Goal: Task Accomplishment & Management: Manage account settings

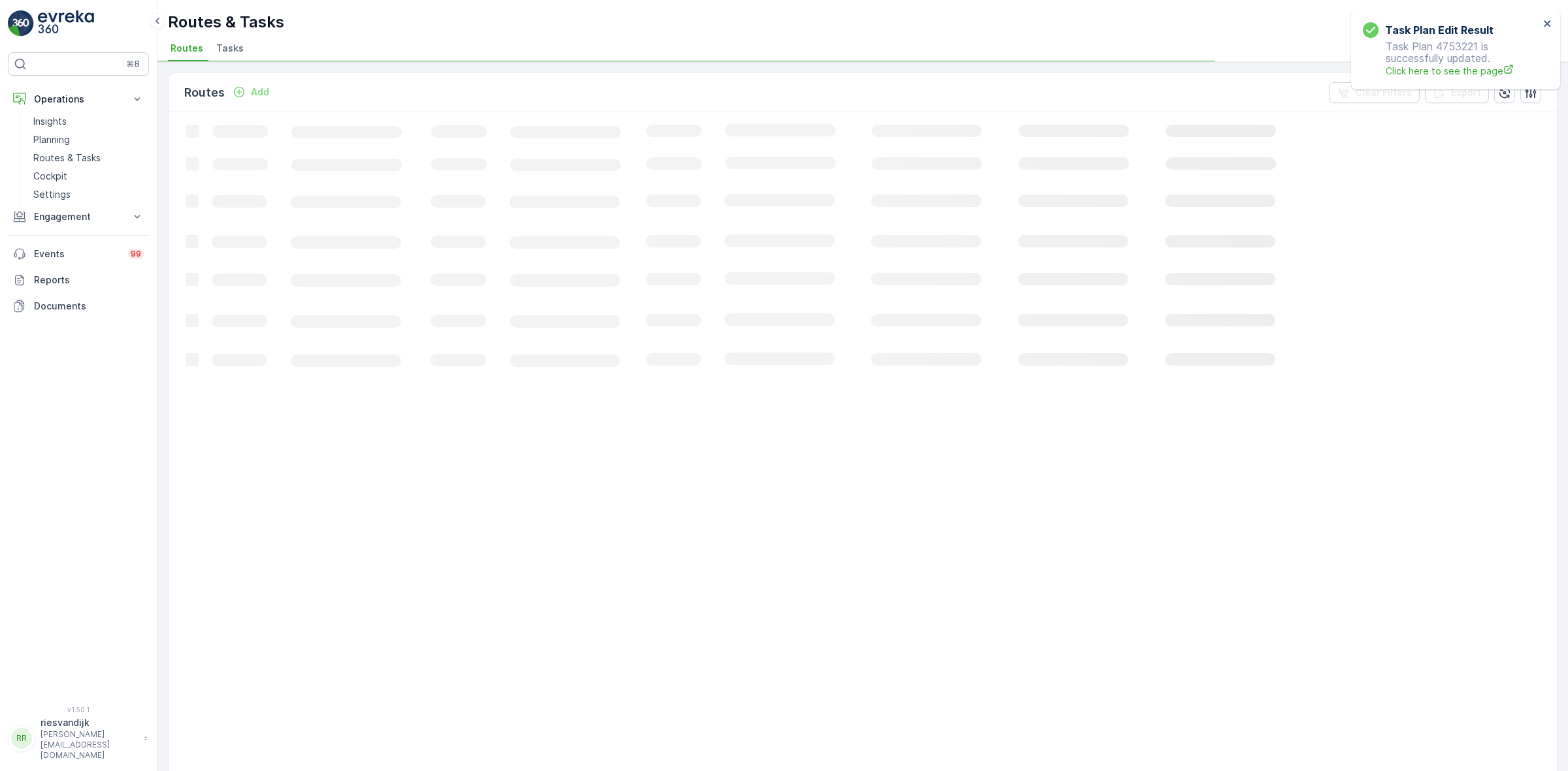
click at [233, 48] on span "Tasks" at bounding box center [230, 49] width 27 height 13
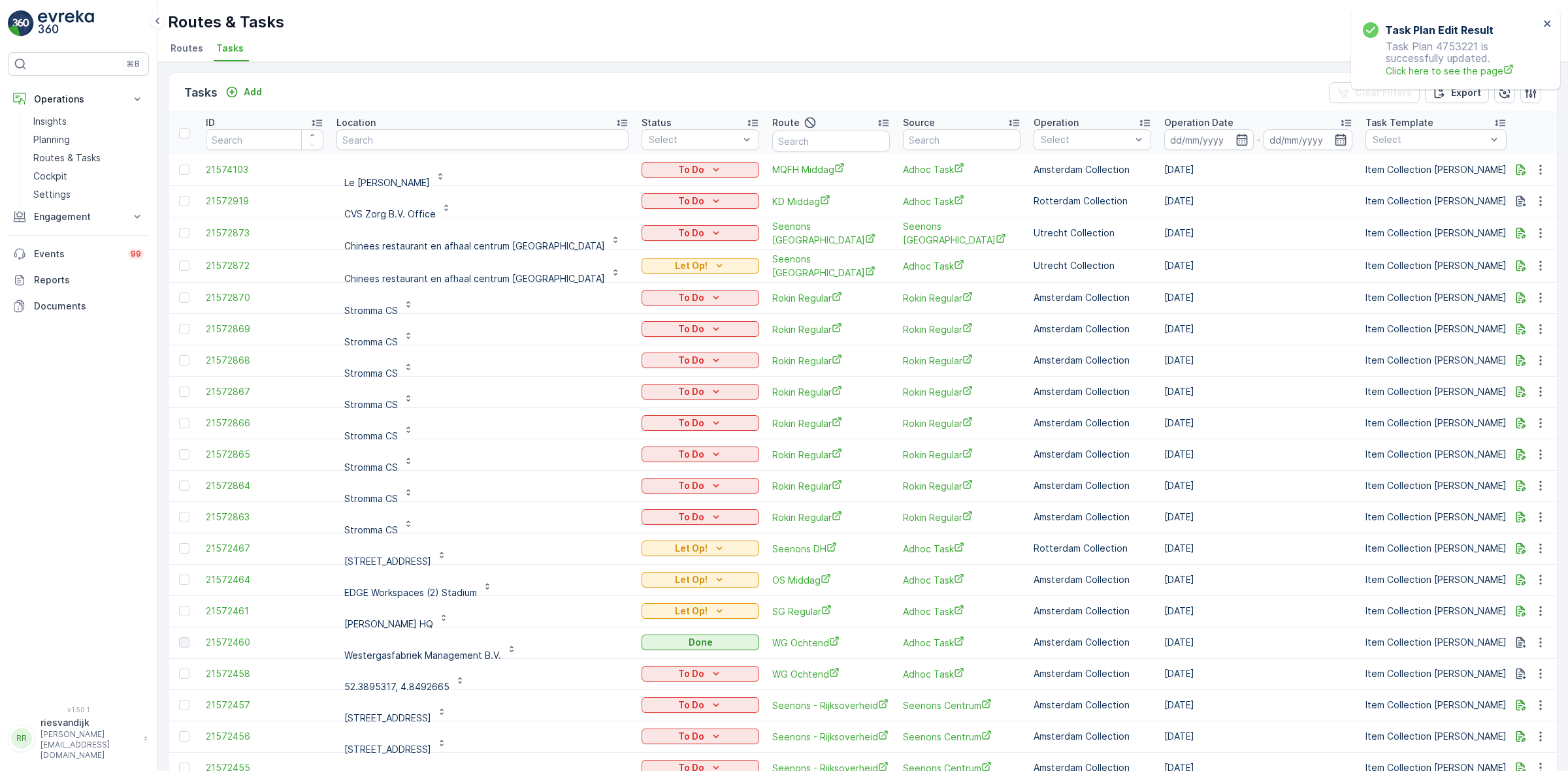
click at [390, 90] on div "Tasks Add Clear Filters Export" at bounding box center [862, 92] width 1389 height 39
click at [422, 141] on input "text" at bounding box center [483, 139] width 292 height 21
type input "rino"
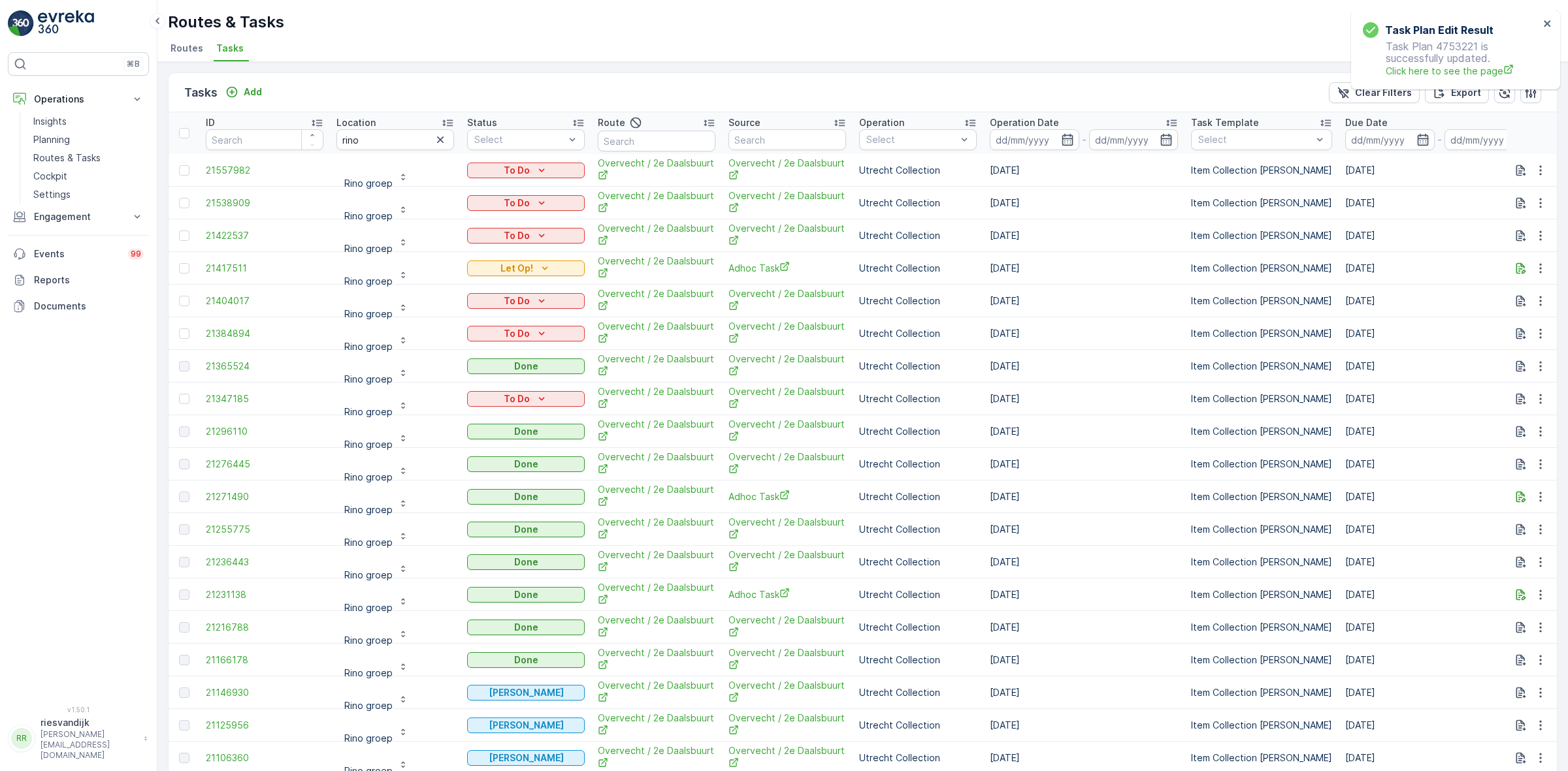
drag, startPoint x: 1042, startPoint y: 333, endPoint x: 1039, endPoint y: 319, distance: 14.3
click at [1039, 318] on td "[DATE]" at bounding box center [1084, 333] width 202 height 32
click at [1064, 333] on td "[DATE]" at bounding box center [1084, 333] width 202 height 32
drag, startPoint x: 1044, startPoint y: 331, endPoint x: 129, endPoint y: 344, distance: 915.1
click at [131, 344] on div "⌘B Operations Insights Planning Routes & Tasks Cockpit Settings Engagement Insi…" at bounding box center [784, 385] width 1568 height 771
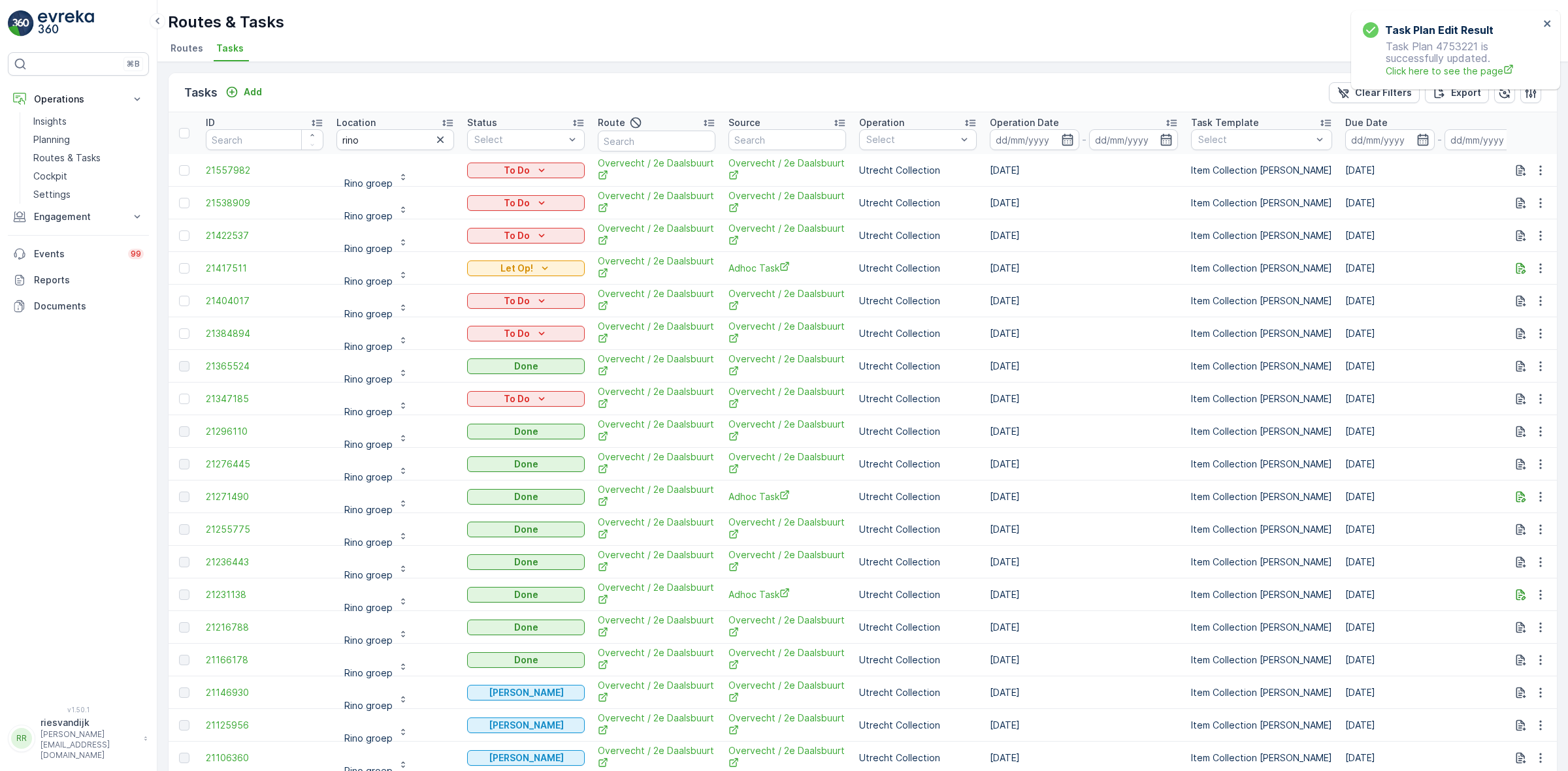
click at [102, 363] on div "⌘B Operations Insights Planning Routes & Tasks Cockpit Settings Engagement Insi…" at bounding box center [78, 371] width 141 height 638
click at [1514, 269] on icon "button" at bounding box center [1521, 269] width 13 height 13
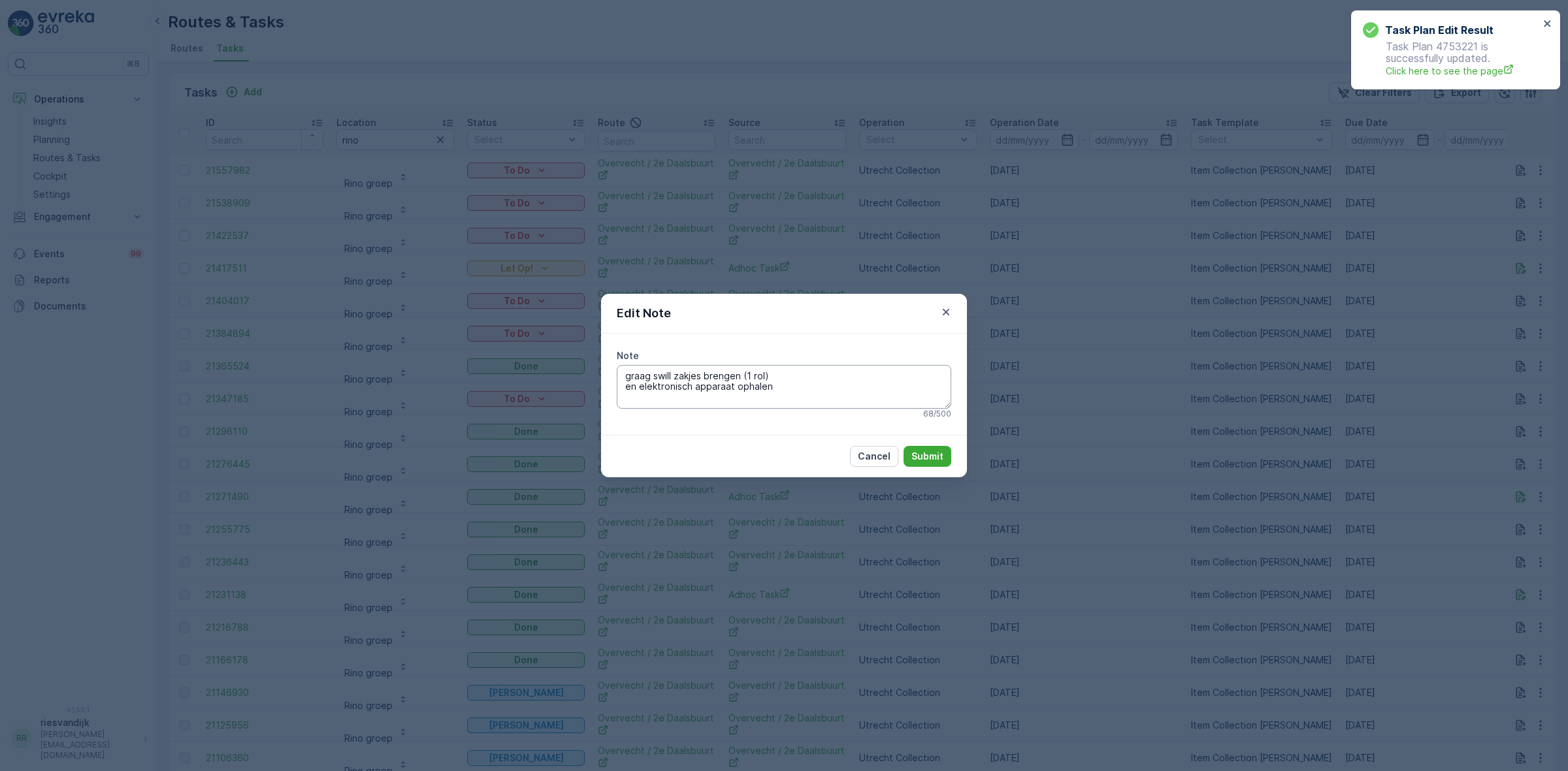
drag, startPoint x: 773, startPoint y: 389, endPoint x: 619, endPoint y: 376, distance: 154.5
click at [619, 376] on textarea "graag swill zakjes brengen (1 rol) en elektronisch apparaat ophalen" at bounding box center [783, 387] width 334 height 43
click at [543, 331] on div "Edit Note Note graag swill zakjes brengen (1 rol) en elektronisch apparaat opha…" at bounding box center [784, 385] width 1568 height 771
drag, startPoint x: 773, startPoint y: 377, endPoint x: 622, endPoint y: 374, distance: 151.0
click at [599, 376] on div "Edit Note Note graag swill zakjes brengen (1 rol) en elektronisch apparaat opha…" at bounding box center [784, 385] width 1568 height 771
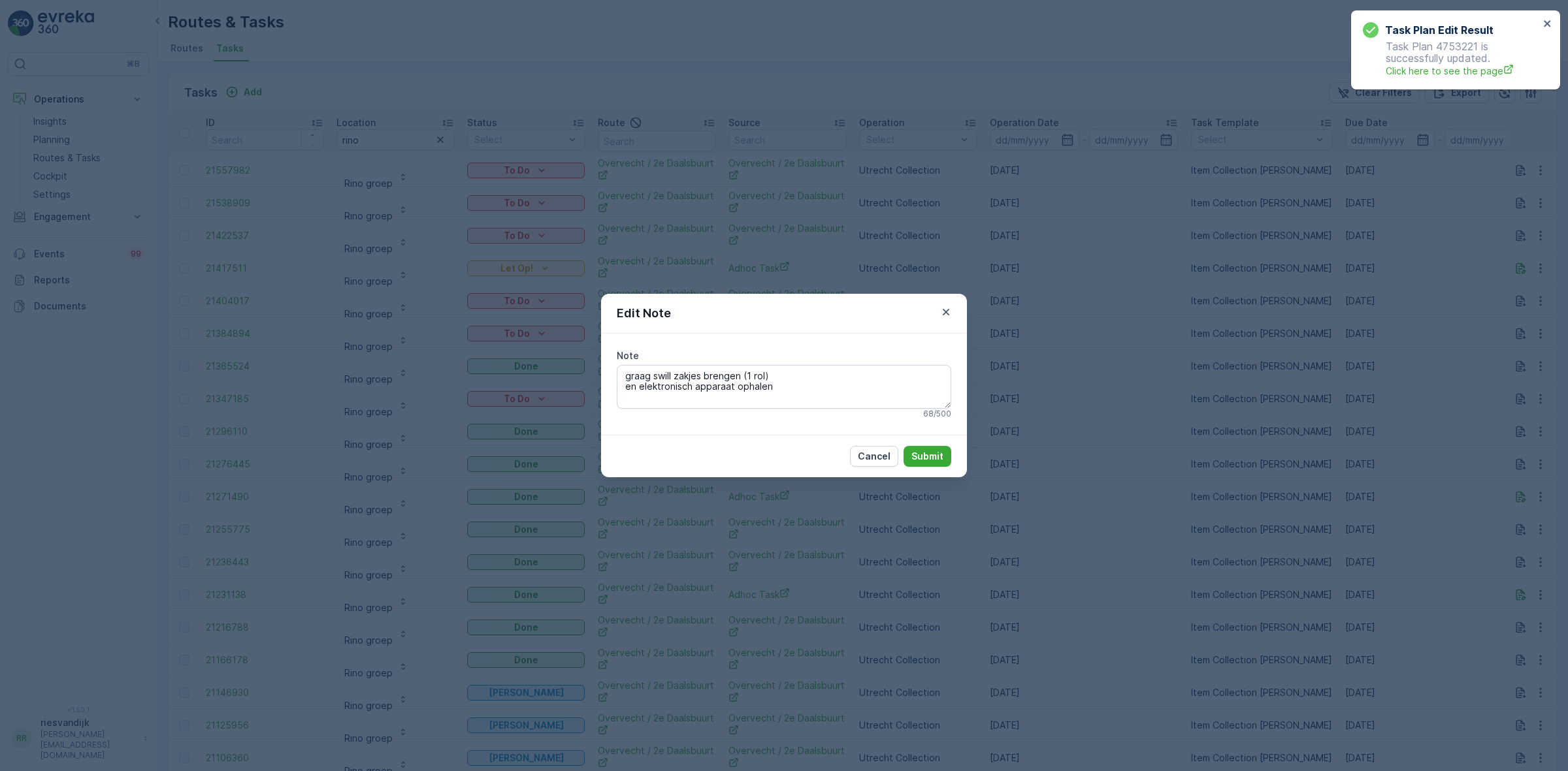
click at [528, 410] on div "Edit Note Note graag swill zakjes brengen (1 rol) en elektronisch apparaat opha…" at bounding box center [784, 385] width 1568 height 771
click at [912, 457] on p "Submit" at bounding box center [927, 457] width 32 height 13
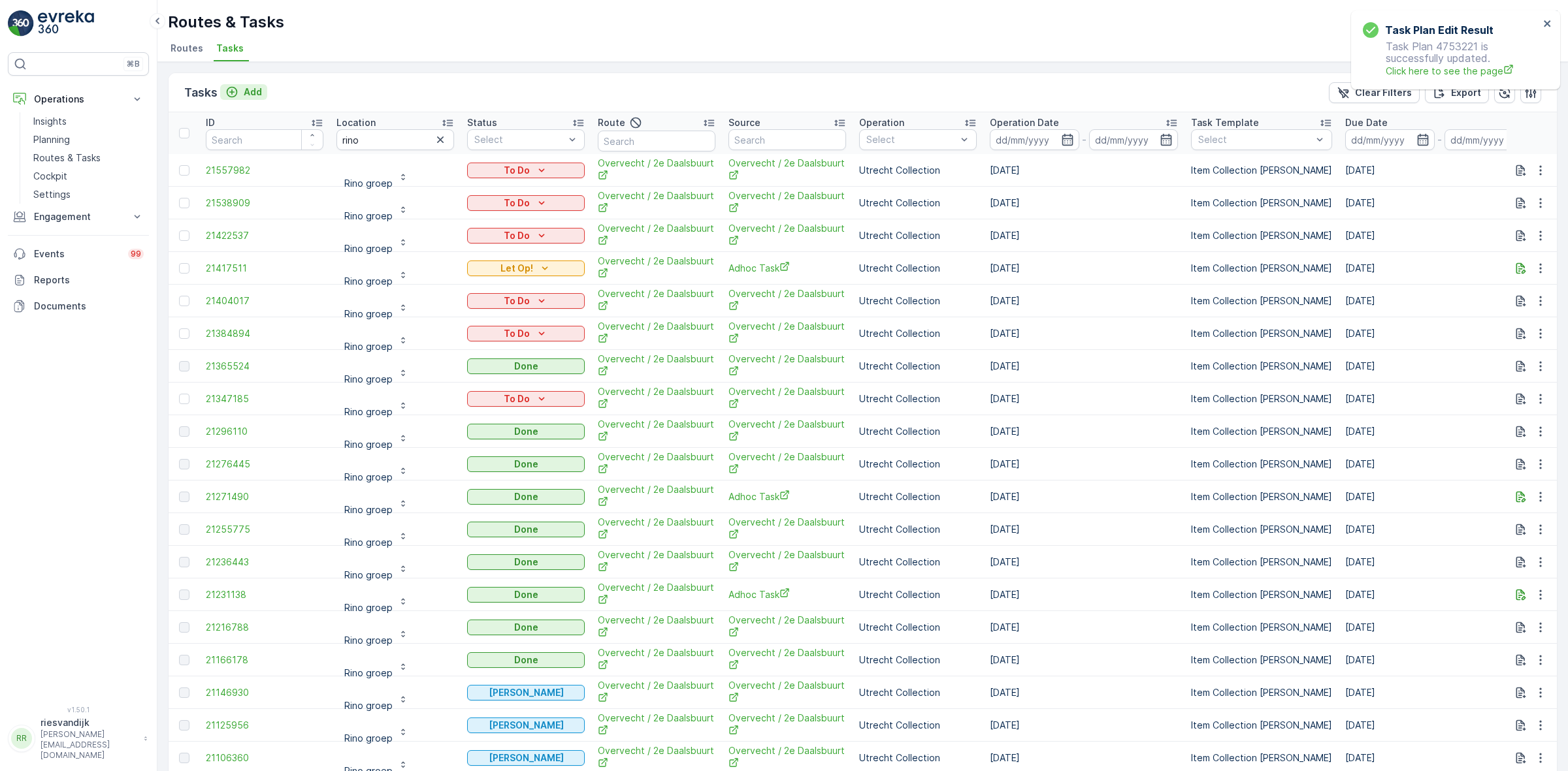
click at [241, 86] on div "Add" at bounding box center [244, 92] width 37 height 13
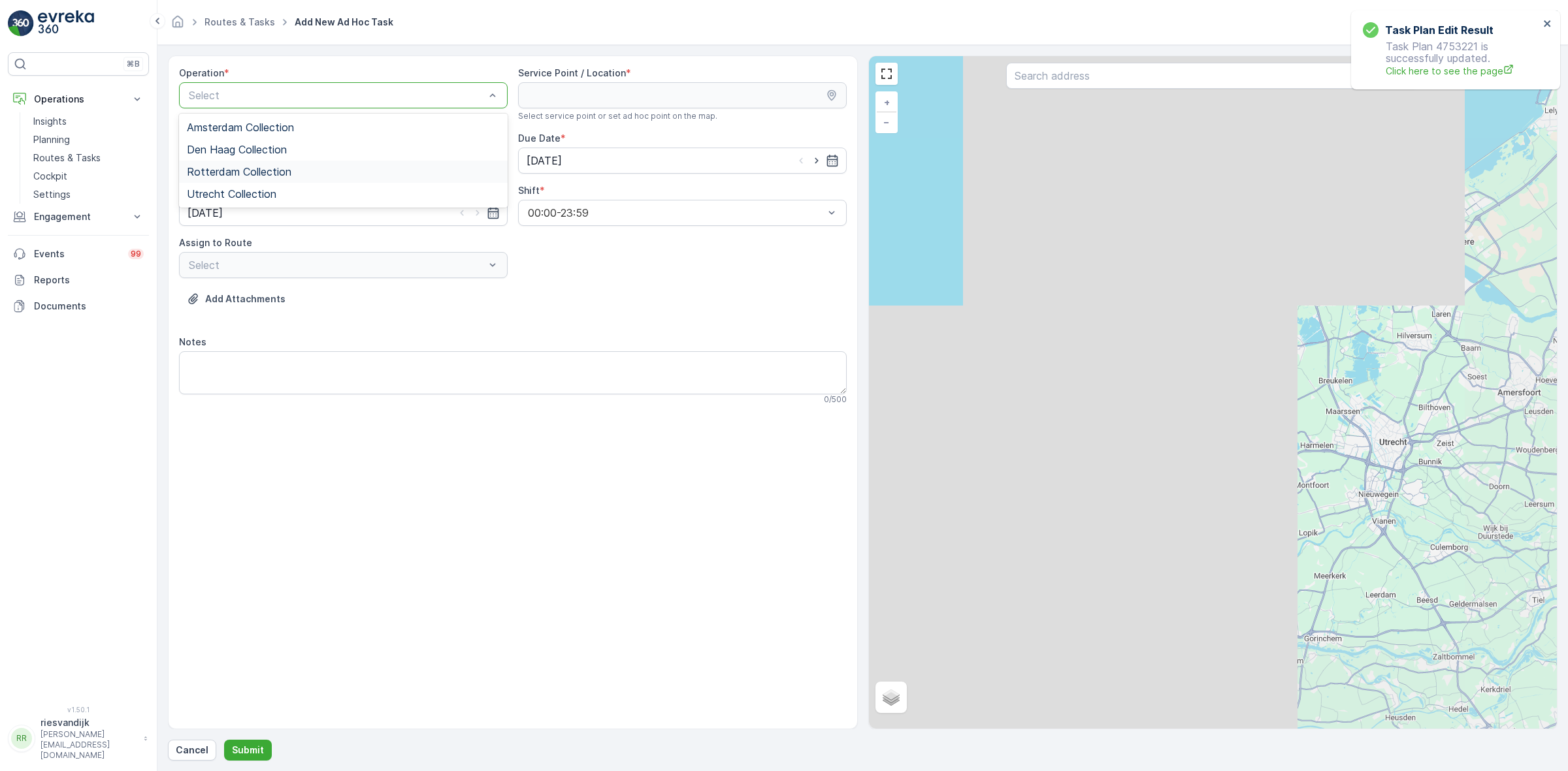
drag, startPoint x: 266, startPoint y: 167, endPoint x: 262, endPoint y: 199, distance: 32.2
click at [266, 170] on span "Rotterdam Collection" at bounding box center [239, 172] width 105 height 12
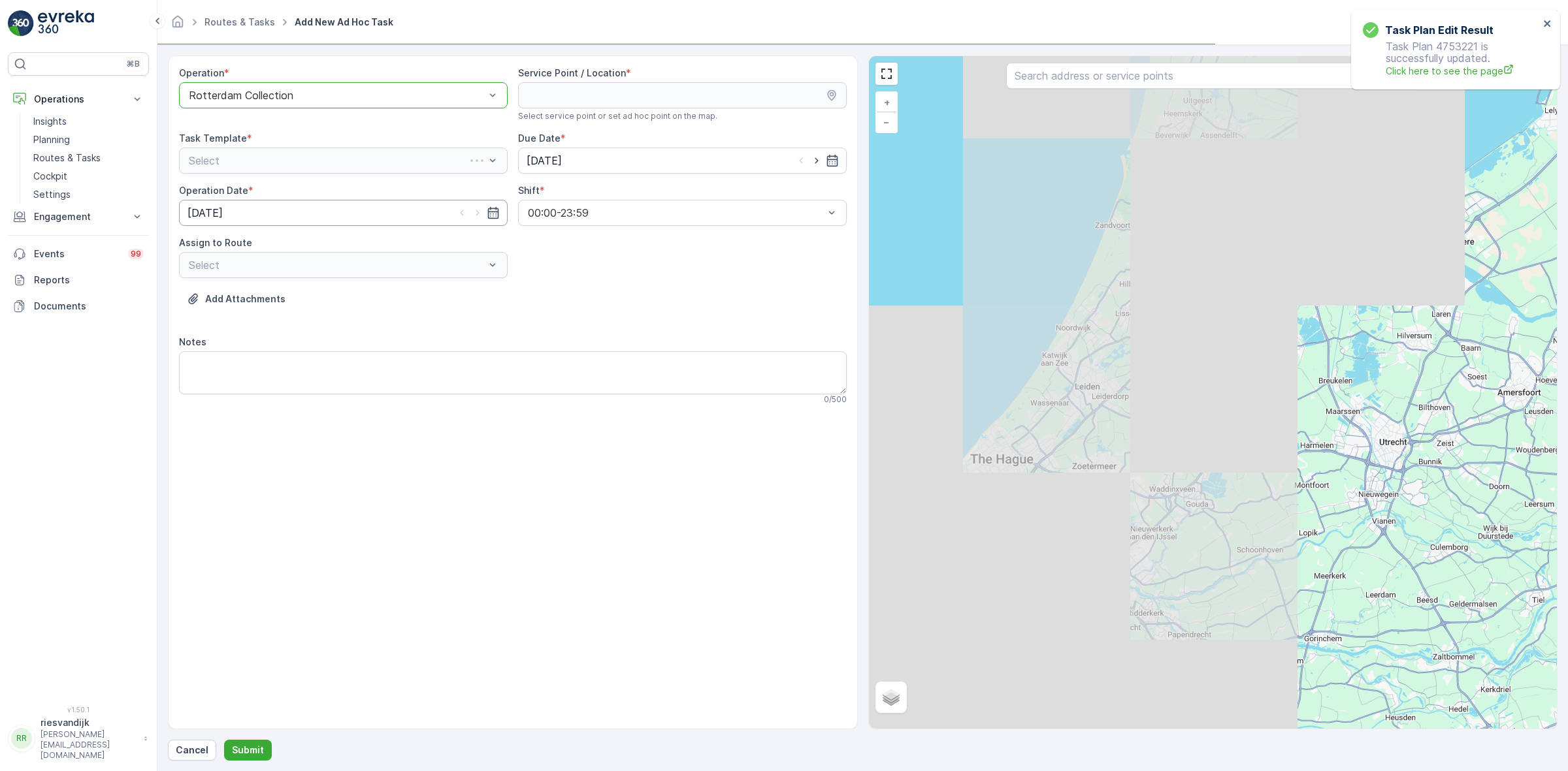
click at [262, 203] on div "Operation * option Rotterdam Collection, selected. Rotterdam Collection Service…" at bounding box center [512, 241] width 667 height 349
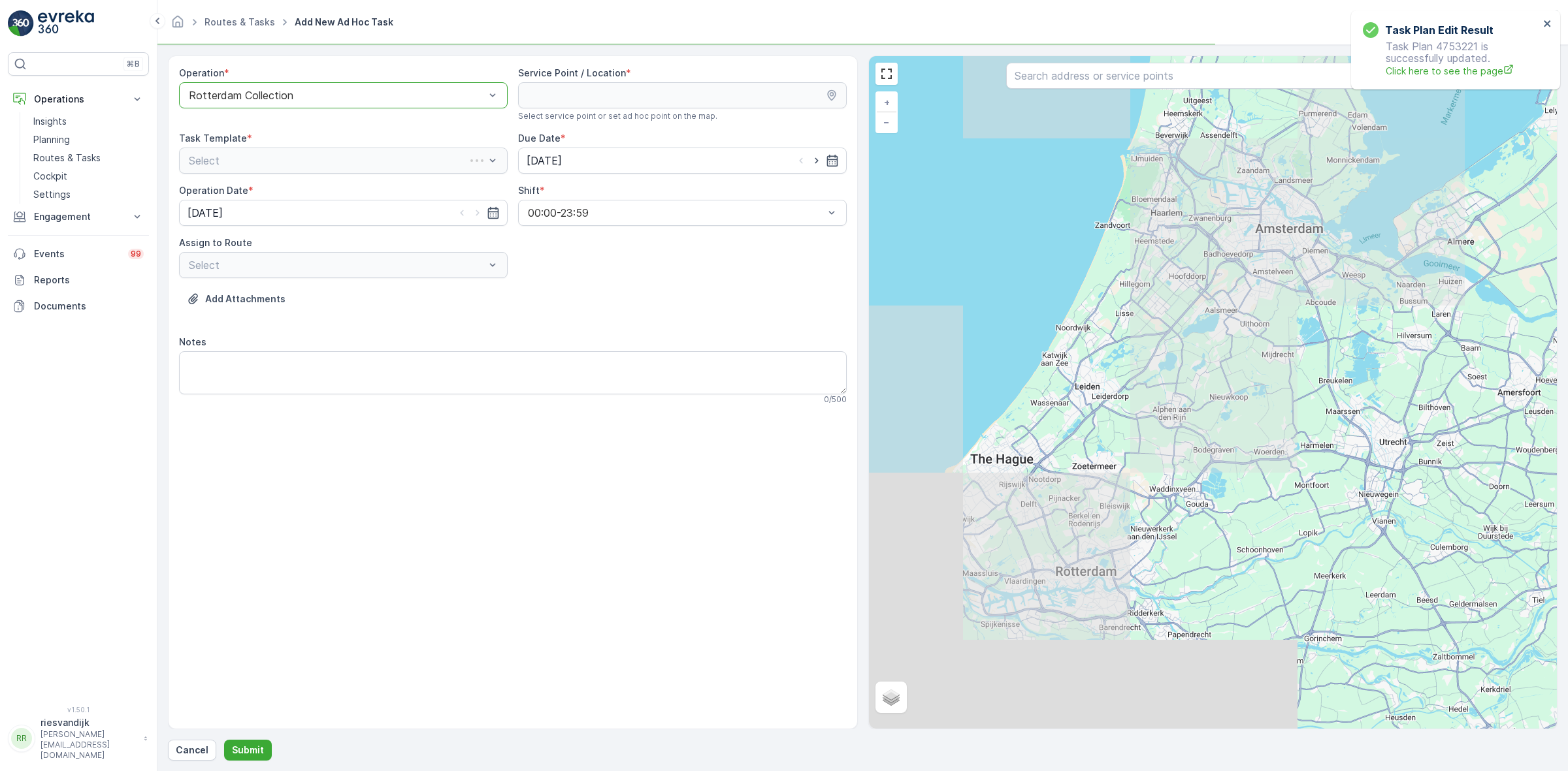
click at [269, 103] on div "Rotterdam Collection" at bounding box center [343, 95] width 329 height 26
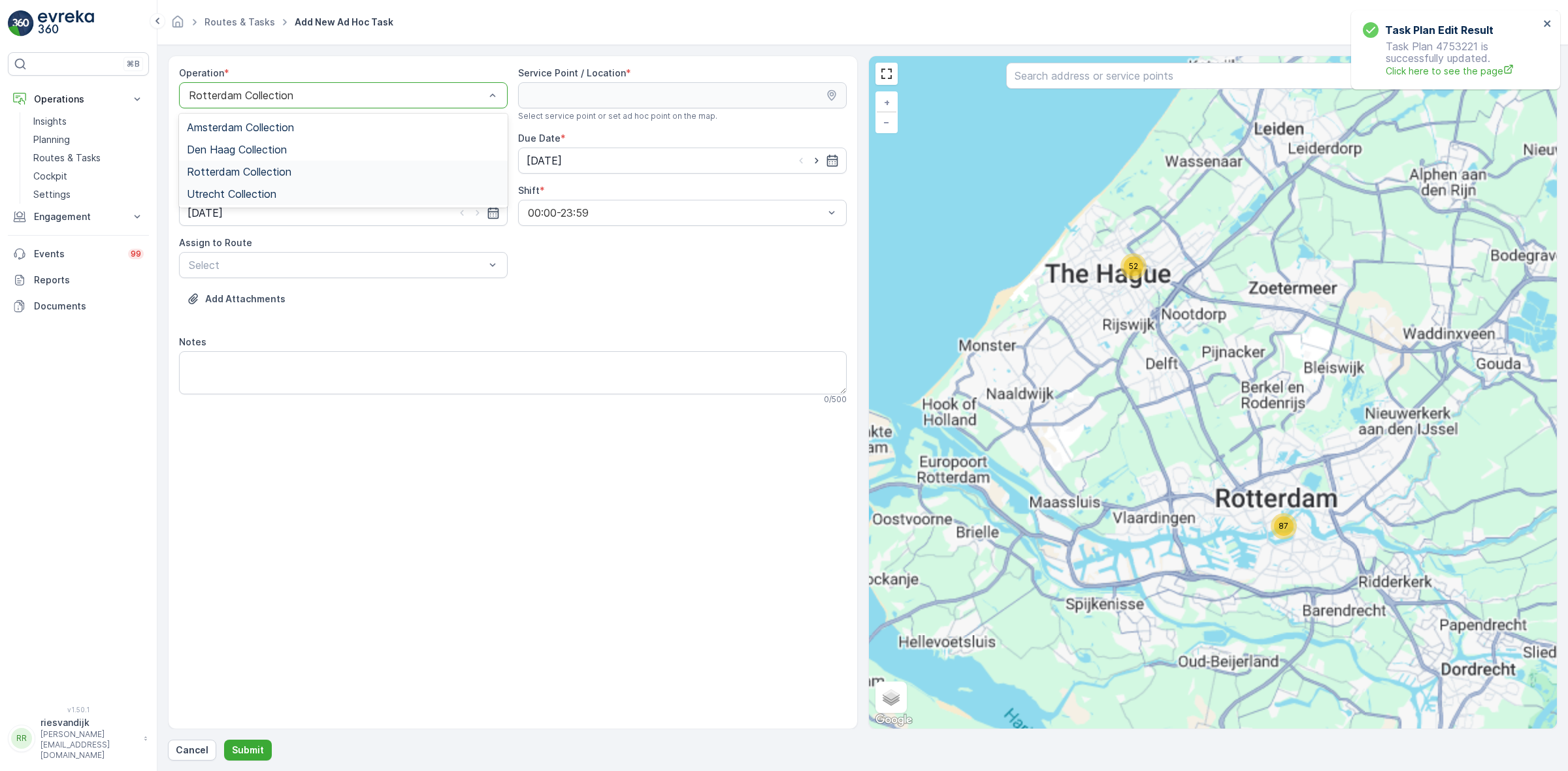
click at [286, 193] on div "Utrecht Collection" at bounding box center [343, 194] width 313 height 12
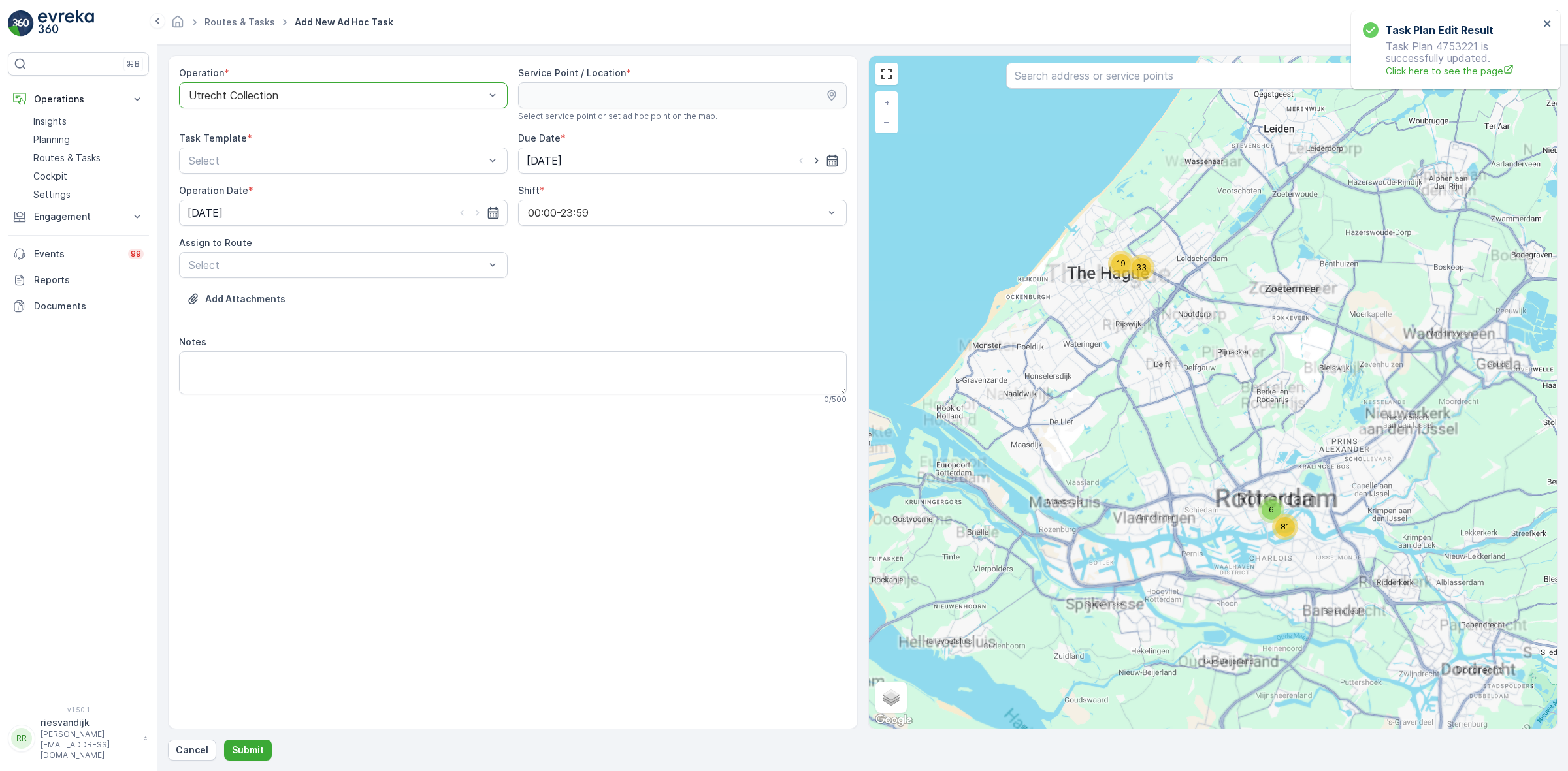
click at [650, 82] on div "Service Point / Location * Select service point or set ad hoc point on the map." at bounding box center [682, 94] width 329 height 55
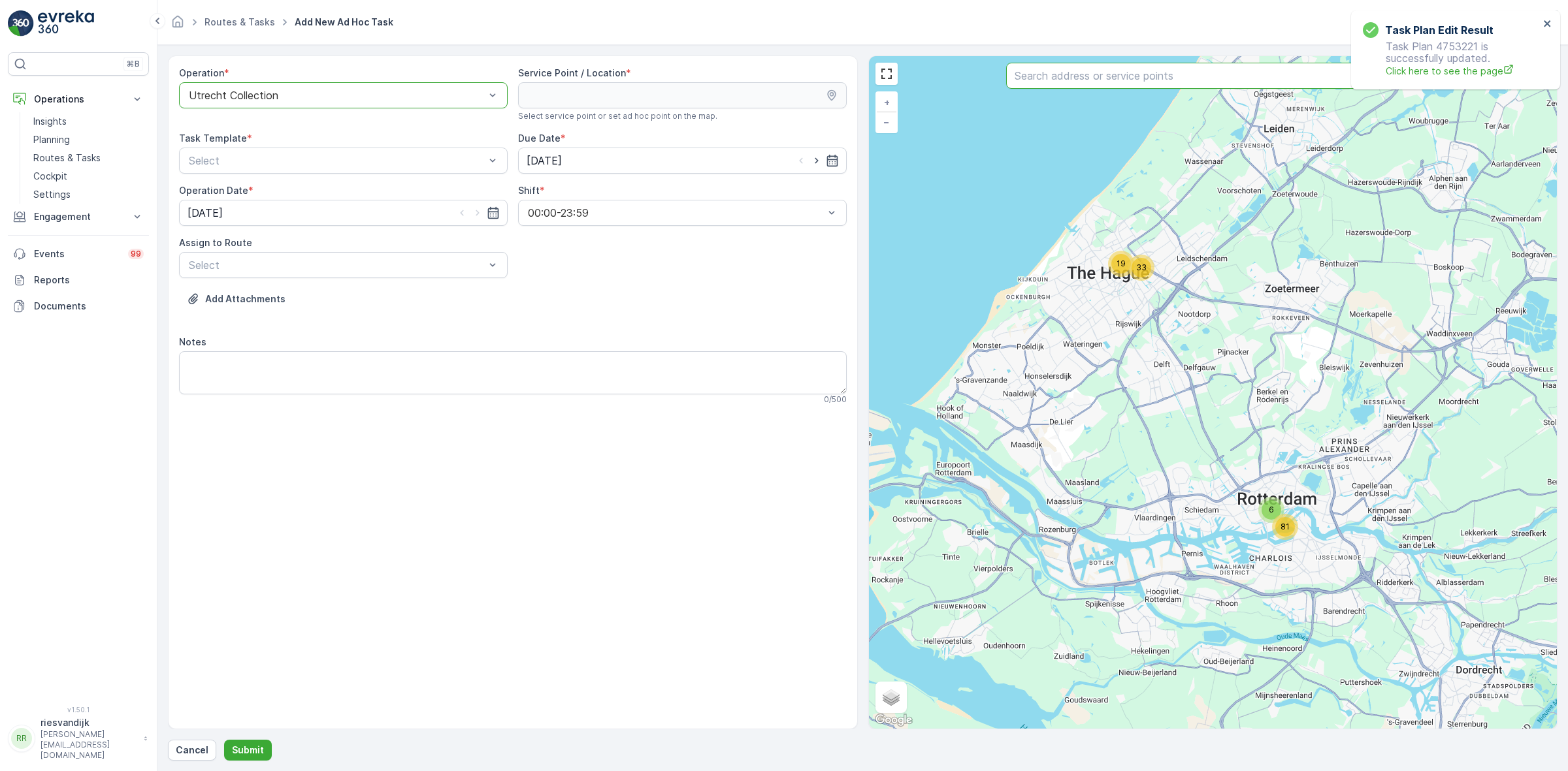
click at [1109, 87] on input "text" at bounding box center [1212, 75] width 413 height 26
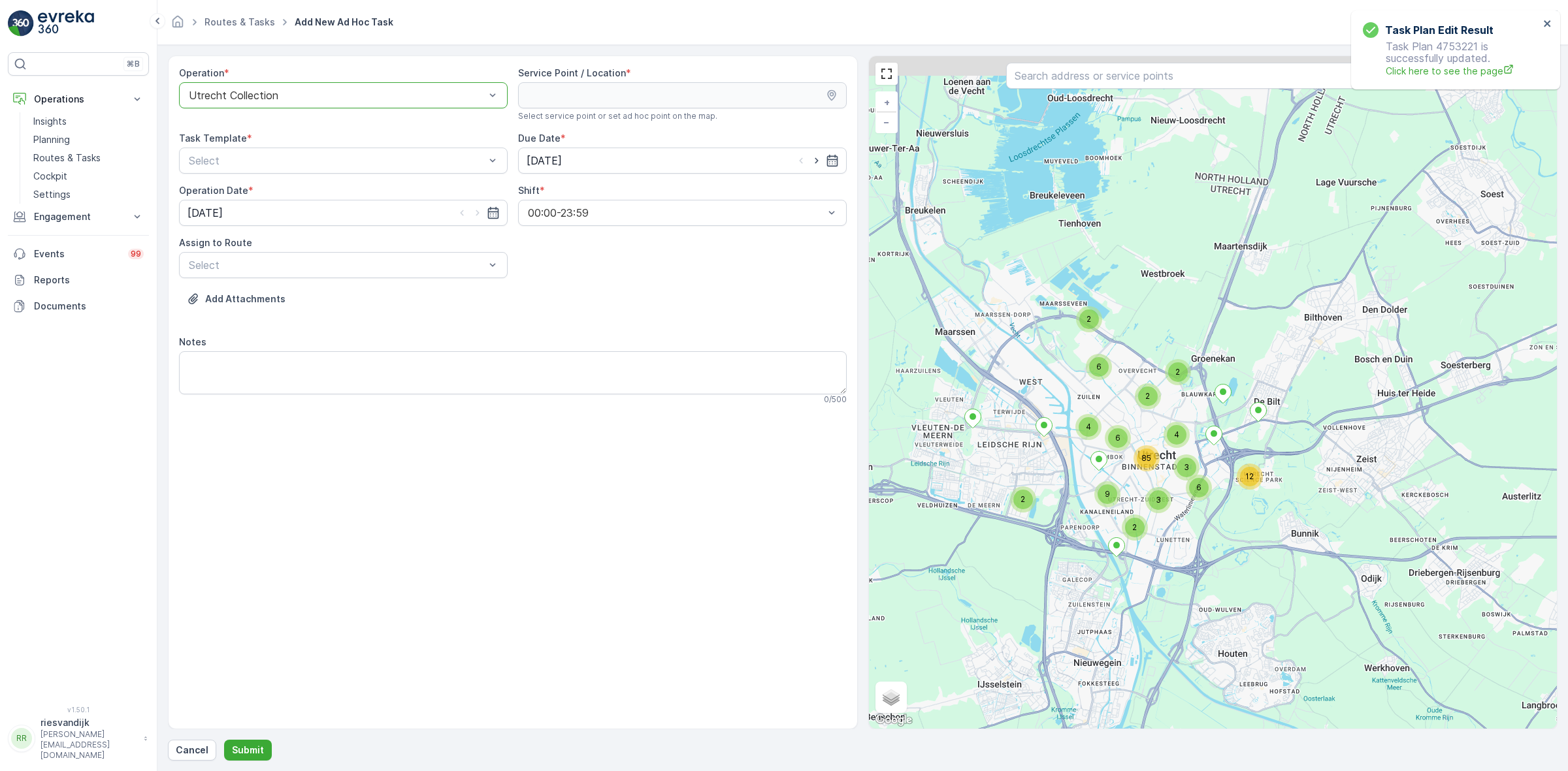
drag, startPoint x: 1138, startPoint y: 409, endPoint x: 1032, endPoint y: 463, distance: 119.0
click at [1033, 463] on div "2 2 6 2 4 12 6 2 9 2 3 4 3 6 85 + − Satellite Roadmap Terrain Hybrid Leaflet Ke…" at bounding box center [1213, 393] width 689 height 673
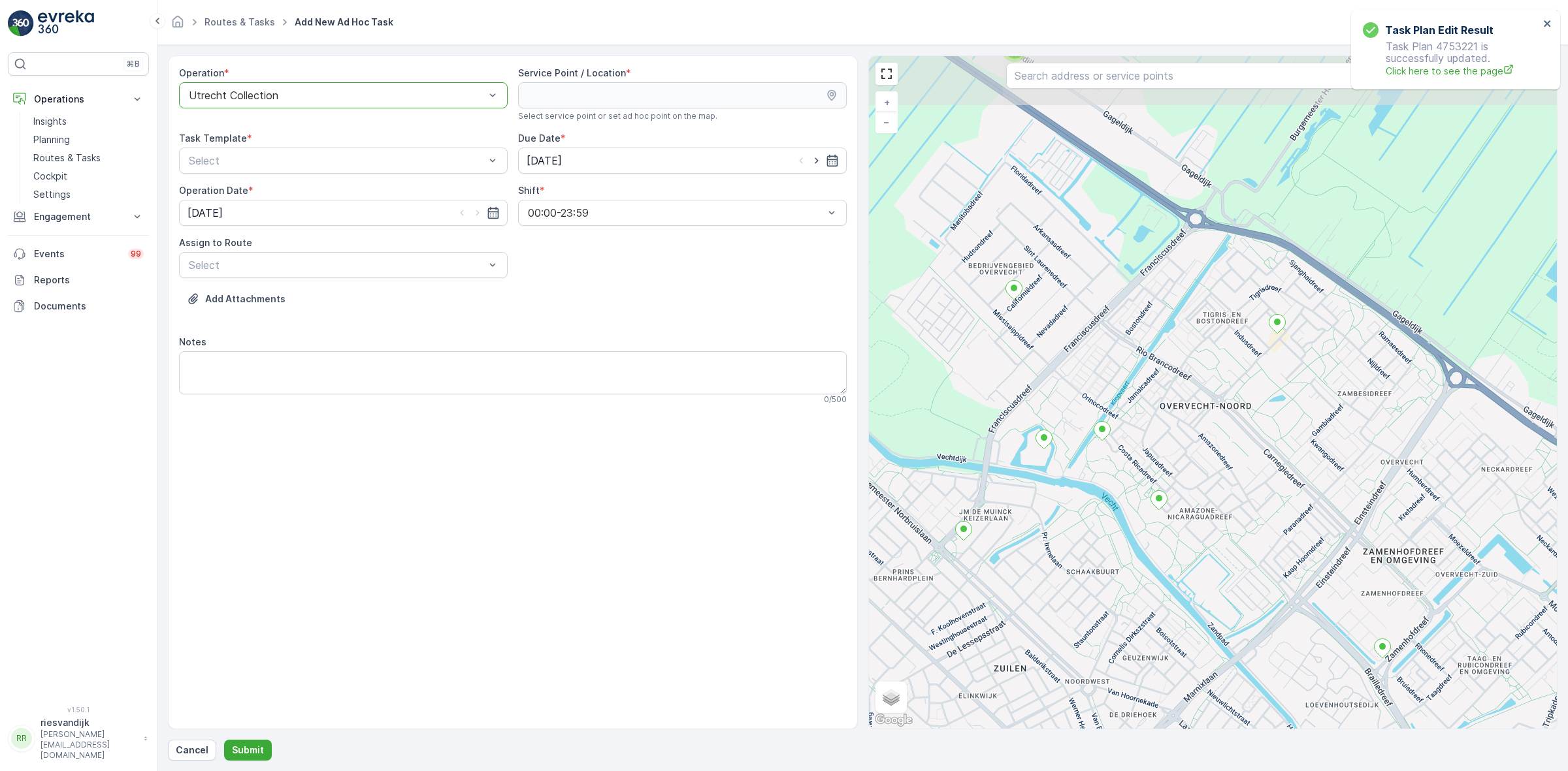
drag, startPoint x: 1328, startPoint y: 413, endPoint x: 1308, endPoint y: 507, distance: 96.1
click at [1308, 505] on div "2 2 3 3 2 2 2 2 5 5 2 2 3 2 2 2 4 5 2 3 9 2 3 6 4 2 + − Satellite Roadmap Terra…" at bounding box center [1213, 393] width 689 height 673
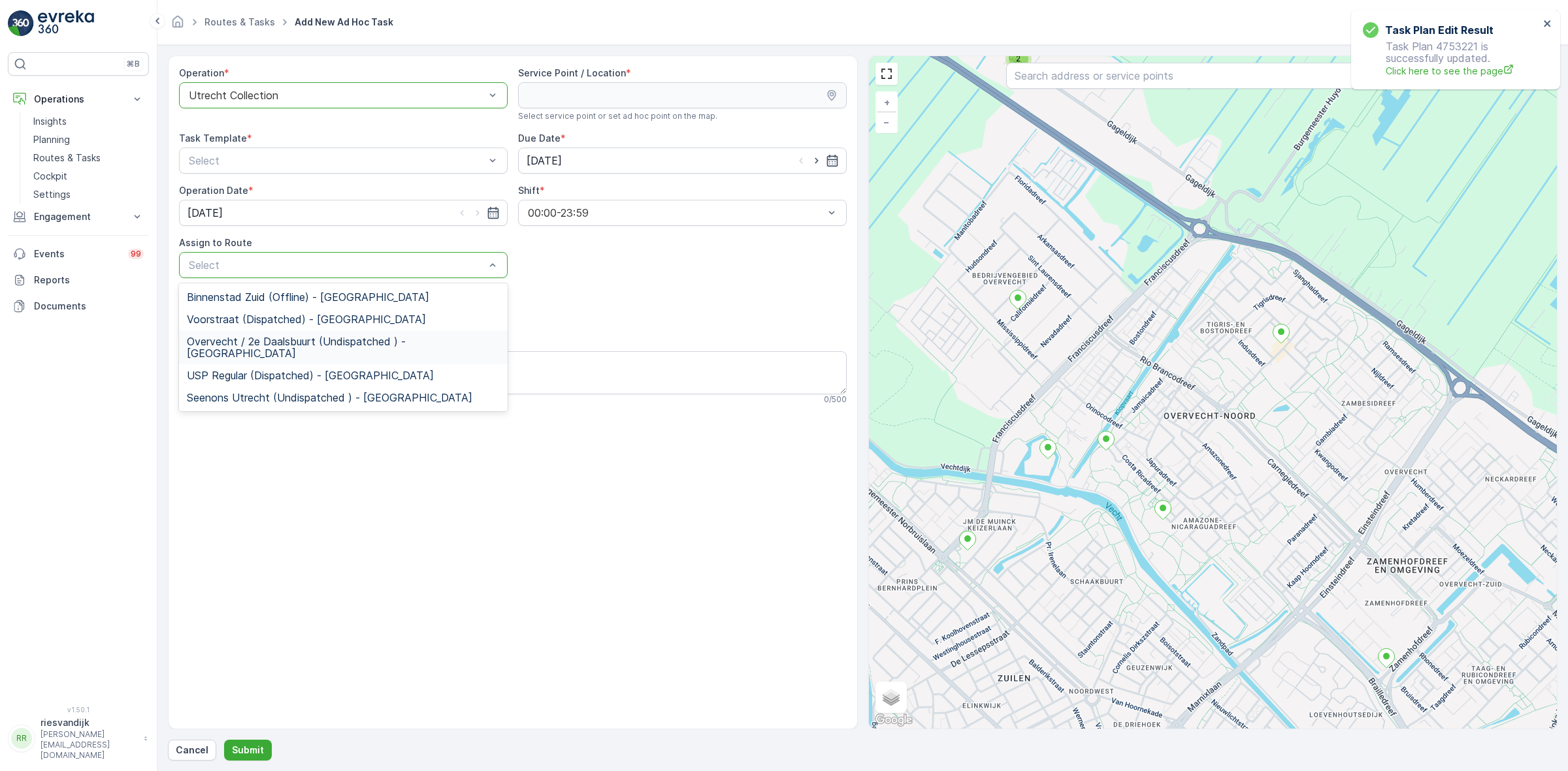
click at [266, 346] on span "Overvecht / 2e Daalsbuurt (Undispatched ) - Utrecht" at bounding box center [343, 348] width 313 height 24
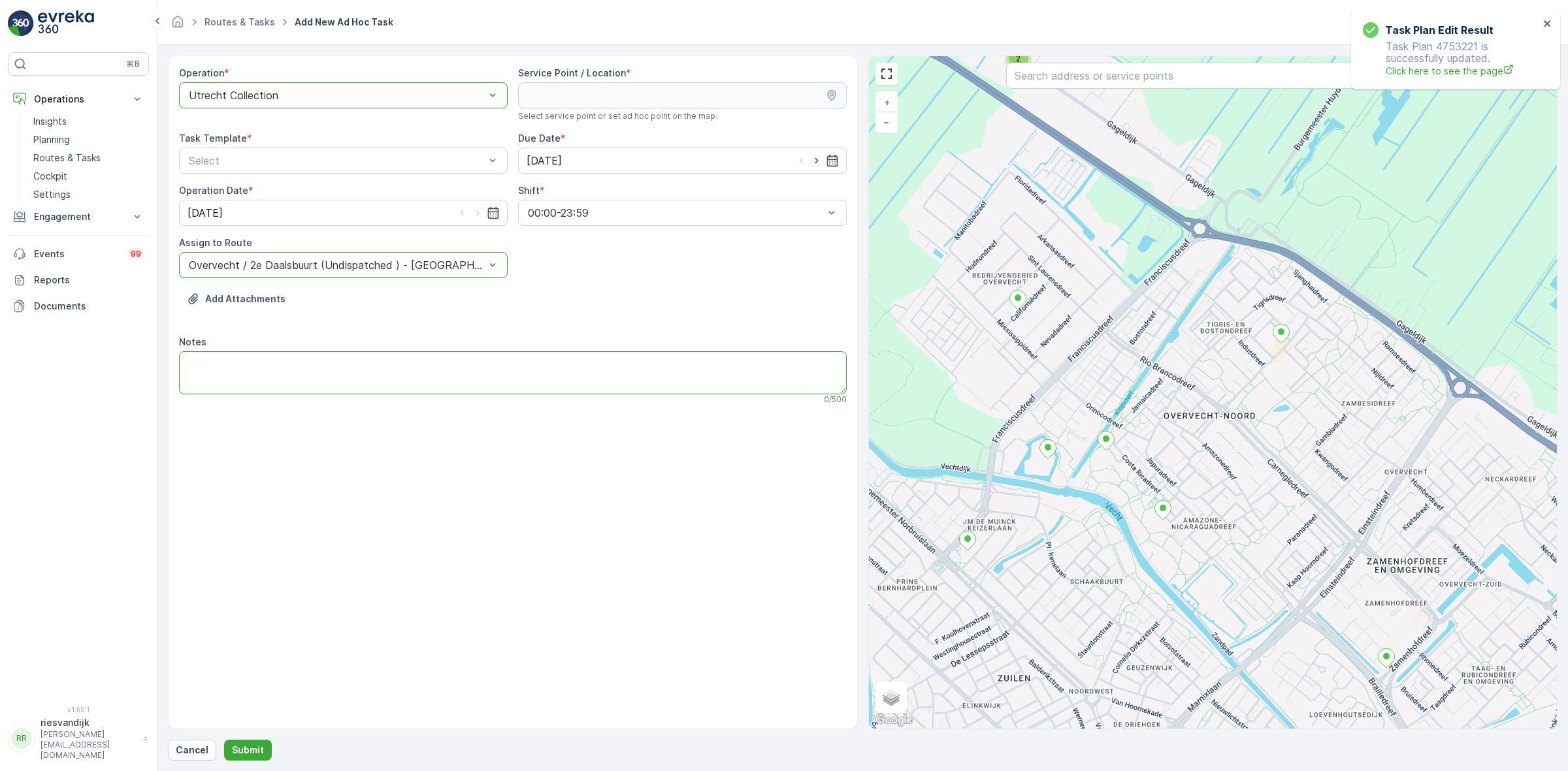
click at [321, 370] on textarea "Notes" at bounding box center [512, 373] width 667 height 43
paste textarea "graag swill zakjes brengen (1 rol)"
click at [312, 361] on textarea "graag swill zakjes brengen (1 rol)" at bounding box center [512, 373] width 667 height 43
type textarea "graag swill zakjes brengen (2 rollen)"
click at [817, 164] on icon "button" at bounding box center [816, 161] width 13 height 13
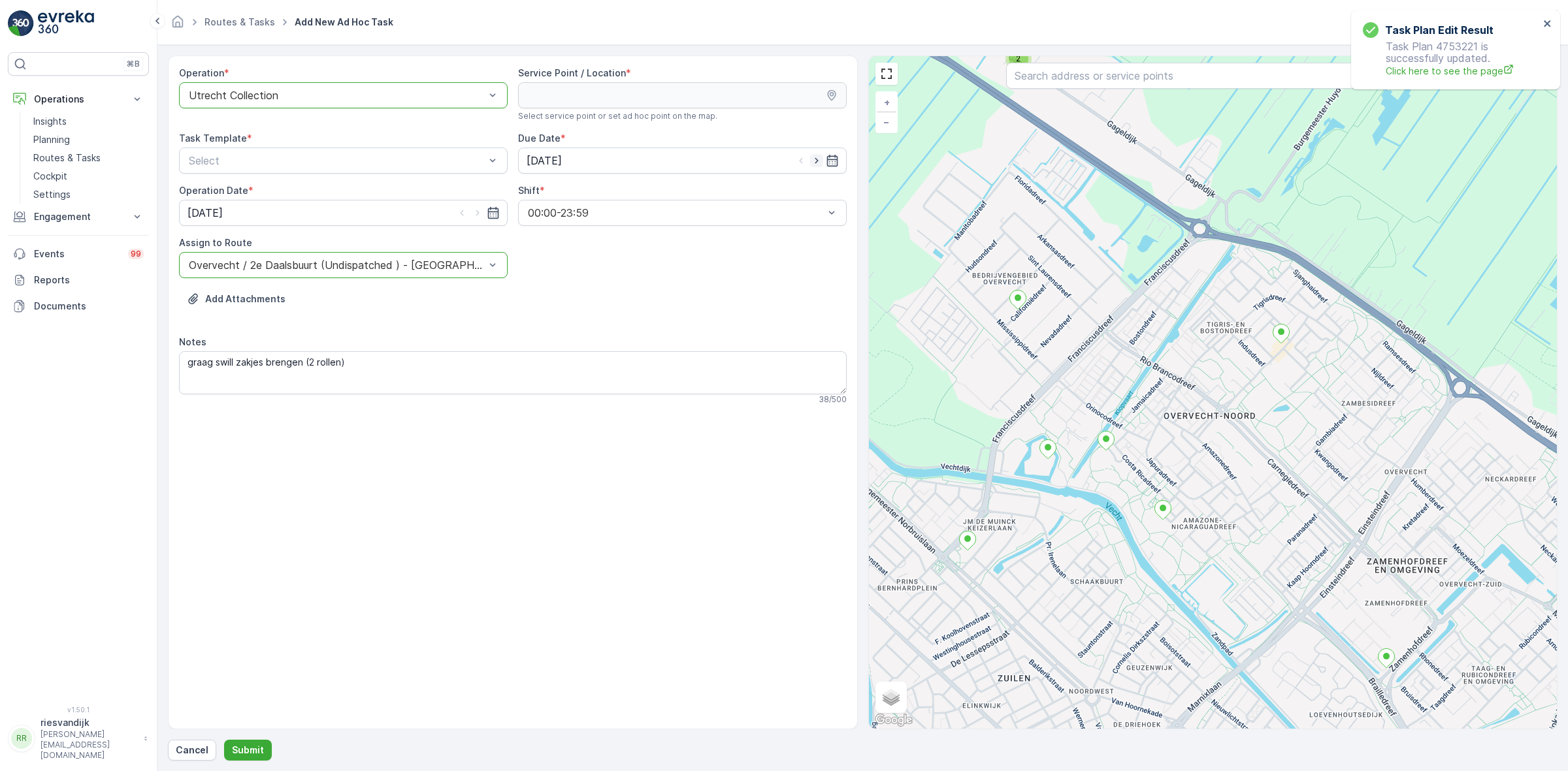
type input "[DATE]"
click at [482, 214] on icon "button" at bounding box center [478, 213] width 13 height 13
type input "[DATE]"
click at [1079, 80] on input "text" at bounding box center [1212, 75] width 413 height 26
type input "rino"
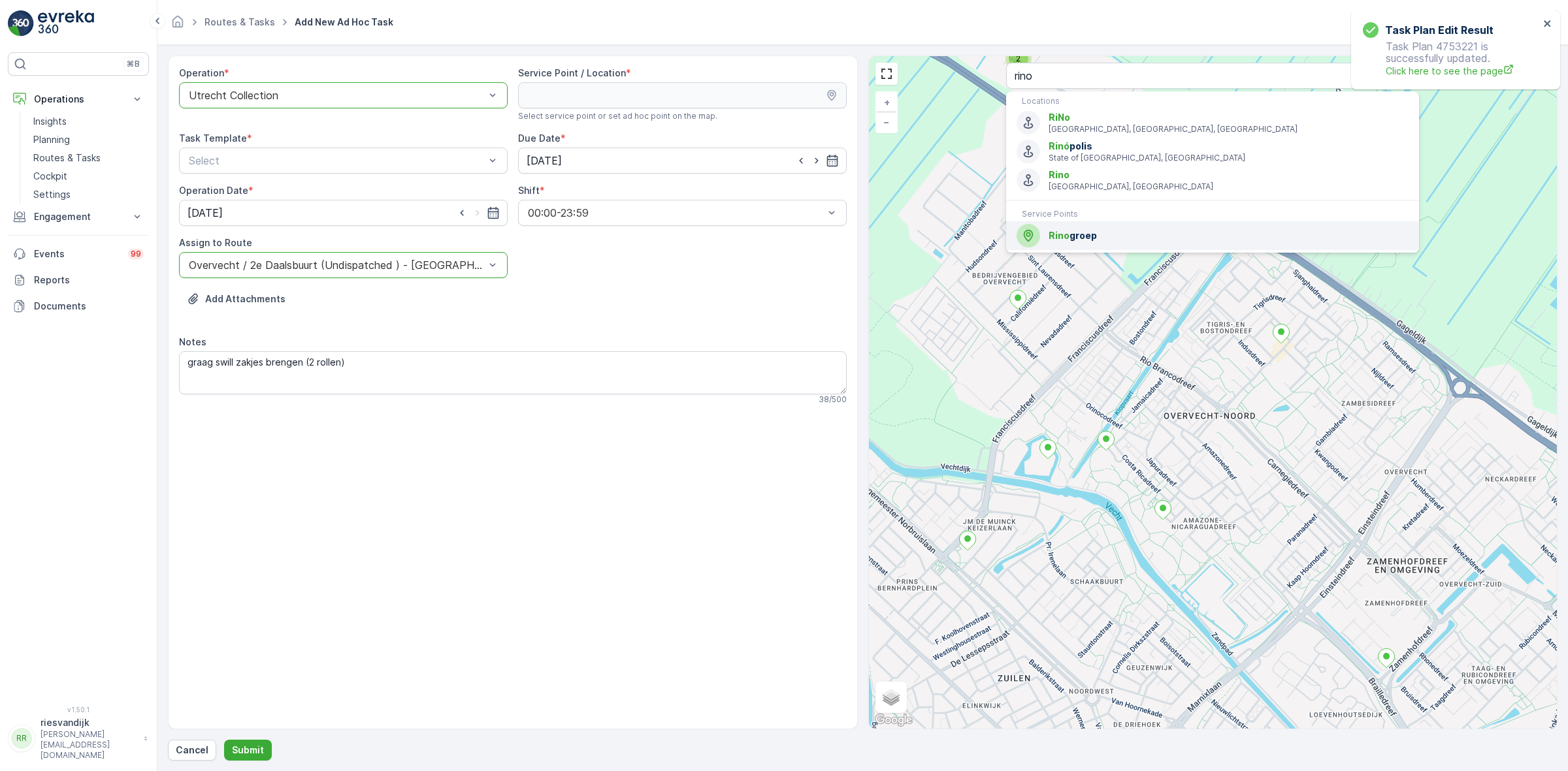
click at [1117, 227] on div "Rino groep" at bounding box center [1212, 236] width 392 height 24
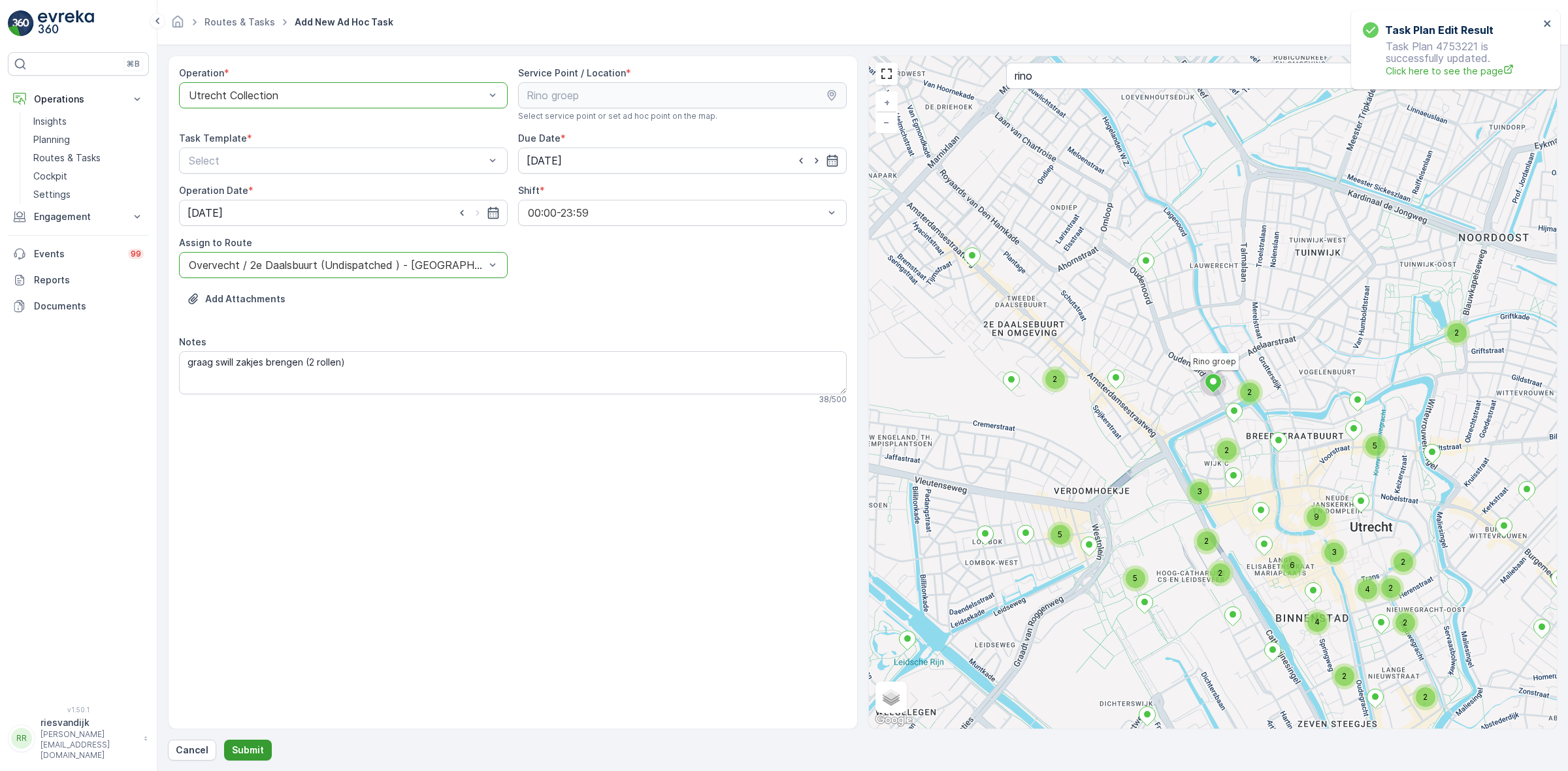
click at [230, 742] on button "Submit" at bounding box center [248, 750] width 48 height 21
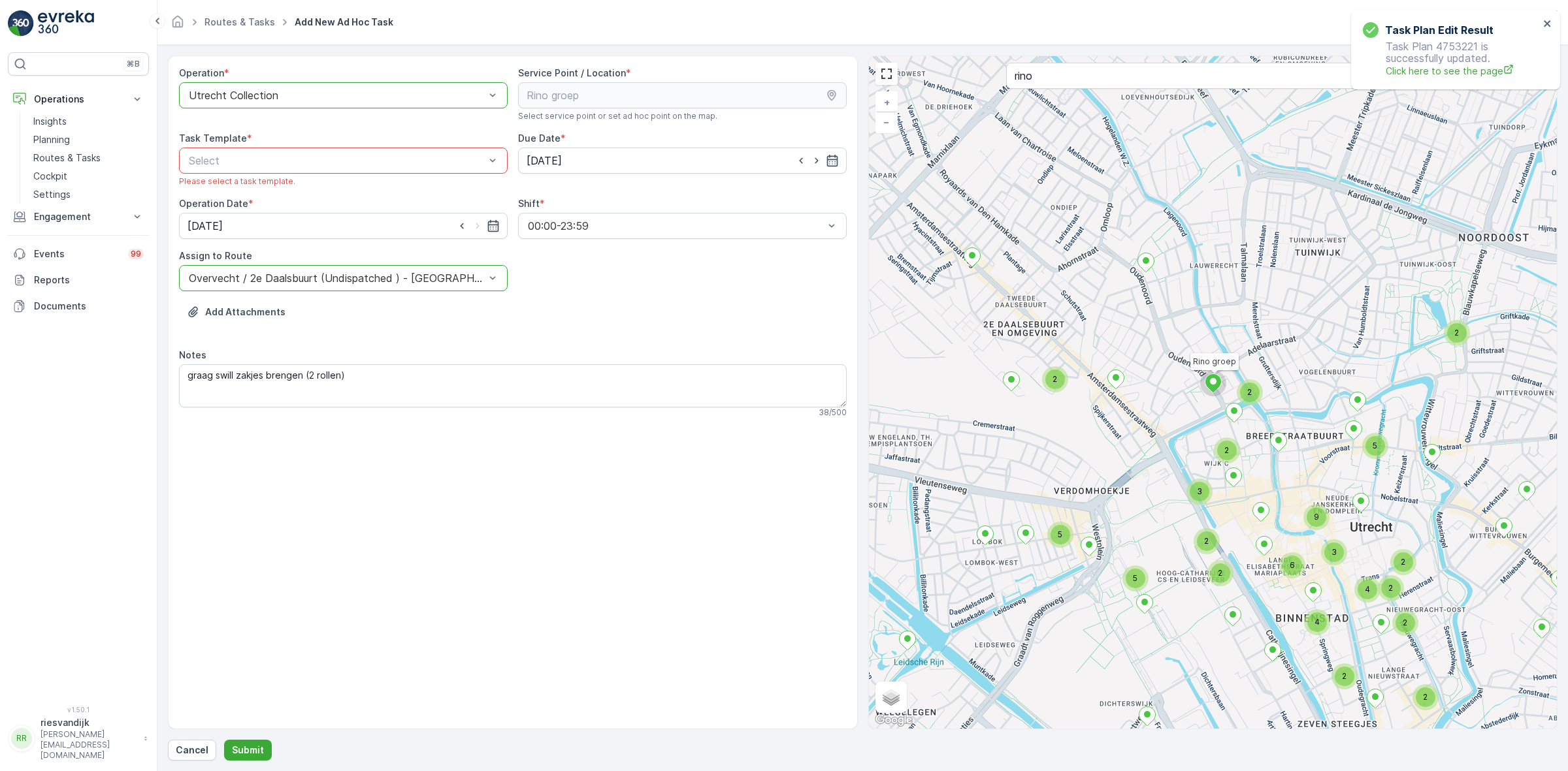
click at [295, 145] on div "Task Template *" at bounding box center [343, 139] width 329 height 13
click at [266, 188] on span "Item Collection [PERSON_NAME]" at bounding box center [269, 193] width 165 height 12
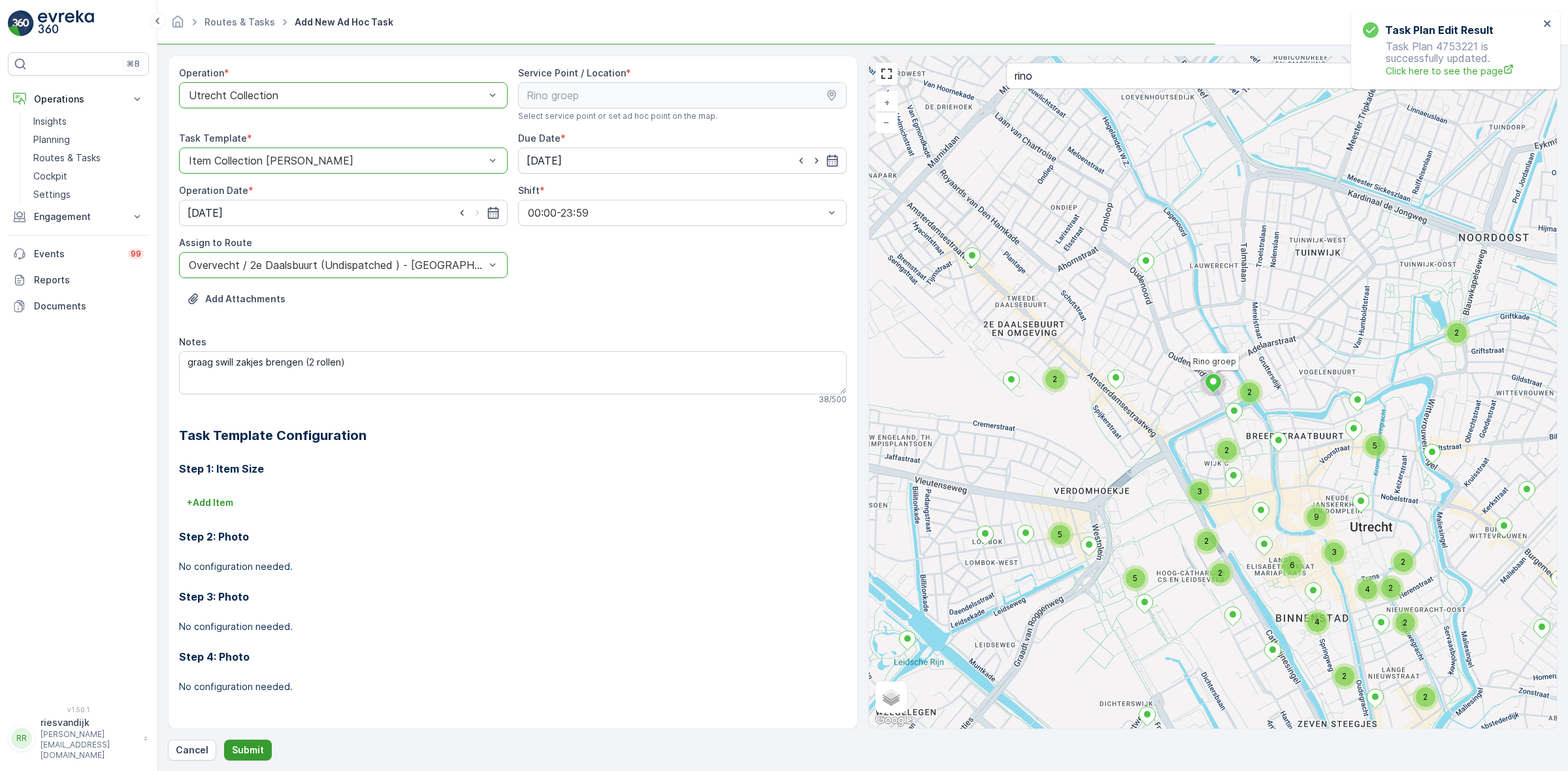
click at [263, 756] on button "Submit" at bounding box center [248, 750] width 48 height 21
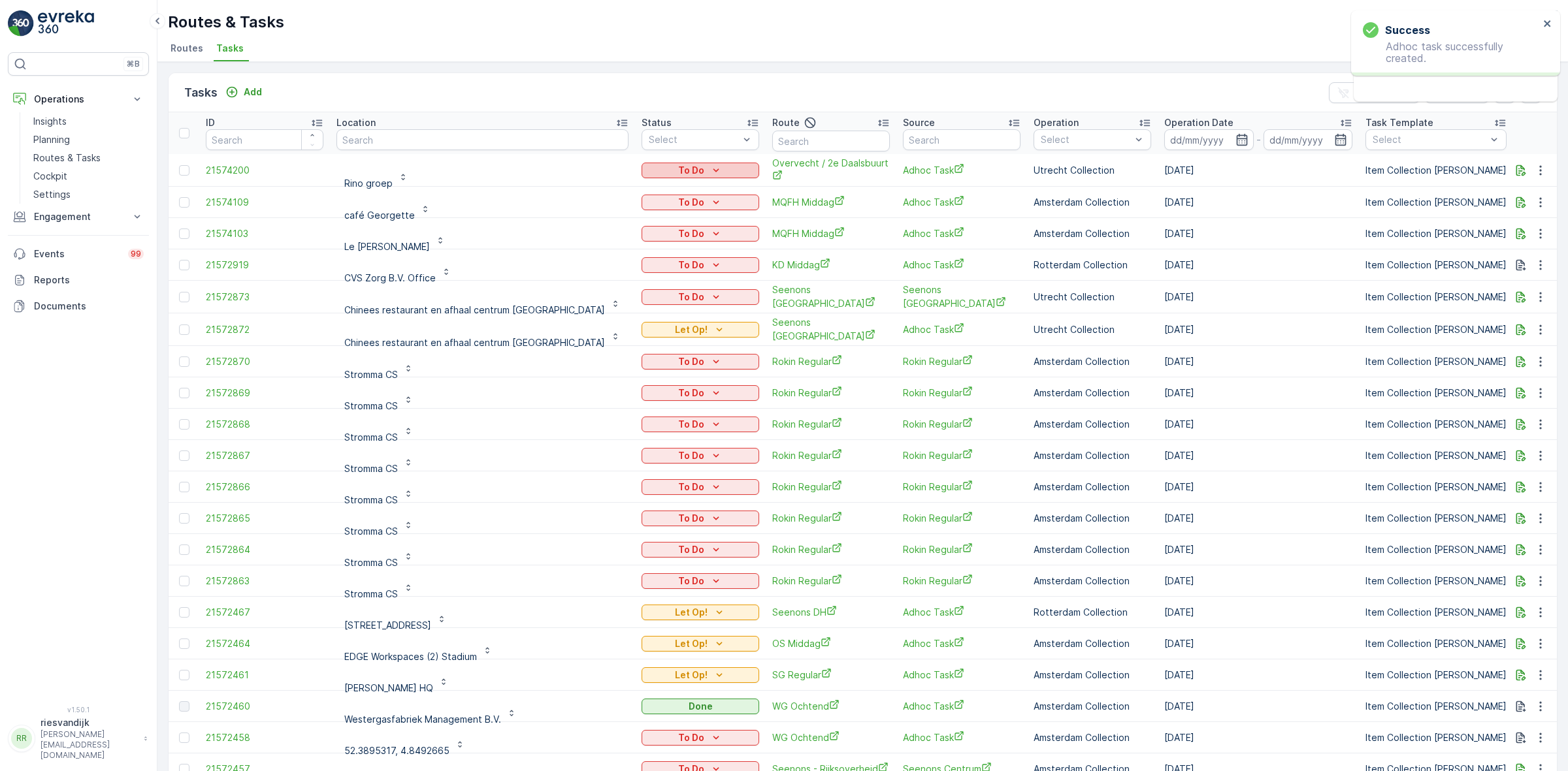
click at [678, 167] on p "To Do" at bounding box center [691, 170] width 26 height 13
click at [610, 227] on span "Let Op!" at bounding box center [605, 226] width 32 height 13
click at [429, 136] on input "text" at bounding box center [483, 139] width 292 height 21
type input "westergas"
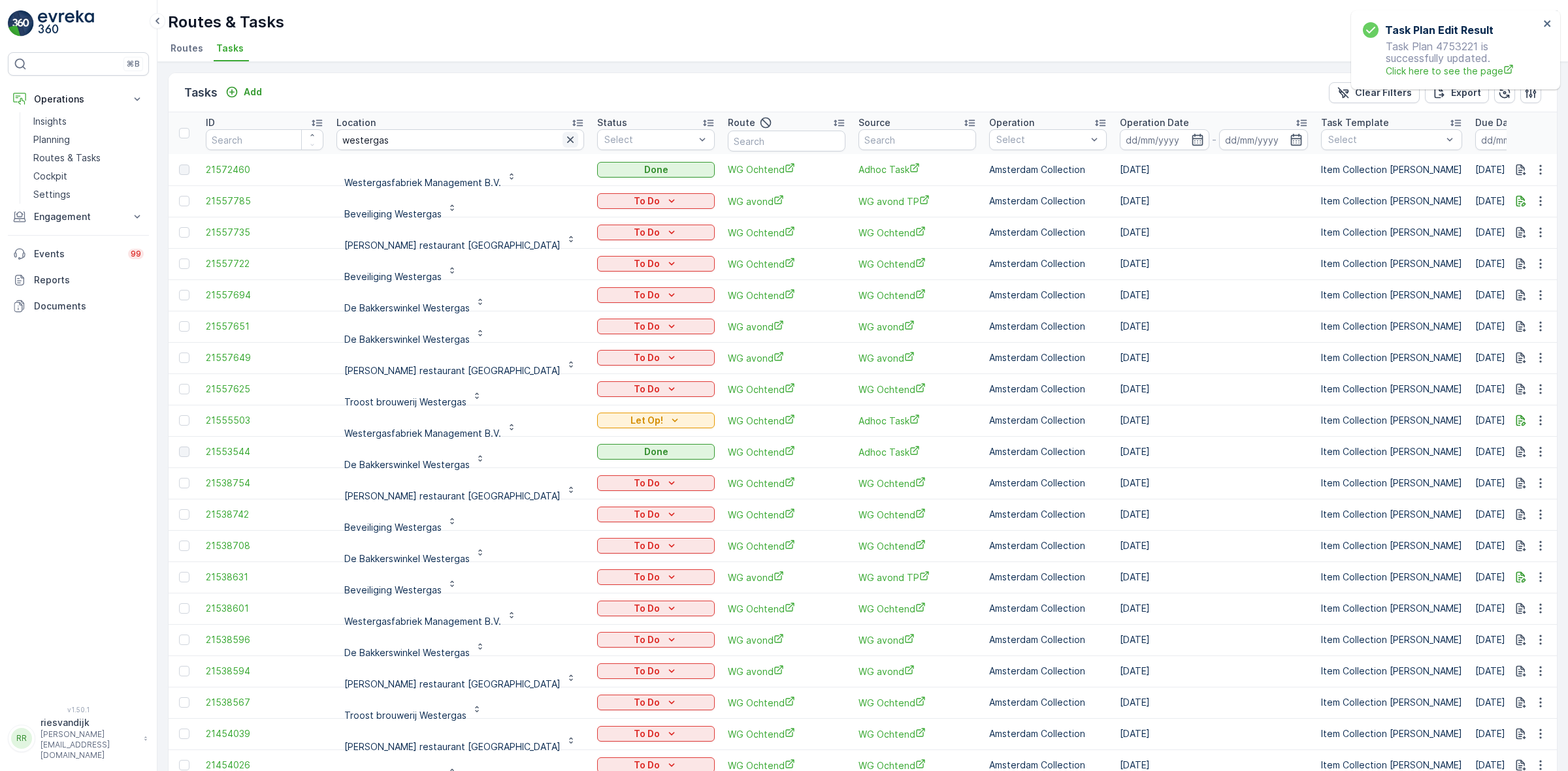
click at [567, 139] on icon "button" at bounding box center [570, 139] width 7 height 7
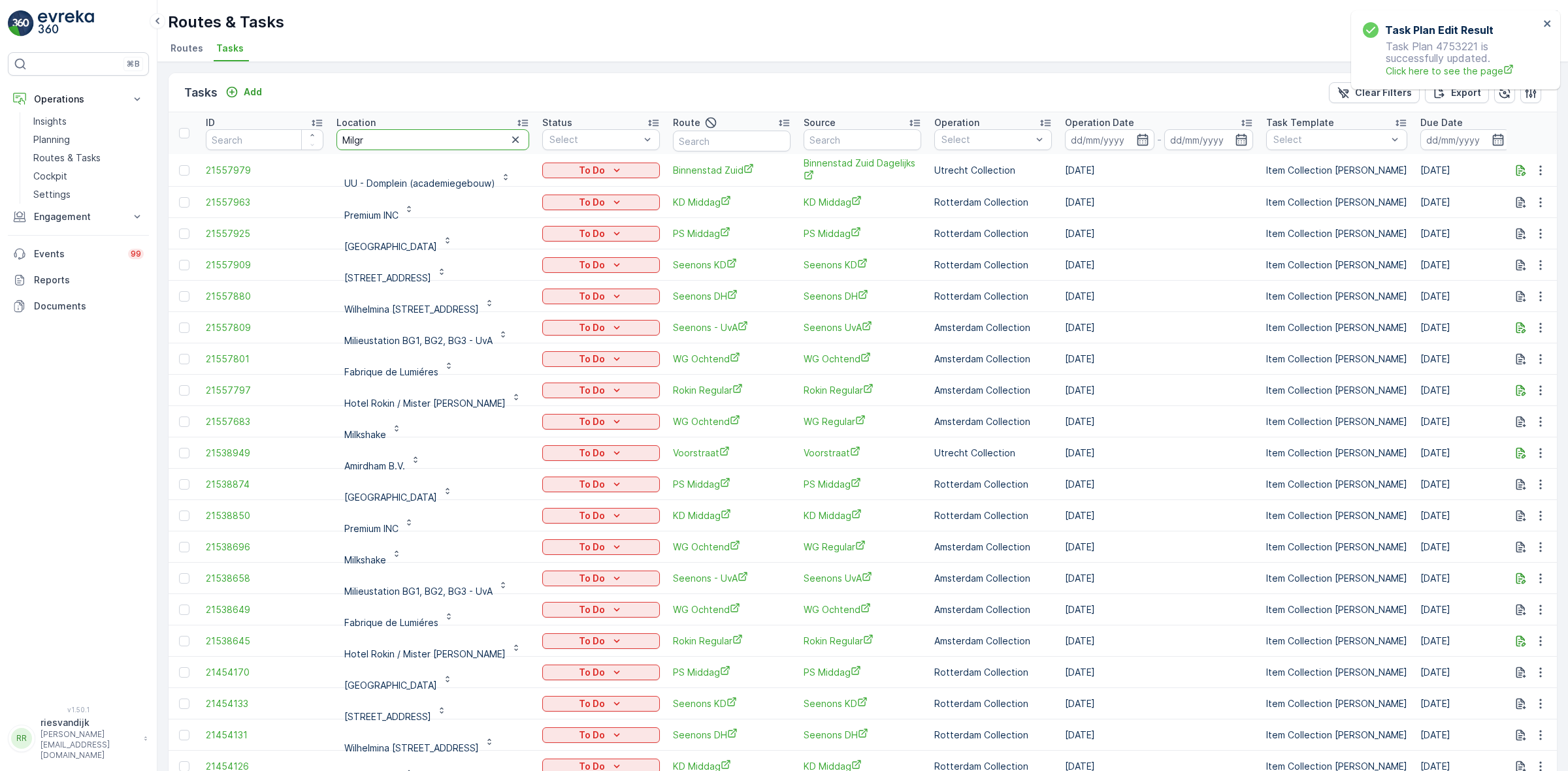
type input "Milgro"
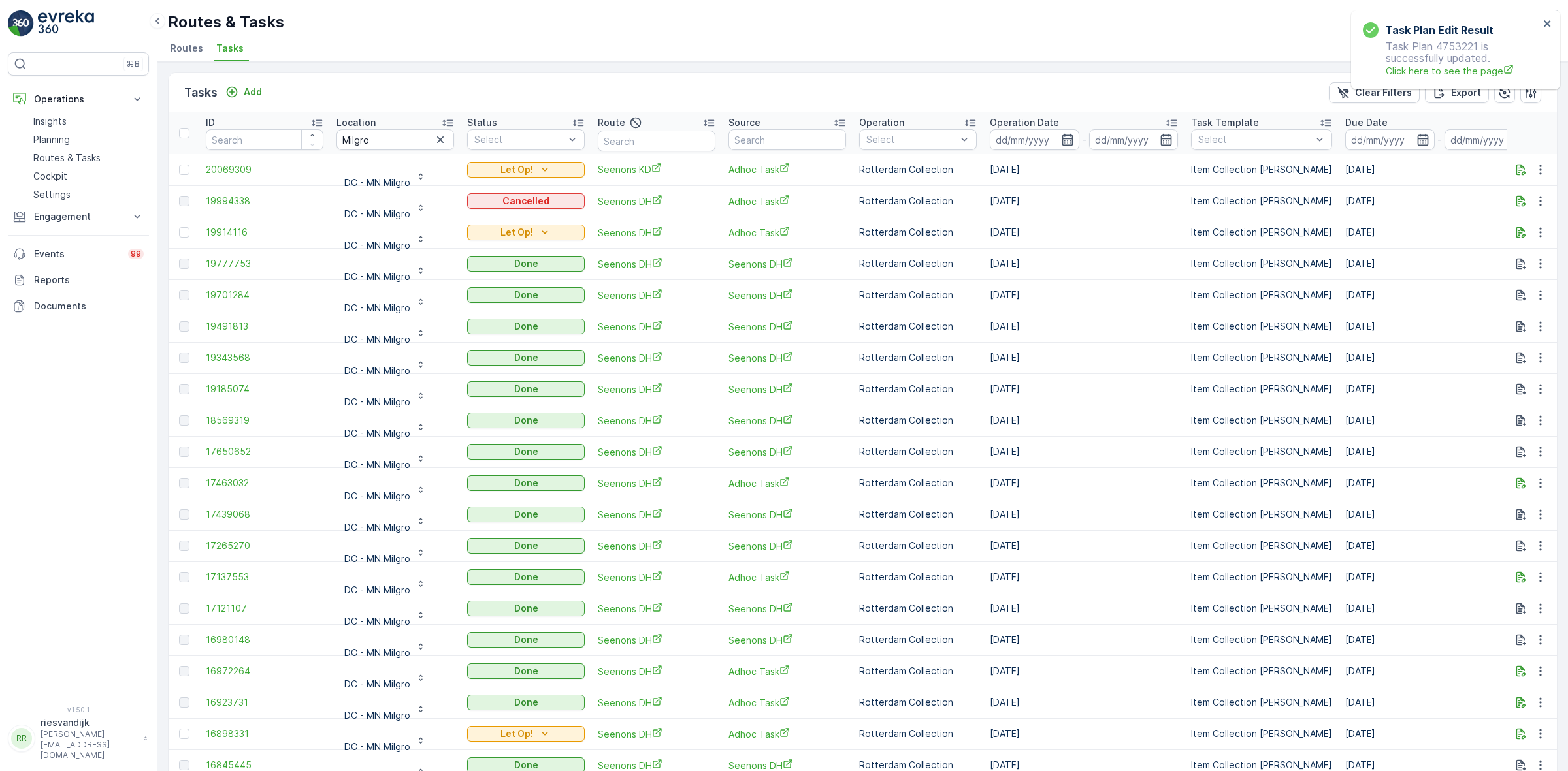
click at [1052, 121] on p "Operation Date" at bounding box center [1025, 123] width 69 height 13
click at [439, 139] on icon "button" at bounding box center [440, 139] width 7 height 7
click at [393, 139] on input "text" at bounding box center [395, 139] width 117 height 21
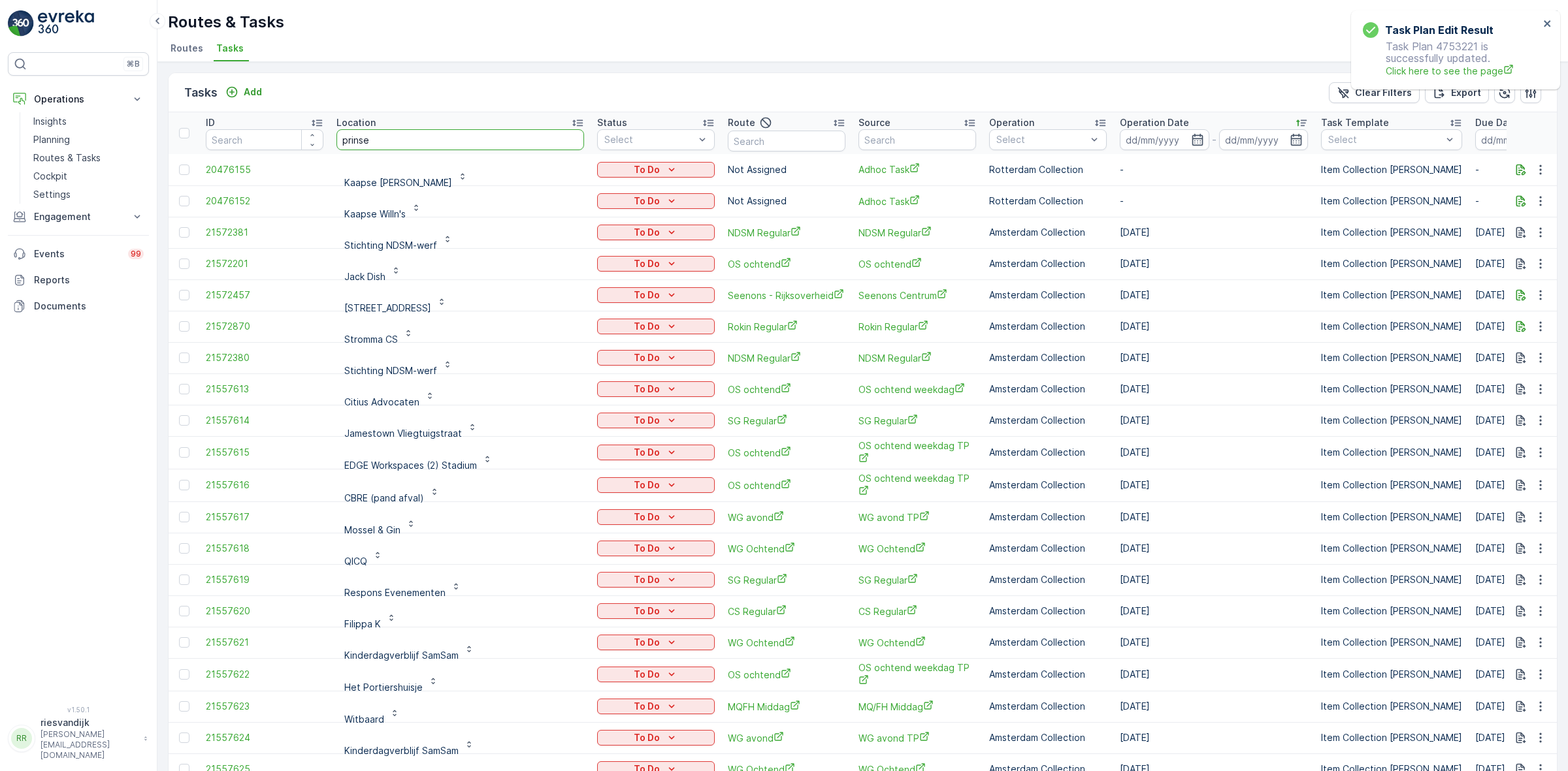
type input "prinses"
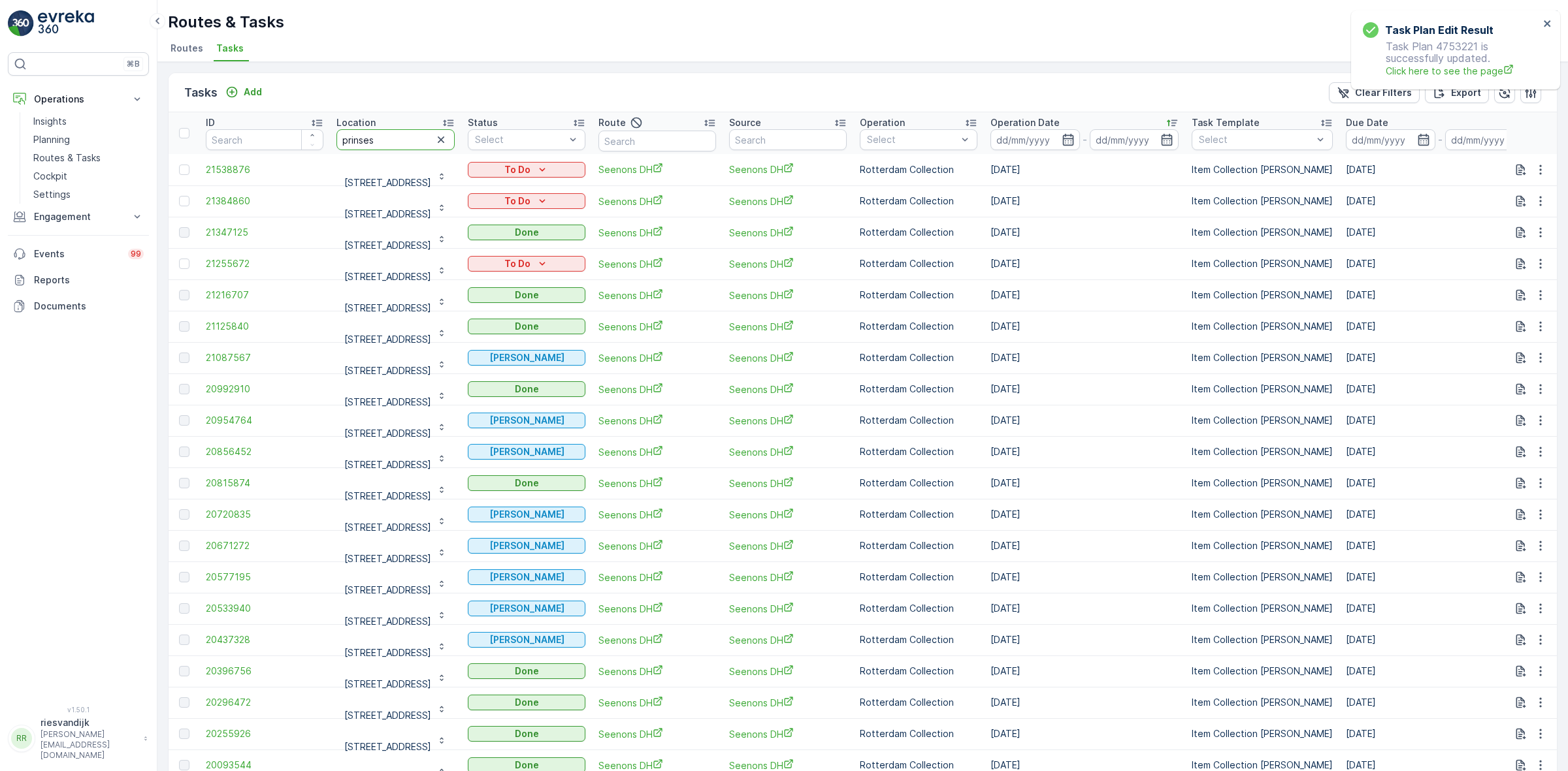
click at [413, 139] on input "prinses" at bounding box center [396, 139] width 118 height 21
type input "prinses"
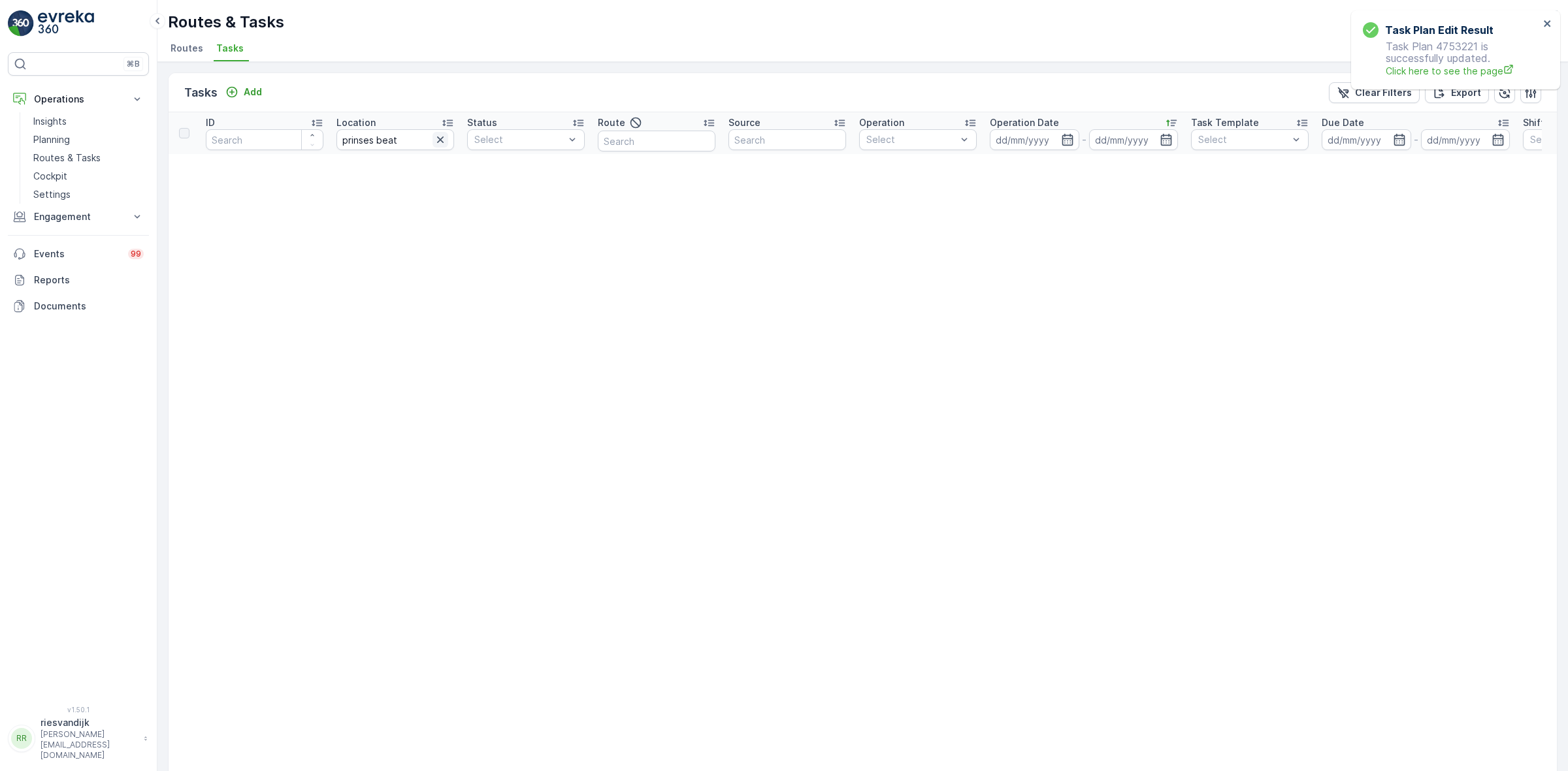
click at [438, 139] on icon "button" at bounding box center [441, 140] width 13 height 13
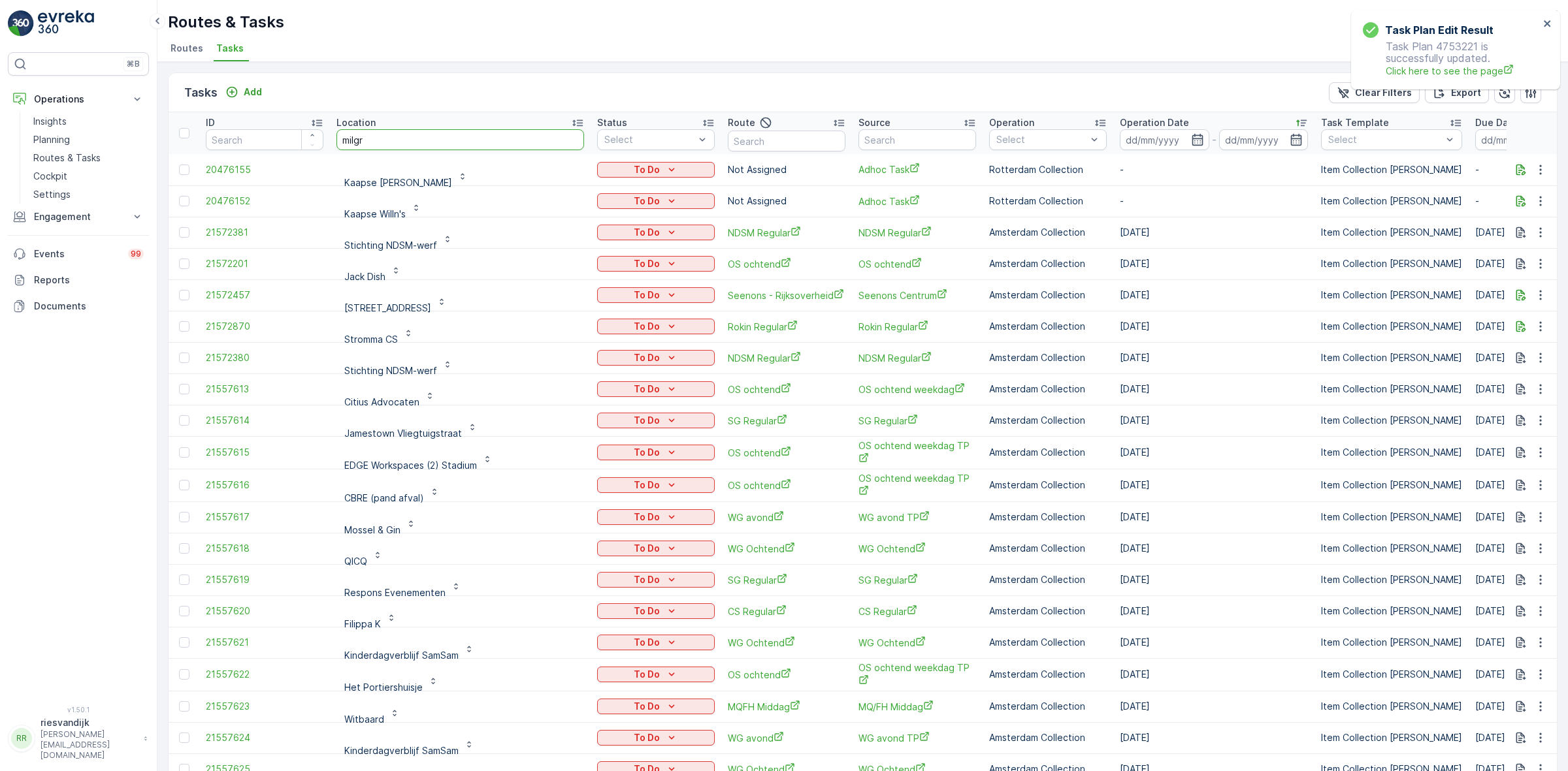
type input "milgro"
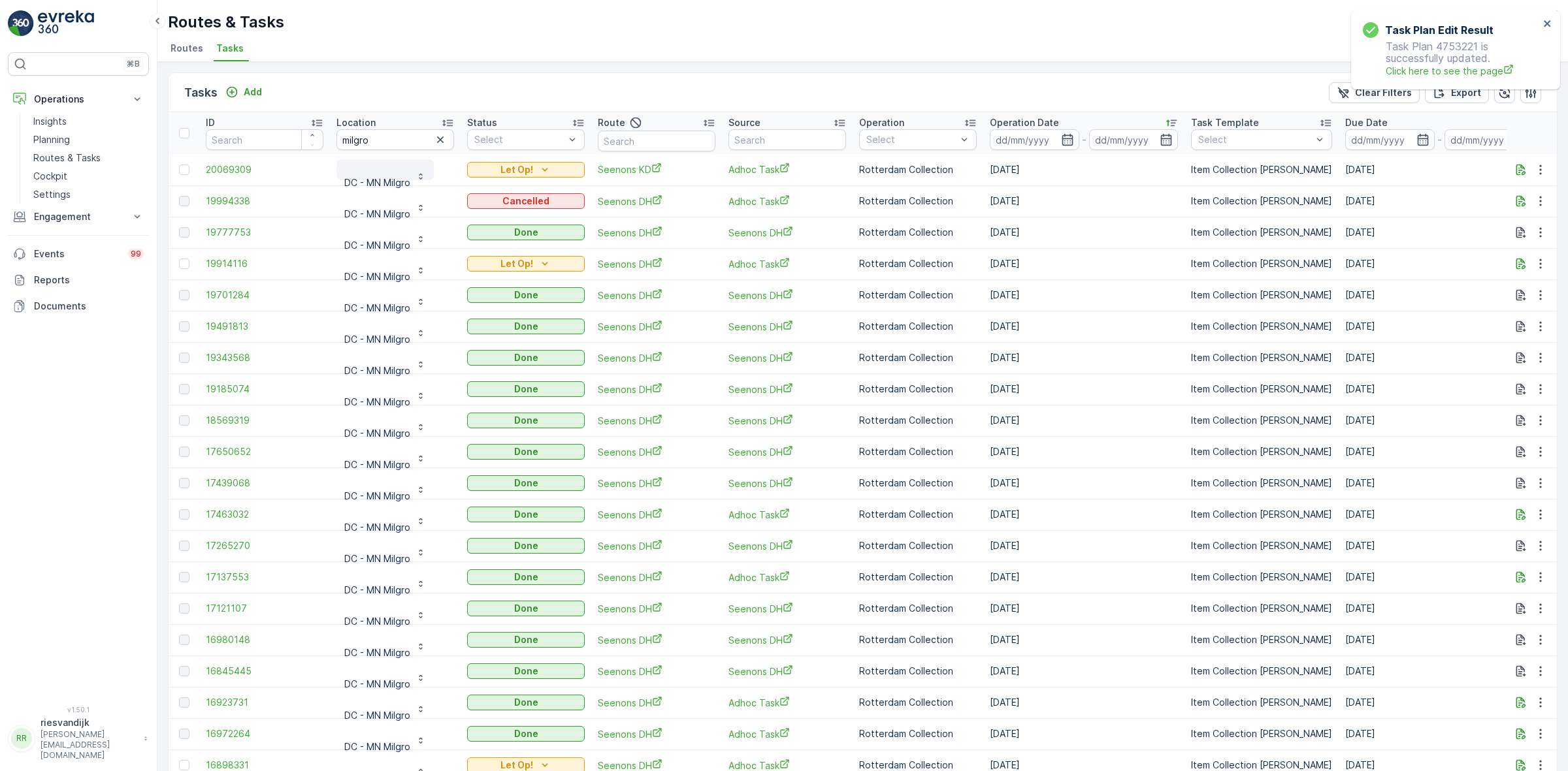
click at [377, 181] on p "DC - MN Milgro" at bounding box center [376, 183] width 66 height 13
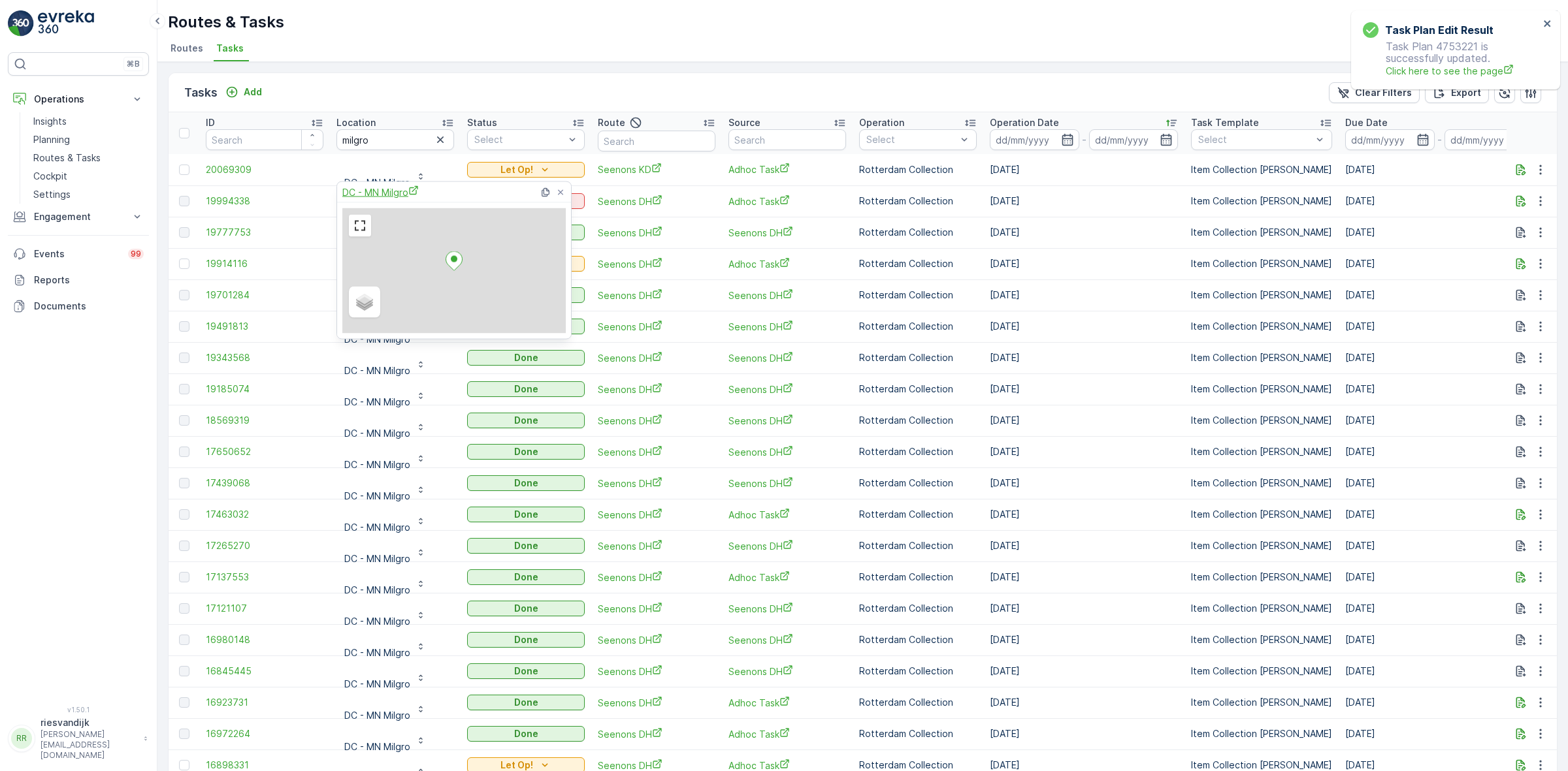
click at [382, 195] on span "DC - MN Milgro" at bounding box center [381, 192] width 77 height 14
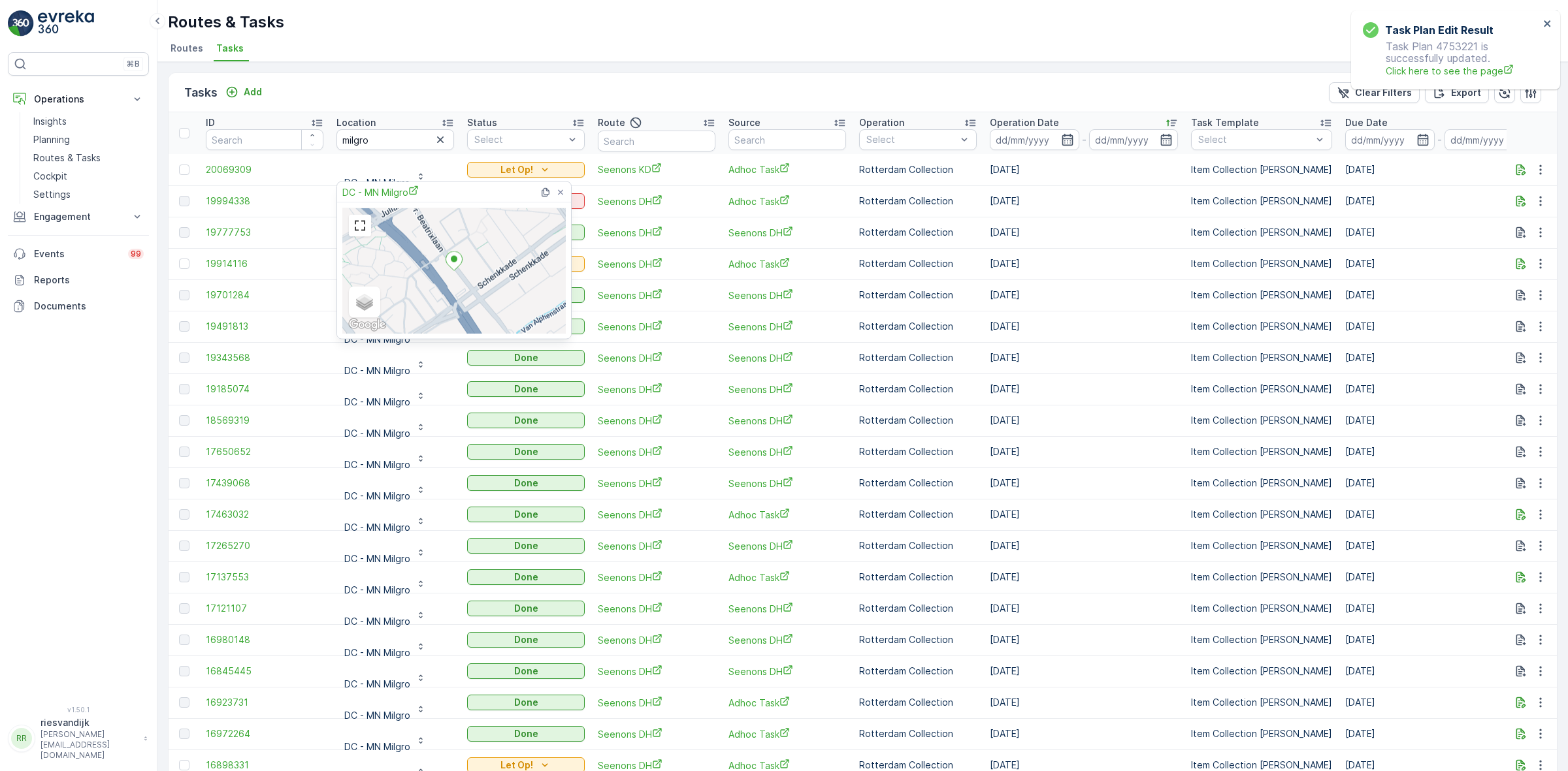
click at [768, 89] on div "Tasks Add Clear Filters Export" at bounding box center [862, 92] width 1389 height 39
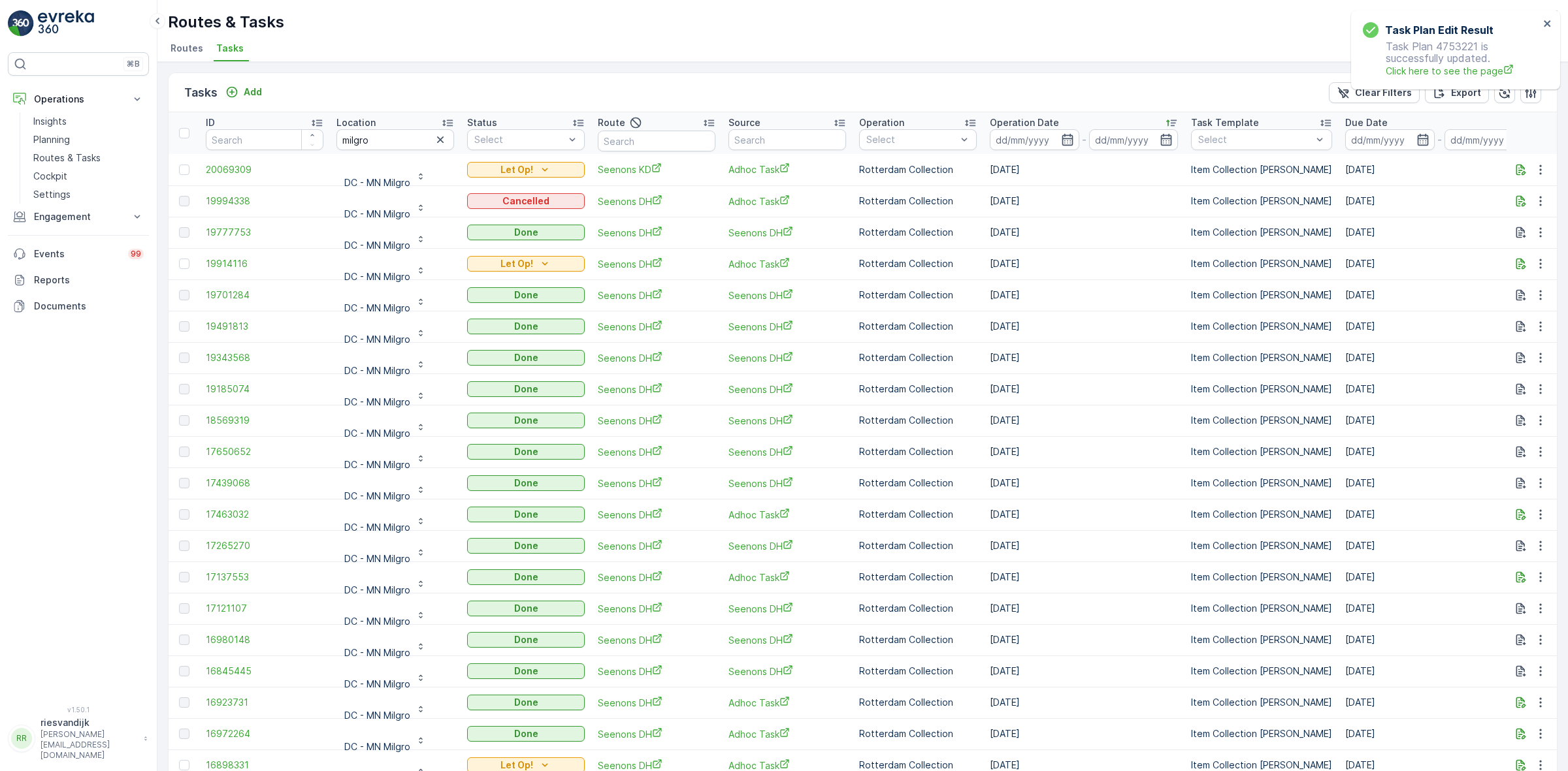
click at [445, 139] on icon "button" at bounding box center [441, 140] width 13 height 13
click at [372, 142] on input "text" at bounding box center [395, 139] width 117 height 21
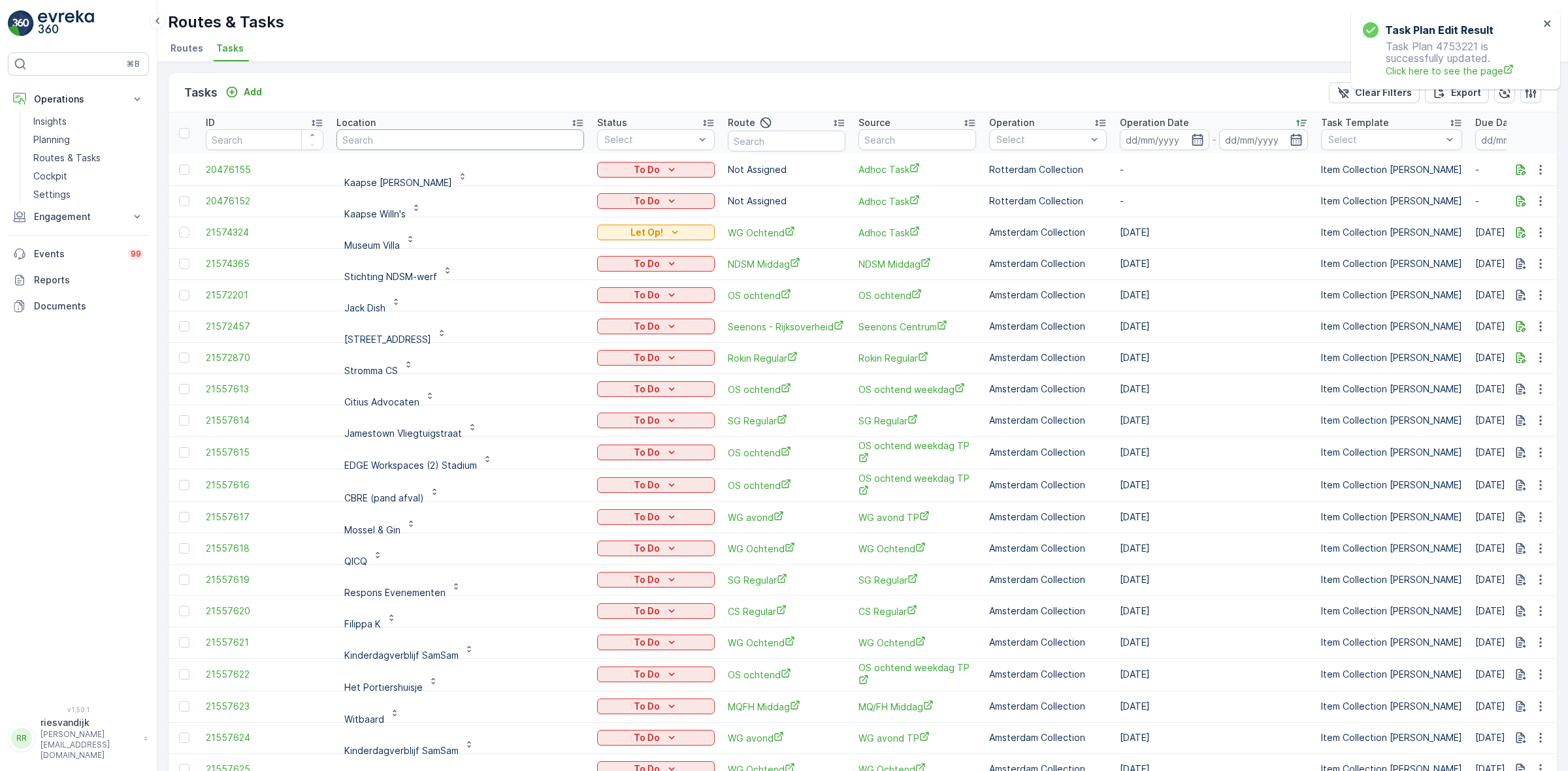
click at [370, 142] on input "text" at bounding box center [460, 139] width 247 height 21
type input "bijnkerhoek"
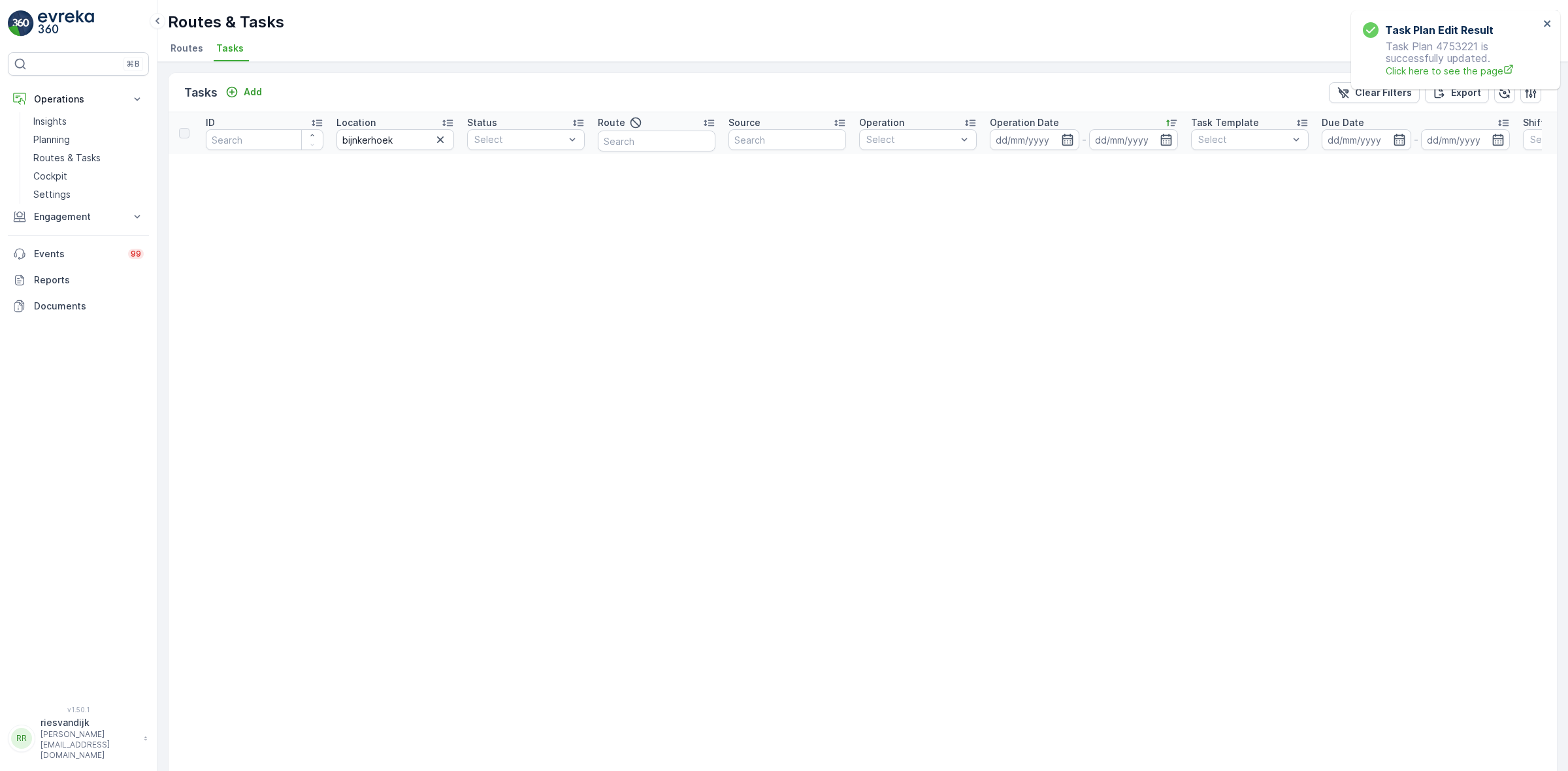
click at [435, 141] on icon "button" at bounding box center [441, 140] width 13 height 13
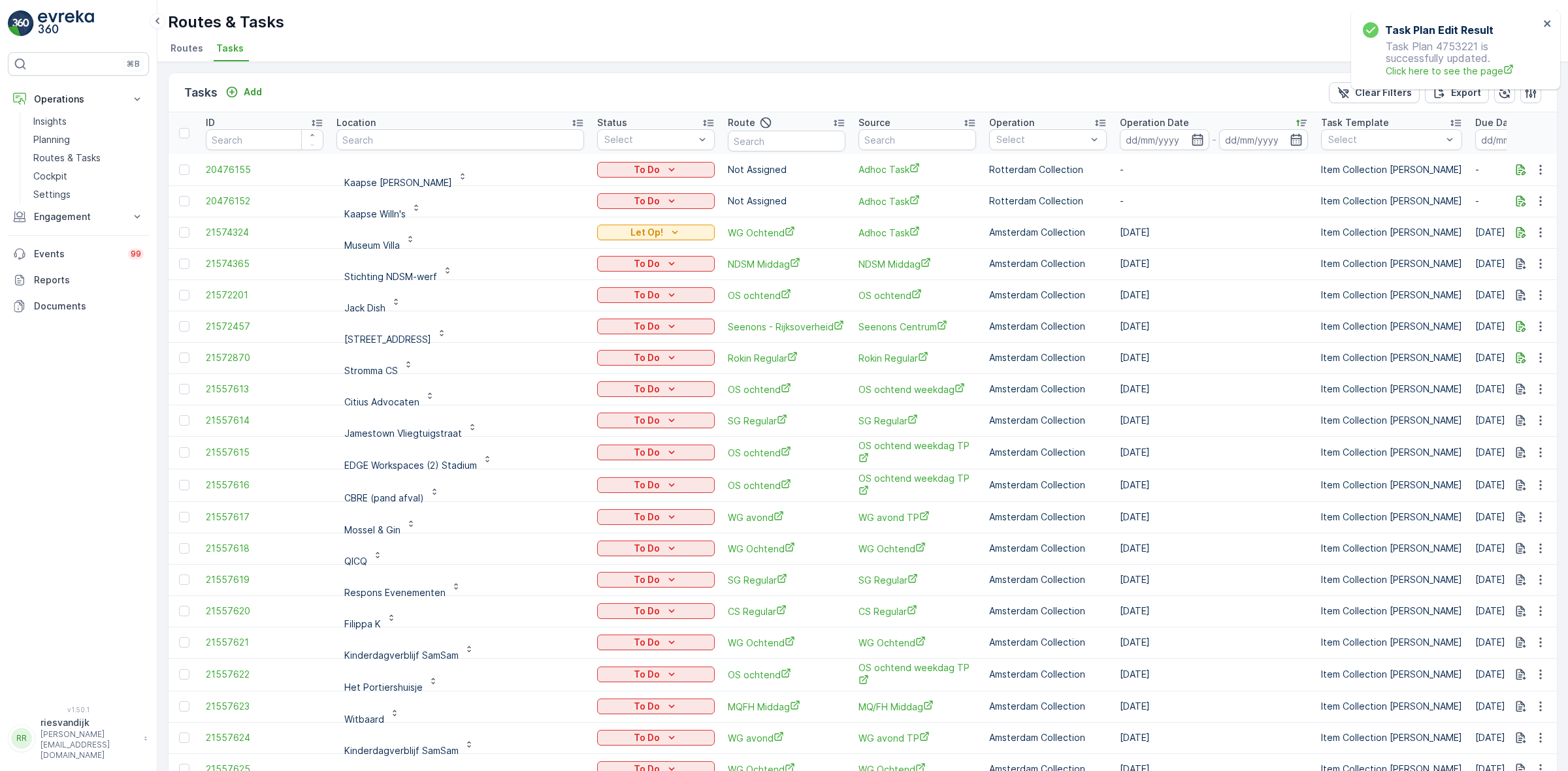
click at [406, 147] on th "Location" at bounding box center [460, 133] width 261 height 42
click at [412, 141] on input "text" at bounding box center [460, 139] width 247 height 21
type input "oxion"
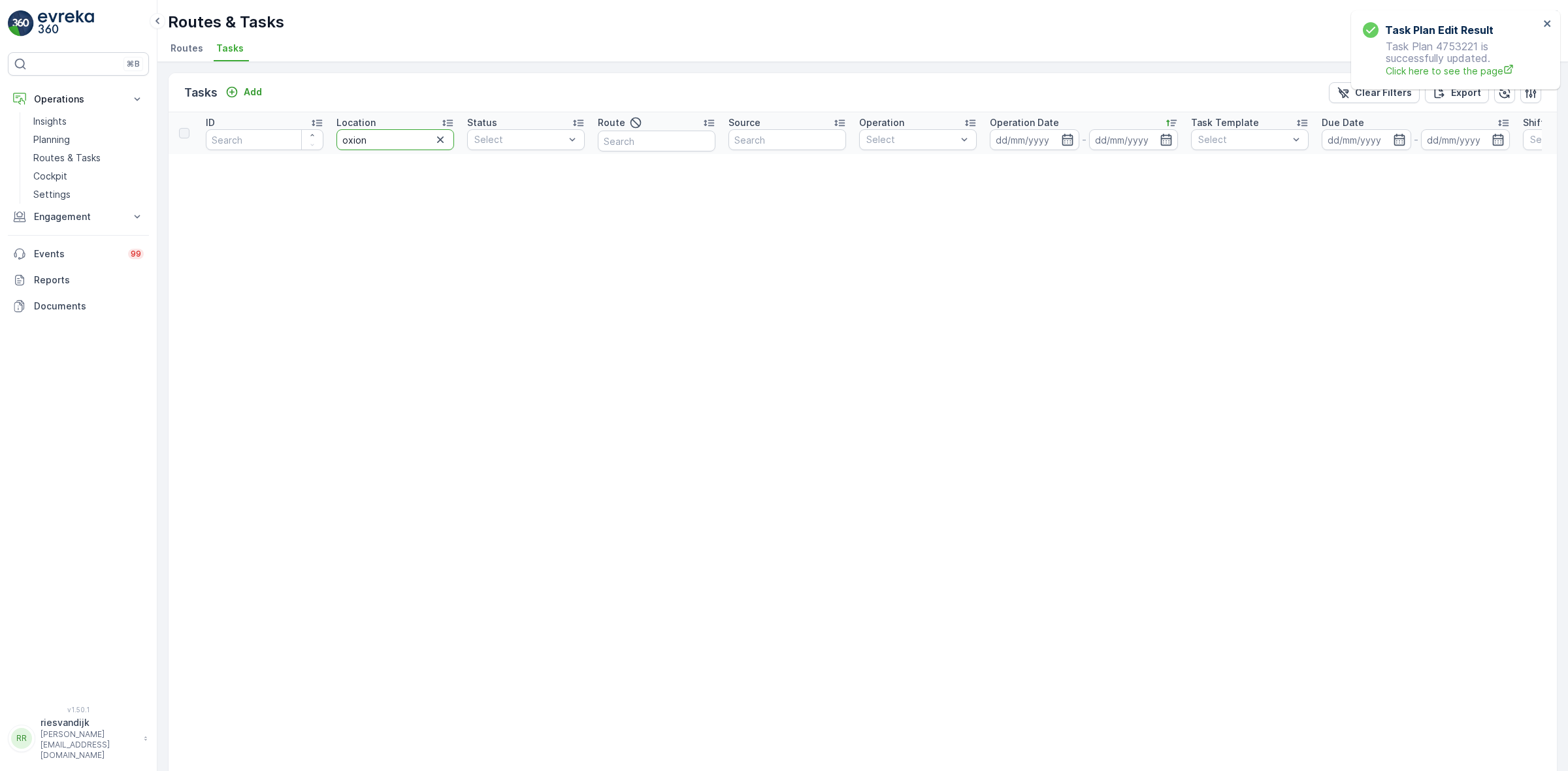
click at [342, 142] on input "oxion" at bounding box center [395, 139] width 117 height 21
type input "axion"
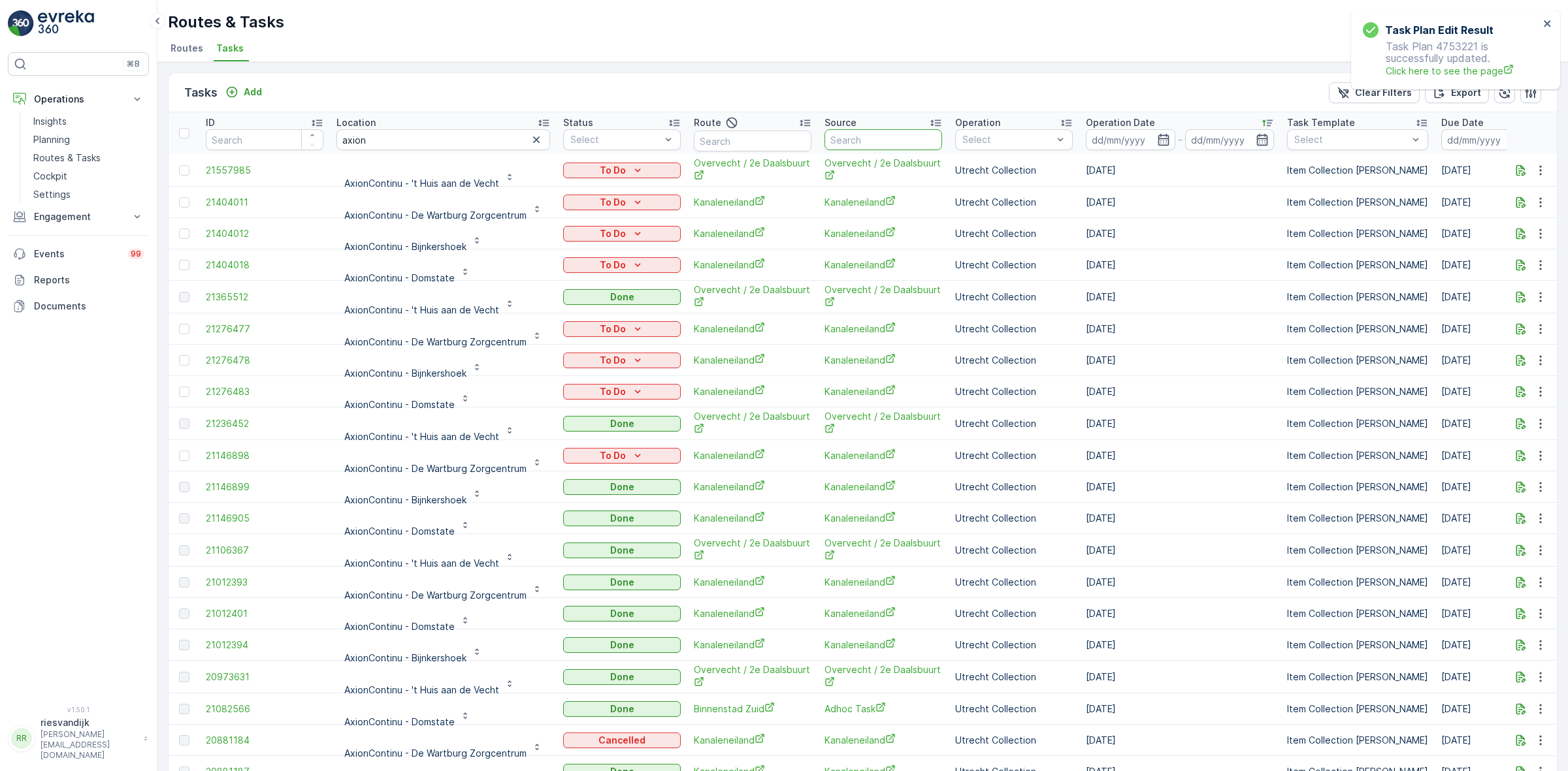
click at [890, 142] on input "text" at bounding box center [883, 139] width 117 height 21
click at [466, 139] on input "axion" at bounding box center [443, 139] width 213 height 21
type input "axioncontinu - bij"
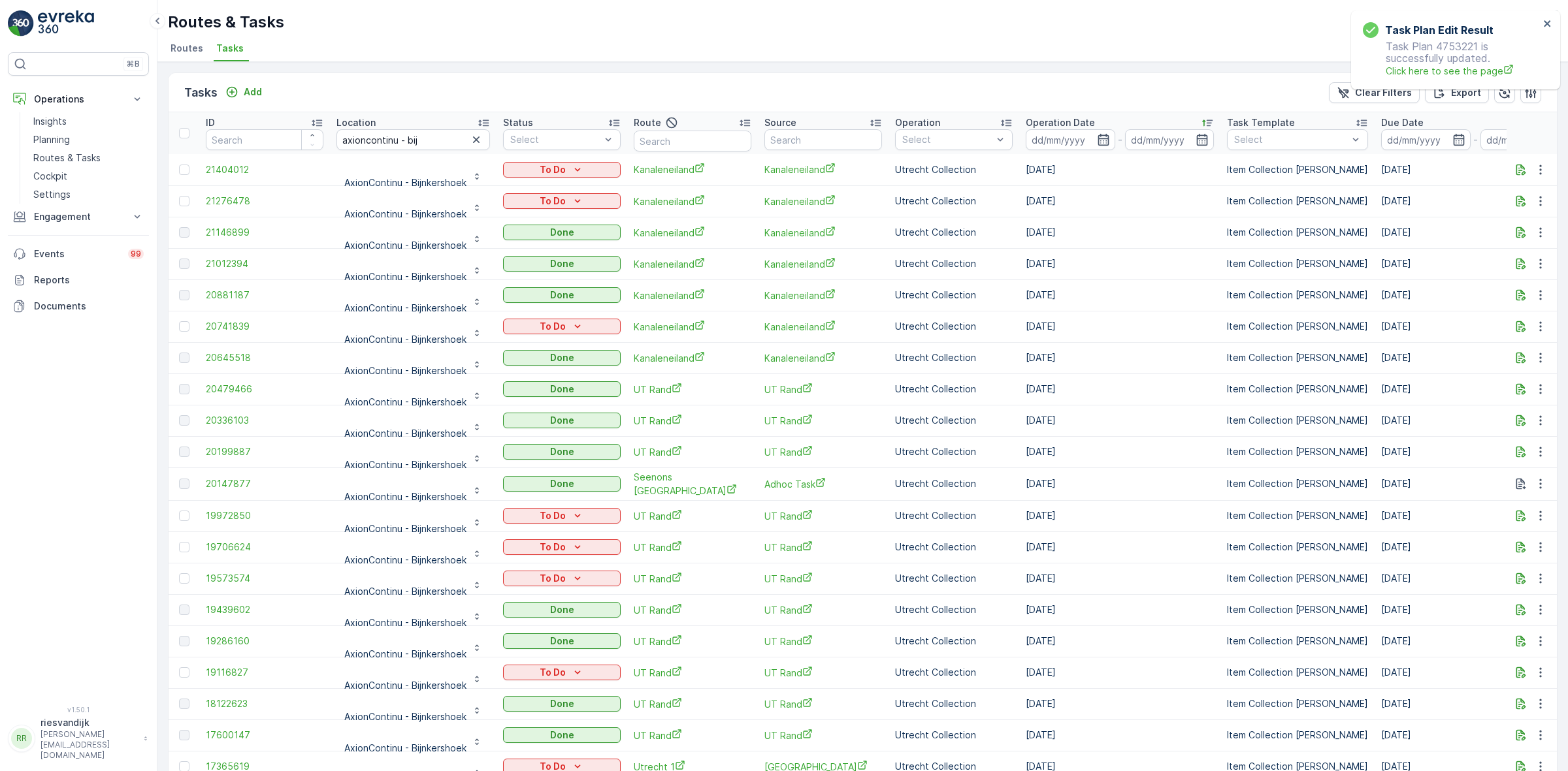
click at [1105, 122] on div "Operation Date" at bounding box center [1119, 123] width 188 height 13
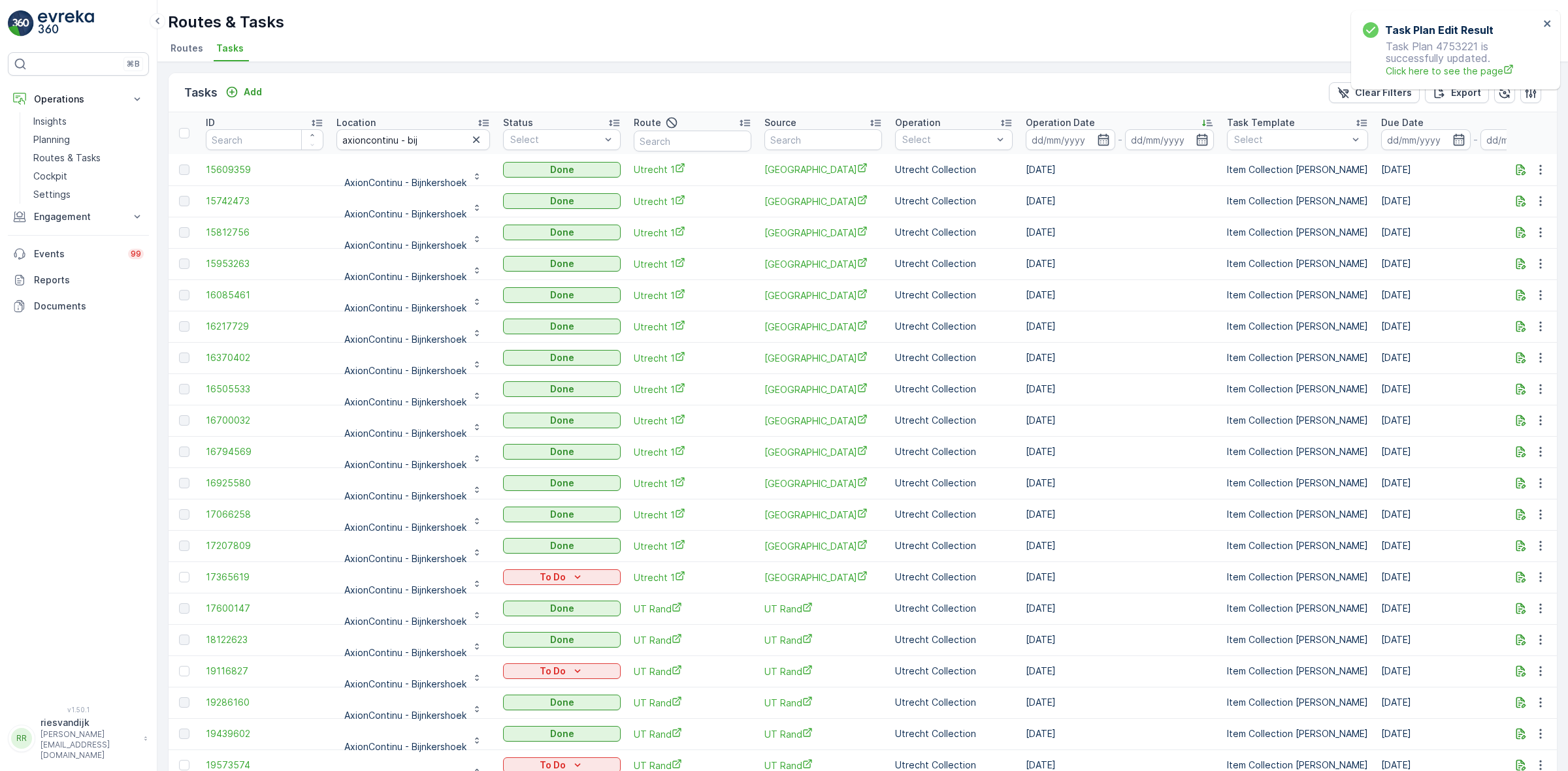
click at [1106, 119] on div "Operation Date" at bounding box center [1119, 123] width 188 height 13
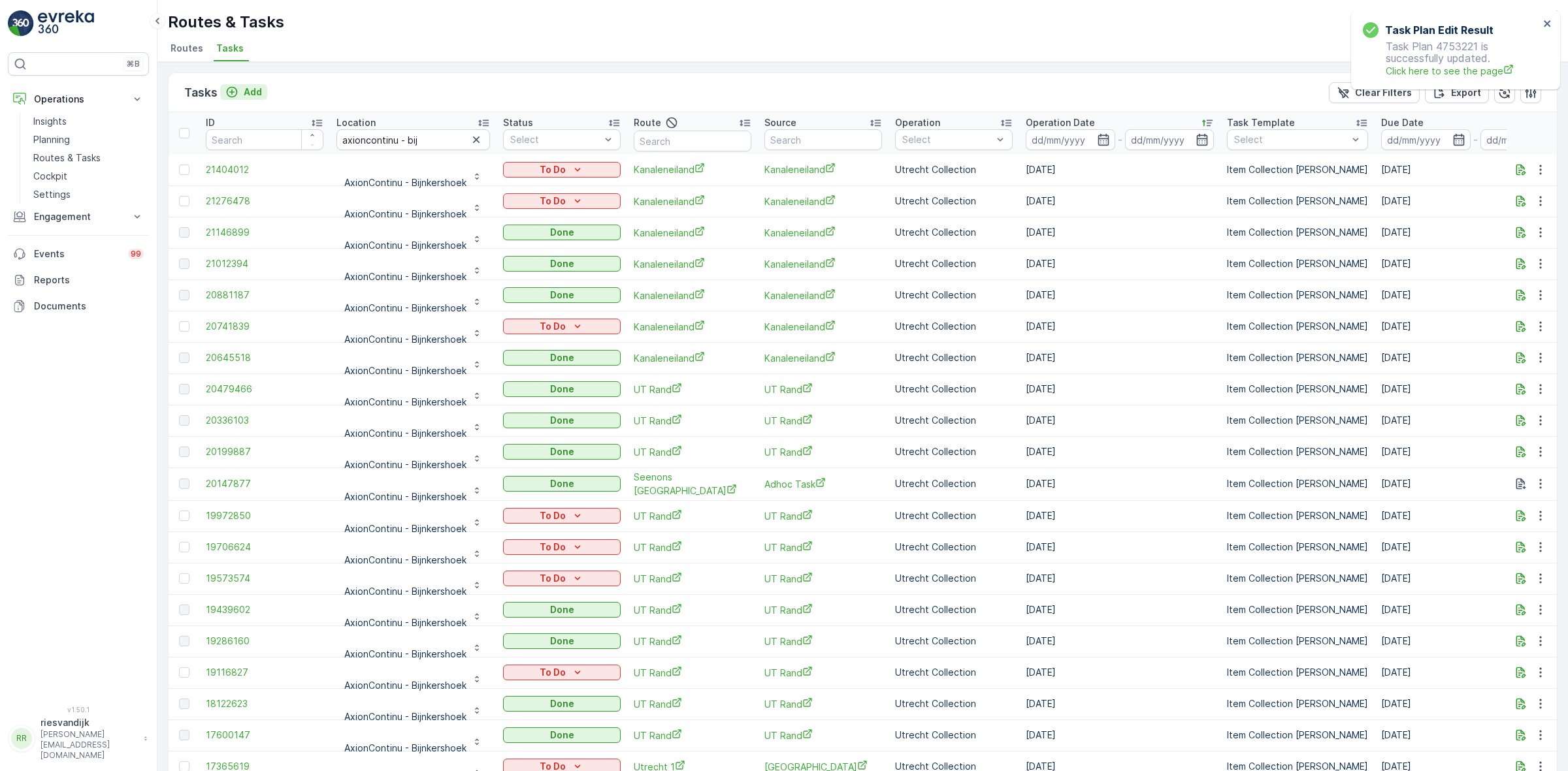
click at [250, 89] on p "Add" at bounding box center [252, 92] width 18 height 13
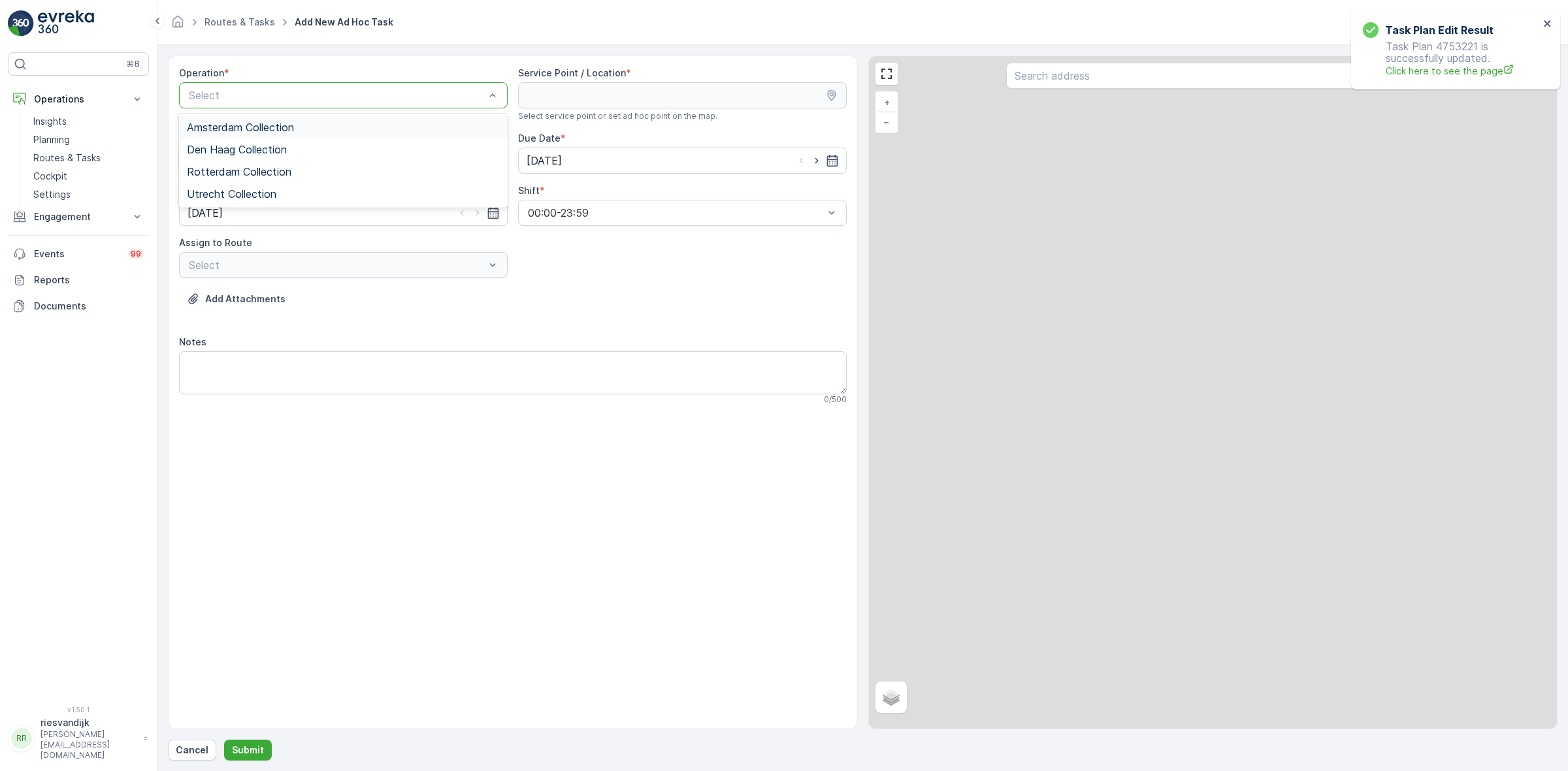
click at [285, 136] on div "Amsterdam Collection" at bounding box center [343, 128] width 329 height 22
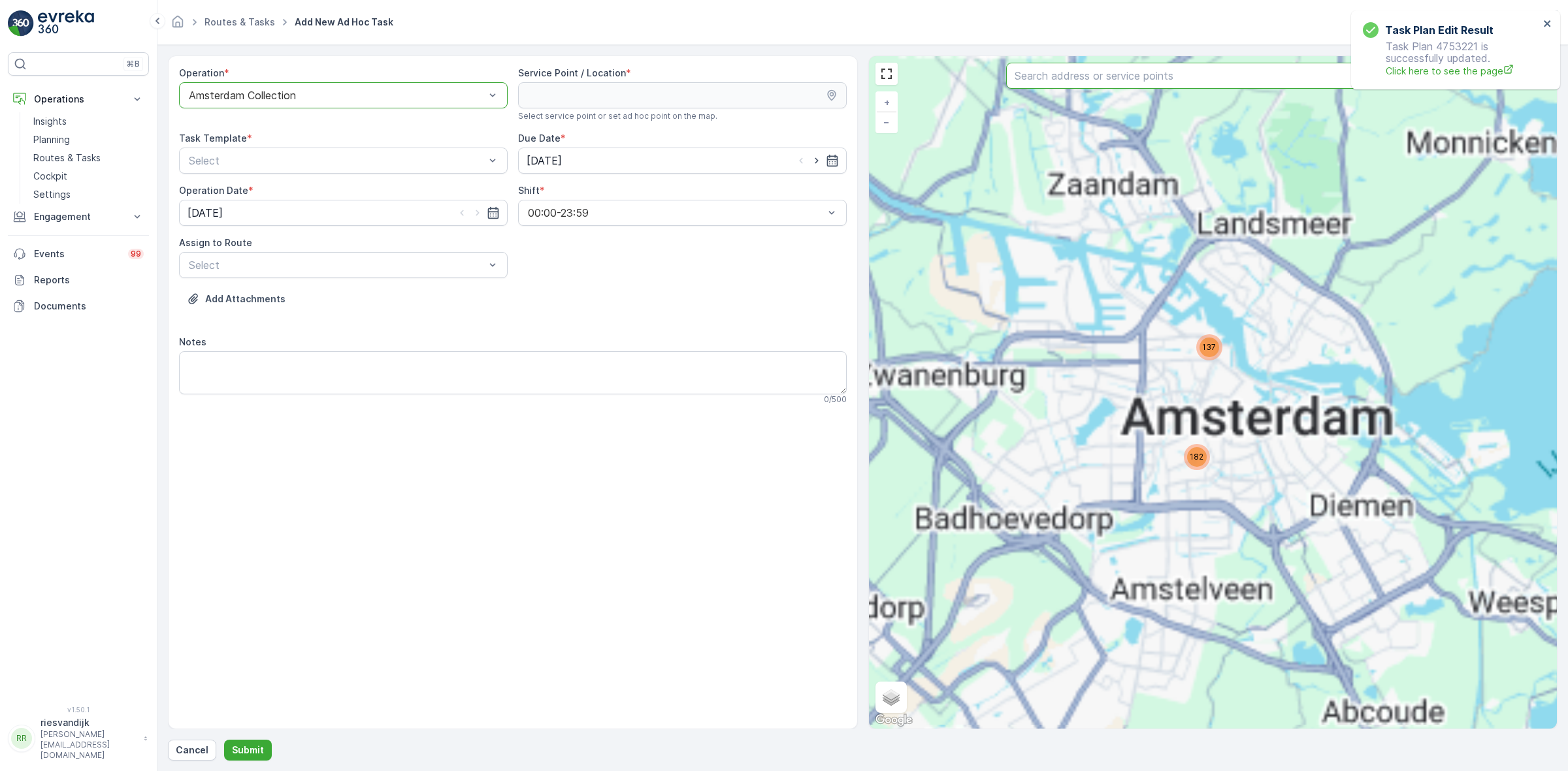
click at [1075, 77] on input "text" at bounding box center [1212, 75] width 413 height 26
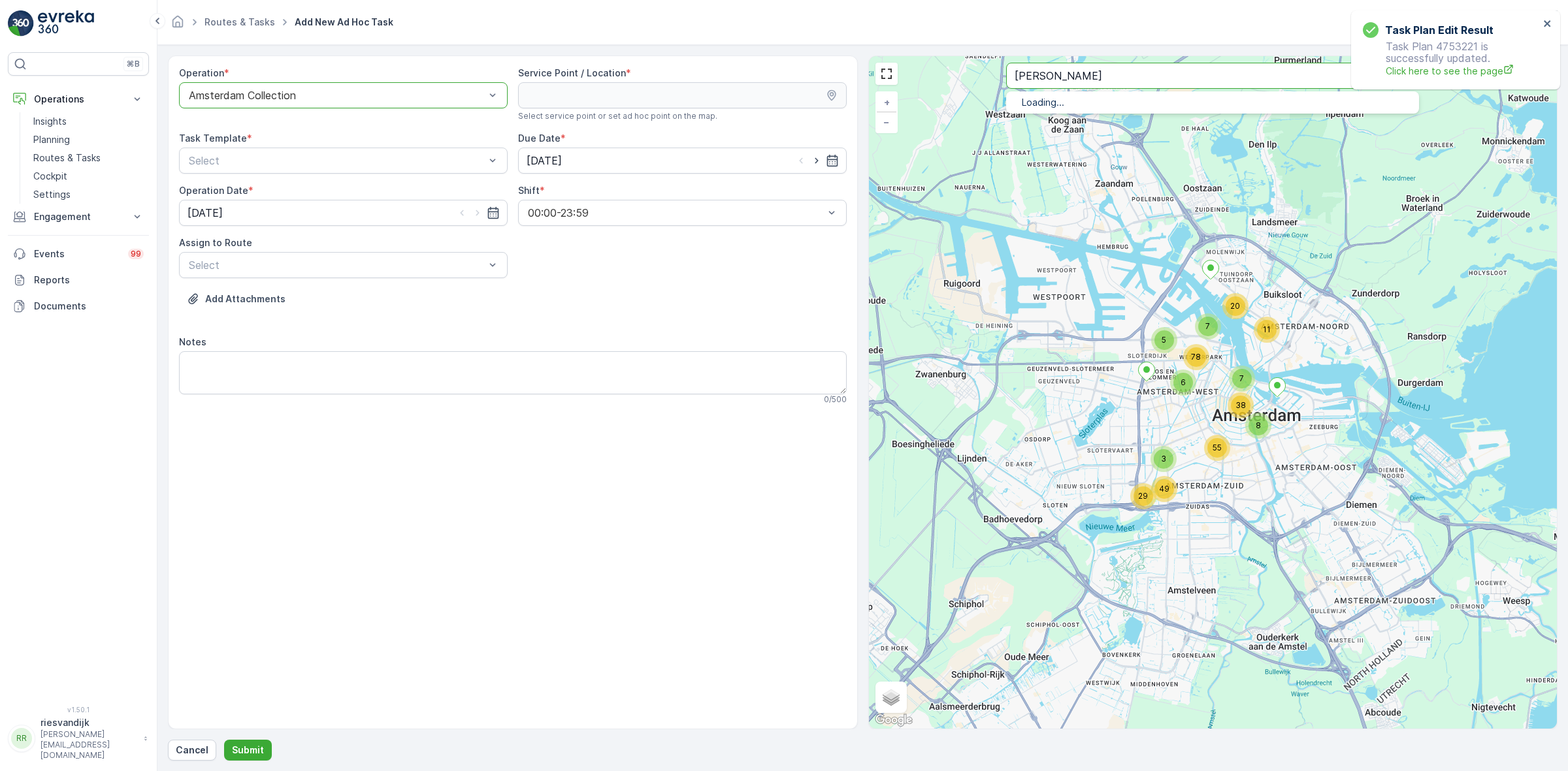
type input "lucas"
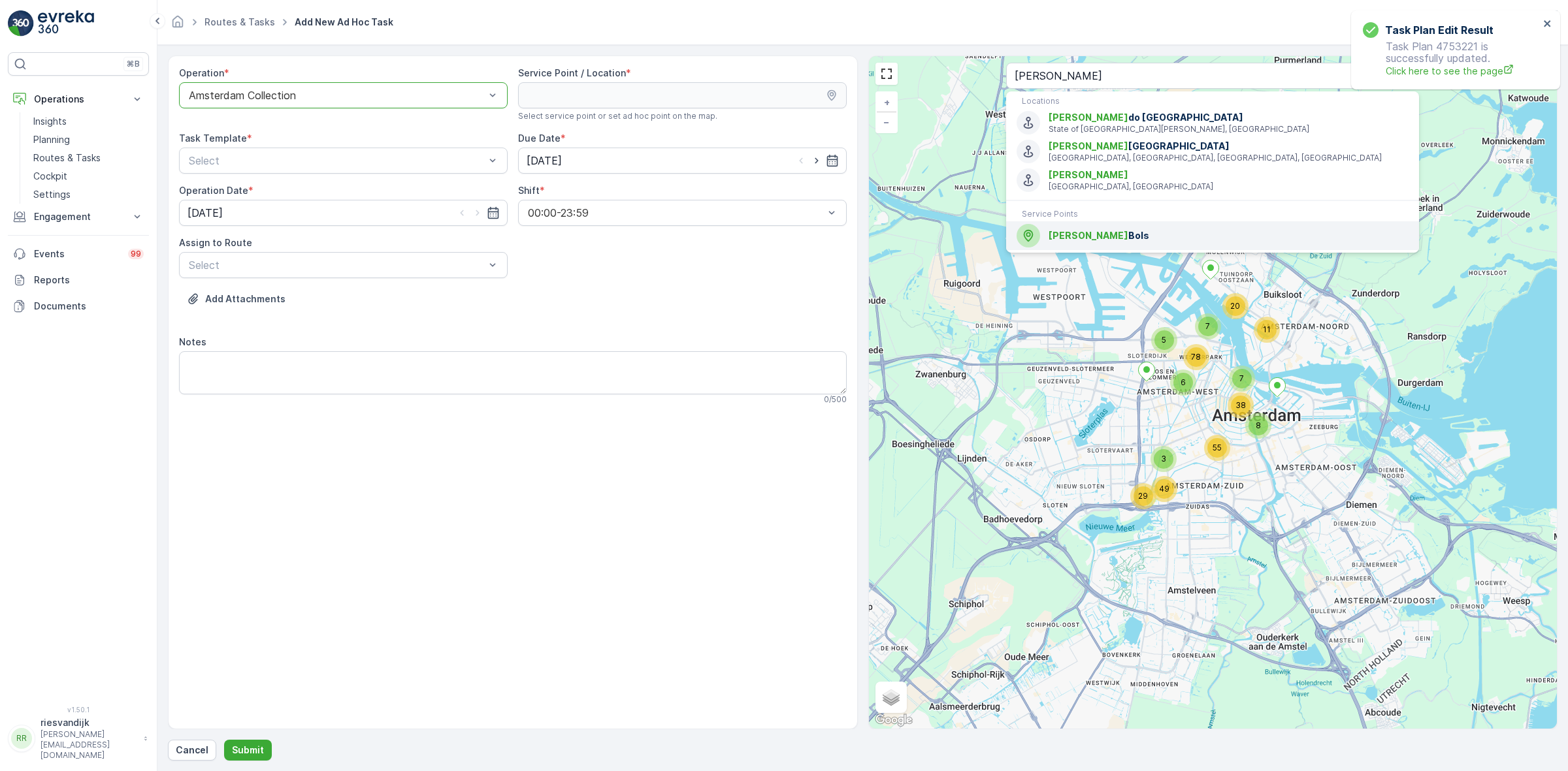
click at [1105, 225] on div "Lucas Bols" at bounding box center [1212, 236] width 392 height 24
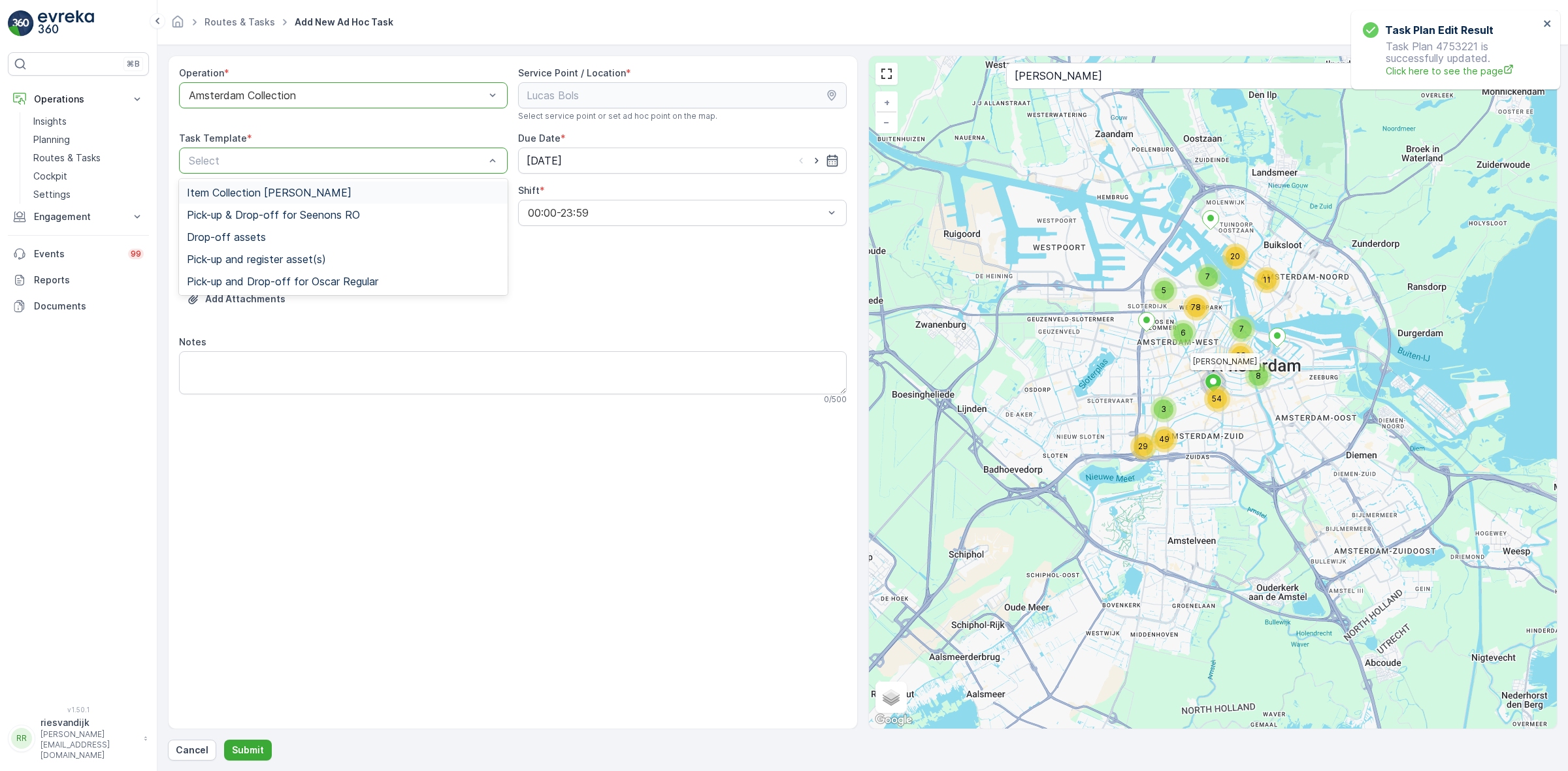
drag, startPoint x: 374, startPoint y: 187, endPoint x: 422, endPoint y: 171, distance: 50.6
click at [374, 186] on div "Item Collection [PERSON_NAME]" at bounding box center [343, 193] width 329 height 22
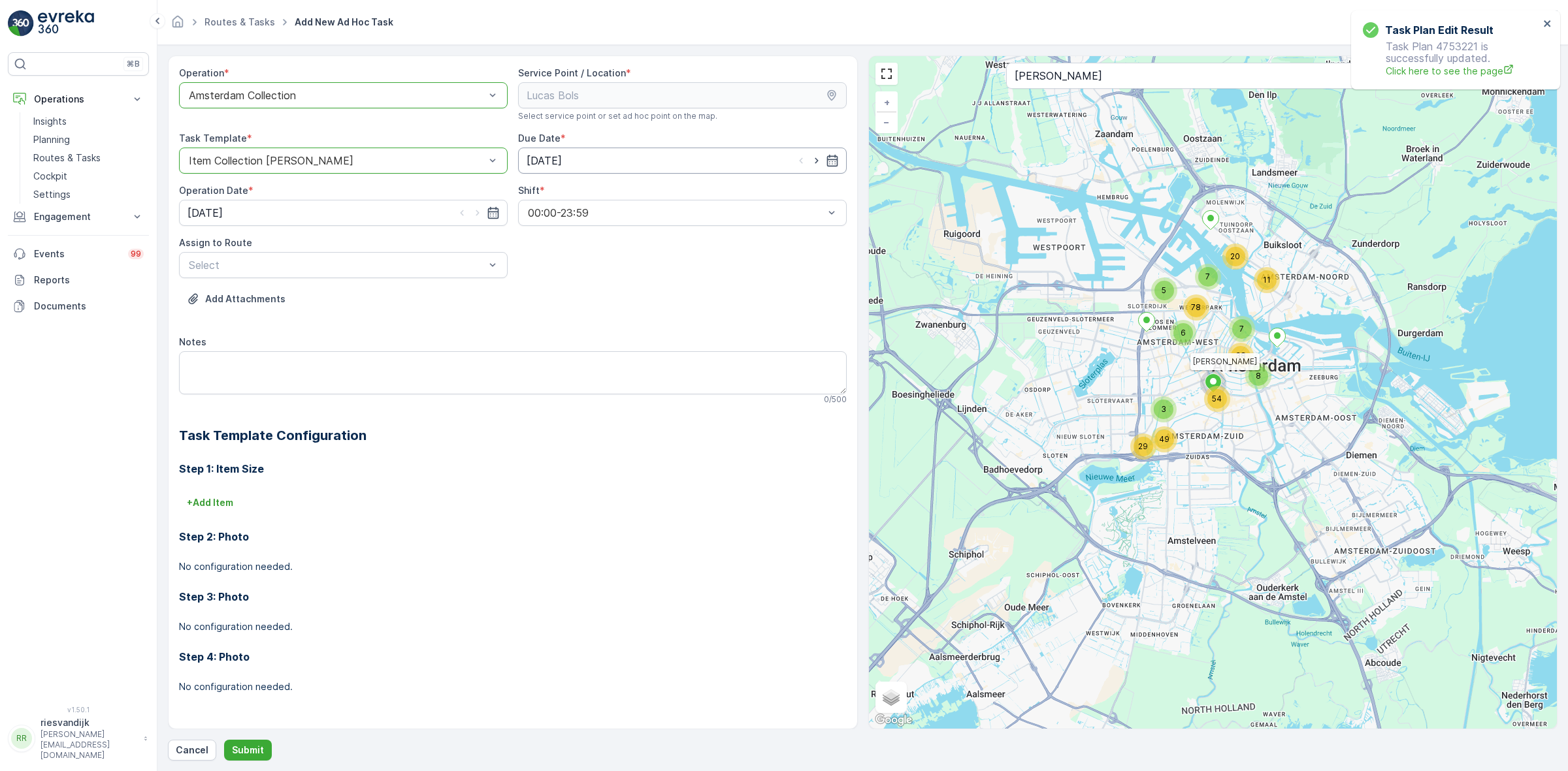
click at [816, 157] on icon "button" at bounding box center [816, 161] width 13 height 13
type input "[DATE]"
click at [484, 215] on div at bounding box center [478, 213] width 44 height 13
drag, startPoint x: 478, startPoint y: 217, endPoint x: 469, endPoint y: 230, distance: 15.8
click at [478, 216] on icon "button" at bounding box center [478, 213] width 13 height 13
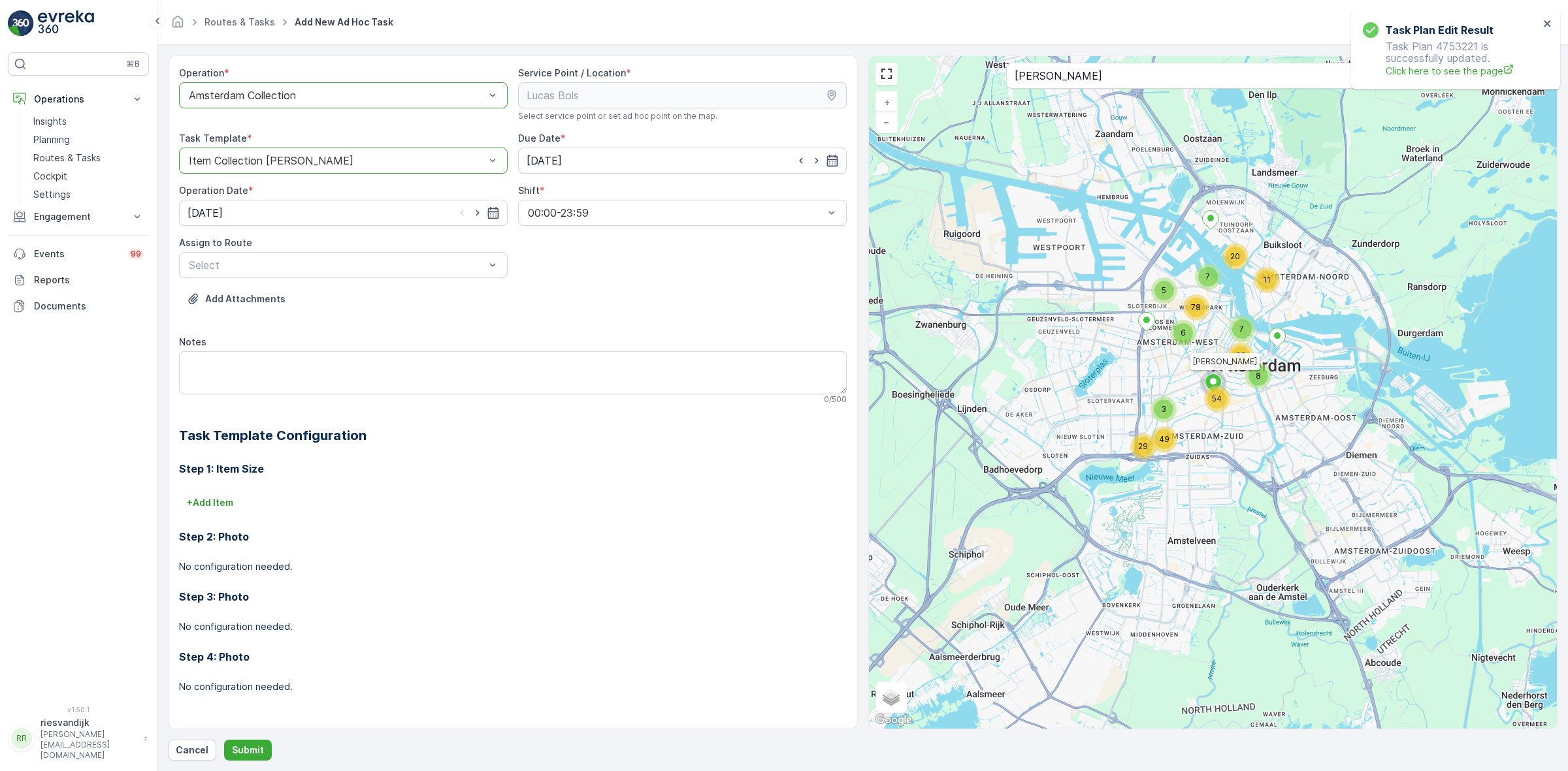
type input "[DATE]"
click at [413, 288] on div "Operation * option Amsterdam Collection, selected. Amsterdam Collection Service…" at bounding box center [512, 390] width 667 height 648
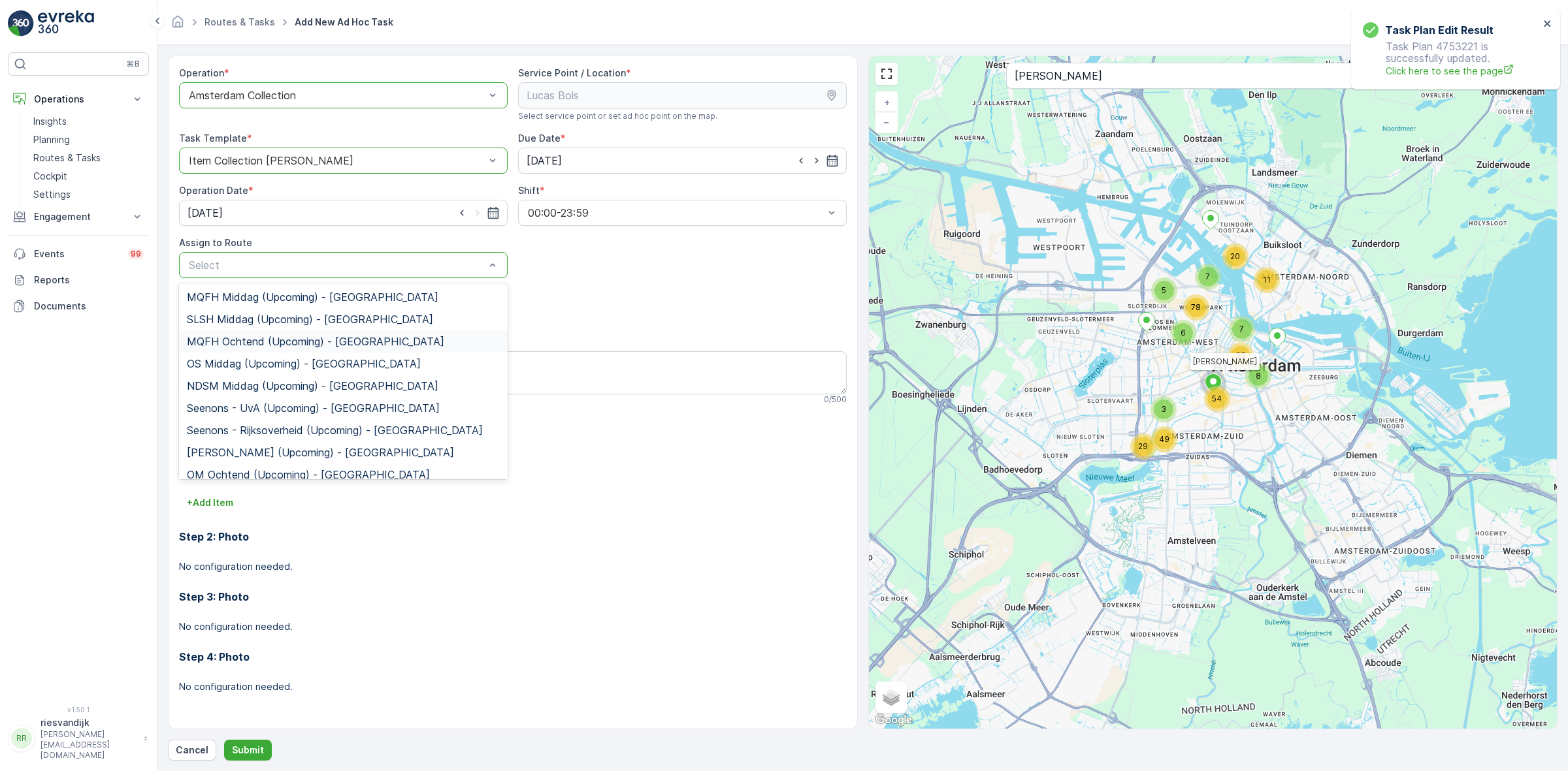
click at [337, 336] on span "MQFH Ochtend (Upcoming) - [GEOGRAPHIC_DATA]" at bounding box center [315, 342] width 258 height 12
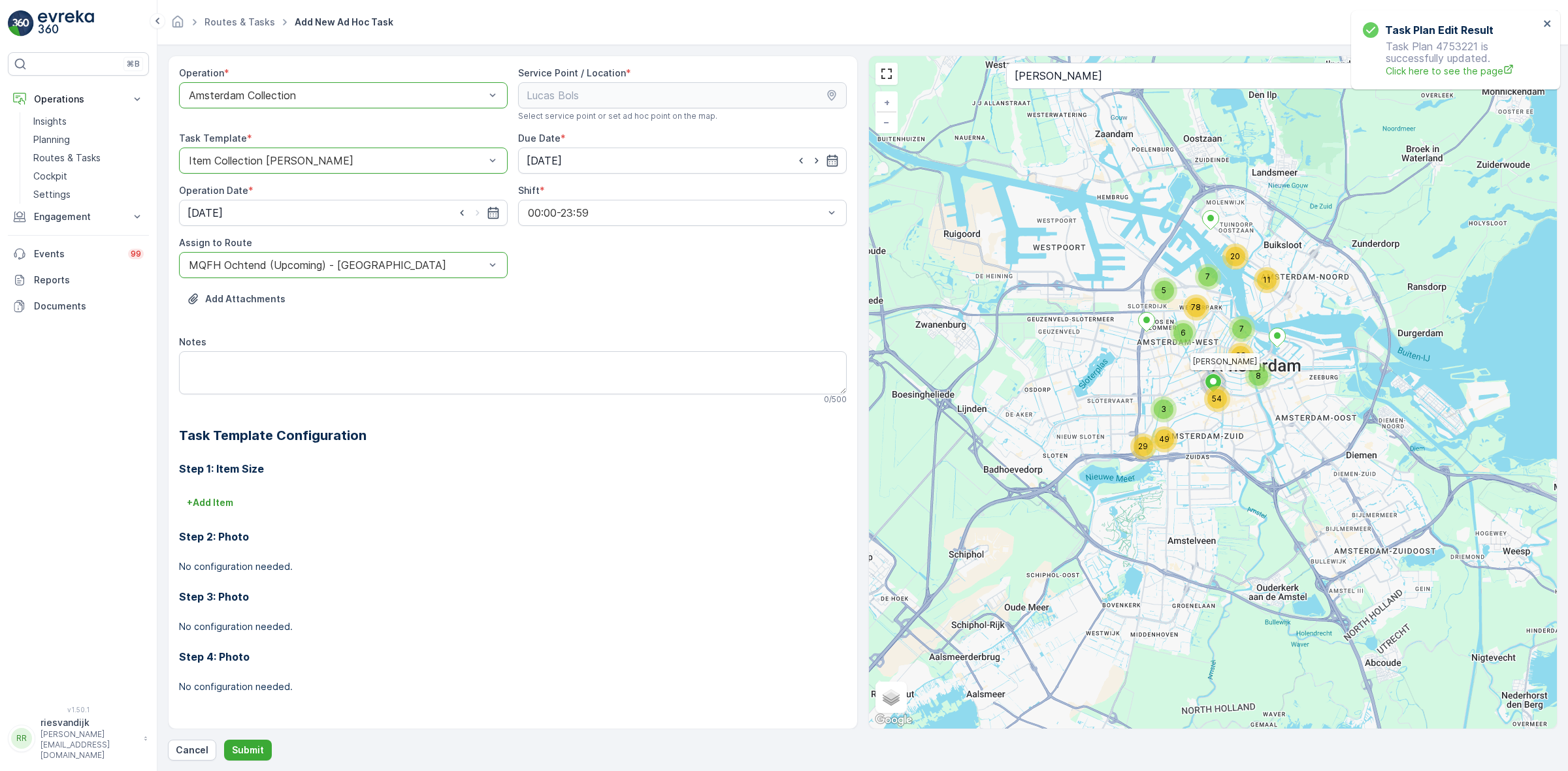
click at [306, 410] on div "Operation * option Amsterdam Collection, selected. Amsterdam Collection Service…" at bounding box center [512, 390] width 667 height 648
click at [315, 376] on textarea "Notes" at bounding box center [512, 373] width 667 height 43
paste textarea "kapotte kookplaat en fruitdroger meenemen"
type textarea "kapotte kookplaat en fruitdroger meenemen"
click at [216, 502] on p "+ Add Item" at bounding box center [210, 503] width 47 height 13
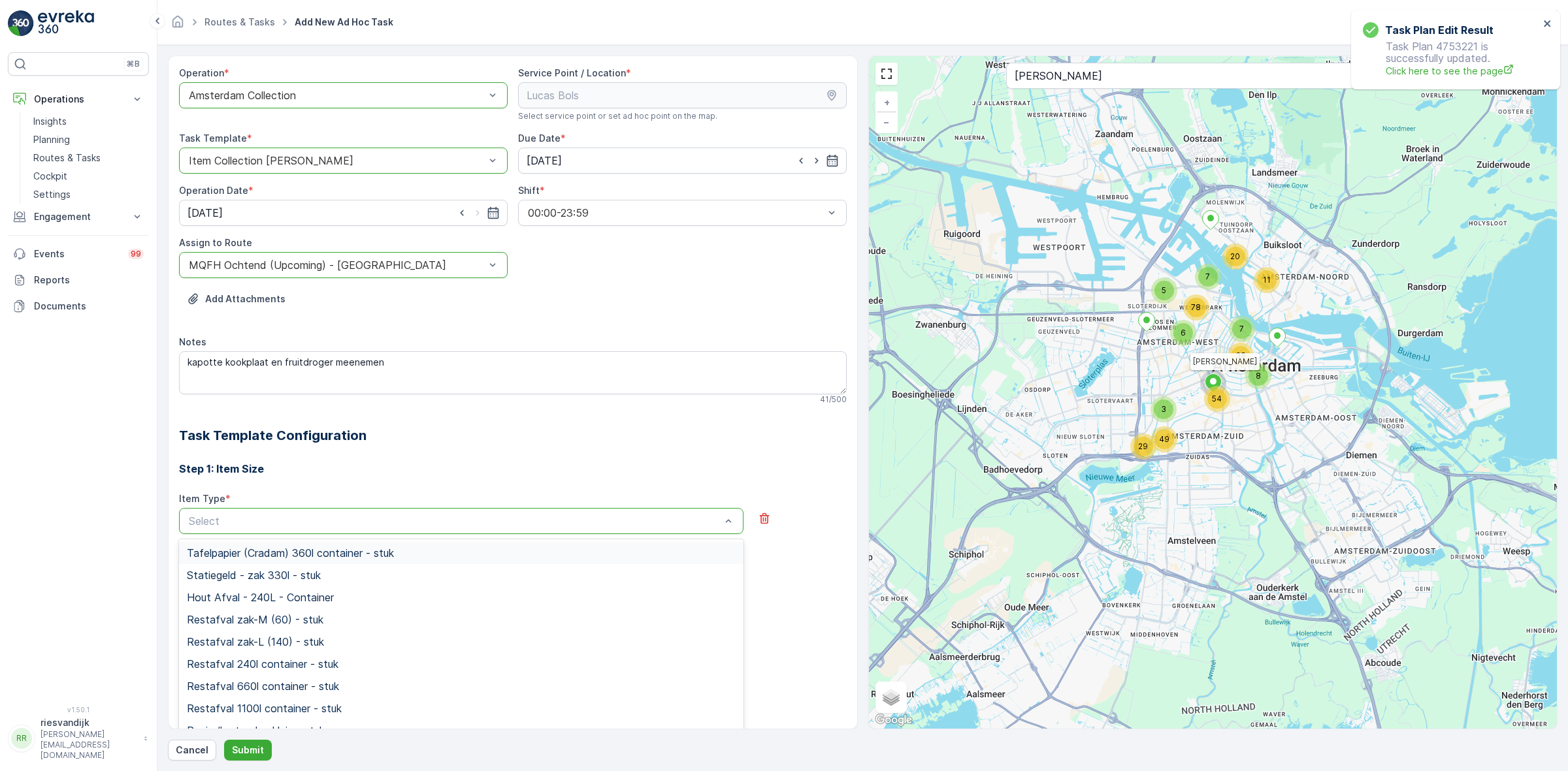
click at [250, 516] on div "Select" at bounding box center [461, 521] width 565 height 26
type input "elek"
click at [386, 581] on div "Klein elektronisch afval >23l <80l - stuk" at bounding box center [461, 575] width 549 height 12
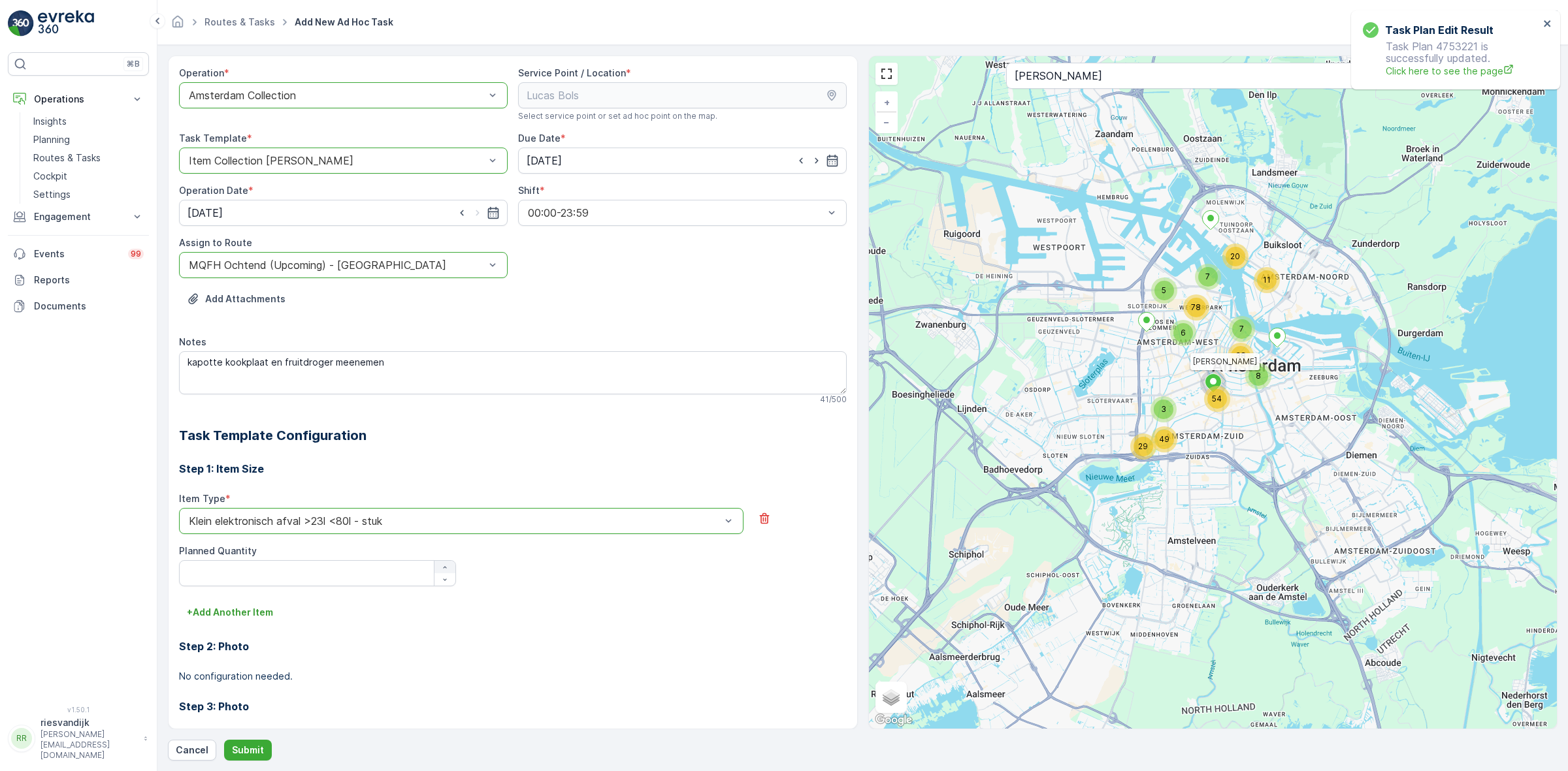
click at [441, 565] on icon "button" at bounding box center [444, 567] width 8 height 8
click at [443, 565] on icon "button" at bounding box center [444, 567] width 8 height 8
type Quantity "2"
click at [232, 755] on p "Submit" at bounding box center [247, 750] width 32 height 13
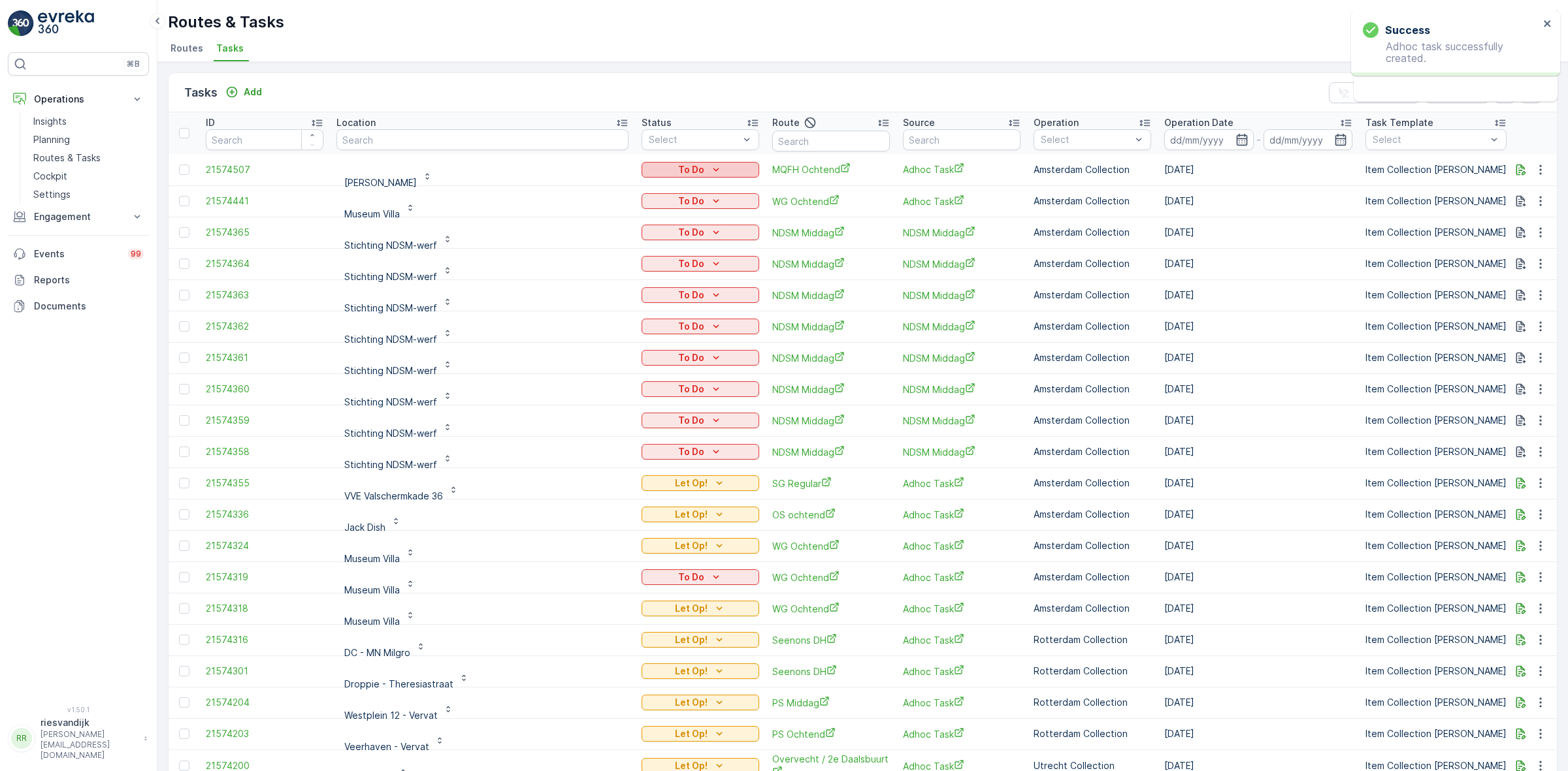
click at [651, 176] on button "To Do" at bounding box center [700, 169] width 117 height 15
click at [622, 191] on div "Let Op!" at bounding box center [625, 188] width 83 height 18
click at [406, 149] on input "text" at bounding box center [483, 139] width 292 height 21
click at [436, 147] on input "text" at bounding box center [483, 139] width 292 height 21
type input "bezuiden"
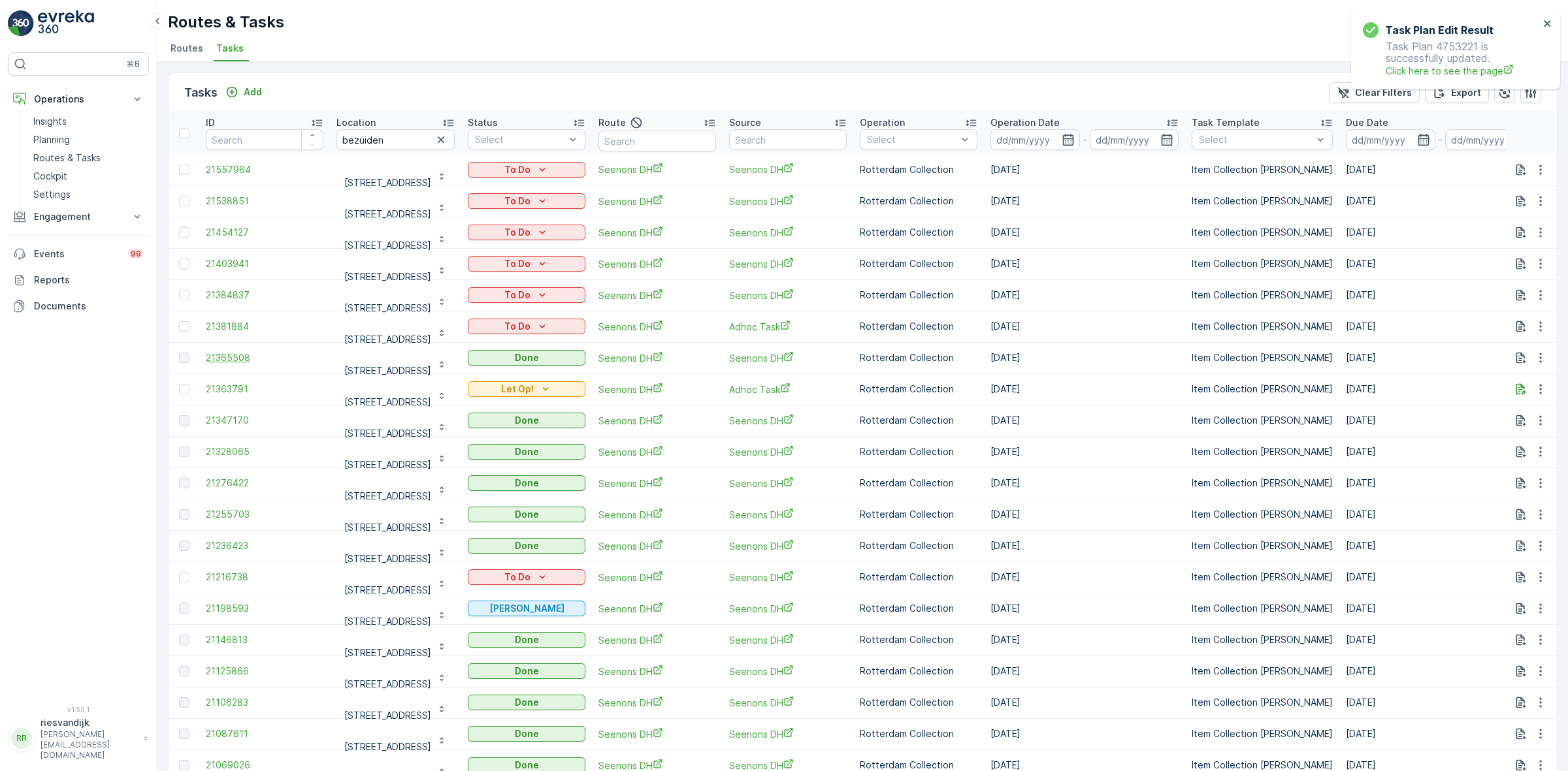
click at [235, 356] on span "21365508" at bounding box center [264, 358] width 117 height 13
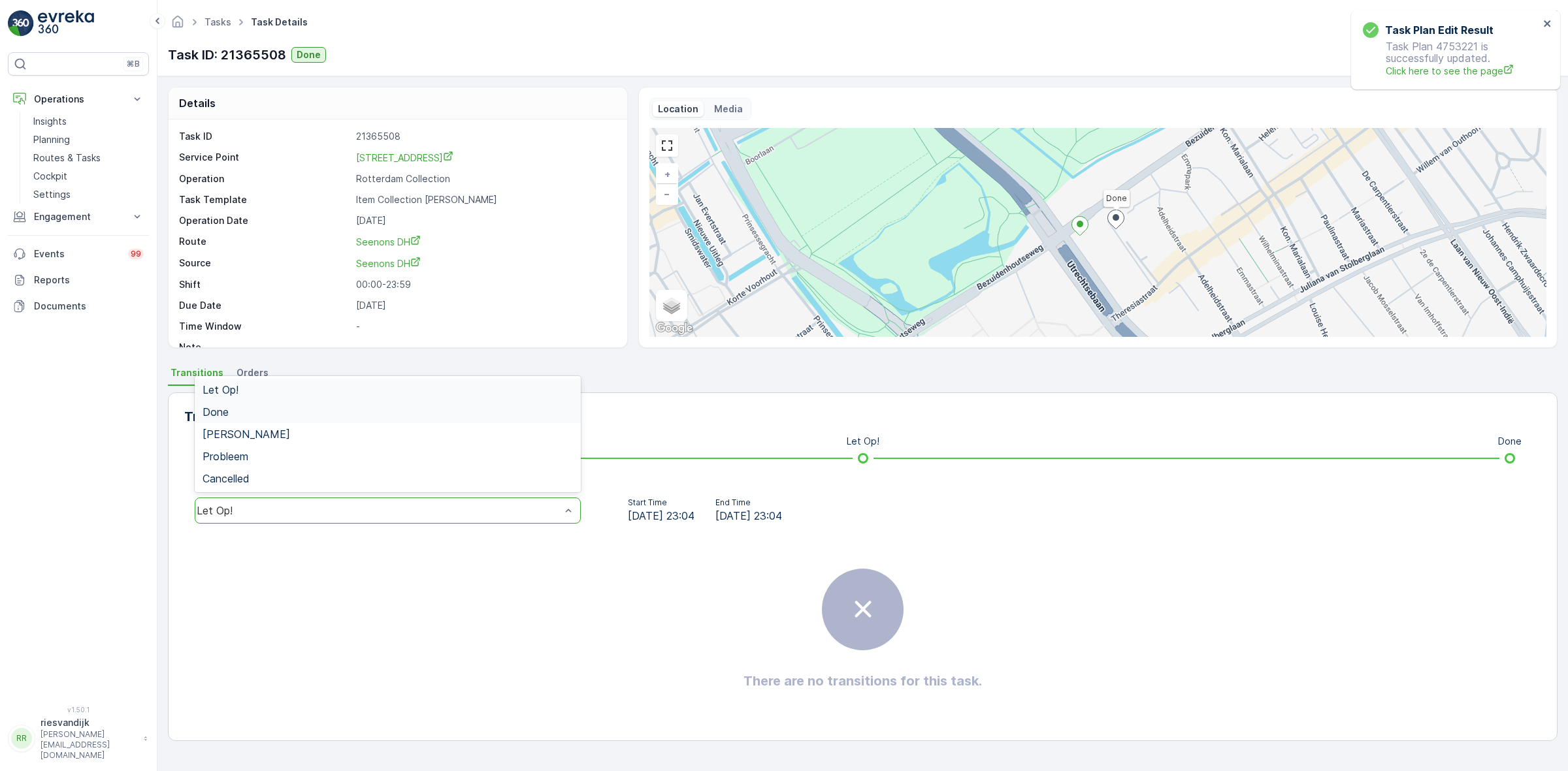
click at [340, 415] on div "Done" at bounding box center [388, 412] width 371 height 12
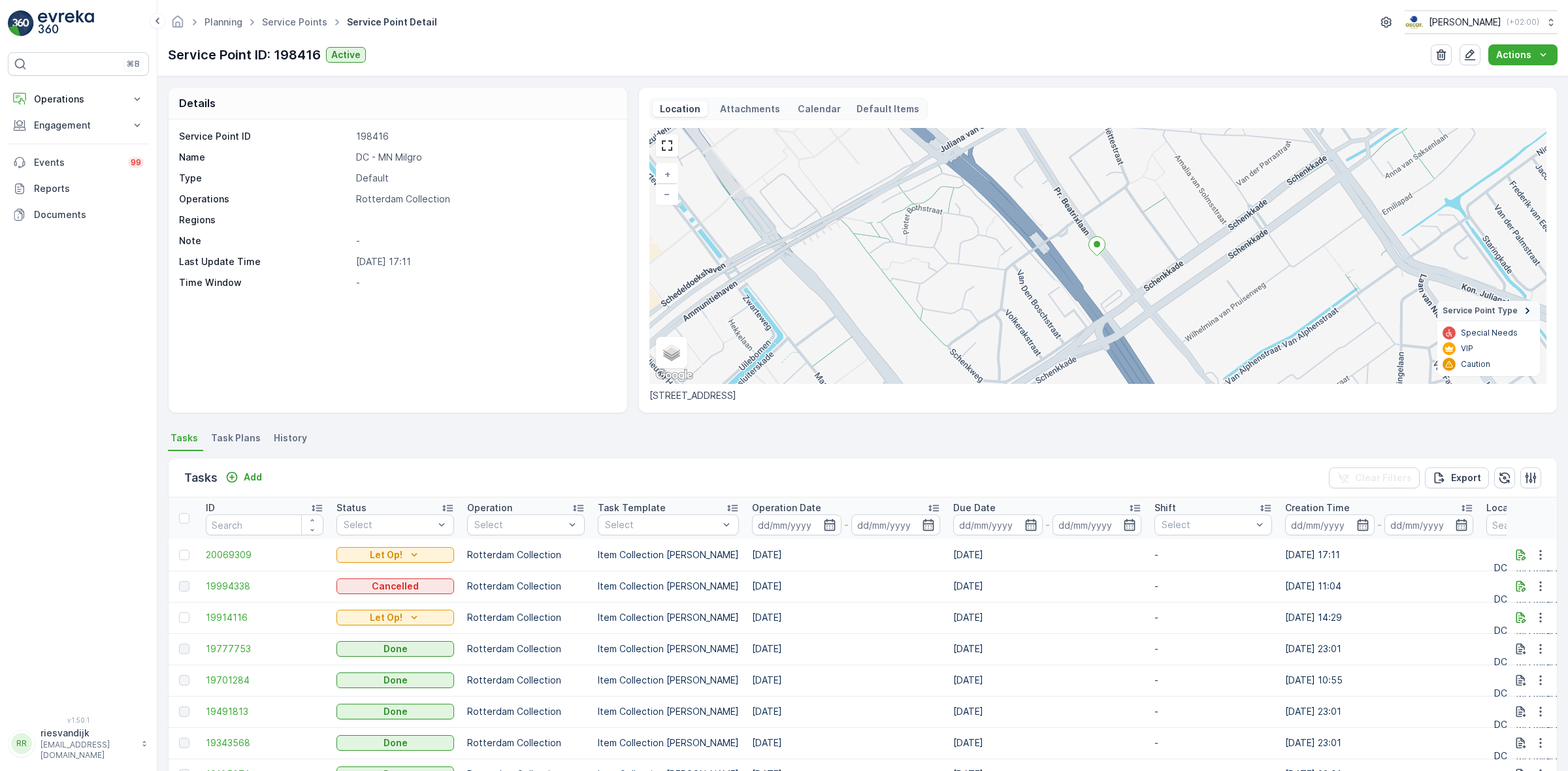
drag, startPoint x: 698, startPoint y: 400, endPoint x: 642, endPoint y: 396, distance: 56.1
click at [639, 400] on div "Location Attachments Calendar Default Items + − Satellite Roadmap Terrain Hybri…" at bounding box center [1098, 250] width 919 height 326
click at [661, 396] on p "Prinses Beatrixlaan 15" at bounding box center [1098, 395] width 897 height 13
click at [661, 395] on p "Prinses Beatrixlaan 15" at bounding box center [1098, 395] width 897 height 13
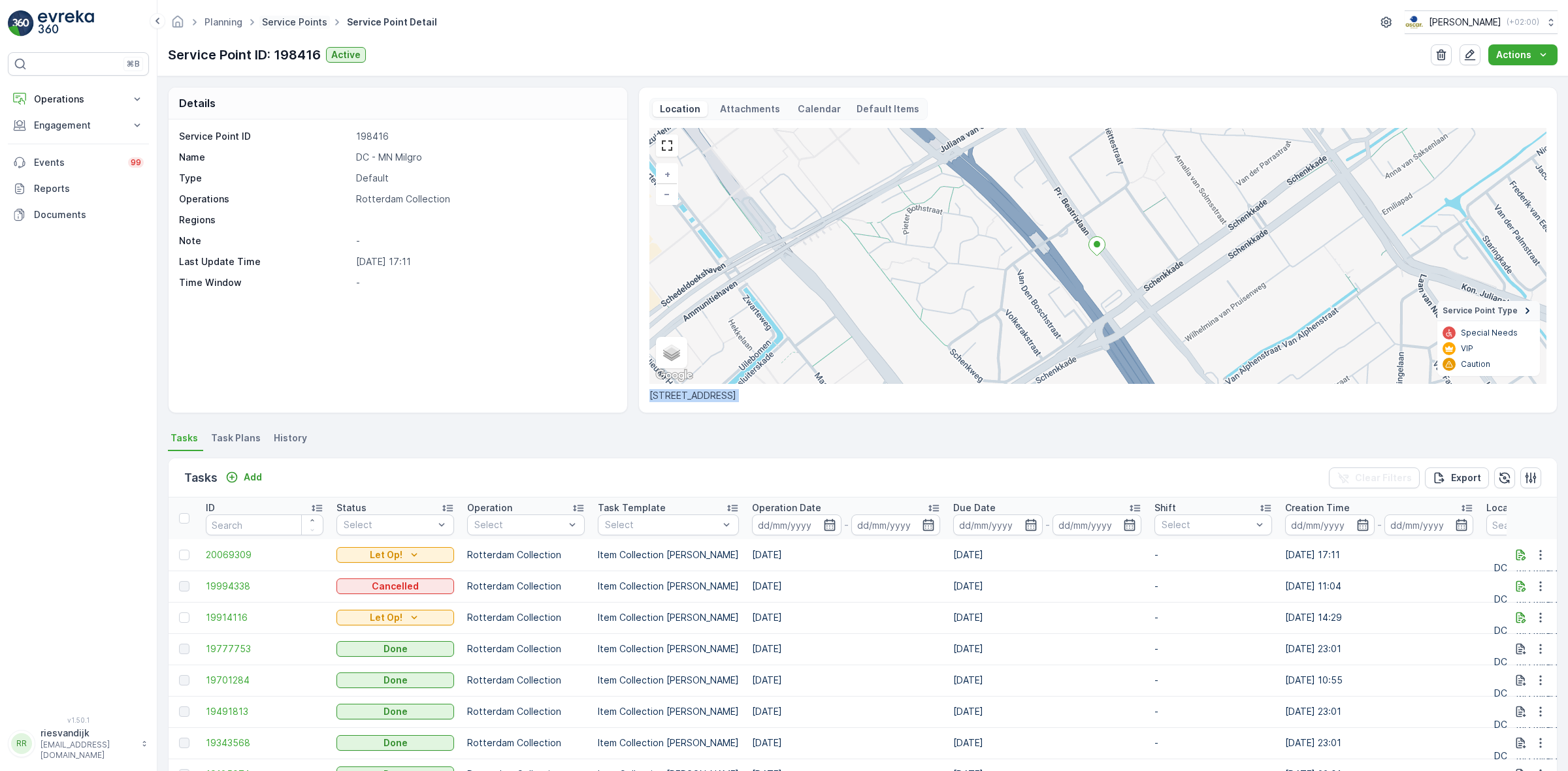
click at [308, 23] on link "Service Points" at bounding box center [295, 21] width 65 height 11
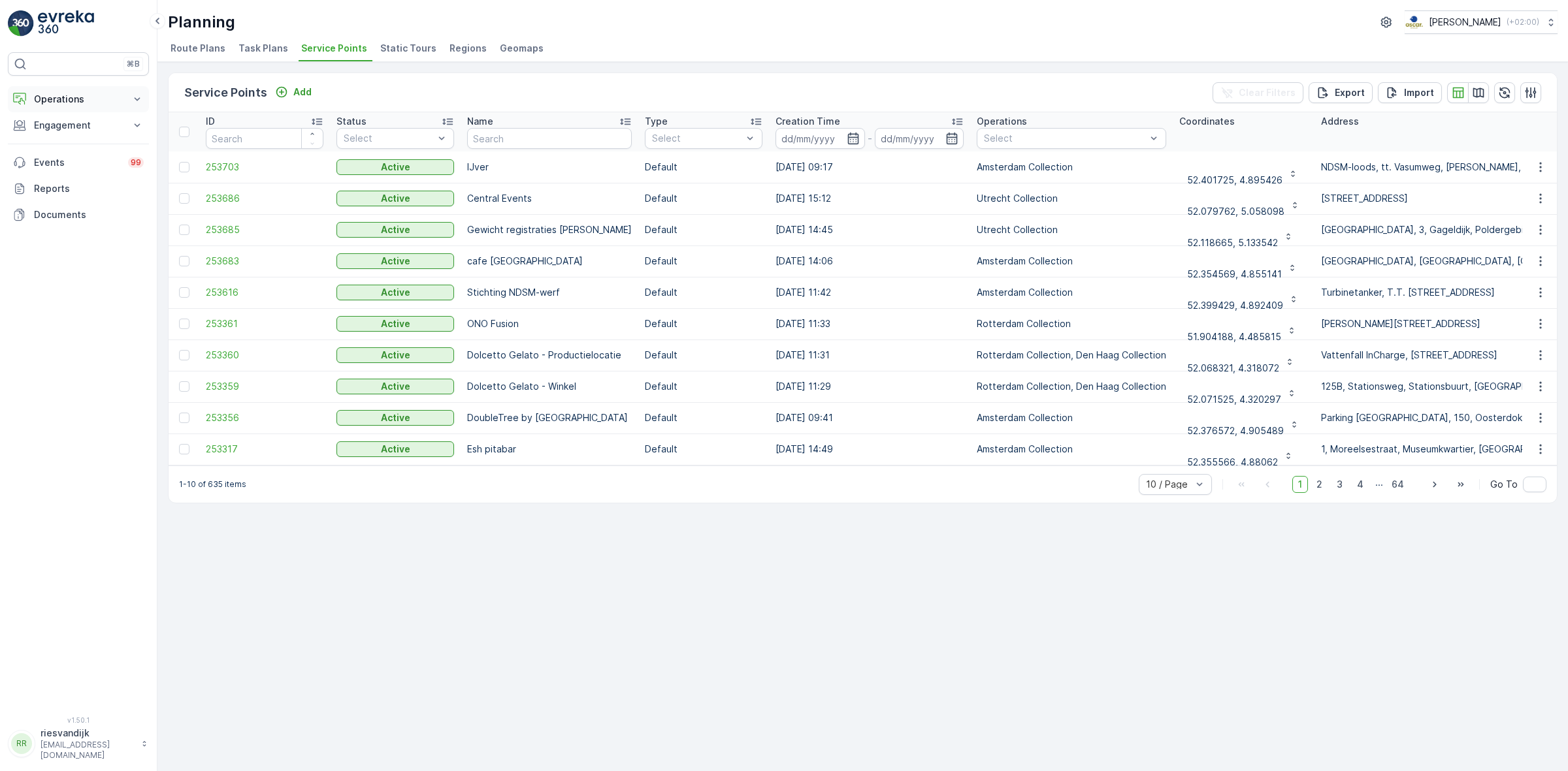
click at [89, 105] on p "Operations" at bounding box center [78, 100] width 89 height 13
click at [77, 160] on p "Routes & Tasks" at bounding box center [66, 158] width 67 height 13
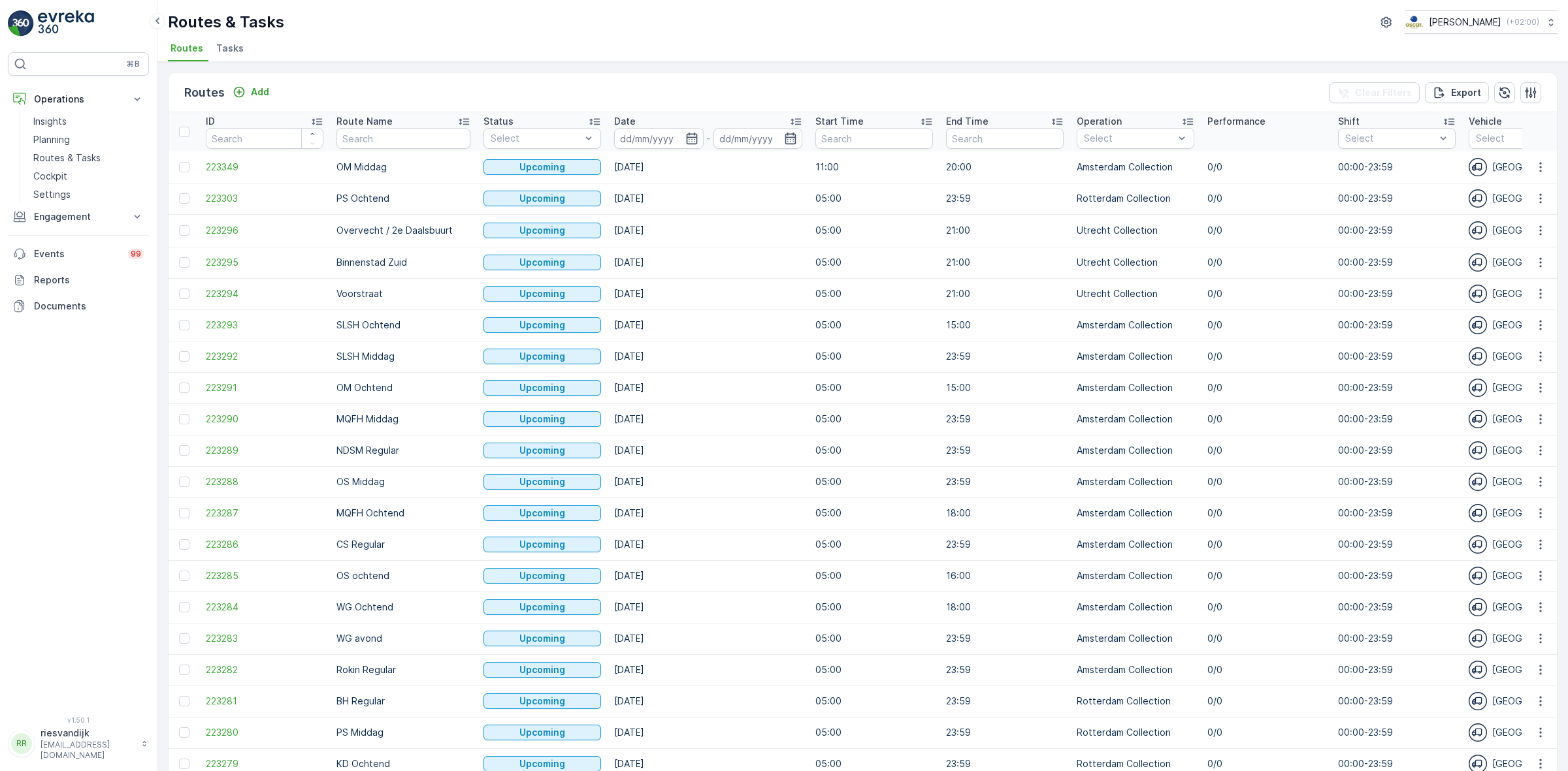
click at [234, 54] on span "Tasks" at bounding box center [230, 49] width 27 height 13
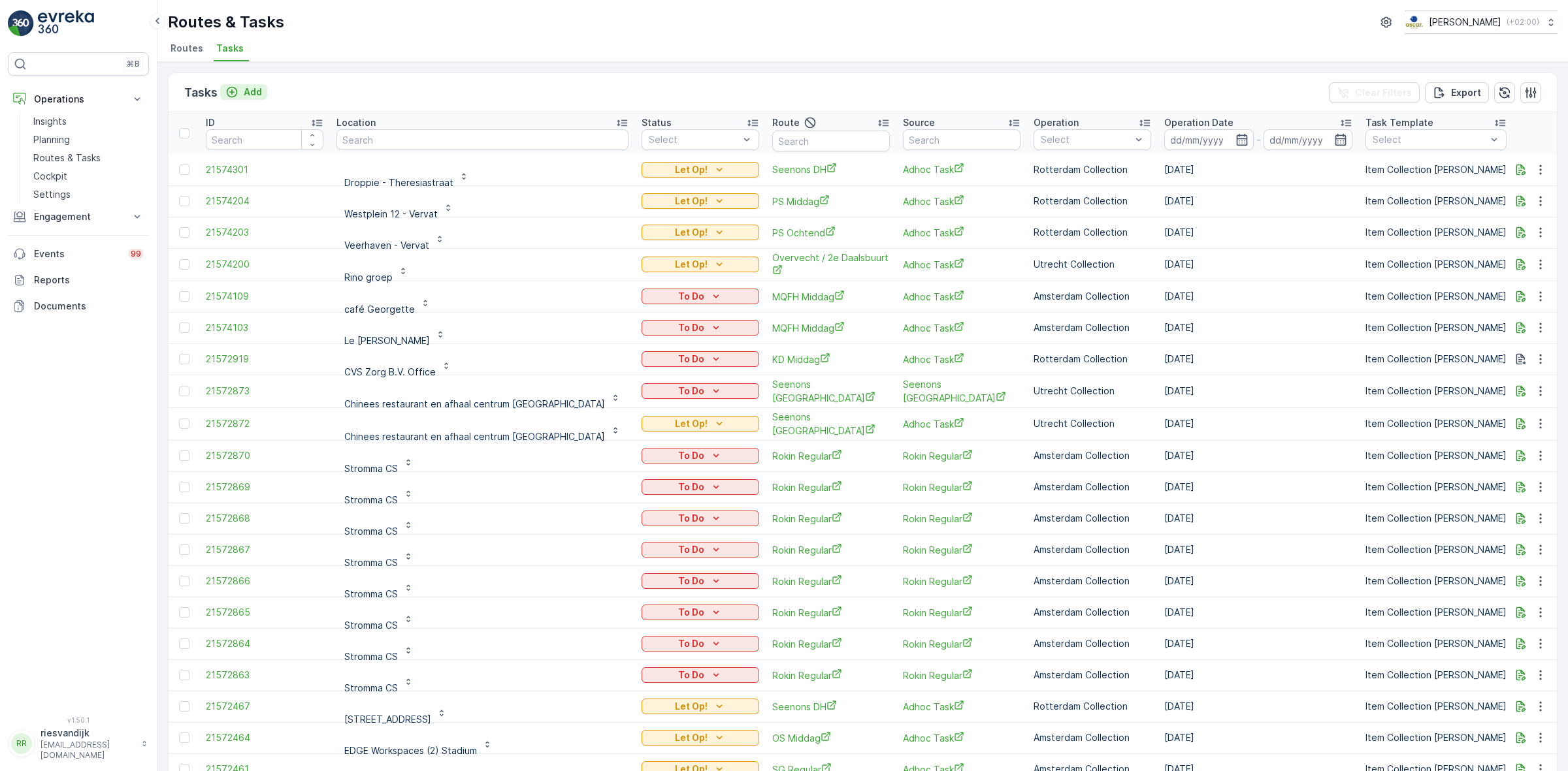
click at [246, 94] on p "Add" at bounding box center [252, 92] width 18 height 13
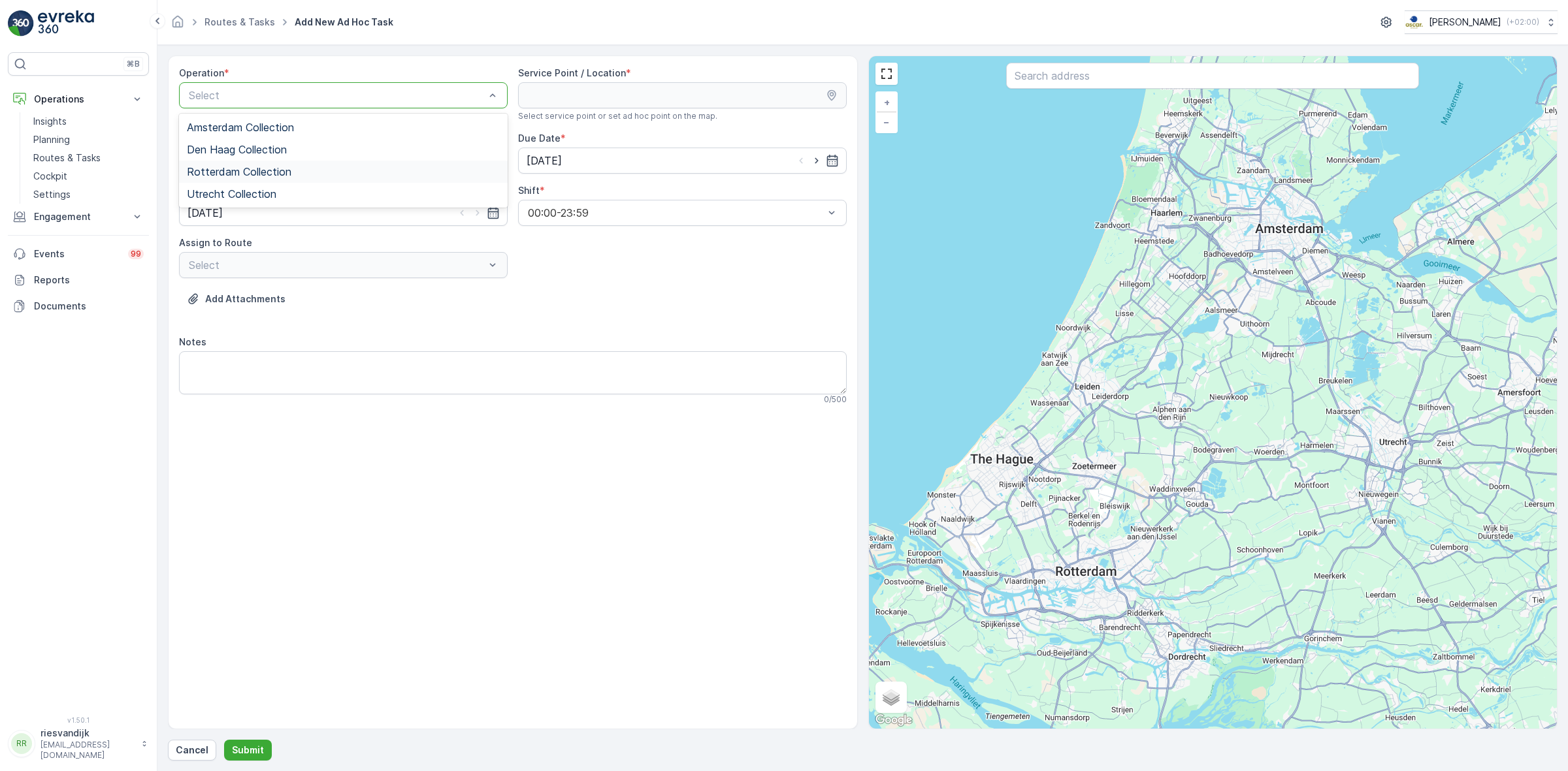
drag, startPoint x: 250, startPoint y: 173, endPoint x: 345, endPoint y: 142, distance: 99.9
click at [252, 173] on span "Rotterdam Collection" at bounding box center [239, 172] width 105 height 12
click at [1101, 82] on input "text" at bounding box center [1212, 75] width 413 height 26
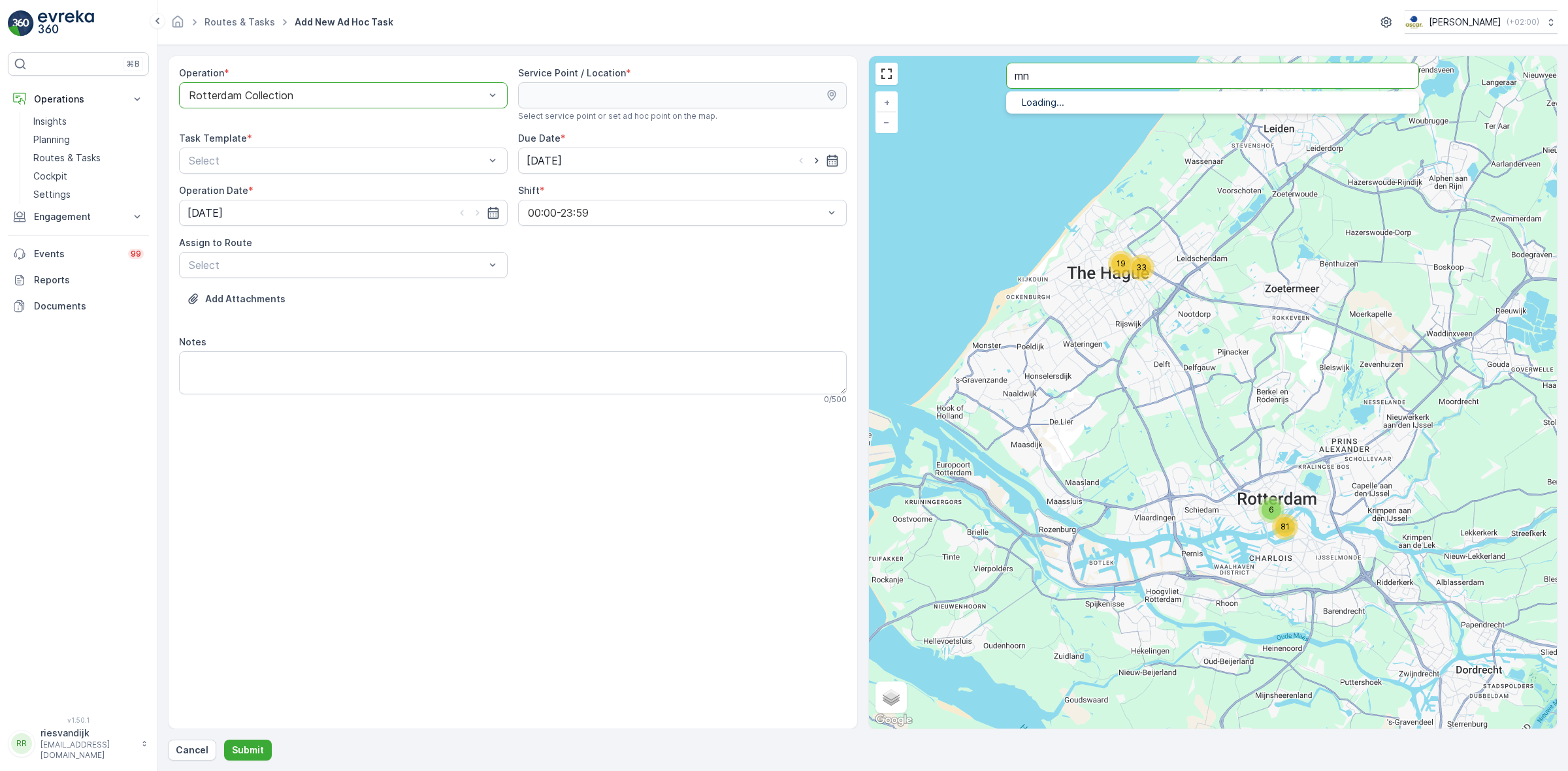
type input "mn"
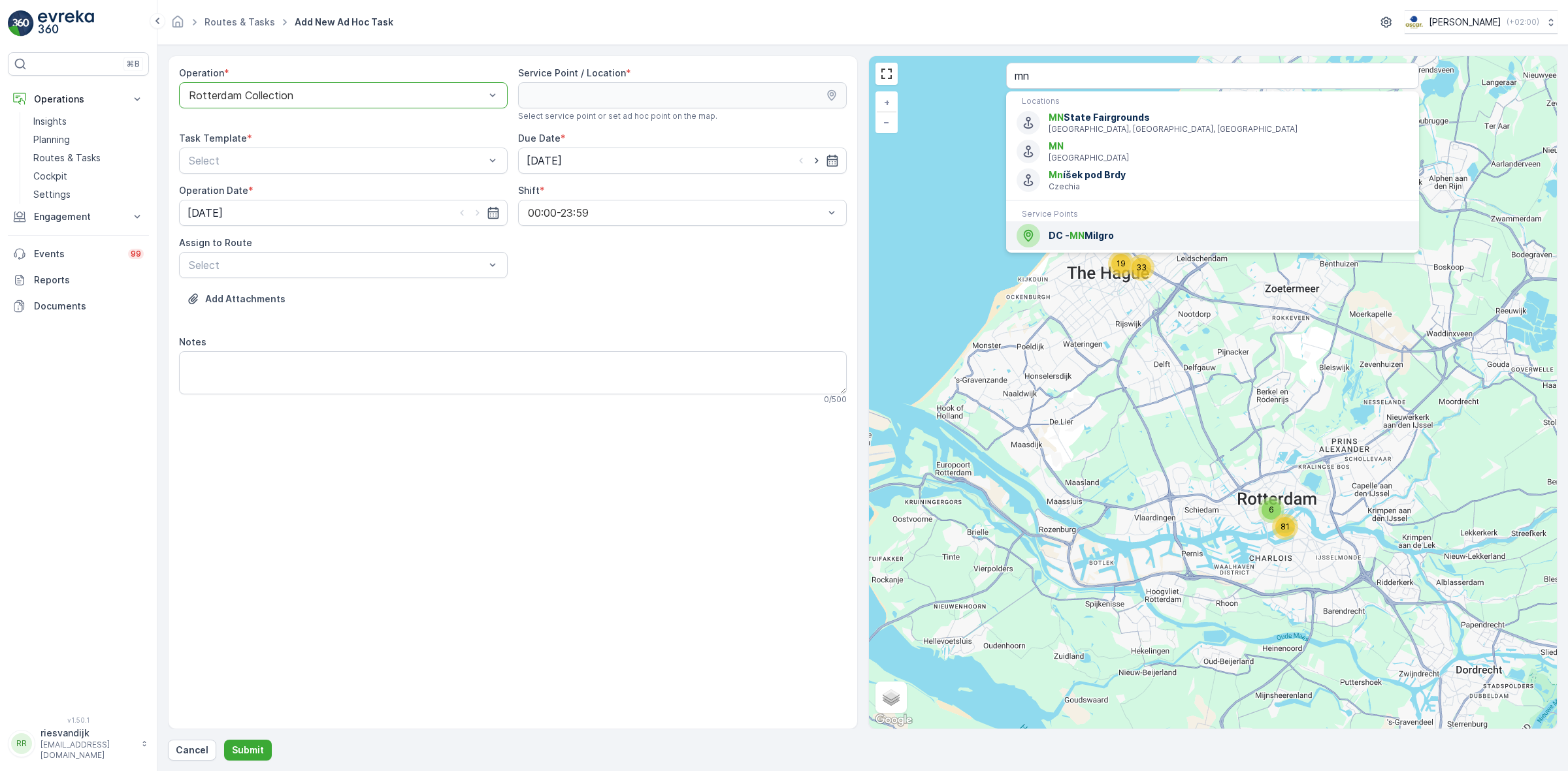
drag, startPoint x: 1105, startPoint y: 235, endPoint x: 1085, endPoint y: 225, distance: 22.4
click at [1106, 236] on span "DC - MN Milgro" at bounding box center [1228, 236] width 360 height 13
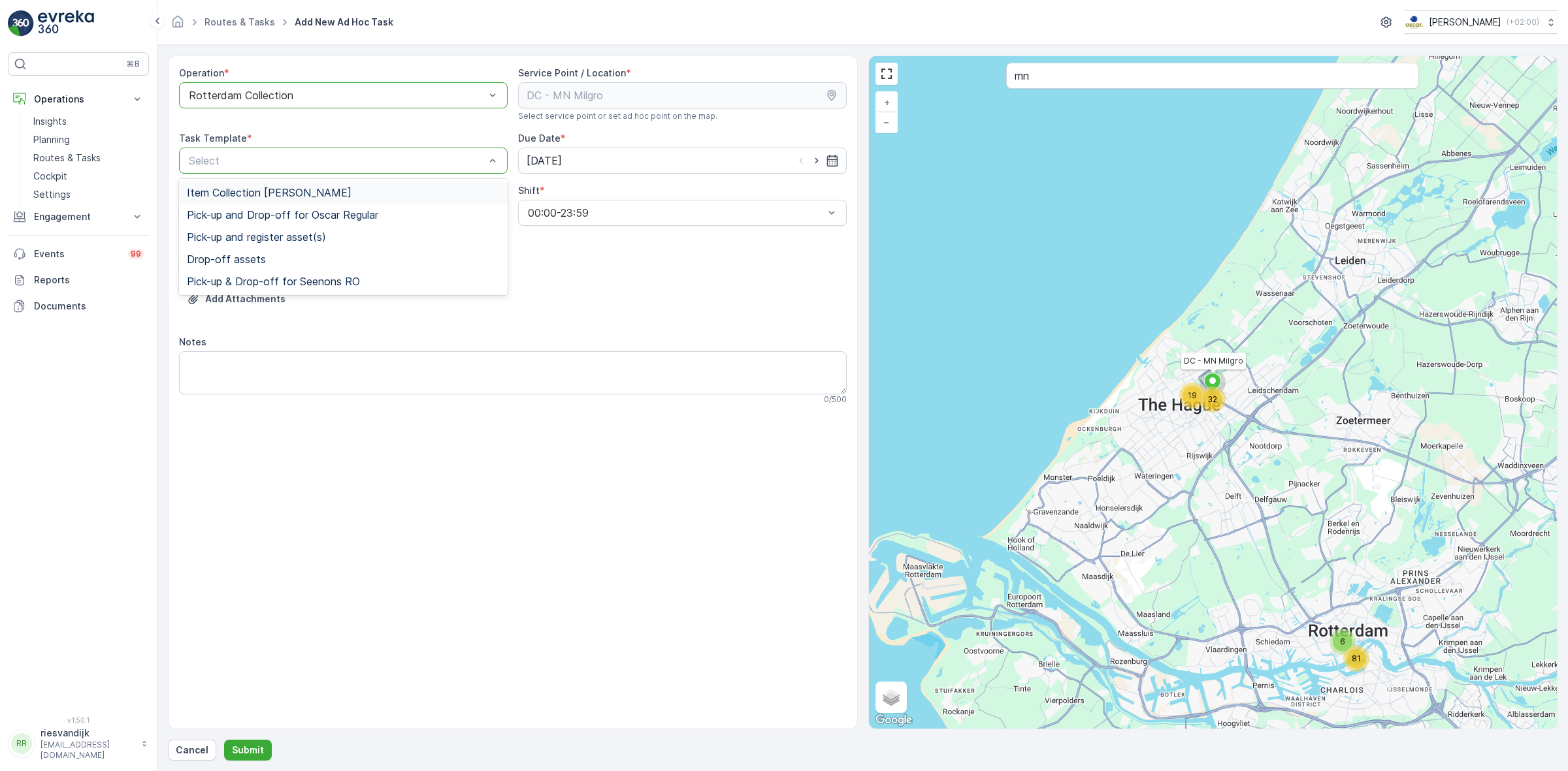
click at [423, 151] on div "Select" at bounding box center [343, 160] width 329 height 26
click at [338, 194] on div "Item Collection [PERSON_NAME]" at bounding box center [343, 193] width 313 height 12
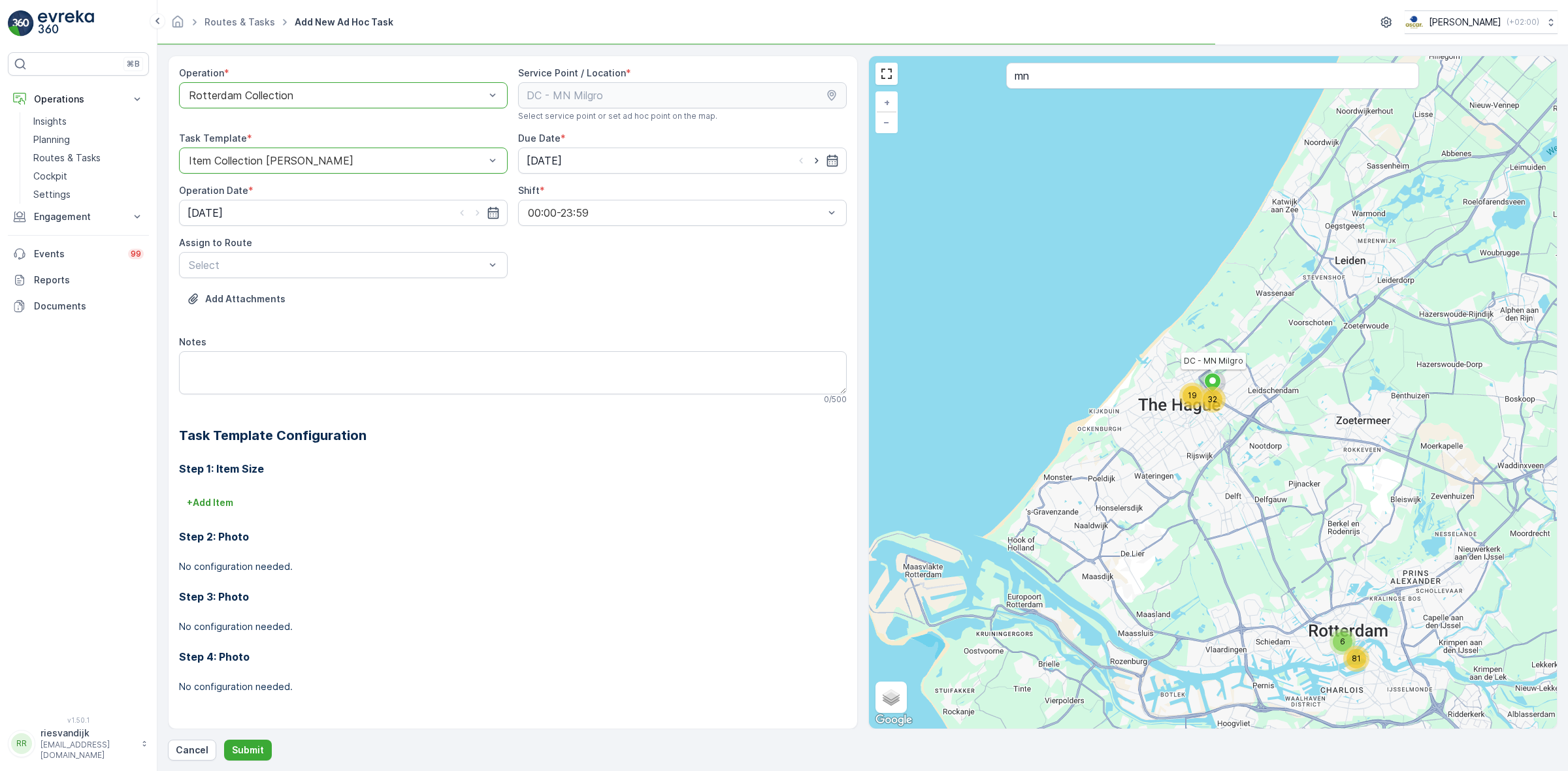
click at [816, 160] on icon "button" at bounding box center [816, 161] width 13 height 13
type input "[DATE]"
click at [478, 216] on icon "button" at bounding box center [478, 213] width 13 height 13
type input "[DATE]"
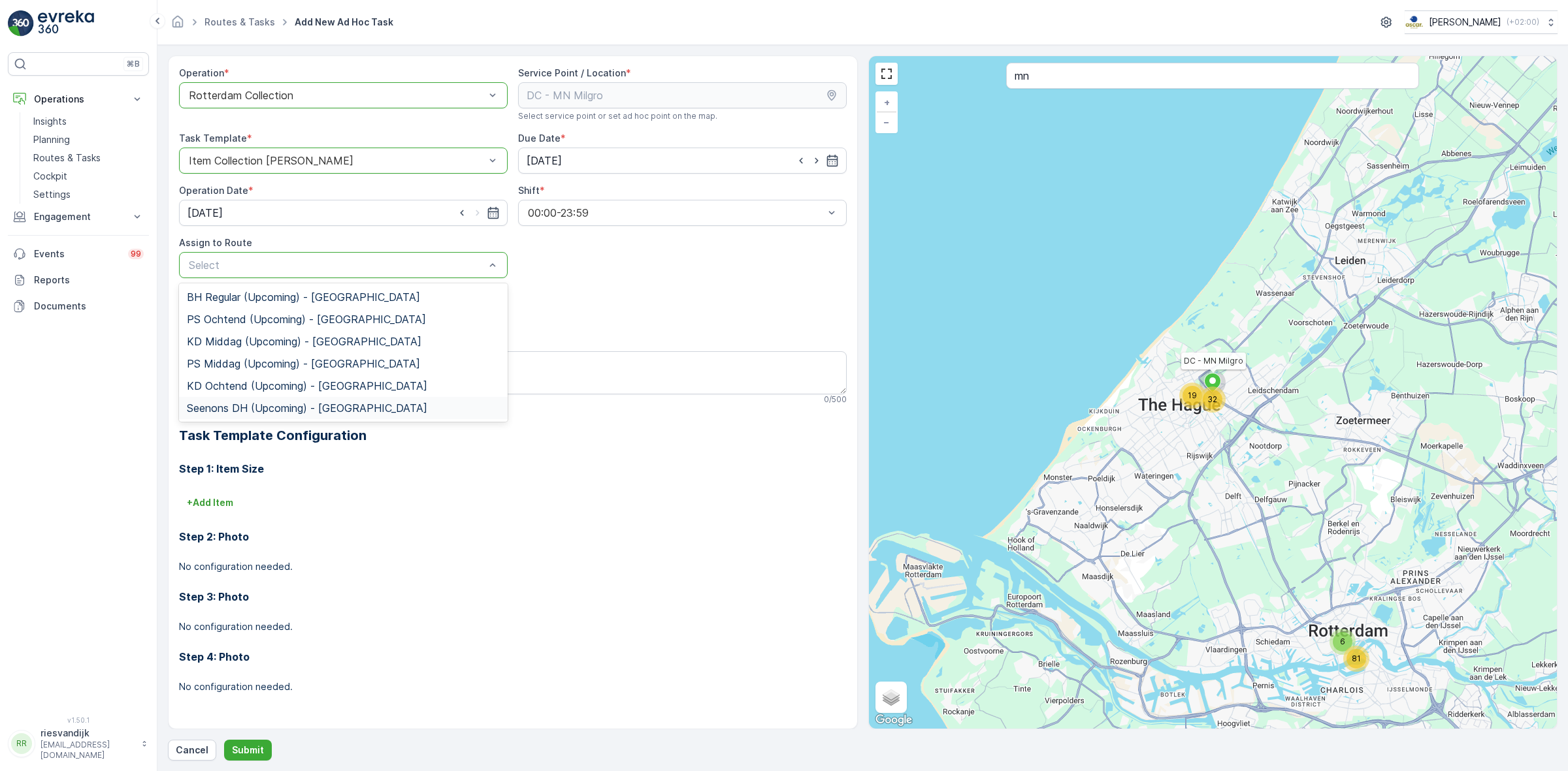
click at [322, 402] on span "Seenons DH (Upcoming) - Rotterdam" at bounding box center [307, 408] width 241 height 12
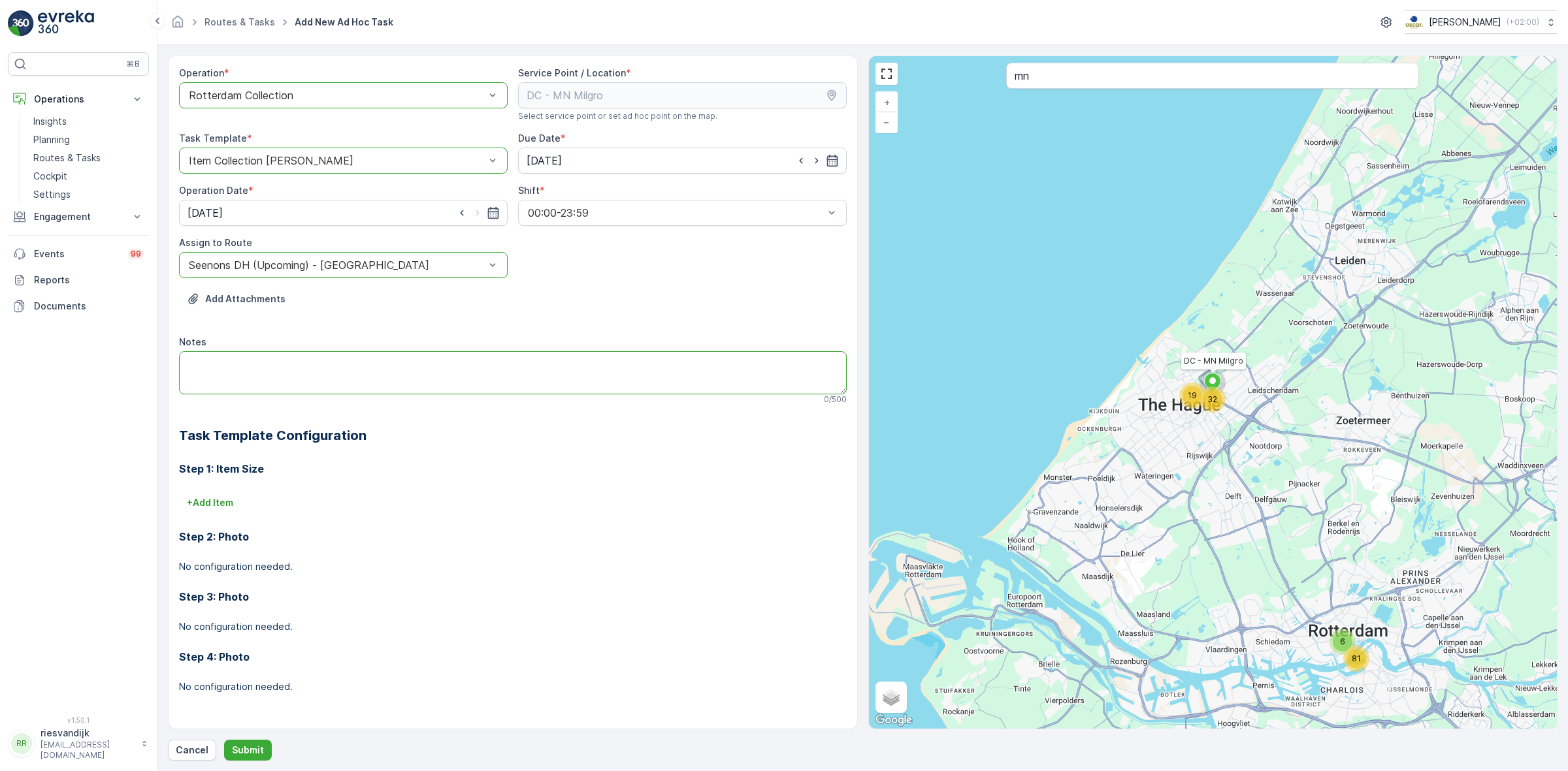
click at [321, 373] on textarea "Notes" at bounding box center [512, 373] width 667 height 43
paste textarea "Prinses Beatrixlaan 15"
drag, startPoint x: 281, startPoint y: 357, endPoint x: 247, endPoint y: 332, distance: 42.2
click at [247, 332] on div "Operation * option Rotterdam Collection, selected. Rotterdam Collection Service…" at bounding box center [512, 390] width 667 height 648
click at [227, 514] on div "Step 2: Photo No configuration needed." at bounding box center [512, 543] width 667 height 60
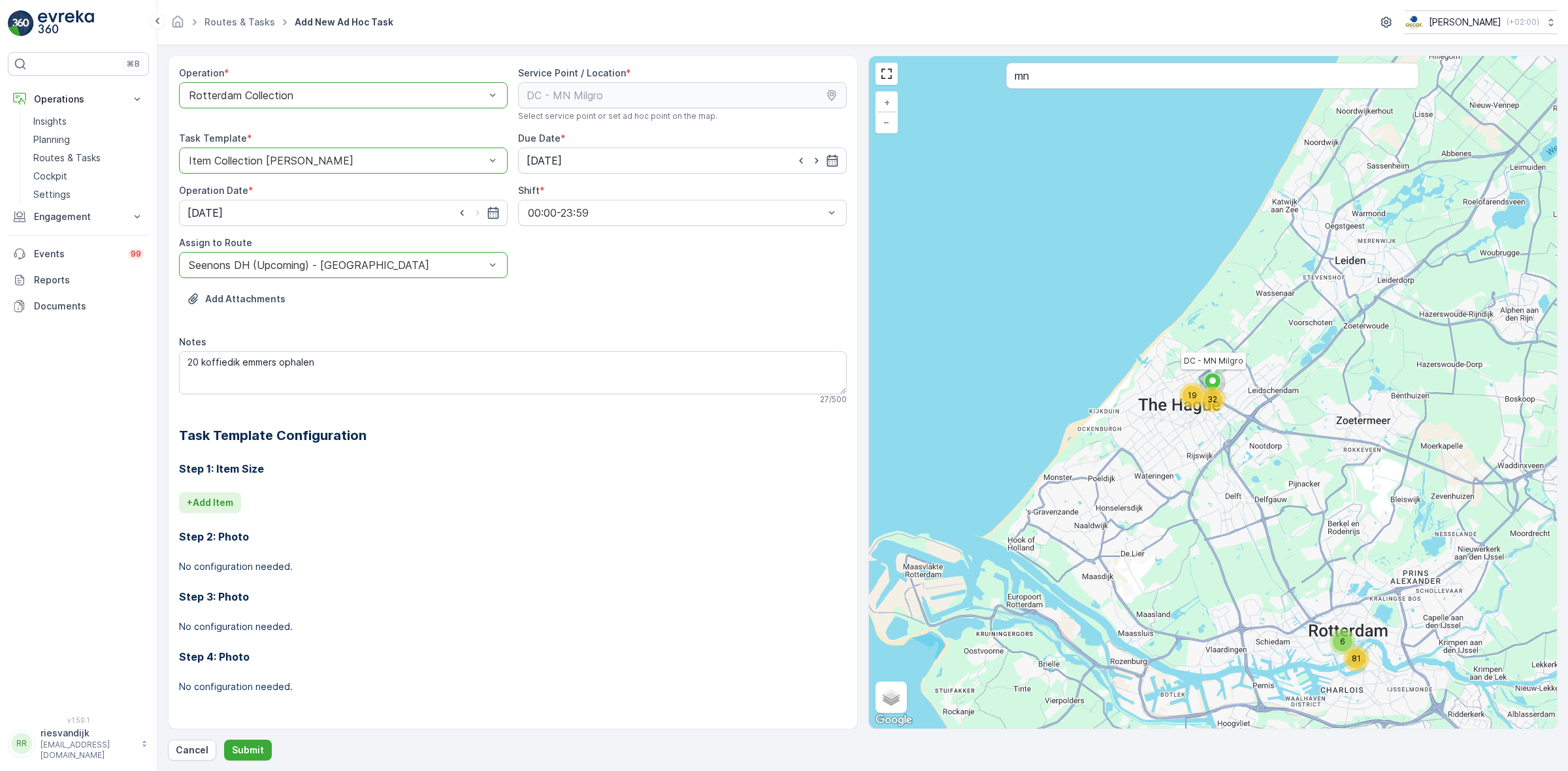
click at [230, 505] on p "+ Add Item" at bounding box center [210, 503] width 47 height 13
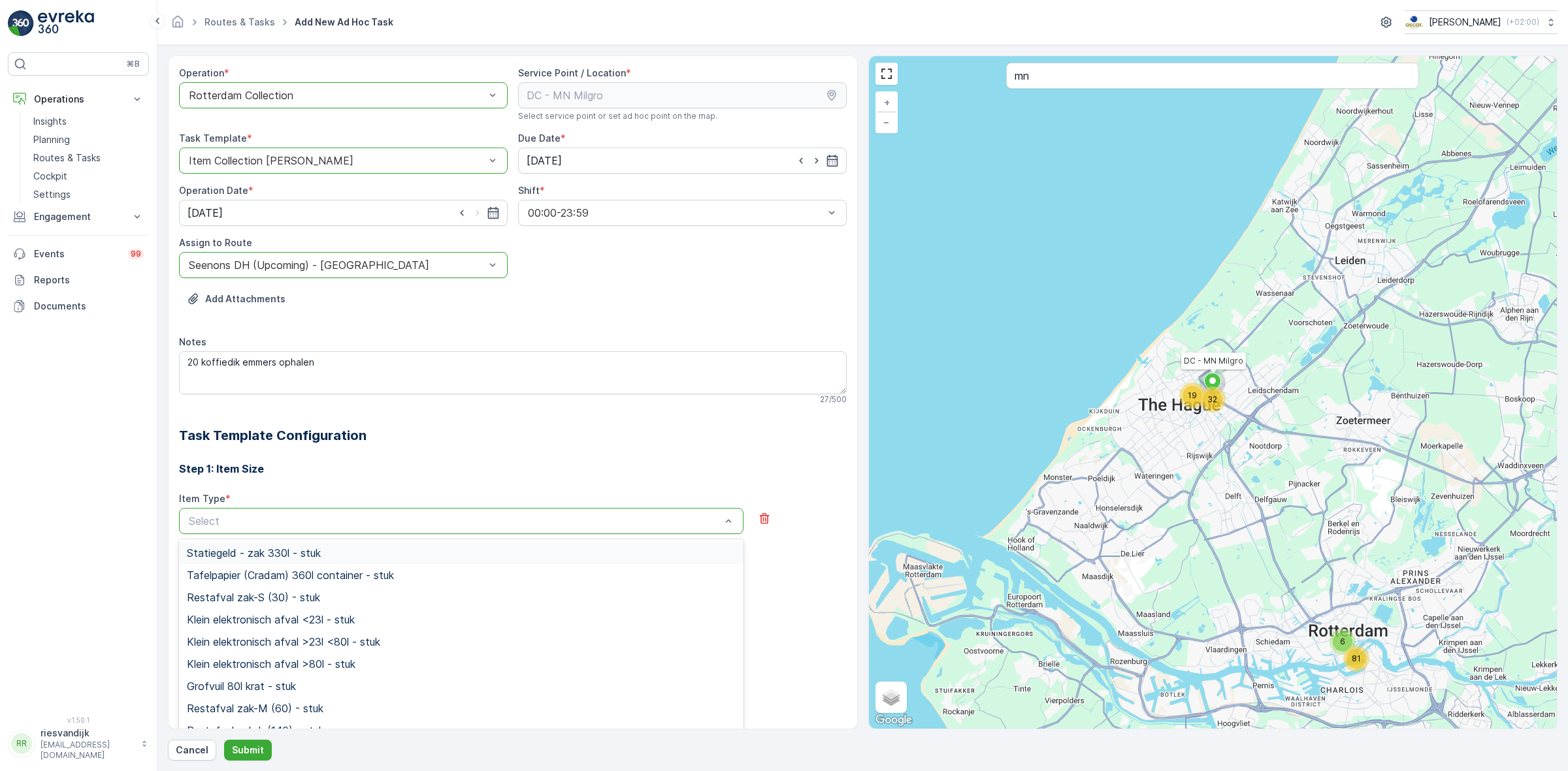
click at [323, 474] on h3 "Step 1: Item Size" at bounding box center [512, 469] width 667 height 15
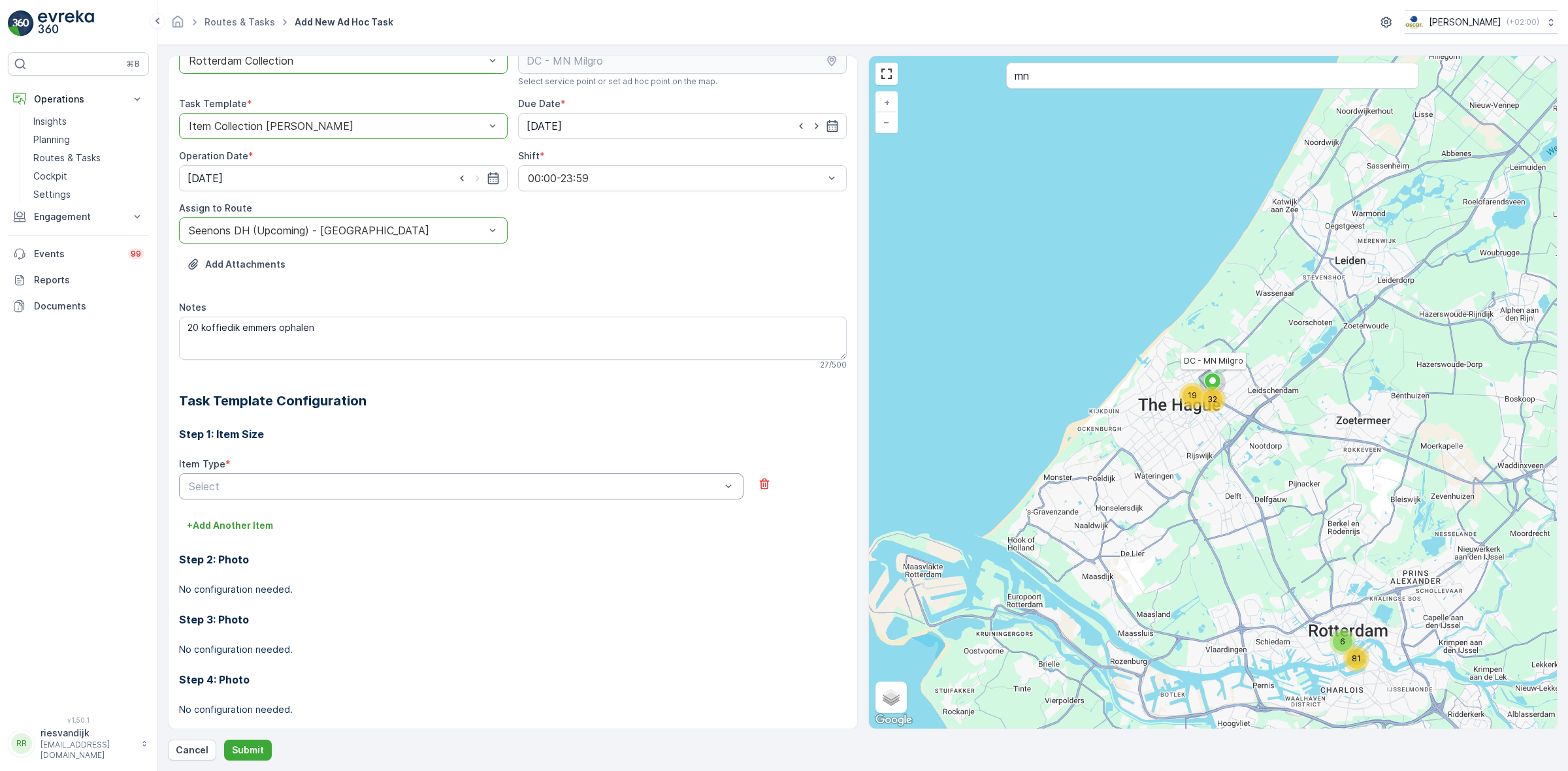
scroll to position [54, 0]
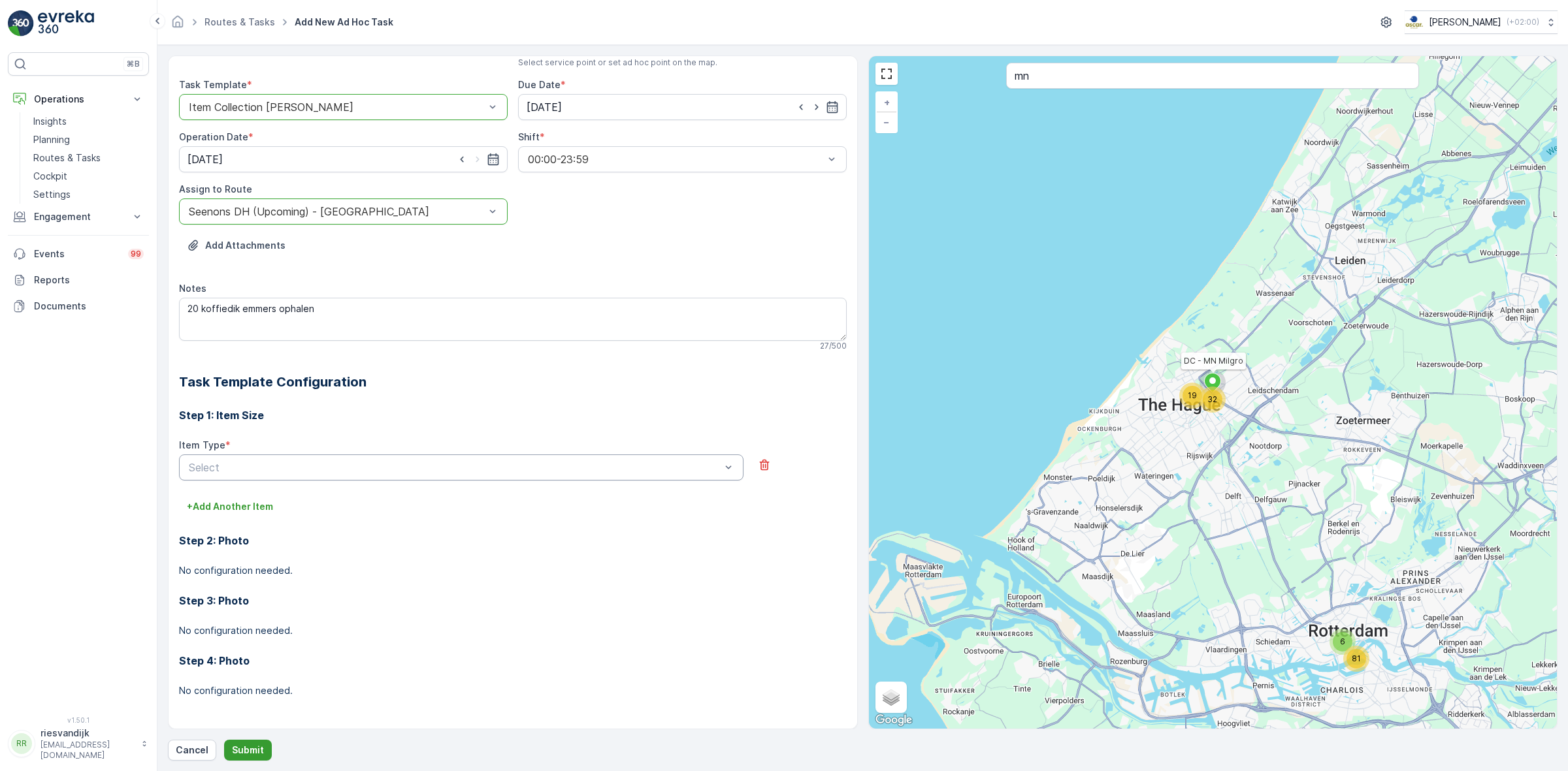
click at [244, 742] on button "Submit" at bounding box center [248, 750] width 48 height 21
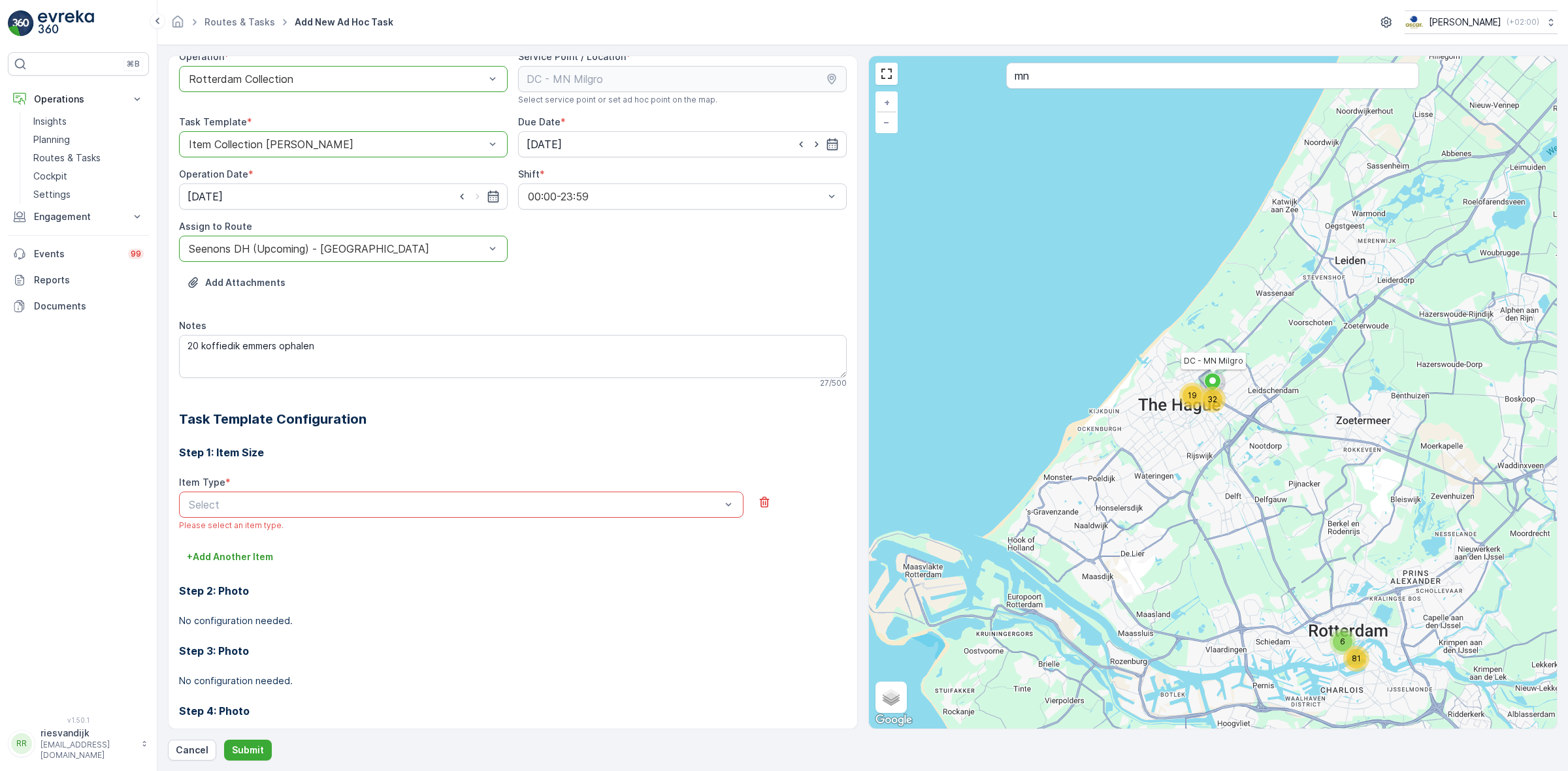
scroll to position [0, 0]
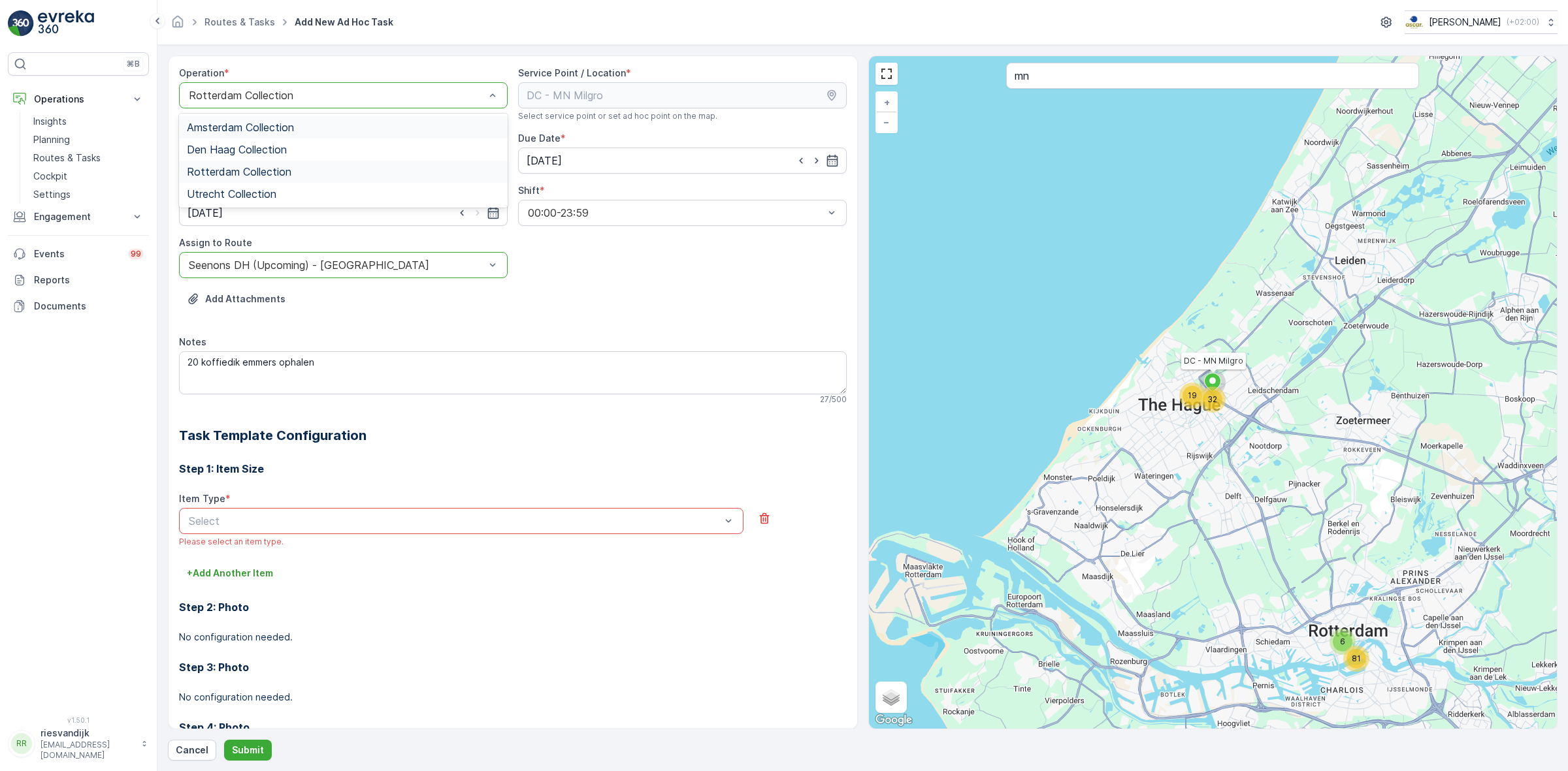
click at [287, 90] on div at bounding box center [337, 95] width 298 height 12
click at [288, 125] on span "Amsterdam Collection" at bounding box center [240, 128] width 107 height 12
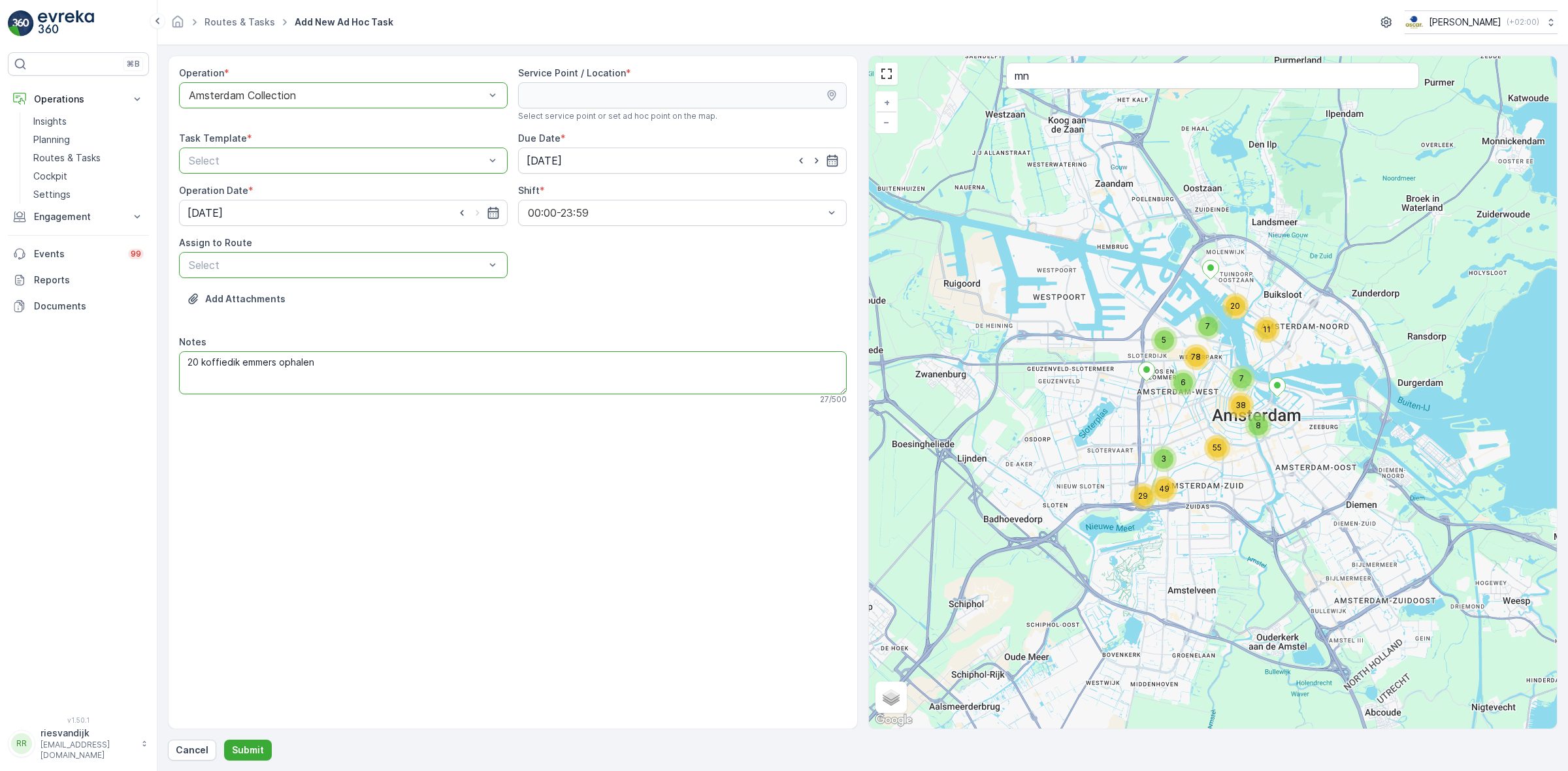
type textarea "20 koffiedik emmers ophale"
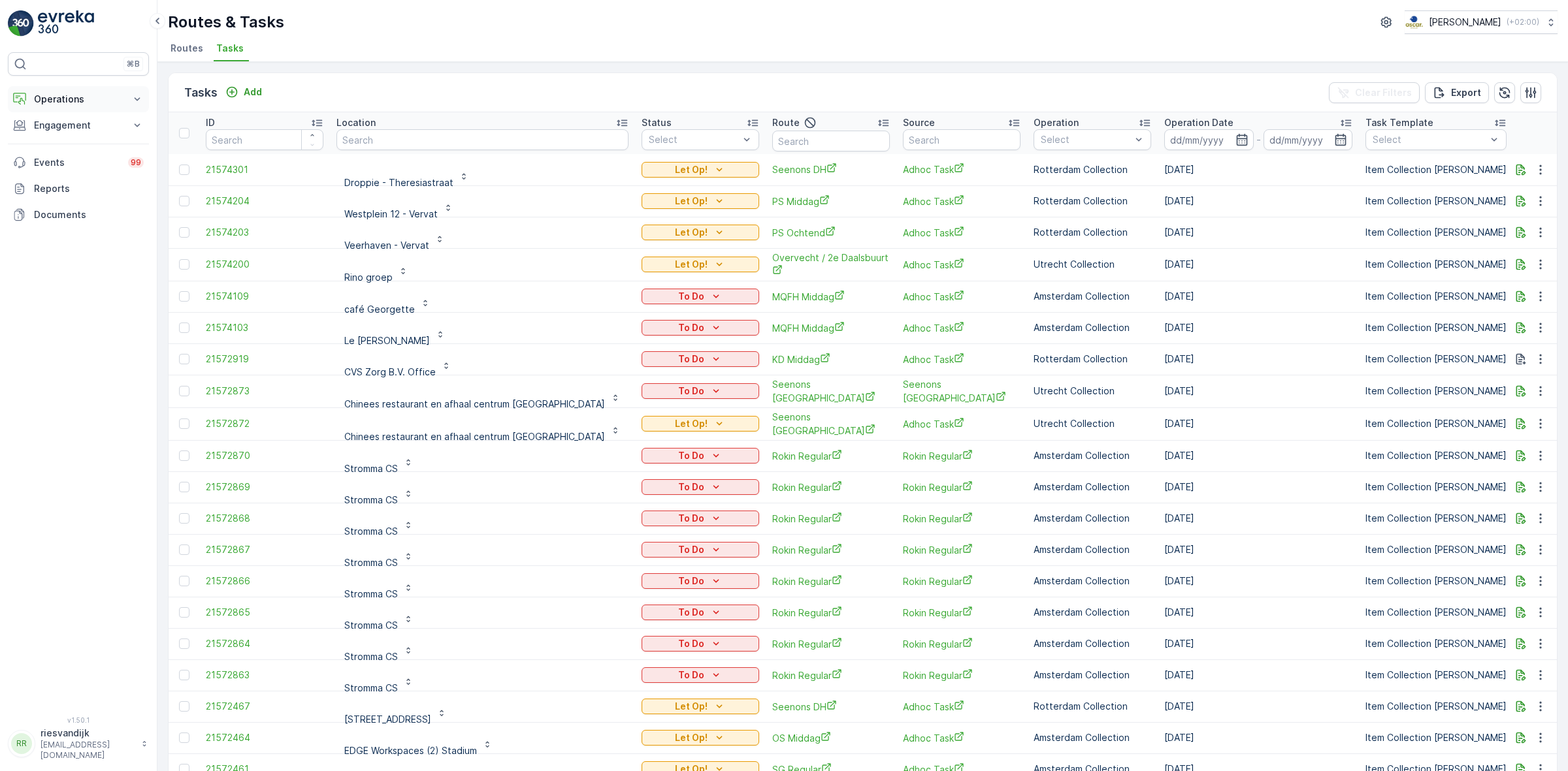
click at [83, 103] on p "Operations" at bounding box center [78, 100] width 89 height 13
click at [240, 86] on div "Add" at bounding box center [244, 92] width 37 height 13
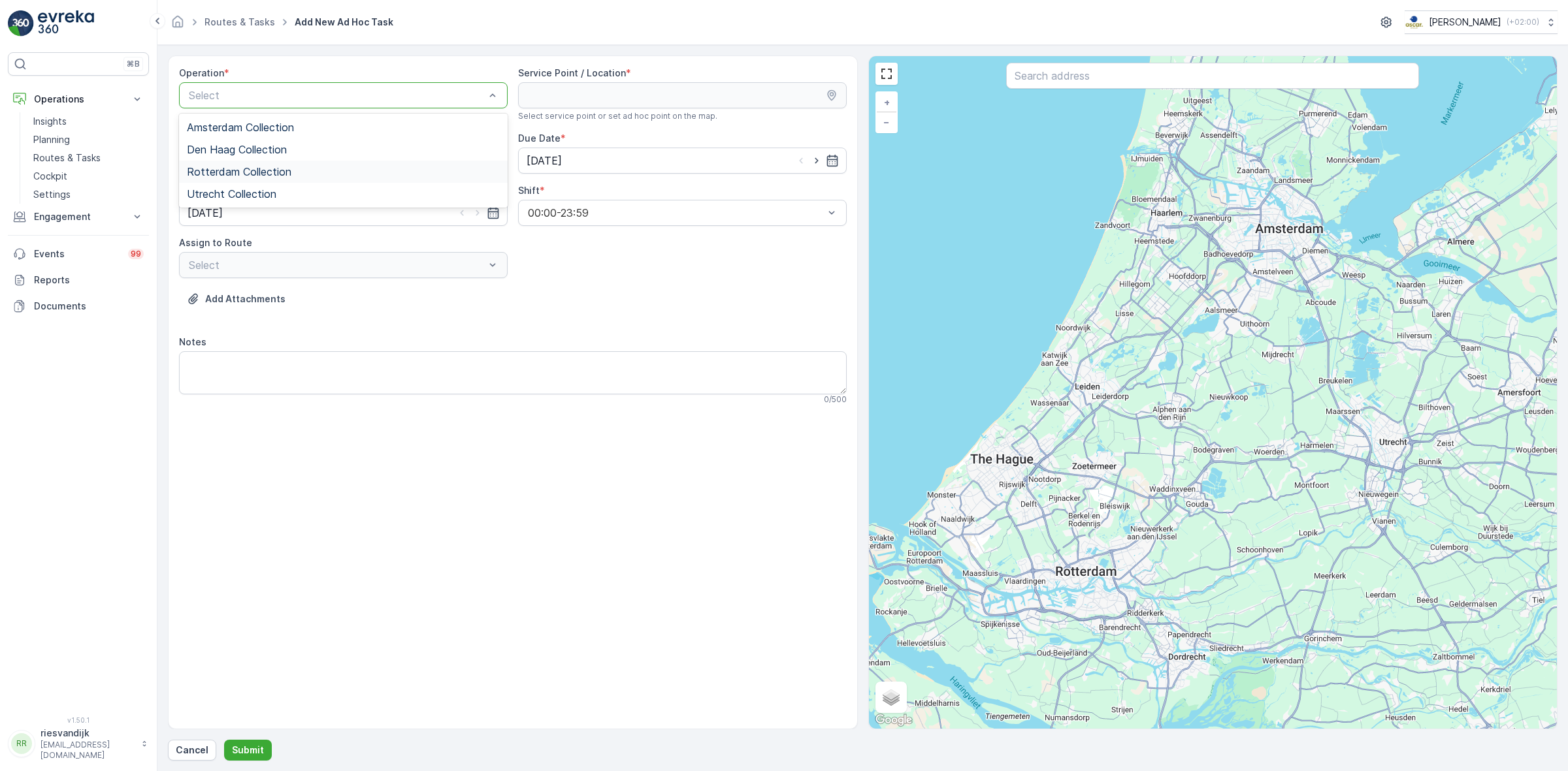
click at [284, 177] on span "Rotterdam Collection" at bounding box center [239, 172] width 105 height 12
drag, startPoint x: 676, startPoint y: 77, endPoint x: 1011, endPoint y: 74, distance: 335.0
click at [678, 79] on div "Service Point / Location *" at bounding box center [682, 73] width 329 height 13
click at [1039, 83] on input "text" at bounding box center [1212, 75] width 413 height 26
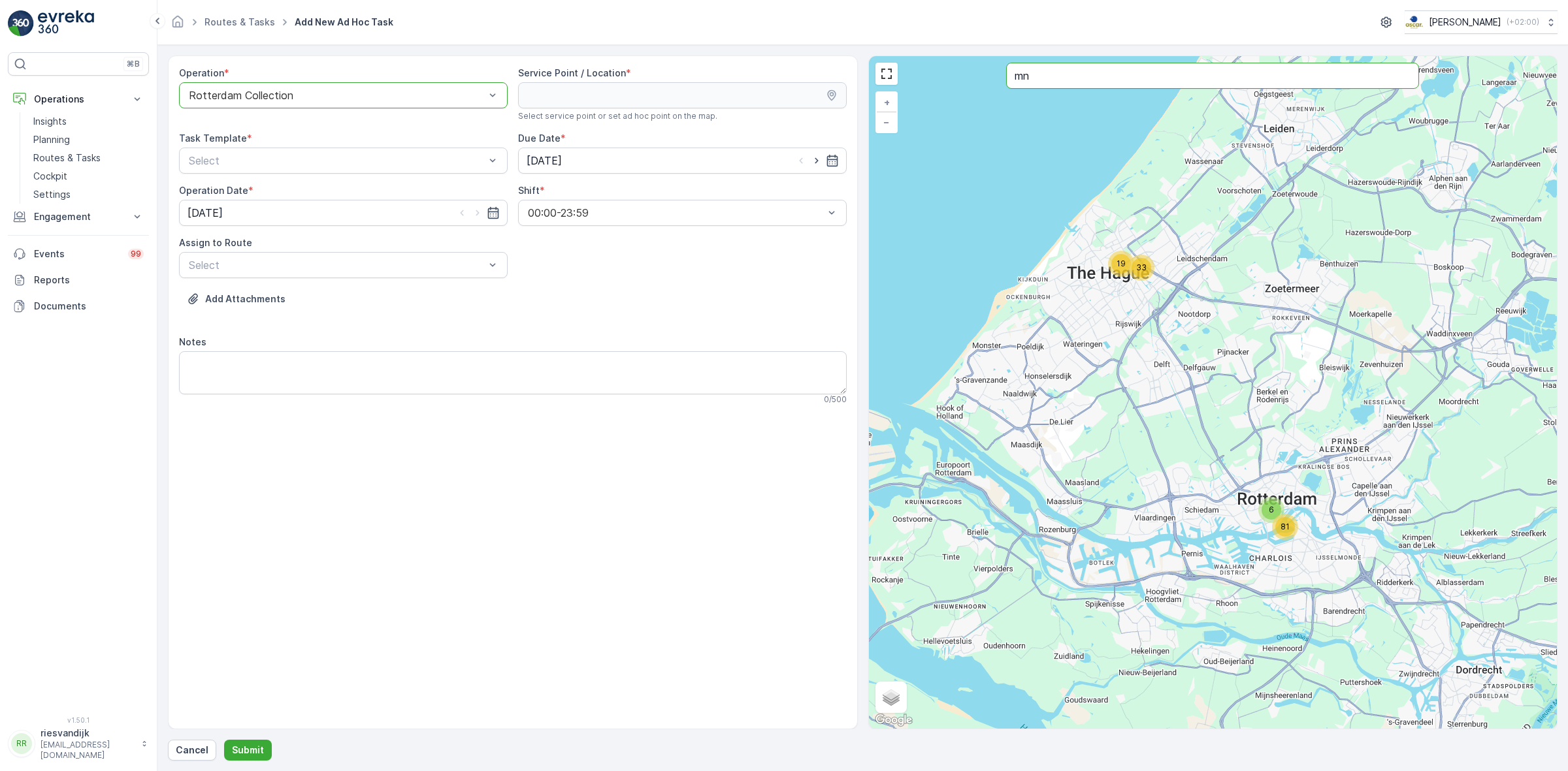
type input "mn"
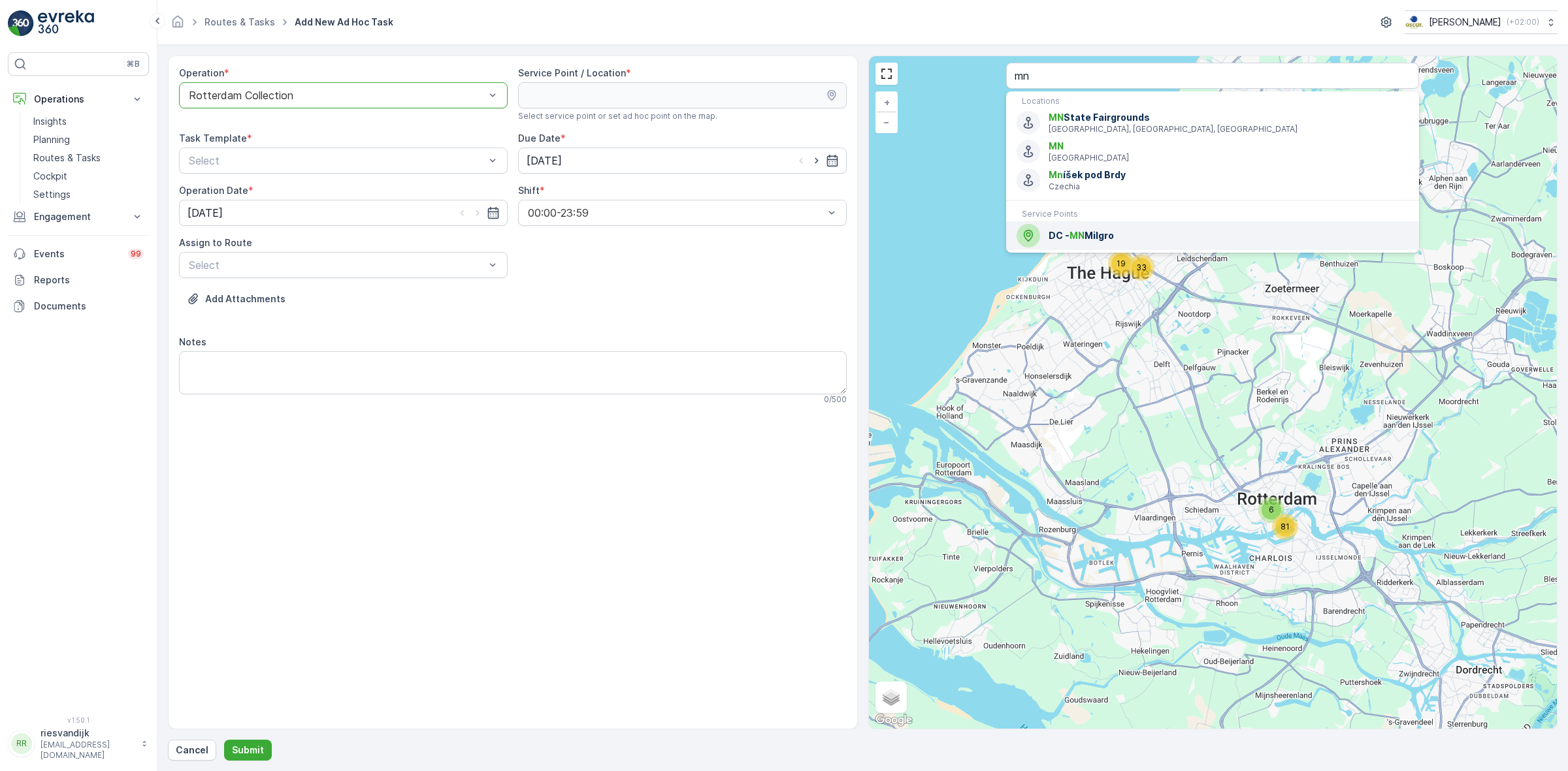
click at [1133, 224] on div "DC - MN Milgro" at bounding box center [1212, 236] width 392 height 24
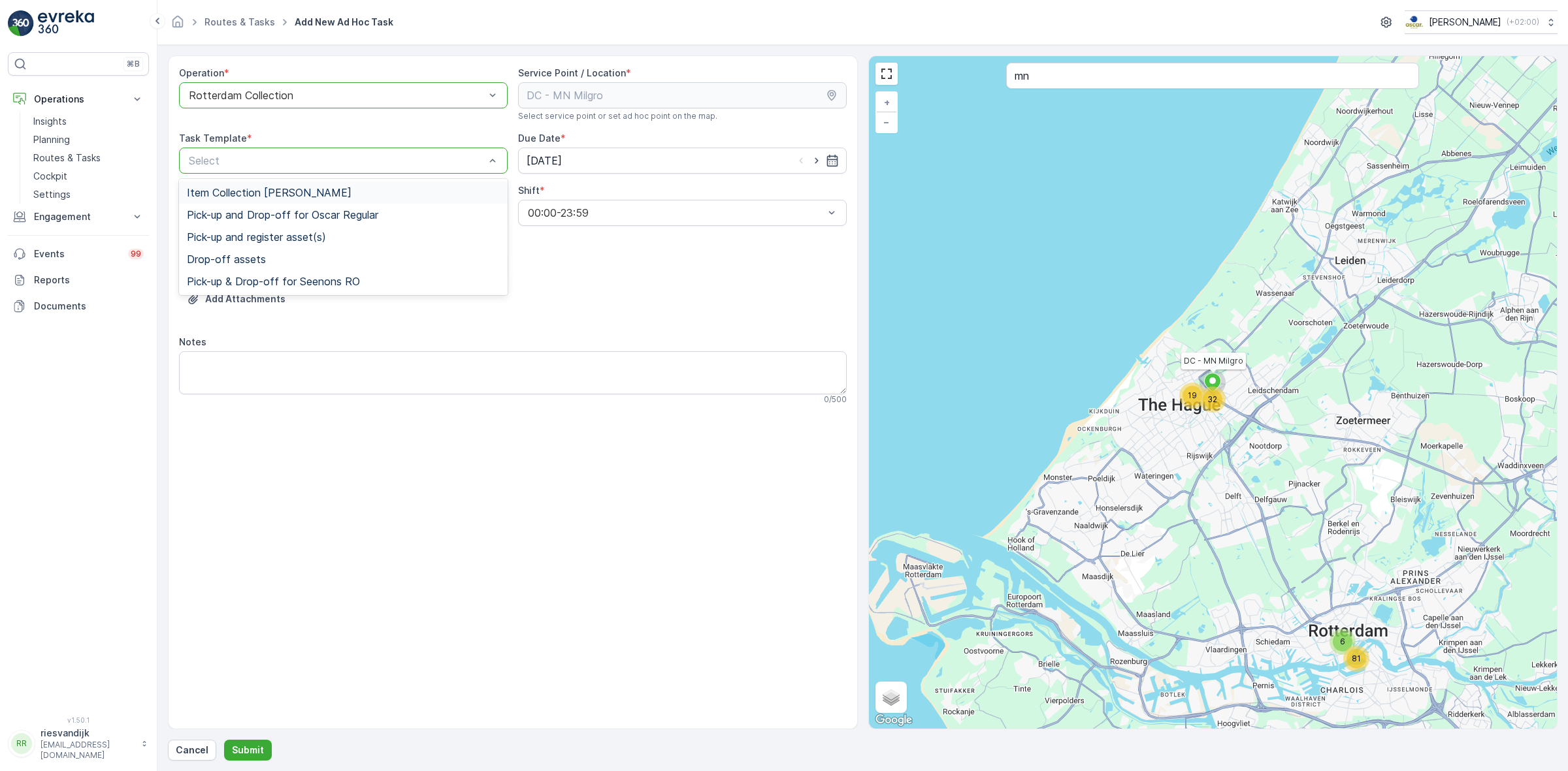
click at [365, 197] on div "Item Collection [PERSON_NAME]" at bounding box center [343, 193] width 313 height 12
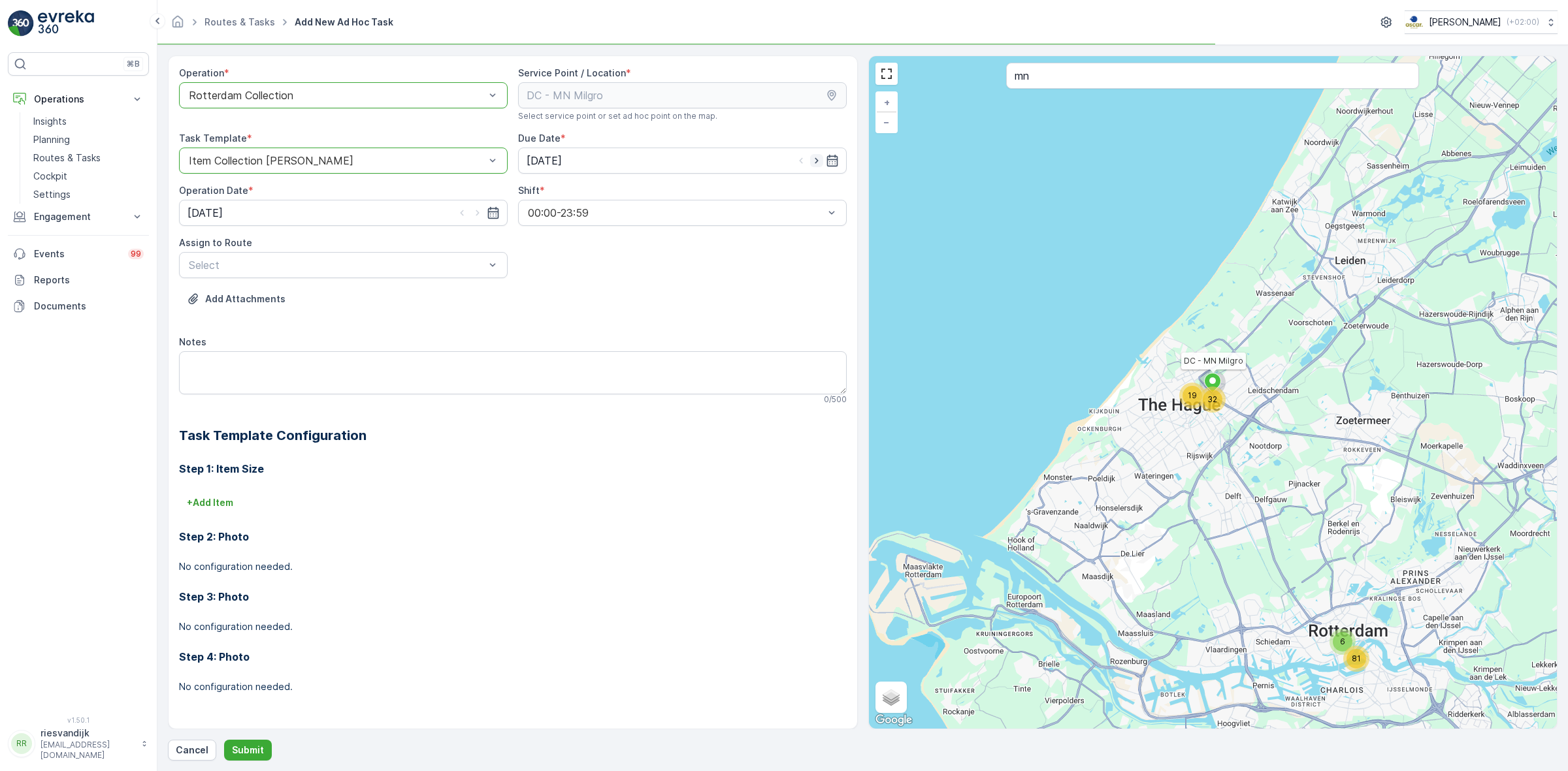
click at [815, 162] on icon "button" at bounding box center [816, 161] width 3 height 6
type input "[DATE]"
click at [484, 215] on div at bounding box center [478, 213] width 44 height 13
click at [477, 215] on icon "button" at bounding box center [477, 213] width 3 height 6
type input "[DATE]"
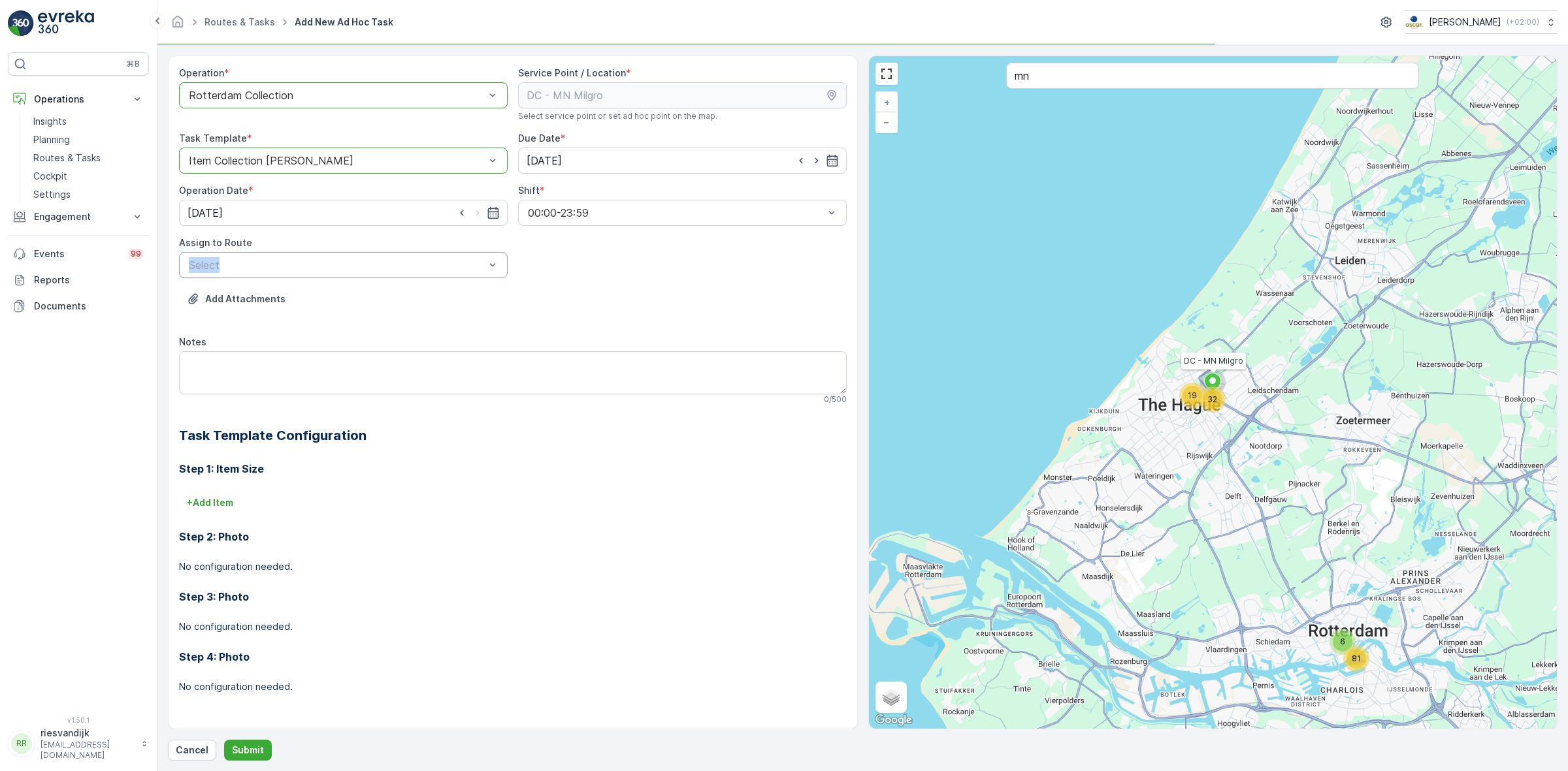
drag, startPoint x: 453, startPoint y: 246, endPoint x: 449, endPoint y: 263, distance: 17.5
click at [449, 261] on div "Assign to Route Select" at bounding box center [343, 257] width 329 height 42
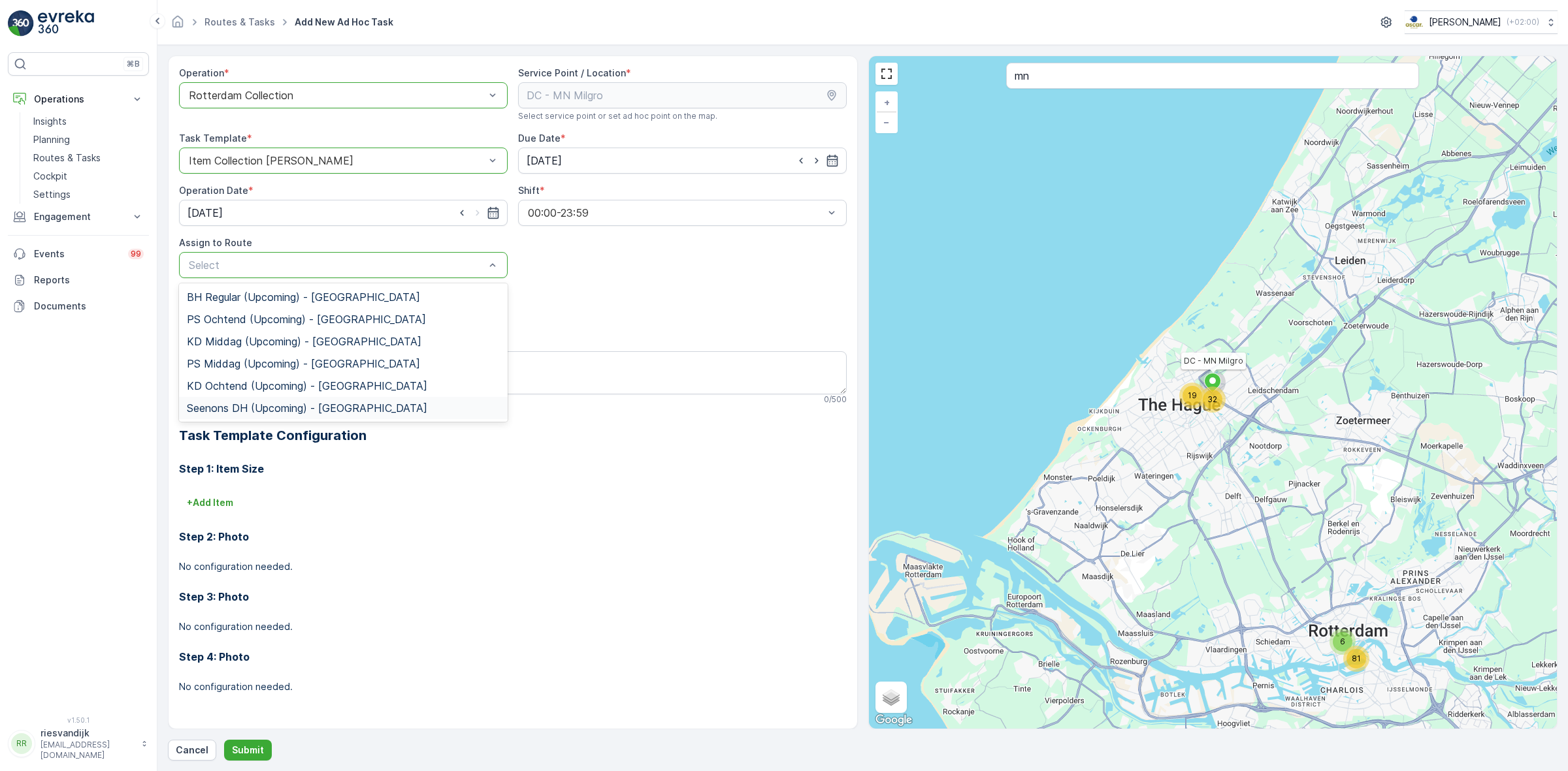
click at [303, 406] on span "Seenons DH (Upcoming) - Rotterdam" at bounding box center [307, 408] width 241 height 12
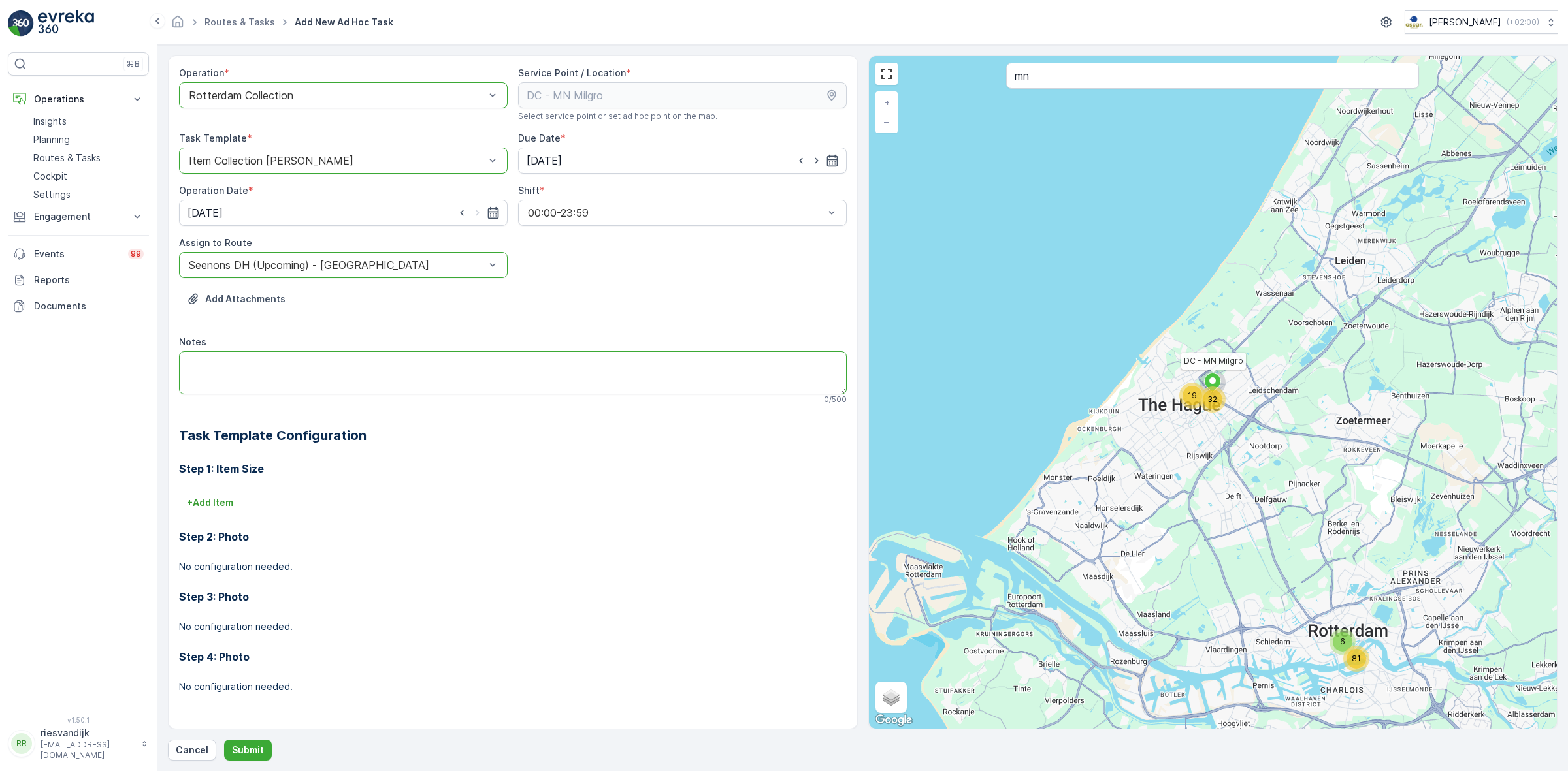
drag, startPoint x: 366, startPoint y: 378, endPoint x: 374, endPoint y: 380, distance: 8.2
click at [366, 377] on textarea "Notes" at bounding box center [512, 373] width 667 height 43
type textarea "20 koffiedik emmers ophalen, niet terugplaatsen"
click at [252, 747] on p "Submit" at bounding box center [247, 750] width 32 height 13
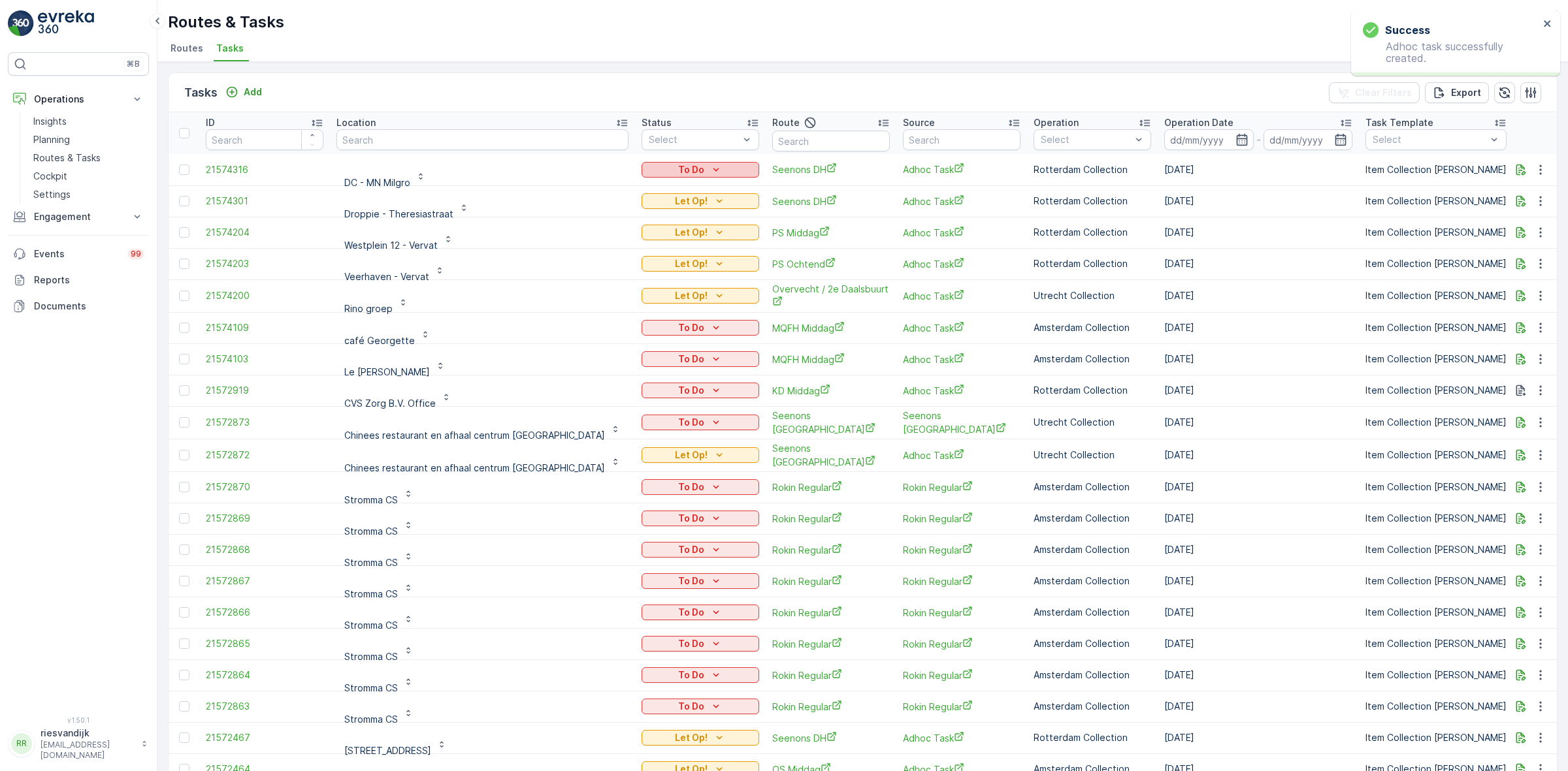
click at [663, 173] on div "To Do" at bounding box center [700, 170] width 107 height 13
click at [609, 182] on span "Let Op!" at bounding box center [605, 189] width 32 height 13
click at [220, 85] on button "Add" at bounding box center [244, 91] width 47 height 15
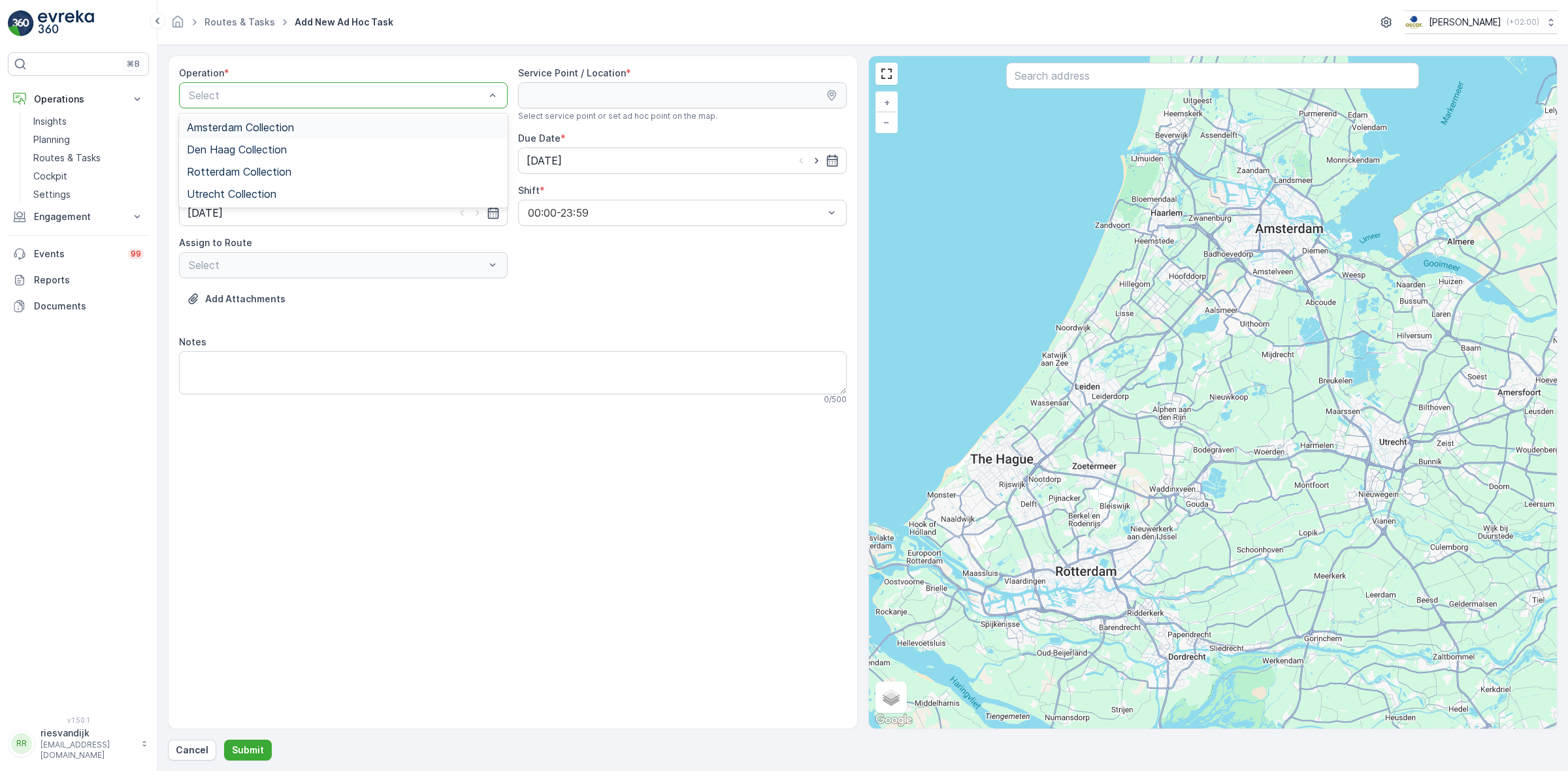
click at [331, 125] on div "Amsterdam Collection" at bounding box center [343, 128] width 313 height 12
click at [1115, 80] on input "text" at bounding box center [1212, 75] width 413 height 26
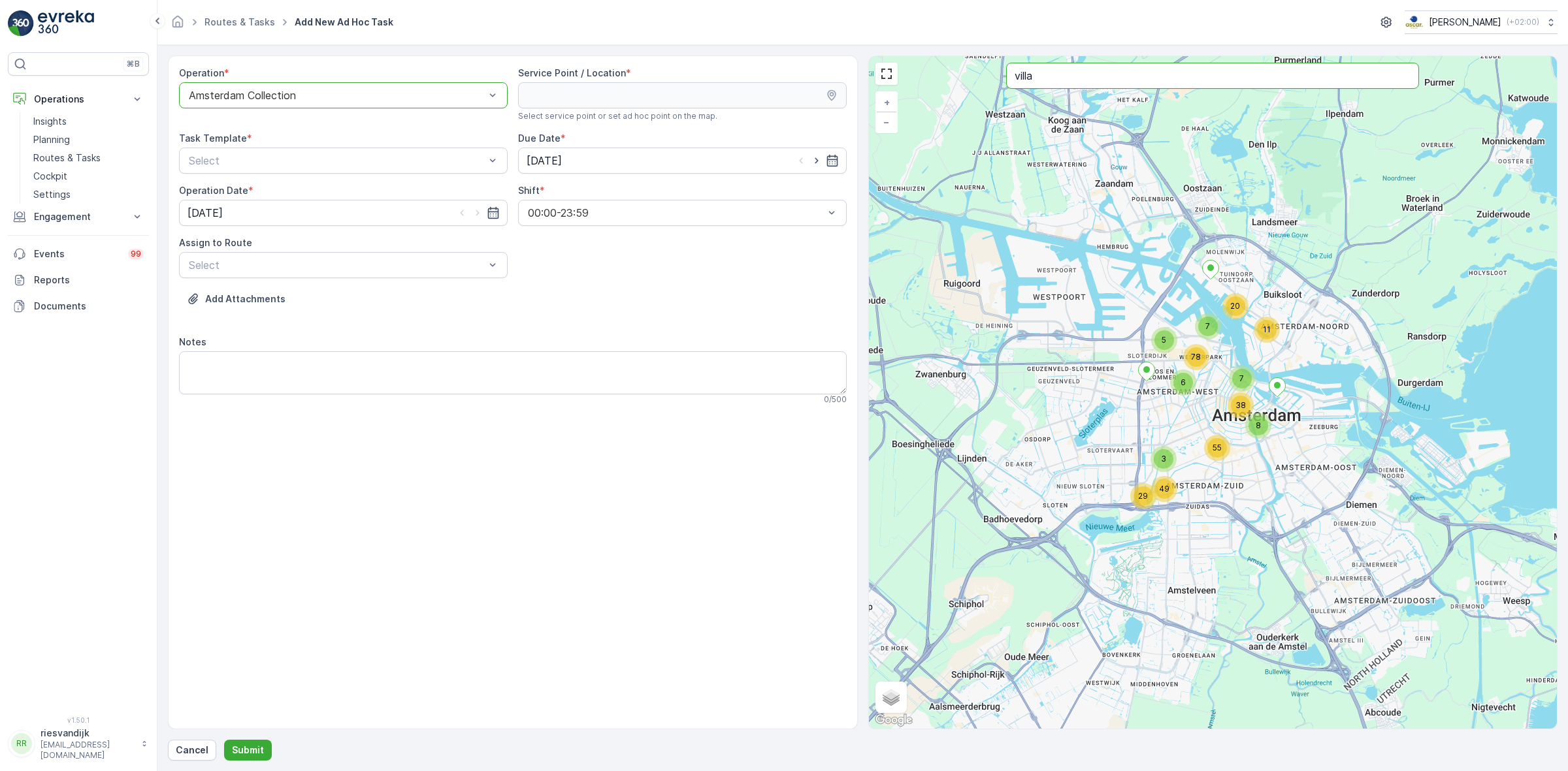
type input "villa"
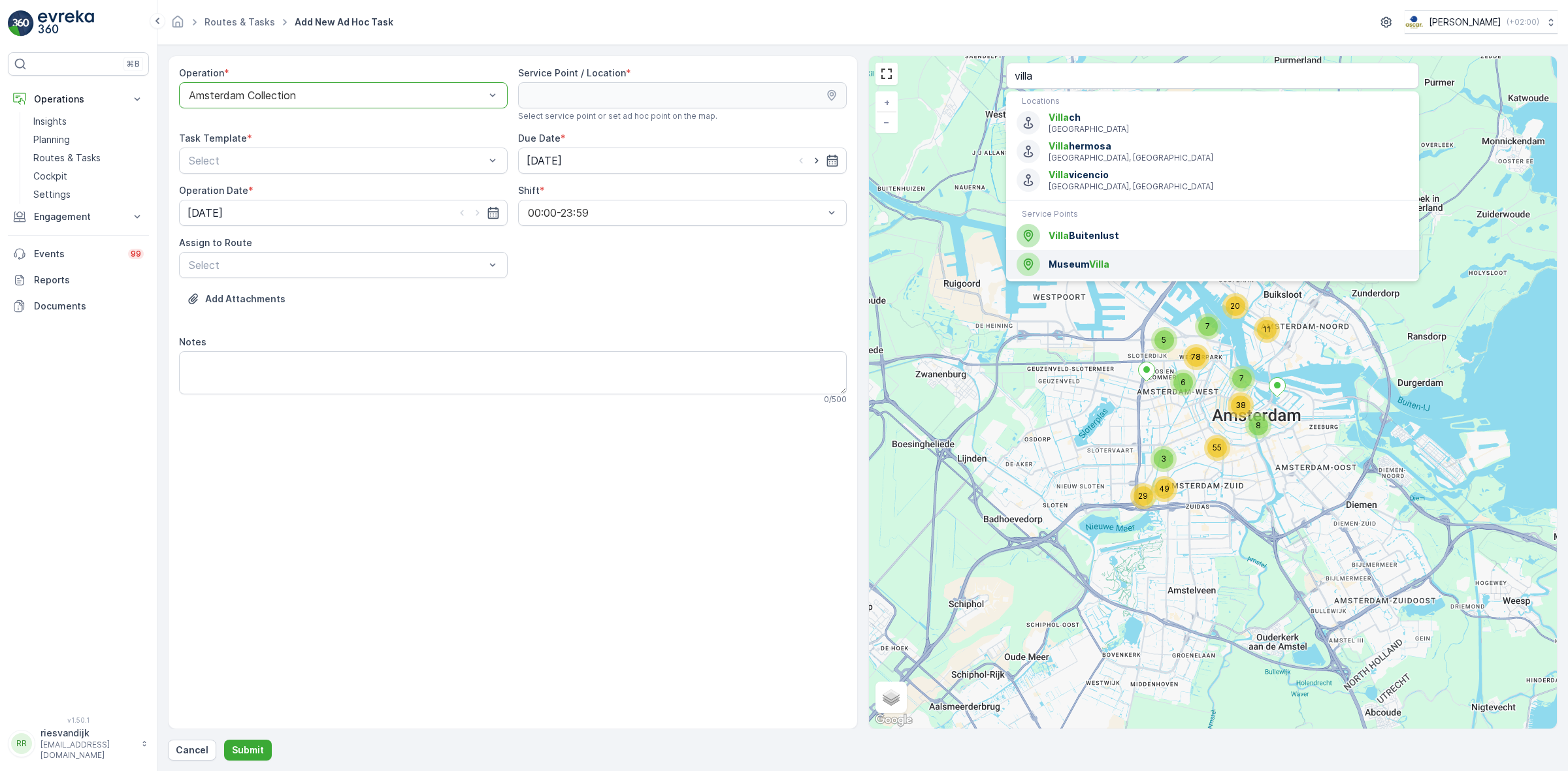
click at [1140, 269] on div "Museum Villa" at bounding box center [1212, 264] width 392 height 24
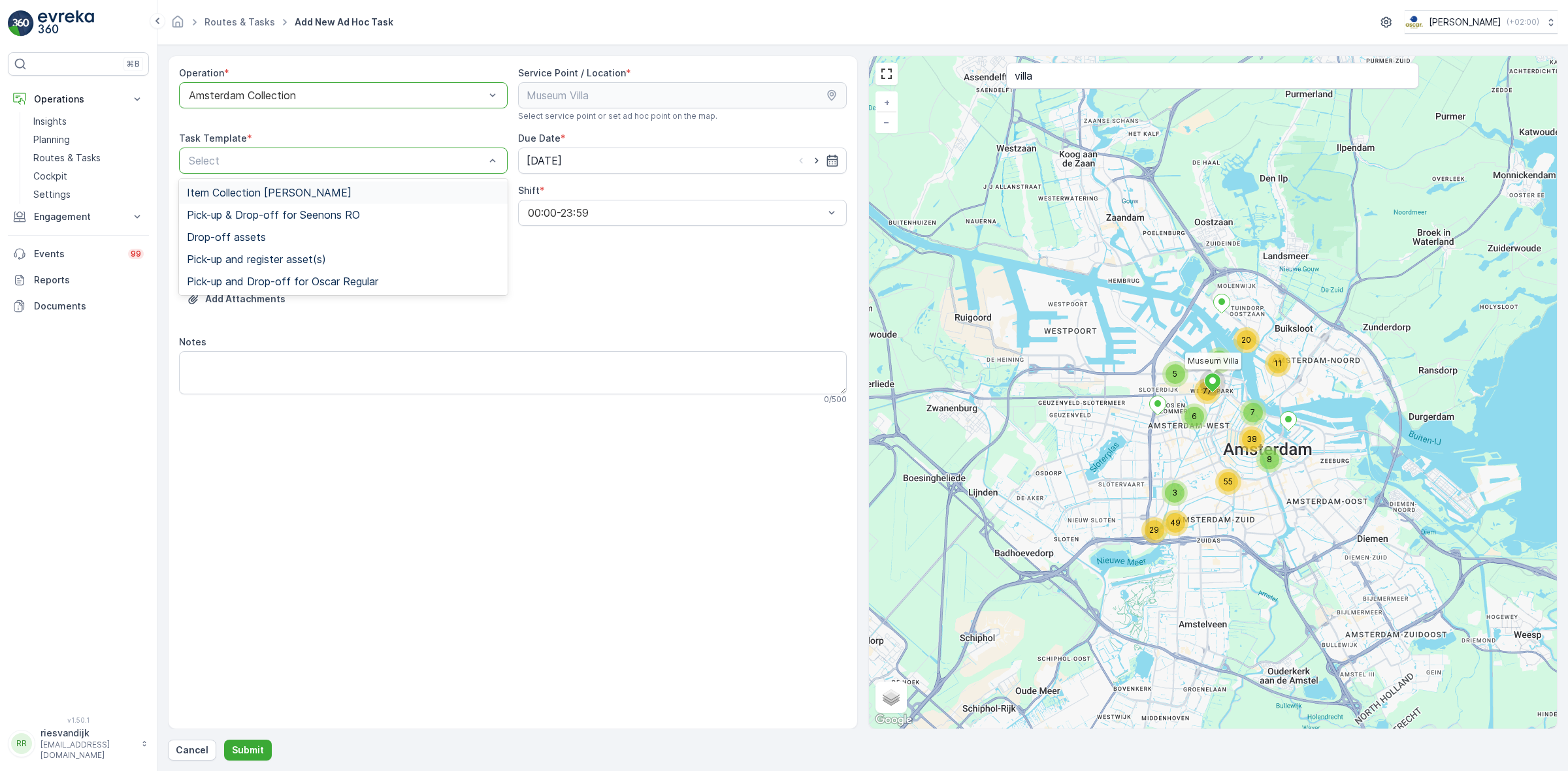
drag, startPoint x: 377, startPoint y: 156, endPoint x: 335, endPoint y: 167, distance: 43.4
click at [275, 203] on div "Item Collection Oscar Regulier Pick-up & Drop-off for Seenons RO Drop-off asset…" at bounding box center [343, 237] width 329 height 117
drag, startPoint x: 276, startPoint y: 190, endPoint x: 338, endPoint y: 173, distance: 64.3
click at [279, 188] on span "Item Collection [PERSON_NAME]" at bounding box center [269, 193] width 165 height 12
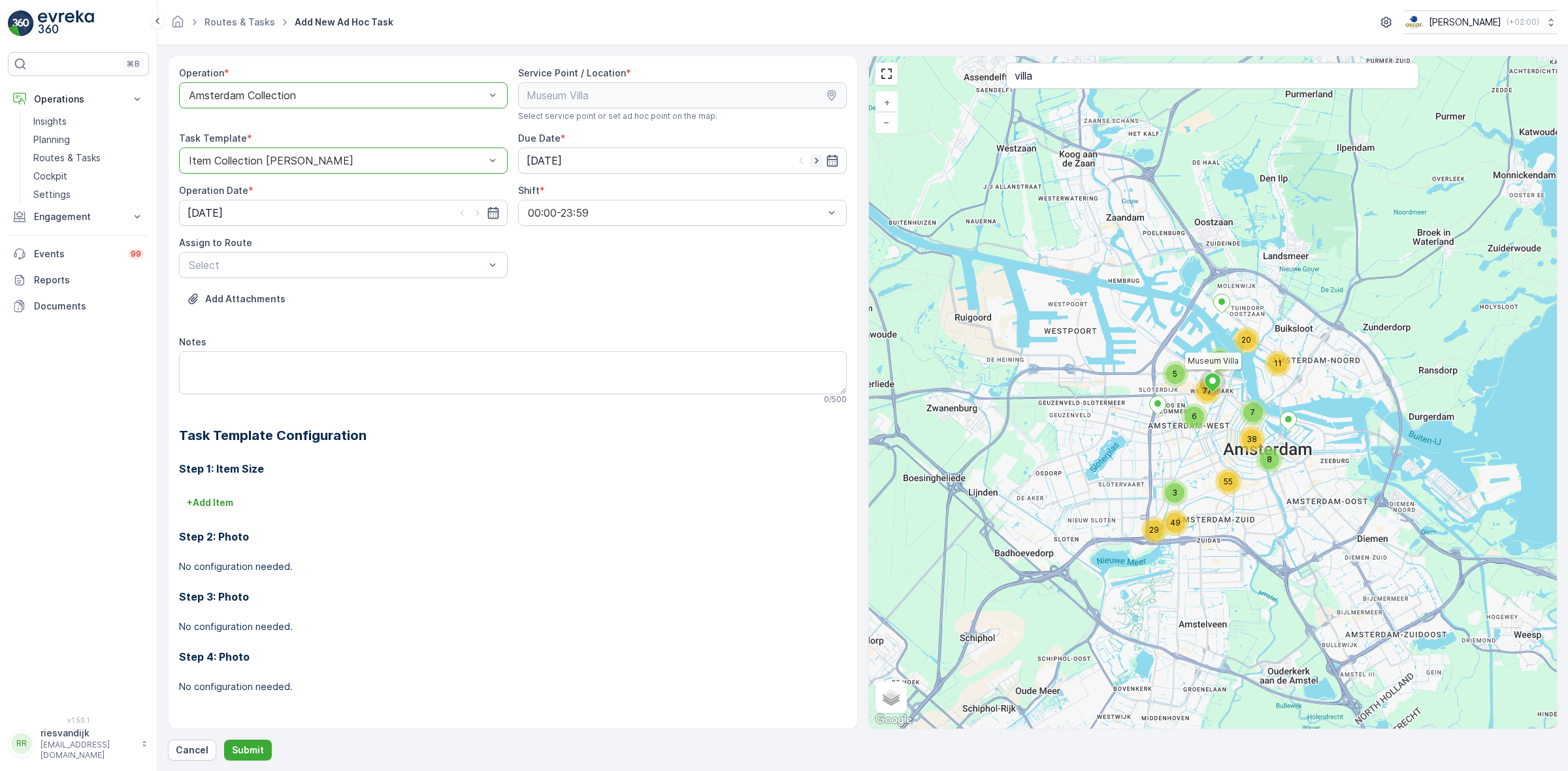
click at [814, 162] on icon "button" at bounding box center [816, 161] width 13 height 13
click at [815, 161] on icon "button" at bounding box center [816, 161] width 13 height 13
type input "[DATE]"
click at [477, 213] on icon "button" at bounding box center [478, 213] width 13 height 13
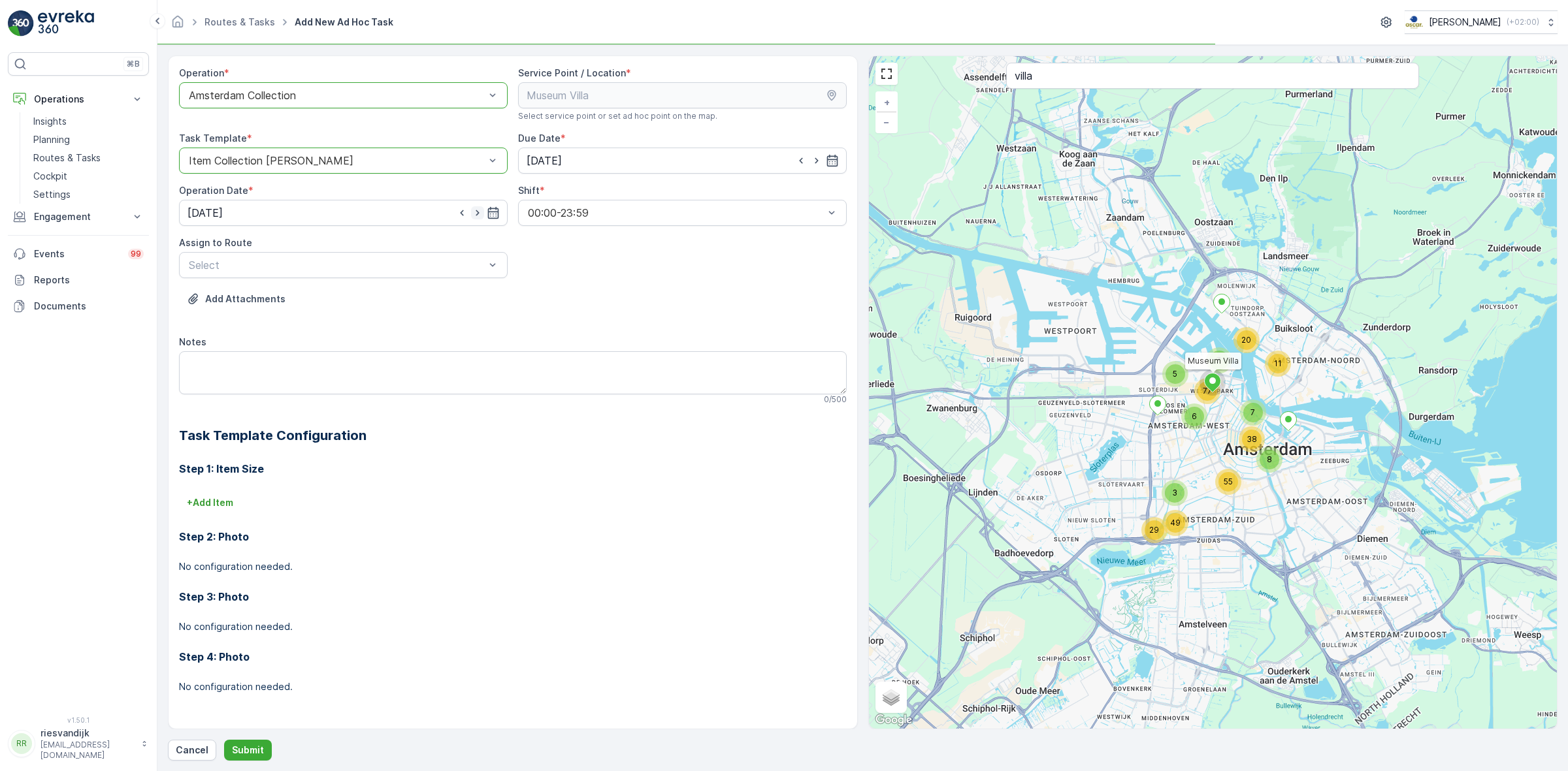
type input "[DATE]"
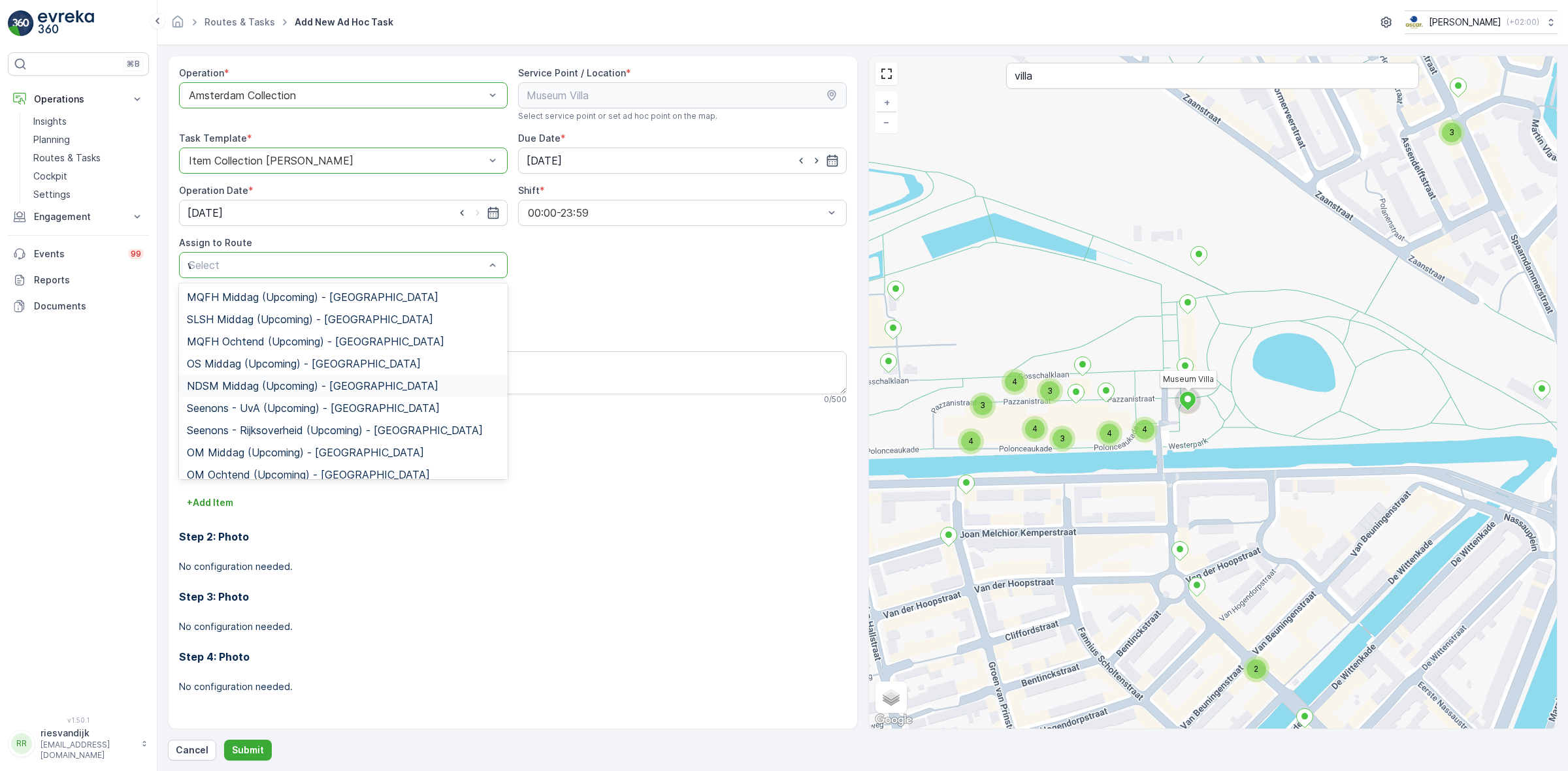
type input "wg"
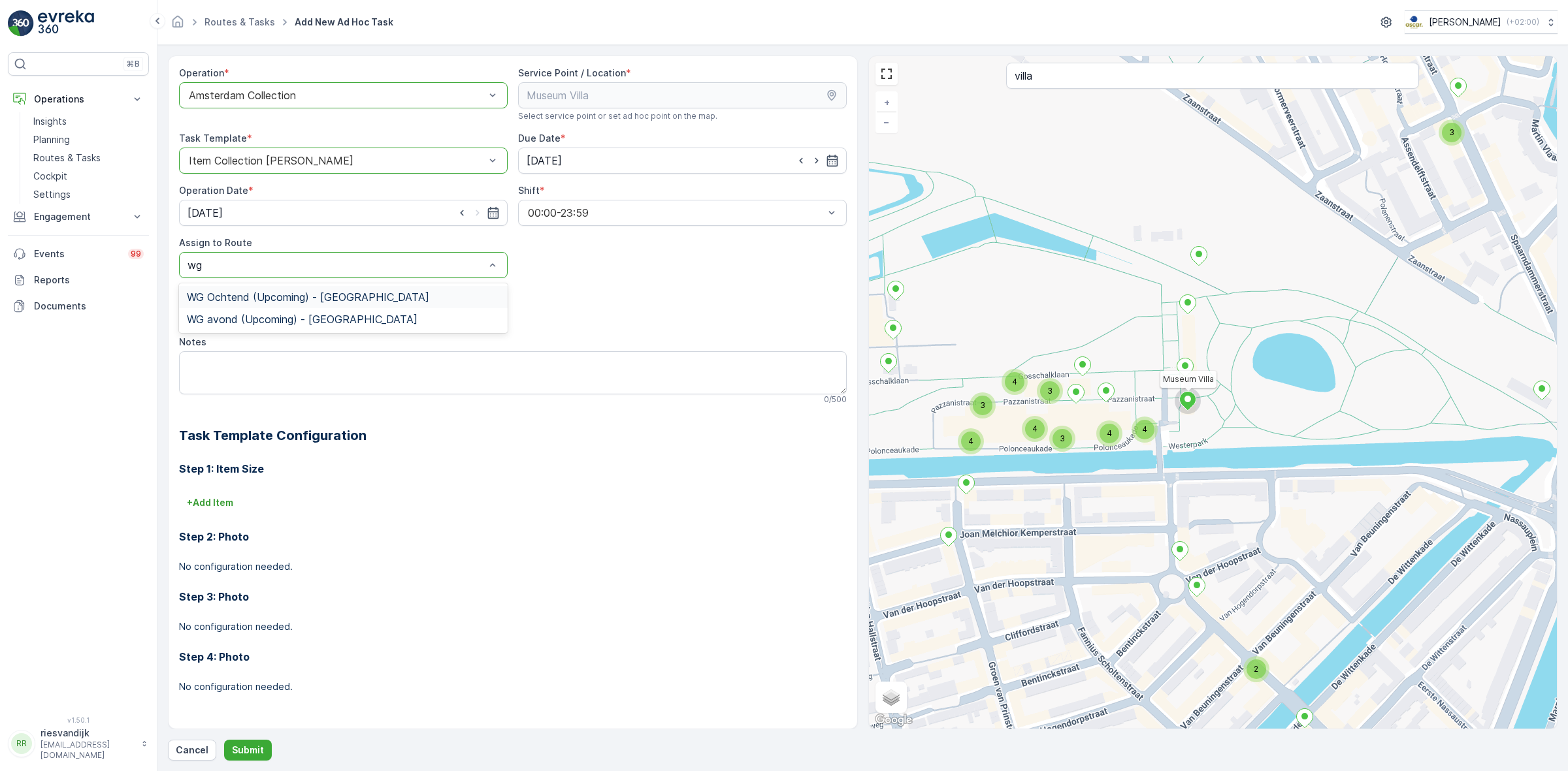
click at [308, 302] on span "WG Ochtend (Upcoming) - [GEOGRAPHIC_DATA]" at bounding box center [308, 297] width 242 height 12
click at [390, 353] on textarea "Notes" at bounding box center [512, 373] width 667 height 43
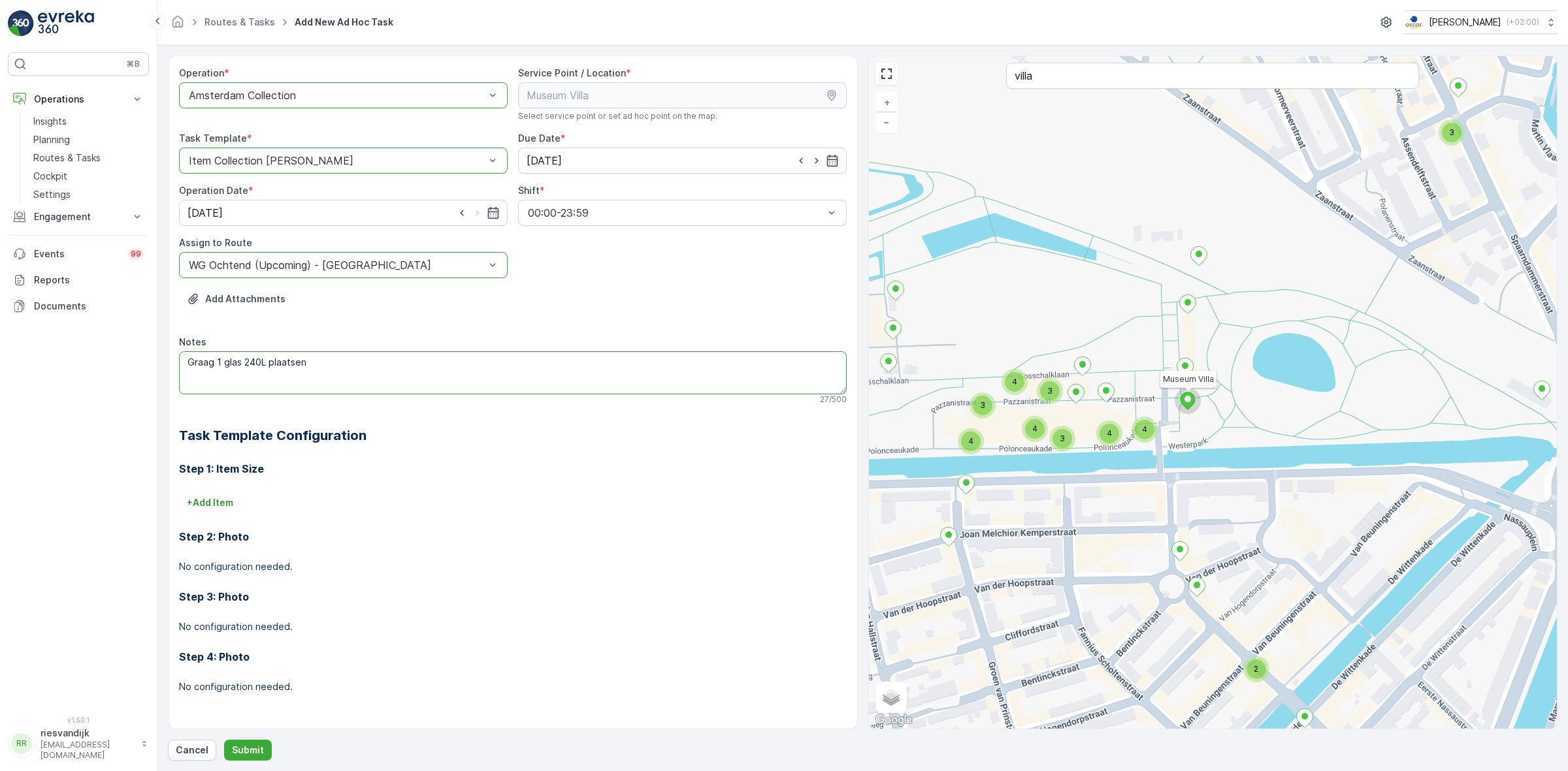
click at [218, 359] on textarea "Graag 1 glas 240L plaatsen" at bounding box center [512, 373] width 667 height 43
click at [210, 382] on textarea "Graag plaatsen: 1 glas 240L 1 rest 240L 1" at bounding box center [512, 373] width 667 height 43
click at [216, 389] on textarea "Graag plaatsen: 1 glas 240L 1 rest 240L 1" at bounding box center [512, 373] width 667 height 43
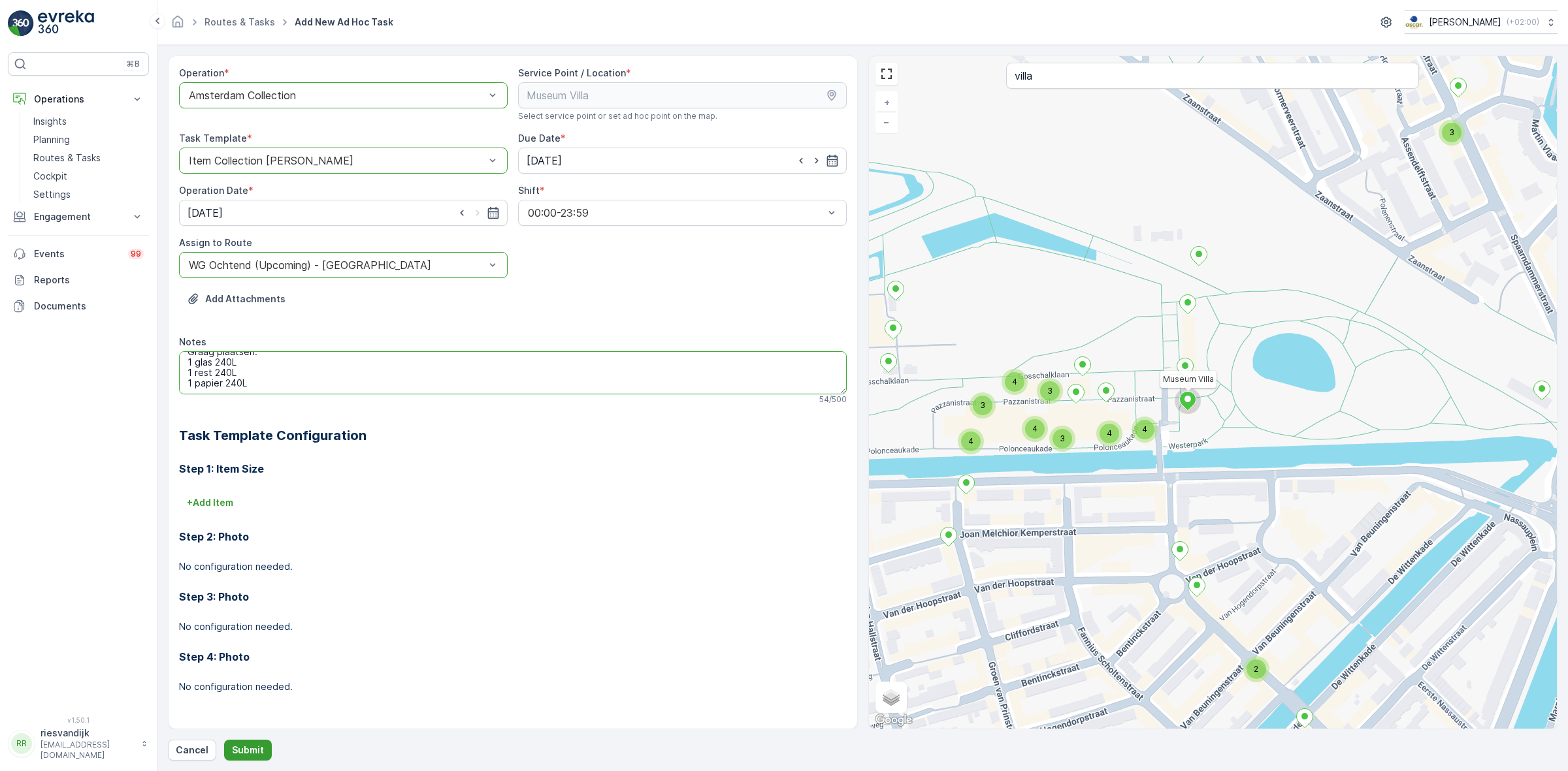
type textarea "Graag plaatsen: 1 glas 240L 1 rest 240L 1 papier 240L"
click at [259, 747] on p "Submit" at bounding box center [247, 750] width 32 height 13
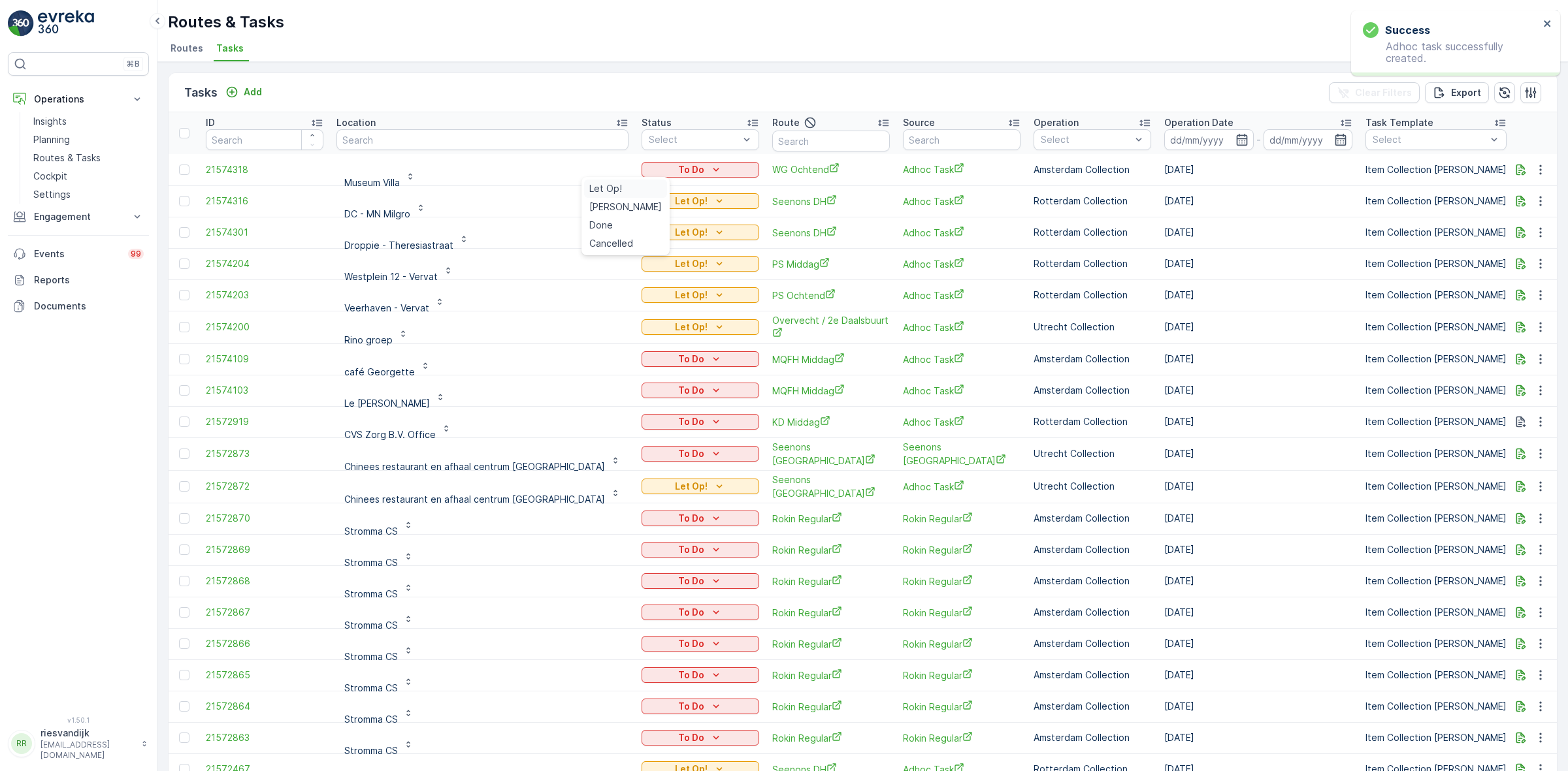
click at [605, 190] on span "Let Op!" at bounding box center [605, 189] width 32 height 13
click at [520, 134] on input "text" at bounding box center [483, 139] width 292 height 21
type input "museum"
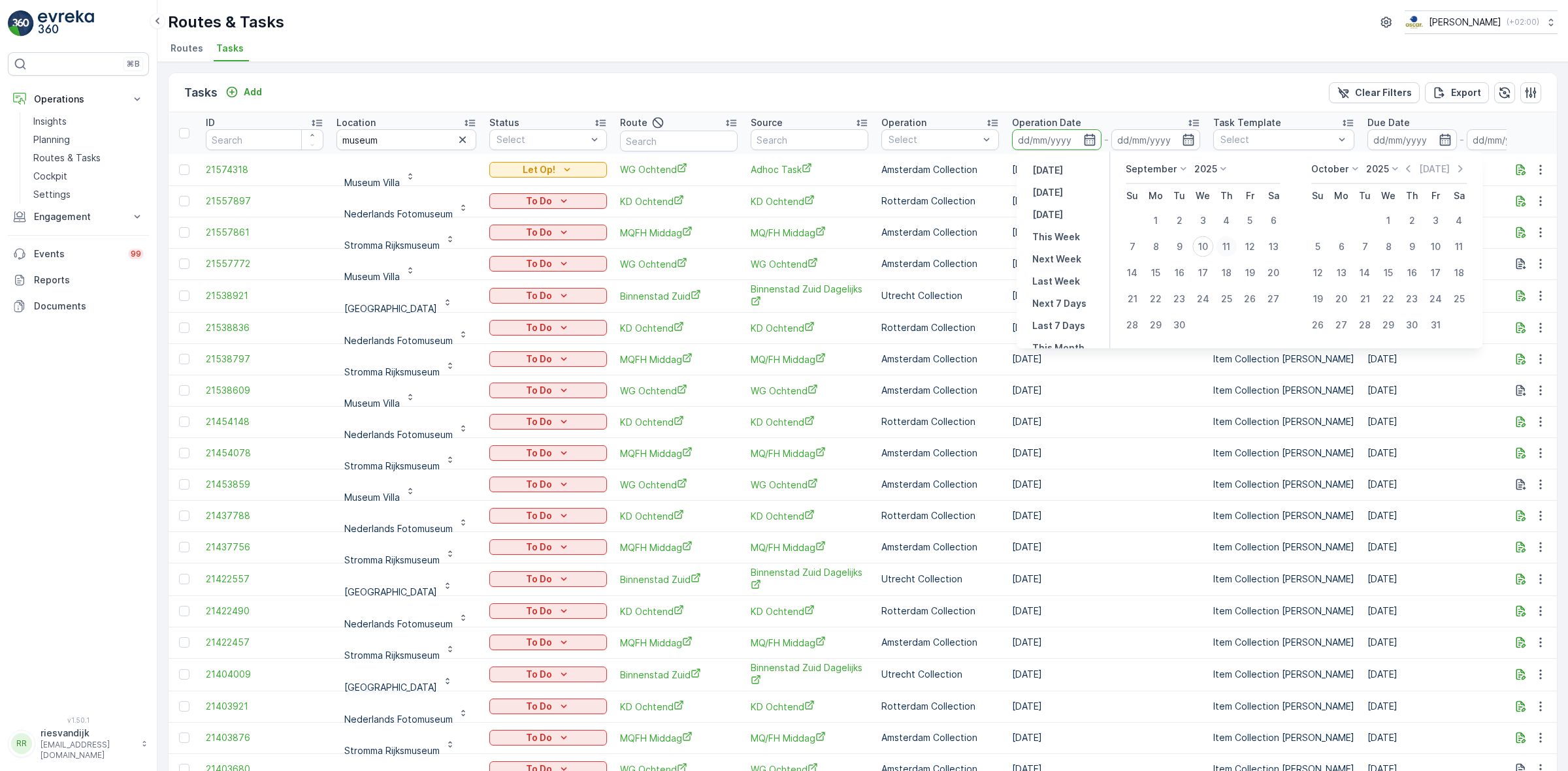
click at [1232, 246] on div "11" at bounding box center [1226, 246] width 21 height 21
type input "[DATE]"
click at [1249, 246] on div "12" at bounding box center [1250, 246] width 21 height 21
type input "[DATE]"
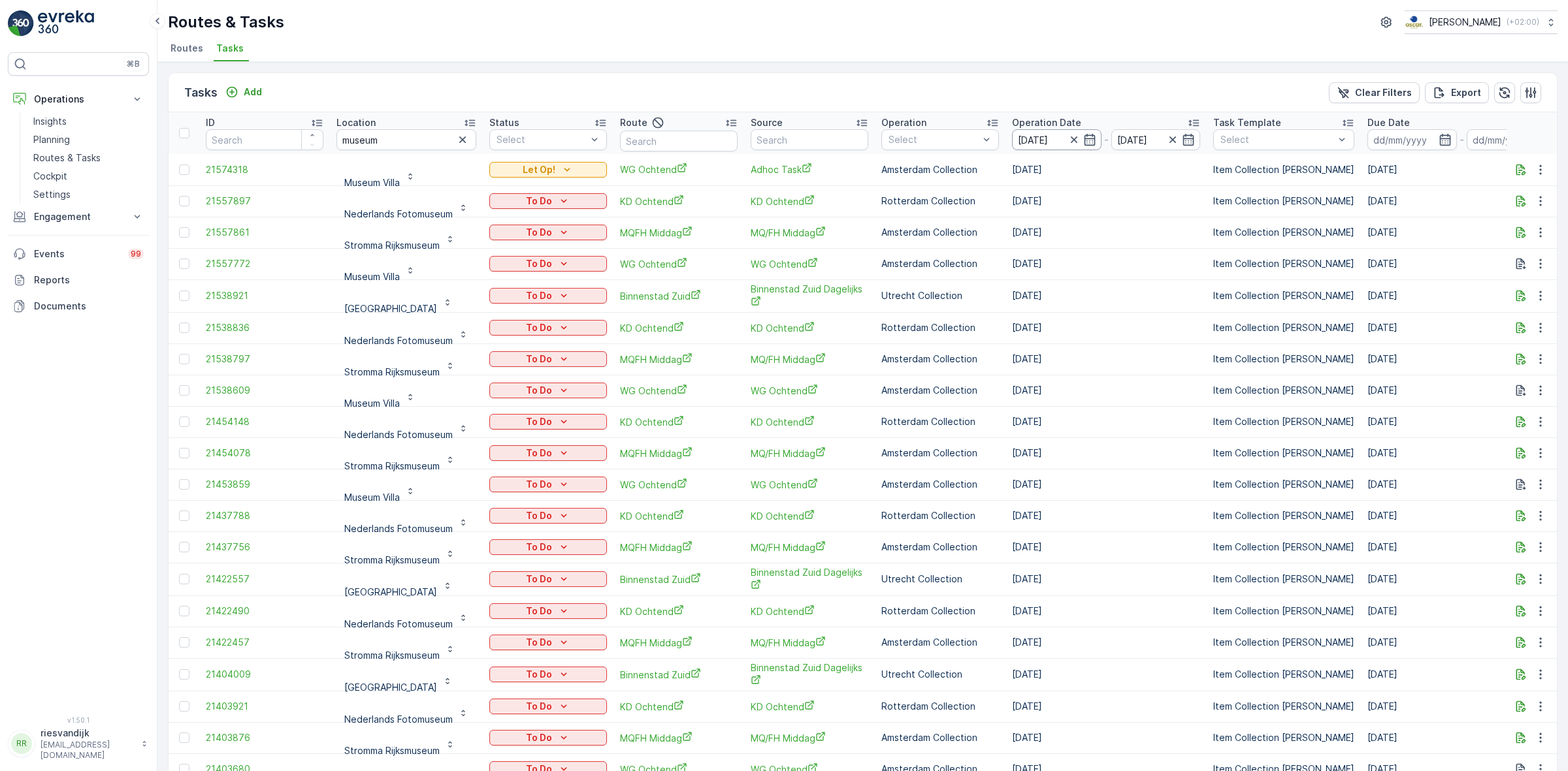
click at [1062, 139] on input "[DATE]" at bounding box center [1056, 139] width 89 height 21
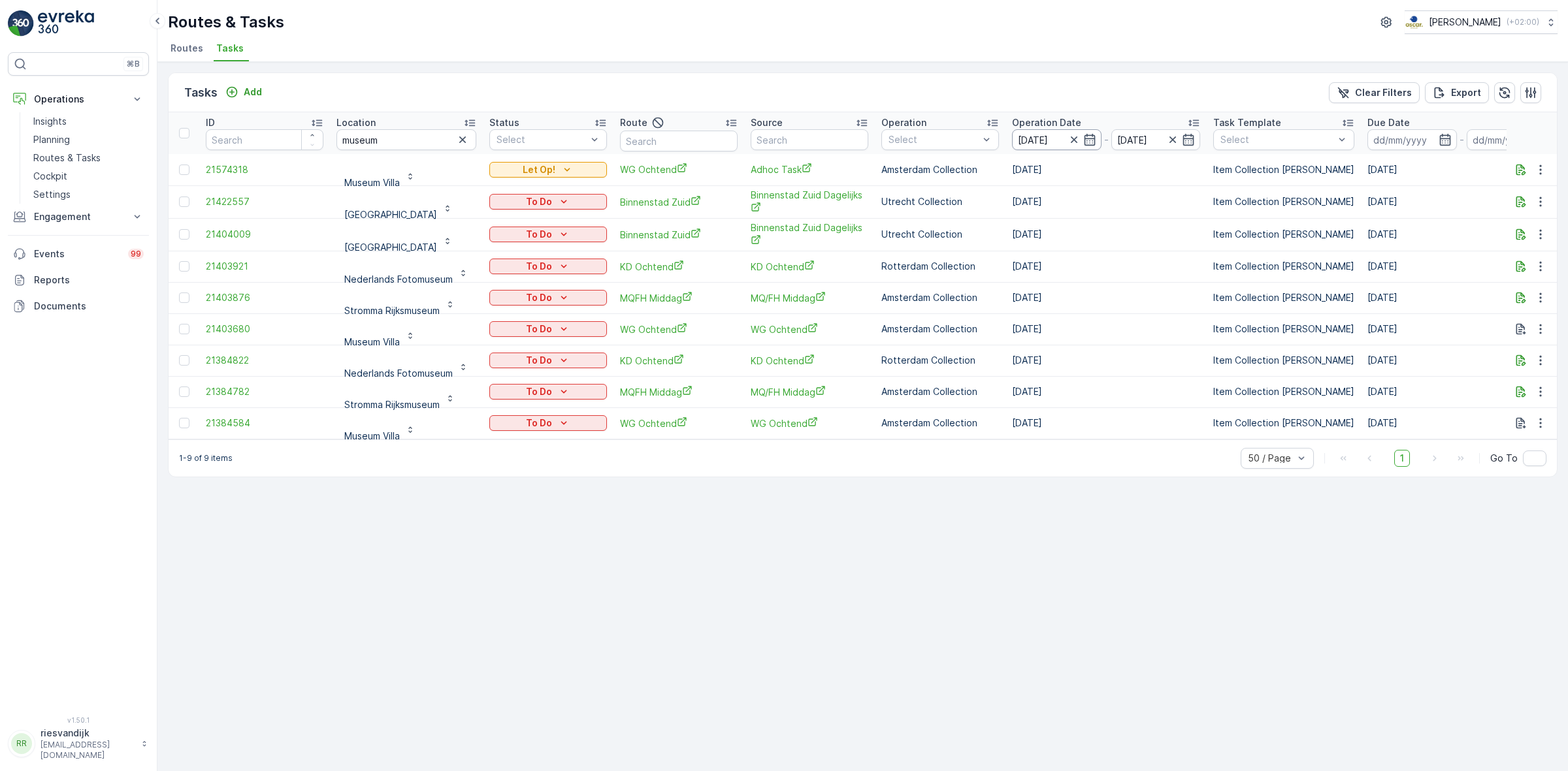
click at [1063, 134] on input "[DATE]" at bounding box center [1056, 139] width 89 height 21
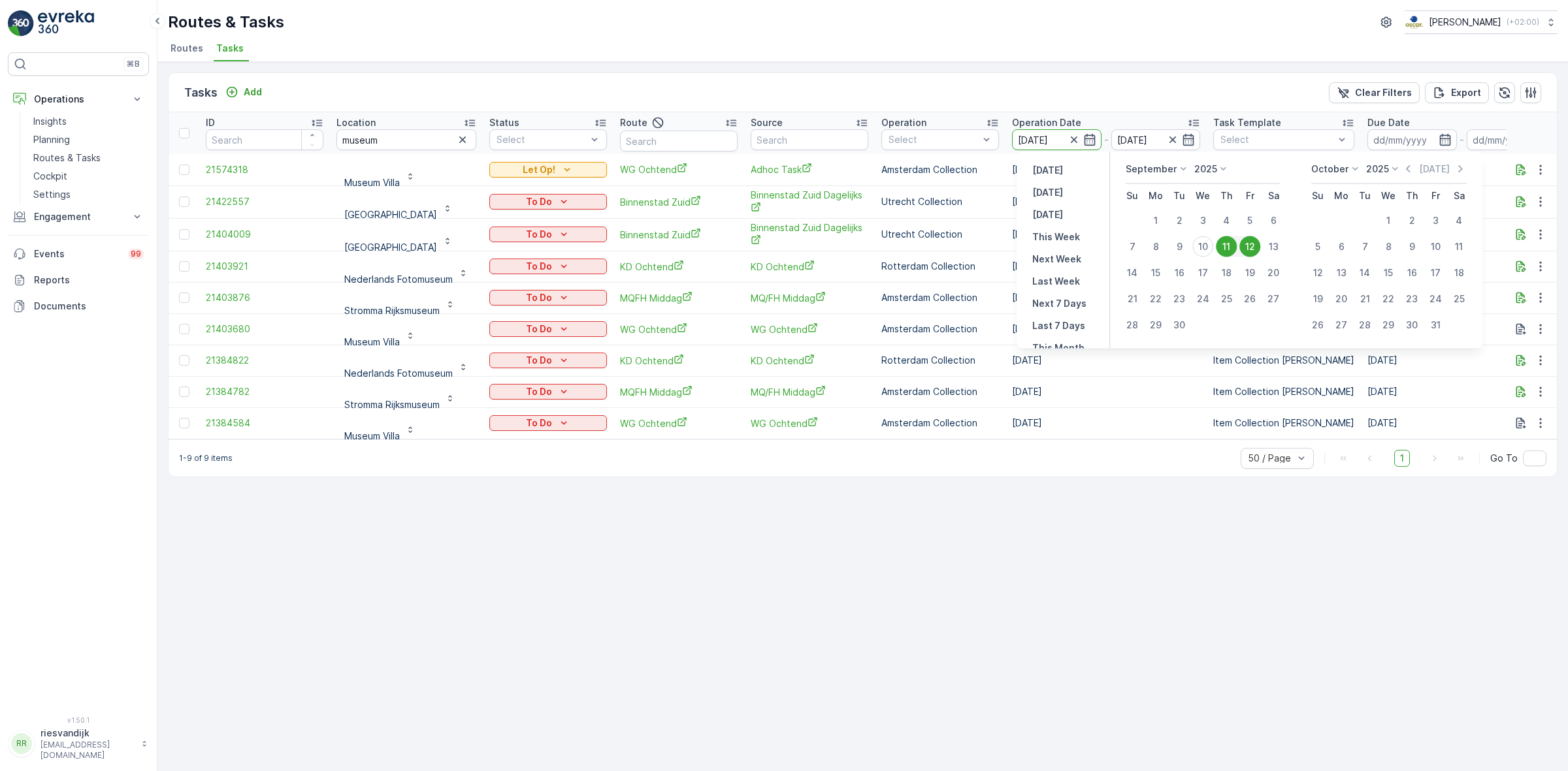
click at [1253, 242] on div "12" at bounding box center [1250, 246] width 21 height 21
type input "[DATE]"
click at [1137, 269] on div "14" at bounding box center [1132, 273] width 21 height 21
type input "[DATE]"
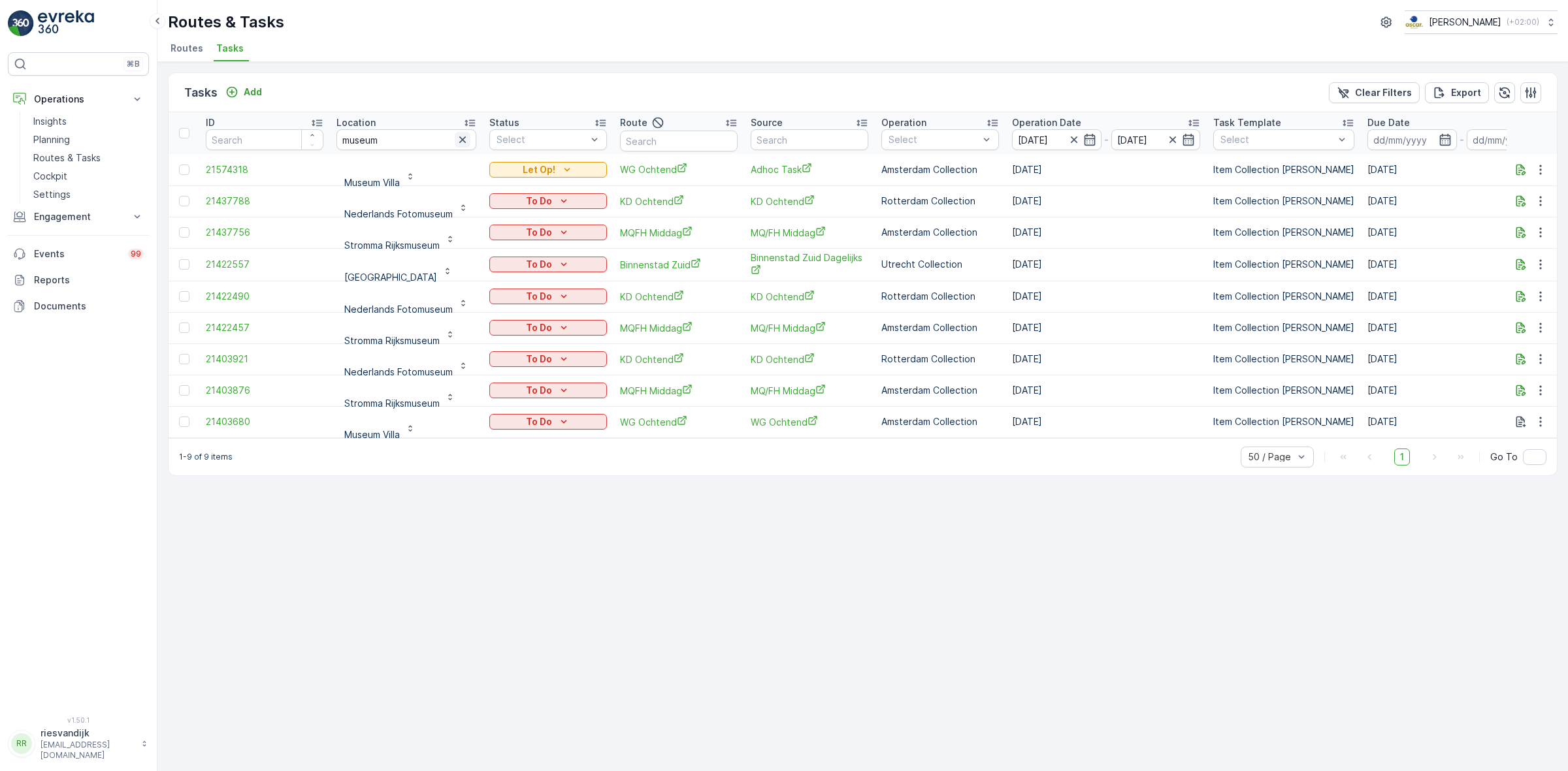
click at [458, 138] on icon "button" at bounding box center [463, 140] width 13 height 13
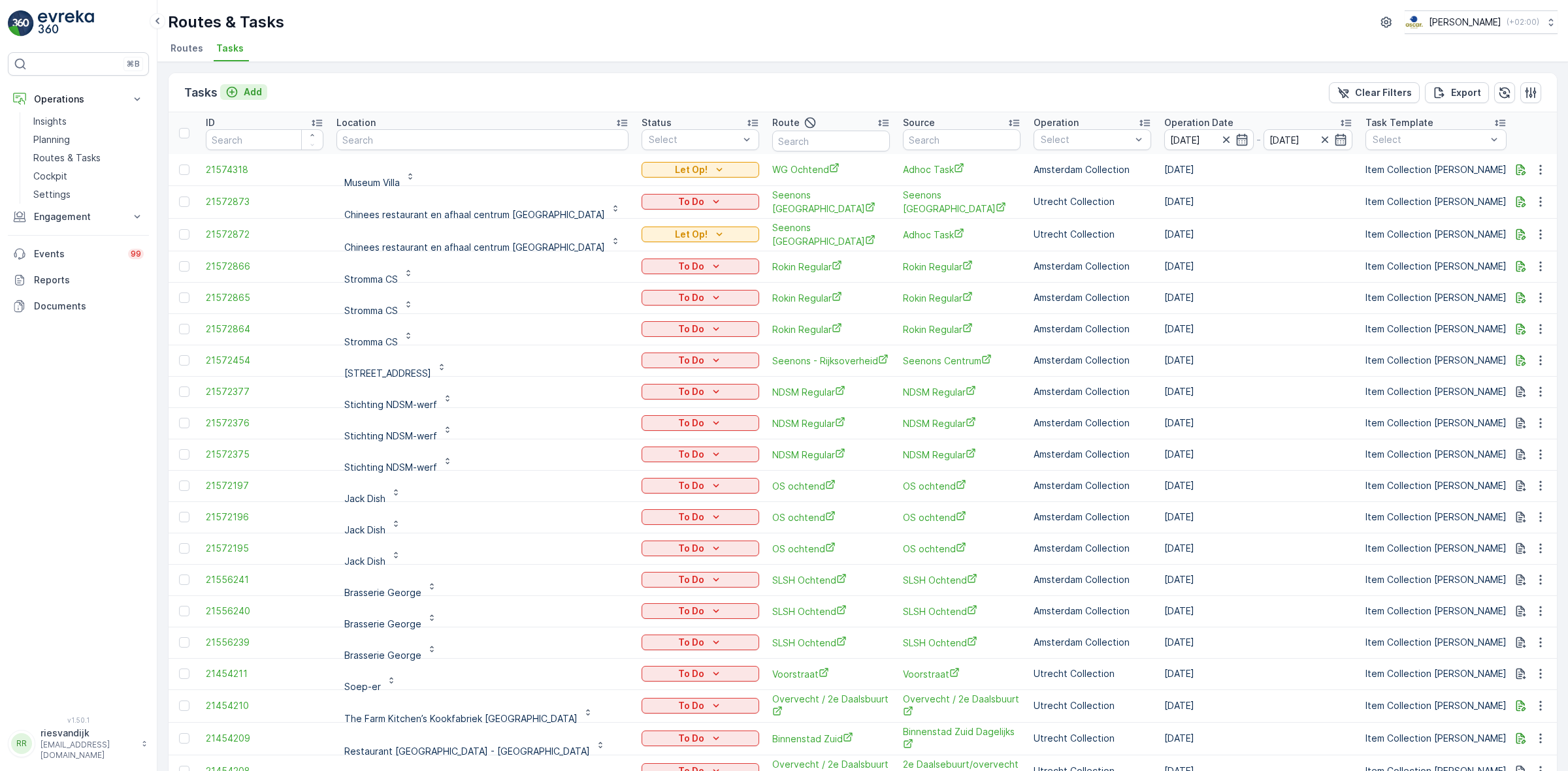
click at [255, 86] on p "Add" at bounding box center [252, 92] width 18 height 13
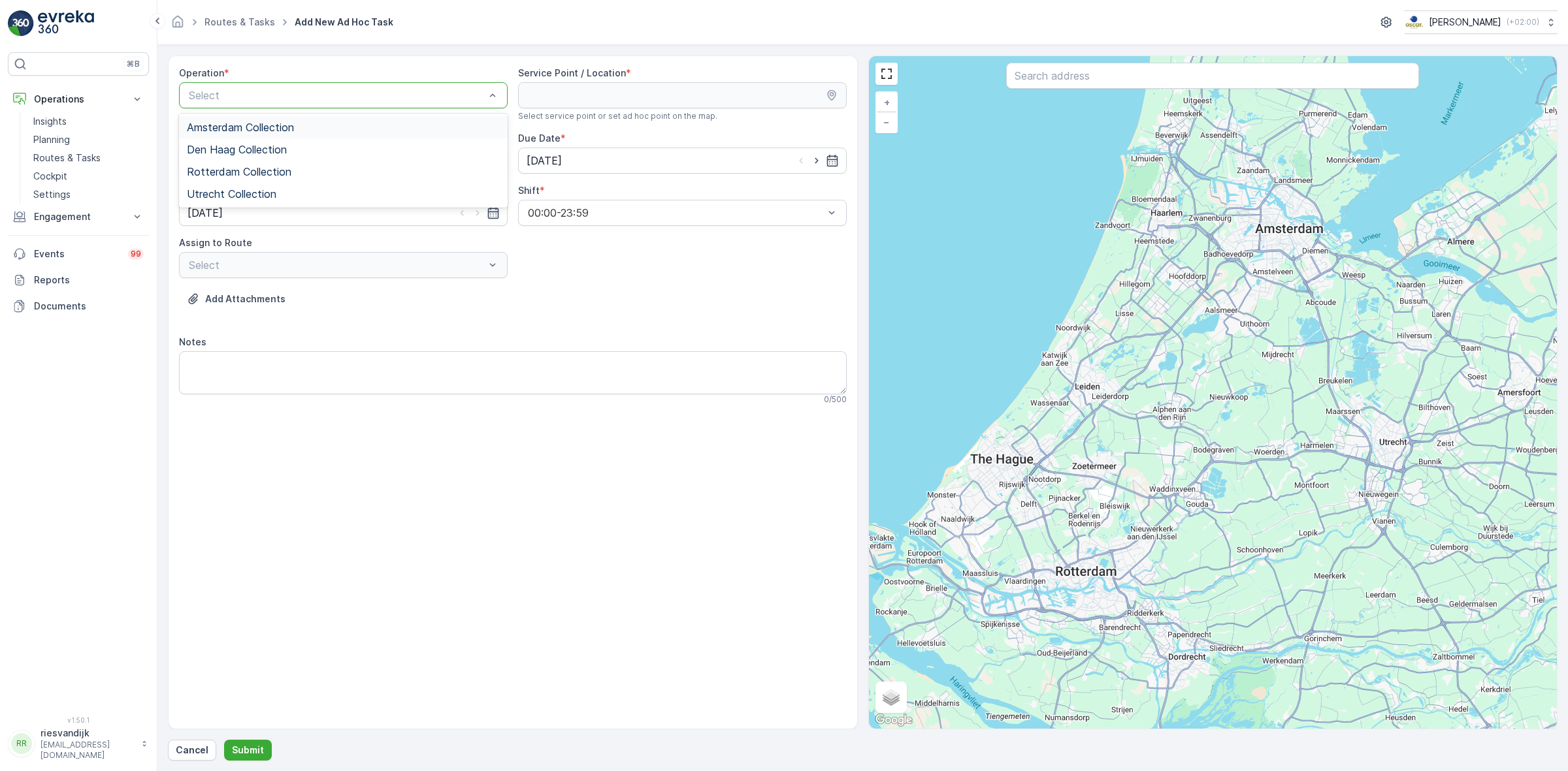
drag, startPoint x: 262, startPoint y: 131, endPoint x: 346, endPoint y: 106, distance: 87.6
click at [263, 129] on span "Amsterdam Collection" at bounding box center [240, 128] width 107 height 12
click at [1087, 89] on div at bounding box center [1212, 77] width 413 height 29
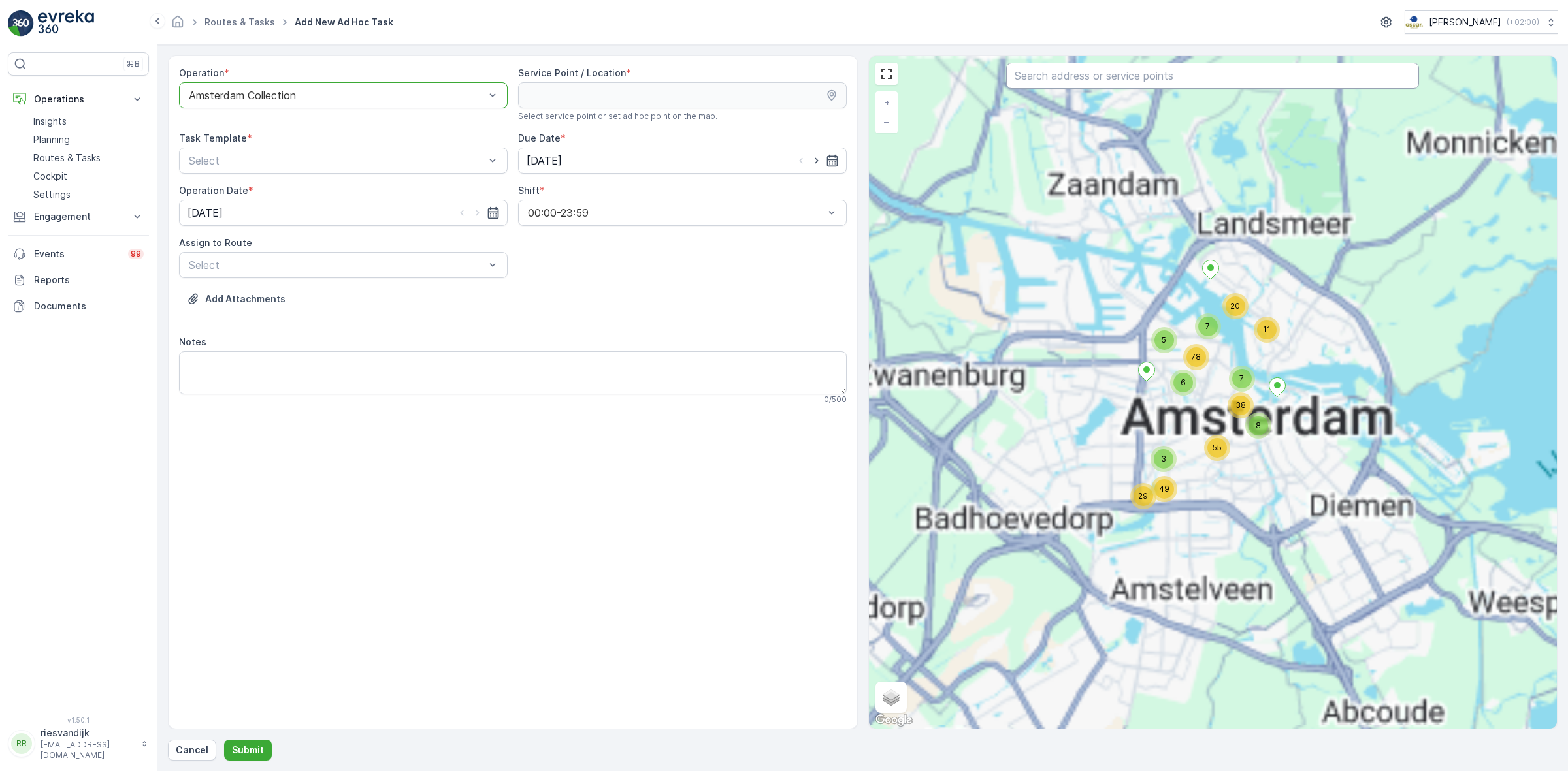
click at [1086, 83] on input "text" at bounding box center [1212, 75] width 413 height 26
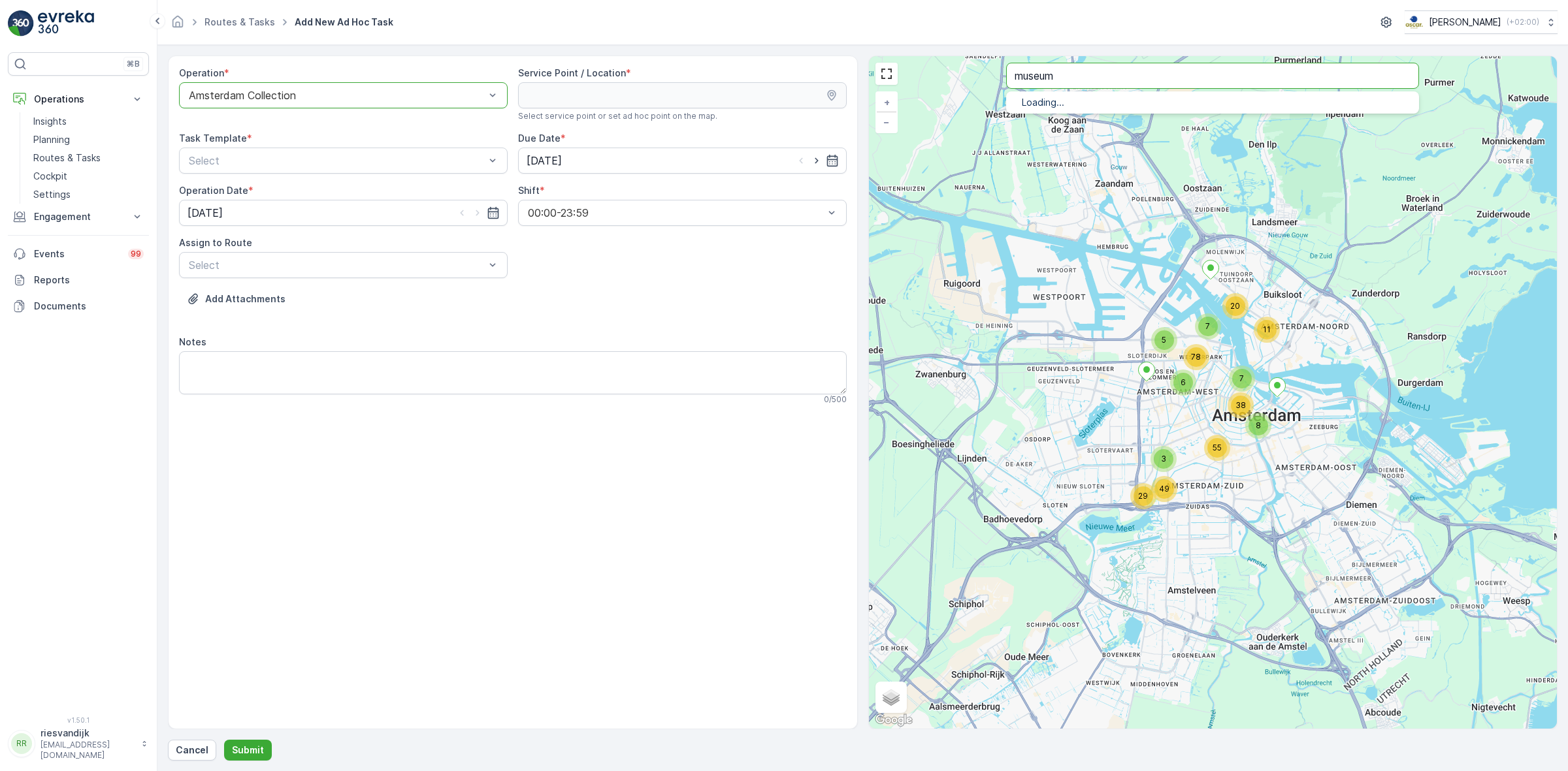
type input "museum"
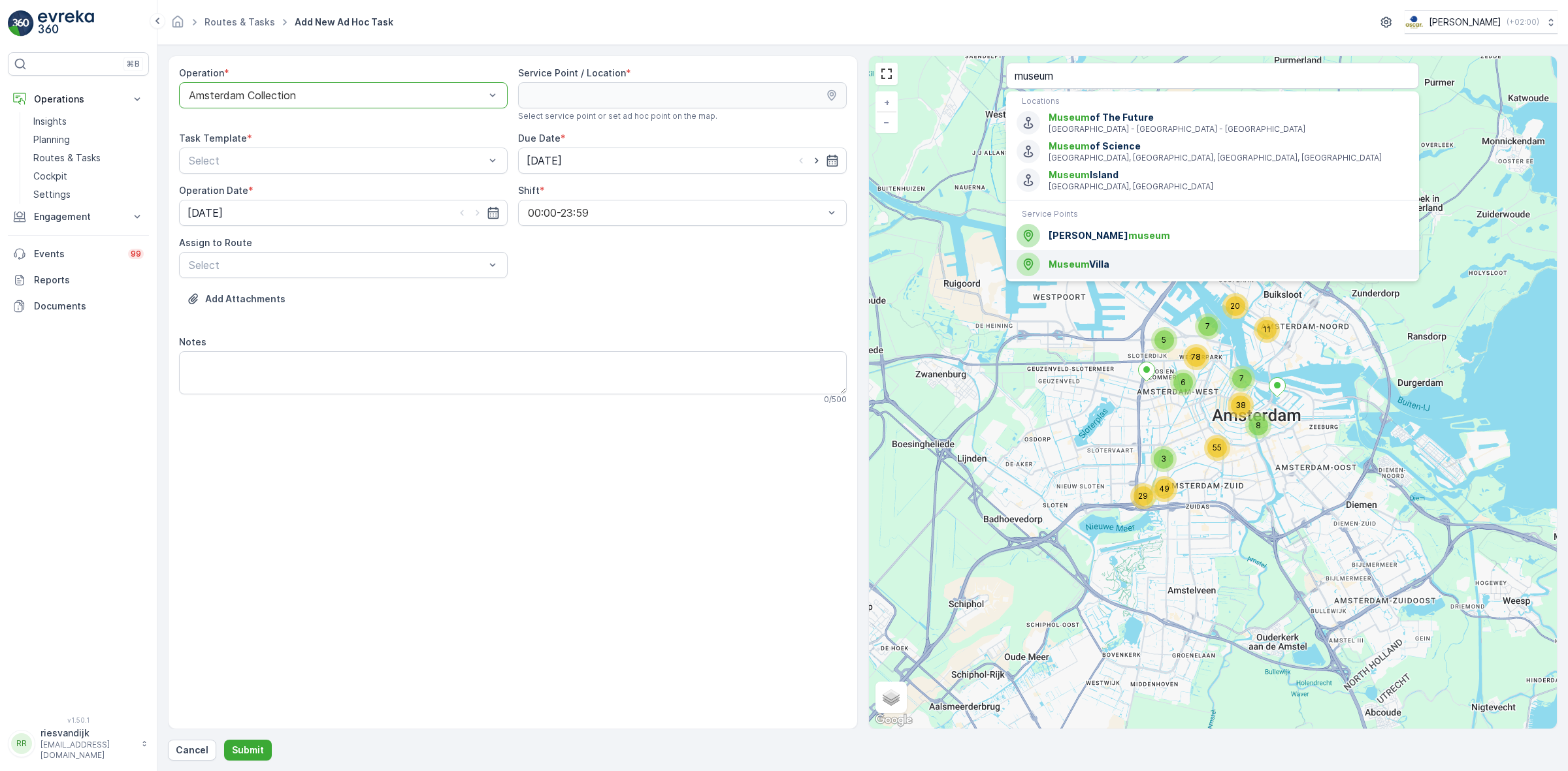
click at [1138, 256] on div "Museum Villa" at bounding box center [1212, 264] width 392 height 24
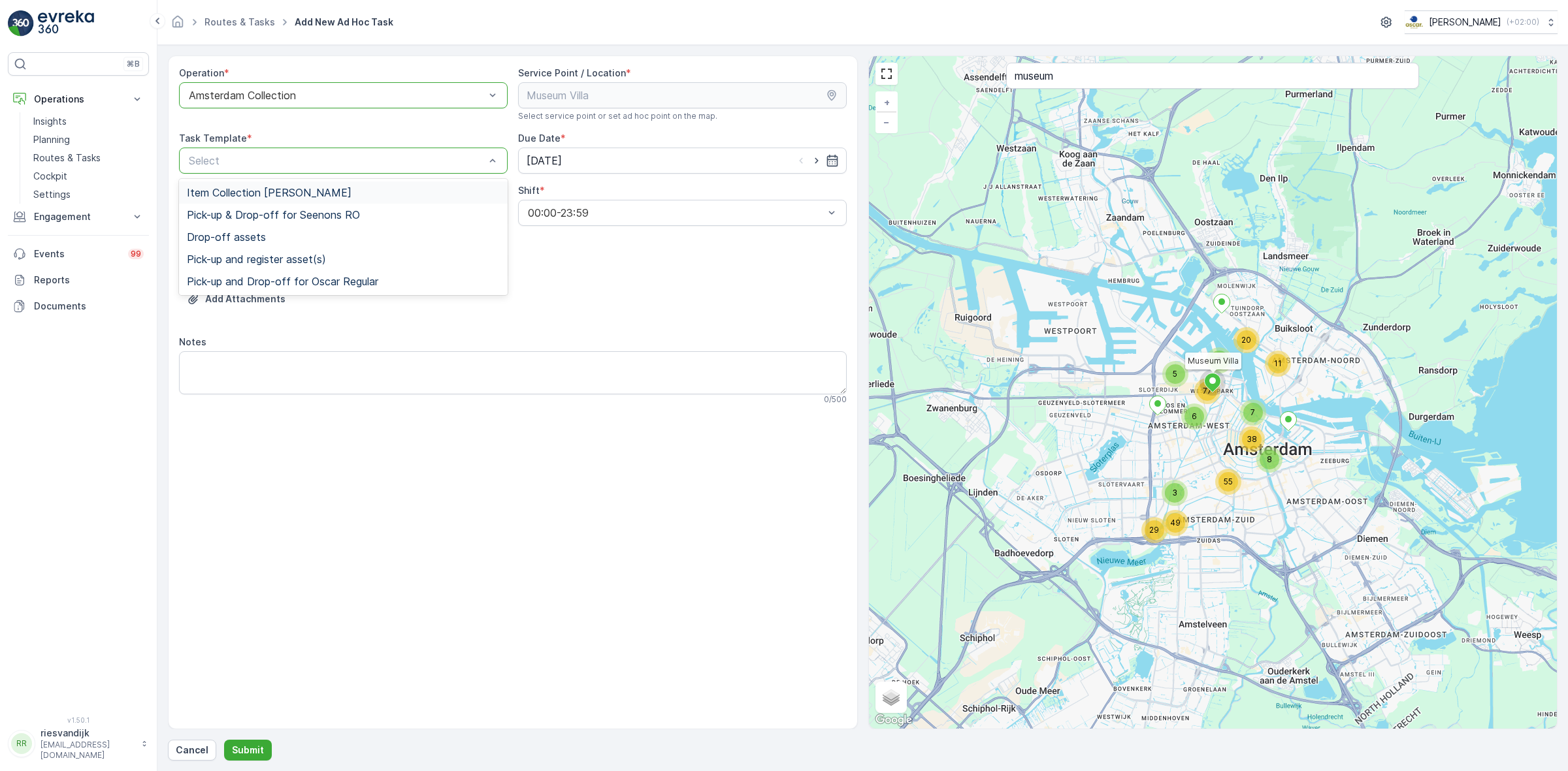
click at [310, 193] on span "Item Collection [PERSON_NAME]" at bounding box center [269, 193] width 165 height 12
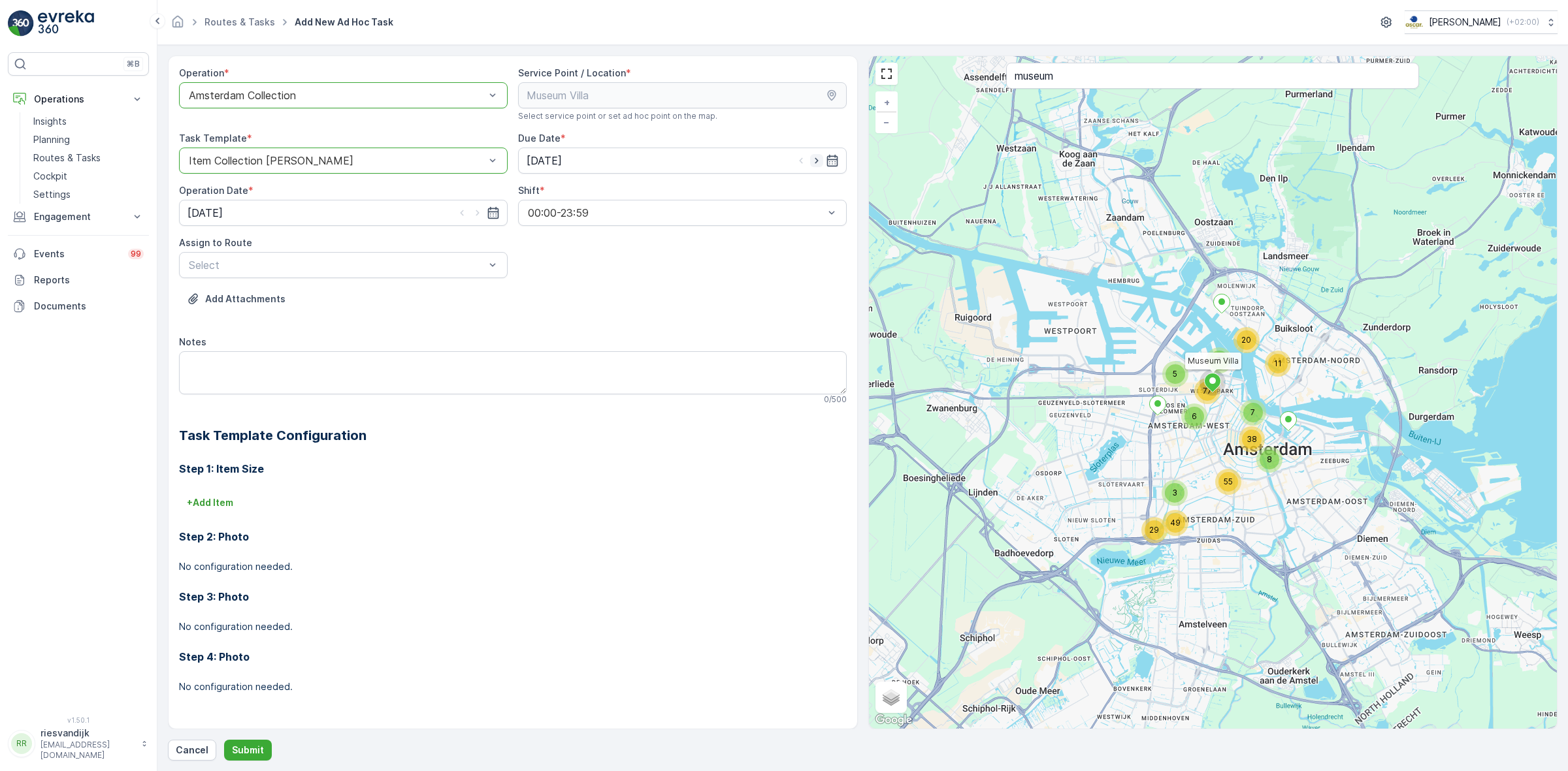
click at [815, 161] on icon "button" at bounding box center [816, 161] width 13 height 13
type input "[DATE]"
click at [477, 213] on icon "button" at bounding box center [478, 213] width 13 height 13
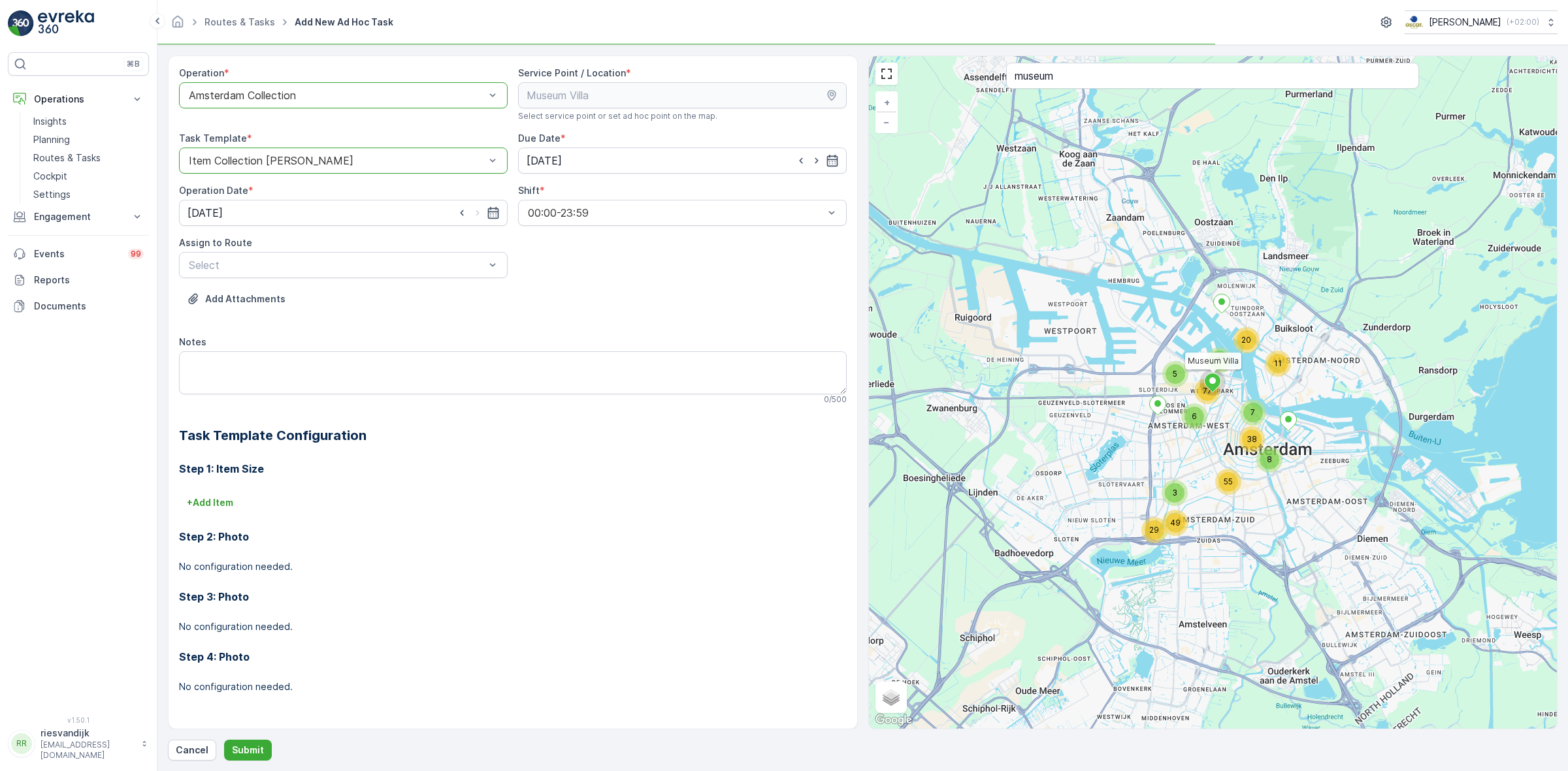
type input "[DATE]"
click at [810, 163] on icon "button" at bounding box center [816, 161] width 13 height 13
type input "[DATE]"
click at [481, 215] on icon "button" at bounding box center [478, 213] width 13 height 13
type input "[DATE]"
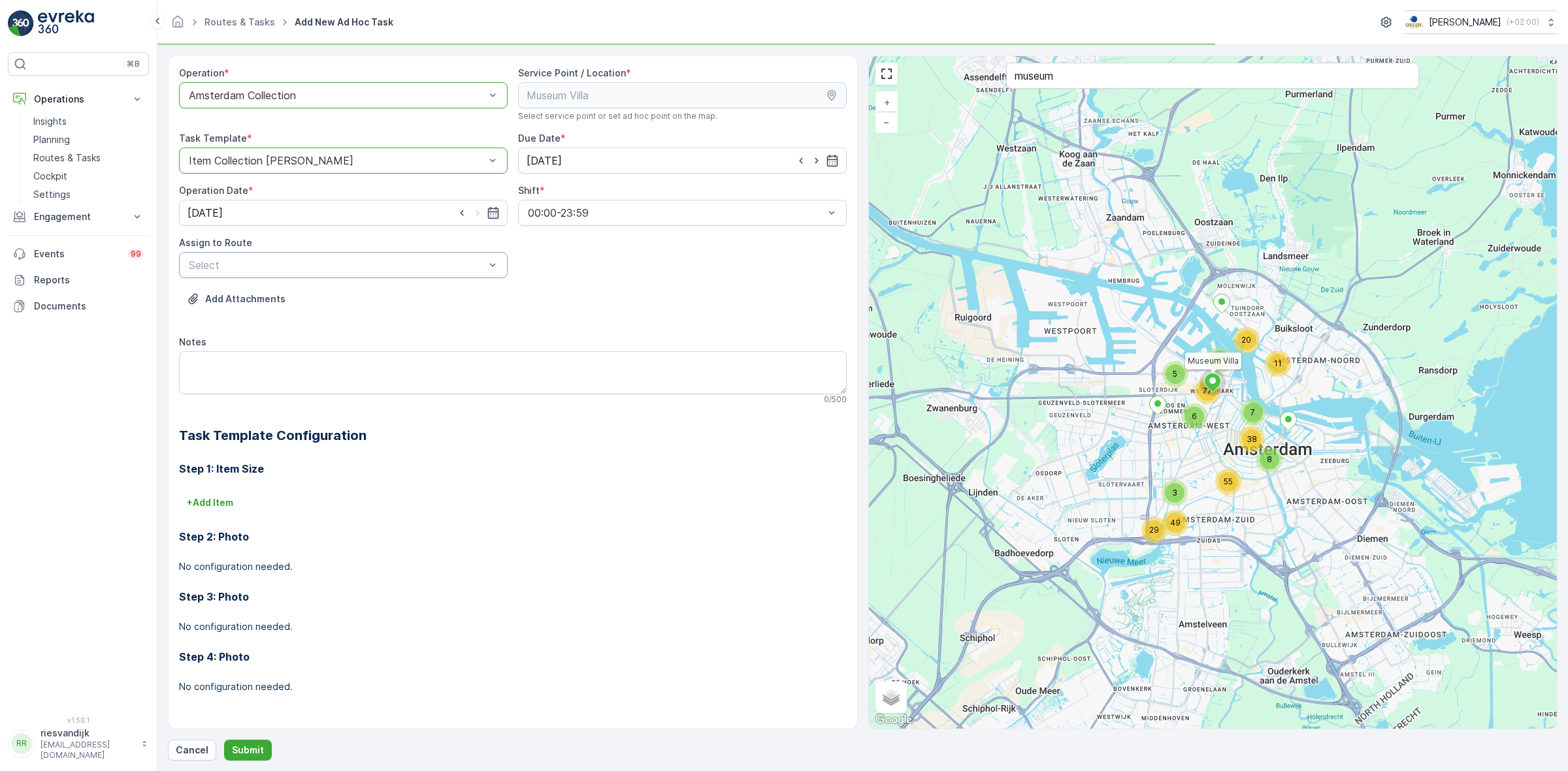
click at [450, 256] on div "Select" at bounding box center [343, 265] width 329 height 26
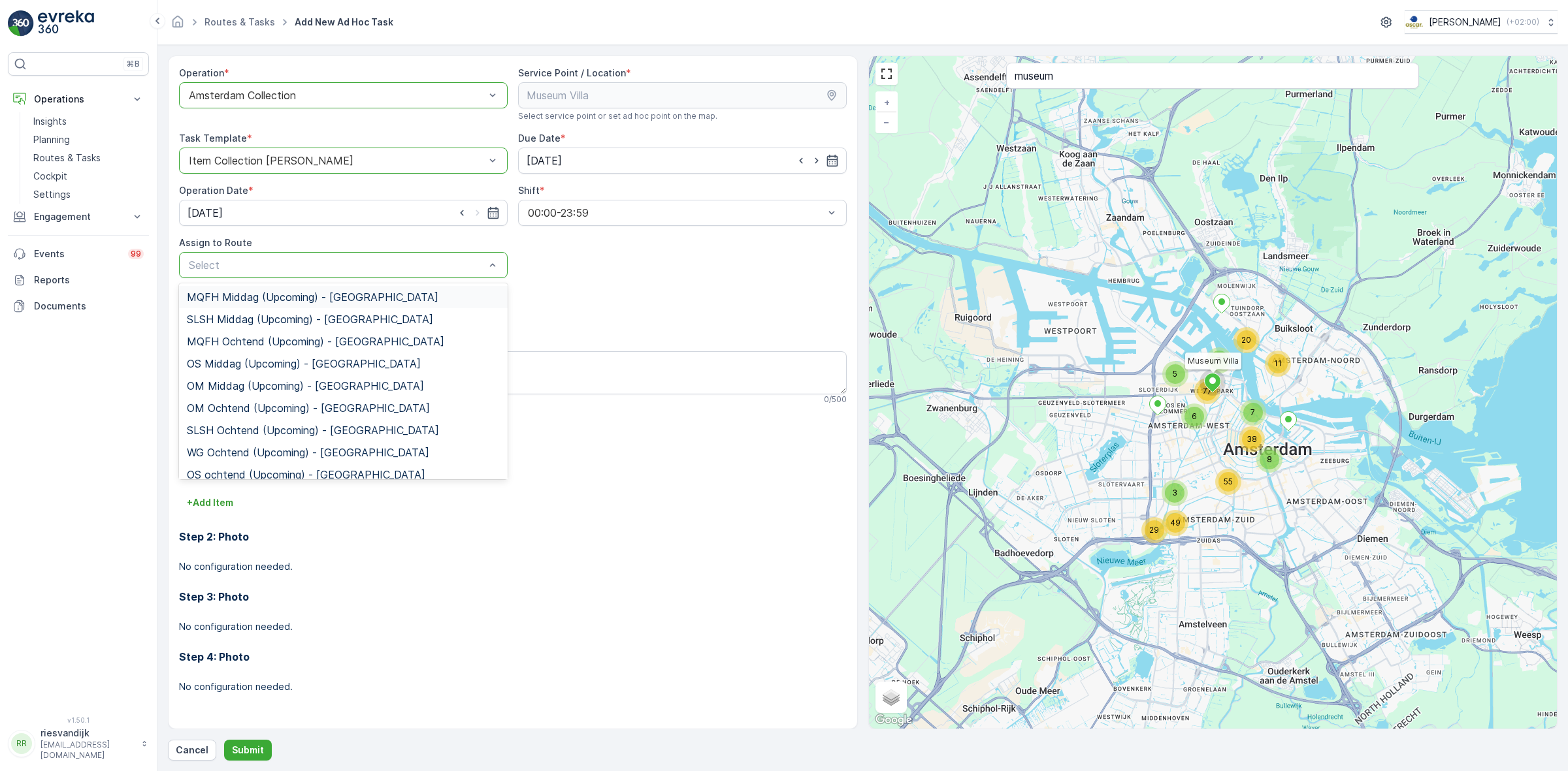
click at [286, 252] on div "Select" at bounding box center [343, 265] width 329 height 26
click at [286, 266] on div at bounding box center [337, 265] width 298 height 12
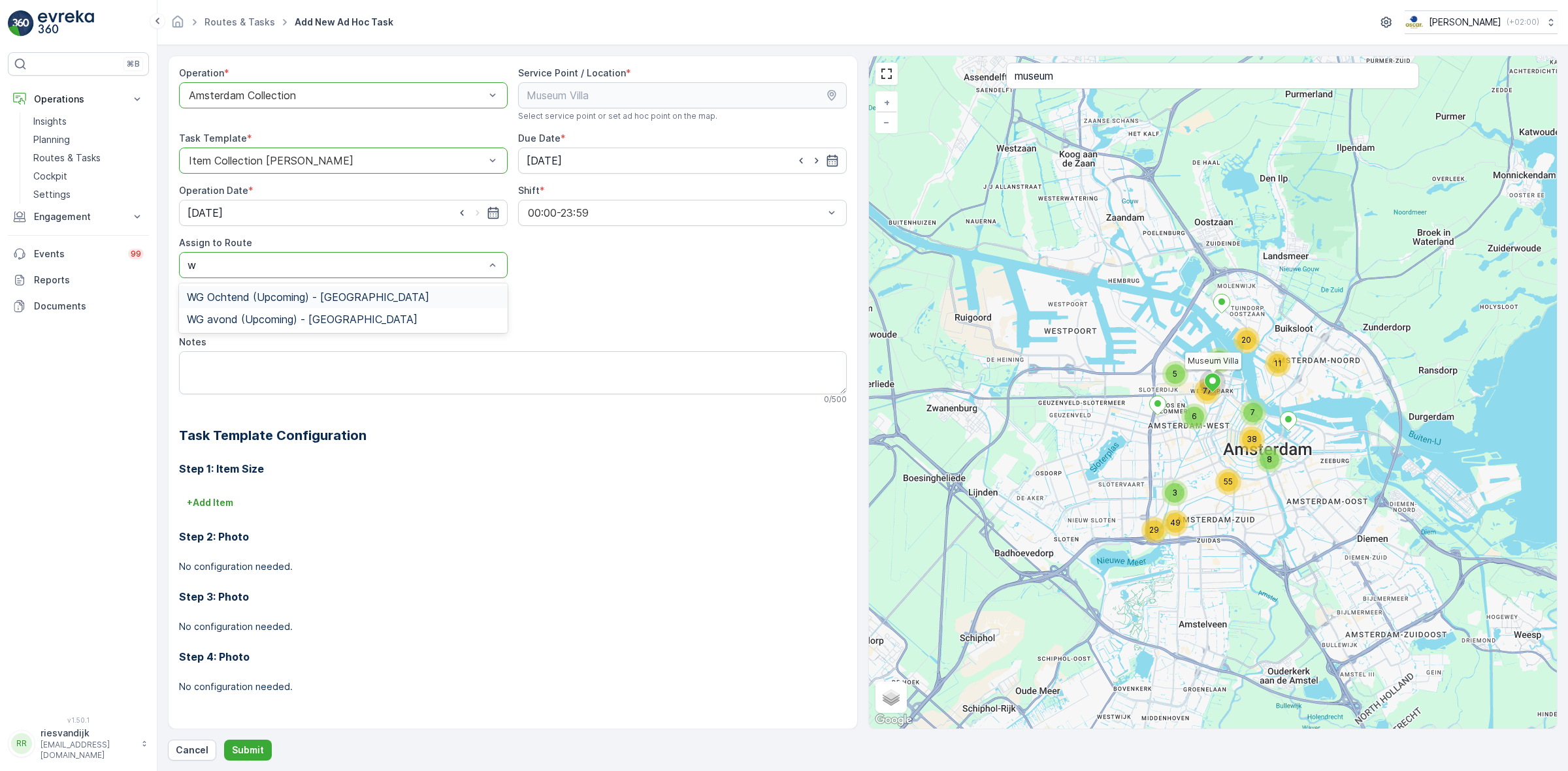
type input "wg"
click at [295, 298] on span "WG Ochtend (Upcoming) - [GEOGRAPHIC_DATA]" at bounding box center [308, 297] width 242 height 12
drag, startPoint x: 302, startPoint y: 370, endPoint x: 307, endPoint y: 379, distance: 10.3
click at [303, 374] on textarea "Notes" at bounding box center [512, 373] width 667 height 43
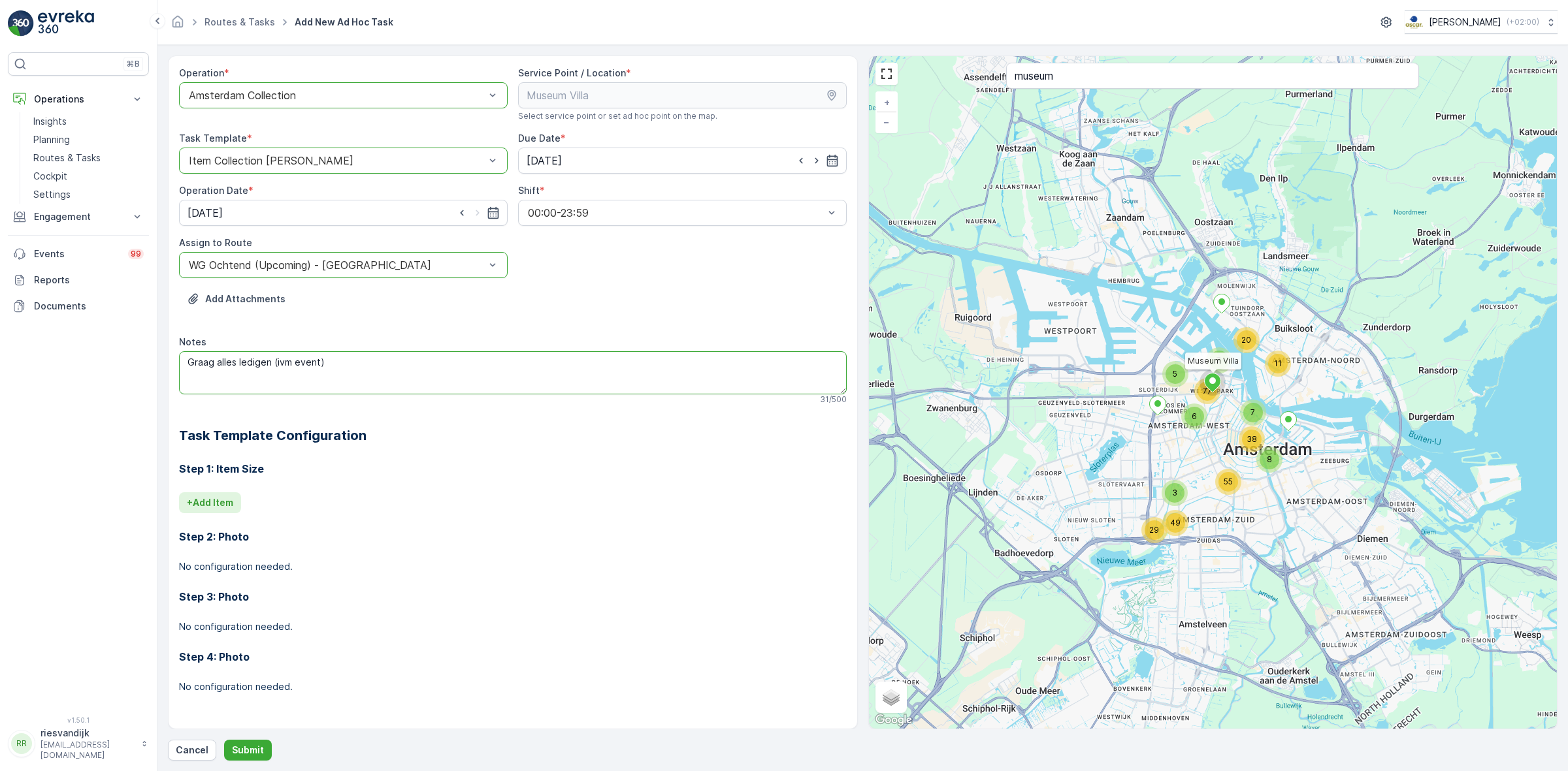
type textarea "Graag alles ledigen (ivm event)"
click at [211, 505] on p "+ Add Item" at bounding box center [210, 503] width 47 height 13
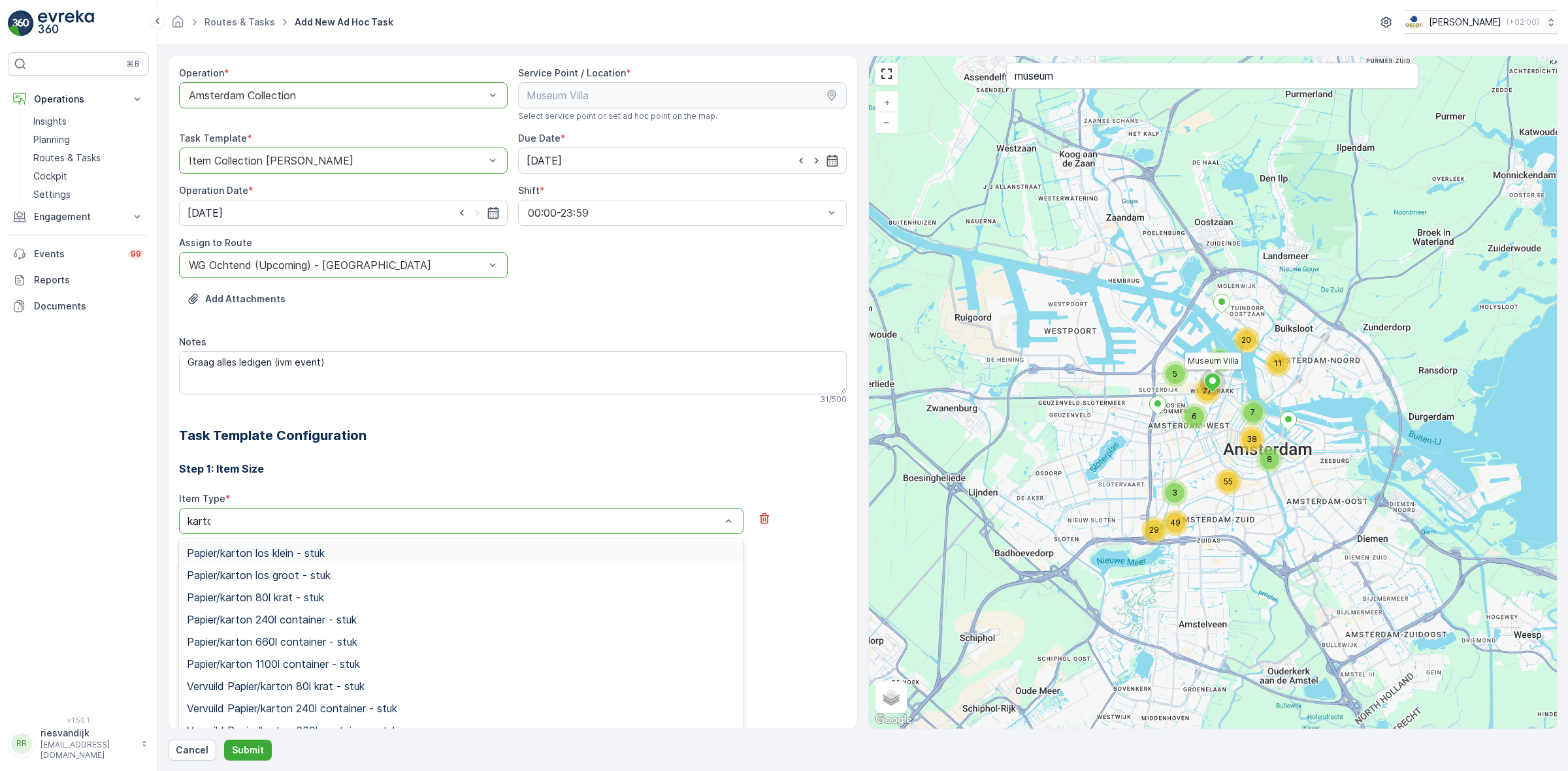
type input "karton"
click at [381, 620] on div "Papier/karton 240l container - stuk" at bounding box center [461, 620] width 549 height 12
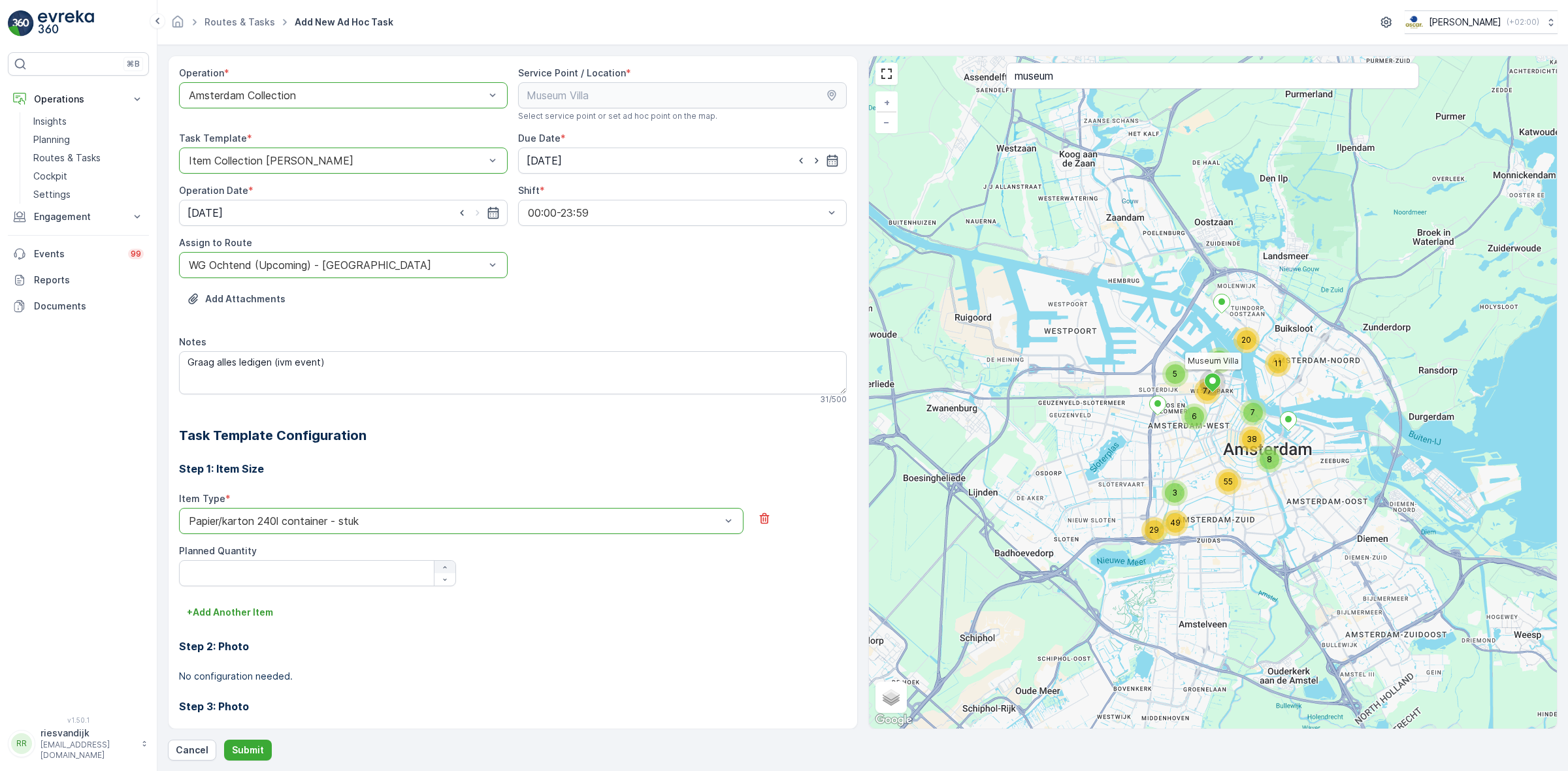
click at [441, 563] on button "button" at bounding box center [445, 567] width 21 height 13
type Quantity "1"
click at [225, 618] on p "+ Add Another Item" at bounding box center [230, 612] width 86 height 13
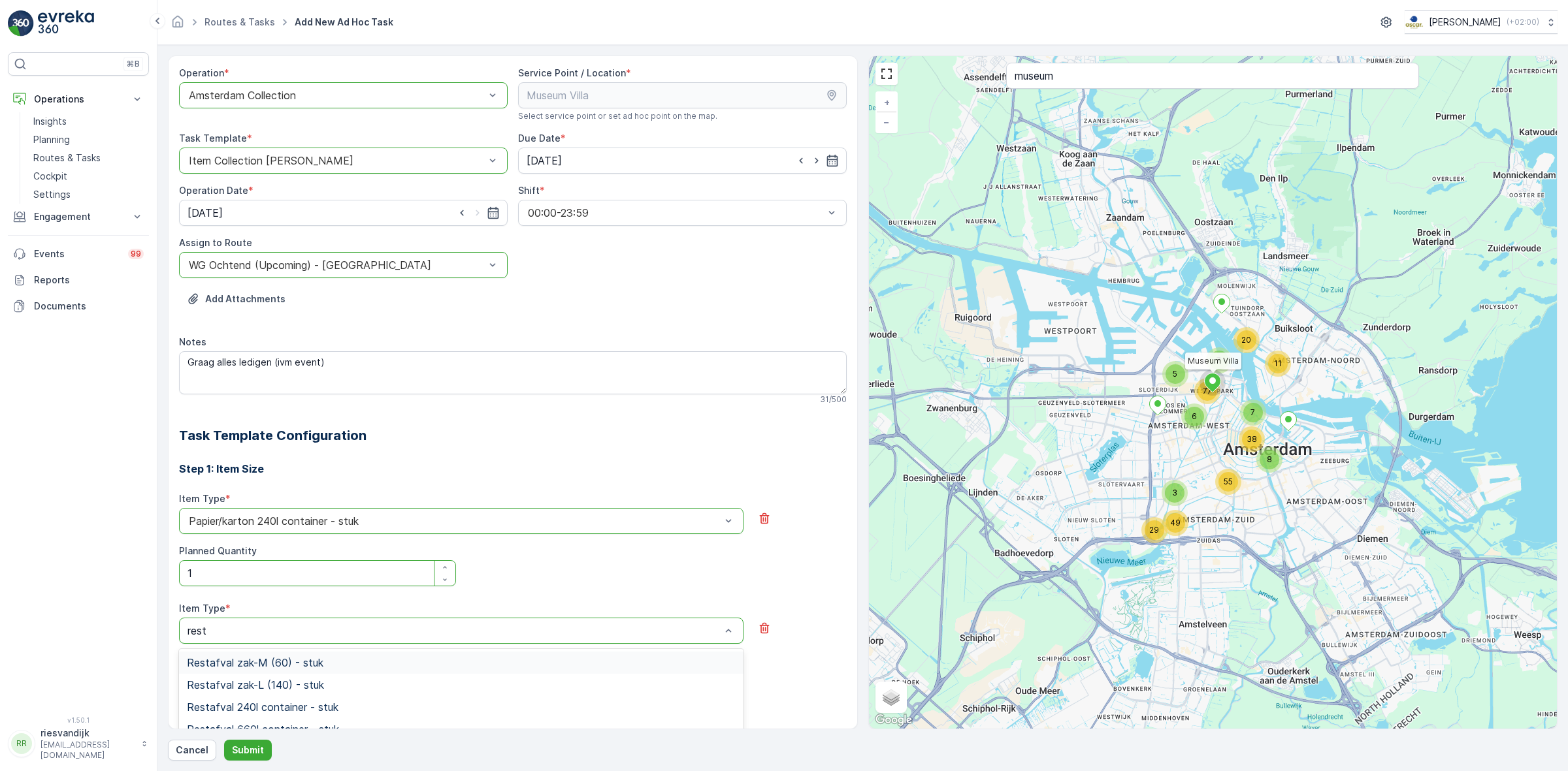
type input "rest"
click at [324, 702] on span "Restafval 240l container - stuk" at bounding box center [262, 707] width 151 height 12
click at [444, 673] on icon "button" at bounding box center [444, 677] width 8 height 8
type Quantity "1"
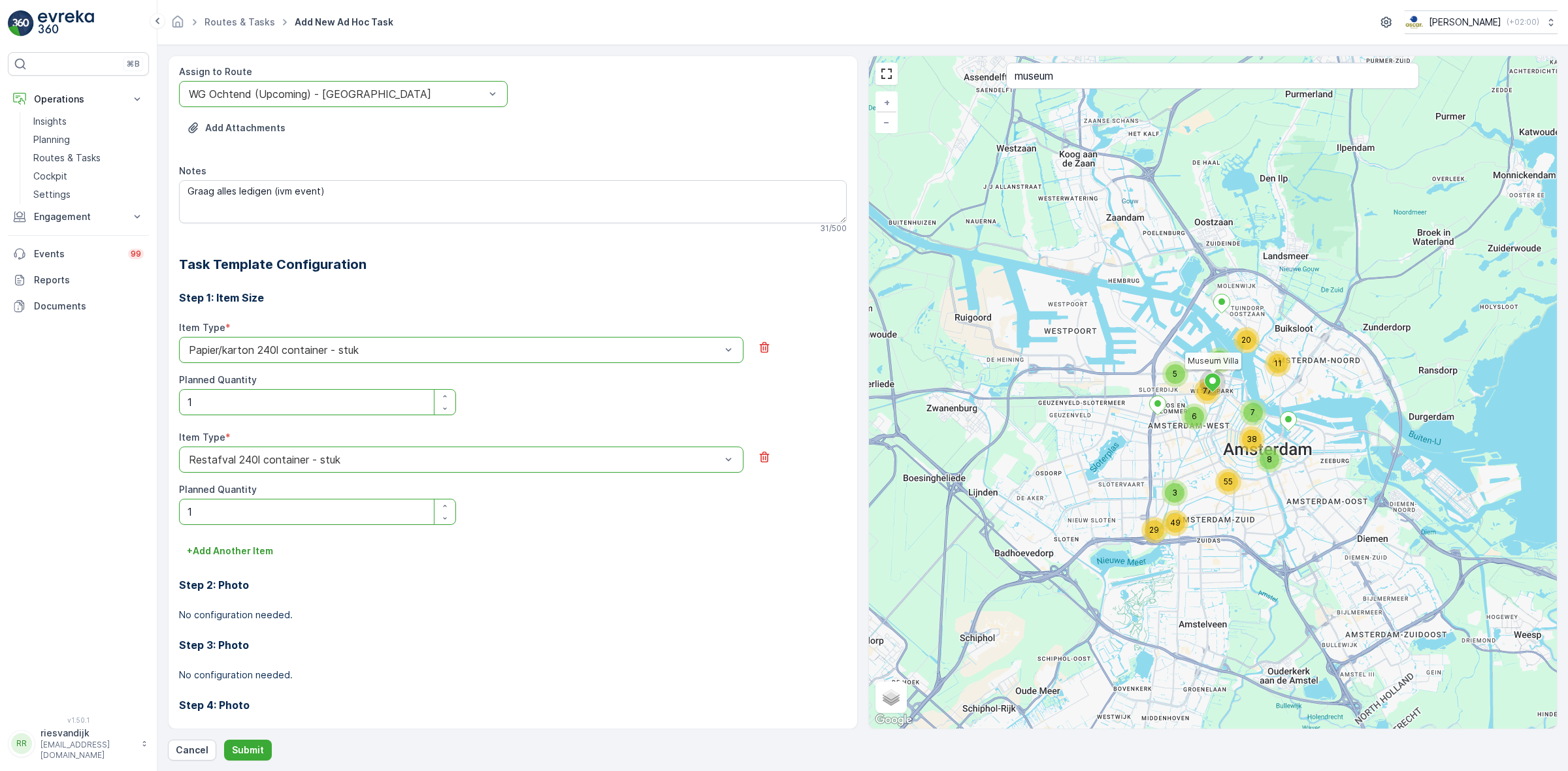
scroll to position [173, 0]
click at [233, 544] on p "+ Add Another Item" at bounding box center [230, 549] width 86 height 13
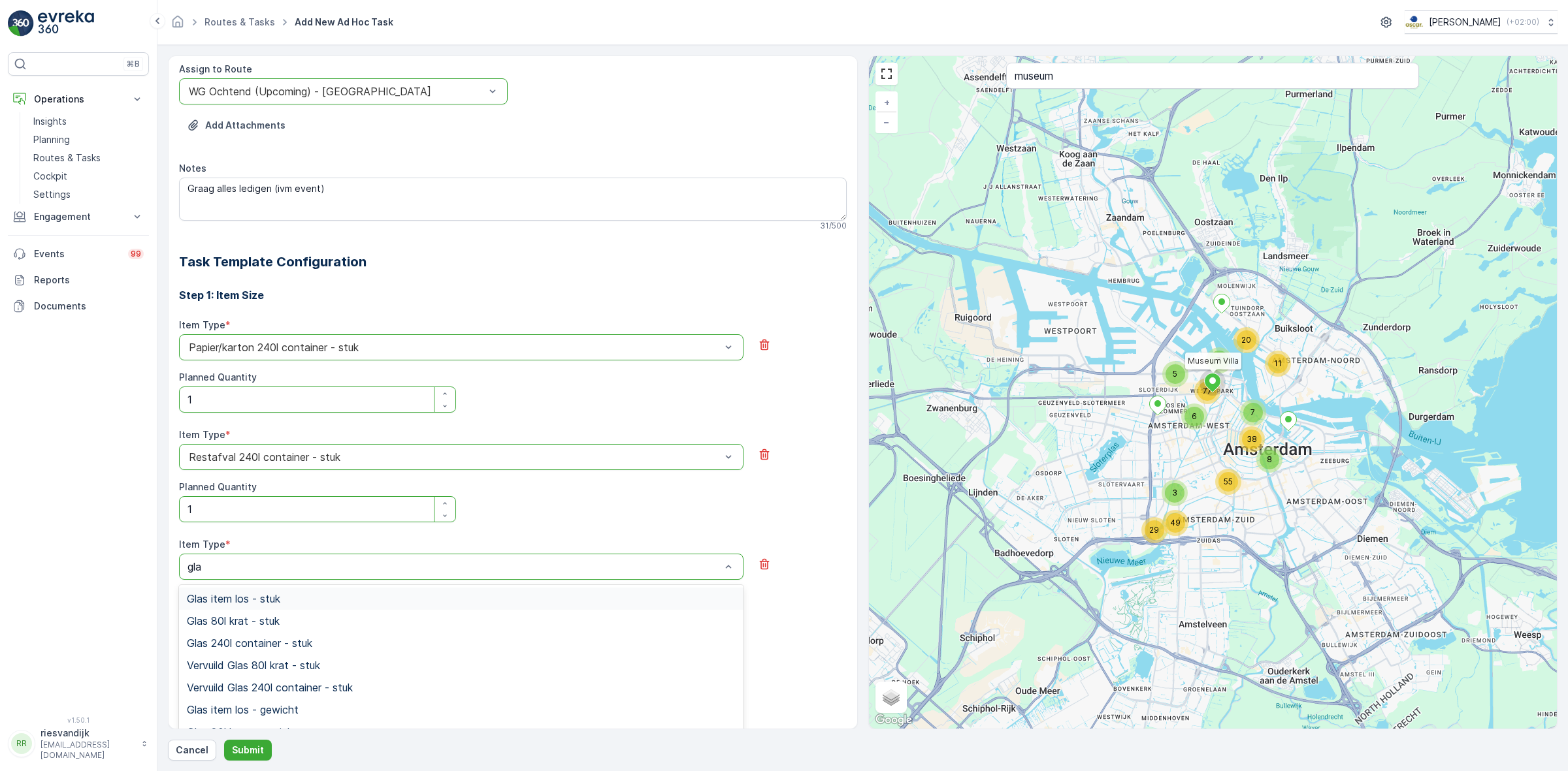
type input "glas"
click at [389, 648] on div "Glas 240l container - stuk" at bounding box center [461, 643] width 549 height 12
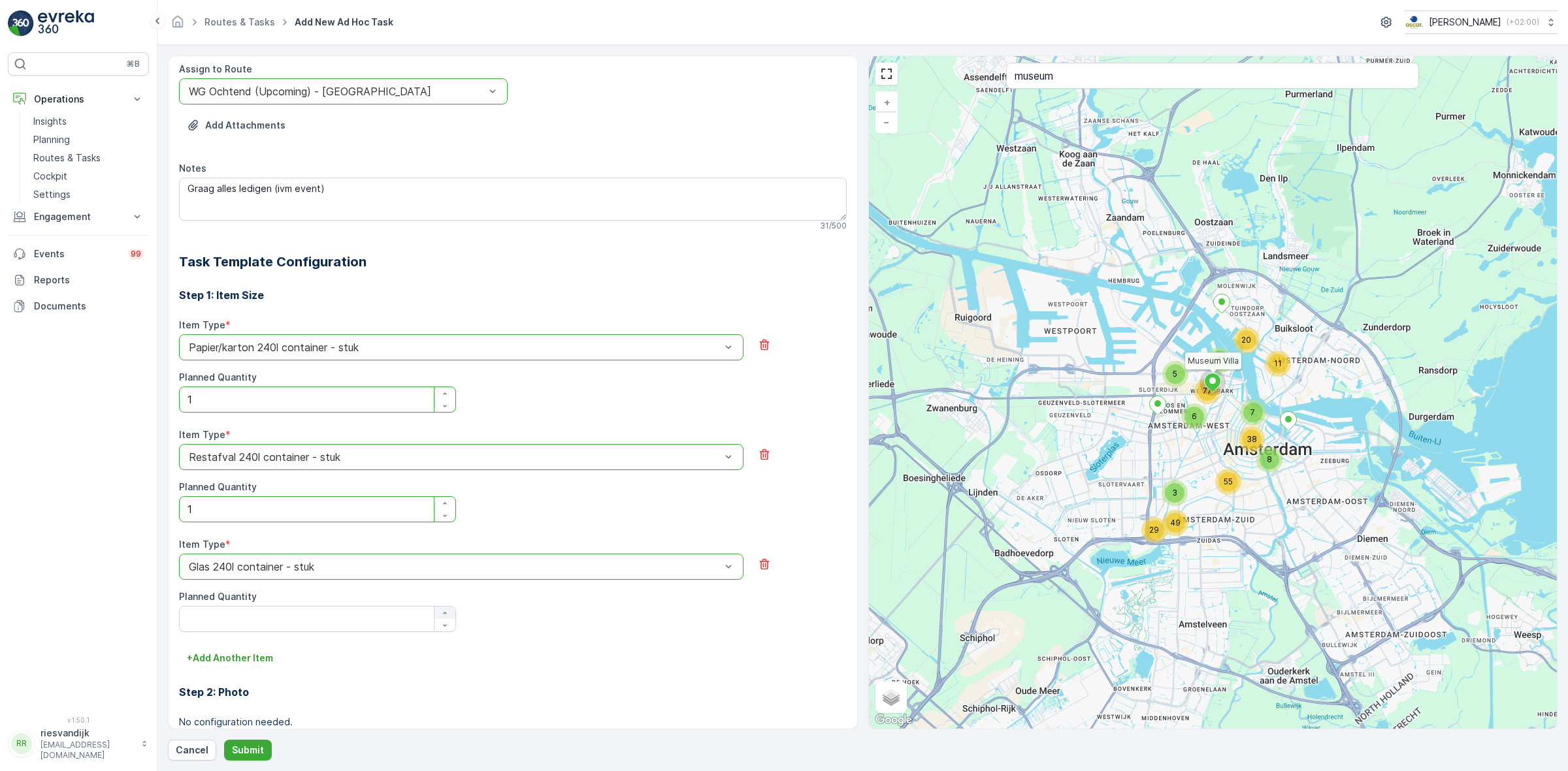
click at [444, 612] on icon "button" at bounding box center [444, 613] width 8 height 8
type Quantity "1"
click at [252, 744] on p "Submit" at bounding box center [247, 750] width 32 height 13
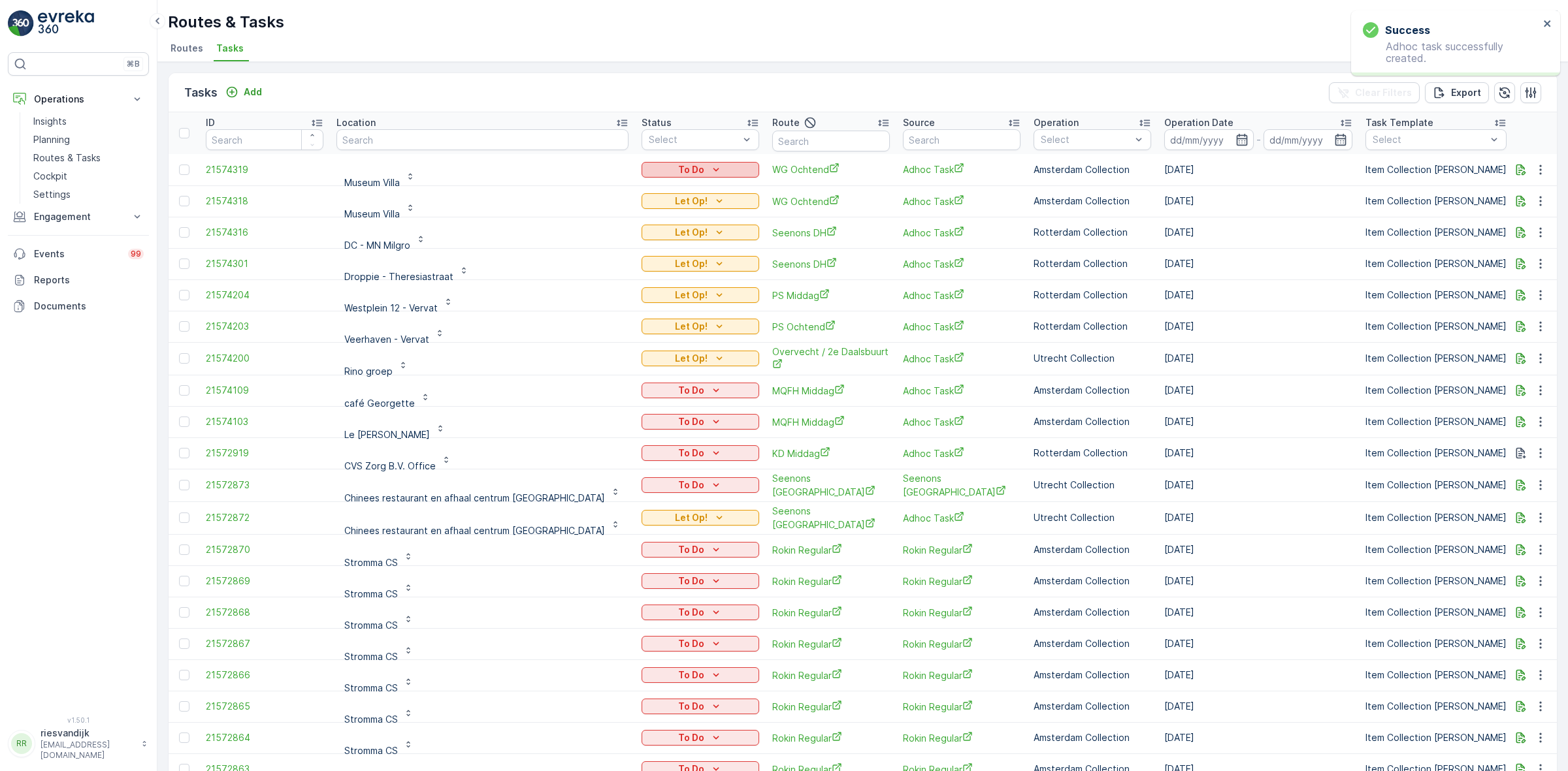
click at [667, 171] on div "To Do" at bounding box center [700, 170] width 107 height 13
click at [675, 85] on div "Tasks Add Clear Filters Export" at bounding box center [862, 92] width 1389 height 39
click at [234, 91] on icon "Add" at bounding box center [232, 92] width 11 height 11
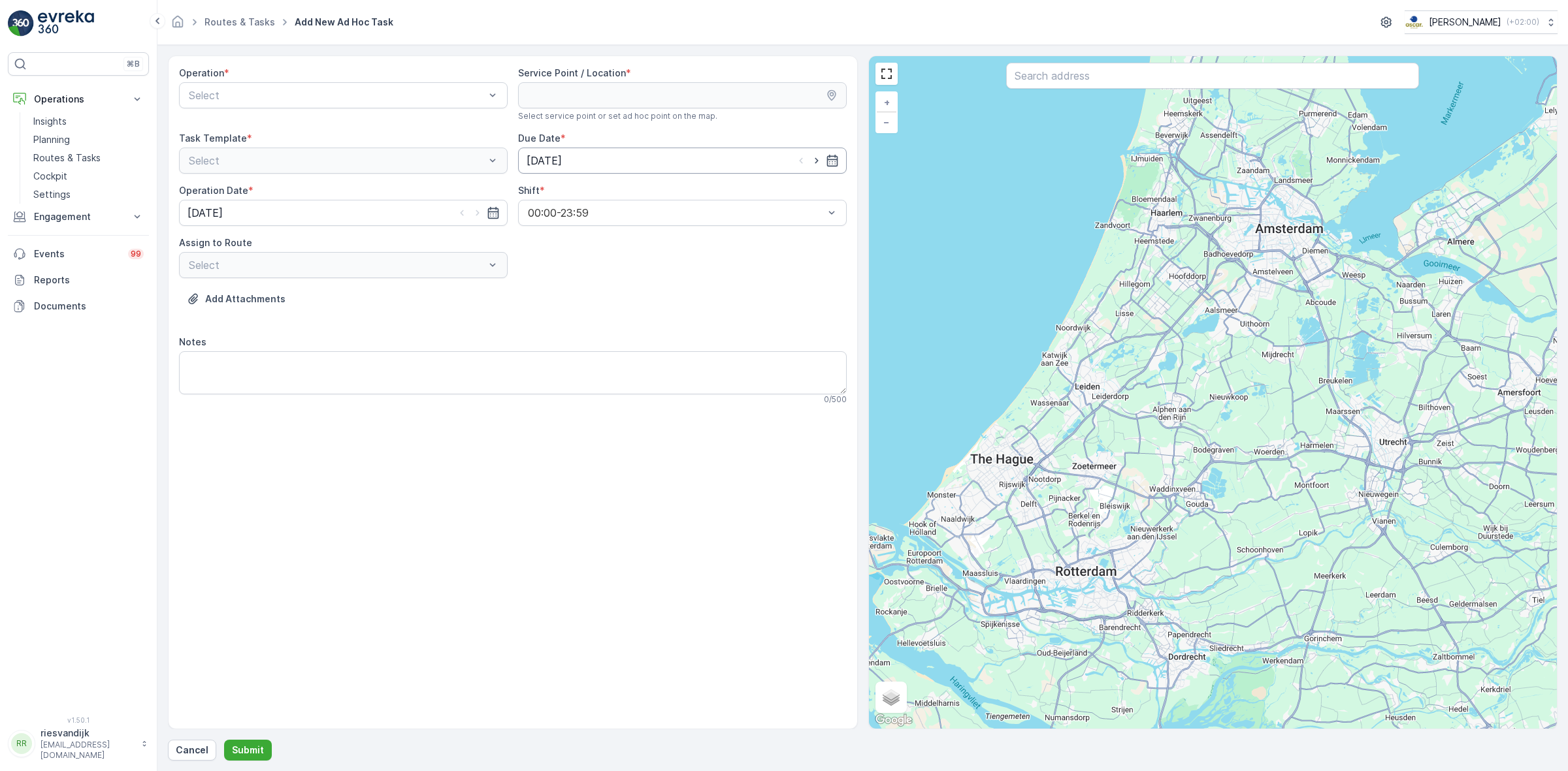
drag, startPoint x: 644, startPoint y: 165, endPoint x: 661, endPoint y: 165, distance: 17.0
click at [644, 165] on input "[DATE]" at bounding box center [682, 160] width 329 height 26
click at [654, 297] on div "19" at bounding box center [658, 297] width 21 height 21
type input "[DATE]"
click at [453, 212] on input "[DATE]" at bounding box center [343, 212] width 329 height 26
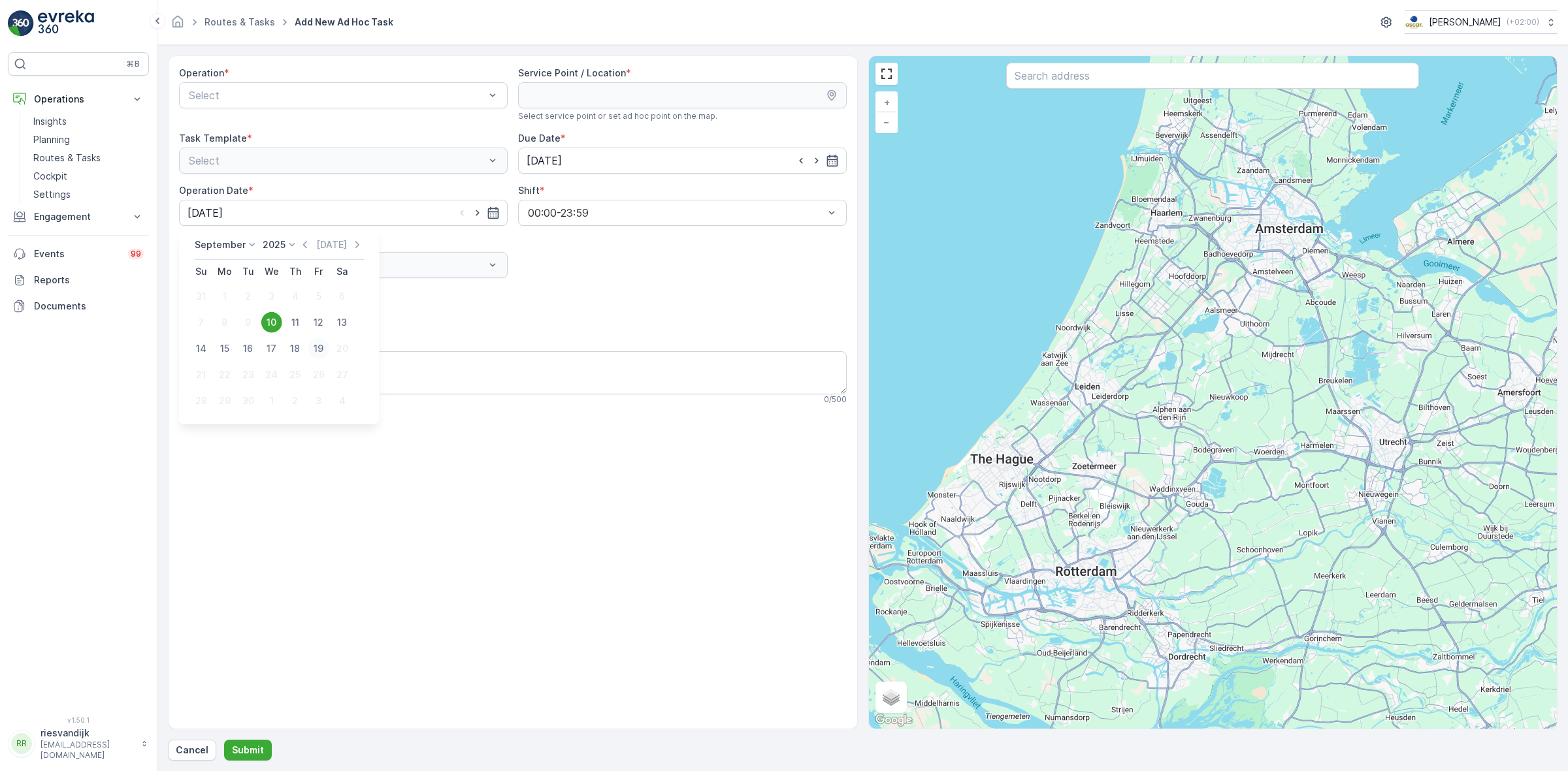
click at [312, 342] on div "19" at bounding box center [319, 348] width 21 height 21
type input "[DATE]"
click at [344, 77] on div "Operation *" at bounding box center [343, 73] width 329 height 13
click at [330, 125] on div "Amsterdam Collection" at bounding box center [343, 128] width 313 height 12
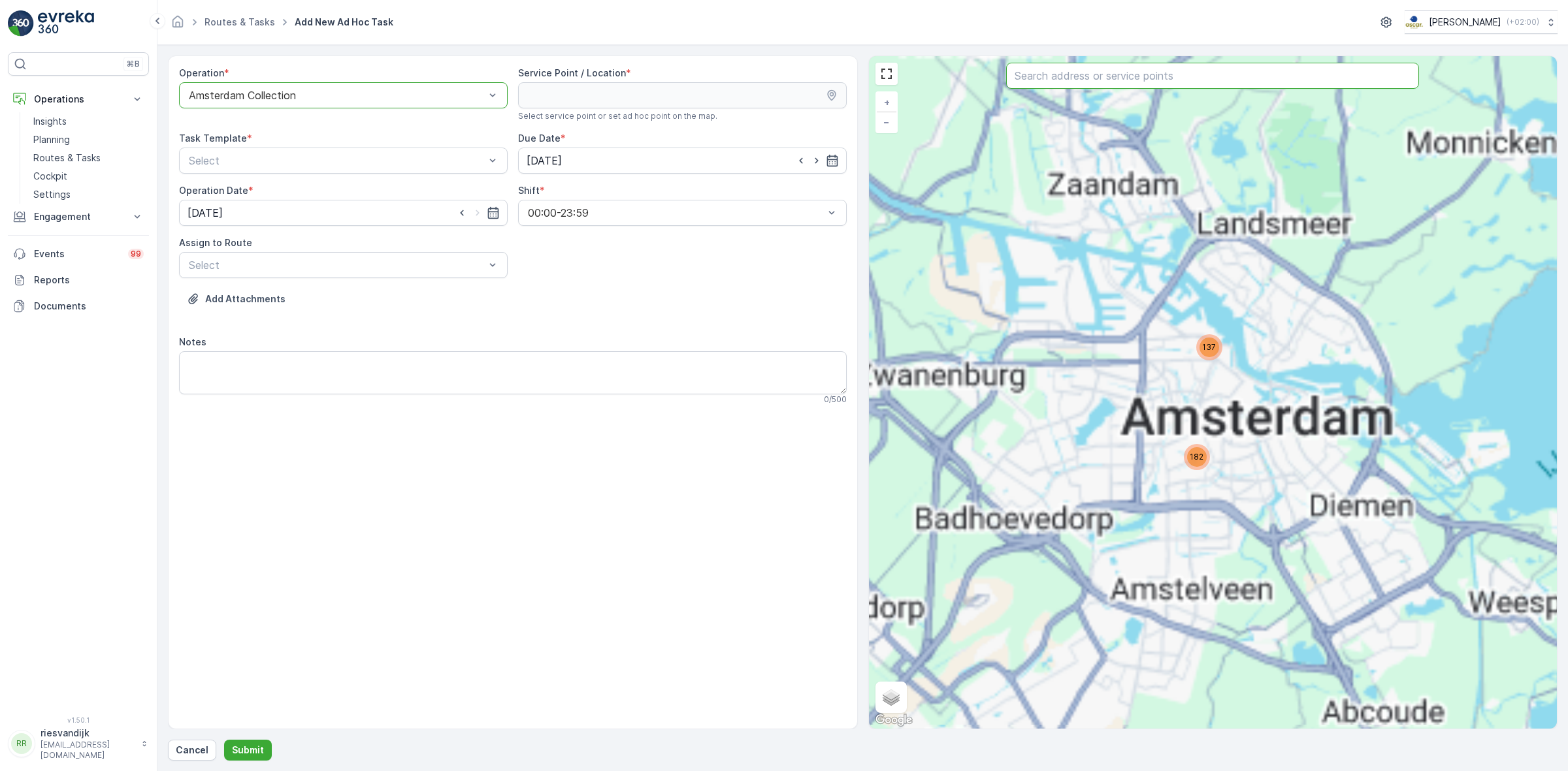
click at [1121, 80] on input "text" at bounding box center [1212, 75] width 413 height 26
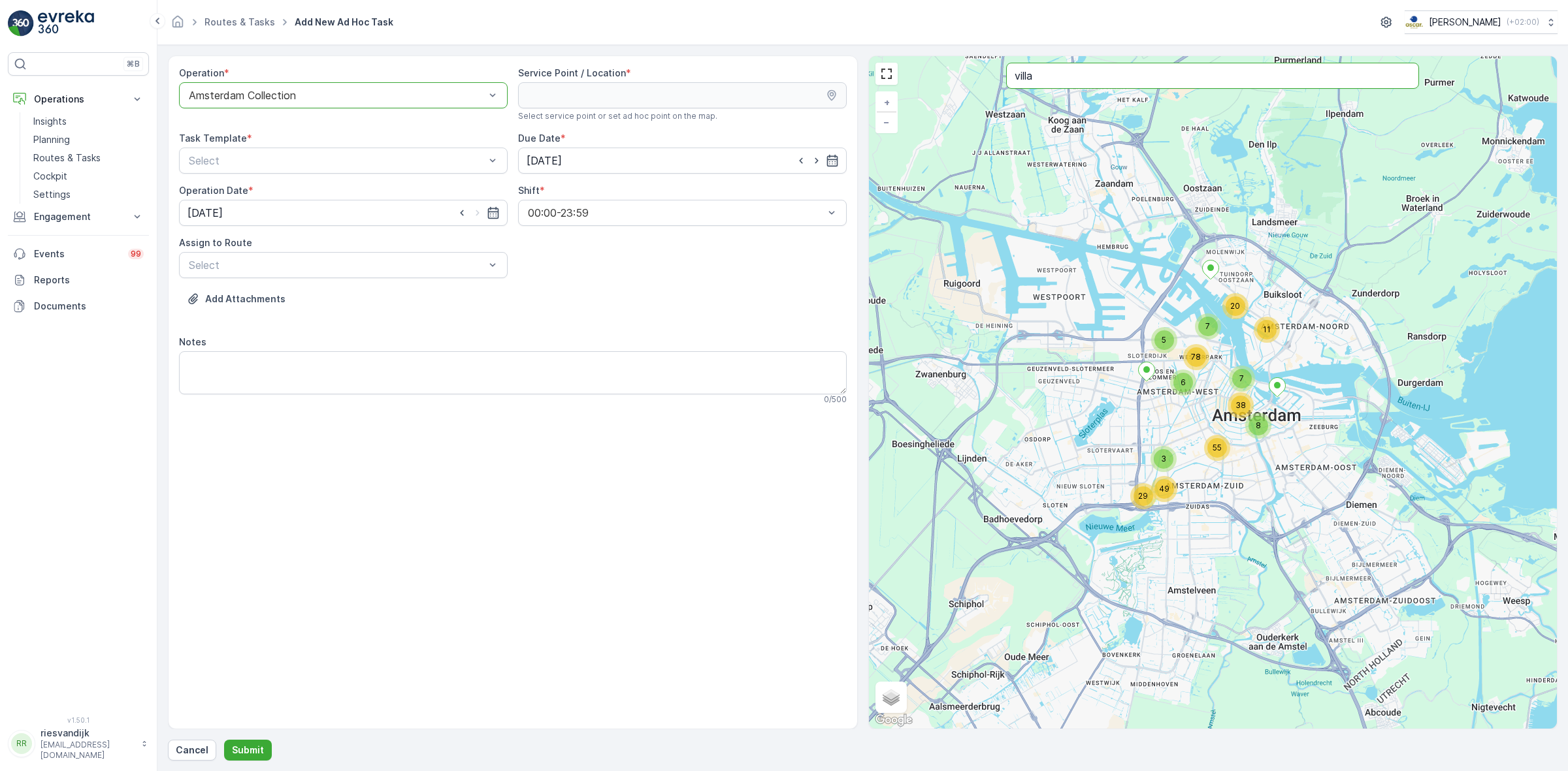
type input "villa"
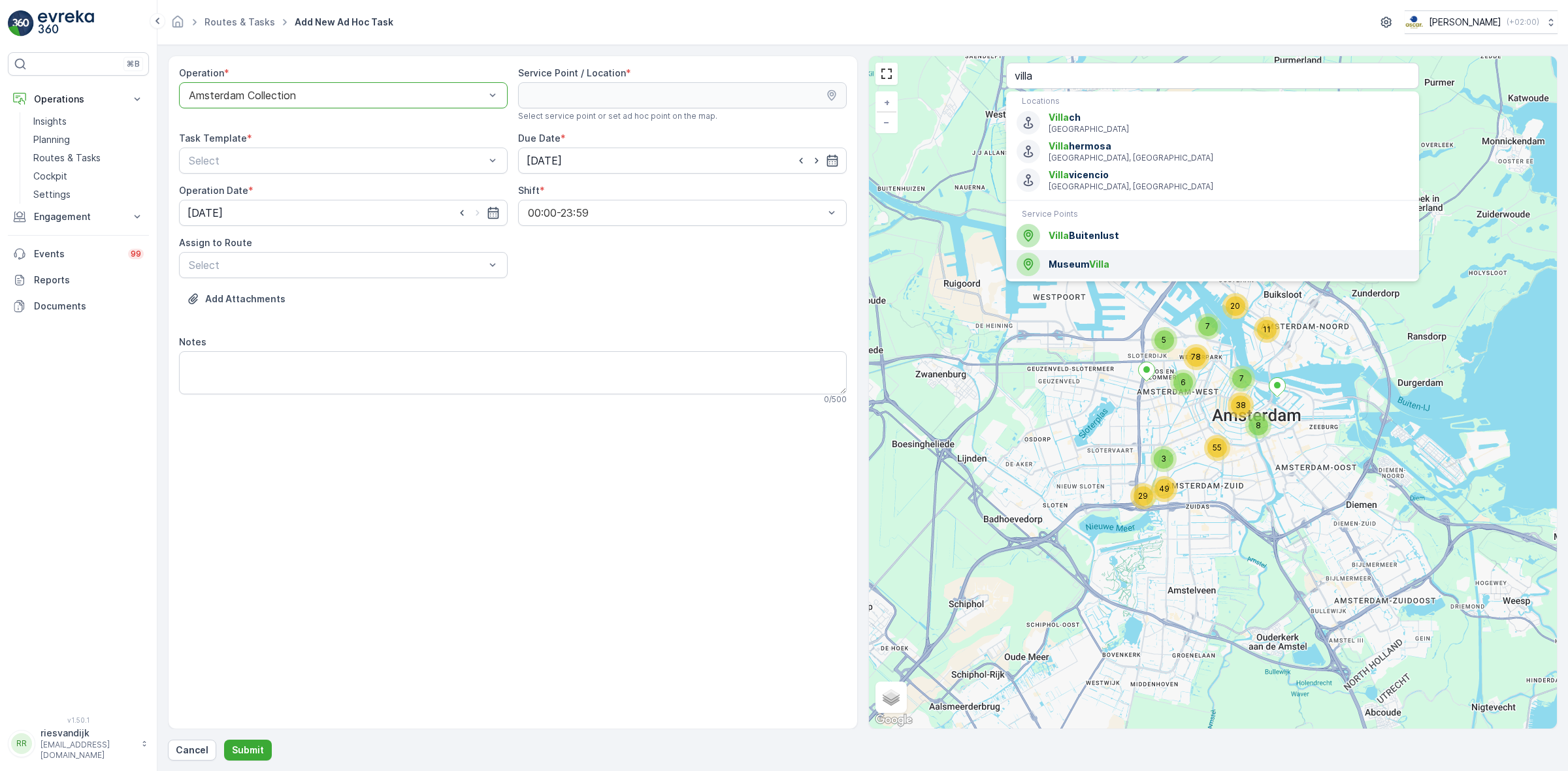
click at [1126, 268] on span "Museum Villa" at bounding box center [1228, 265] width 360 height 13
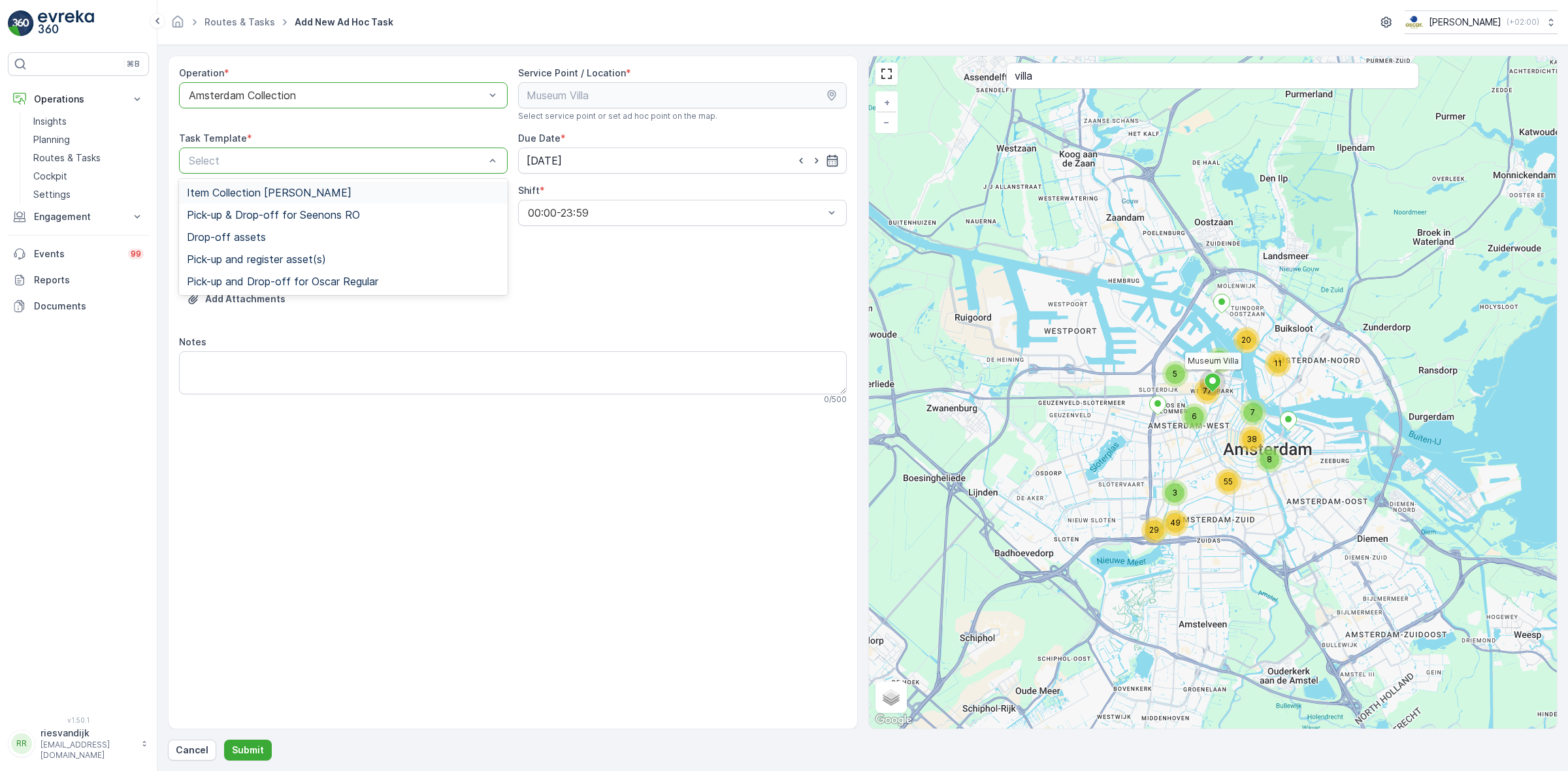
click at [289, 184] on div "Item Collection [PERSON_NAME]" at bounding box center [343, 193] width 329 height 22
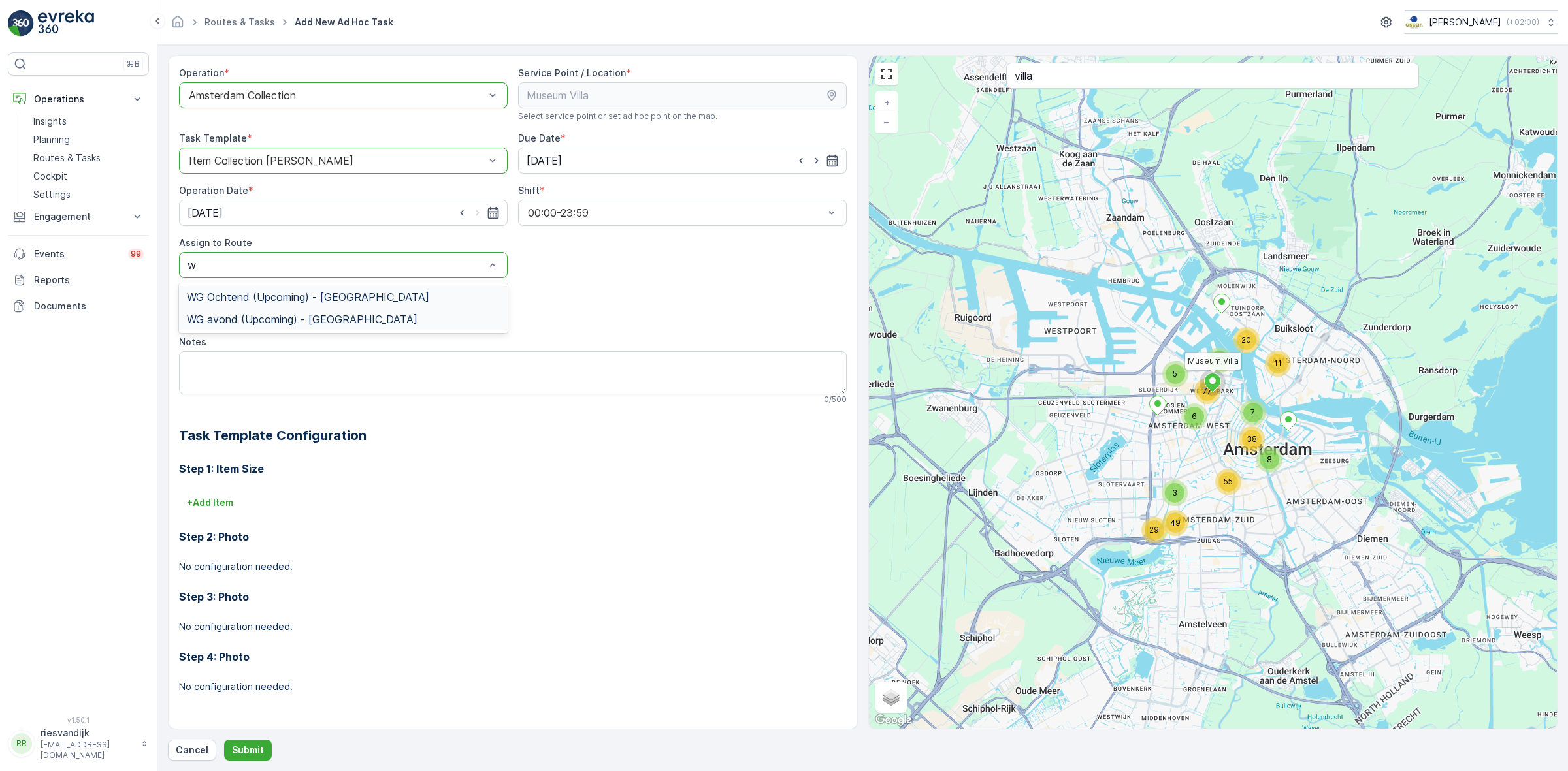
type input "wg"
click at [292, 298] on span "WG Ochtend (Upcoming) - [GEOGRAPHIC_DATA]" at bounding box center [308, 297] width 242 height 12
click at [319, 367] on textarea "Notes" at bounding box center [512, 373] width 667 height 43
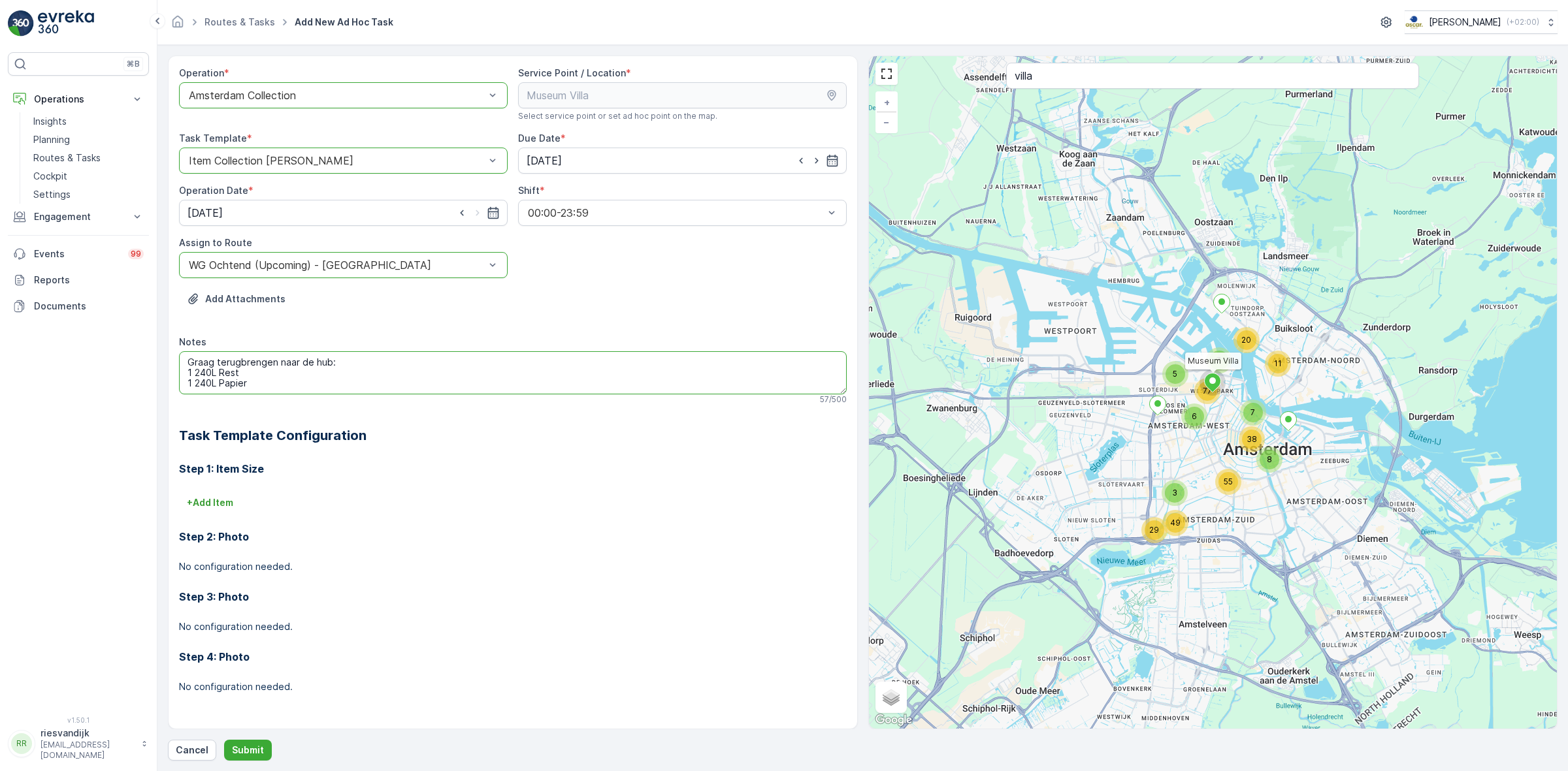
scroll to position [7, 0]
type textarea "Graag terugbrengen naar de hub: 1 240L Rest 1 240L Papier 1 240L glas"
click at [216, 504] on p "+ Add Item" at bounding box center [210, 503] width 47 height 13
click at [356, 517] on div "Select" at bounding box center [461, 521] width 565 height 26
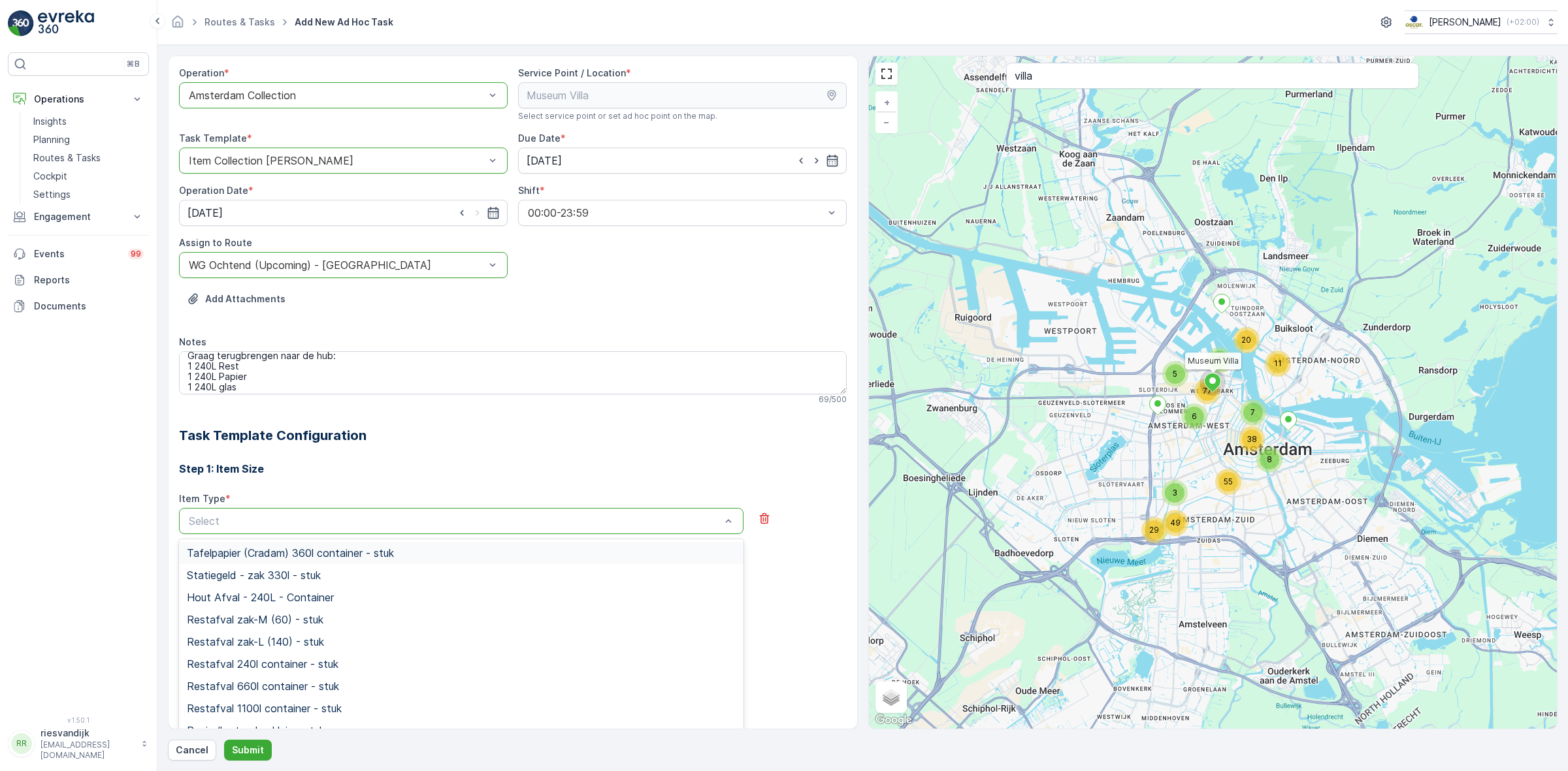
click at [356, 518] on div at bounding box center [455, 521] width 534 height 12
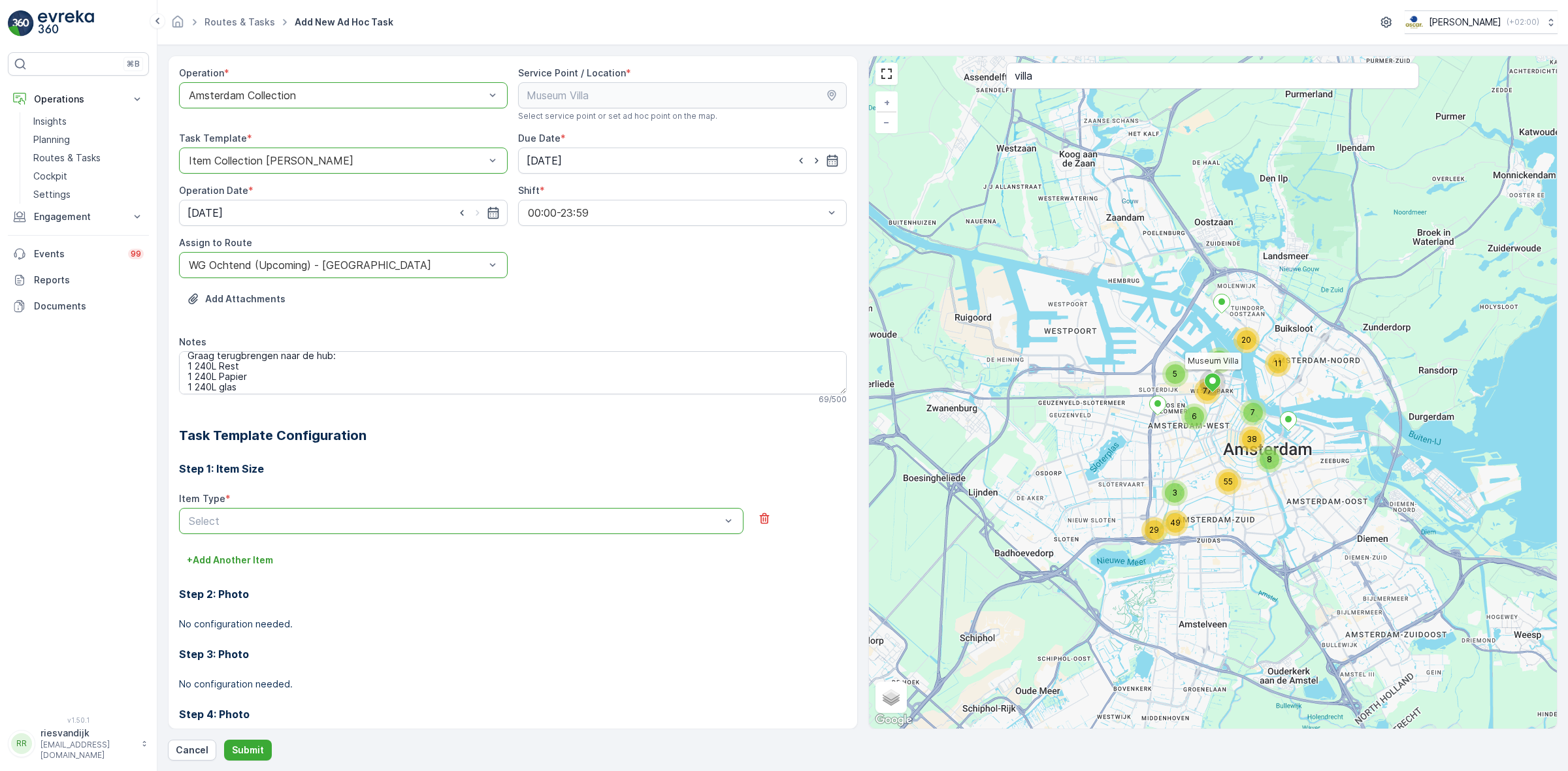
click at [356, 532] on div "Select" at bounding box center [461, 521] width 565 height 26
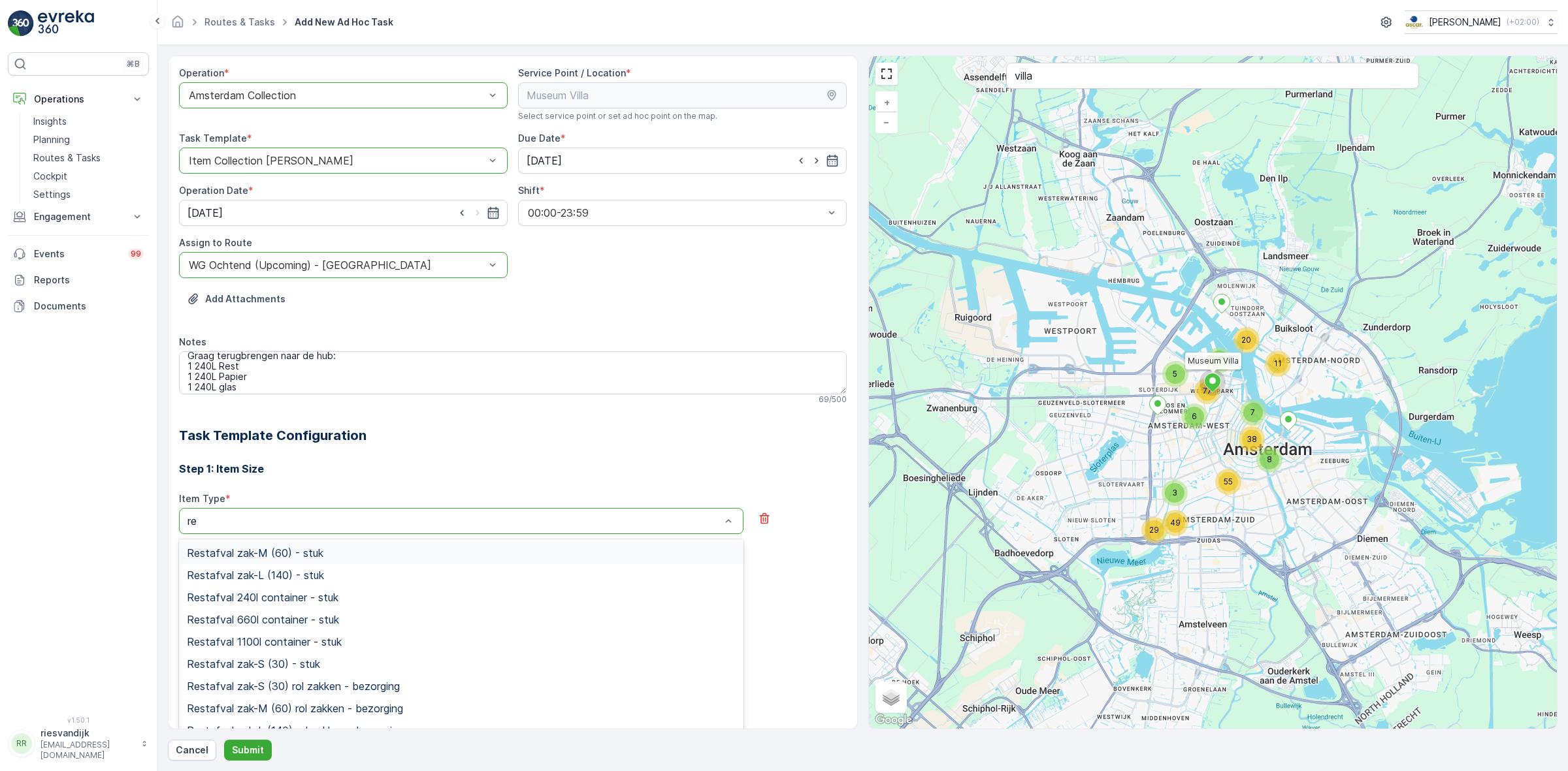
type input "res"
click at [328, 598] on span "Restafval 240l container - stuk" at bounding box center [262, 598] width 151 height 12
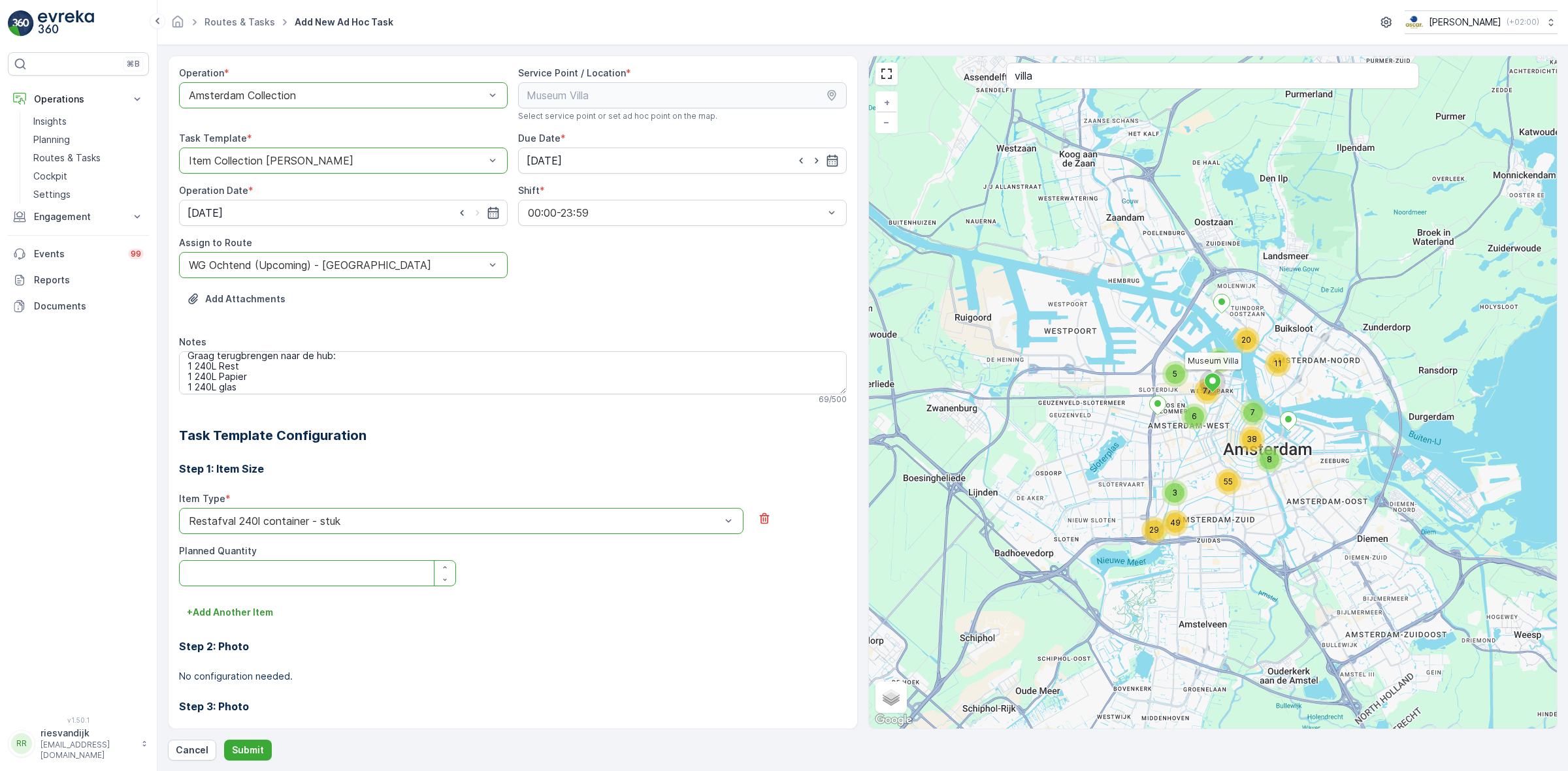
click at [295, 565] on Quantity "Planned Quantity" at bounding box center [317, 573] width 277 height 26
click at [443, 569] on icon "button" at bounding box center [444, 567] width 8 height 8
type Quantity "1"
click at [249, 614] on p "+ Add Another Item" at bounding box center [230, 612] width 86 height 13
type input "glas"
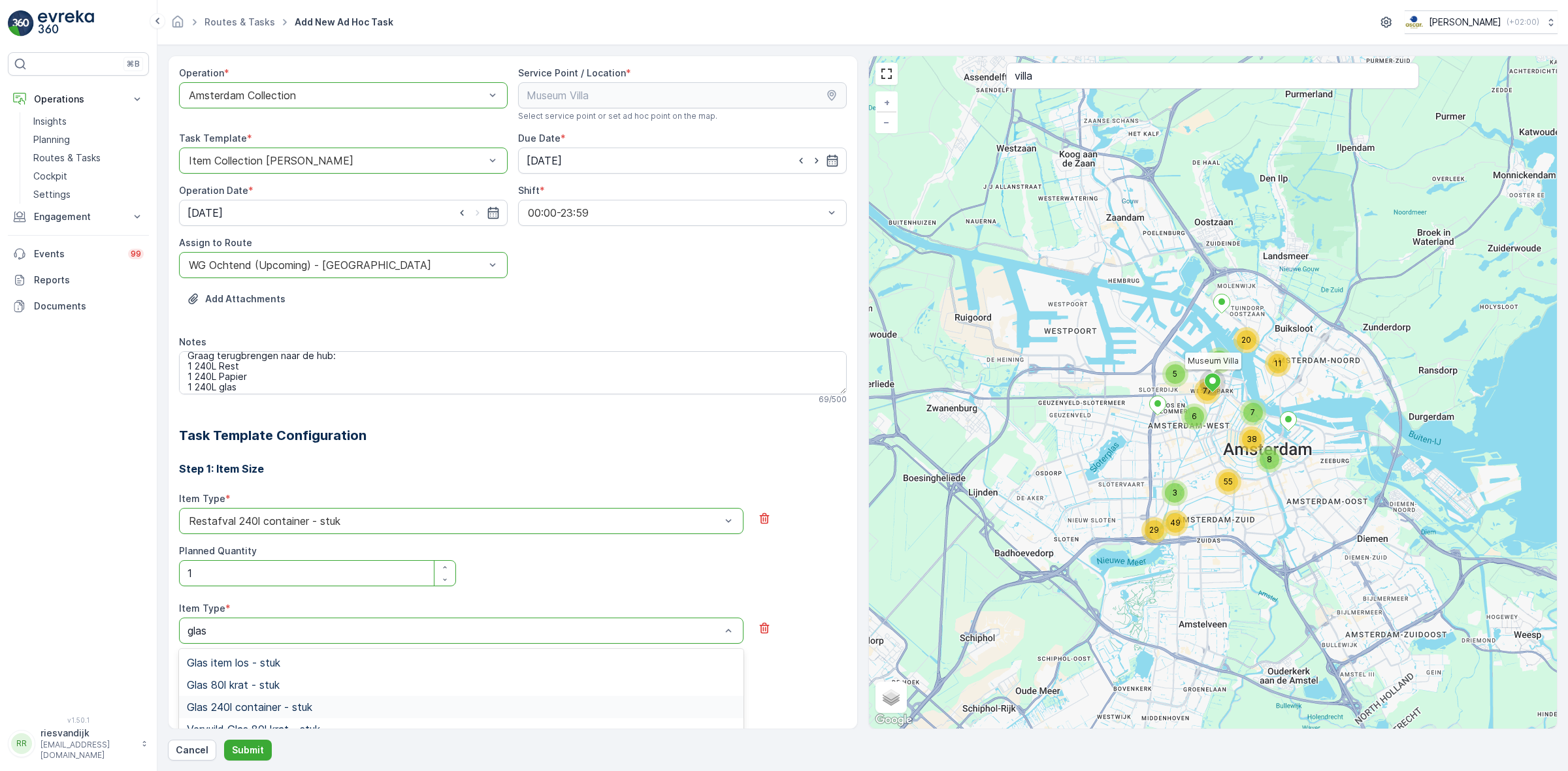
click at [310, 707] on span "Glas 240l container - stuk" at bounding box center [250, 707] width 125 height 12
click at [441, 673] on icon "button" at bounding box center [444, 677] width 8 height 8
type Quantity "1"
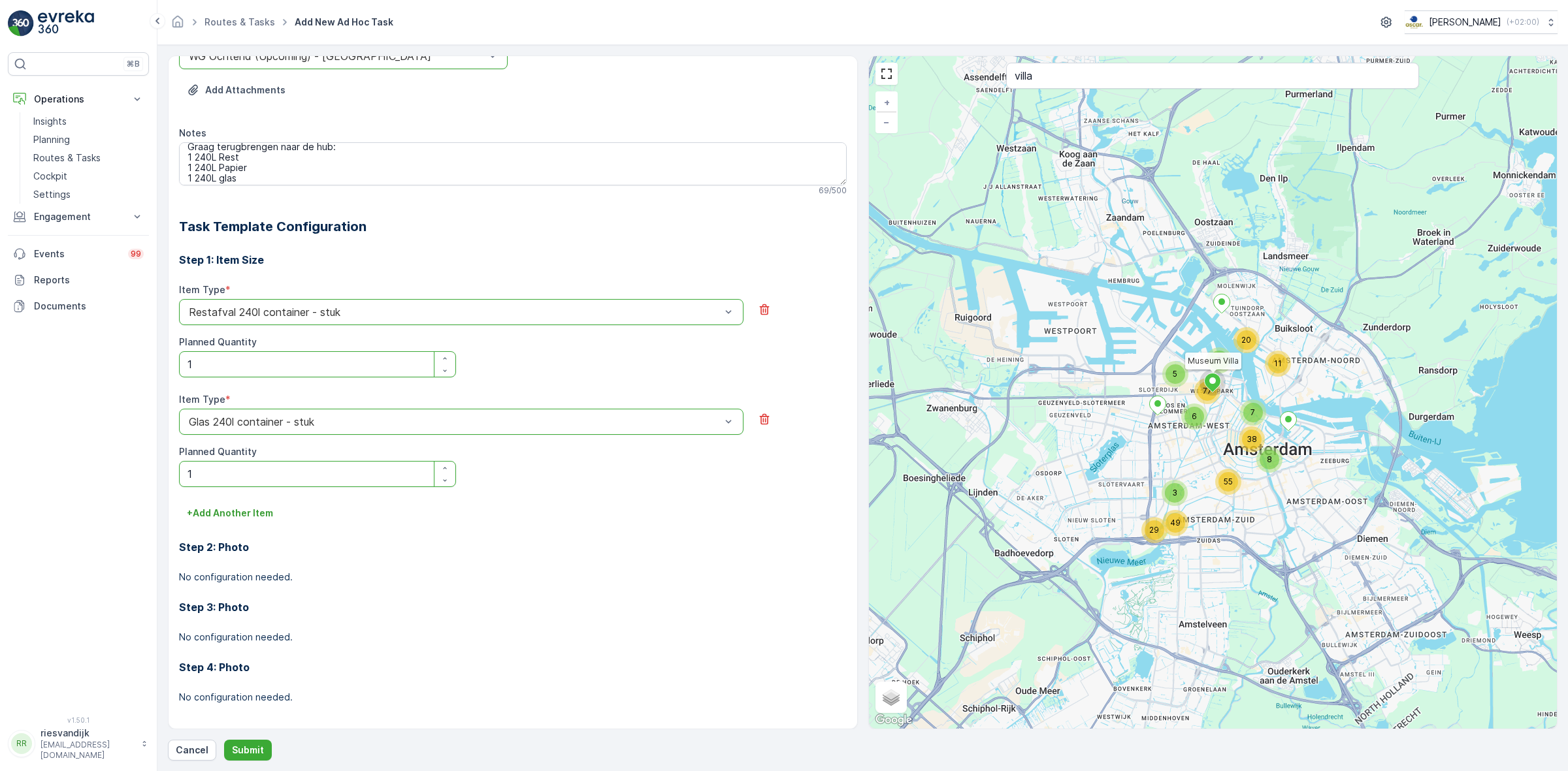
scroll to position [216, 0]
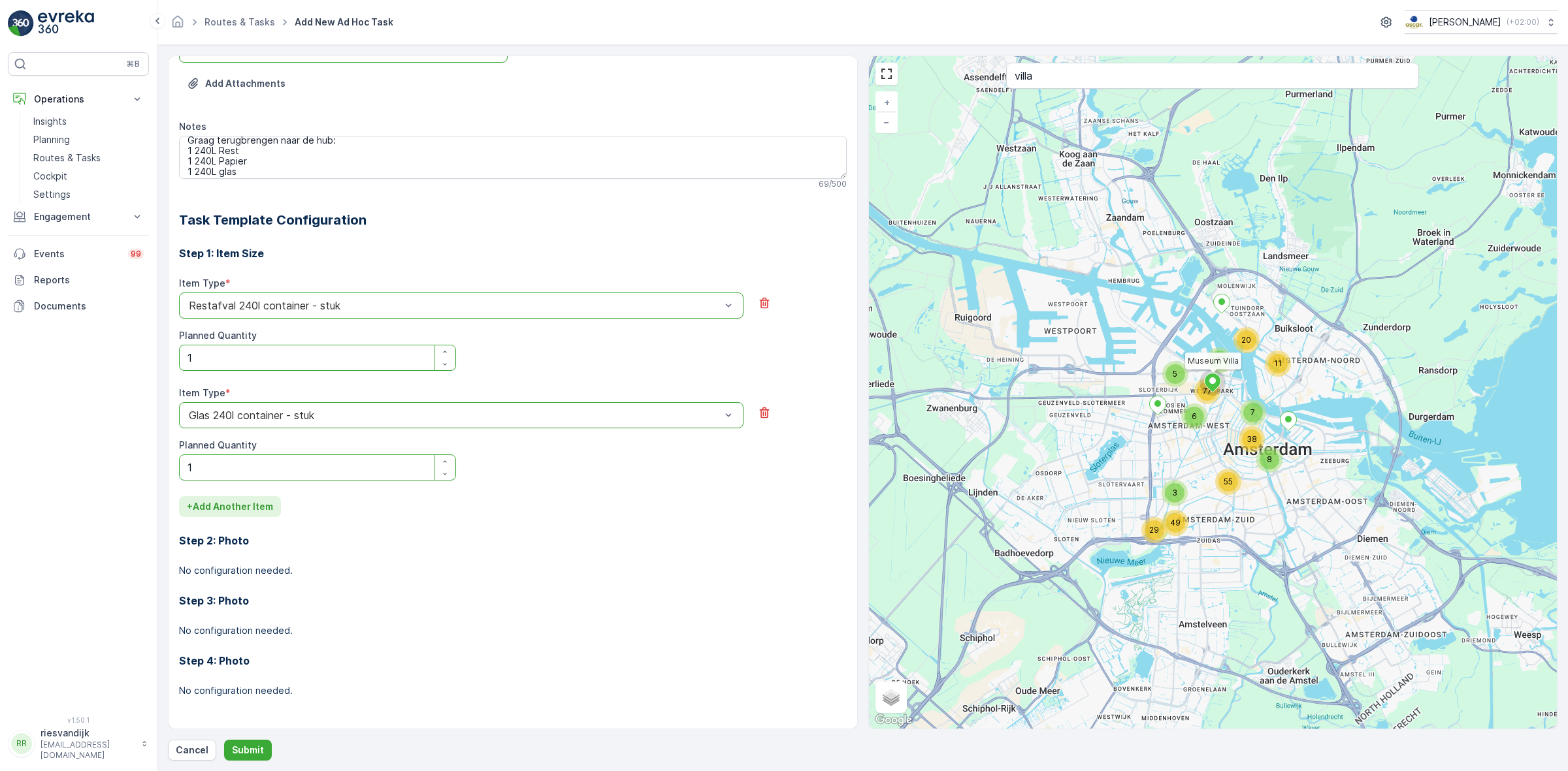
click at [203, 502] on p "+ Add Another Item" at bounding box center [230, 507] width 86 height 13
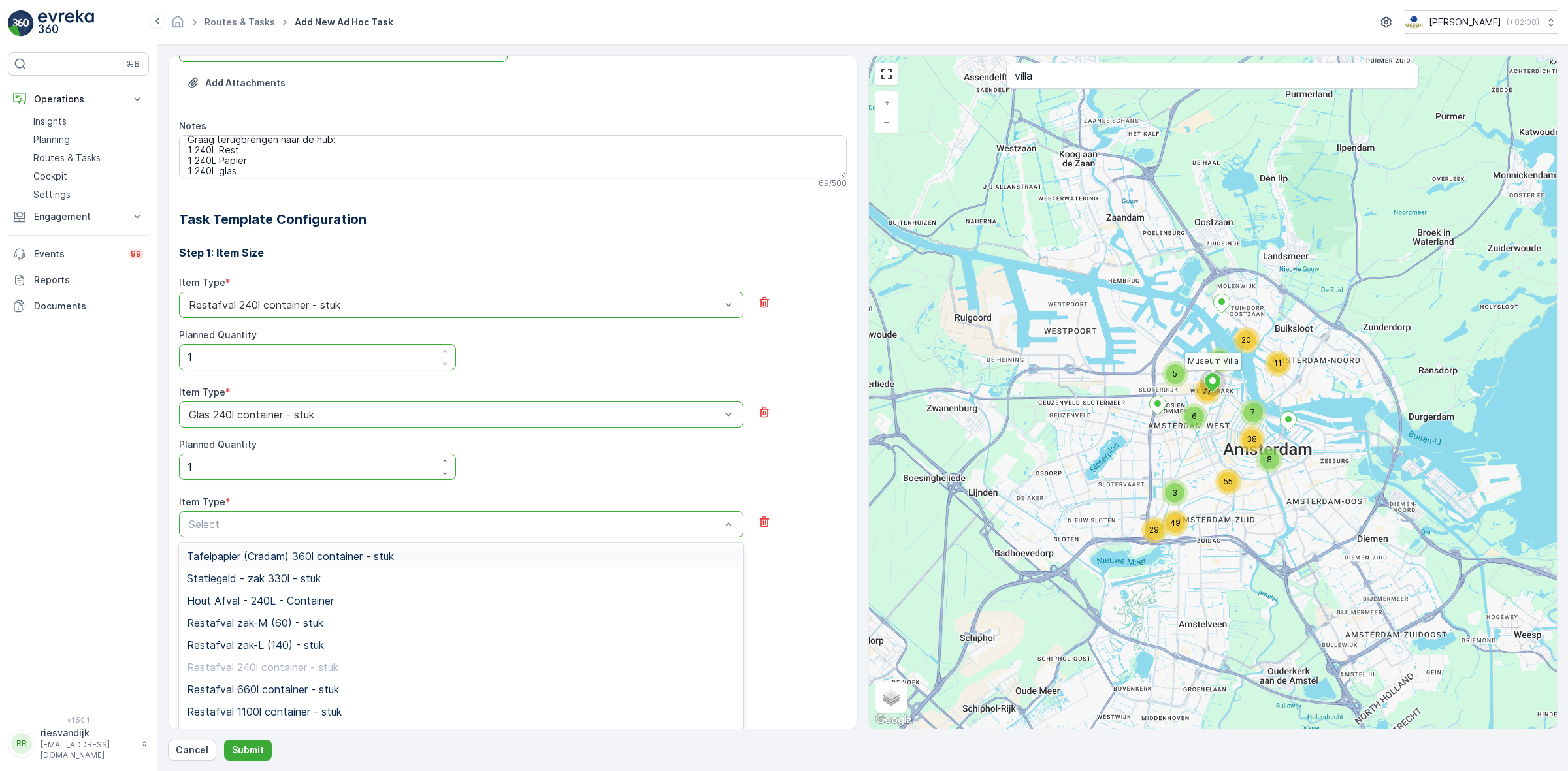
type input "o"
type input "pap"
click at [349, 644] on span "Papier/karton 240l container - stuk" at bounding box center [272, 645] width 170 height 12
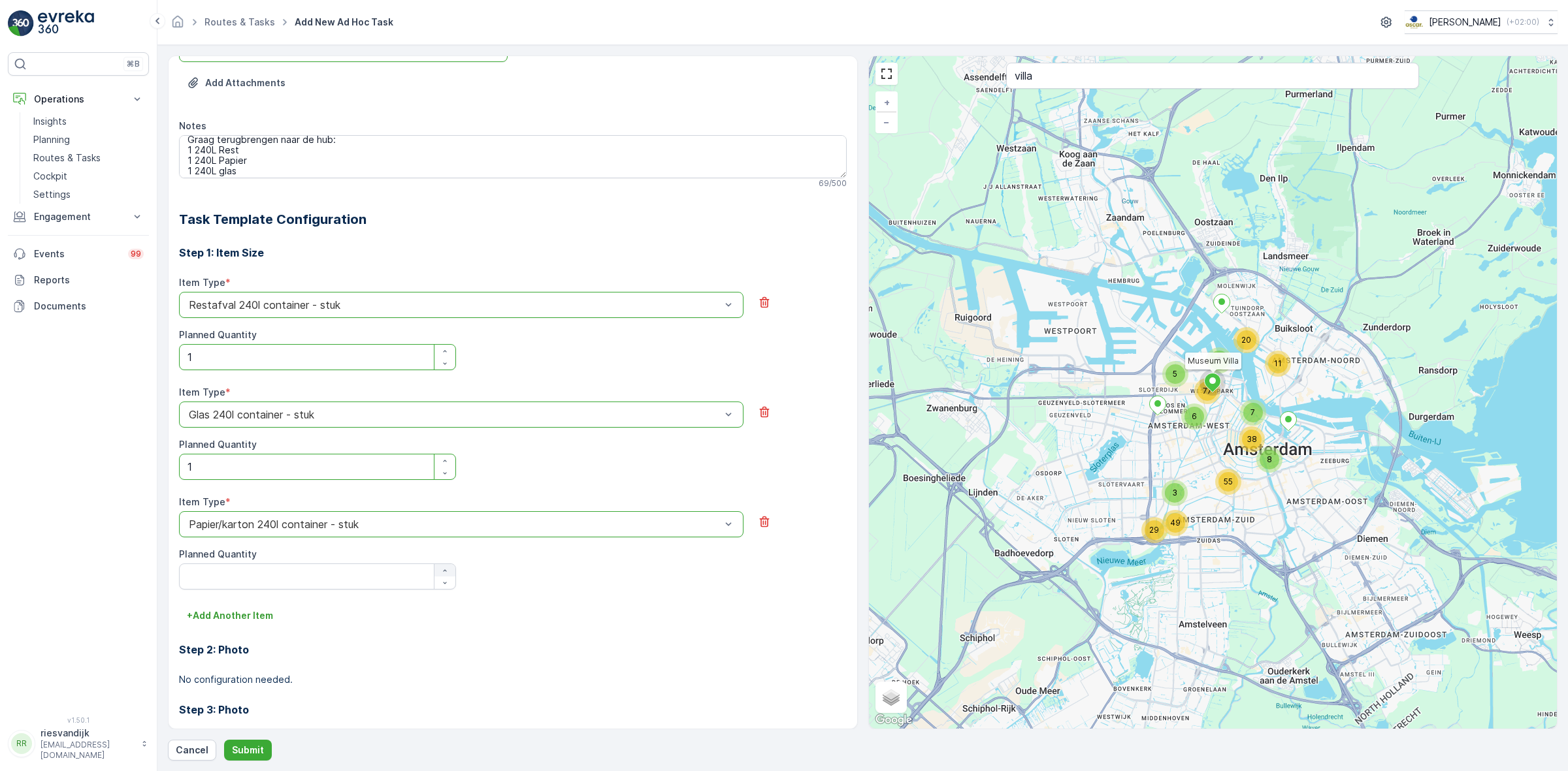
click at [446, 569] on icon "button" at bounding box center [444, 570] width 8 height 8
type Quantity "1"
click at [261, 747] on p "Submit" at bounding box center [247, 750] width 32 height 13
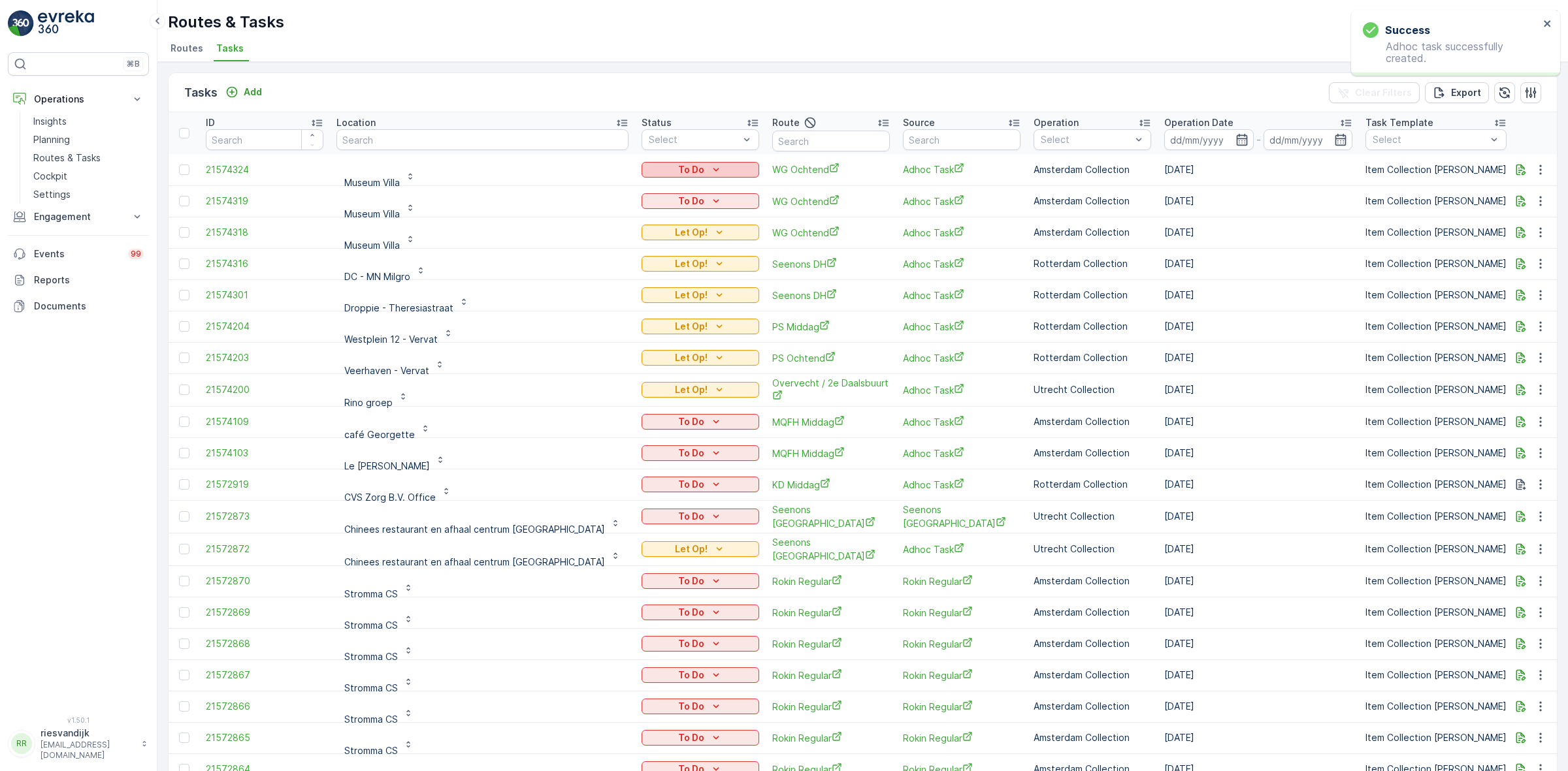
click at [678, 167] on p "To Do" at bounding box center [691, 170] width 26 height 13
click at [622, 184] on div "Let Op!" at bounding box center [625, 188] width 83 height 18
click at [458, 134] on input "text" at bounding box center [483, 139] width 292 height 21
type input "westergas"
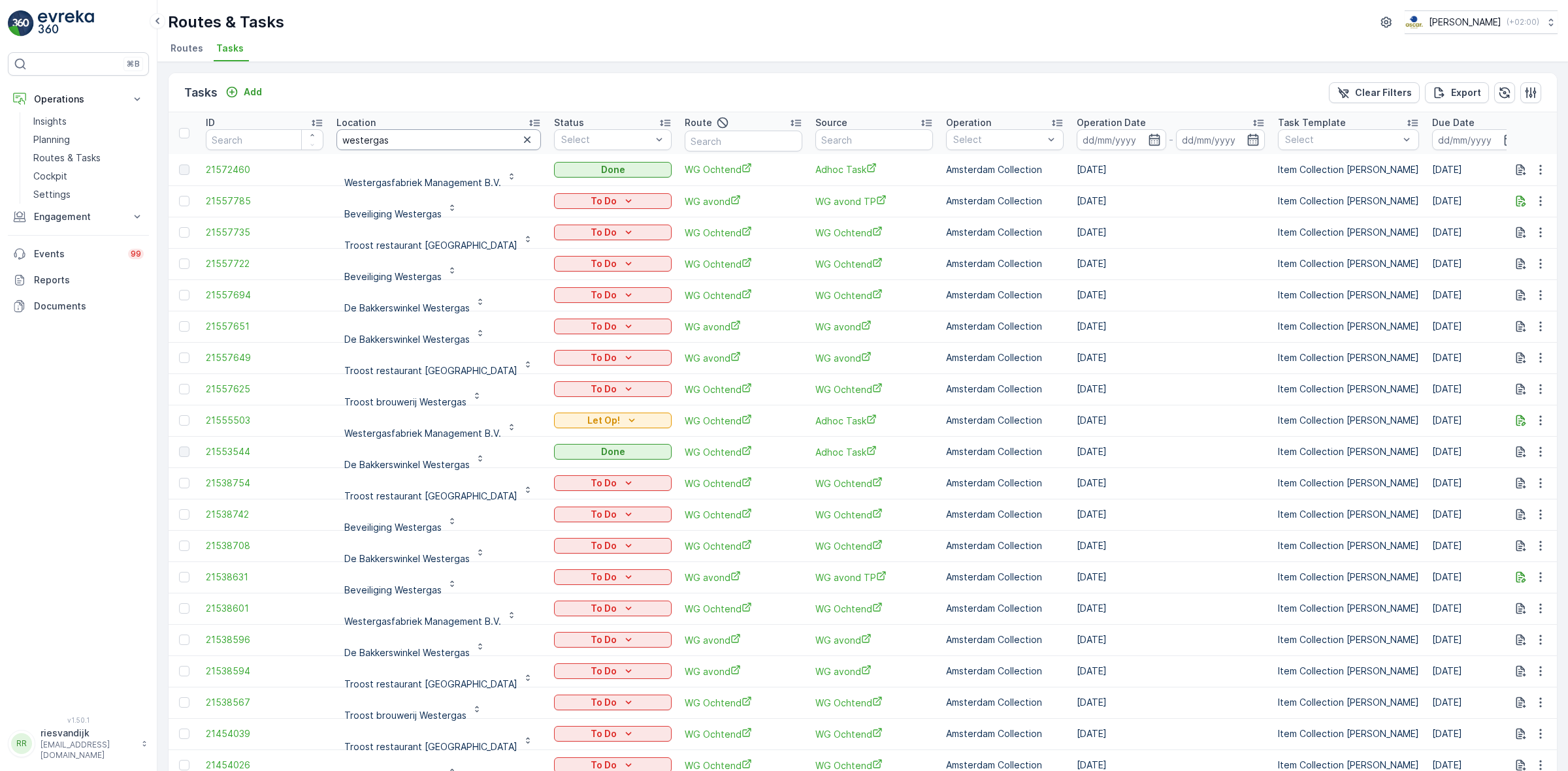
click at [457, 144] on input "westergas" at bounding box center [439, 139] width 204 height 21
type input "westergas"
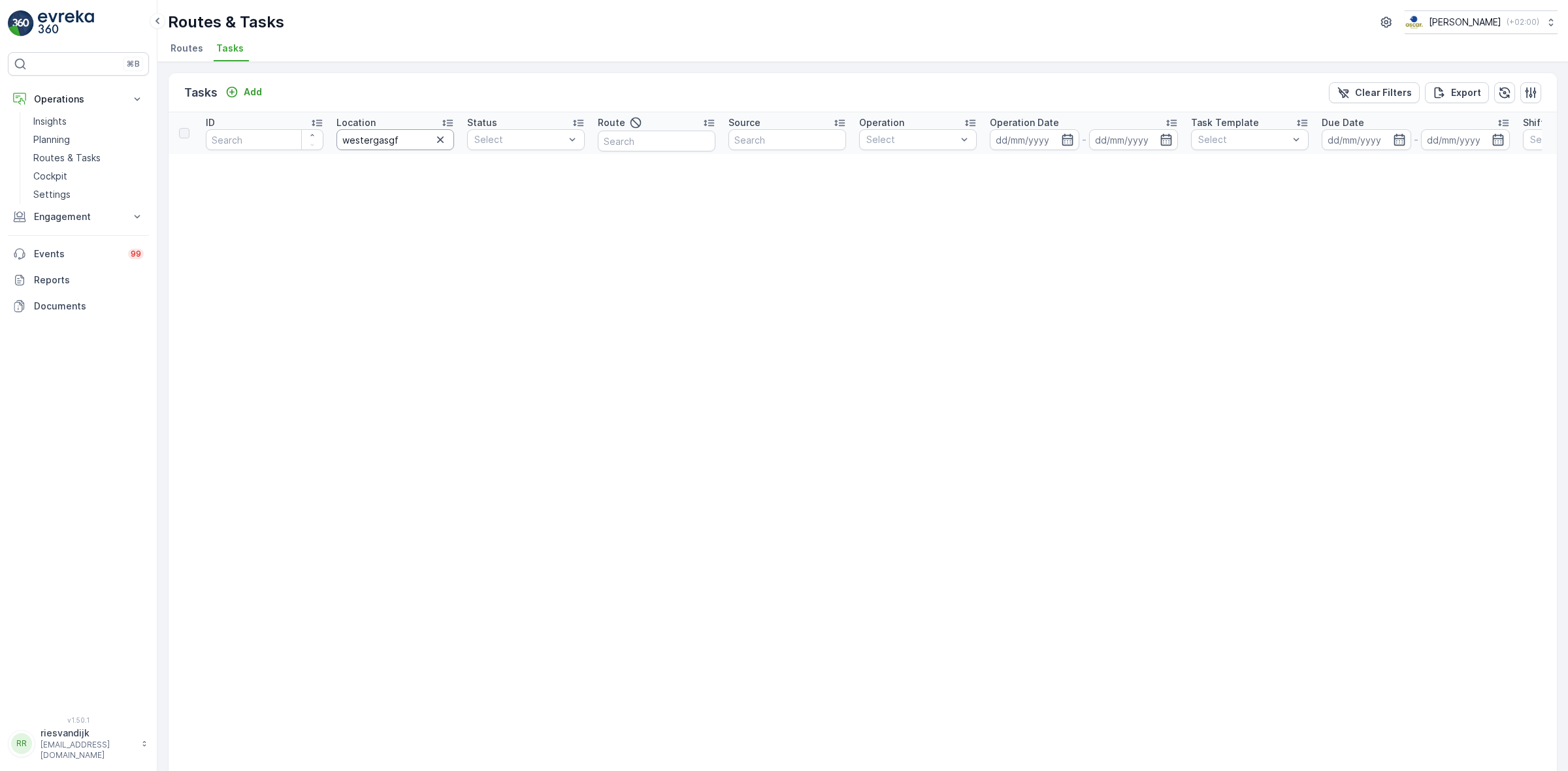
click at [416, 135] on input "westergasgf" at bounding box center [395, 139] width 117 height 21
type input "westergasfa"
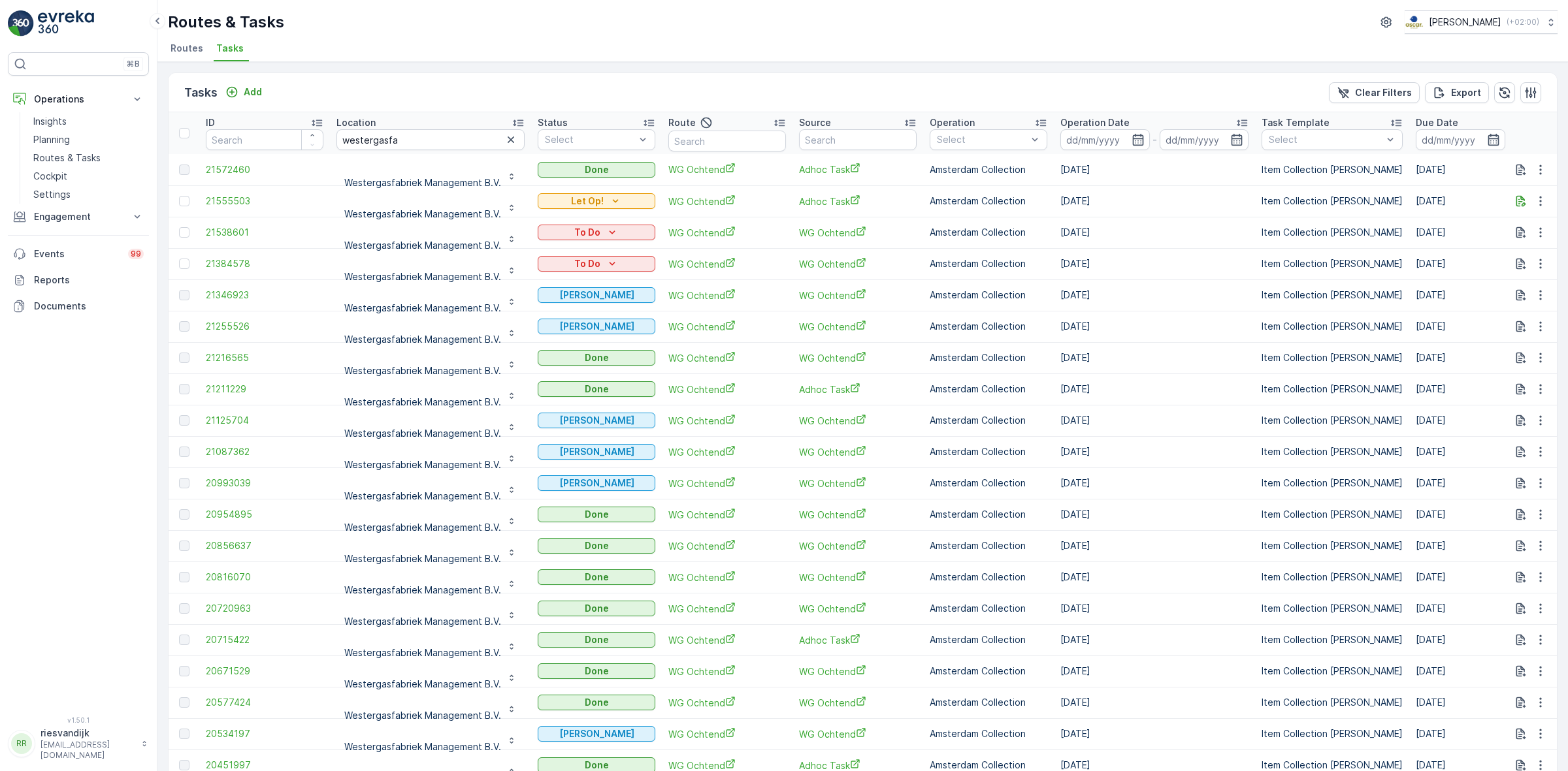
scroll to position [3, 0]
click at [1200, 115] on div "Operation Date" at bounding box center [1154, 120] width 188 height 13
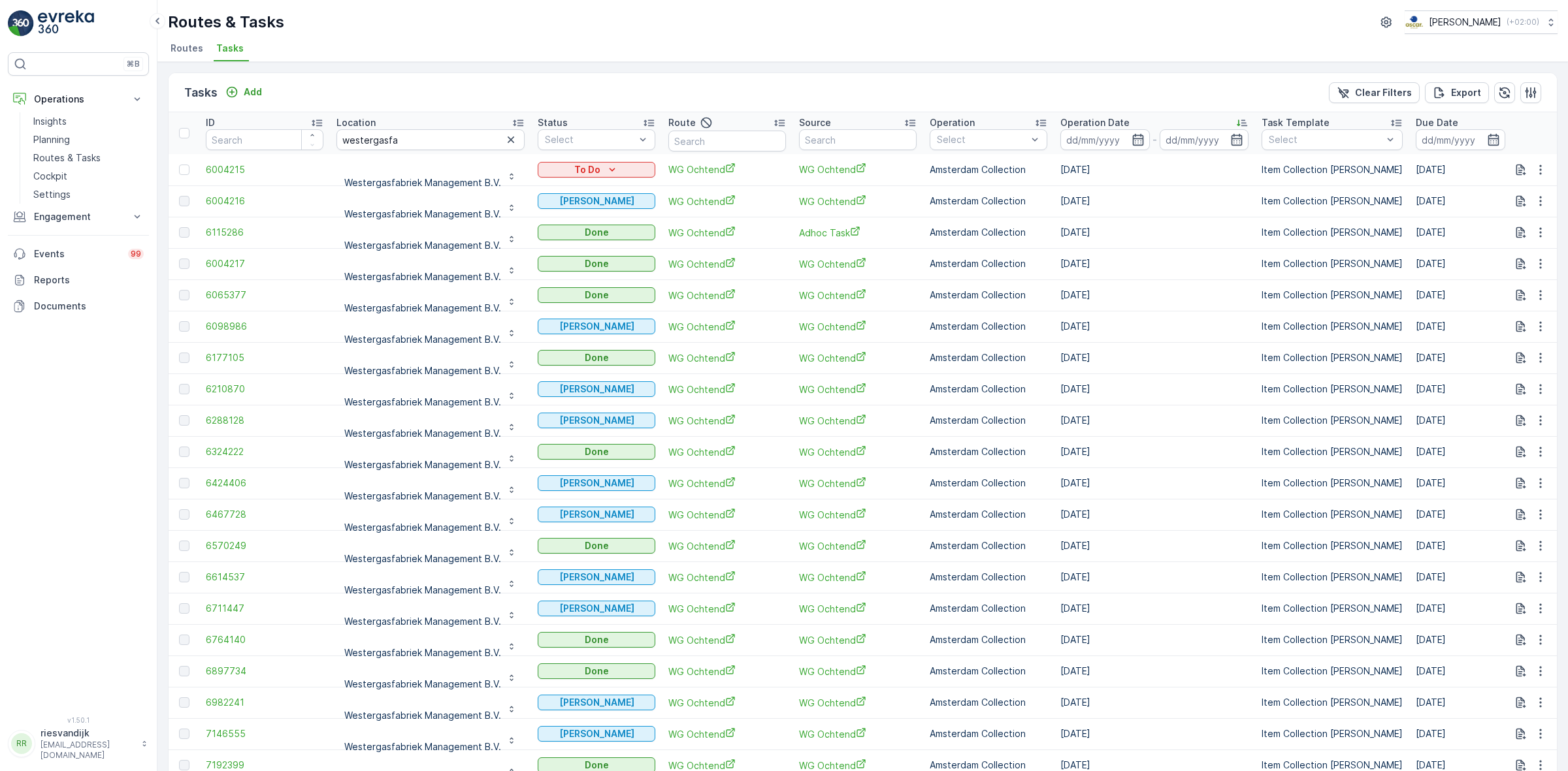
click at [1171, 121] on div "Operation Date" at bounding box center [1154, 123] width 188 height 13
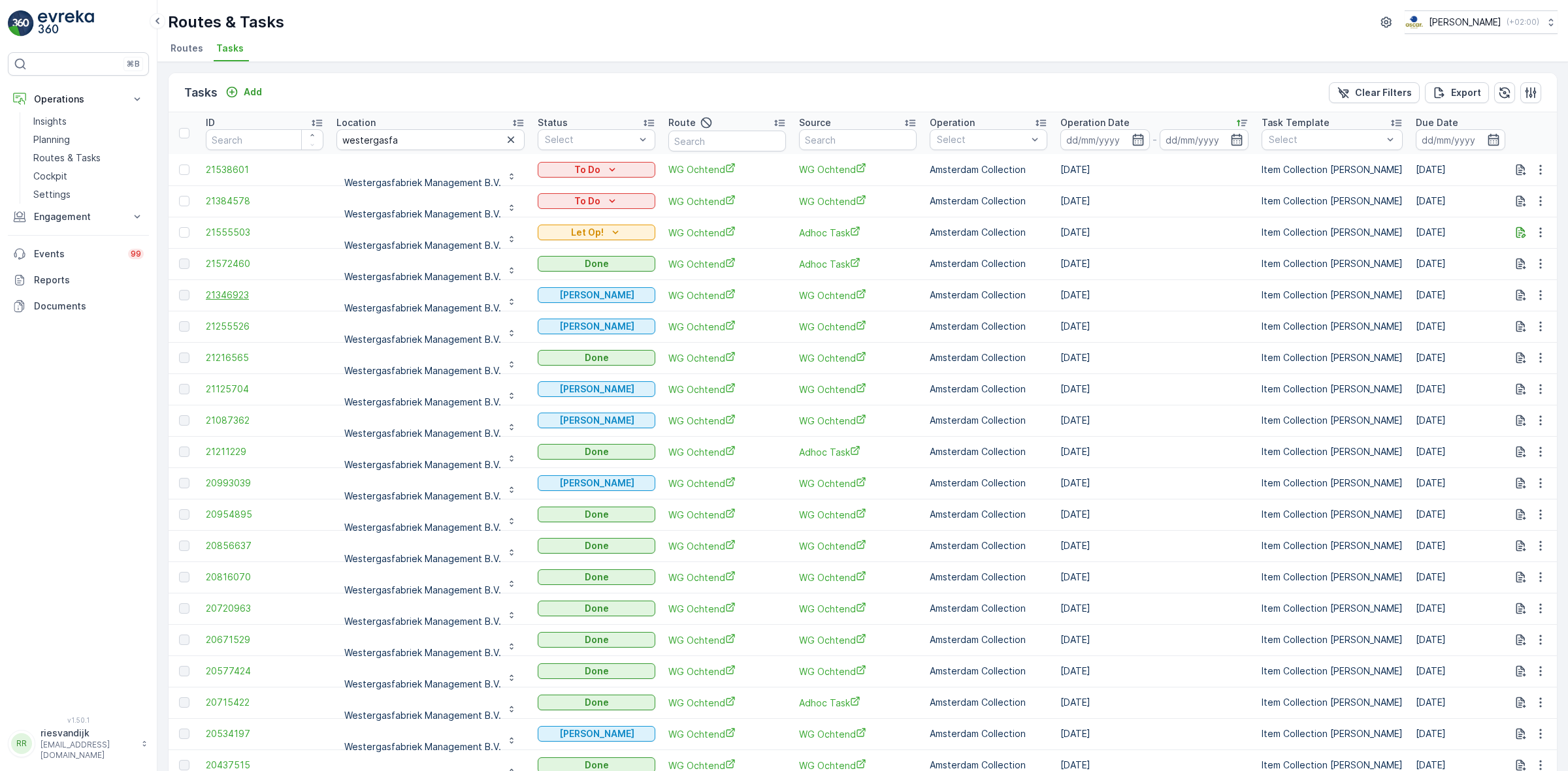
click at [224, 292] on span "21346923" at bounding box center [264, 295] width 117 height 13
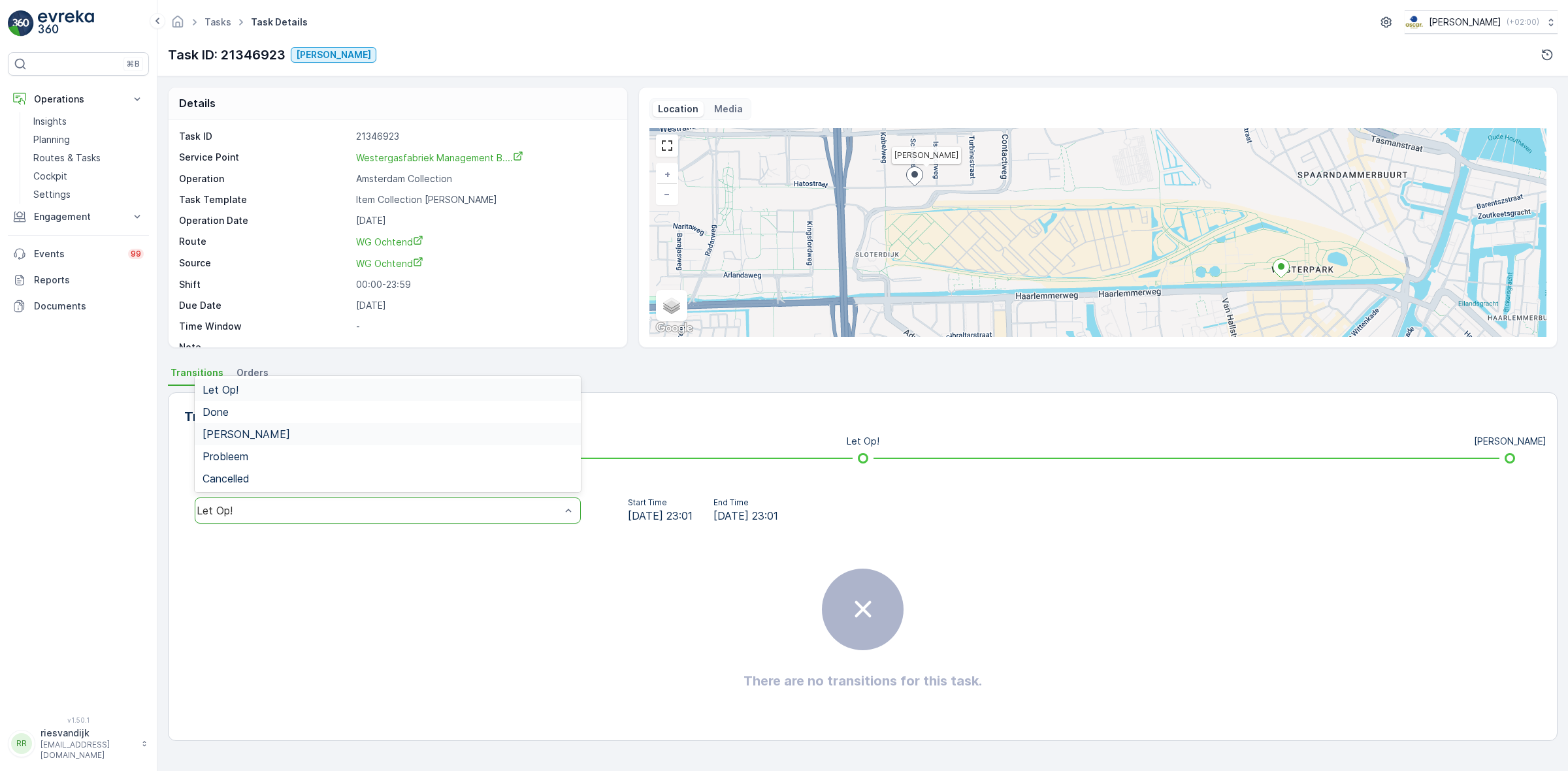
drag, startPoint x: 351, startPoint y: 418, endPoint x: 353, endPoint y: 433, distance: 15.1
click at [353, 433] on div "Let Op! Done Geen Afval Probleem Cancelled" at bounding box center [388, 435] width 386 height 117
click at [353, 433] on div "[PERSON_NAME]" at bounding box center [388, 435] width 371 height 12
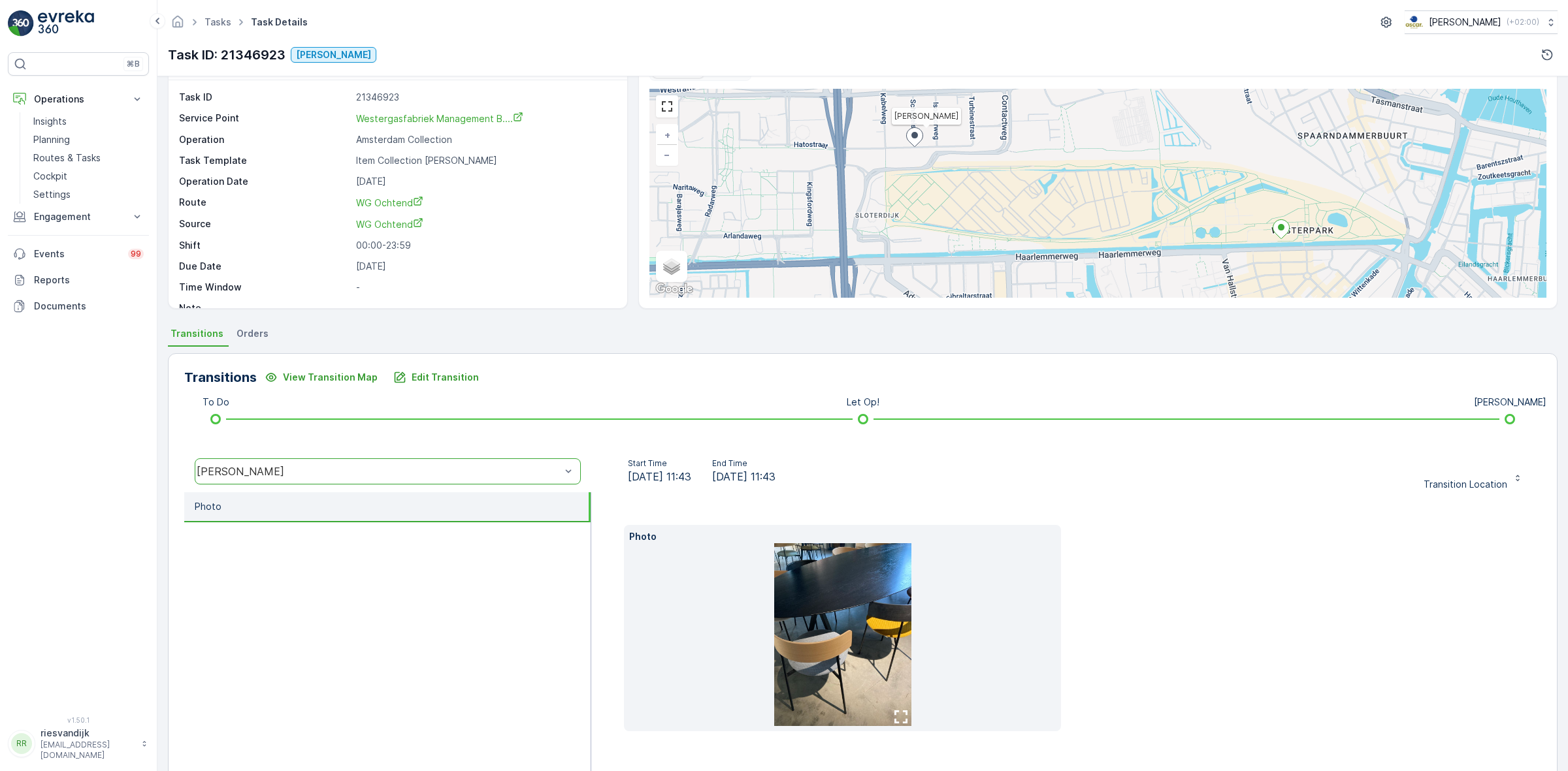
scroll to position [72, 0]
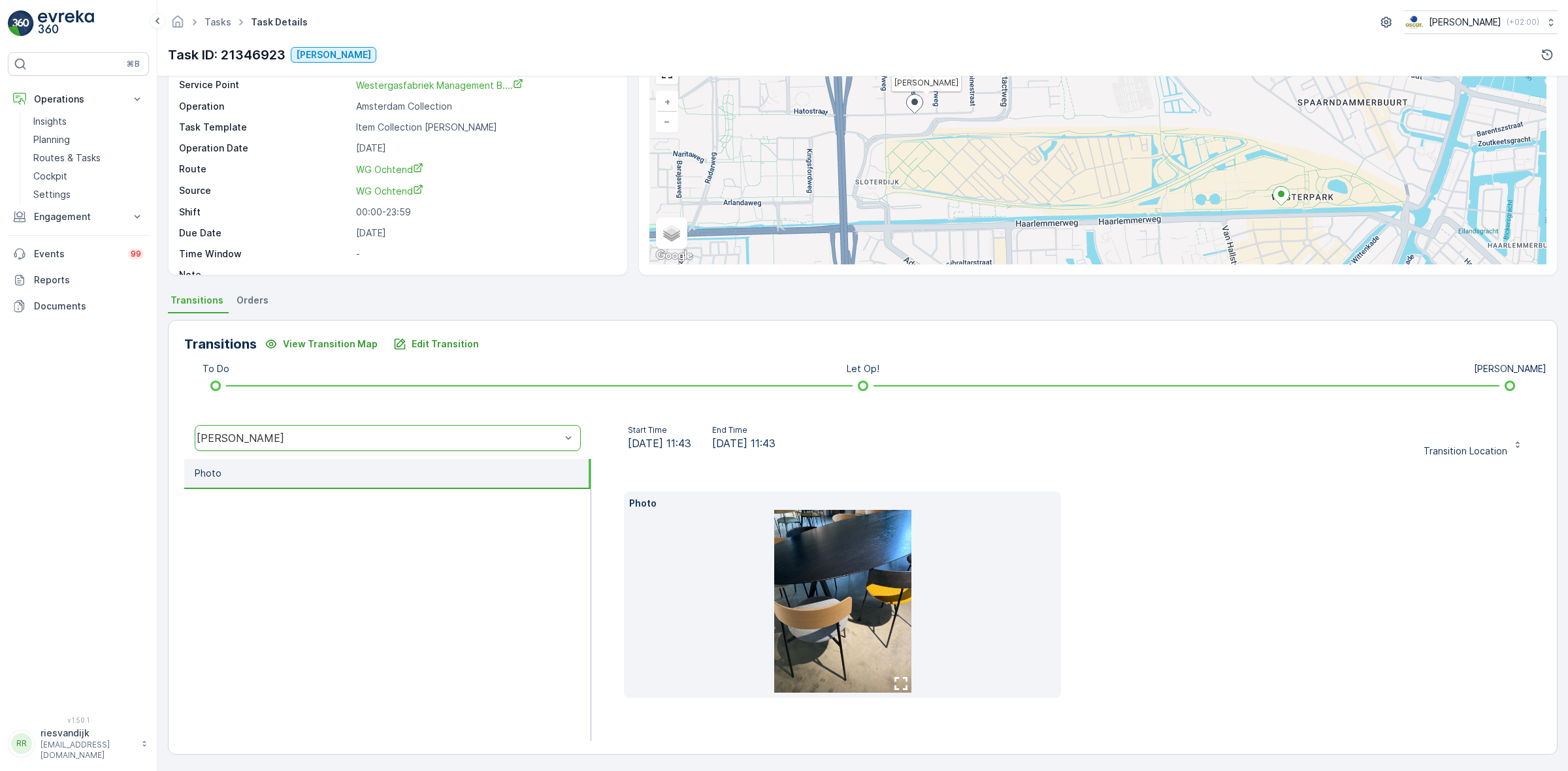
click at [844, 569] on img at bounding box center [843, 601] width 137 height 183
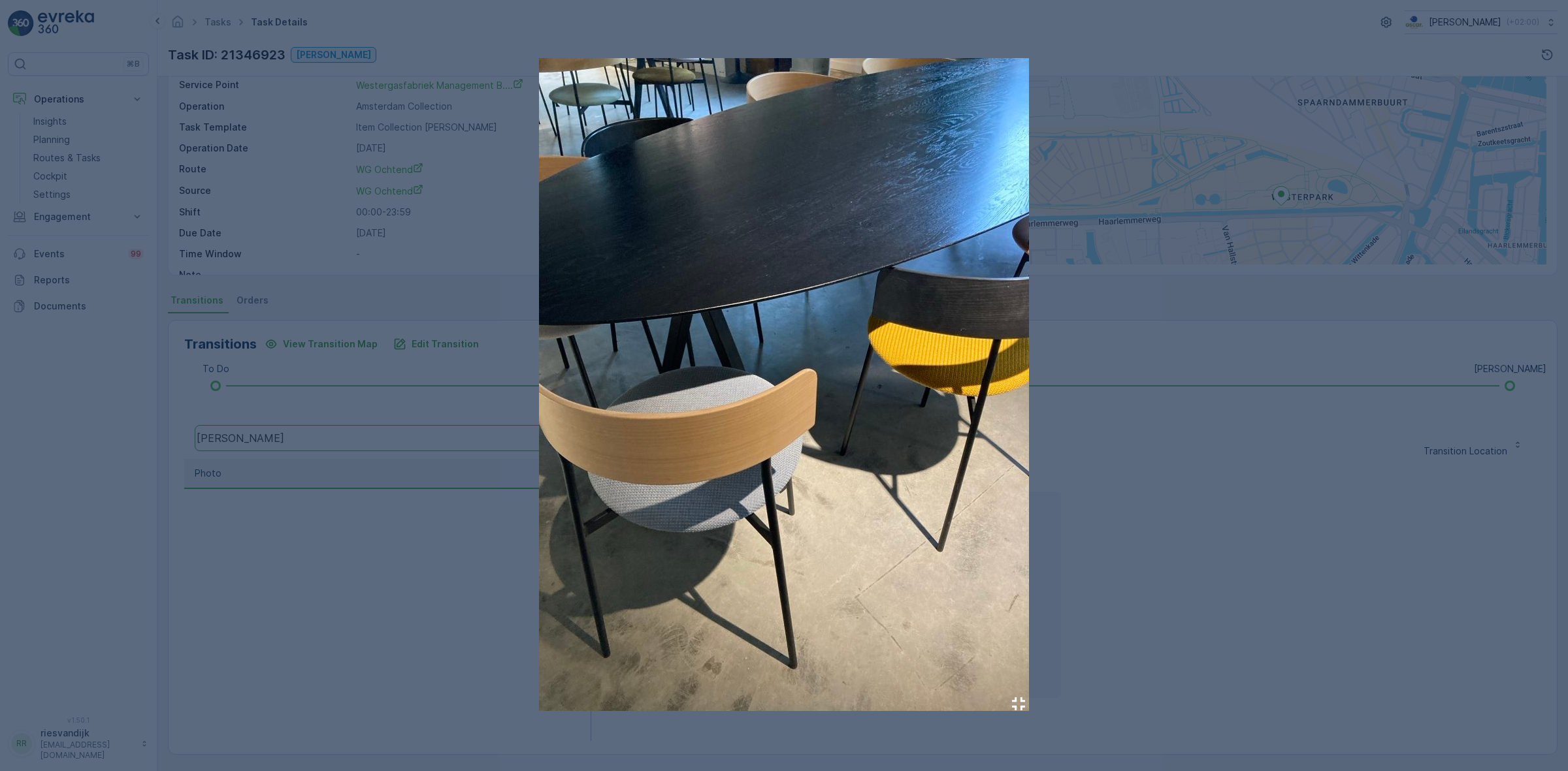
click at [1228, 451] on div at bounding box center [784, 385] width 1568 height 771
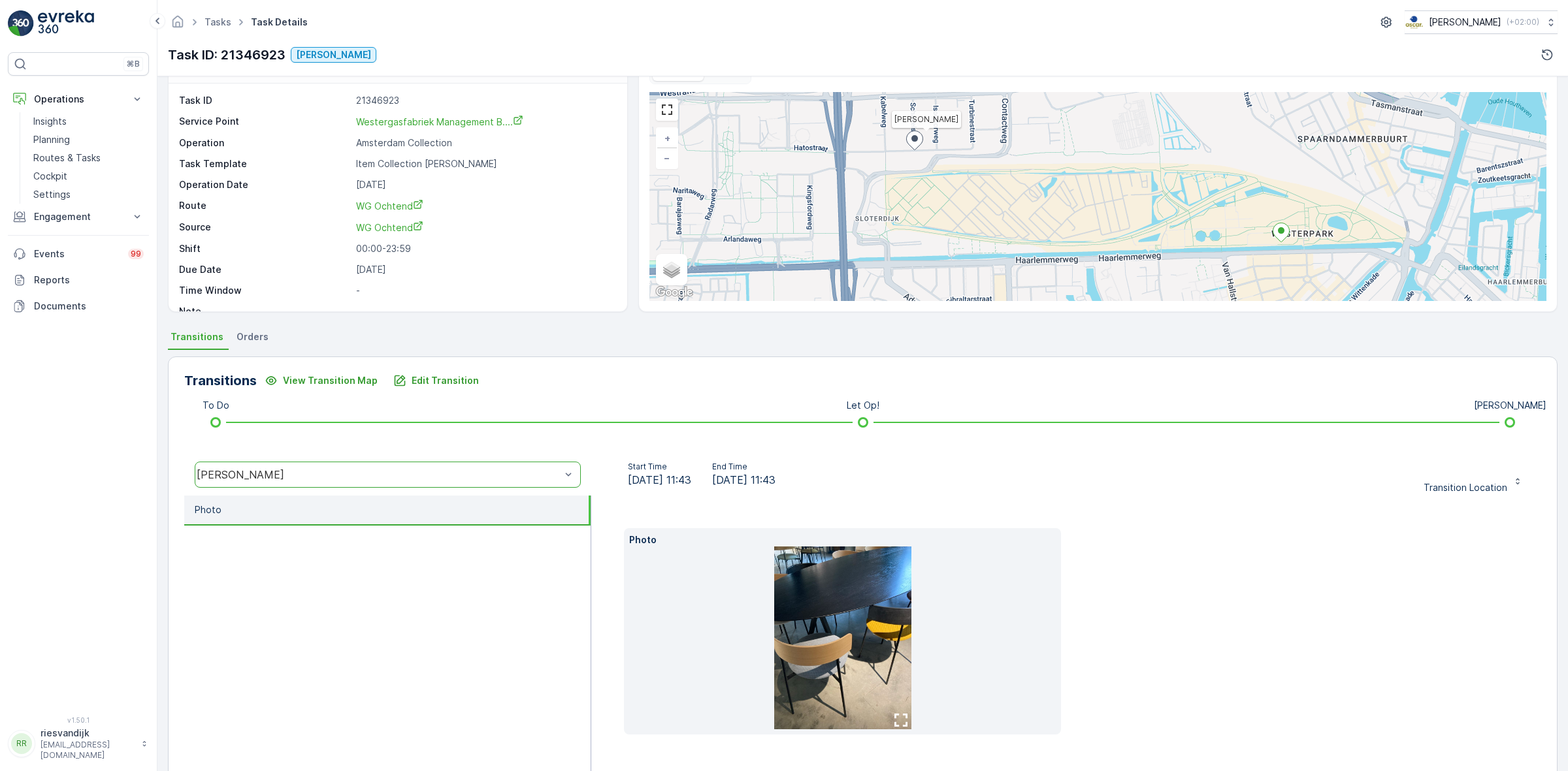
scroll to position [0, 0]
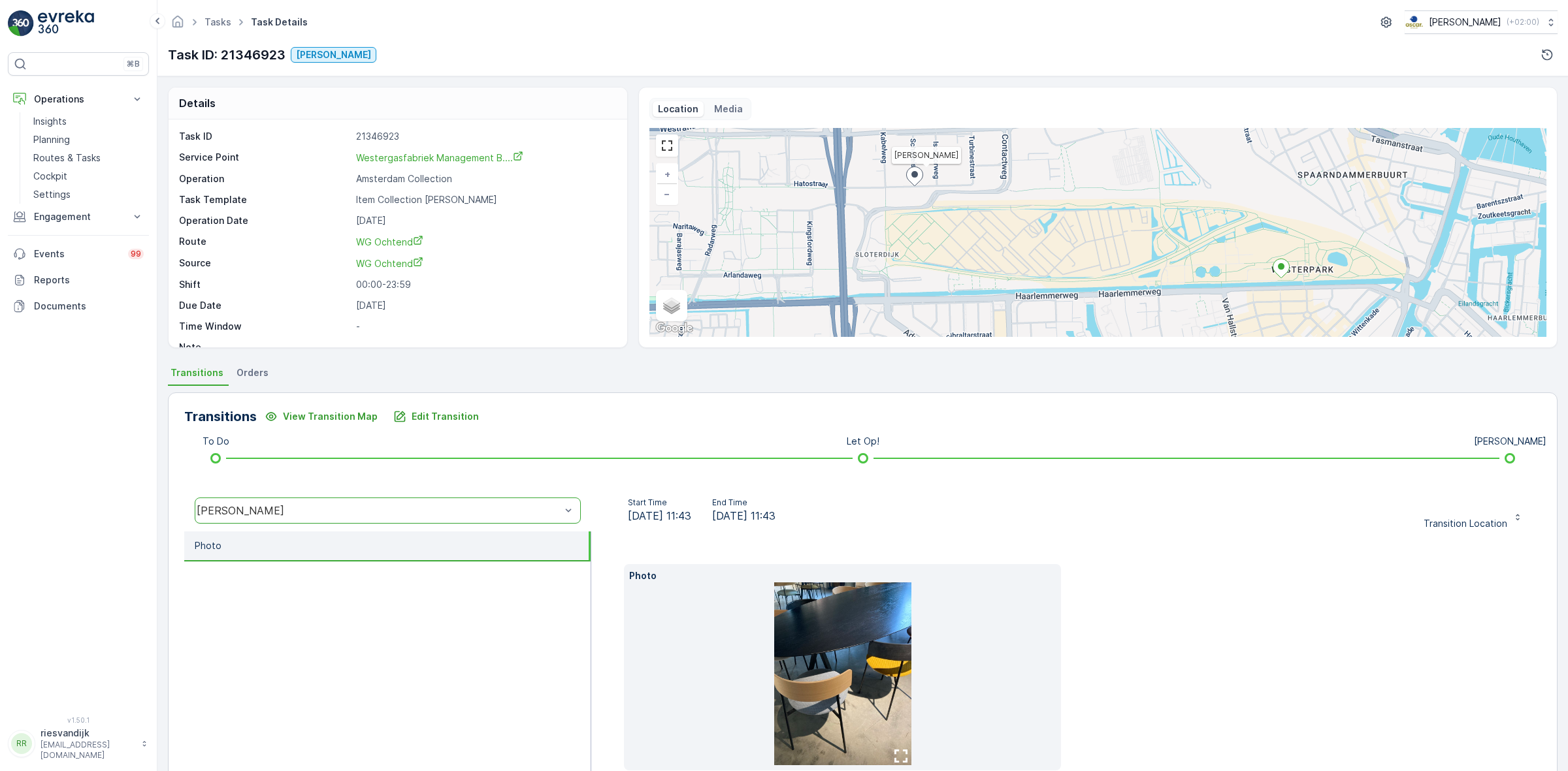
click at [235, 24] on icon at bounding box center [241, 21] width 14 height 14
click at [234, 24] on icon at bounding box center [241, 21] width 14 height 14
click at [220, 21] on link "Tasks" at bounding box center [218, 21] width 27 height 11
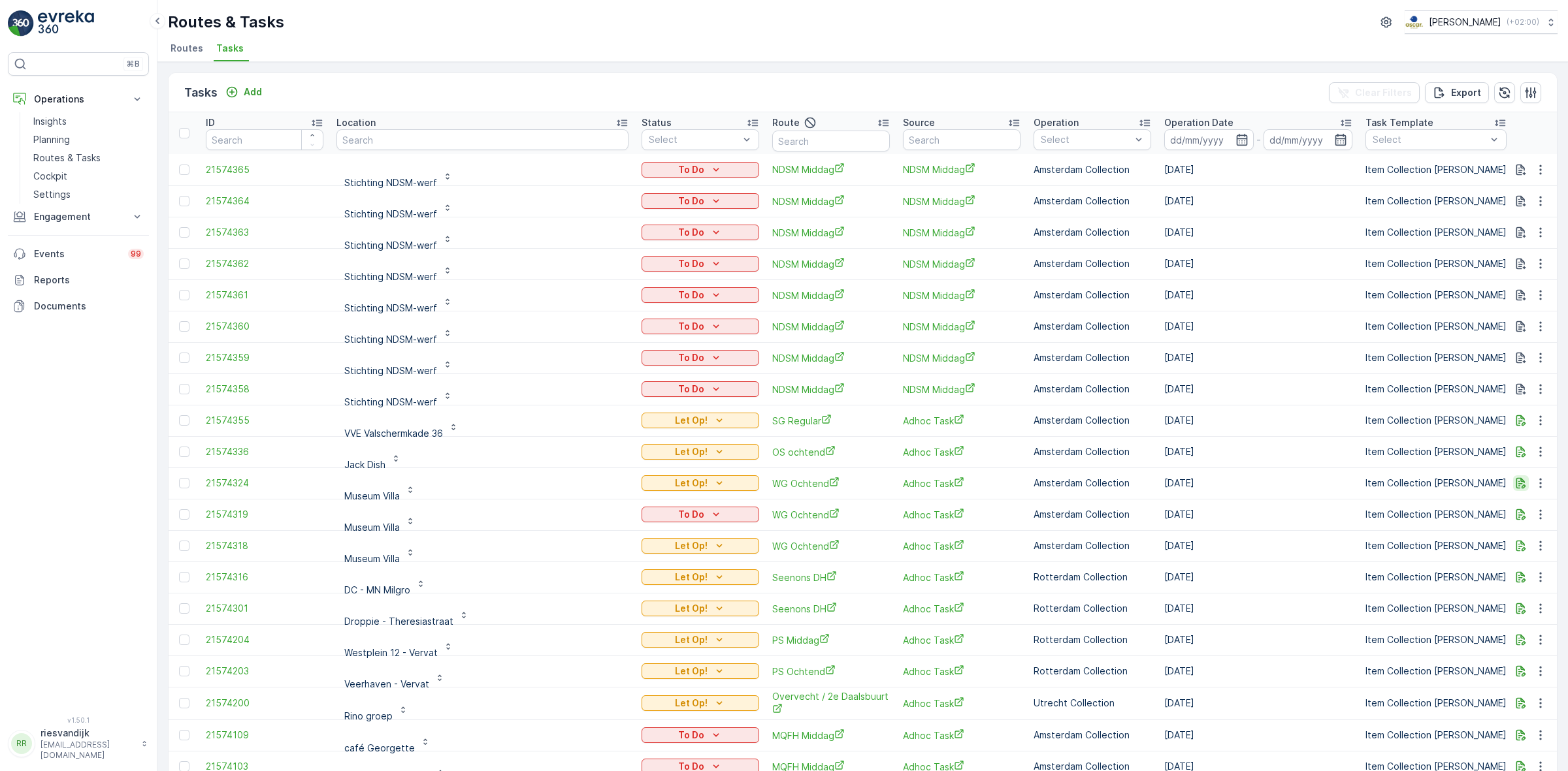
click at [1514, 484] on icon "button" at bounding box center [1521, 483] width 13 height 13
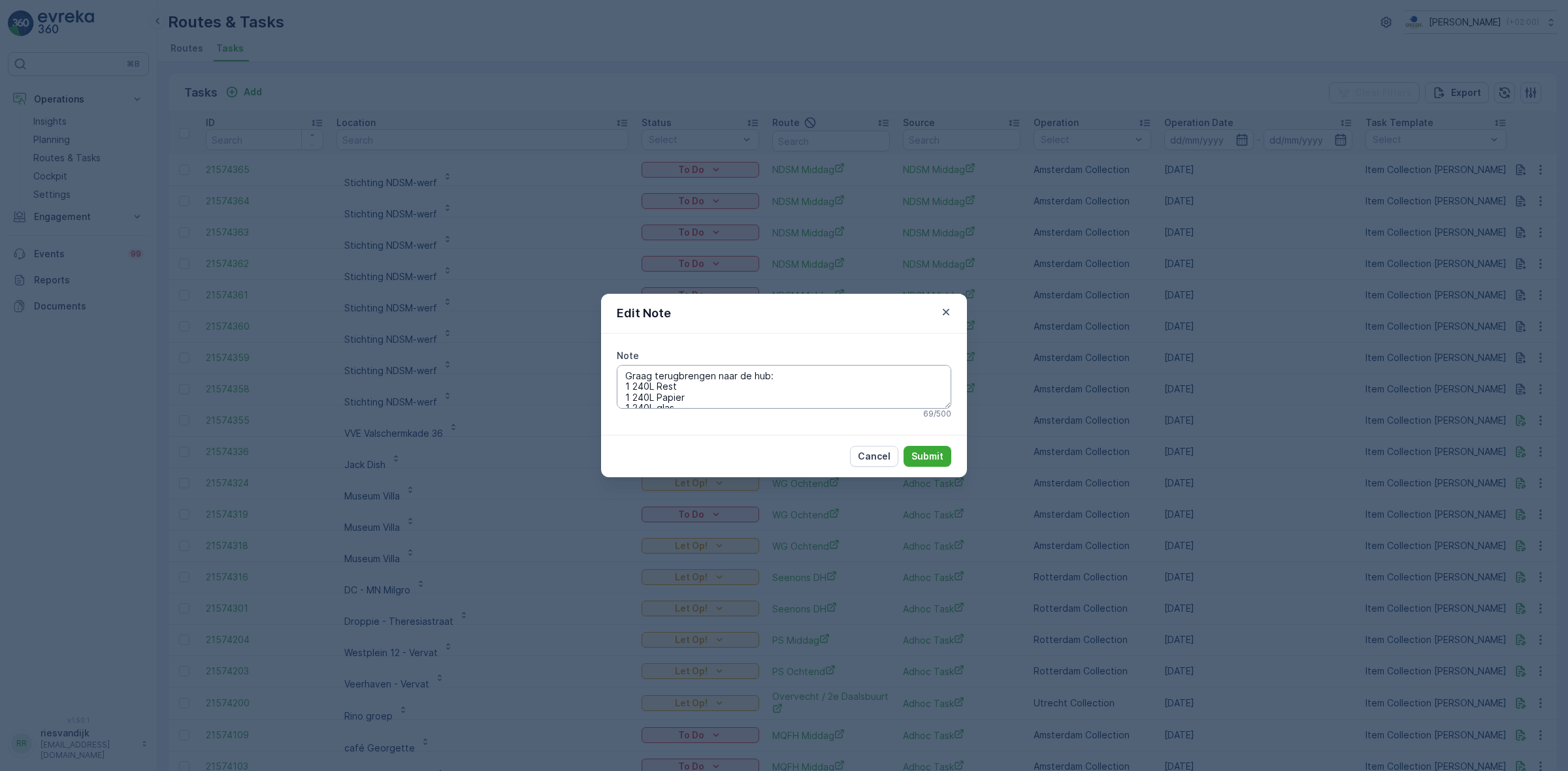
click at [815, 377] on textarea "Graag terugbrengen naar de hub: 1 240L Rest 1 240L Papier 1 240L glas" at bounding box center [783, 387] width 334 height 43
click at [462, 389] on div "Edit Note Note Graag terugbrengen naar de hub: 1 240L Rest 1 240L Papier 1 240L…" at bounding box center [784, 385] width 1568 height 771
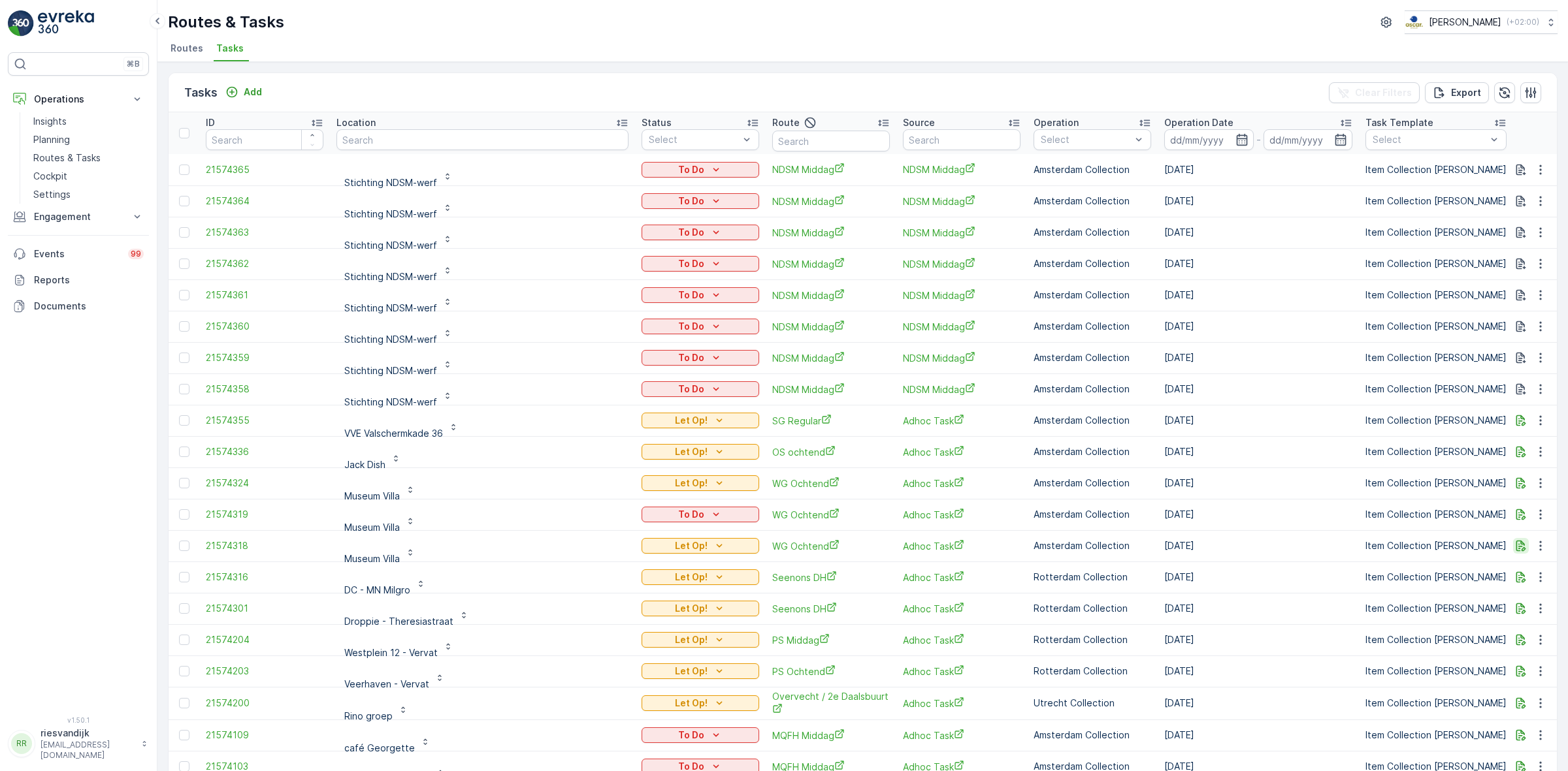
click at [1514, 548] on icon "button" at bounding box center [1521, 546] width 13 height 13
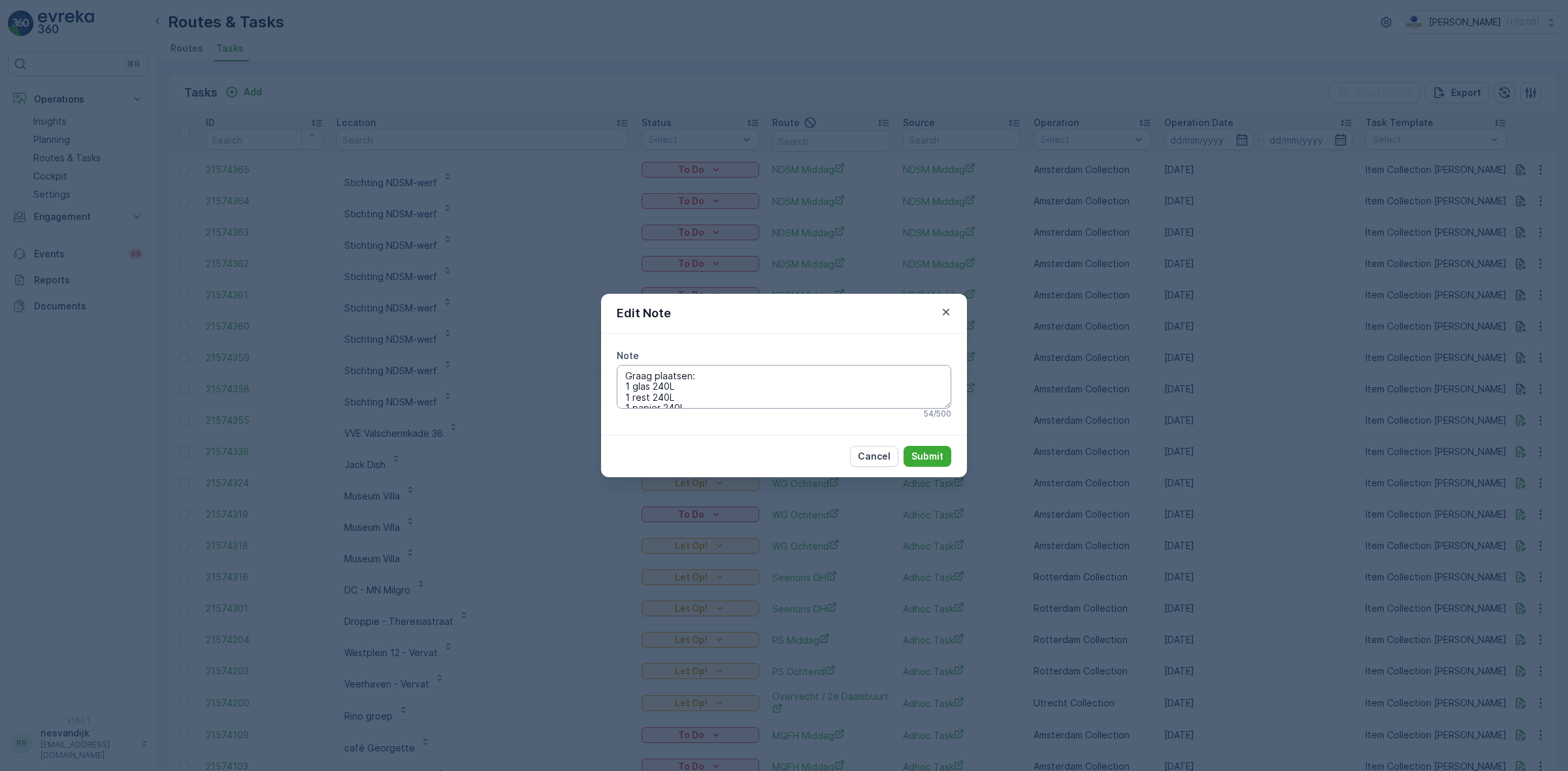
click at [723, 383] on textarea "Graag plaatsen: 1 glas 240L 1 rest 240L 1 papier 240L" at bounding box center [783, 387] width 334 height 43
click at [729, 377] on textarea "Graag plaatsen: 1 glas 240L 1 rest 240L 1 papier 240L" at bounding box center [783, 387] width 334 height 43
click at [732, 386] on textarea "Graag plaatsen: 1 glas 240L 1 rest 240L 1 papier 240L" at bounding box center [783, 387] width 334 height 43
click at [740, 376] on textarea "Graag plaatsen: 1 glas 240L 1 rest 240L 1 papier 240L" at bounding box center [783, 387] width 334 height 43
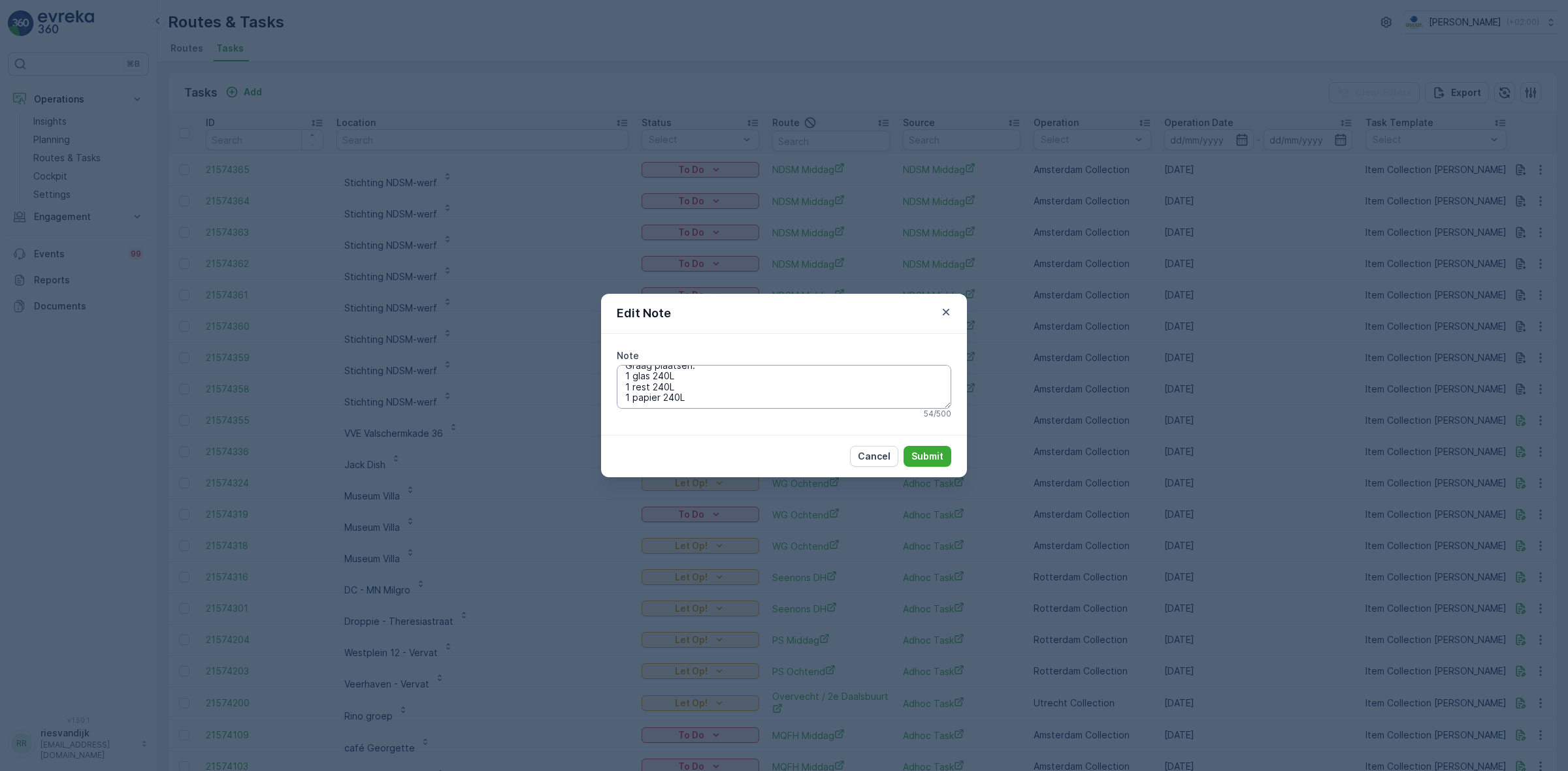
click at [743, 400] on textarea "Graag plaatsen: 1 glas 240L 1 rest 240L 1 papier 240L" at bounding box center [783, 387] width 334 height 43
type textarea "Graag plaatsen: 1 glas 240L 1 rest 240L 1 papier 240L 1 rol PD 240L en 1 rol Re…"
click at [929, 457] on p "Submit" at bounding box center [927, 457] width 32 height 13
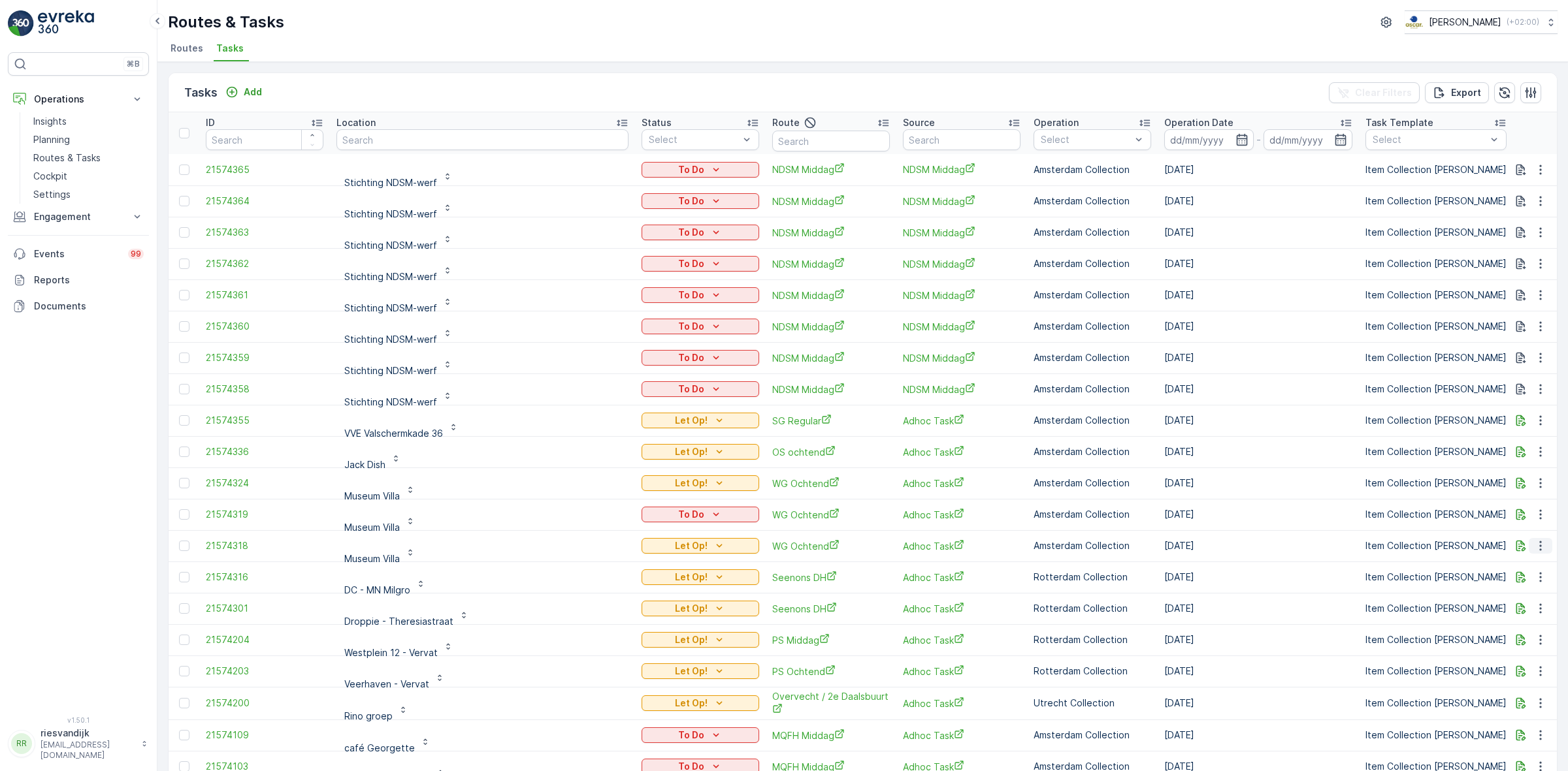
click at [1534, 546] on icon "button" at bounding box center [1541, 546] width 13 height 13
click at [1506, 599] on span "Change Route" at bounding box center [1507, 602] width 63 height 13
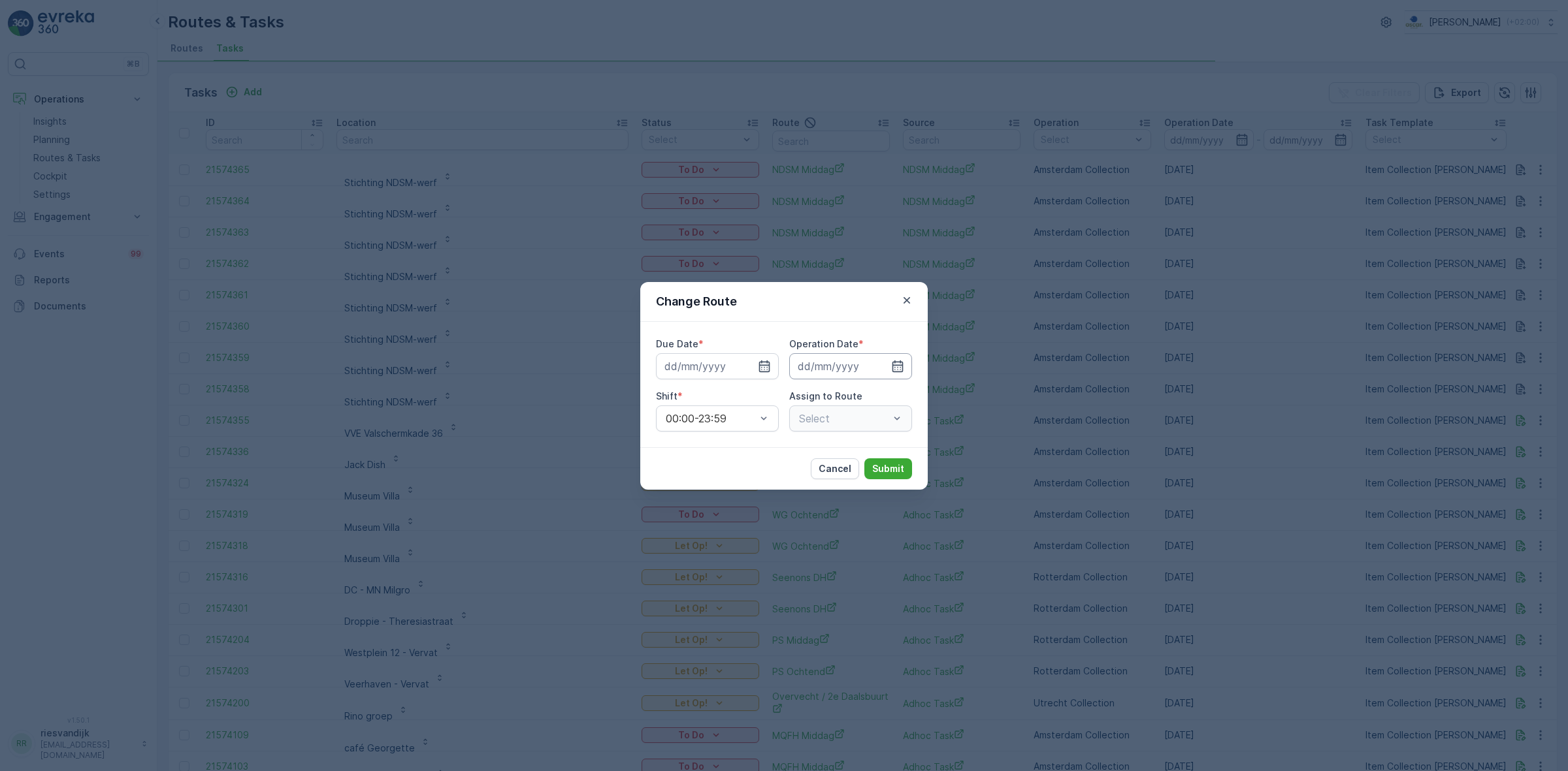
type input "[DATE]"
click at [735, 367] on icon "button" at bounding box center [733, 367] width 13 height 13
type input "[DATE]"
click at [867, 364] on input at bounding box center [850, 366] width 123 height 26
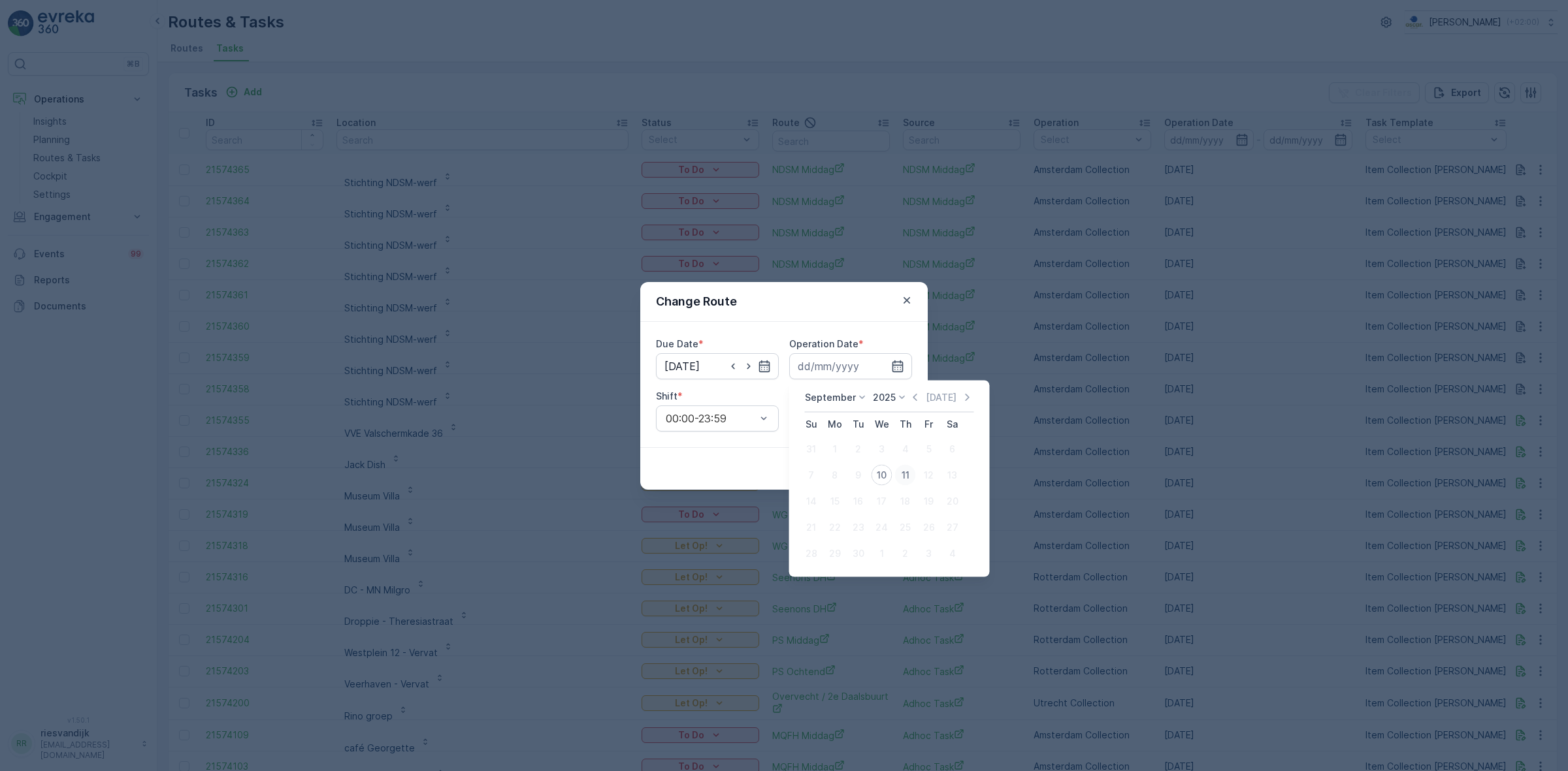
click at [898, 477] on div "11" at bounding box center [905, 475] width 21 height 21
type input "[DATE]"
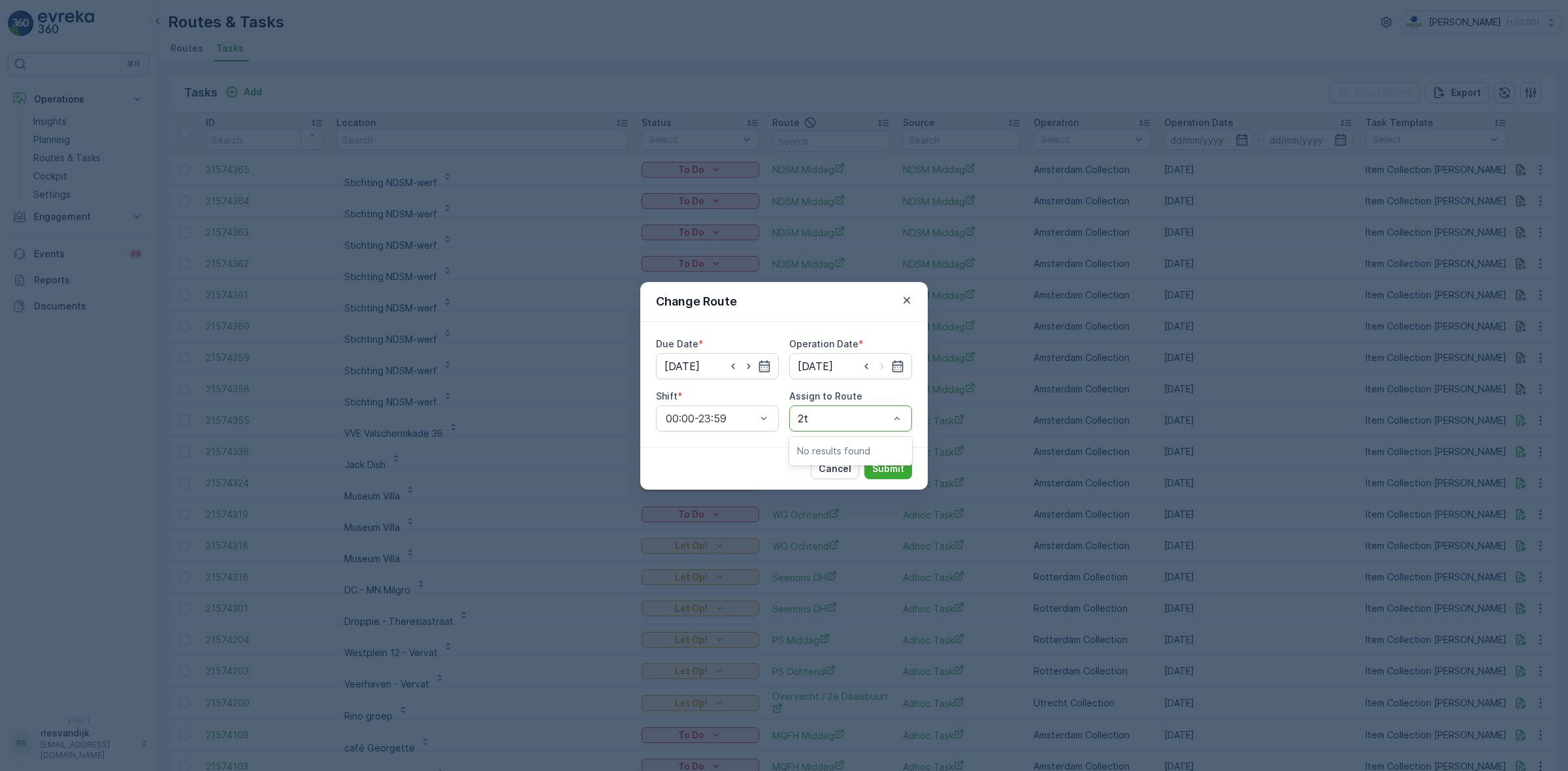
type input "2"
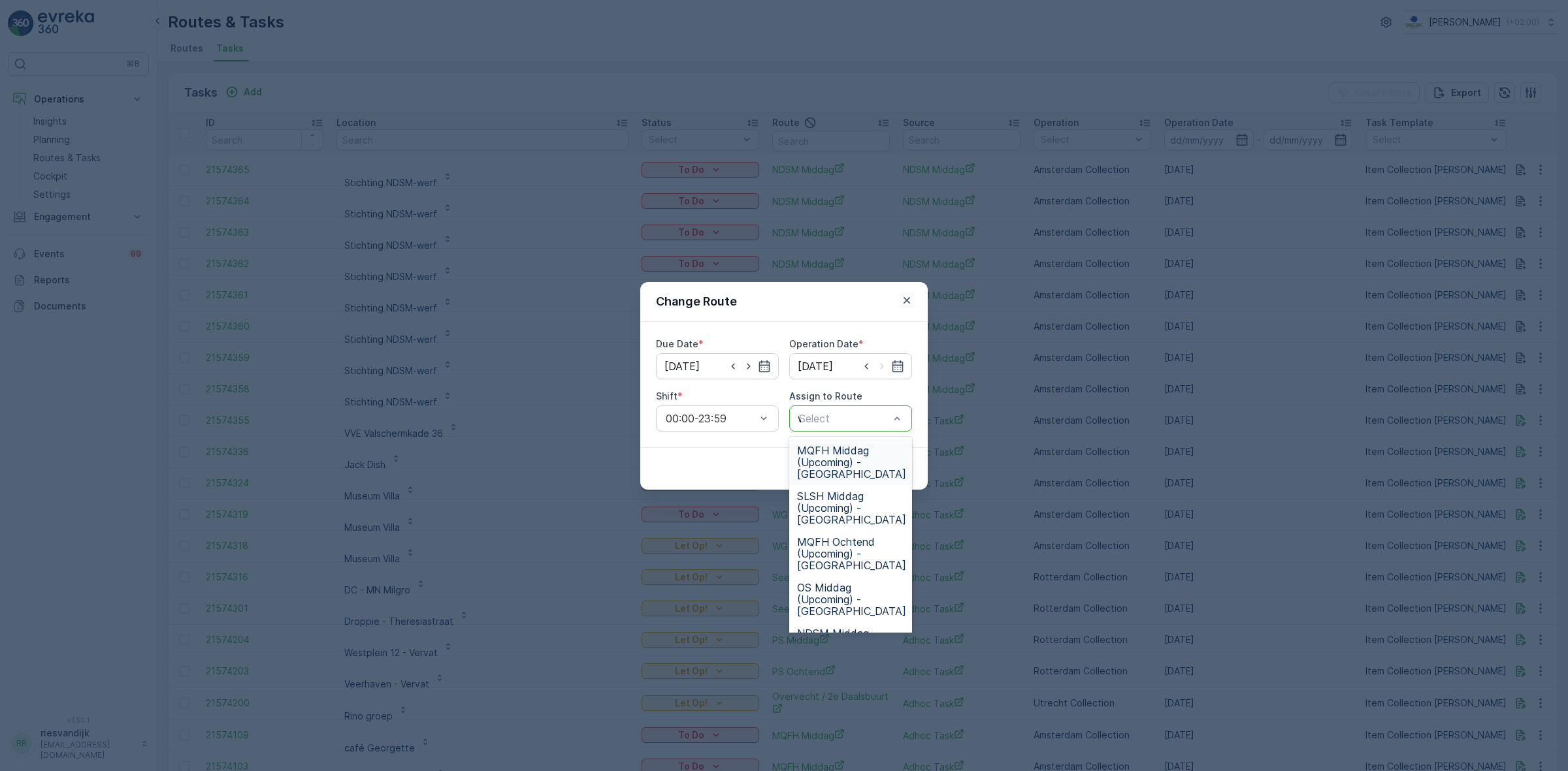
type input "wg"
click at [856, 469] on span "WG Ochtend (Upcoming) - [GEOGRAPHIC_DATA]" at bounding box center [852, 463] width 109 height 35
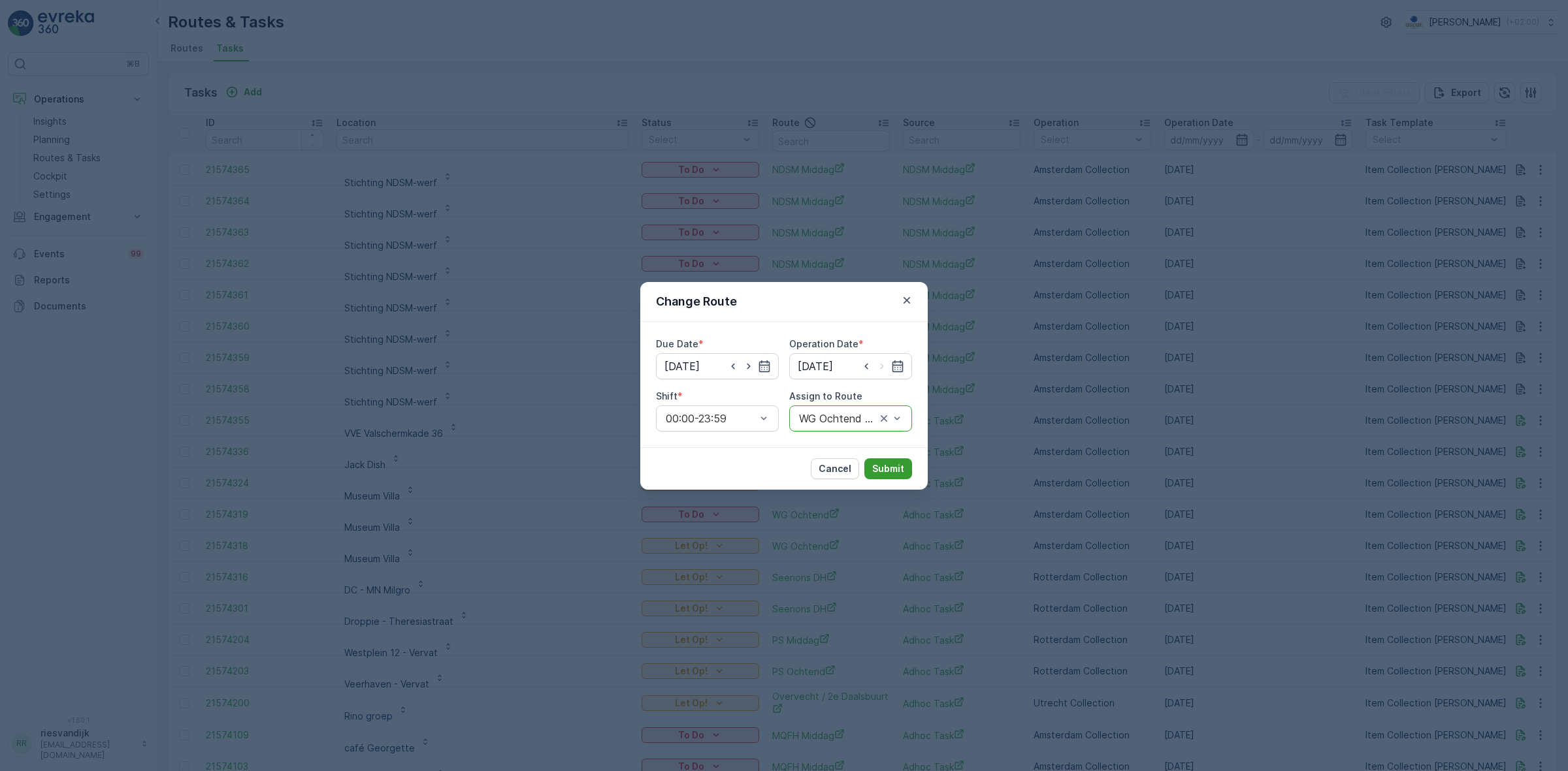
click at [887, 463] on p "Submit" at bounding box center [887, 469] width 32 height 13
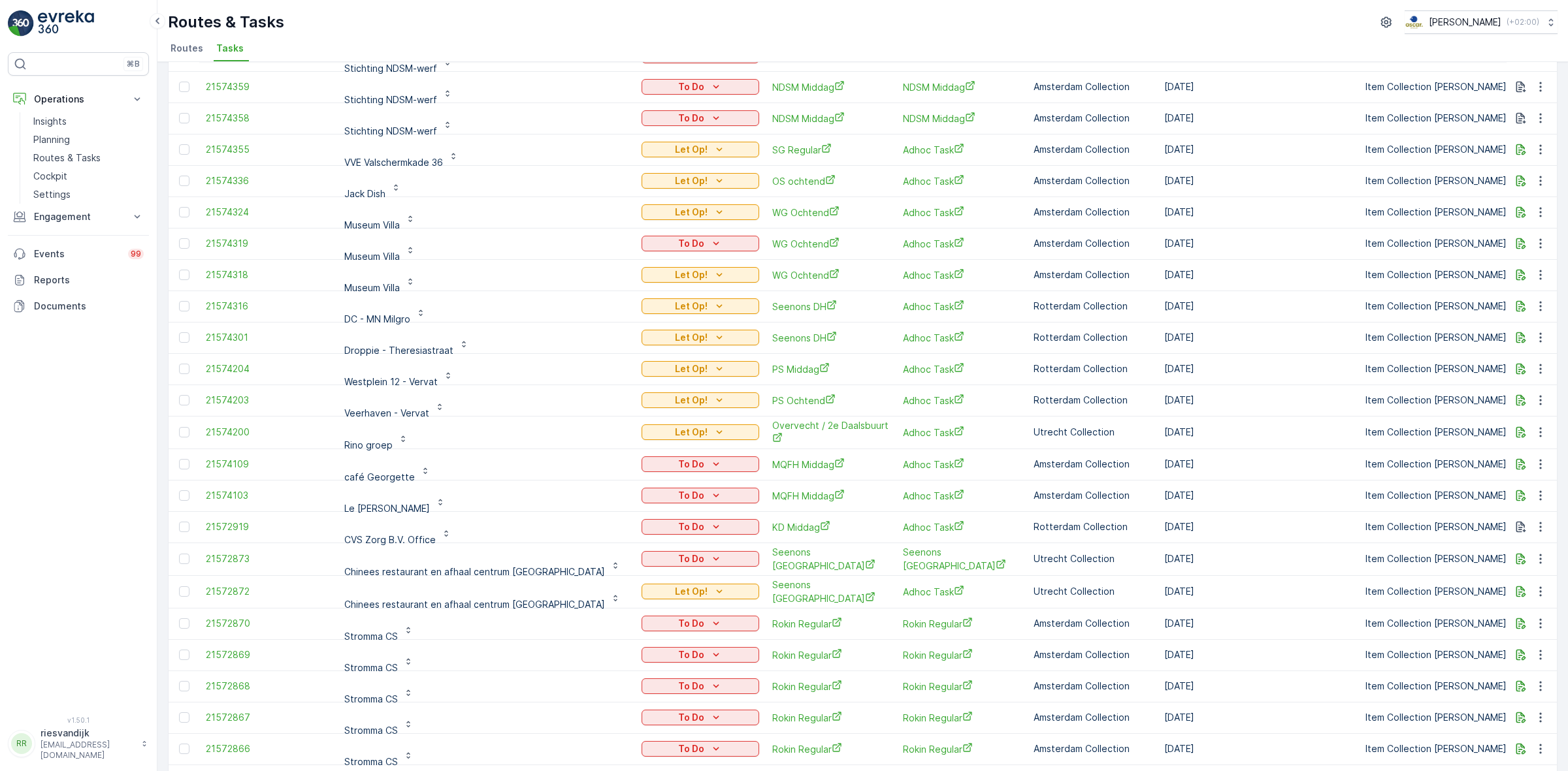
scroll to position [0, 0]
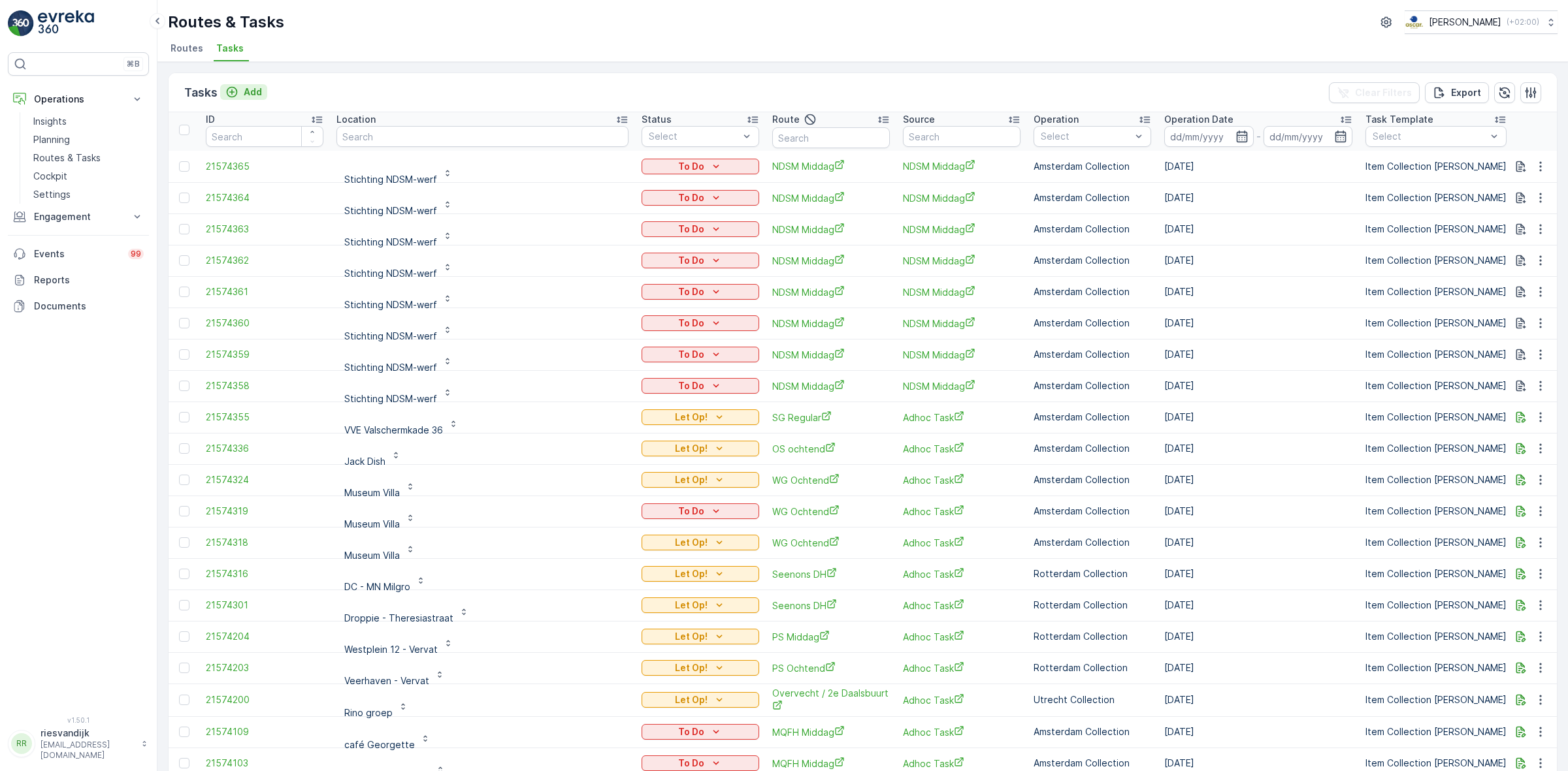
click at [250, 95] on p "Add" at bounding box center [252, 92] width 18 height 13
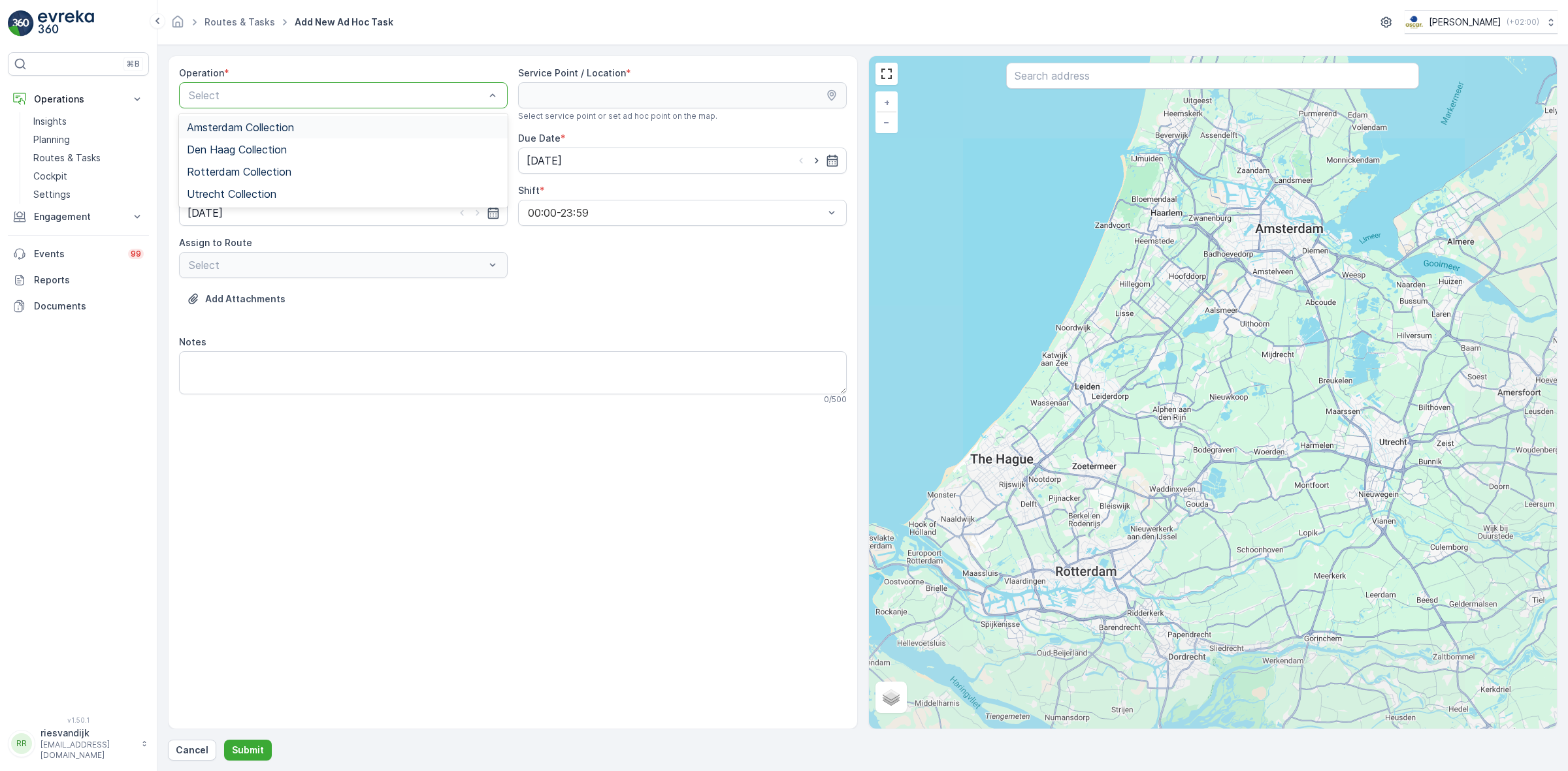
drag, startPoint x: 342, startPoint y: 128, endPoint x: 385, endPoint y: 122, distance: 43.4
click at [342, 125] on div "Amsterdam Collection" at bounding box center [343, 128] width 313 height 12
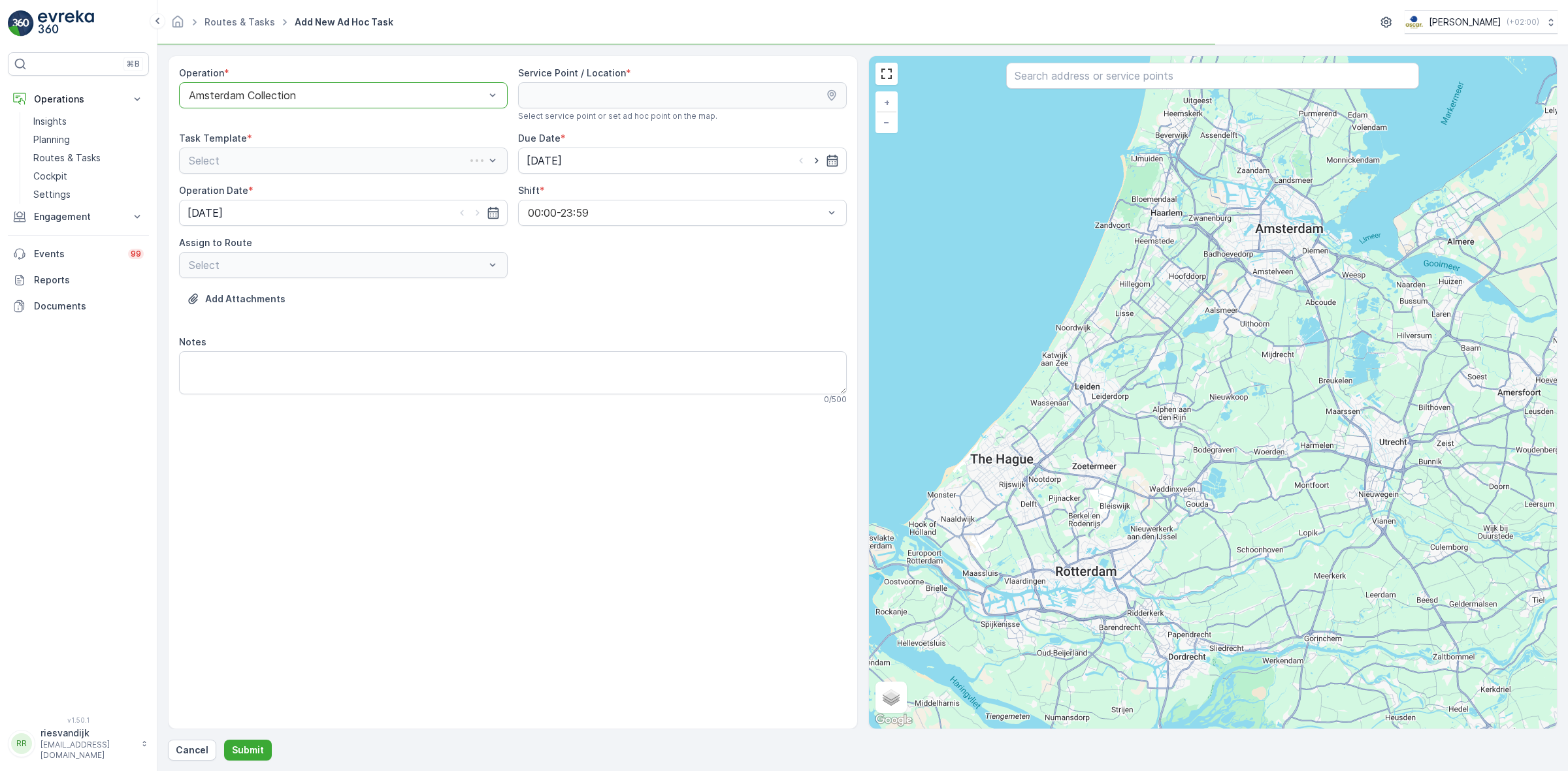
click at [1186, 77] on input "text" at bounding box center [1212, 75] width 413 height 26
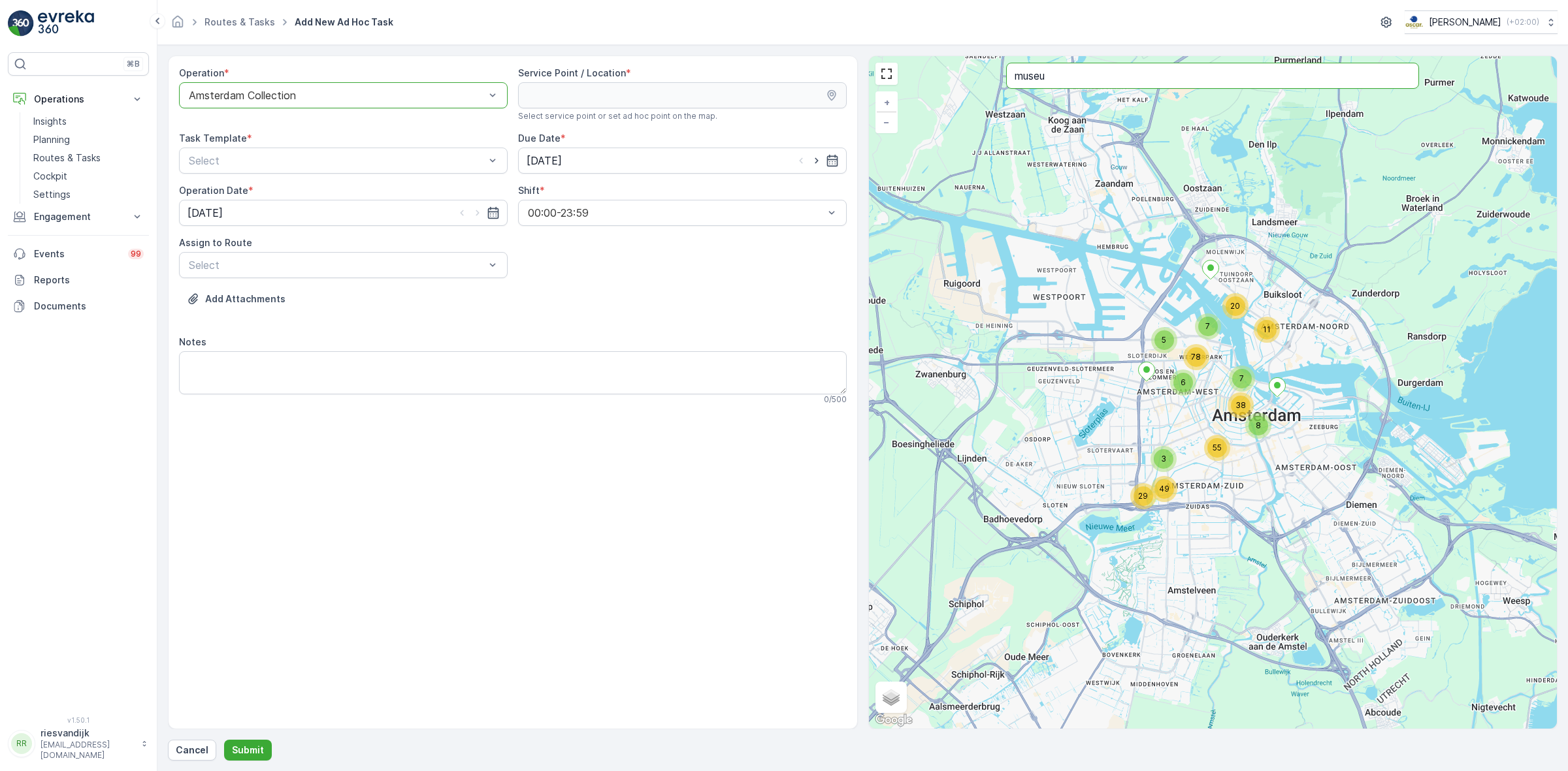
type input "museu"
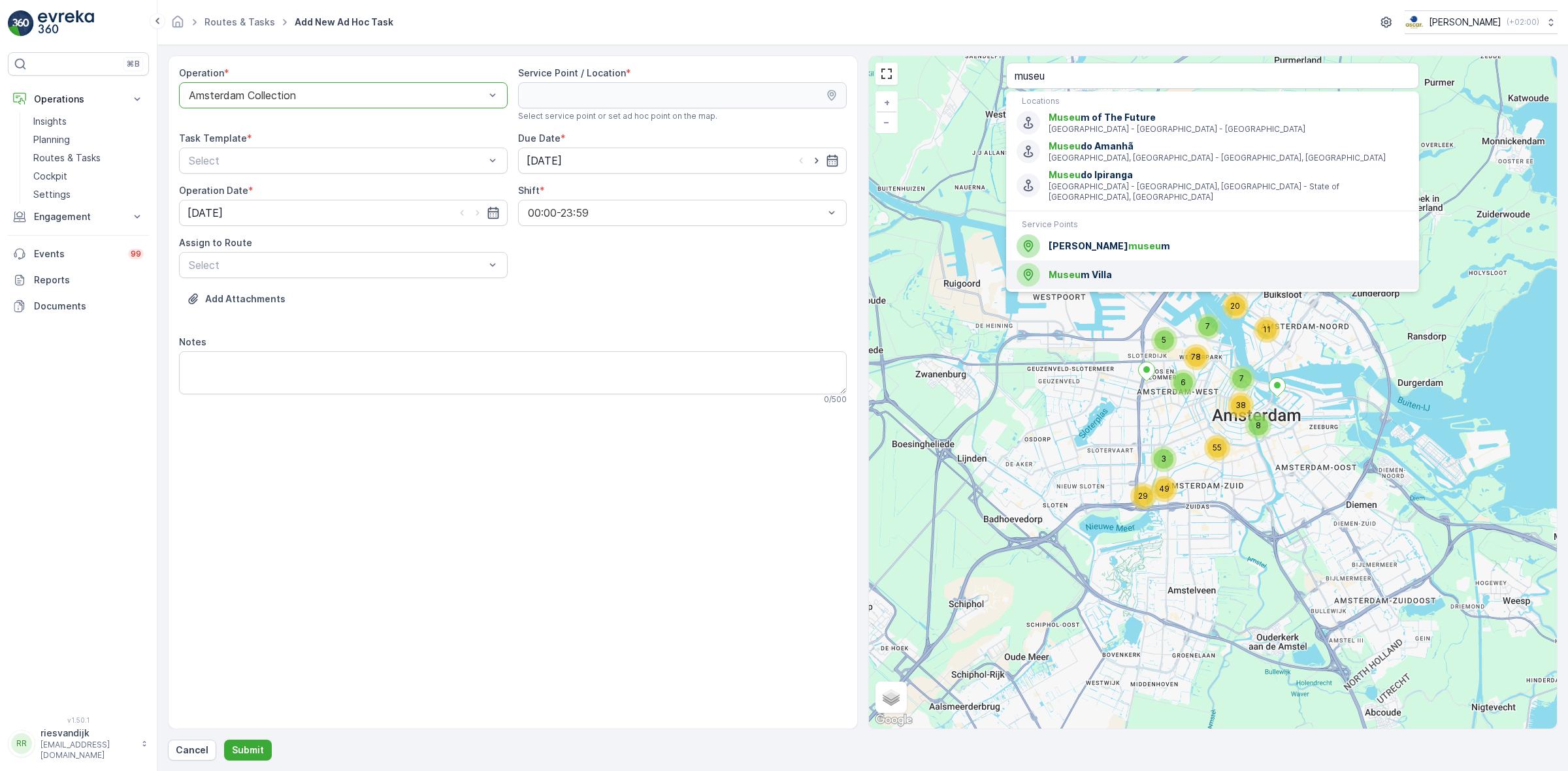
click at [1141, 269] on span "Museu m Villa" at bounding box center [1228, 275] width 360 height 13
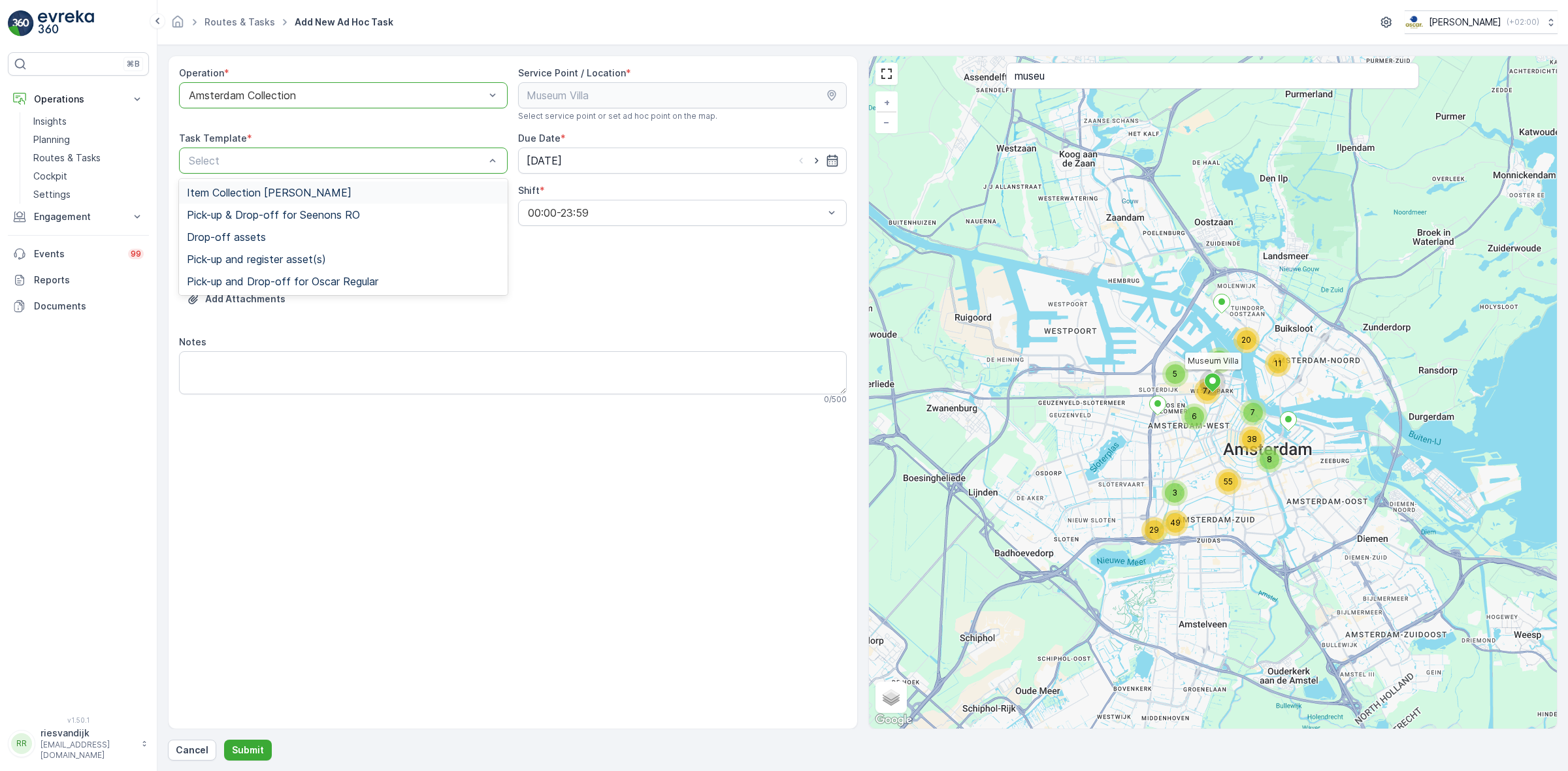
click at [347, 152] on div "Select" at bounding box center [343, 160] width 329 height 26
click at [303, 200] on div "Item Collection [PERSON_NAME]" at bounding box center [343, 193] width 329 height 22
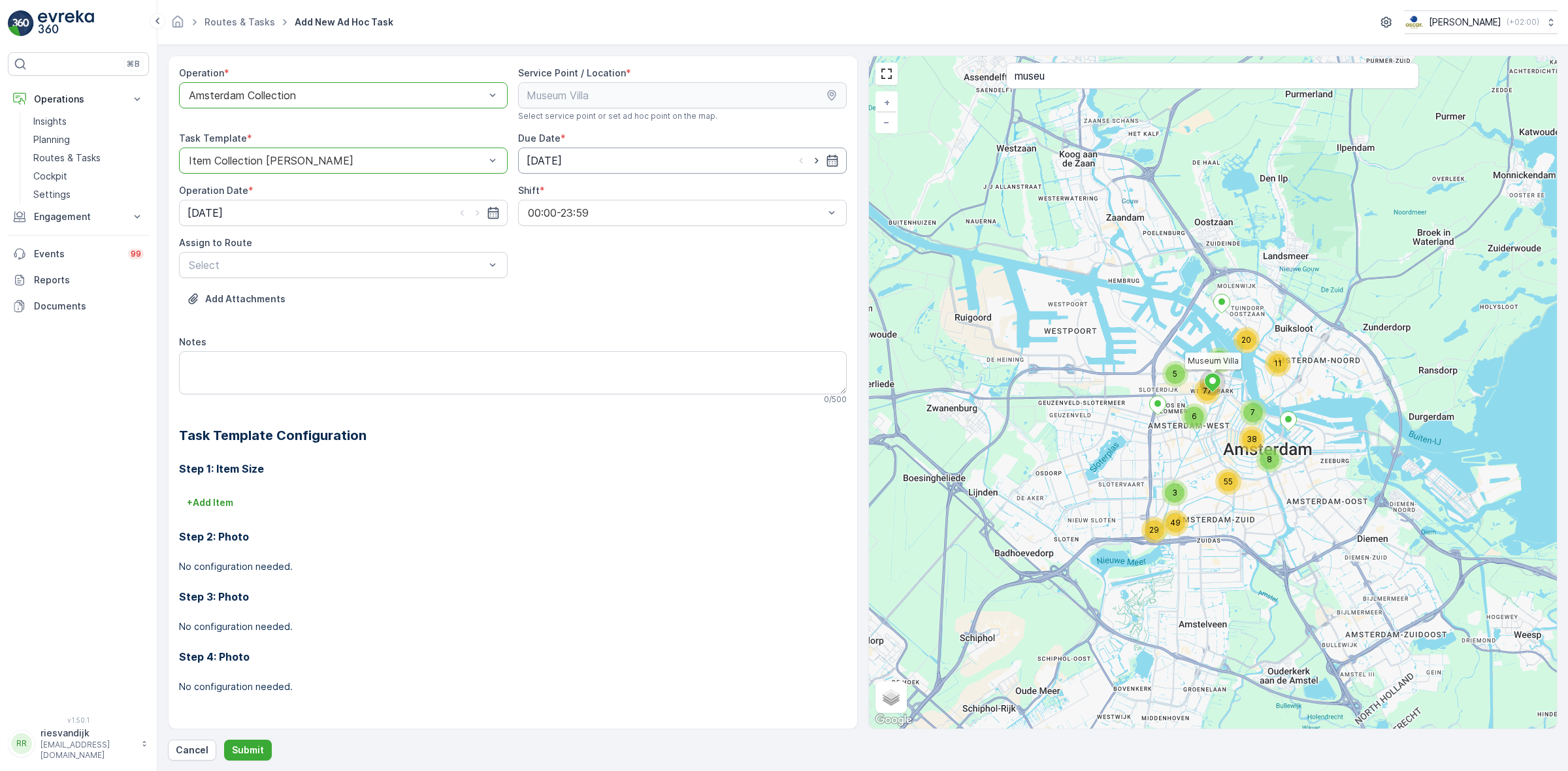
click at [602, 158] on input "[DATE]" at bounding box center [682, 160] width 329 height 26
click at [556, 295] on div "15" at bounding box center [564, 297] width 21 height 21
type input "[DATE]"
drag, startPoint x: 327, startPoint y: 210, endPoint x: 327, endPoint y: 226, distance: 16.0
click at [327, 213] on input "[DATE]" at bounding box center [343, 212] width 329 height 26
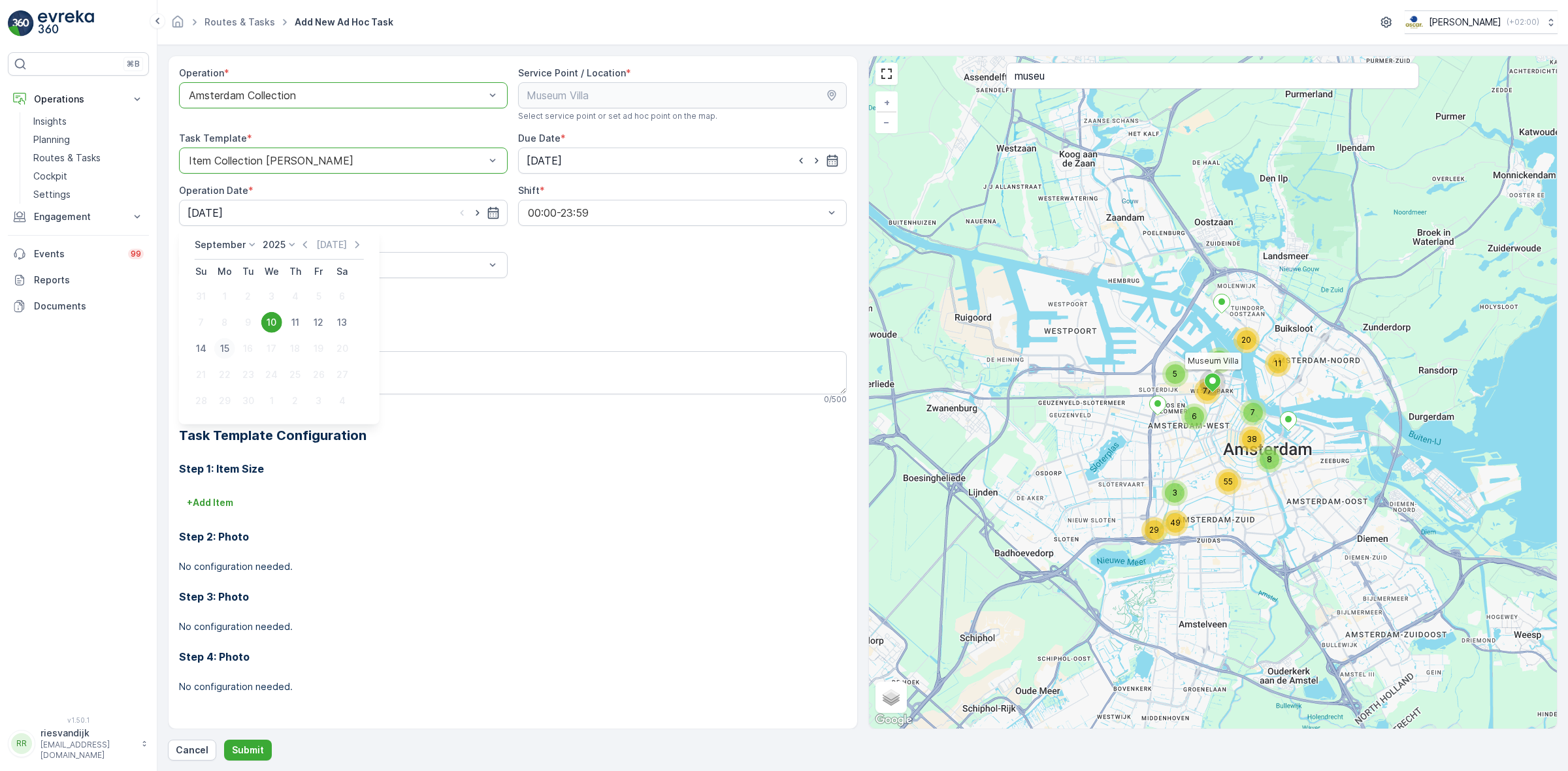
click at [218, 344] on div "15" at bounding box center [224, 348] width 21 height 21
type input "[DATE]"
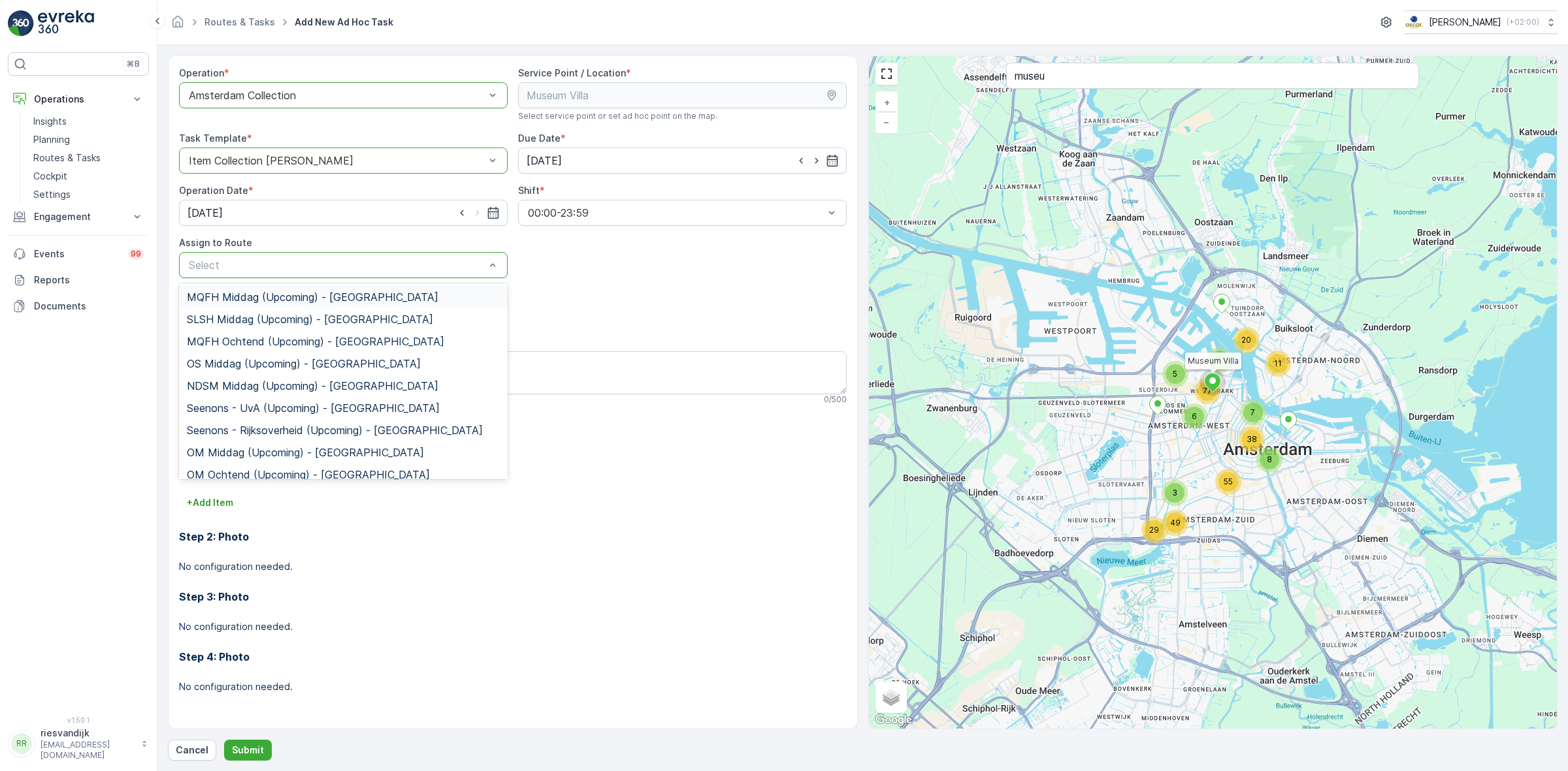
click at [351, 275] on div "Select" at bounding box center [343, 265] width 329 height 26
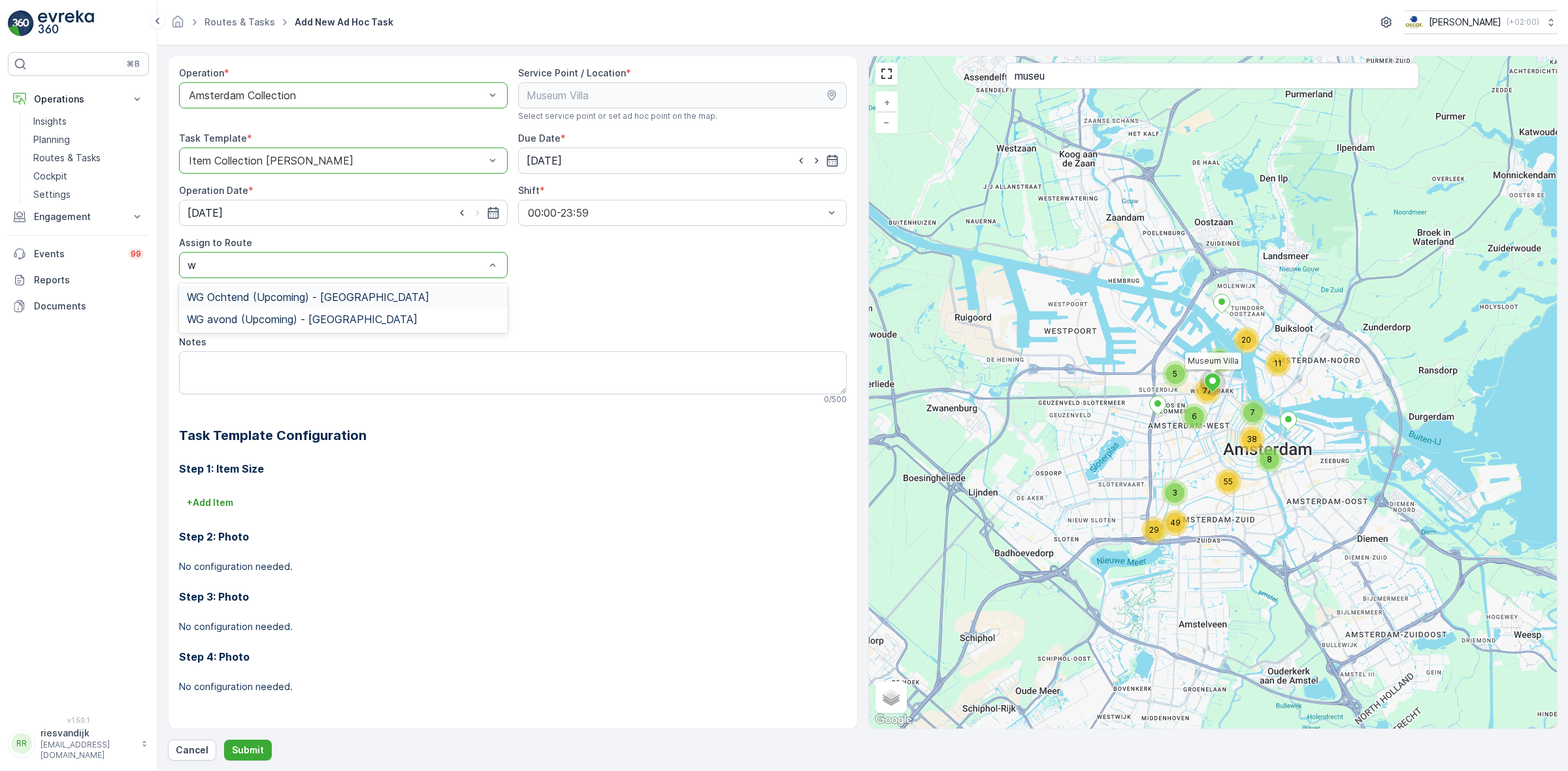
type input "wg"
click at [304, 301] on span "WG Ochtend (Upcoming) - [GEOGRAPHIC_DATA]" at bounding box center [308, 297] width 242 height 12
click at [331, 376] on textarea "Notes" at bounding box center [512, 373] width 667 height 43
type textarea "G"
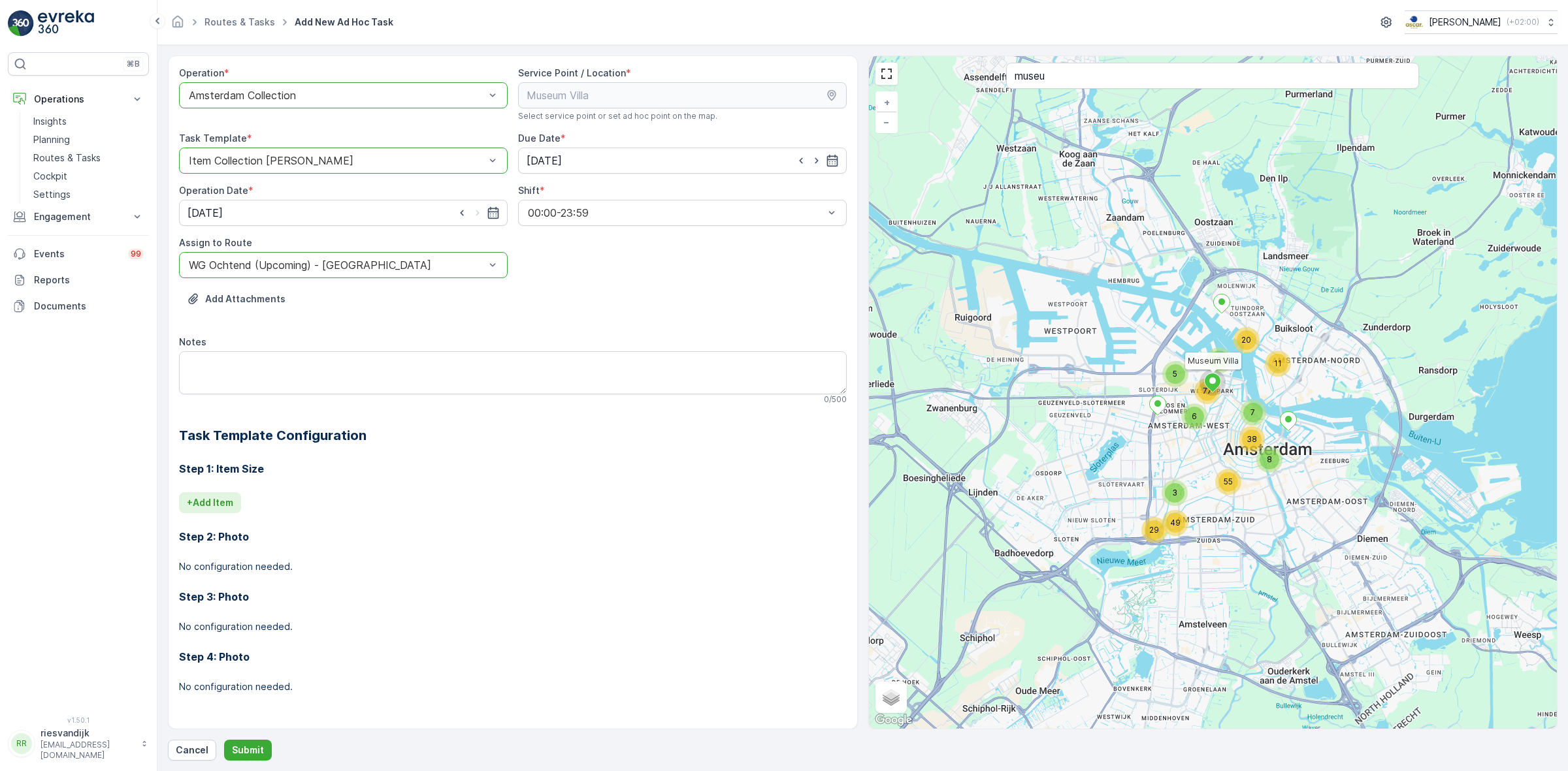
click at [204, 503] on p "+ Add Item" at bounding box center [210, 503] width 47 height 13
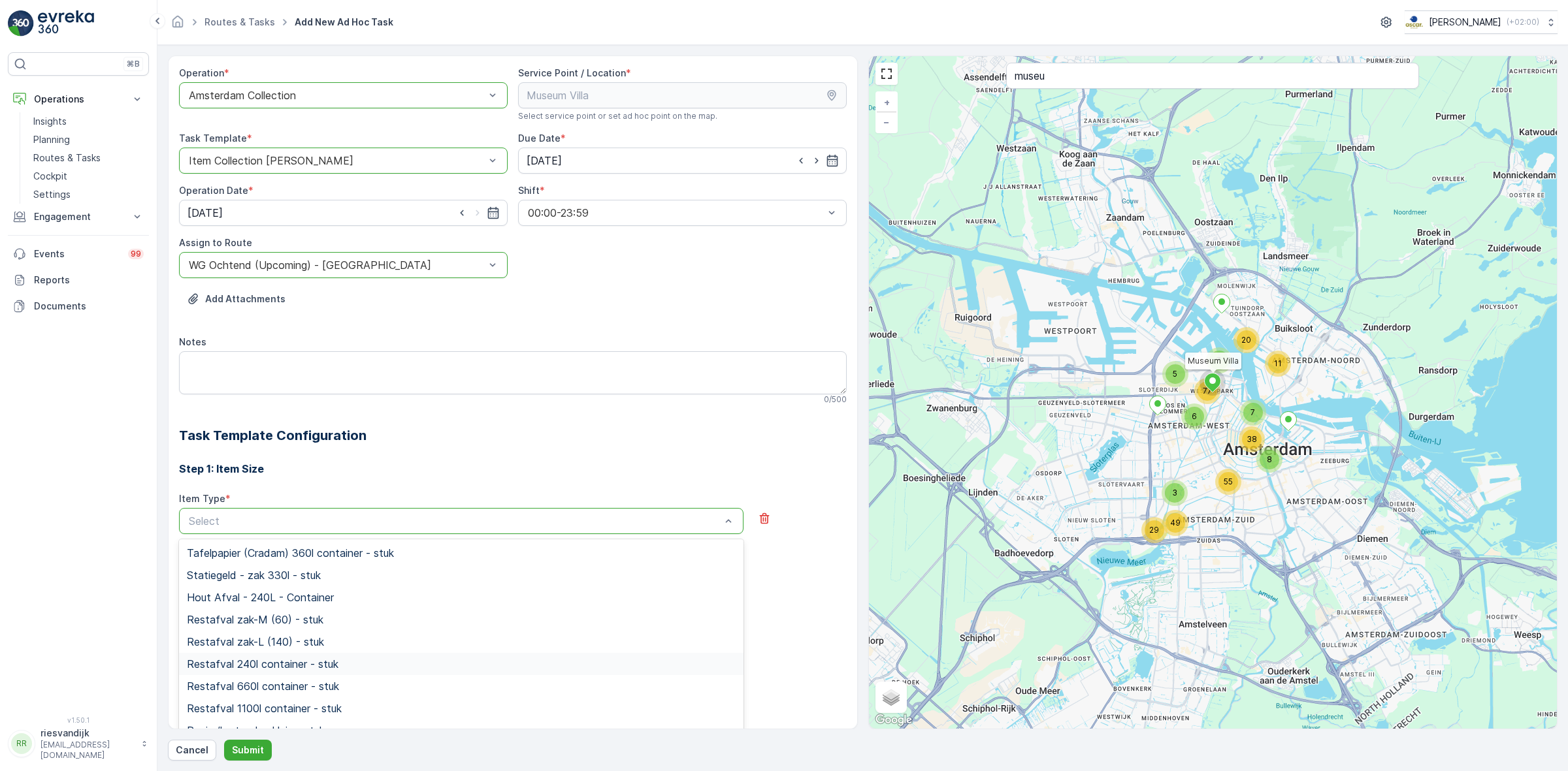
click at [332, 664] on span "Restafval 240l container - stuk" at bounding box center [262, 664] width 151 height 12
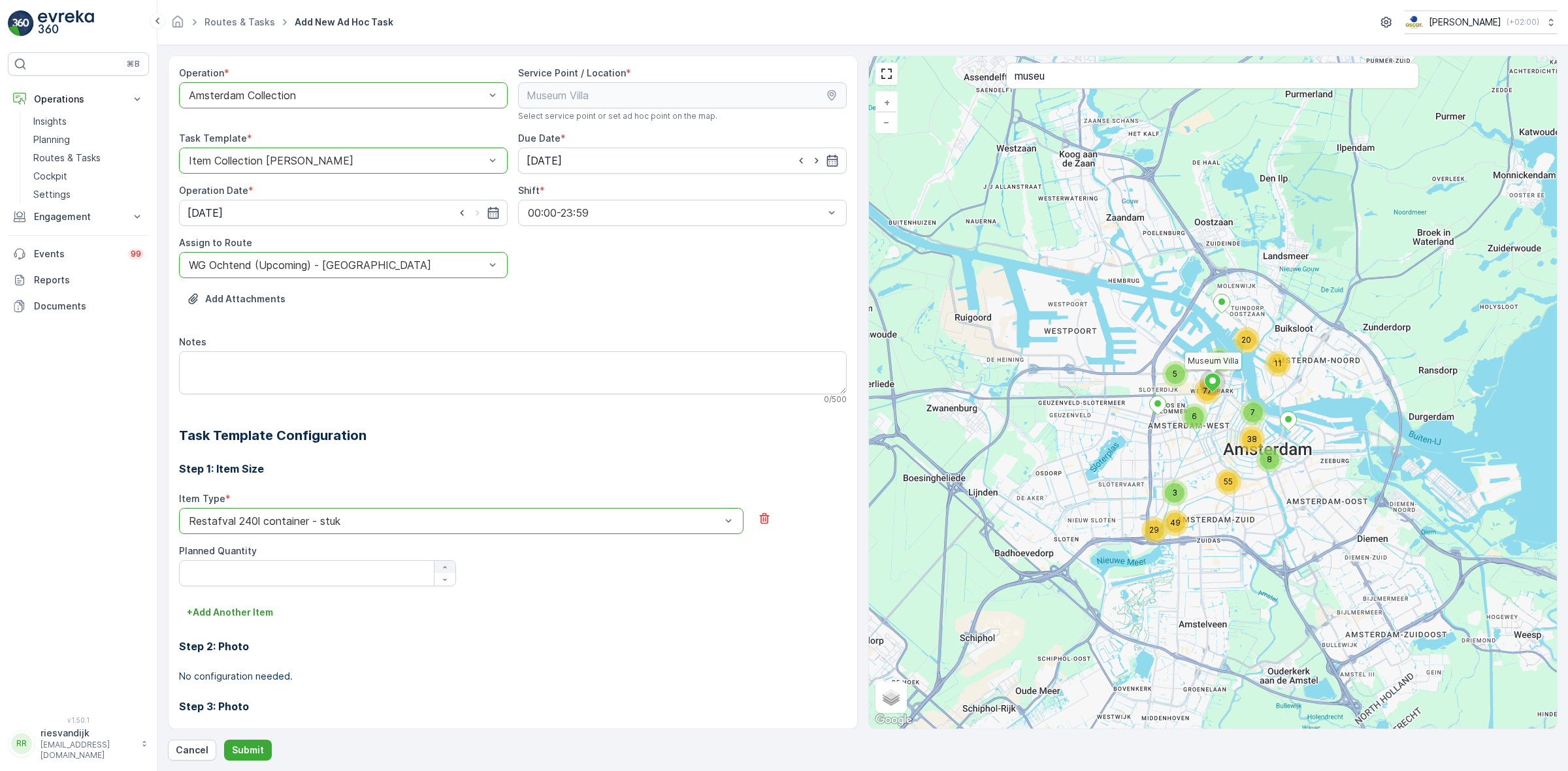
click at [439, 563] on button "button" at bounding box center [445, 567] width 21 height 13
type Quantity "1"
click at [227, 617] on p "+ Add Another Item" at bounding box center [230, 612] width 86 height 13
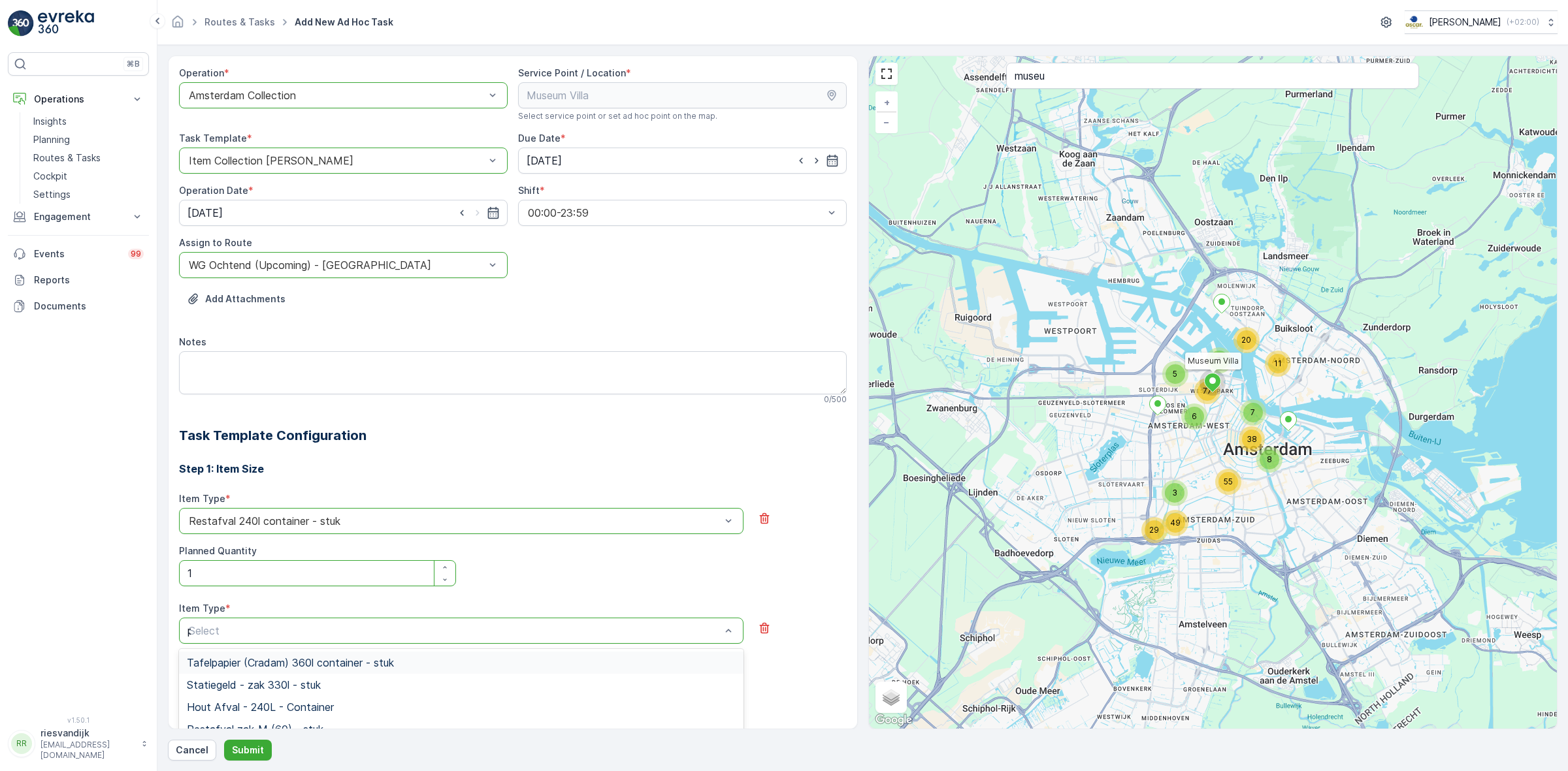
type input "pd"
click at [334, 725] on div "PD zak-XL (240) - stuk" at bounding box center [461, 730] width 549 height 12
click at [445, 677] on icon "button" at bounding box center [444, 677] width 8 height 8
type Quantity "1"
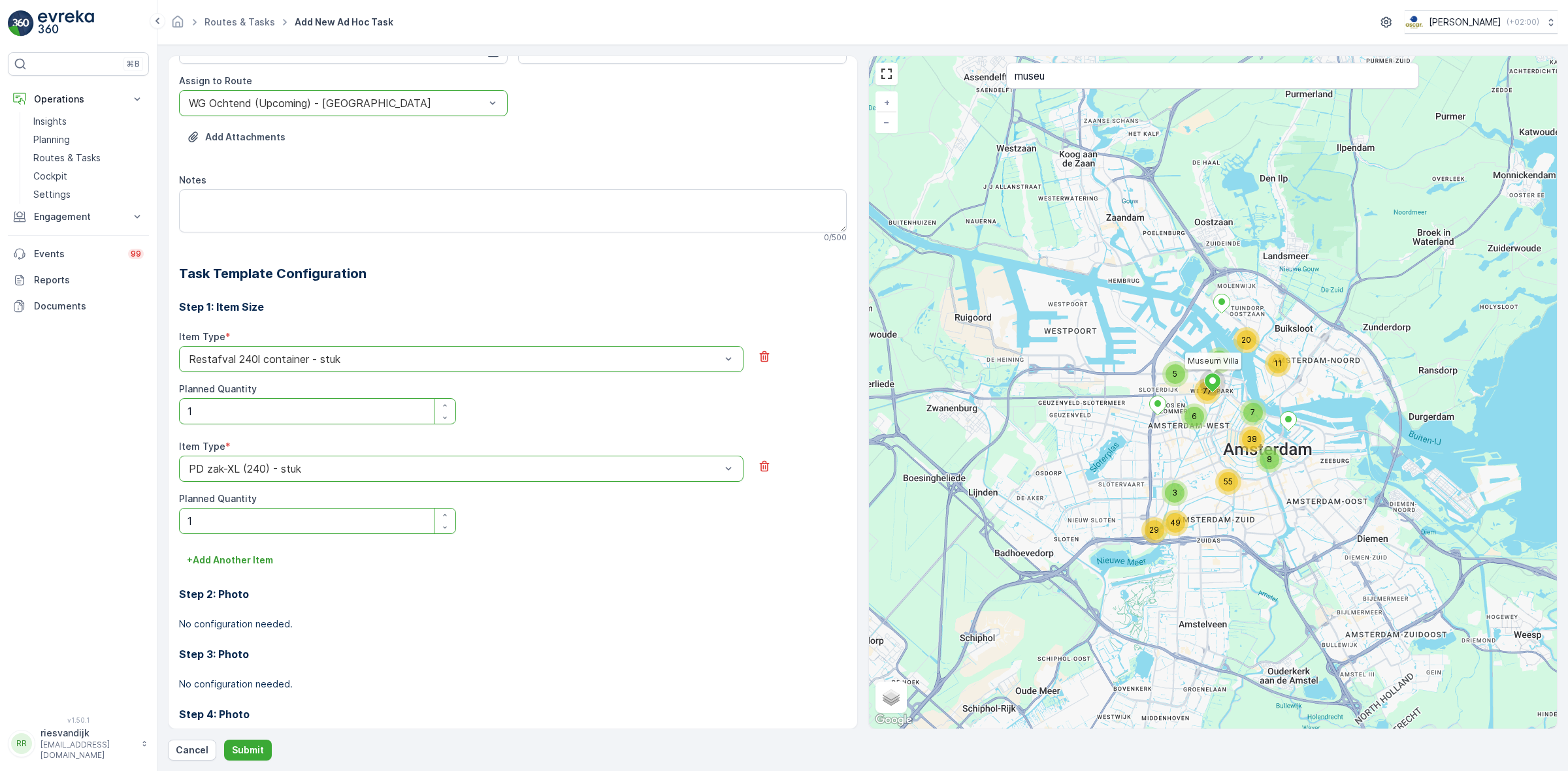
scroll to position [163, 0]
click at [240, 541] on div "Item Type * option PD zak-XL (240) - stuk is disabled. Select another option. P…" at bounding box center [512, 494] width 667 height 110
click at [245, 559] on p "+ Add Another Item" at bounding box center [230, 559] width 86 height 13
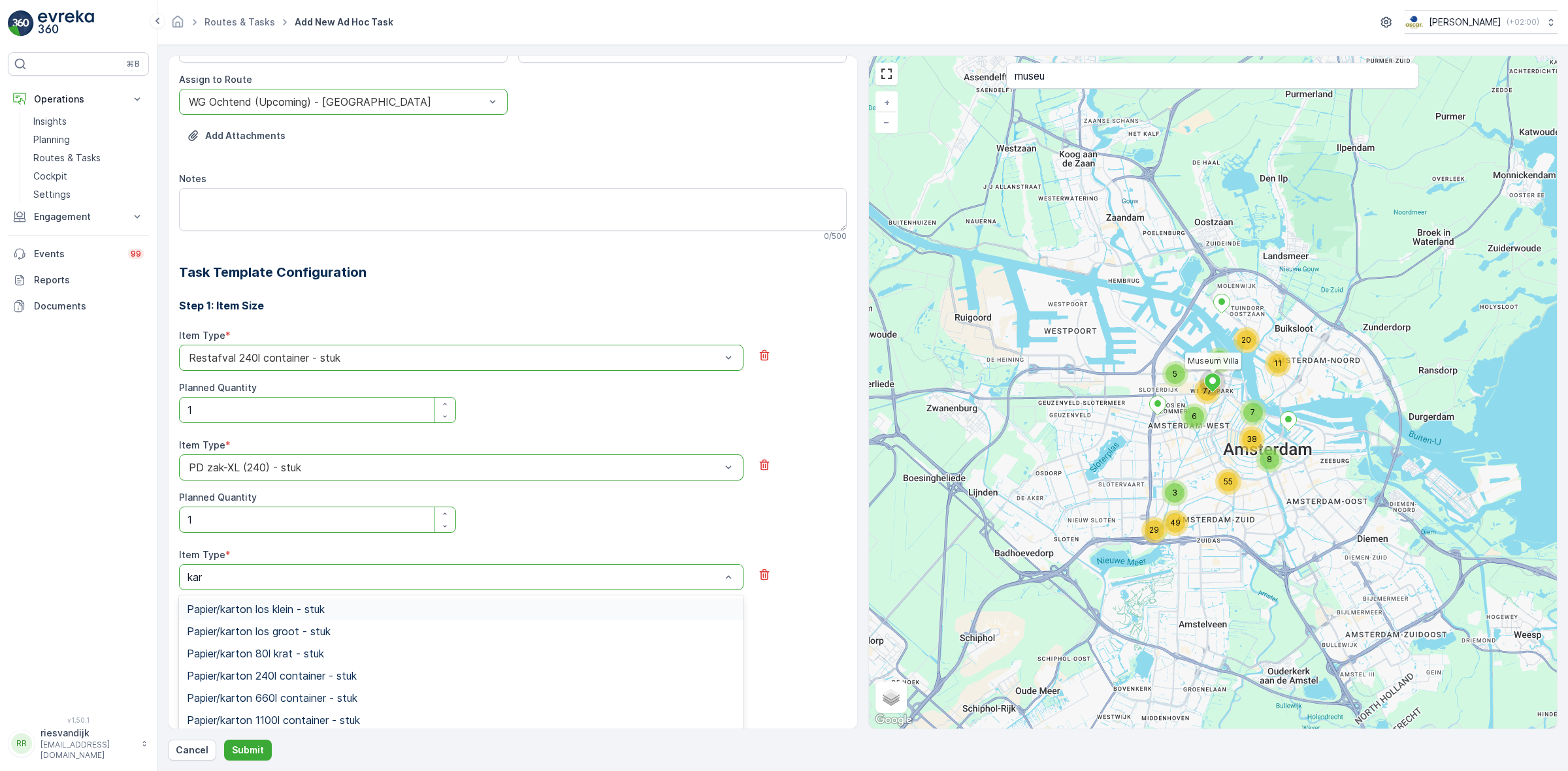
type input "kart"
click at [337, 679] on span "Papier/karton 240l container - stuk" at bounding box center [272, 676] width 170 height 12
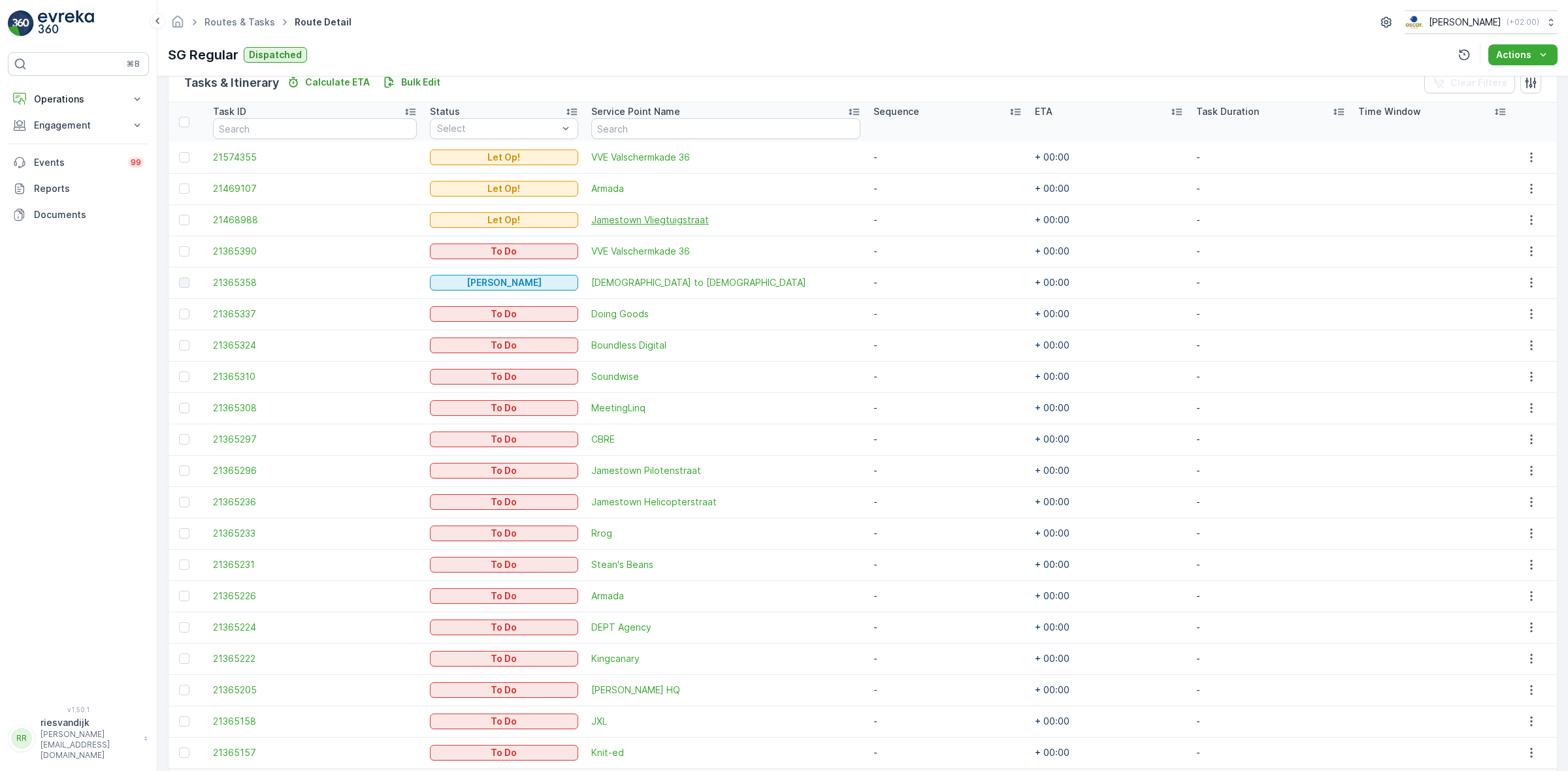
scroll to position [300, 0]
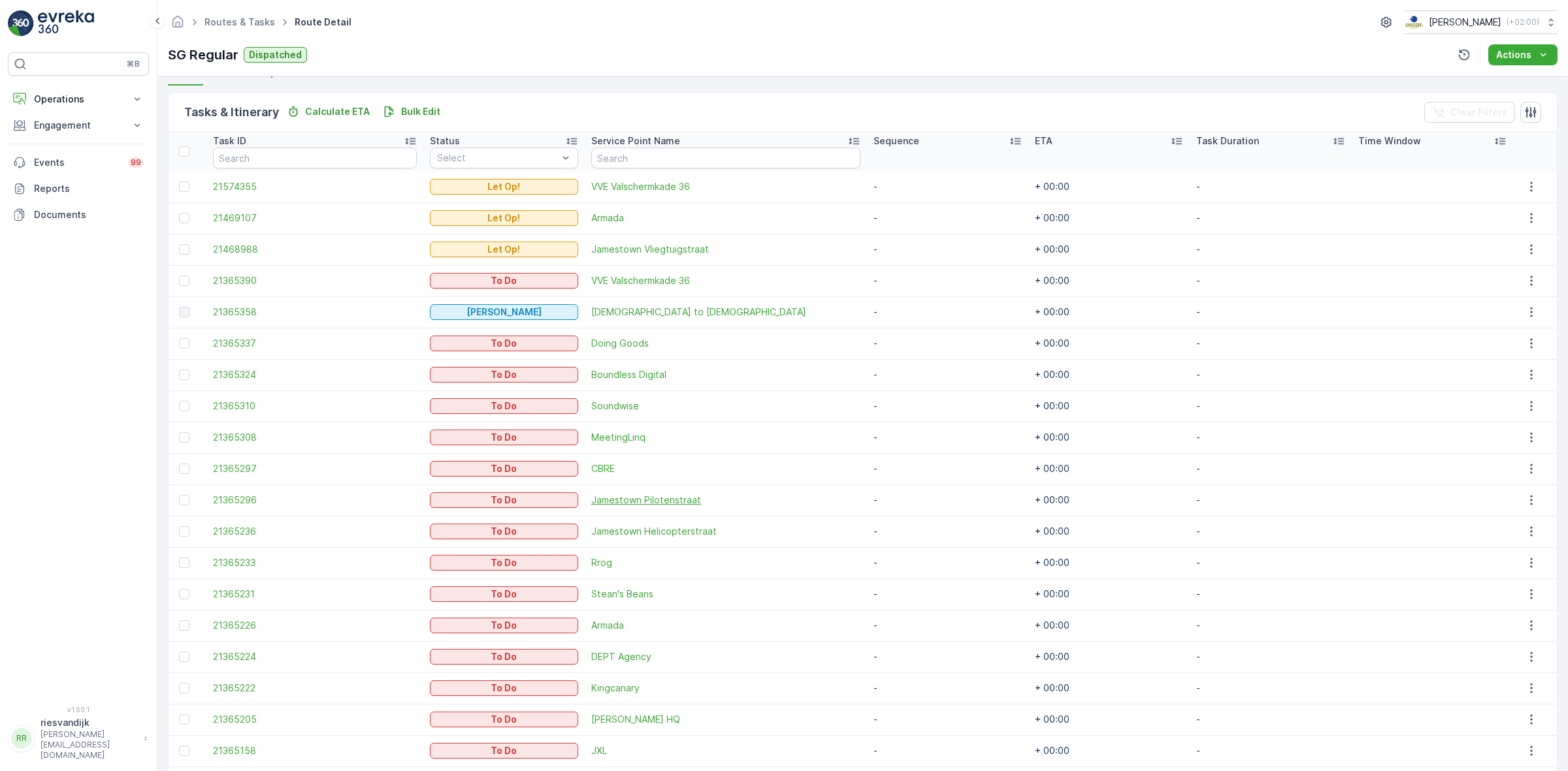
click at [634, 502] on span "Jamestown Pilotenstraat" at bounding box center [726, 500] width 269 height 13
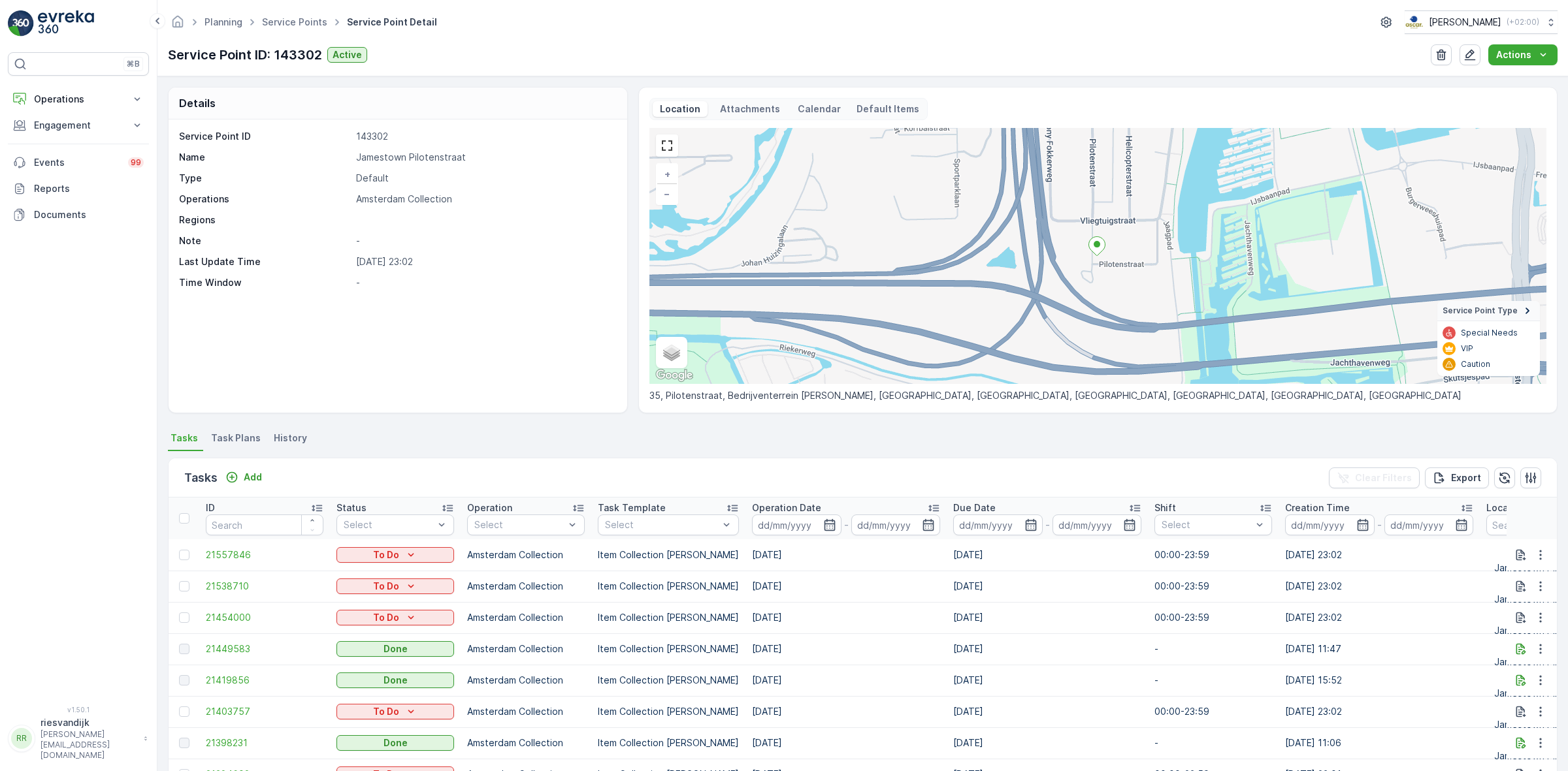
scroll to position [245, 0]
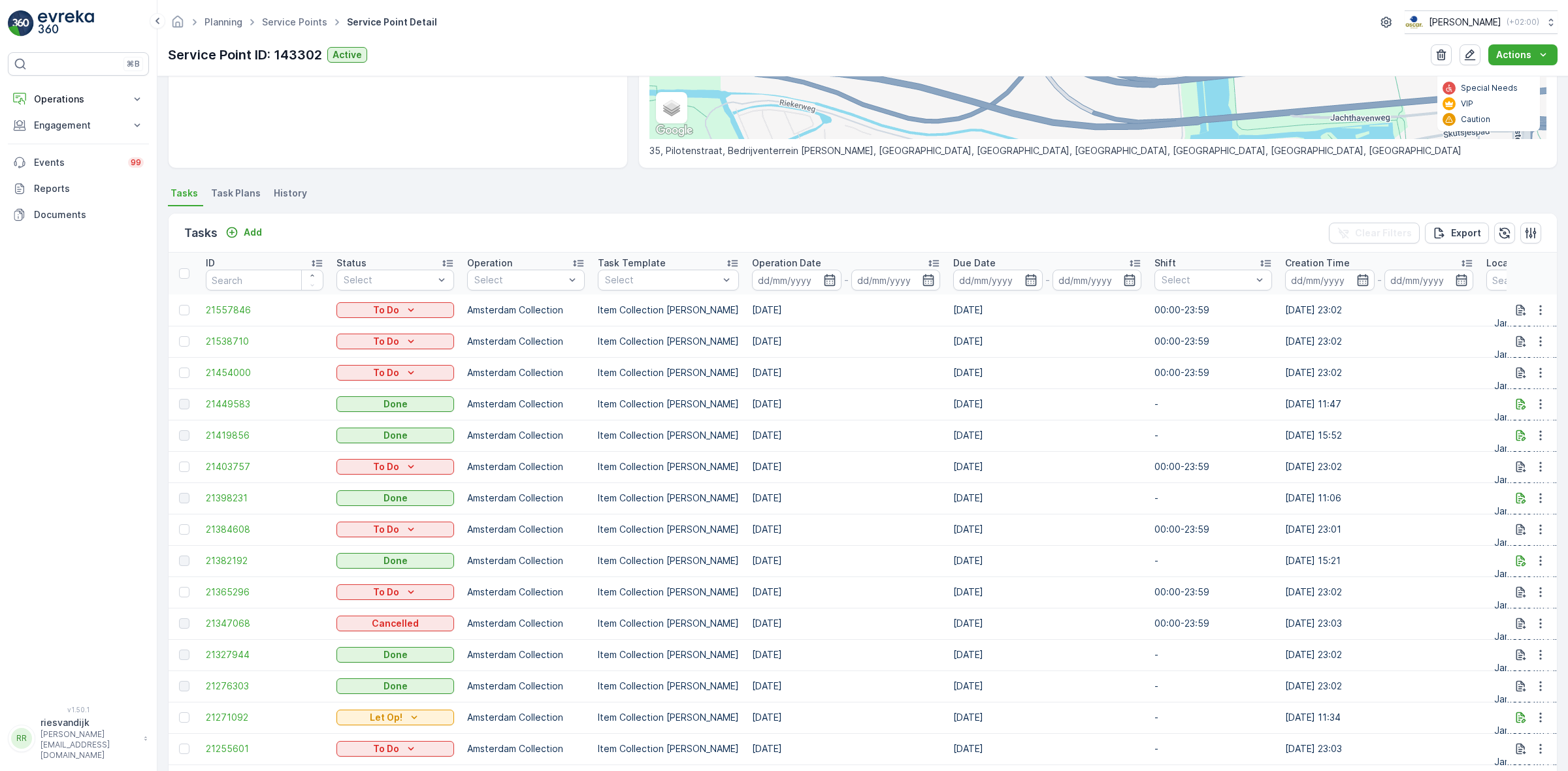
click at [846, 260] on div "Operation Date" at bounding box center [846, 263] width 188 height 13
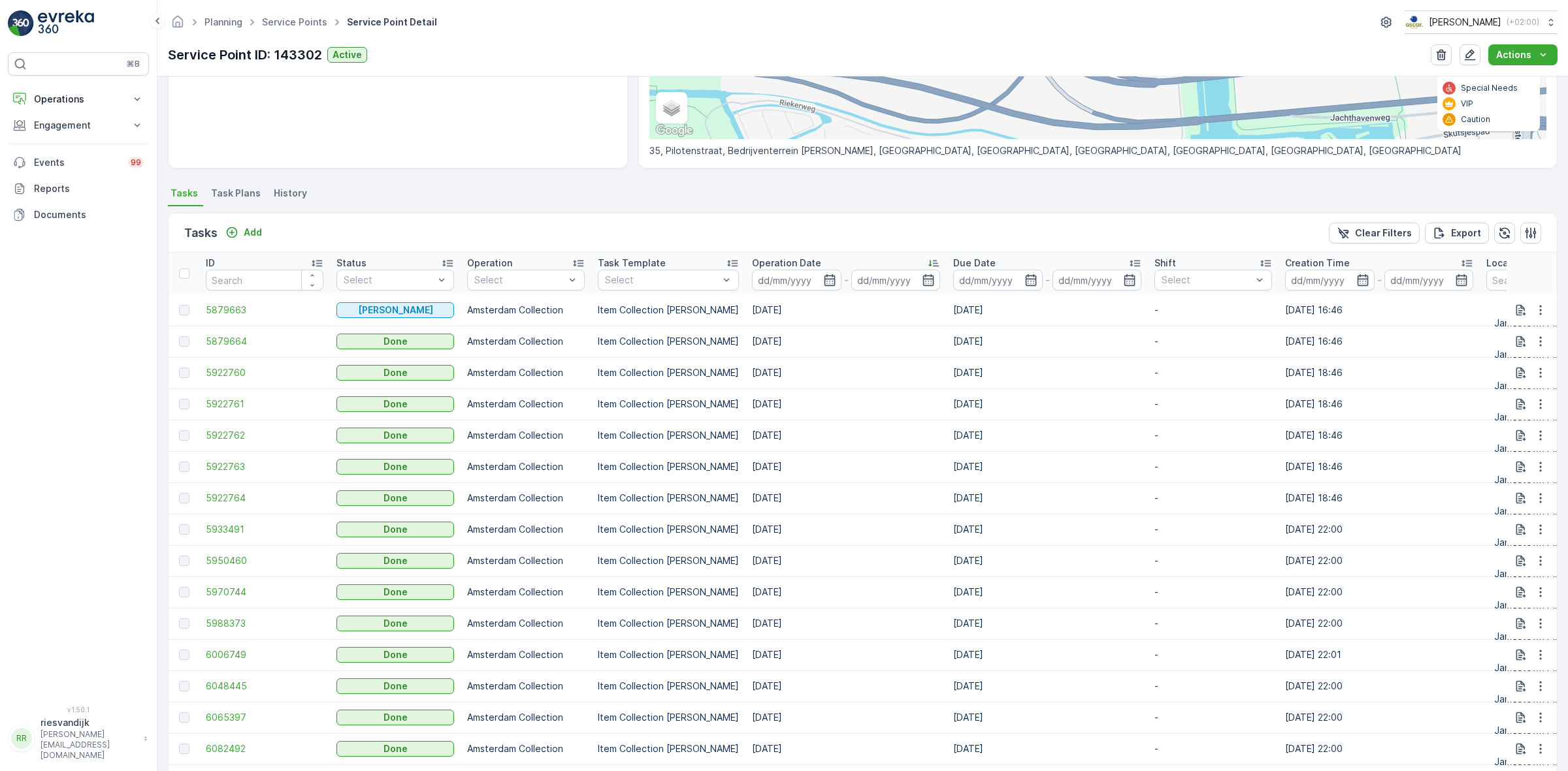
click at [845, 260] on div "Operation Date" at bounding box center [846, 263] width 188 height 13
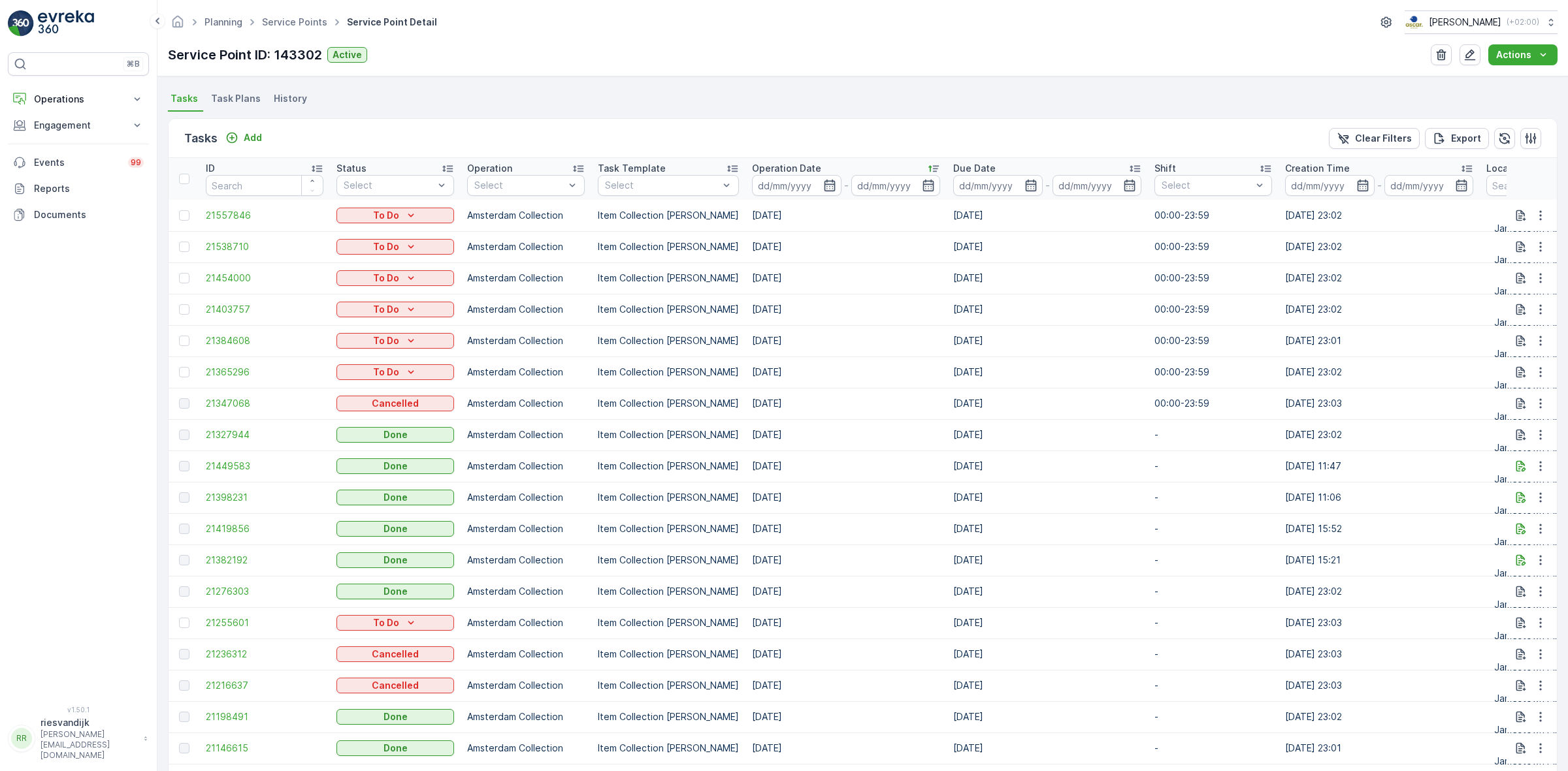
scroll to position [335, 0]
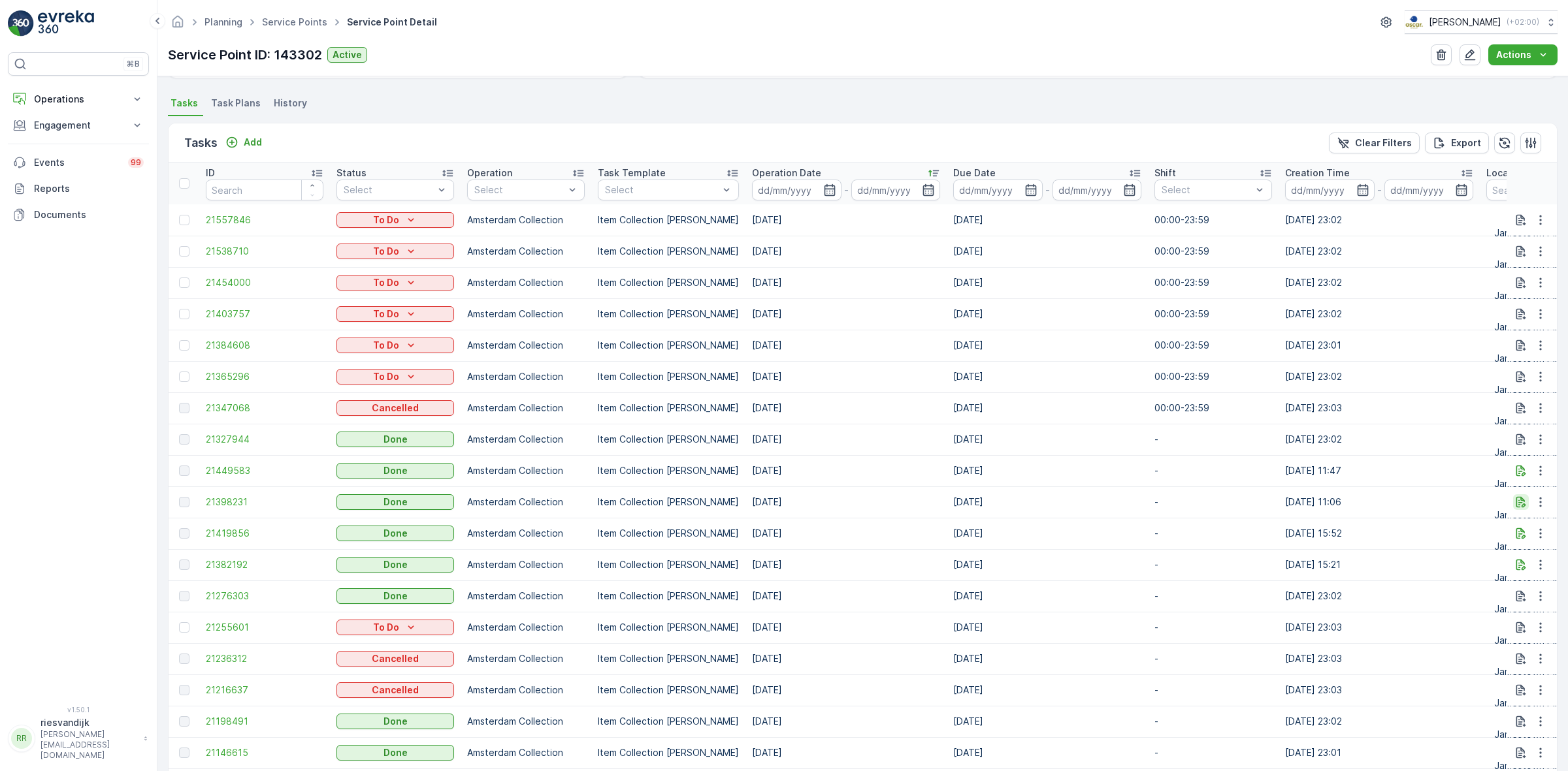
click at [1514, 502] on icon "button" at bounding box center [1521, 502] width 13 height 13
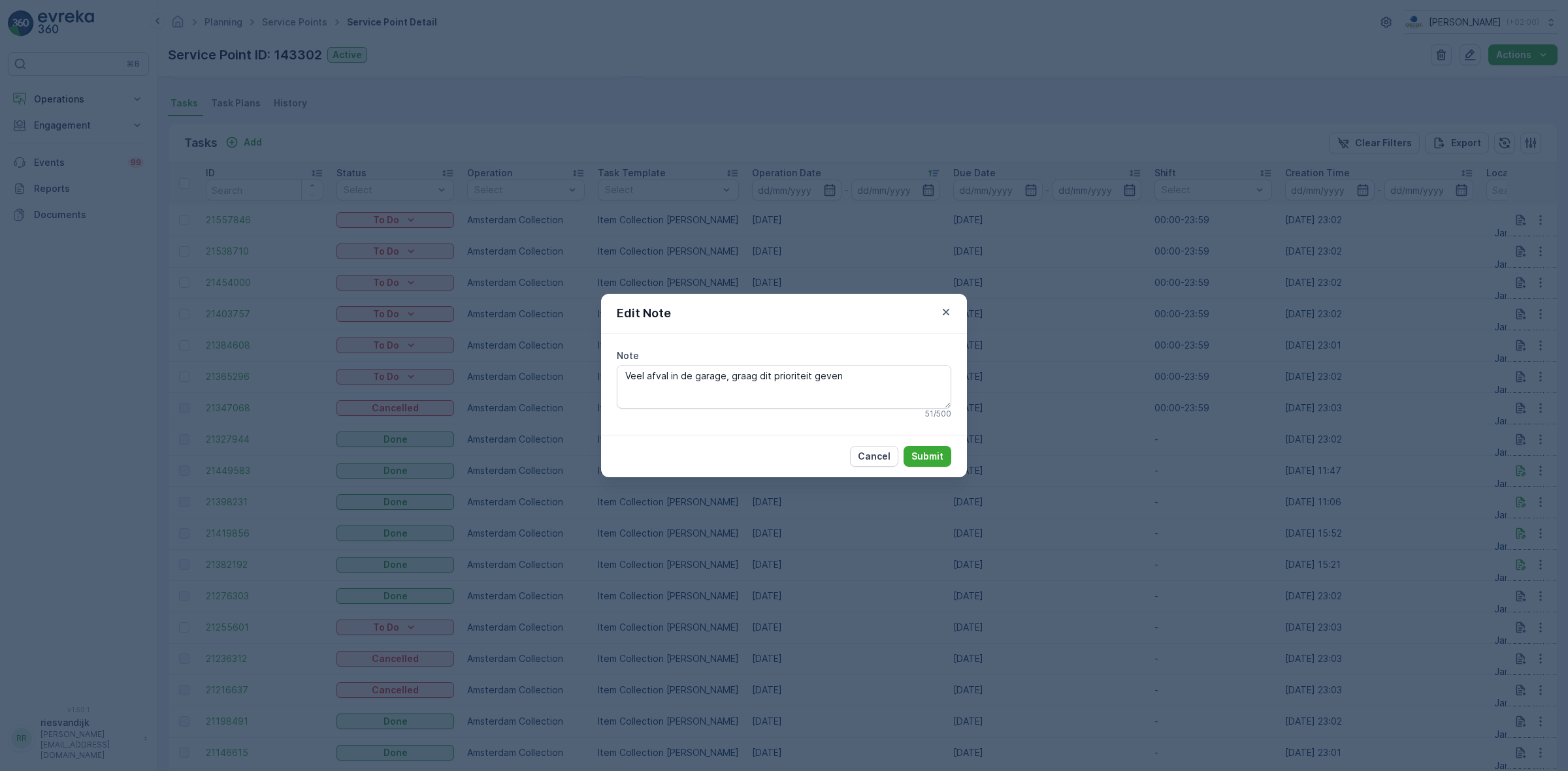
click at [1392, 502] on div "Edit Note Note Veel afval in de garage, graag dit prioriteit geven 51 / 500 Can…" at bounding box center [784, 385] width 1568 height 771
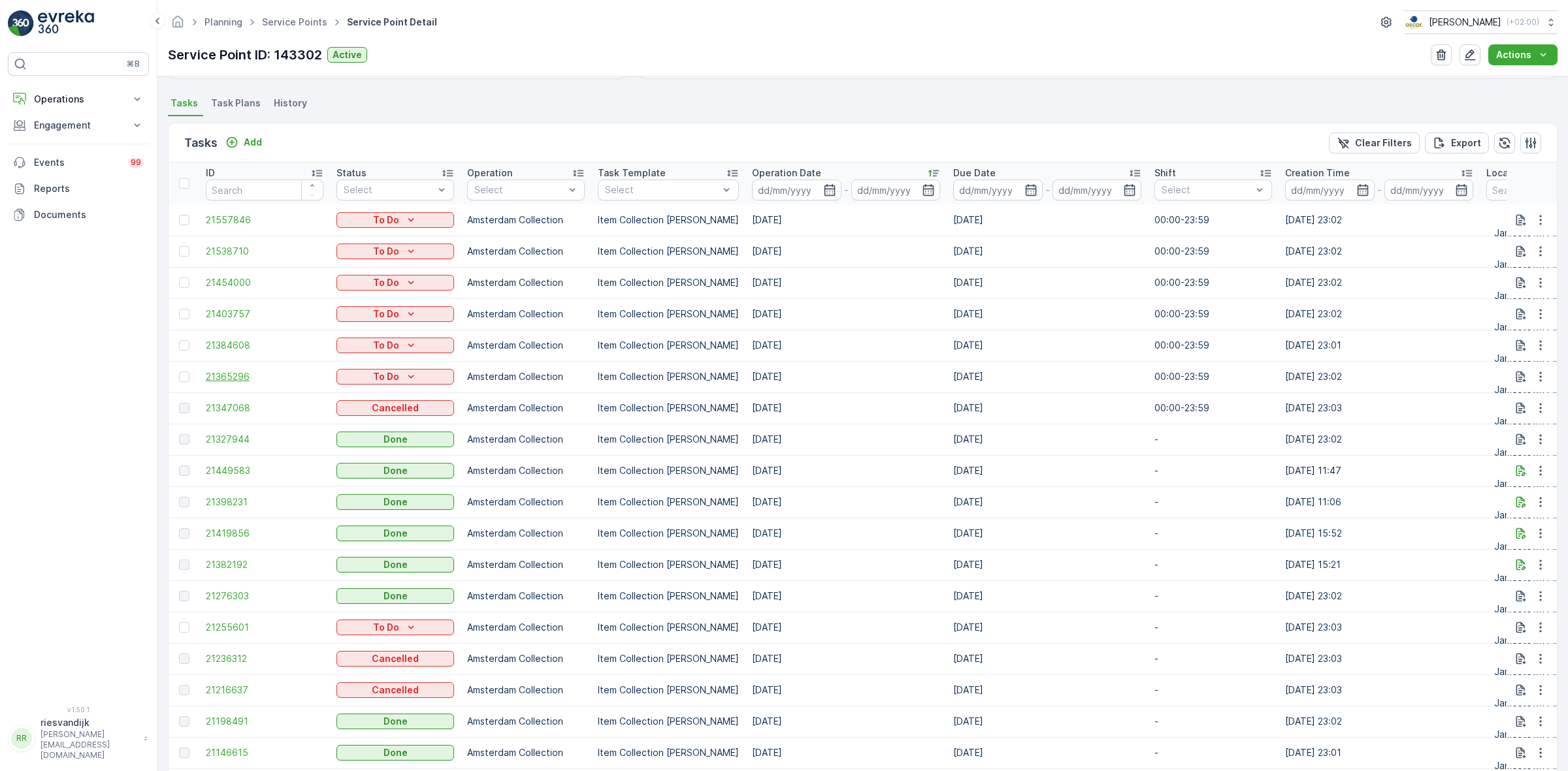
drag, startPoint x: 1018, startPoint y: 373, endPoint x: 276, endPoint y: 378, distance: 742.0
click at [276, 378] on tr "21365296 To Do Amsterdam Collection Item Collection Oscar Regulier 10.09.2025 1…" at bounding box center [1188, 376] width 2039 height 31
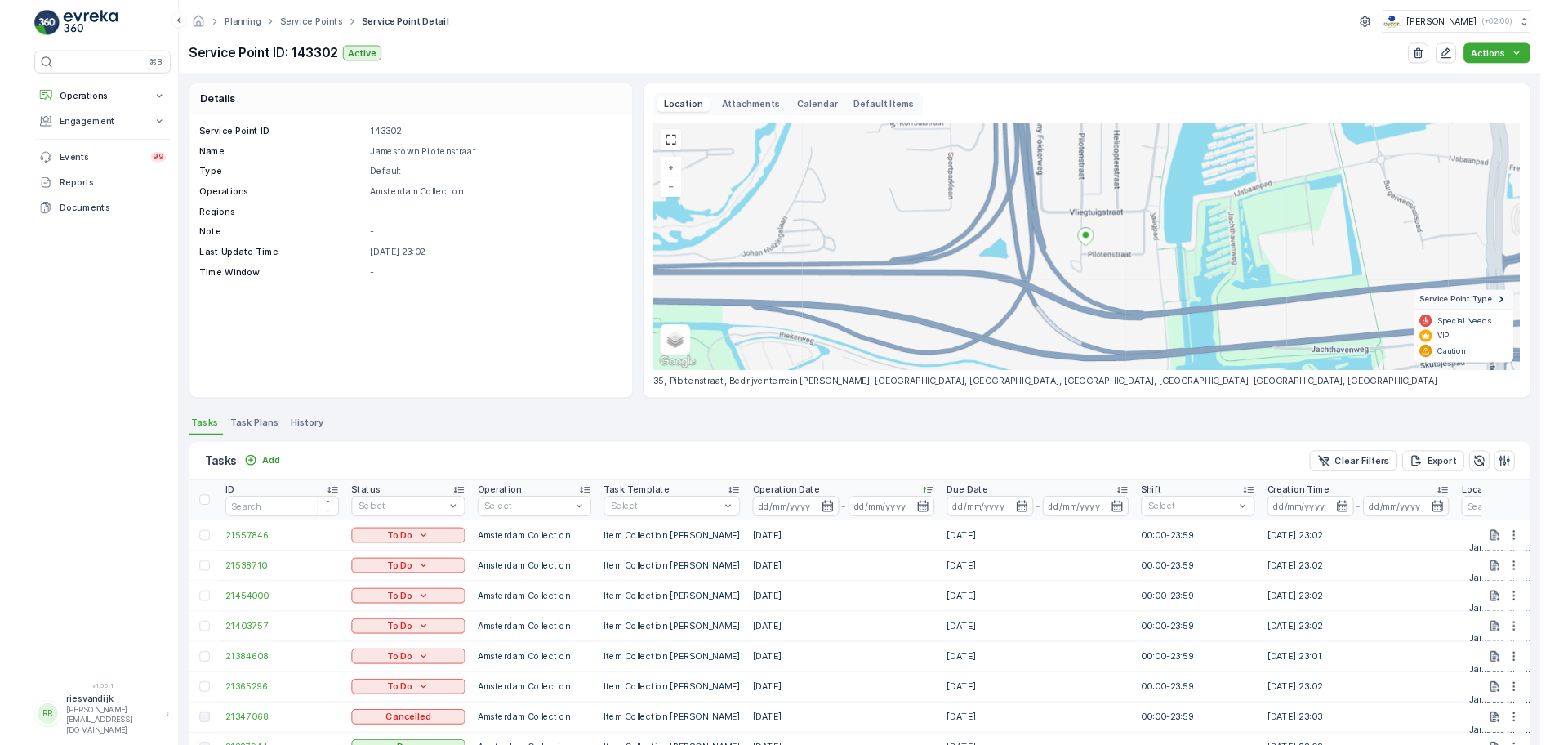
scroll to position [0, 0]
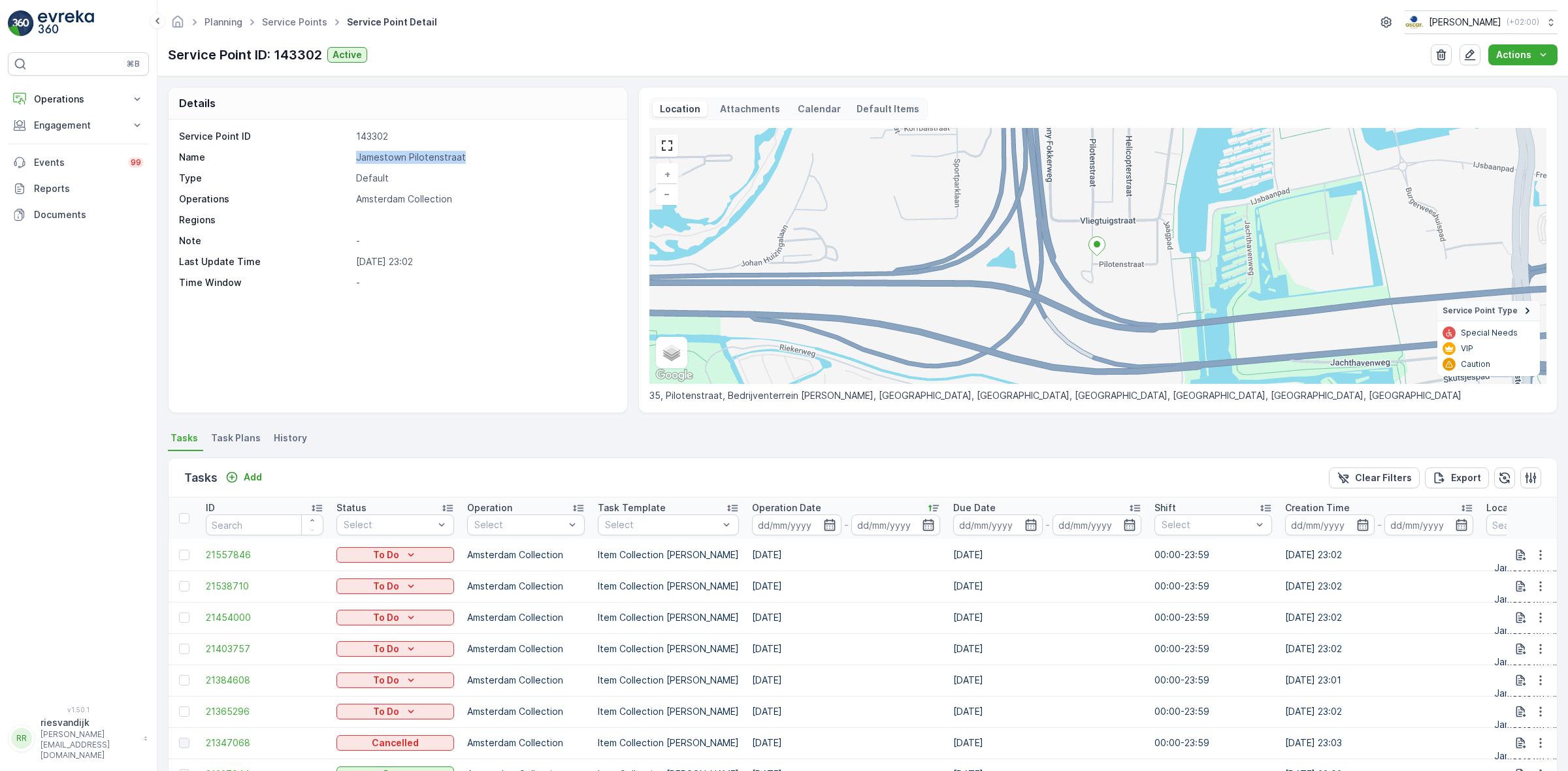
drag, startPoint x: 431, startPoint y: 160, endPoint x: 333, endPoint y: 158, distance: 98.0
click at [333, 158] on div "Name Jamestown Pilotenstraat" at bounding box center [396, 157] width 435 height 13
copy div "Jamestown Pilotenstraat"
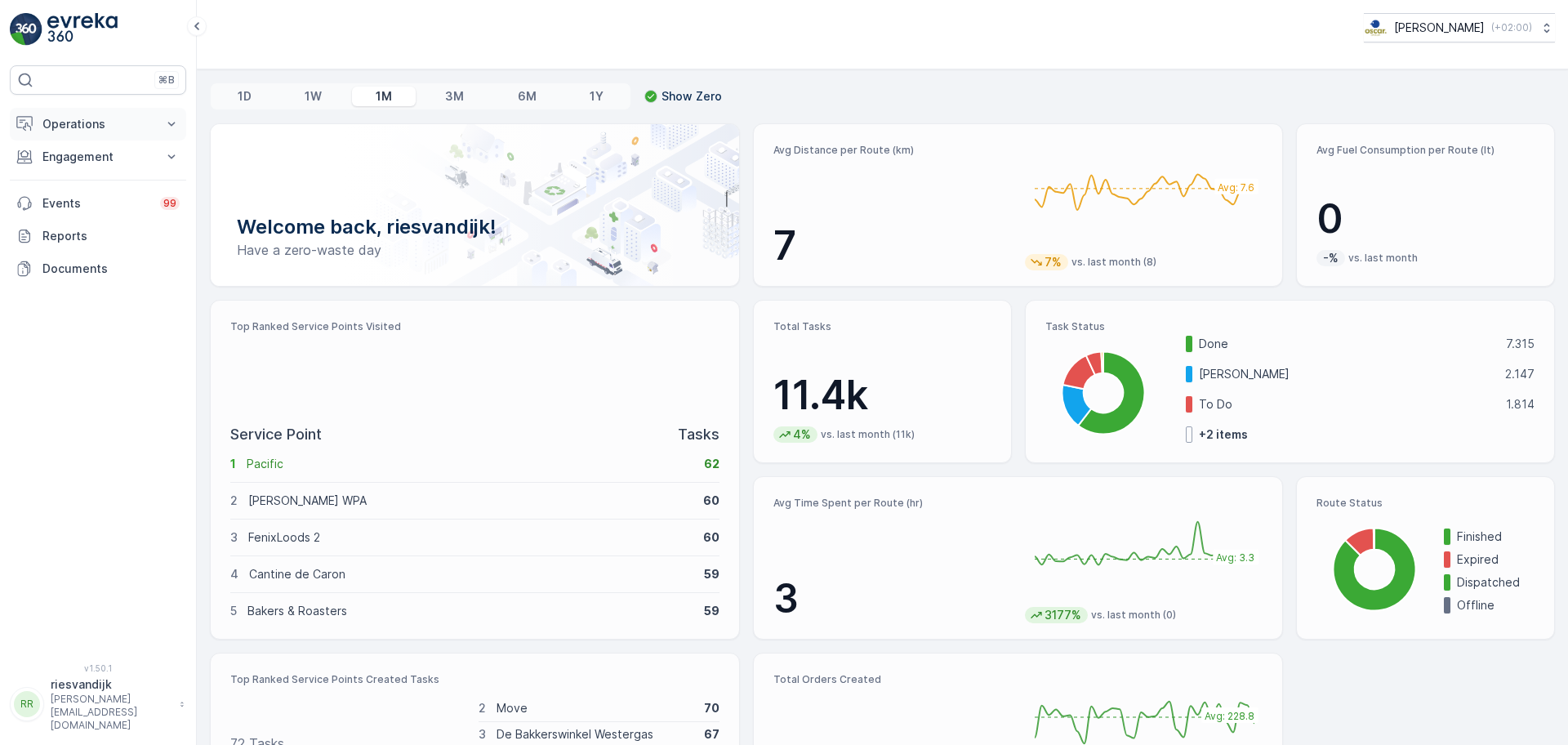
click at [90, 127] on p "Operations" at bounding box center [98, 125] width 111 height 17
click at [71, 218] on p "Cockpit" at bounding box center [63, 221] width 42 height 17
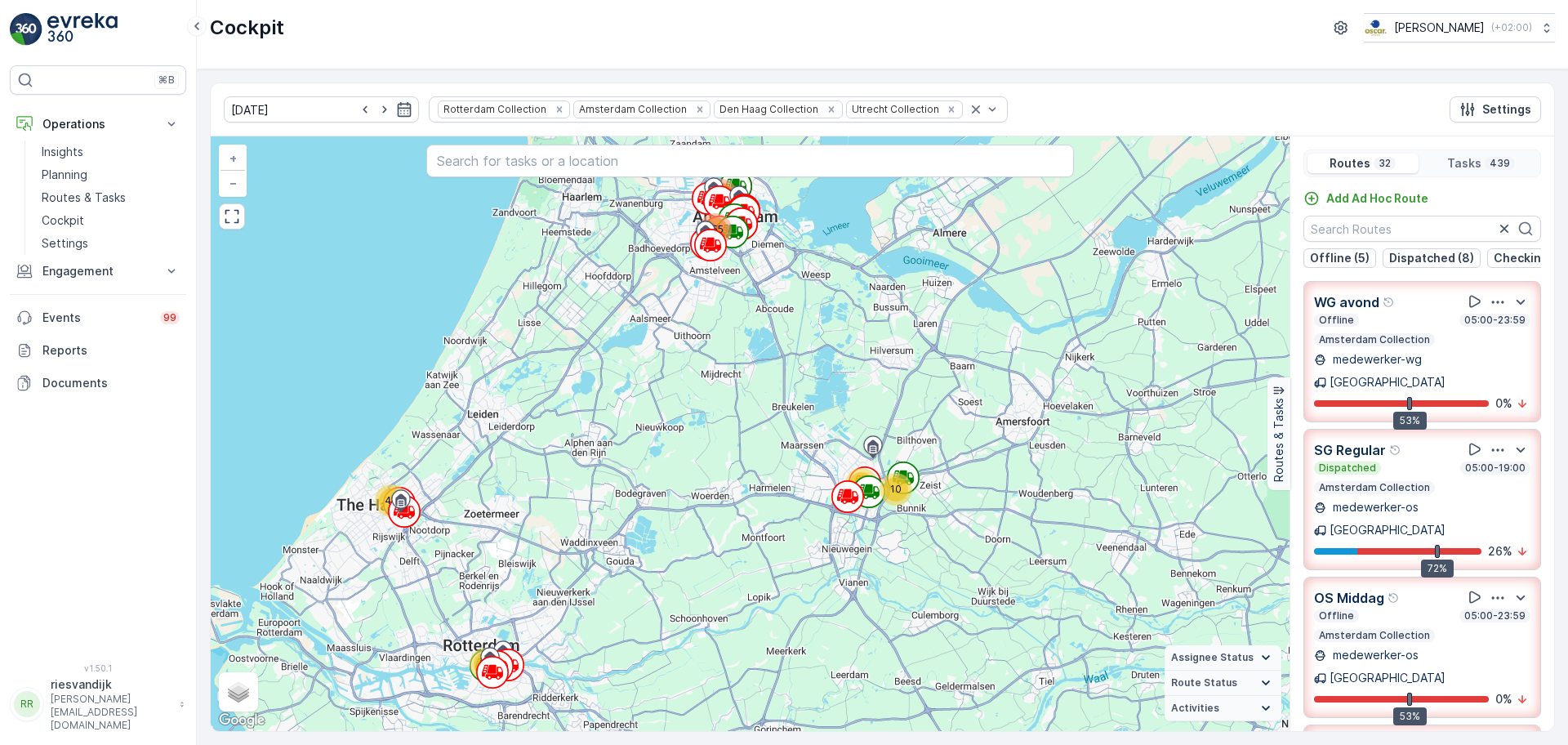
drag, startPoint x: 934, startPoint y: 450, endPoint x: 845, endPoint y: 449, distance: 89.0
click at [845, 449] on div "10 46 70 44 114 155 + − Satellite Roadmap Terrain Hybrid Leaflet Keyboard short…" at bounding box center [749, 434] width 1079 height 595
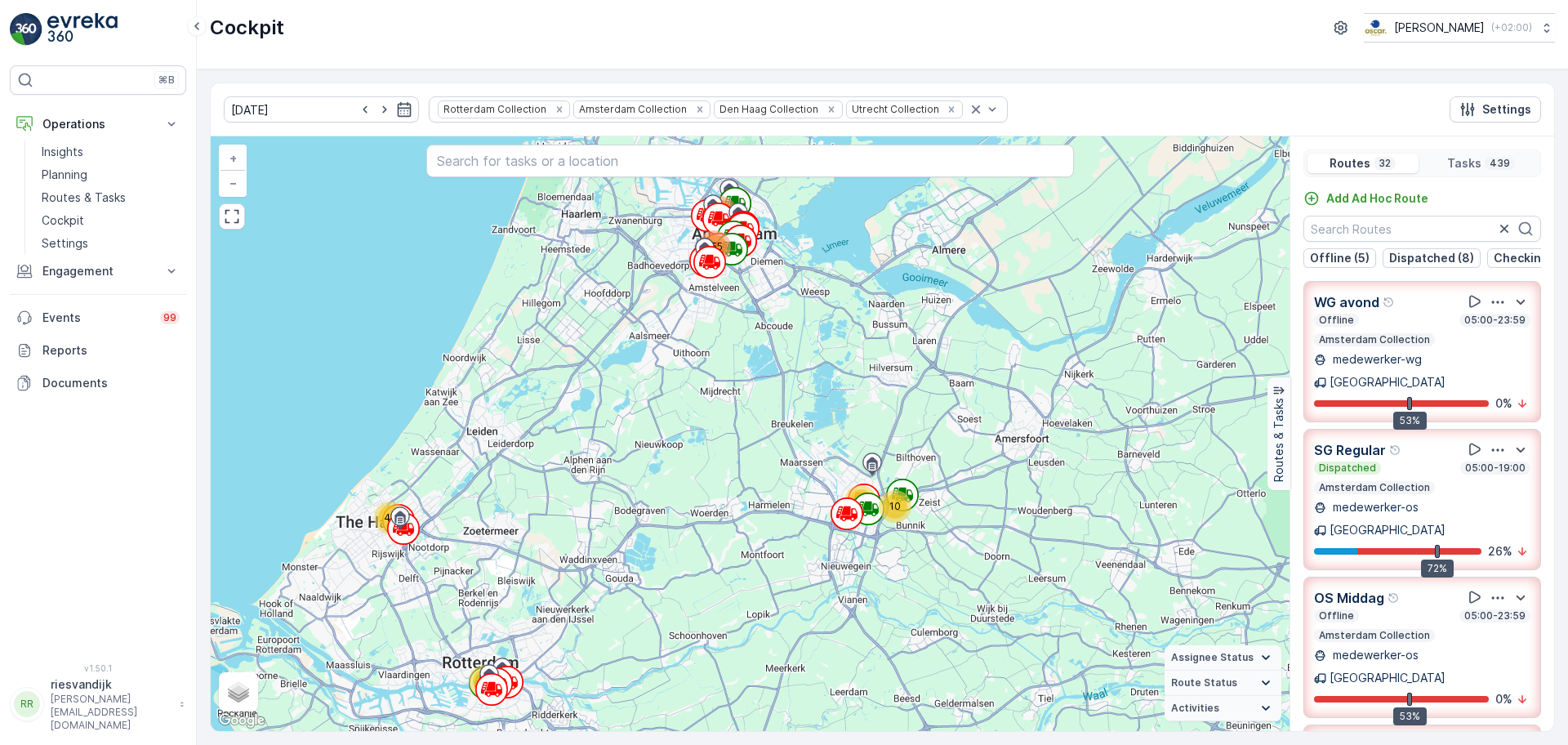
drag, startPoint x: 677, startPoint y: 294, endPoint x: 679, endPoint y: 337, distance: 43.0
click at [679, 337] on div "10 46 70 44 114 155 + − Satellite Roadmap Terrain Hybrid Leaflet Keyboard short…" at bounding box center [749, 434] width 1079 height 595
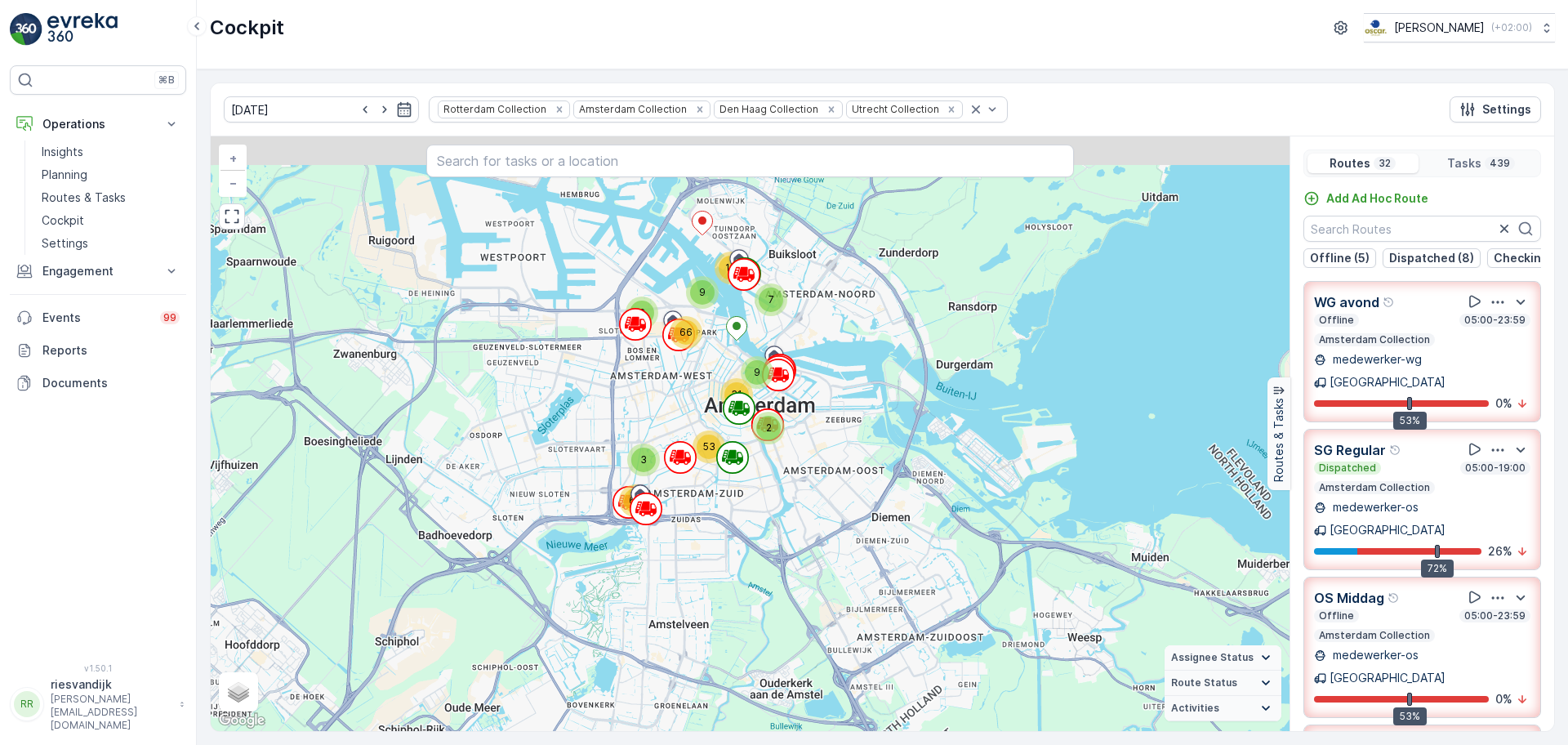
drag, startPoint x: 671, startPoint y: 253, endPoint x: 674, endPoint y: 476, distance: 223.0
click at [676, 488] on div "9 2 14 22 3 3 5 5 11 14 34 13 6 24 2 9 7 9 13 6 66 31 53 3 68 + − Satellite Roa…" at bounding box center [749, 434] width 1079 height 595
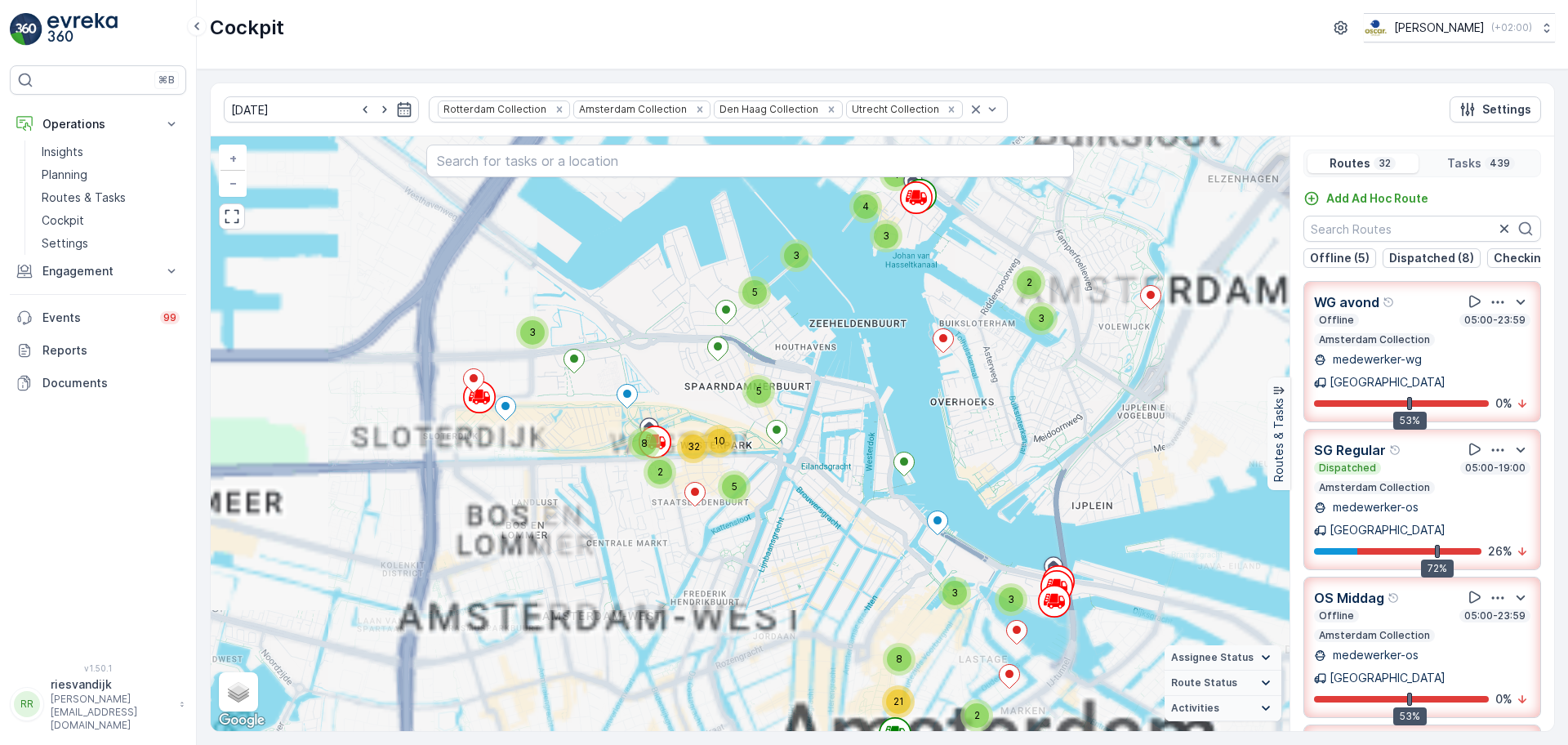
drag, startPoint x: 713, startPoint y: 366, endPoint x: 707, endPoint y: 320, distance: 46.4
click at [707, 320] on div "2 4 2 4 2 3 3 3 4 6 4 4 3 6 2 2 6 3 3 3 5 5 18 3 2 7 2 2 2 2 2 2 4 2 5 2 3 3 3 …" at bounding box center [749, 434] width 1079 height 595
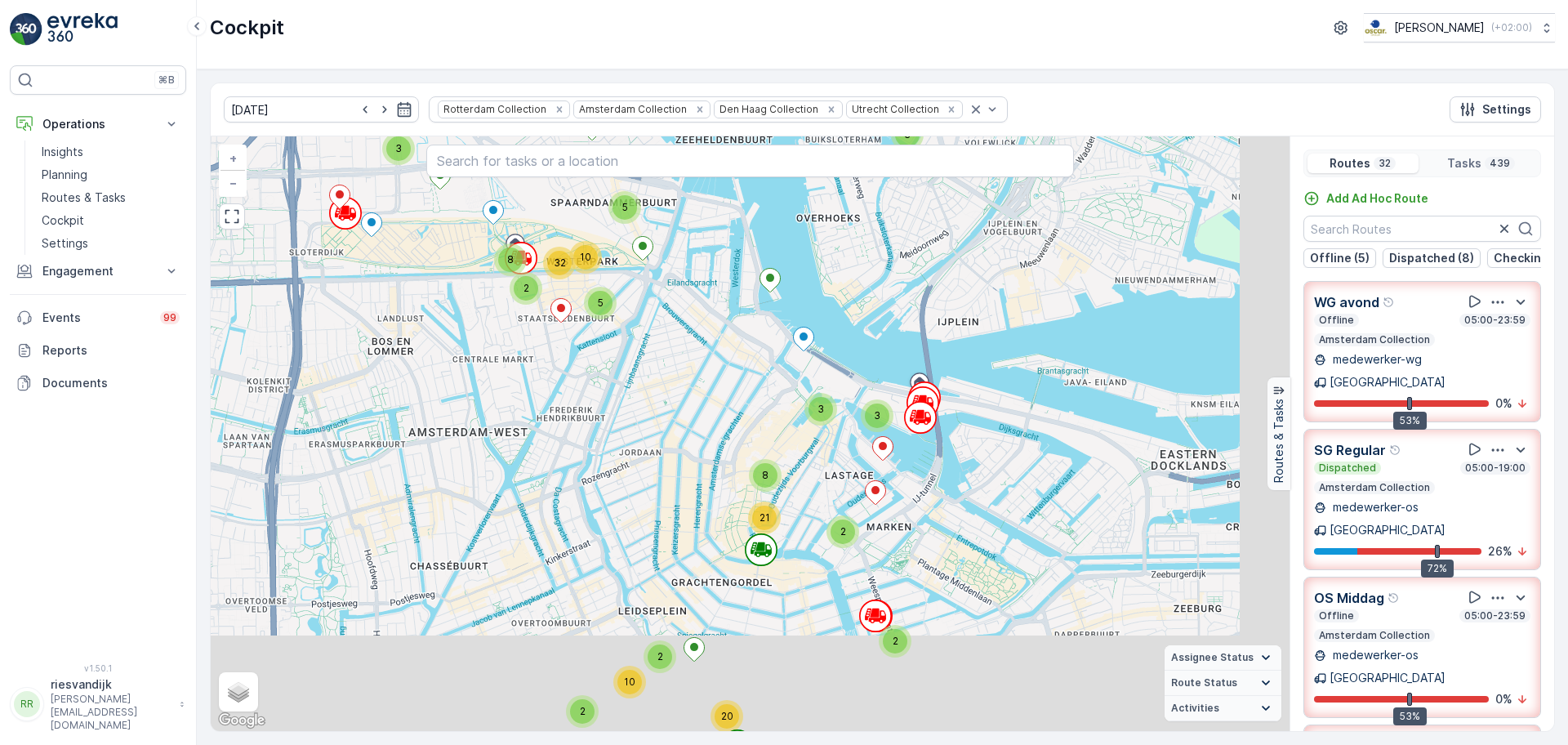
drag, startPoint x: 658, startPoint y: 299, endPoint x: 568, endPoint y: 245, distance: 105.0
click at [568, 244] on div "2 4 2 4 2 3 3 3 4 6 4 4 3 6 2 2 6 3 3 3 5 5 18 3 2 7 2 2 2 2 2 2 4 2 5 2 3 3 3 …" at bounding box center [749, 434] width 1079 height 595
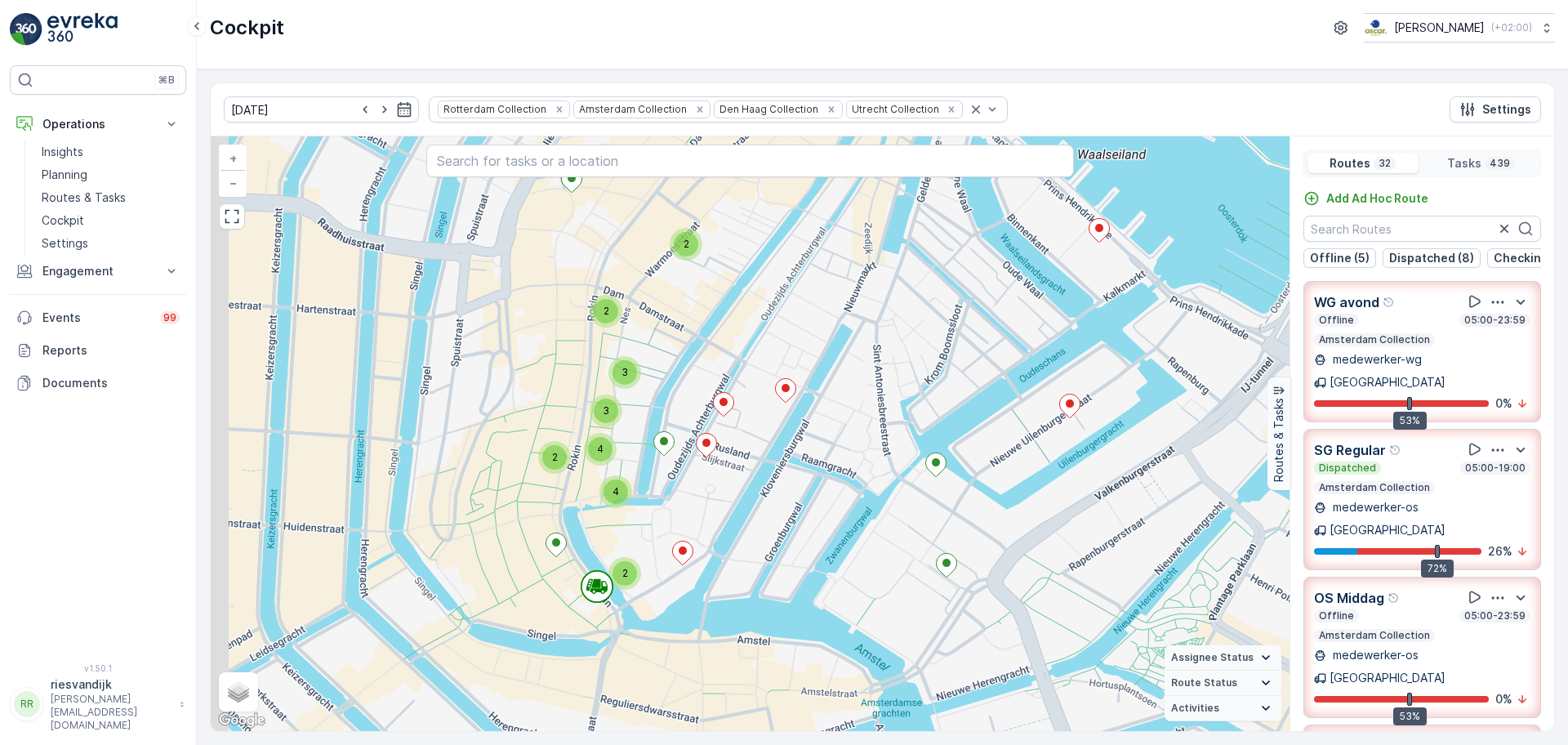
drag, startPoint x: 675, startPoint y: 499, endPoint x: 747, endPoint y: 366, distance: 151.2
click at [747, 366] on div "2 2 2 2 2 5 3 2 3 2 2 2 2 2 2 2 2 2 2 2 2 5 7 2 3 2 2 2 2 2 2 3 2 3 2 2 2 3 3 4…" at bounding box center [749, 434] width 1079 height 595
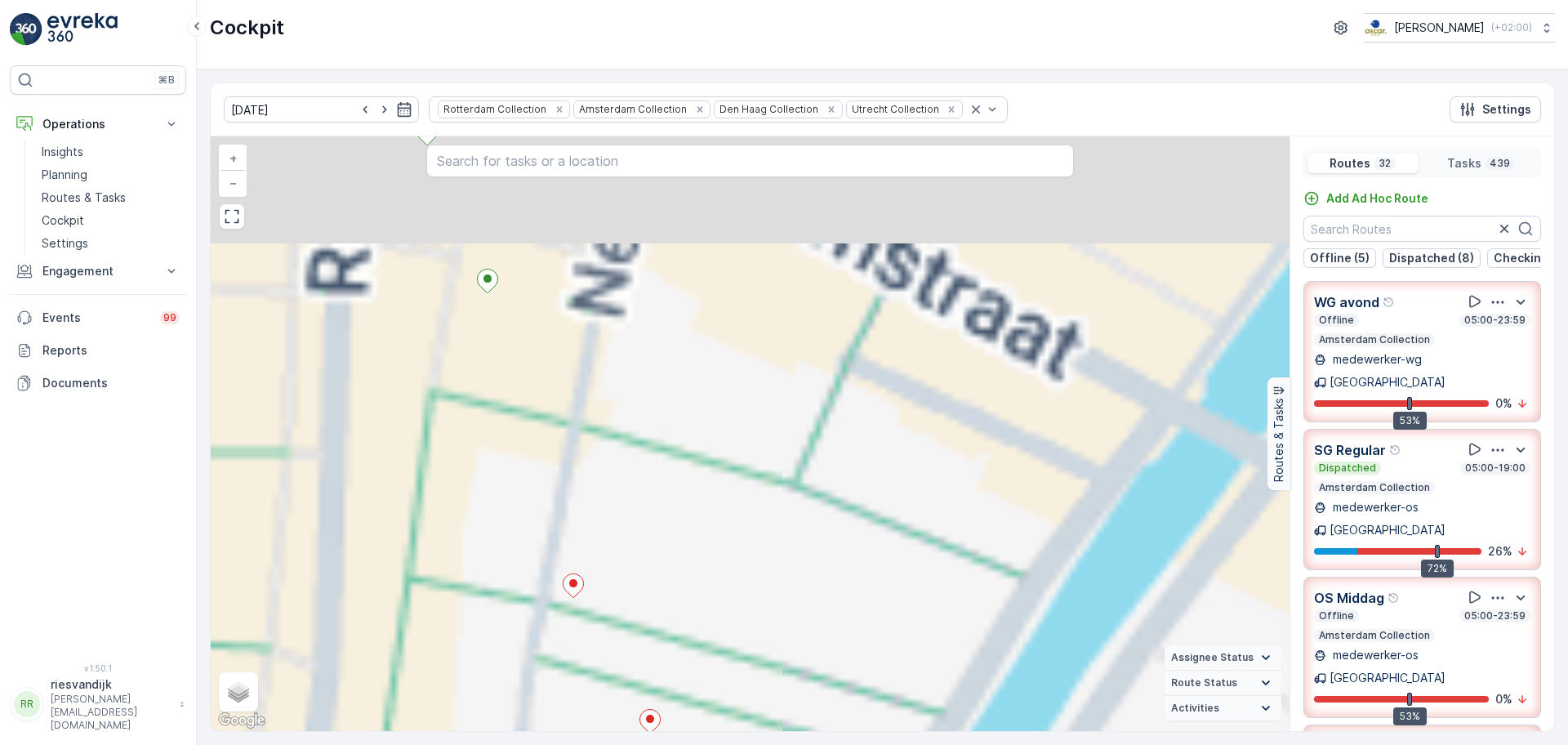
drag, startPoint x: 696, startPoint y: 458, endPoint x: 745, endPoint y: 521, distance: 79.8
click at [745, 521] on div "2 2 2 2 2 2 2 2 2 2 2 2 2 2 2 2 2 2 3 2 2 2 2 2 2 2 2 2 2 2 3 2 2 2 2 2 2 2 2 2…" at bounding box center [749, 434] width 1079 height 595
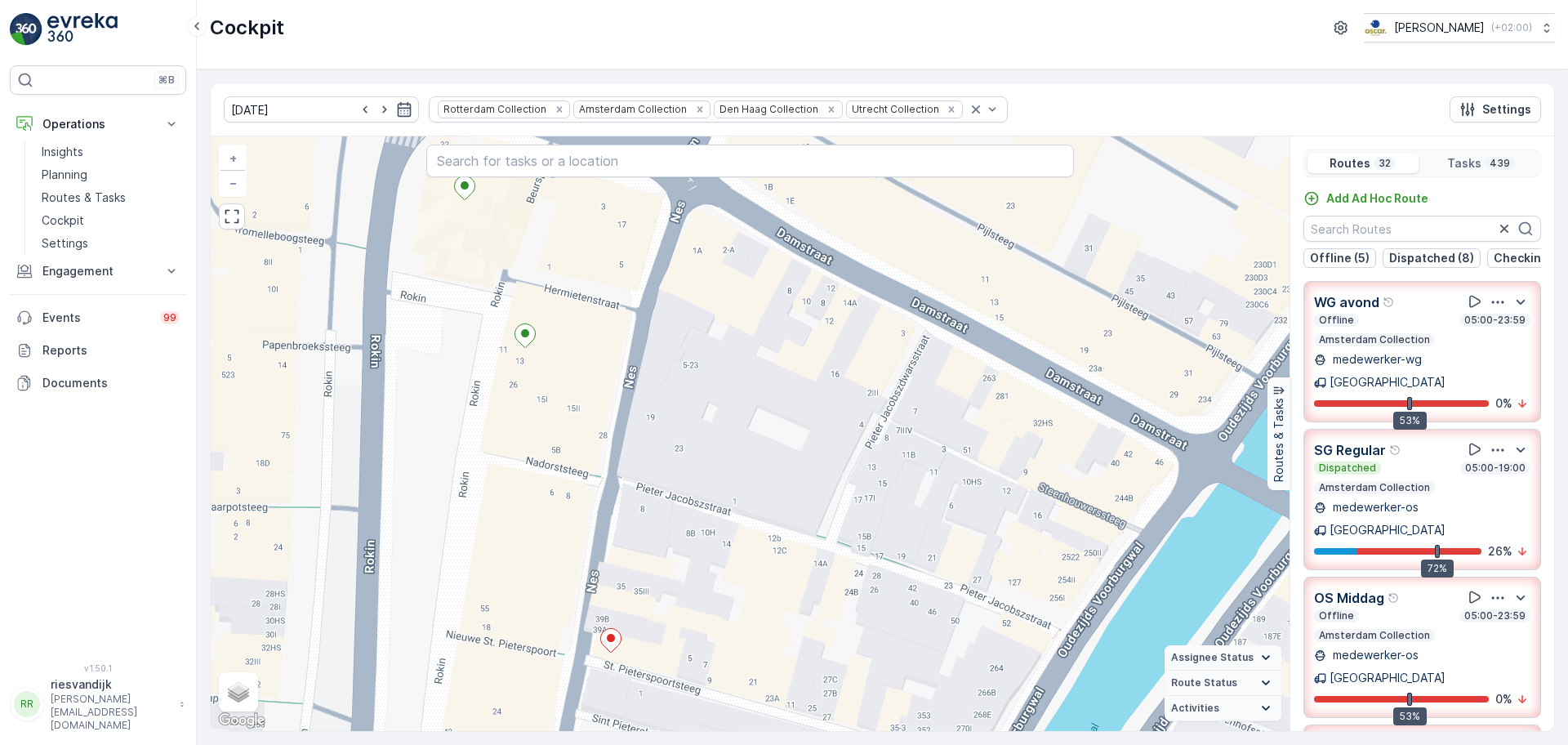
drag, startPoint x: 670, startPoint y: 392, endPoint x: 717, endPoint y: 454, distance: 77.8
click at [717, 454] on div "2 2 2 2 2 2 2 2 2 2 2 2 2 2 2 2 2 2 3 2 2 2 2 2 2 2 2 2 2 2 3 2 2 2 2 2 2 2 2 2…" at bounding box center [749, 434] width 1079 height 595
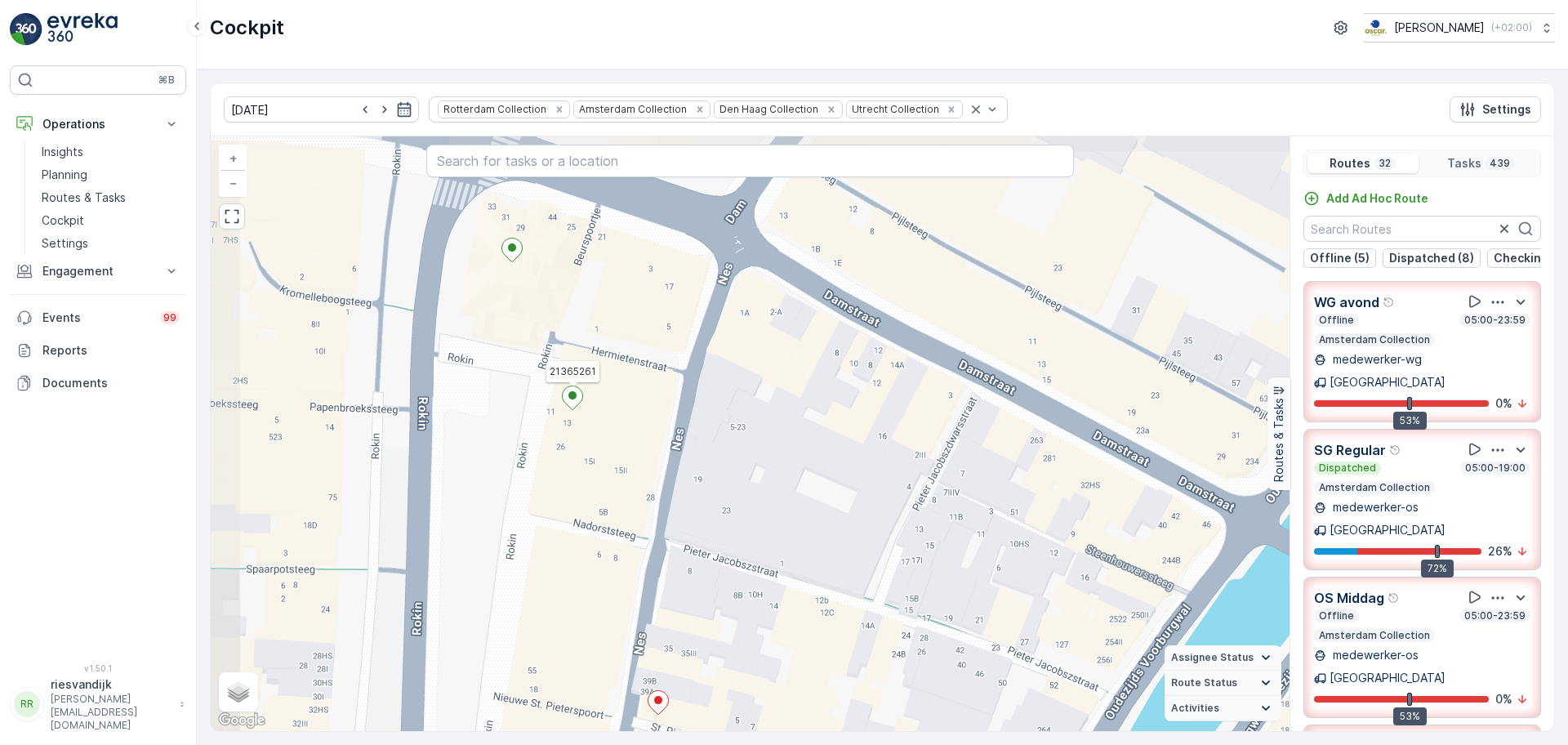
click at [569, 400] on icon at bounding box center [573, 399] width 20 height 24
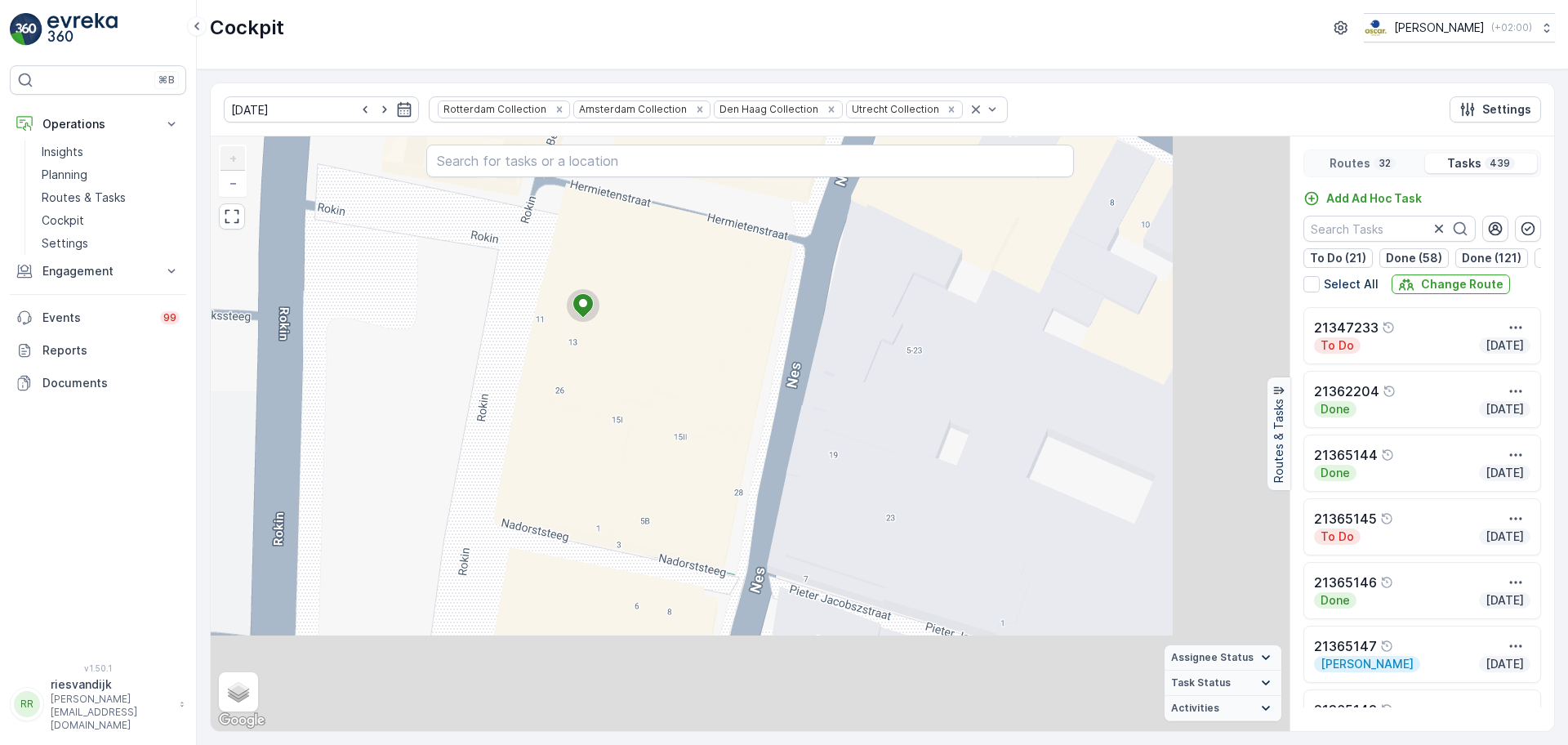
drag, startPoint x: 892, startPoint y: 451, endPoint x: 727, endPoint y: 337, distance: 200.6
click at [727, 337] on div "2 2 2 2 2 2 2 2 2 2 2 2 2 2 2 2 3 2 2 2 2 2 2 2 2 2 2 2 2 2 2 2 2 2 2 2 2 2 2 2…" at bounding box center [749, 434] width 1079 height 595
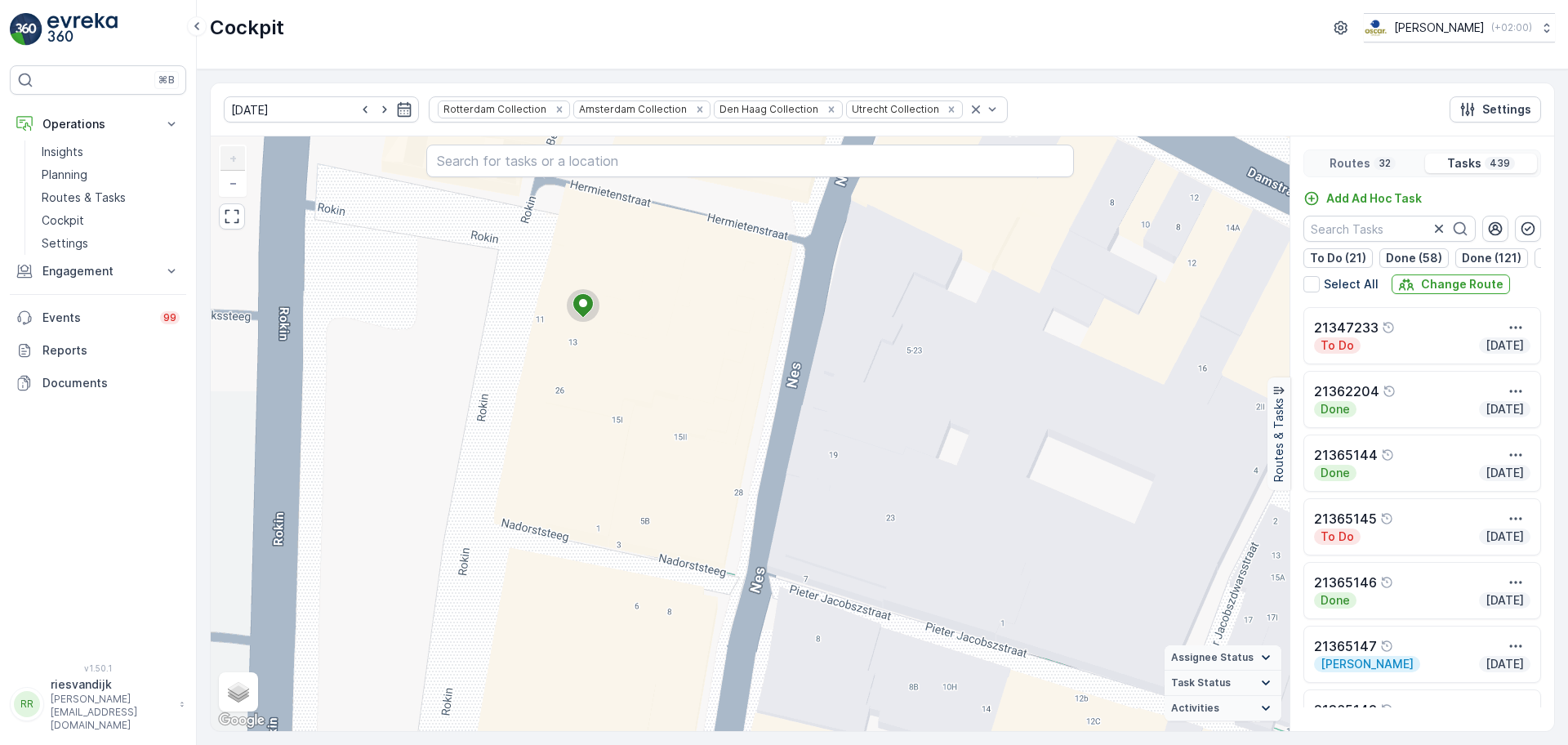
click at [782, 340] on div "2 2 2 2 2 2 2 2 2 2 2 2 2 2 2 2 3 2 2 2 2 2 2 2 2 2 2 2 2 2 2 2 2 2 2 2 2 2 2 2…" at bounding box center [749, 434] width 1079 height 595
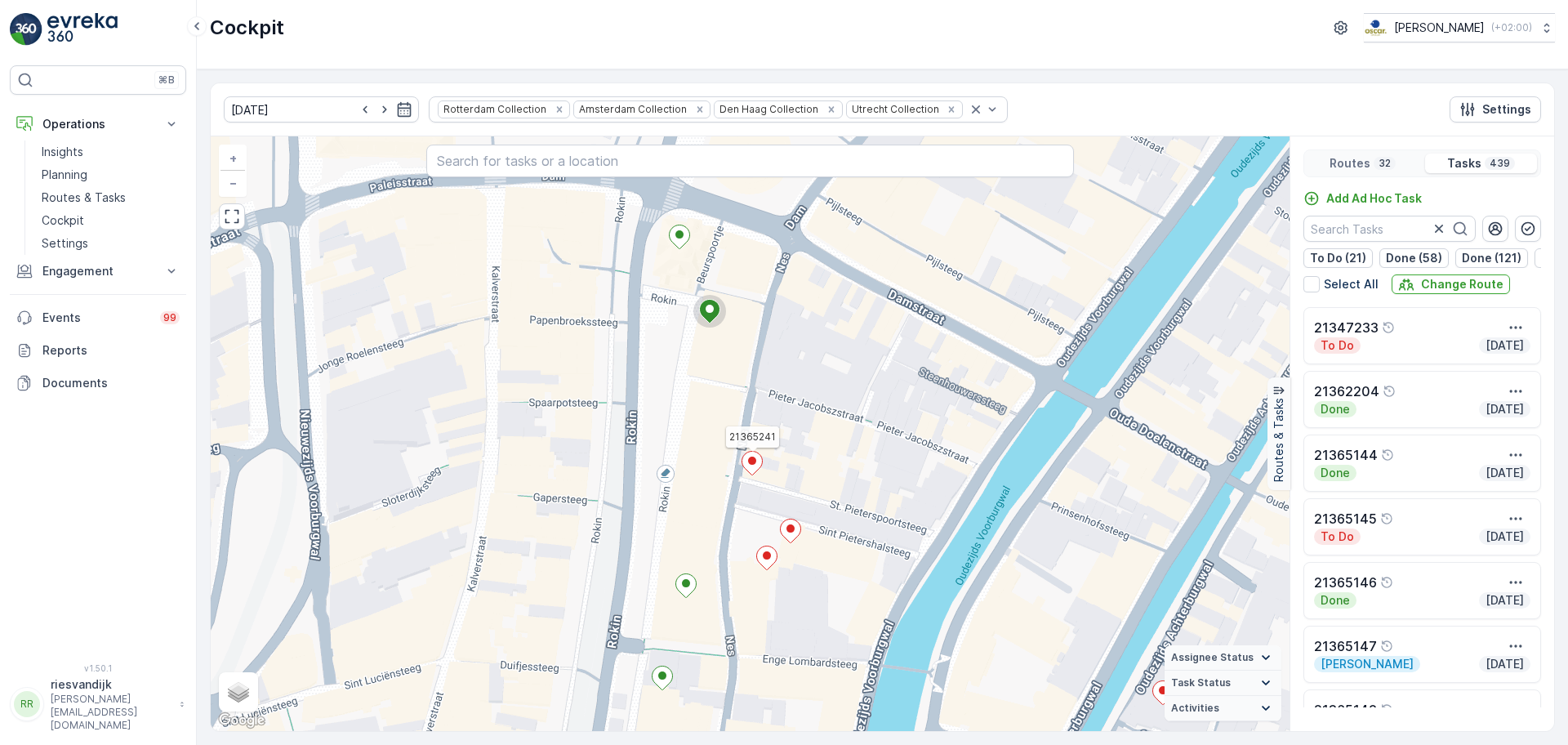
click at [755, 463] on ellipse at bounding box center [752, 461] width 8 height 8
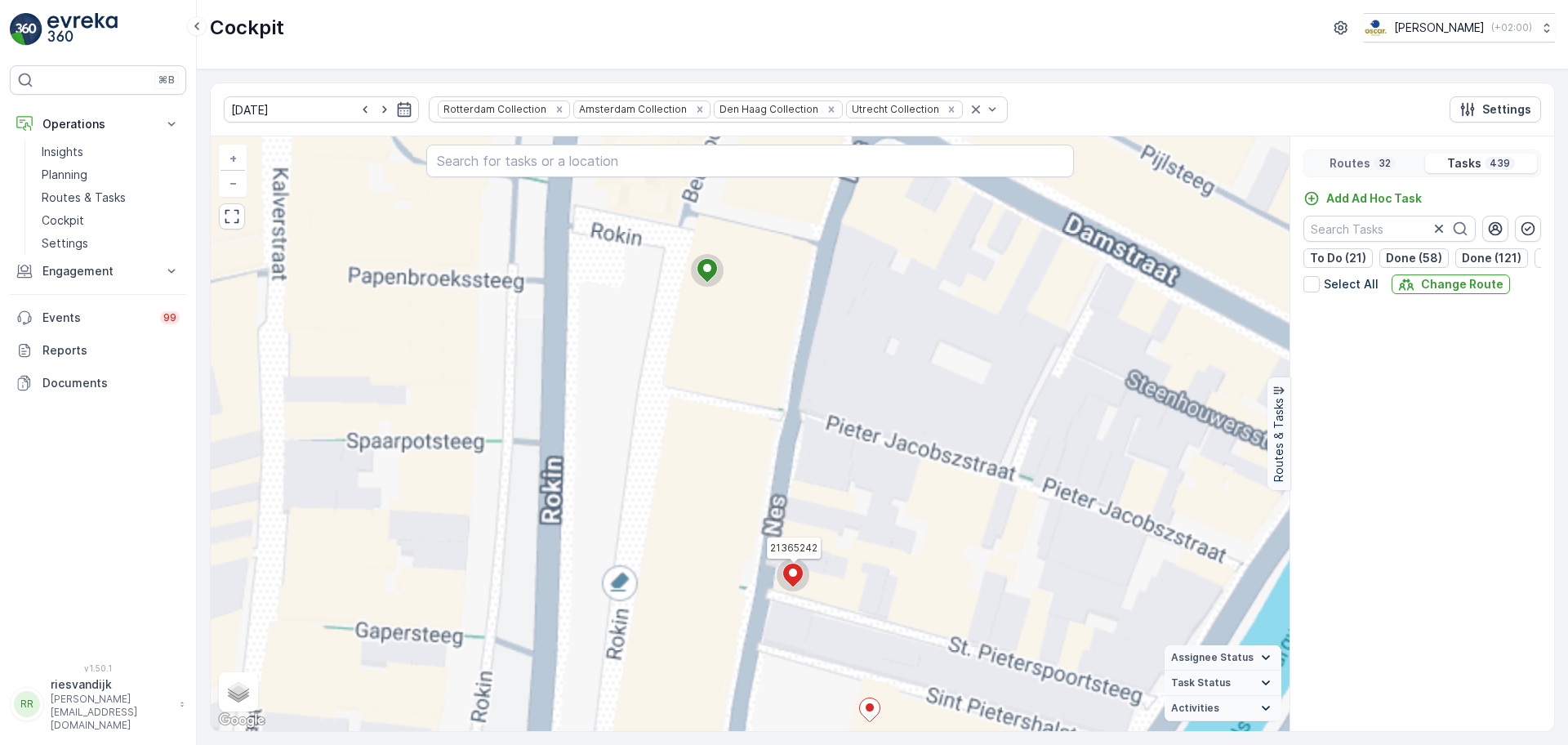
scroll to position [5845, 0]
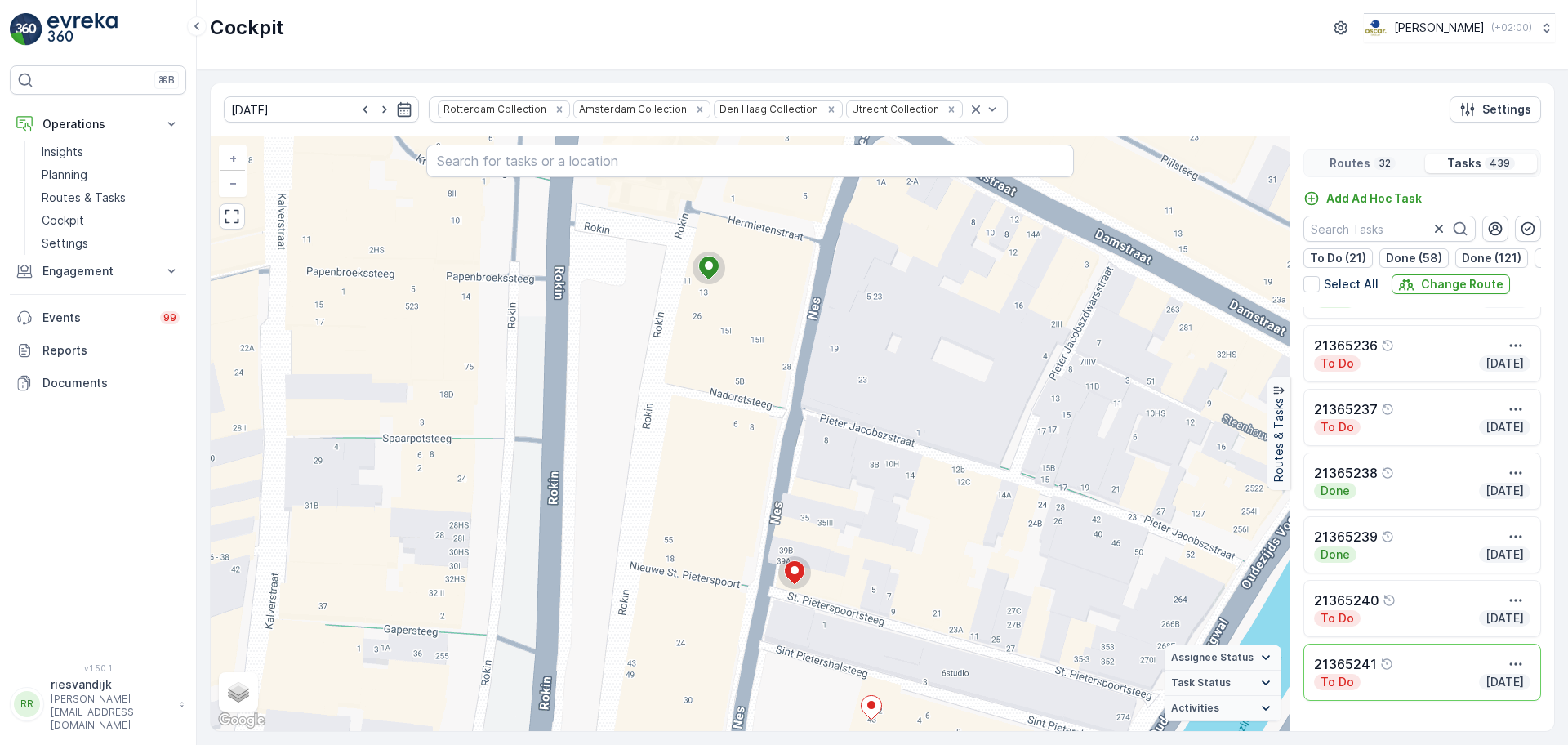
drag, startPoint x: 927, startPoint y: 438, endPoint x: 847, endPoint y: 326, distance: 137.6
click at [888, 334] on div "2 2 2 2 2 2 2 2 2 2 2 2 2 2 2 2 2 2 3 2 2 2 2 2 2 2 2 2 2 2 3 2 2 2 2 2 2 2 2 2…" at bounding box center [749, 434] width 1079 height 595
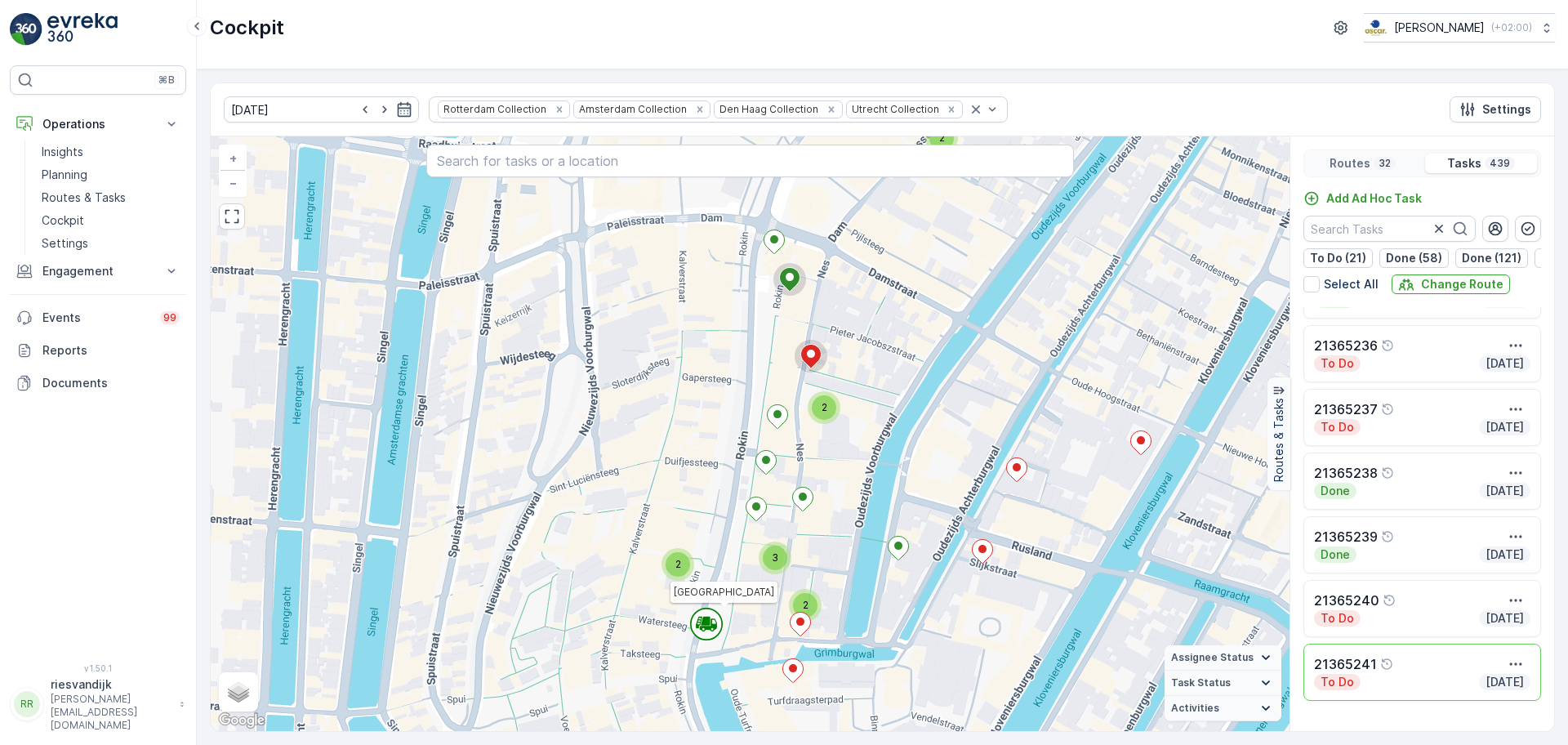
click at [704, 631] on icon at bounding box center [706, 623] width 32 height 32
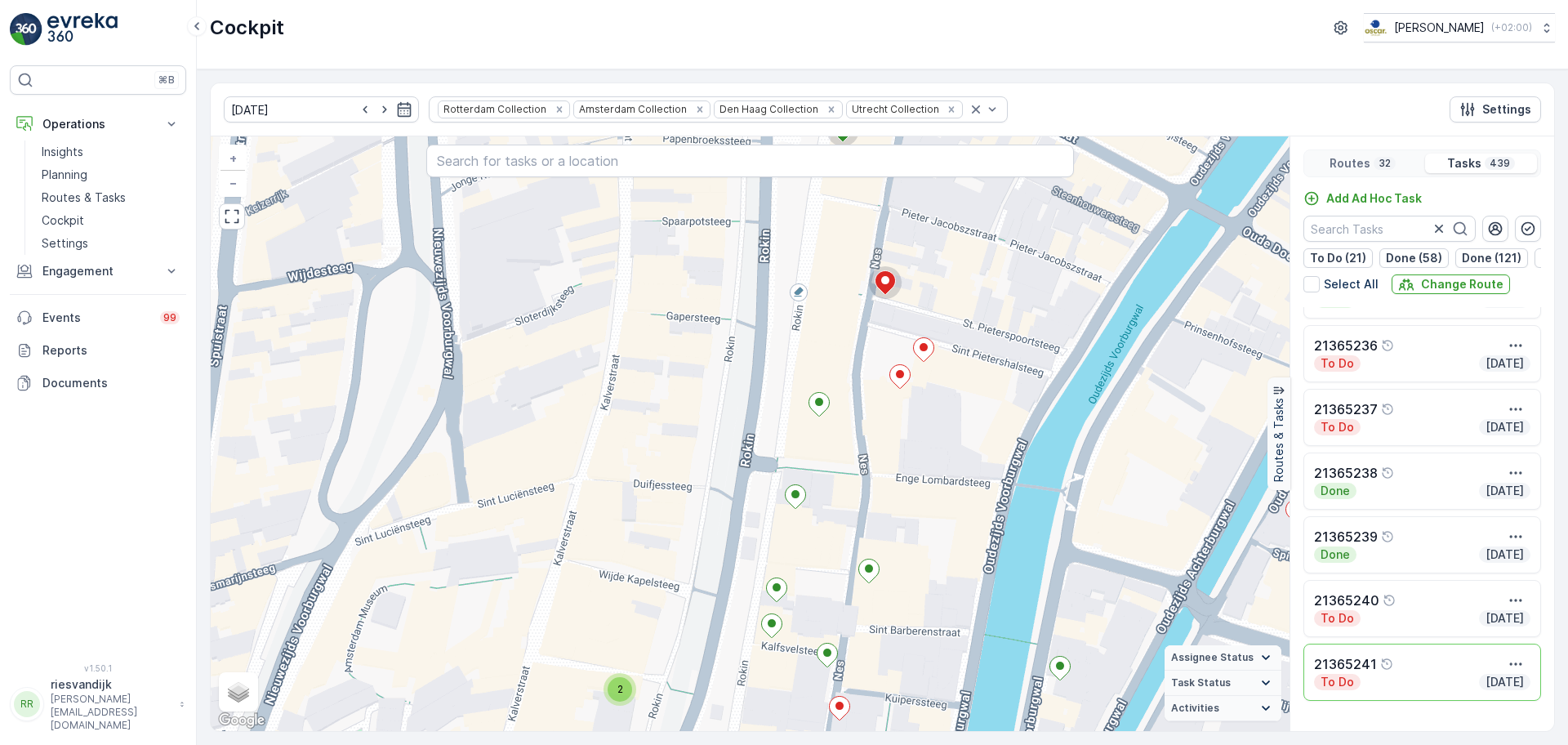
drag, startPoint x: 940, startPoint y: 444, endPoint x: 1111, endPoint y: 346, distance: 197.1
click at [1111, 346] on div "2 2 2 2 2 2 2 2 2 2 2 2 2 2 2 2 2 2 4 3 2 2 3 2 2 2 2 2 4 2 2 2 2 3 2 2 2 2 2 2…" at bounding box center [749, 434] width 1079 height 595
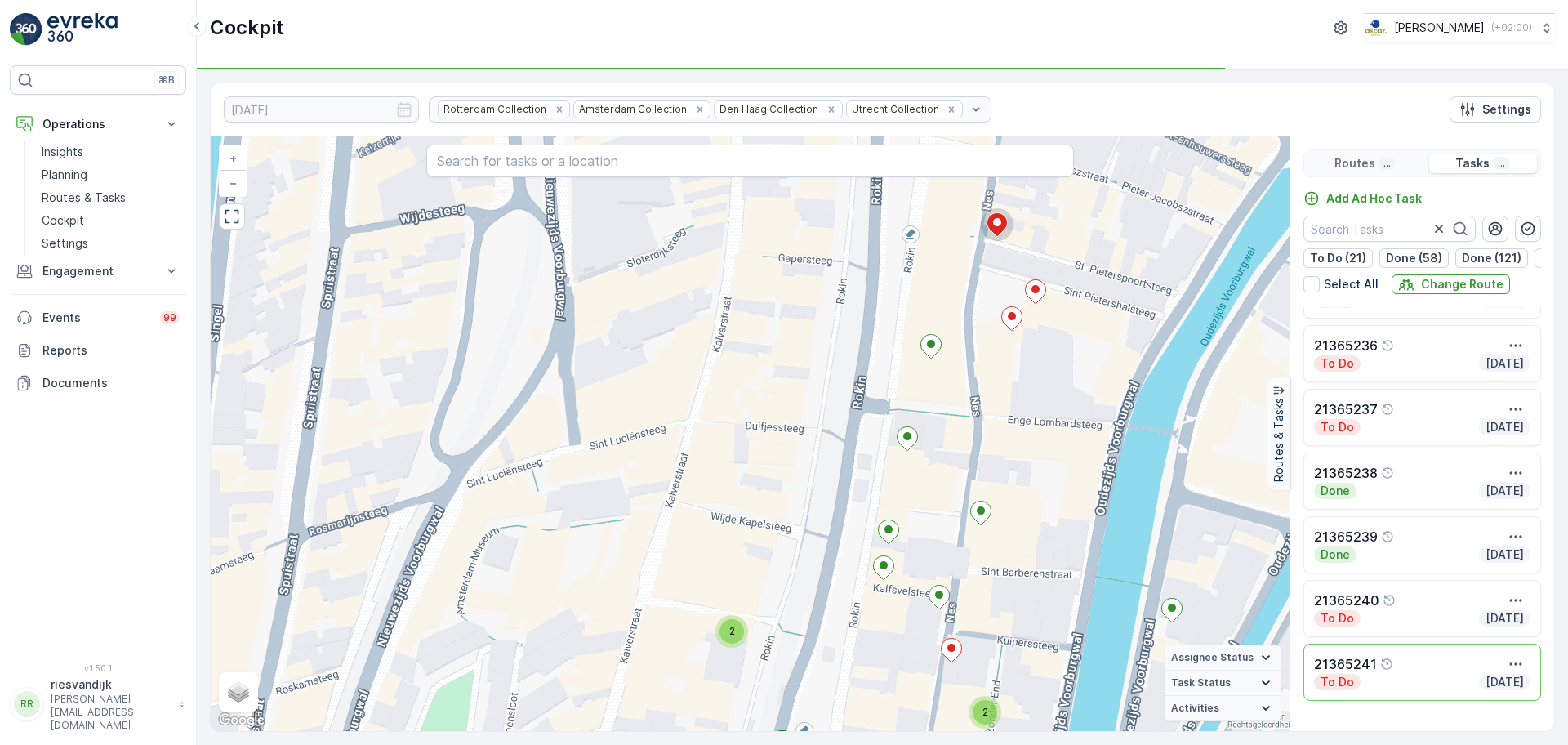
drag, startPoint x: 831, startPoint y: 563, endPoint x: 830, endPoint y: 494, distance: 69.0
click at [831, 490] on div "2 2 2 2 2 2 2 2 2 2 2 2 2 2 2 2 2 2 4 3 2 2 3 2 2 2 2 2 4 2 2 2 2 3 2 2 2 2 2 2…" at bounding box center [749, 434] width 1079 height 595
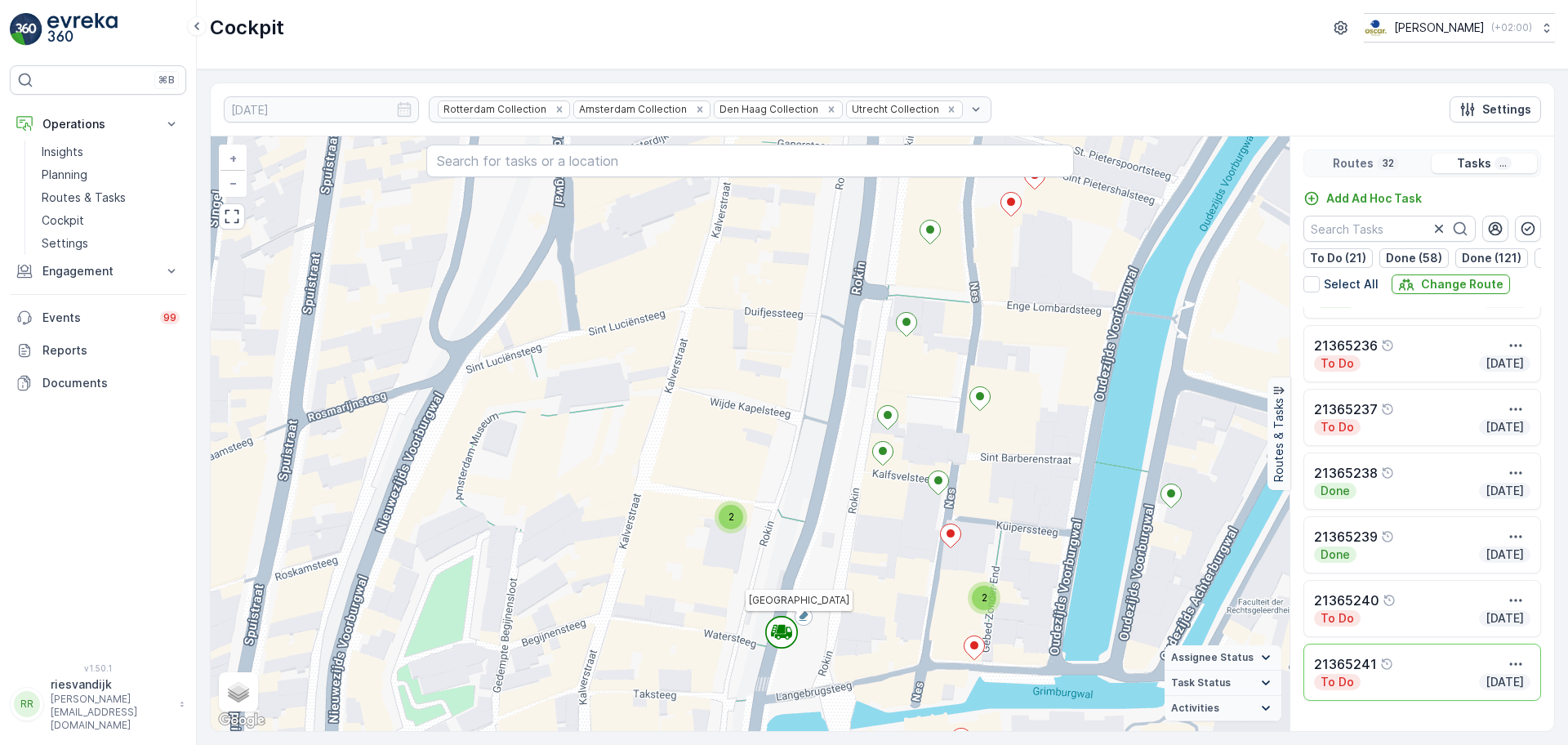
click at [778, 643] on circle at bounding box center [782, 632] width 31 height 31
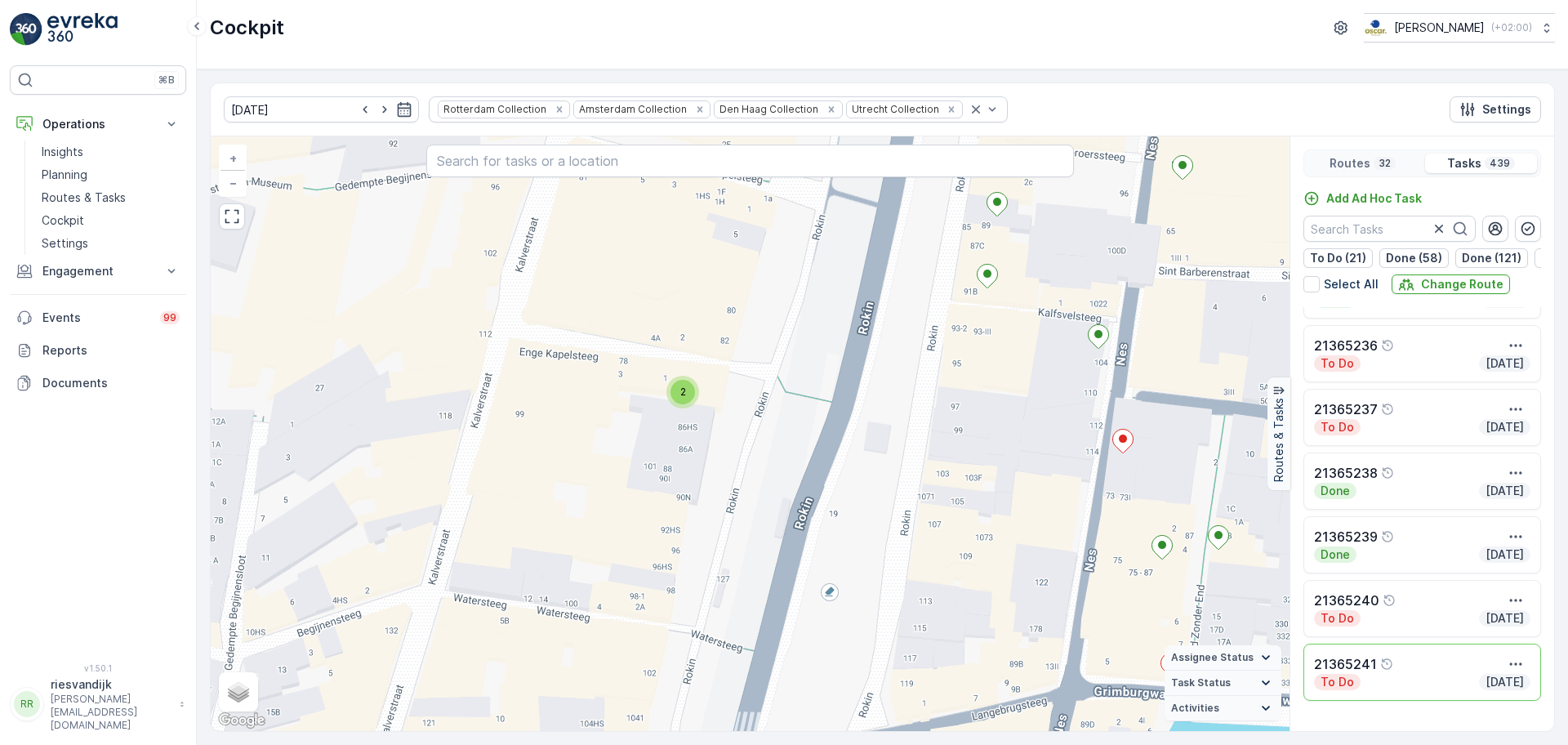
drag, startPoint x: 778, startPoint y: 613, endPoint x: 616, endPoint y: 544, distance: 176.1
click at [616, 544] on div "2 2 2 2 2 2 2 2 2 2 2 2 2 2 2 2 2 2 3 2 2 2 2 2 2 2 2 2 2 2 3 2 2 2 2 2 2 2 2 2…" at bounding box center [749, 434] width 1079 height 595
click at [686, 384] on div "2" at bounding box center [684, 393] width 25 height 25
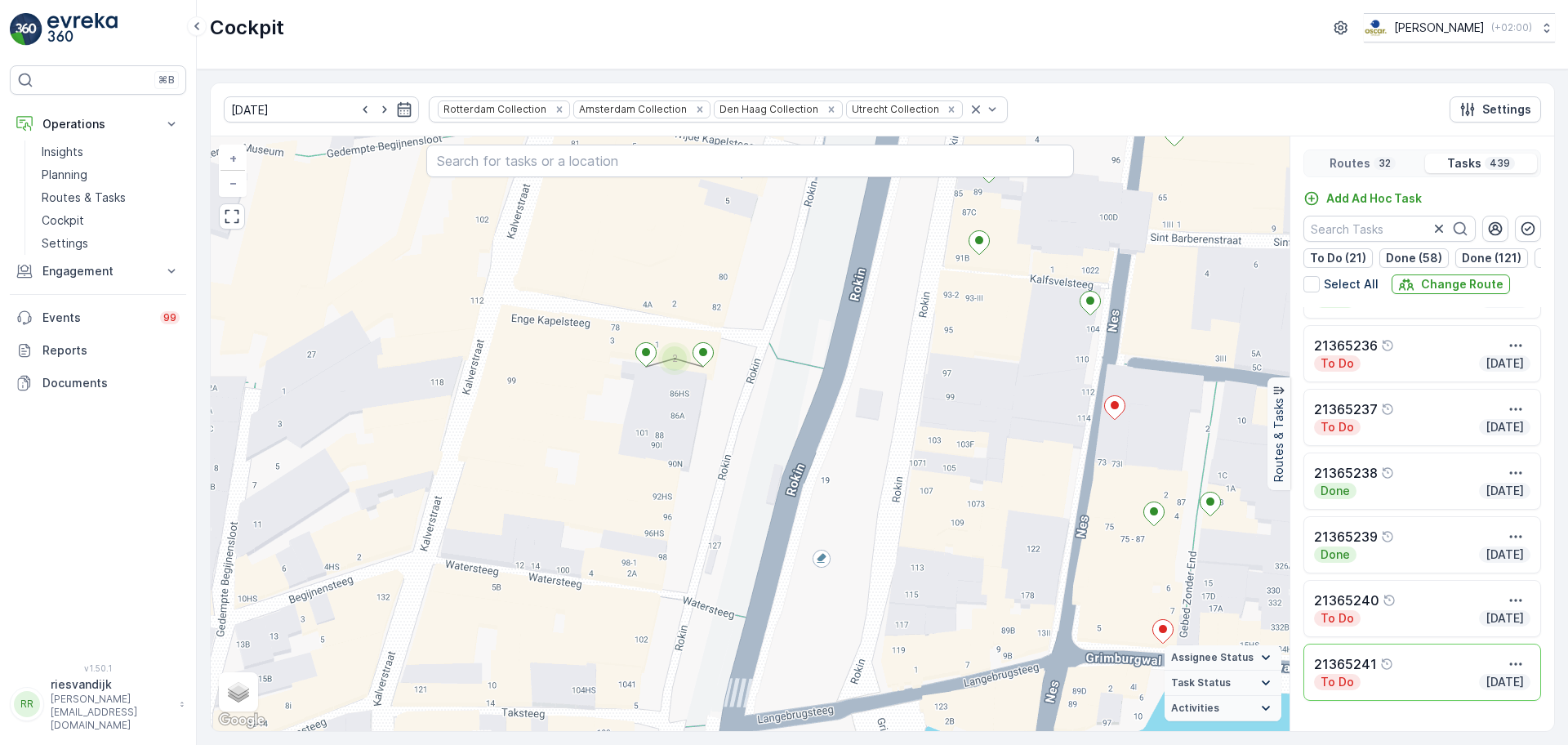
drag, startPoint x: 888, startPoint y: 461, endPoint x: 823, endPoint y: 258, distance: 213.2
click at [831, 289] on div "2 2 2 2 2 2 2 2 2 2 2 2 2 2 2 2 2 2 3 2 2 2 2 2 2 2 2 2 2 2 3 2 2 2 2 2 2 2 2 2…" at bounding box center [749, 434] width 1079 height 595
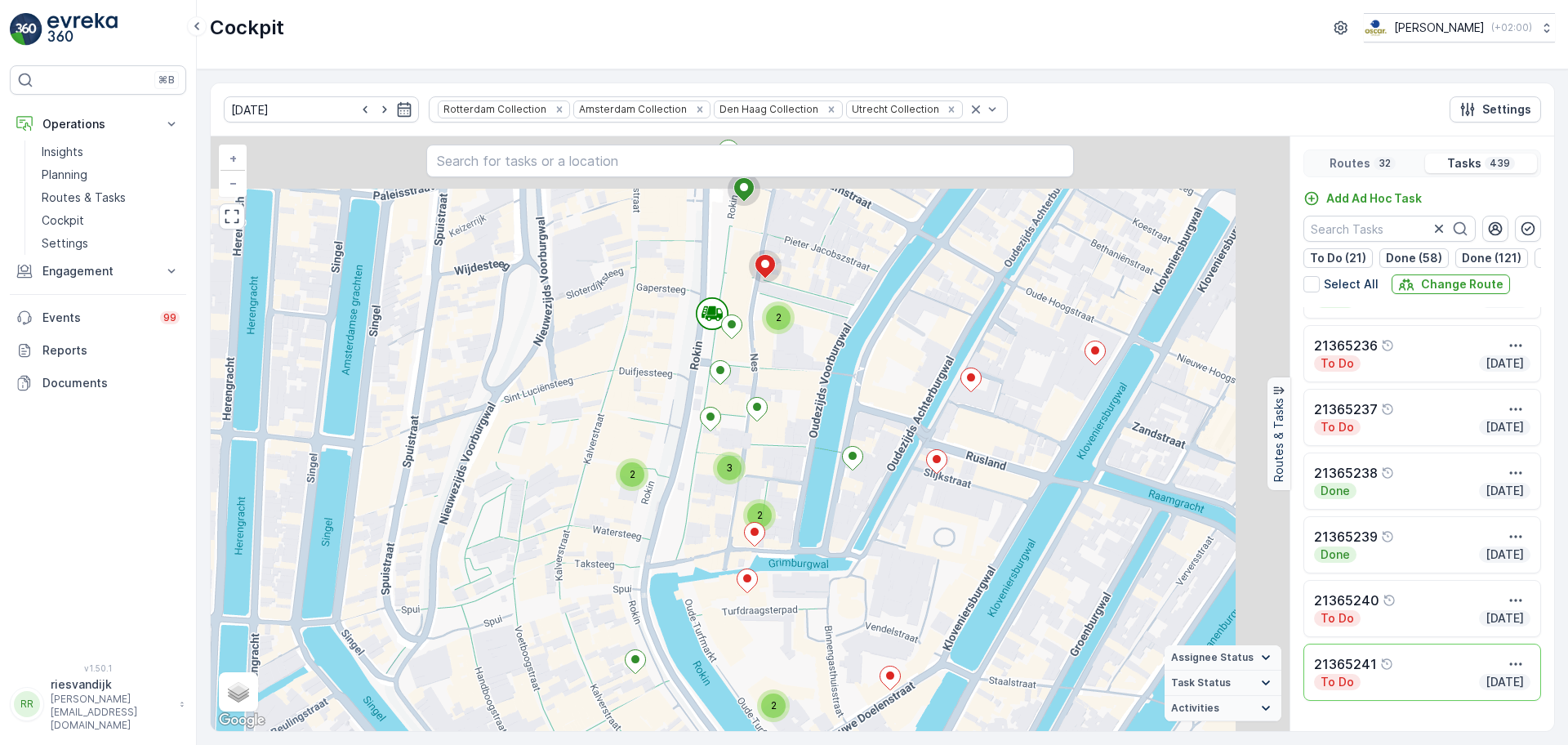
drag, startPoint x: 753, startPoint y: 431, endPoint x: 646, endPoint y: 595, distance: 195.8
click at [647, 594] on div "2 2 2 2 2 2 3 2 2 2 2 2 2 2 2 2 2 2 2 4 7 3 2 2 2 3 2 2 2 2 2 4 2 4 4 2 3 3 4 4…" at bounding box center [749, 434] width 1079 height 595
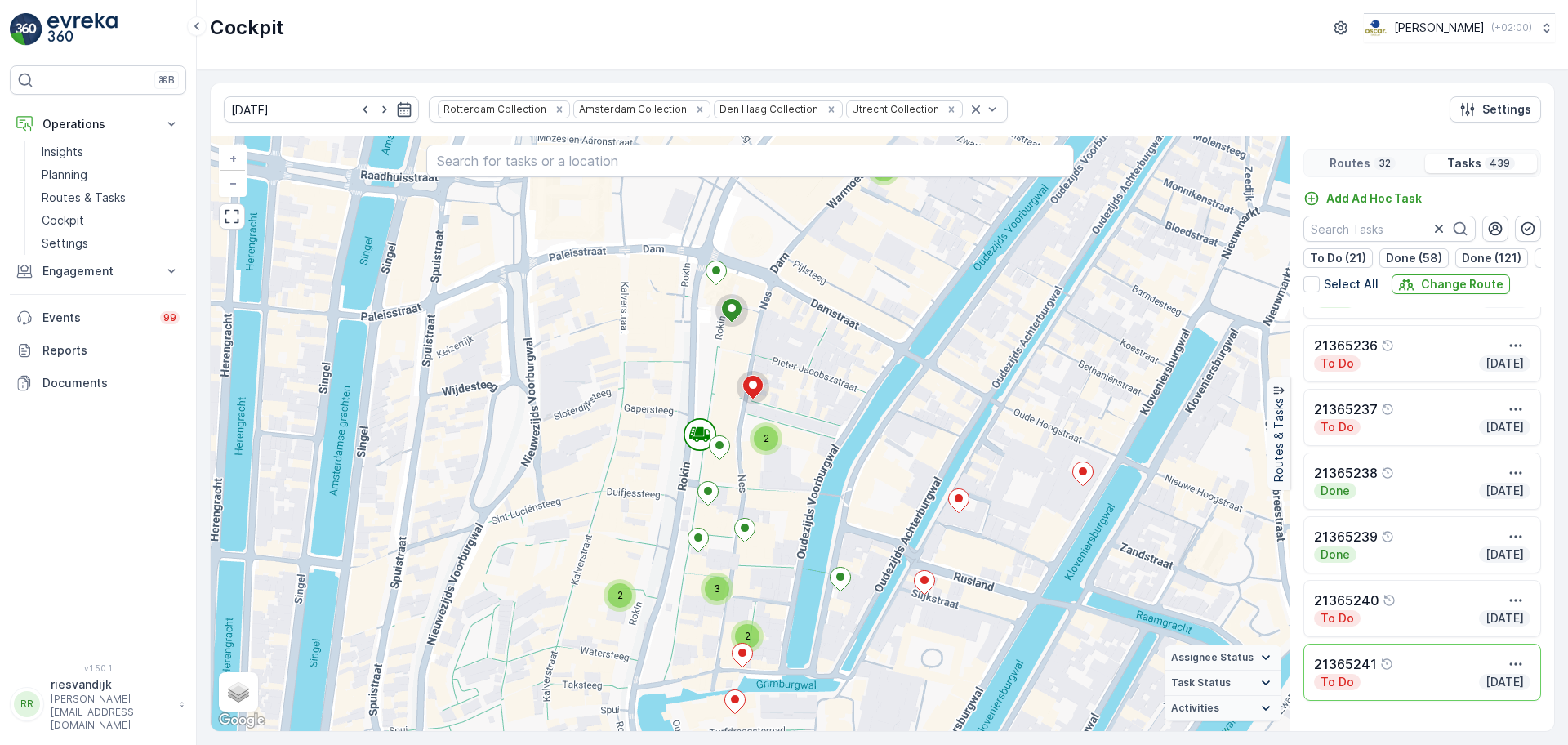
drag, startPoint x: 744, startPoint y: 475, endPoint x: 744, endPoint y: 492, distance: 17.0
click at [744, 492] on div "2 2 2 2 2 2 3 2 2 2 2 2 2 2 2 2 2 2 2 4 7 3 2 2 2 3 2 2 2 2 2 4 2 4 4 2 3 3 4 4…" at bounding box center [749, 434] width 1079 height 595
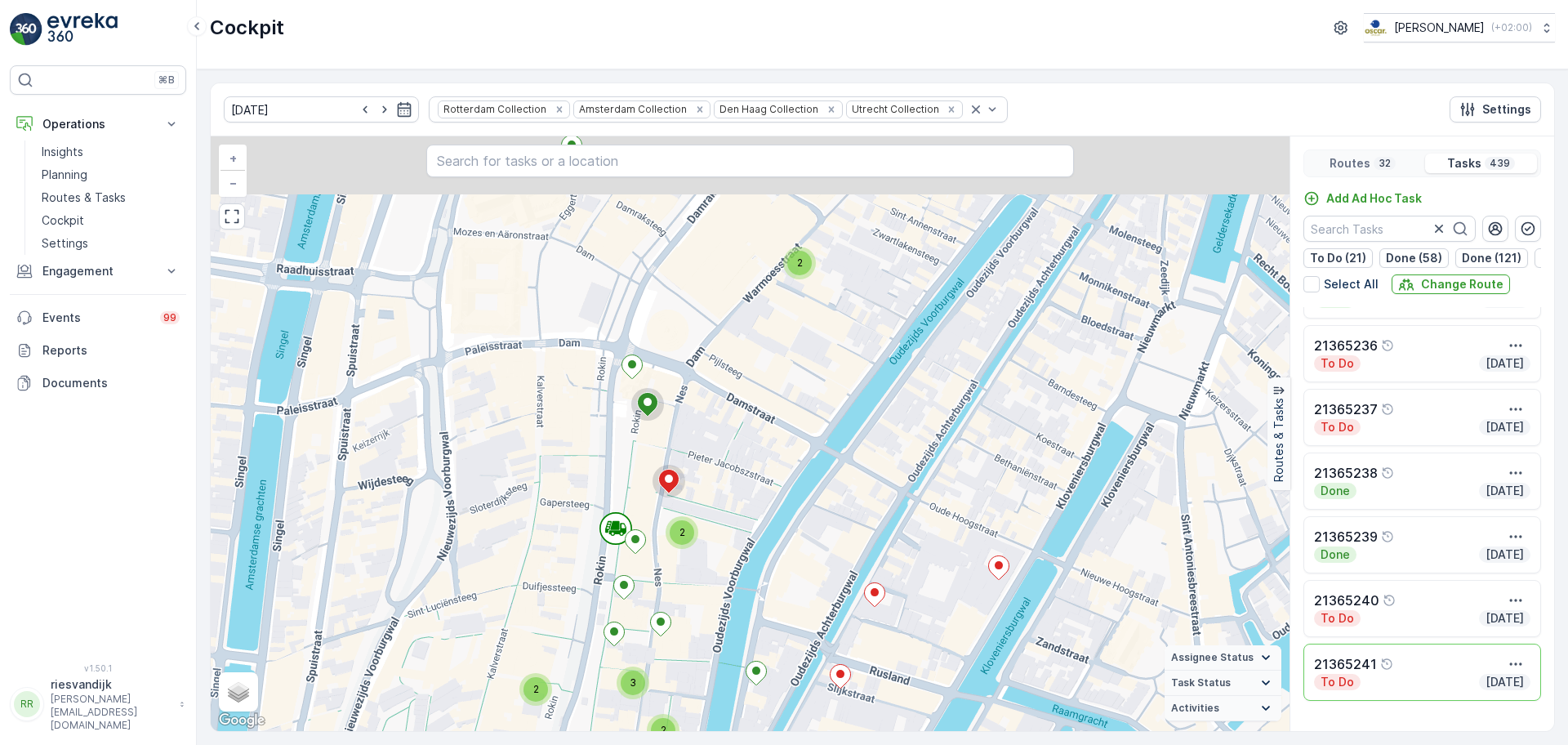
drag, startPoint x: 985, startPoint y: 391, endPoint x: 899, endPoint y: 459, distance: 109.6
click at [902, 460] on div "2 2 2 2 2 2 3 2 2 2 2 2 2 2 2 2 2 2 2 4 7 3 2 2 2 3 2 2 2 2 2 4 2 4 4 2 3 3 4 4…" at bounding box center [749, 434] width 1079 height 595
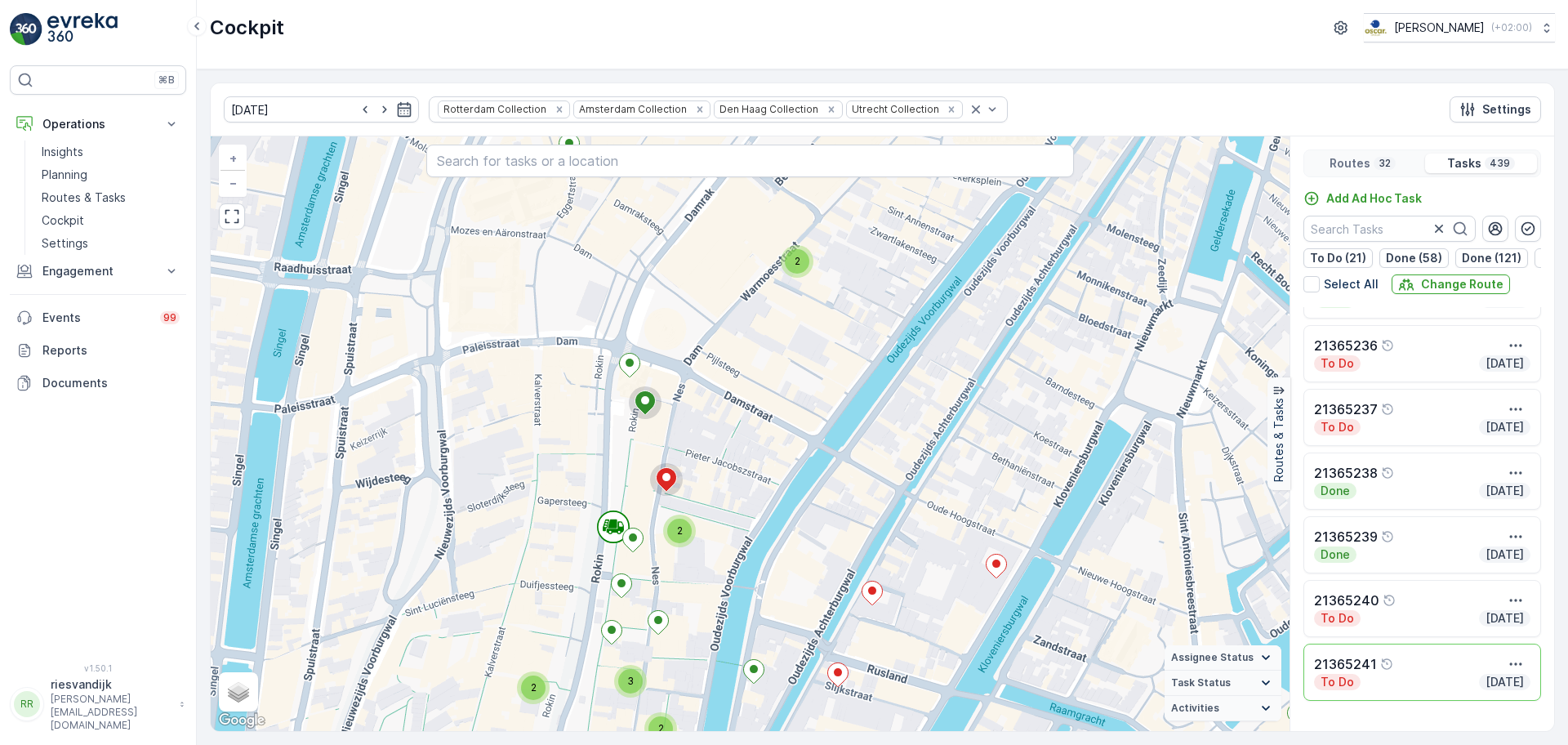
click at [1375, 163] on div "32" at bounding box center [1385, 163] width 22 height 13
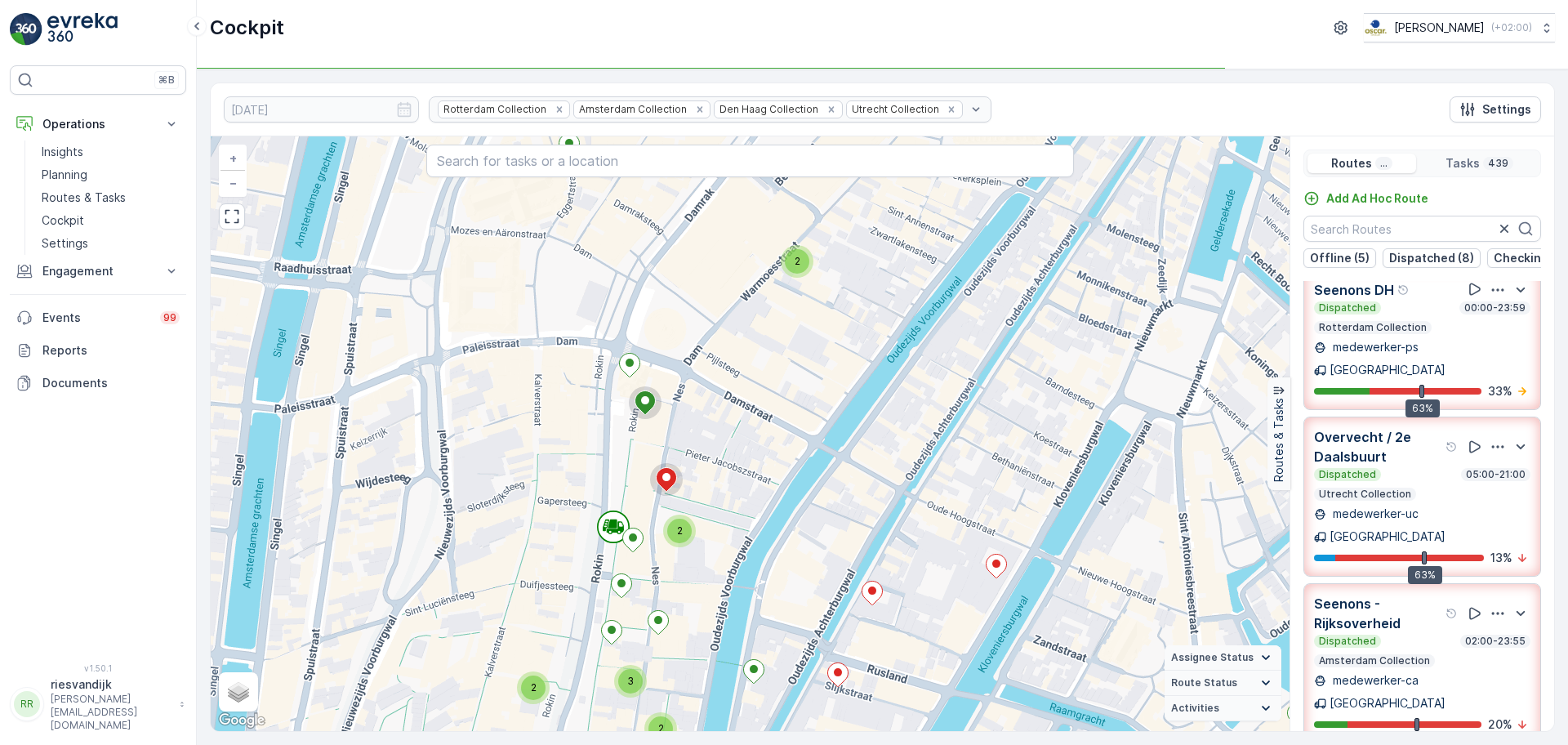
scroll to position [408, 0]
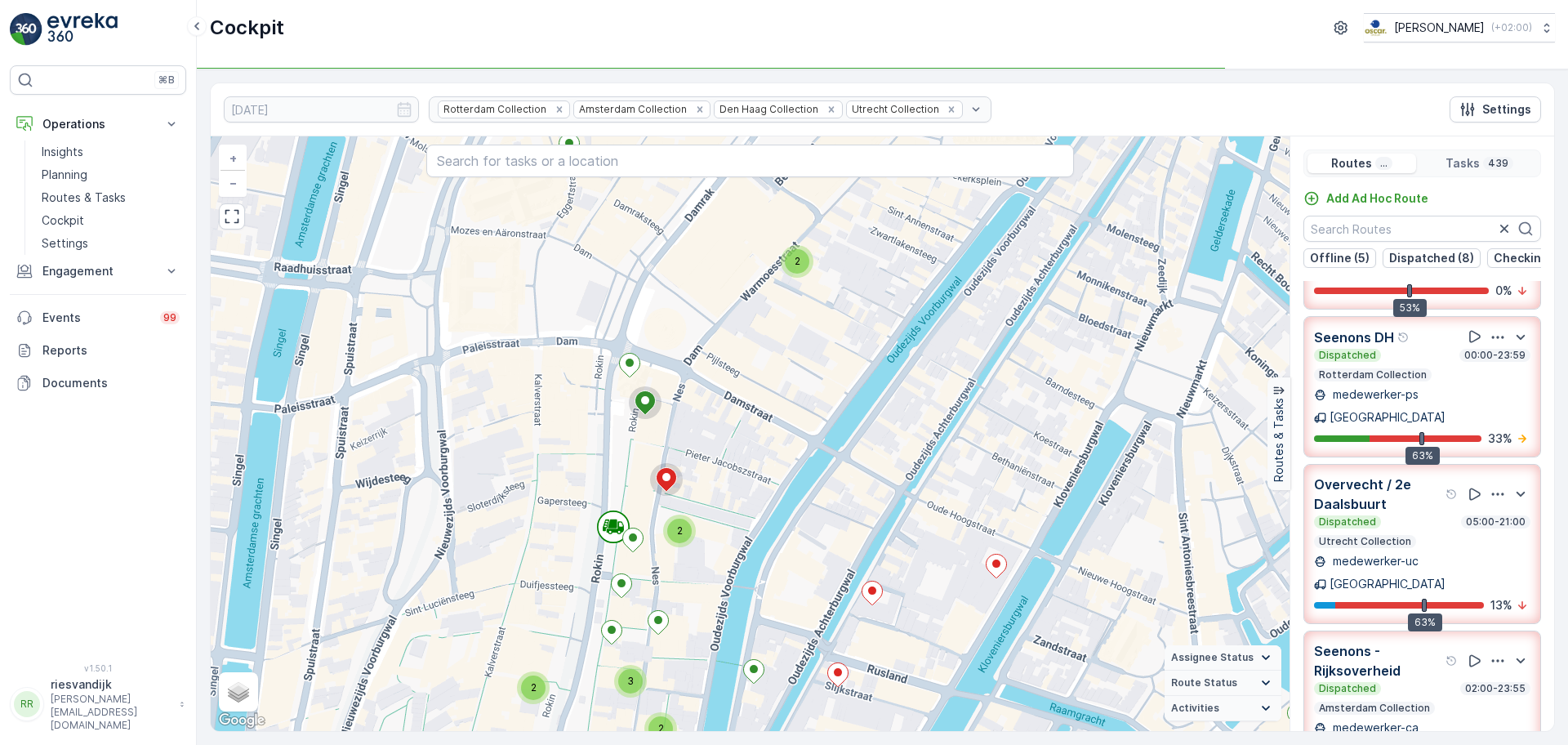
click at [1415, 642] on div "Seenons - Rijksoverheid Dispatched 02:00-23:55 Amsterdam Collection" at bounding box center [1422, 679] width 217 height 74
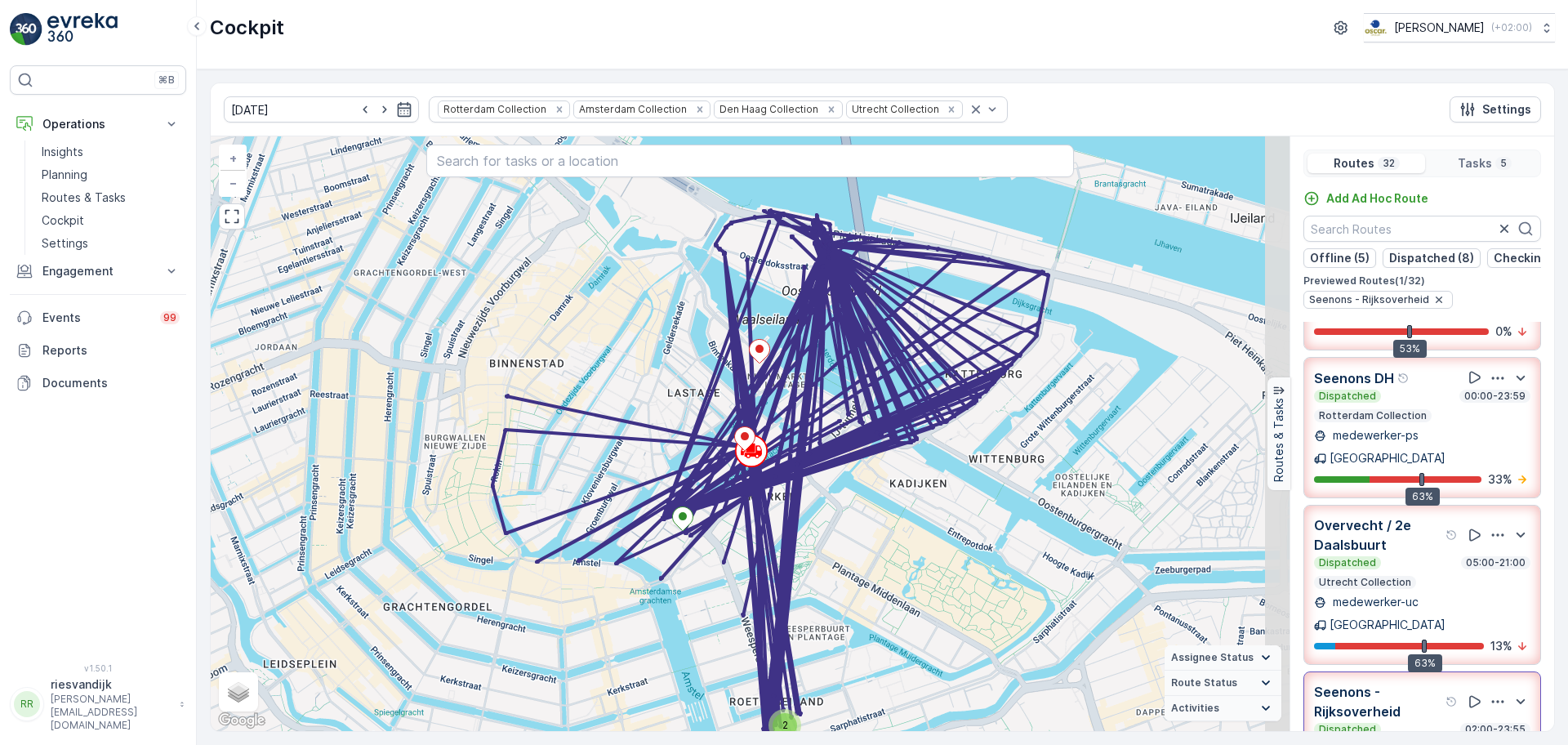
drag, startPoint x: 976, startPoint y: 490, endPoint x: 1058, endPoint y: 530, distance: 91.2
click at [963, 547] on div "2 + − Satellite Roadmap Terrain Hybrid Leaflet Keyboard shortcuts Map Data Map …" at bounding box center [749, 434] width 1079 height 595
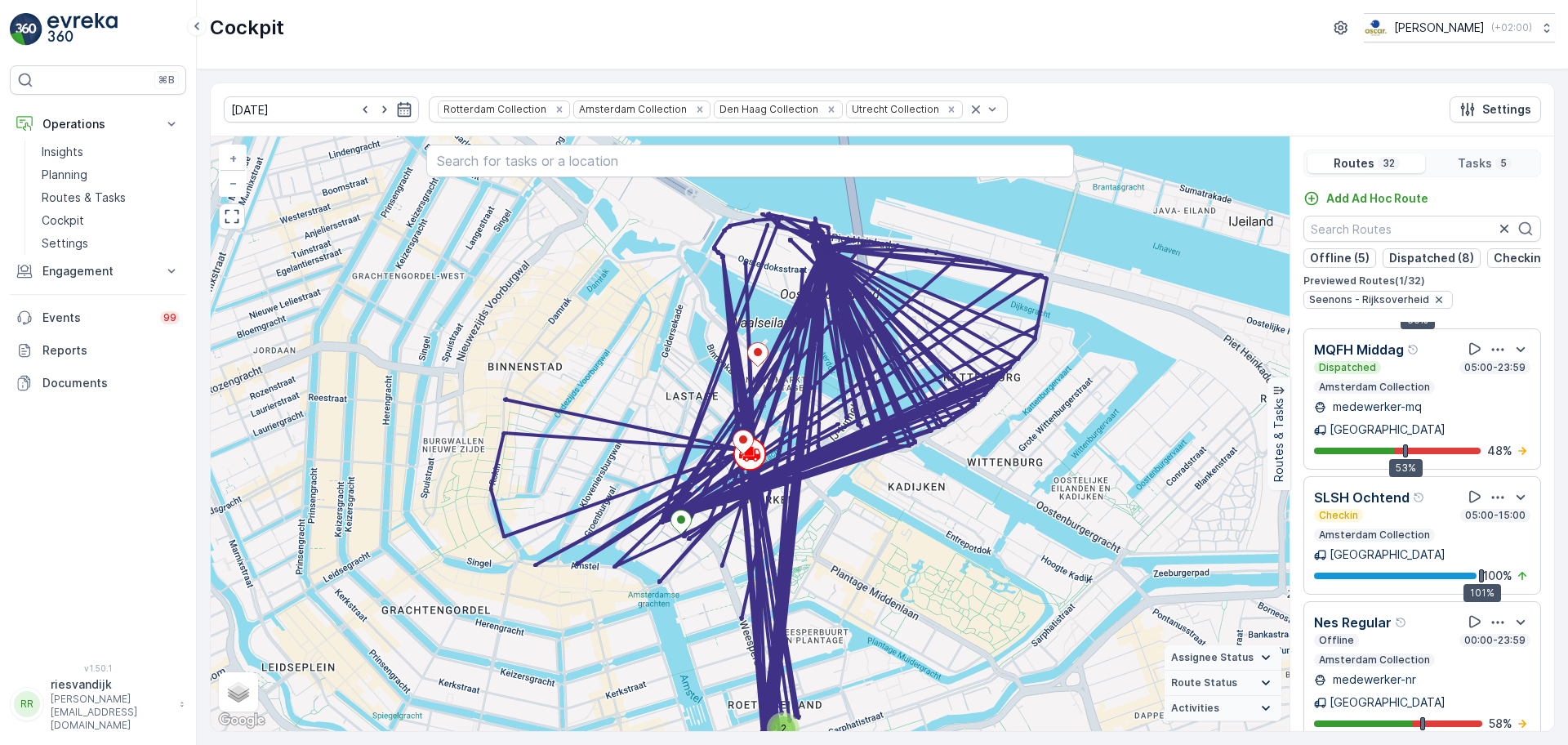
scroll to position [919, 0]
click at [1405, 633] on div "Offline 00:00-23:59" at bounding box center [1422, 640] width 217 height 13
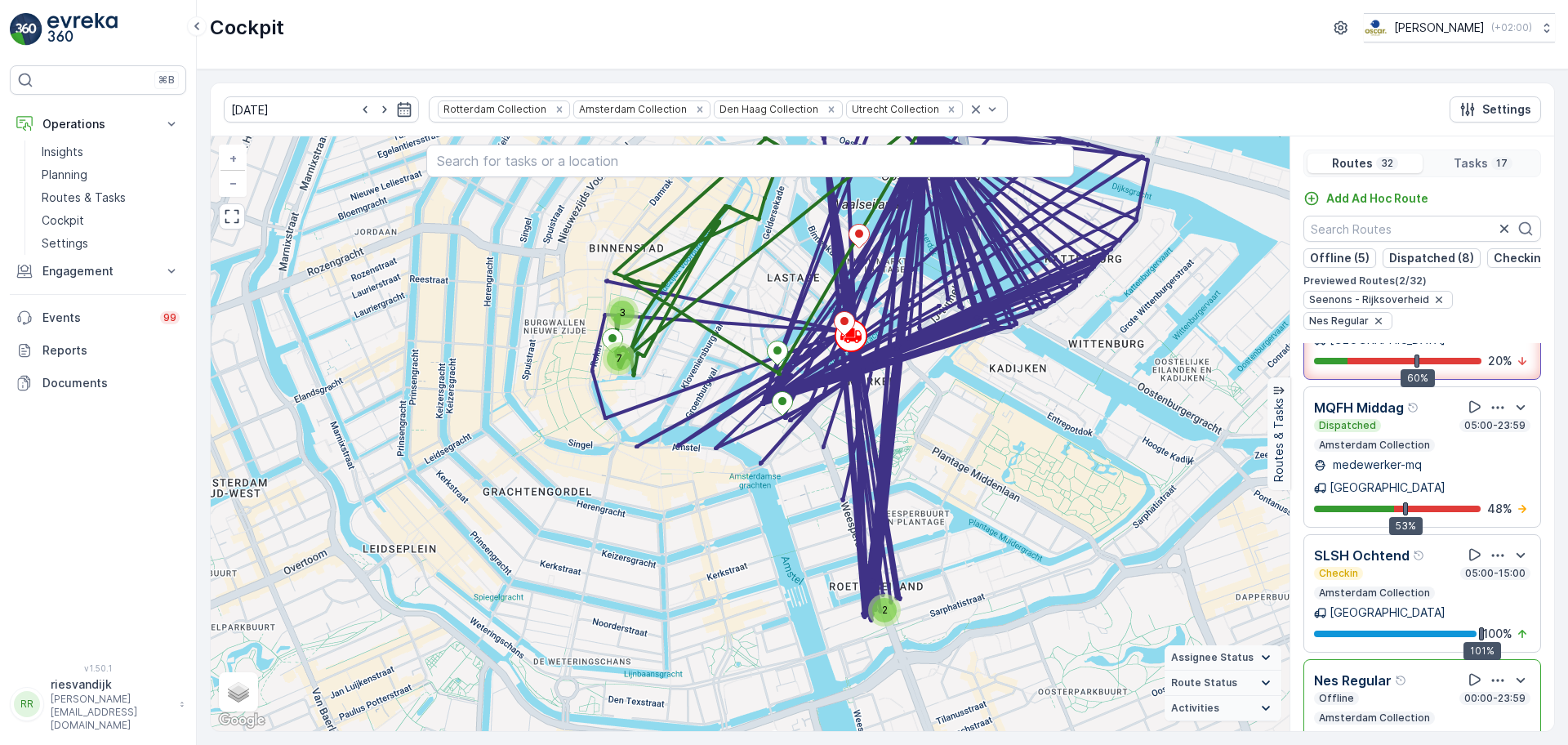
scroll to position [817, 0]
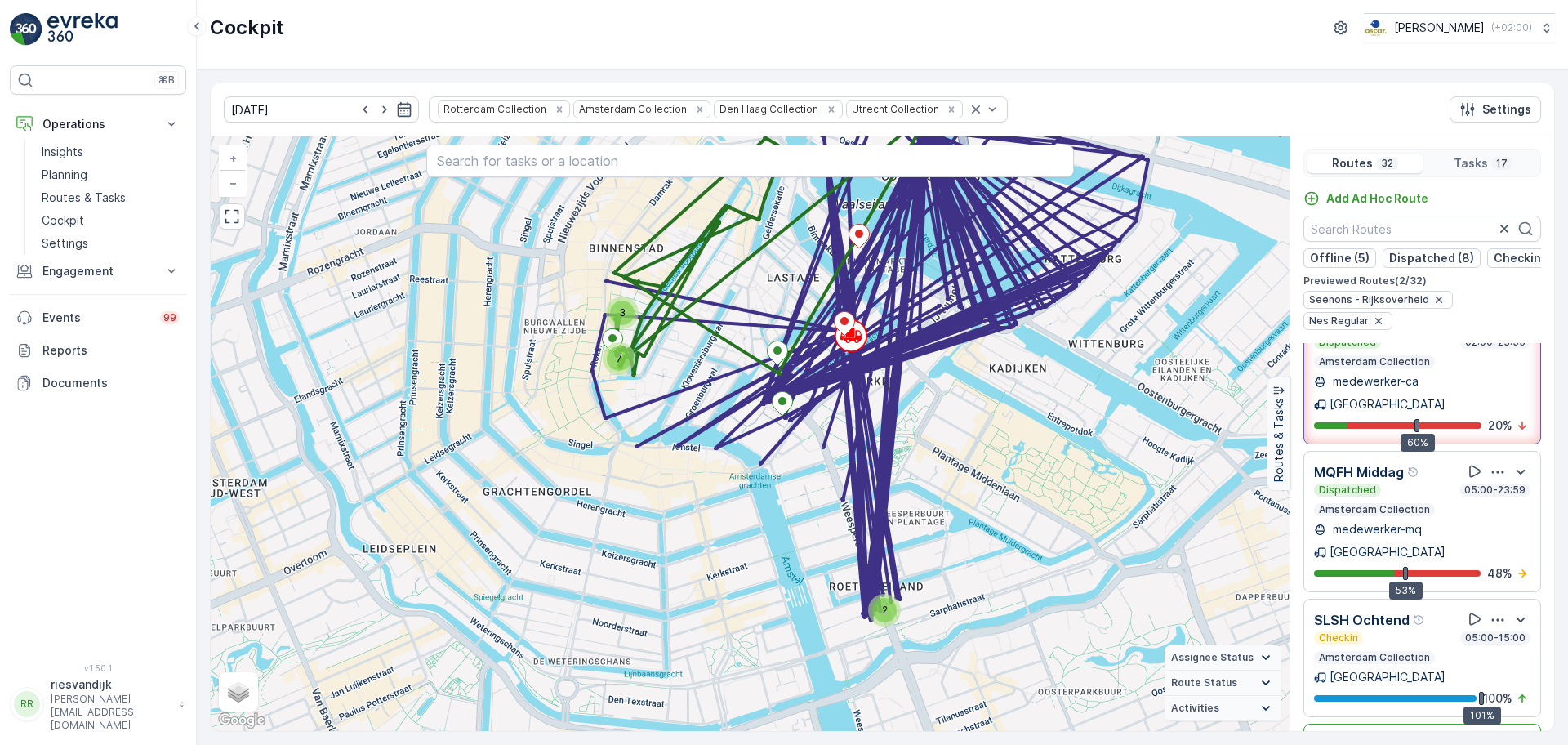
click at [1420, 735] on div "Nes Regular" at bounding box center [1422, 745] width 217 height 20
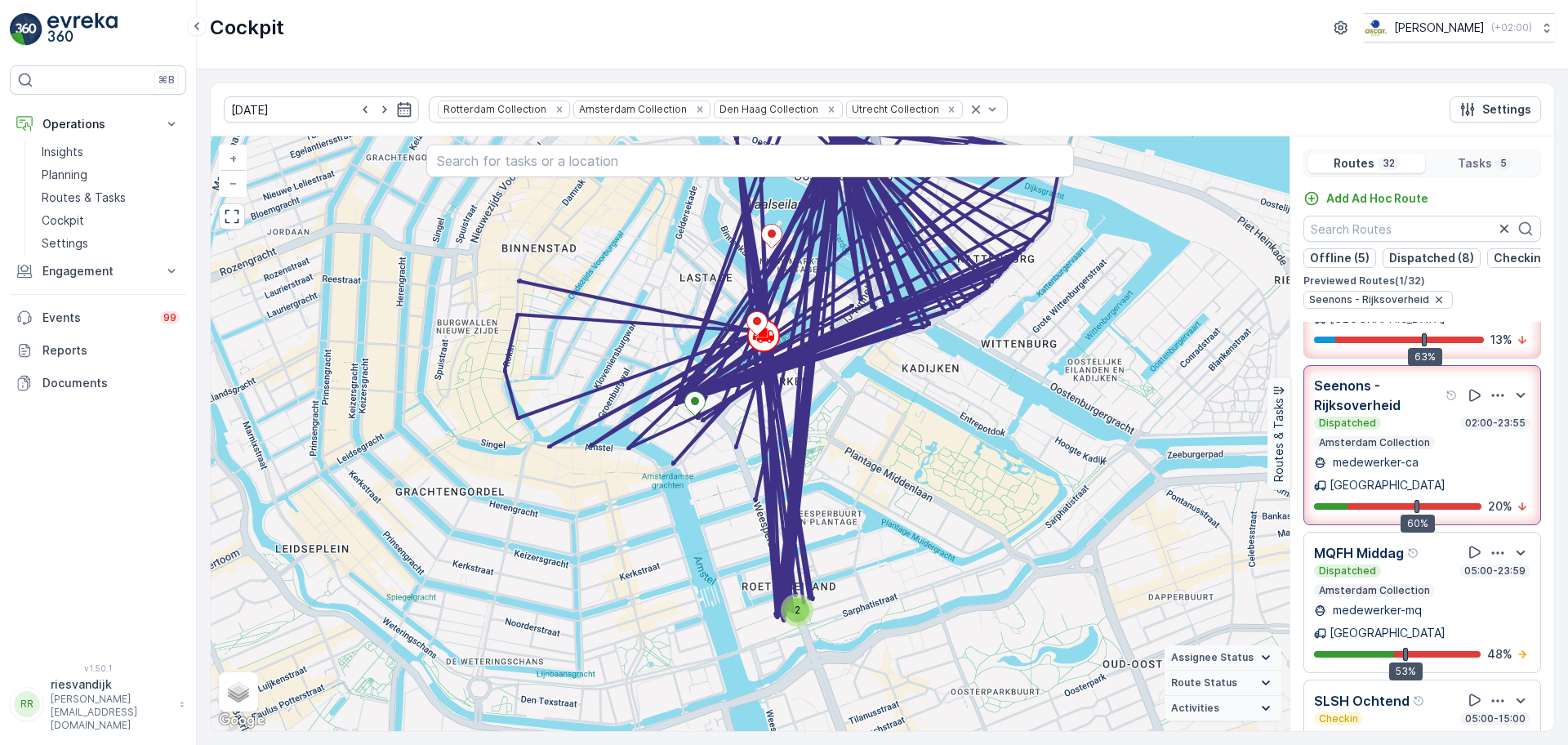
scroll to position [613, 0]
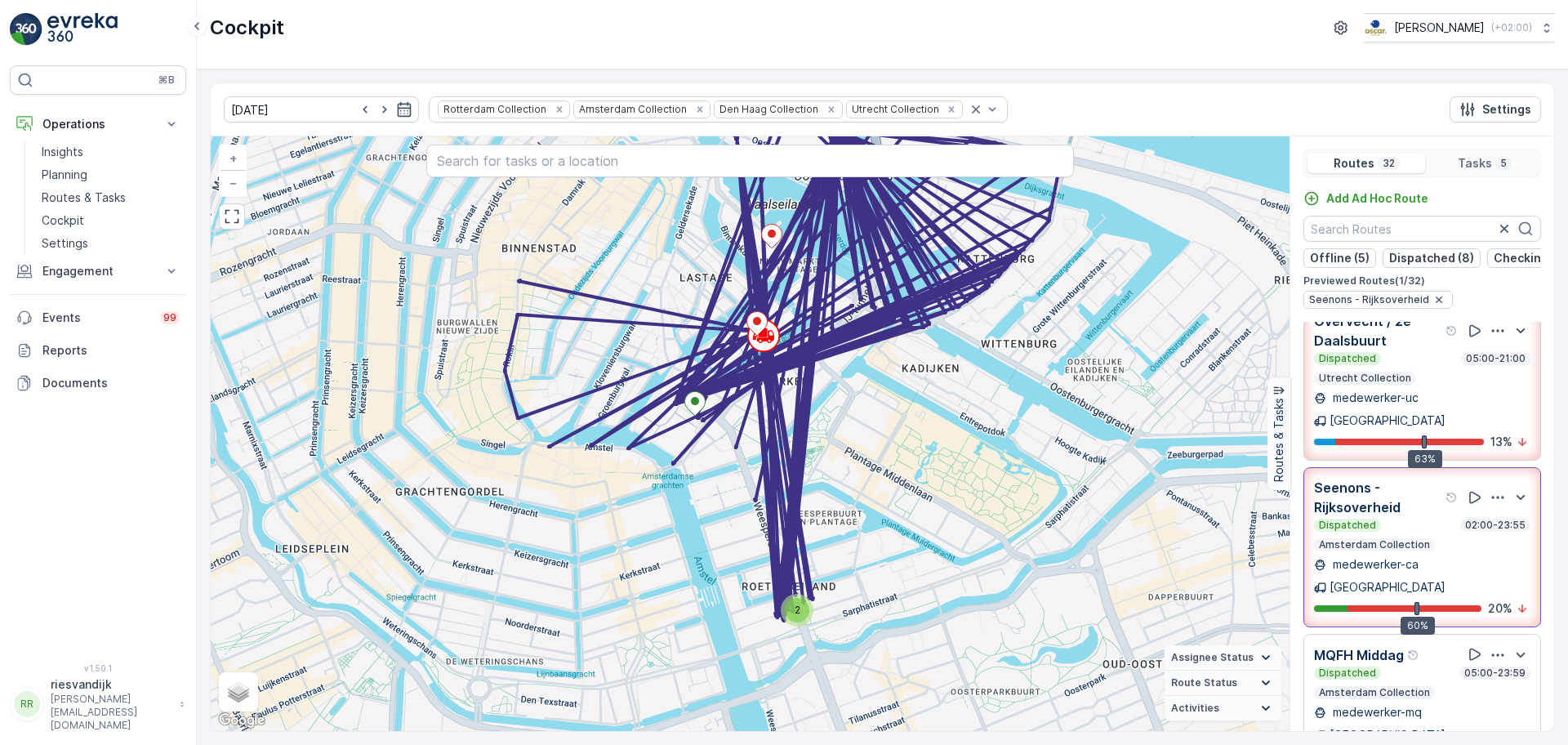
click at [1413, 519] on div "Dispatched 02:00-23:55" at bounding box center [1422, 525] width 217 height 13
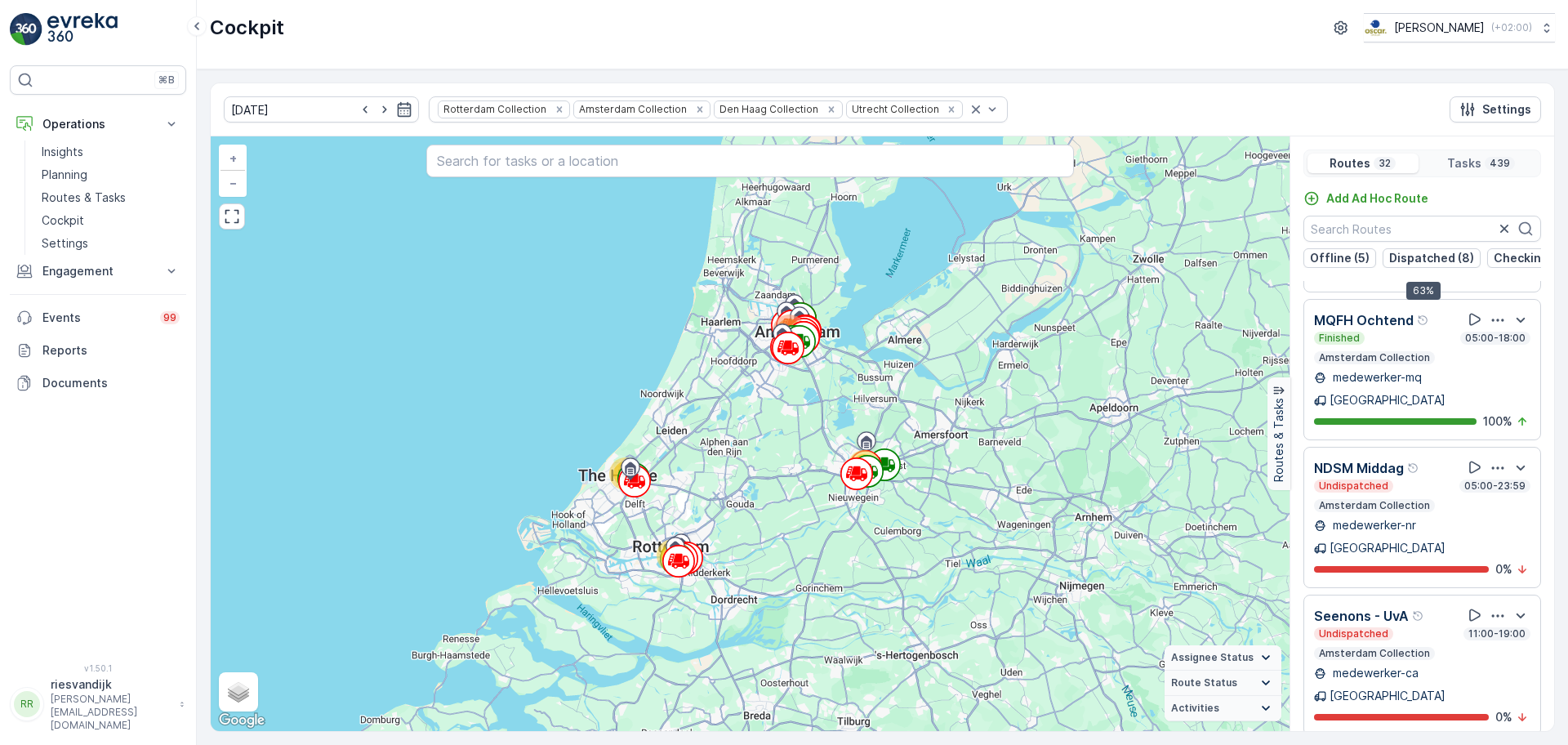
scroll to position [1430, 0]
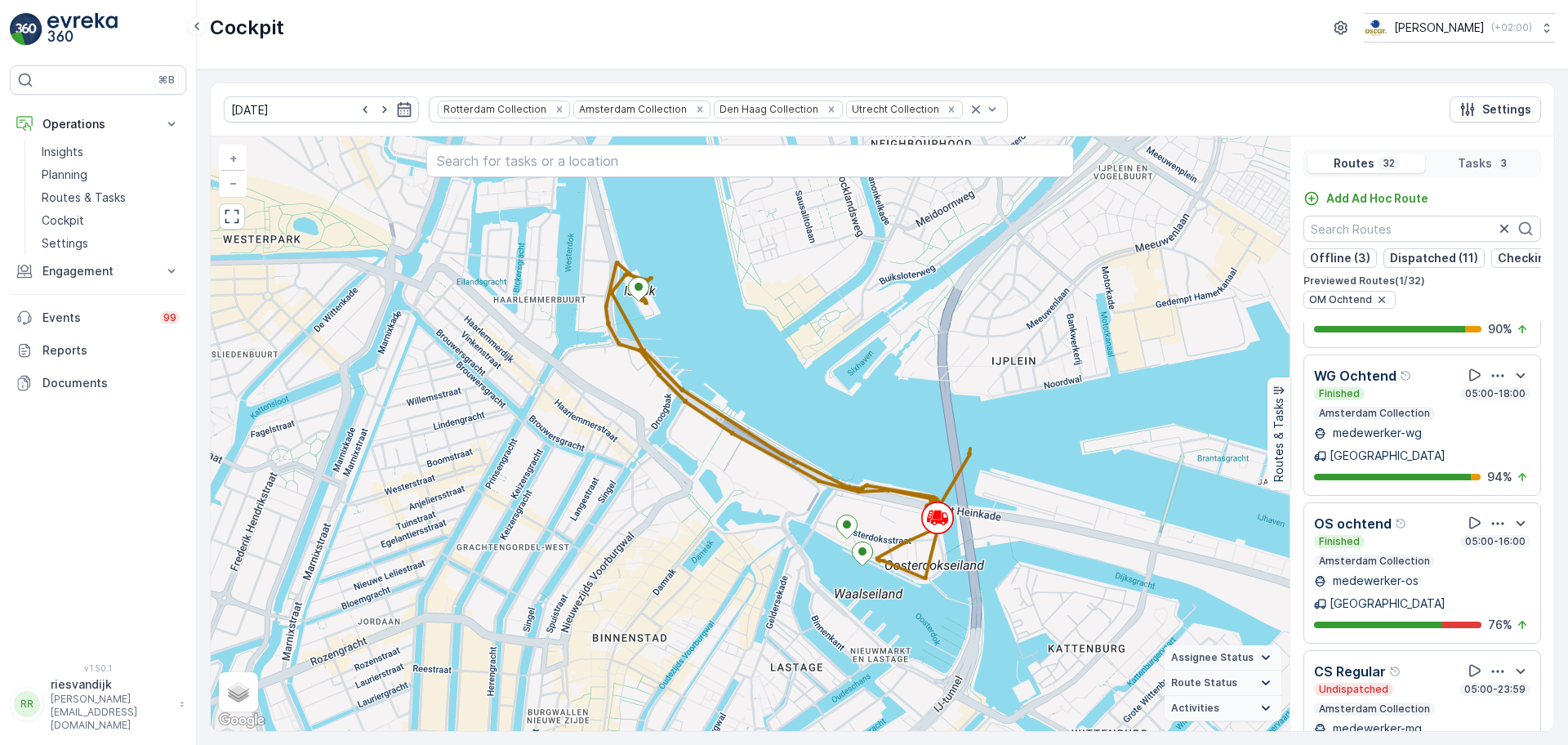
scroll to position [0, 0]
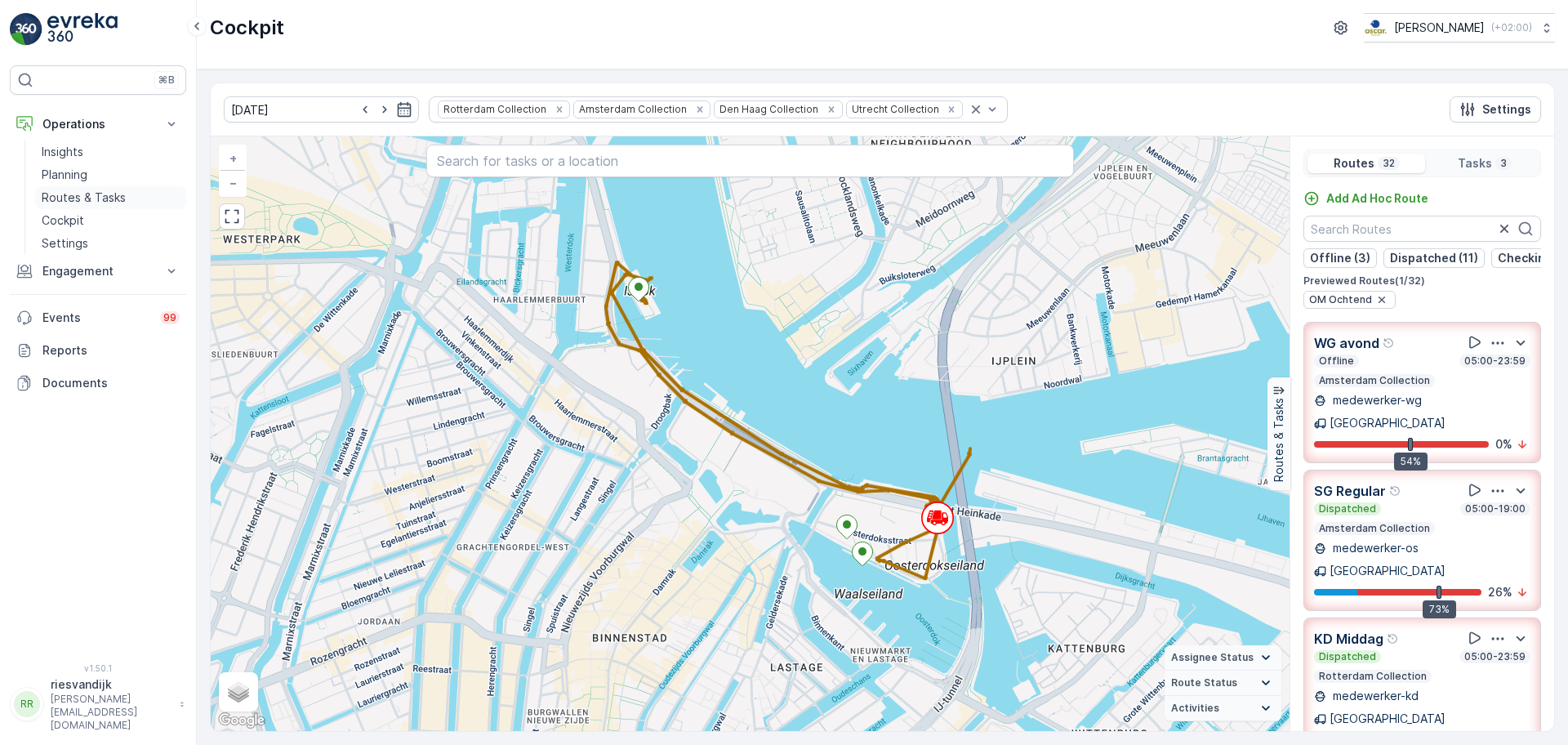
click at [88, 198] on p "Routes & Tasks" at bounding box center [83, 198] width 84 height 17
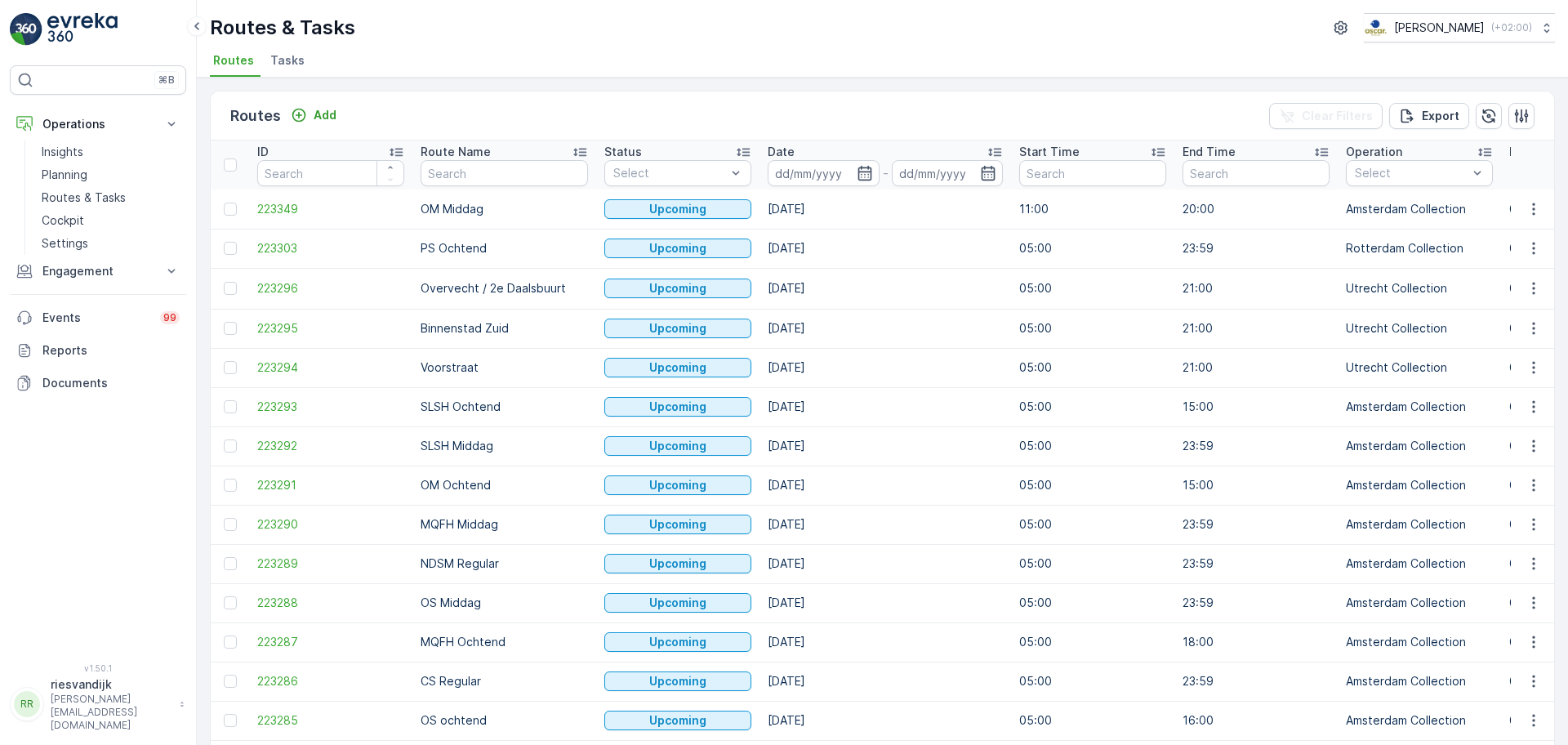
click at [299, 60] on li "Tasks" at bounding box center [289, 63] width 44 height 28
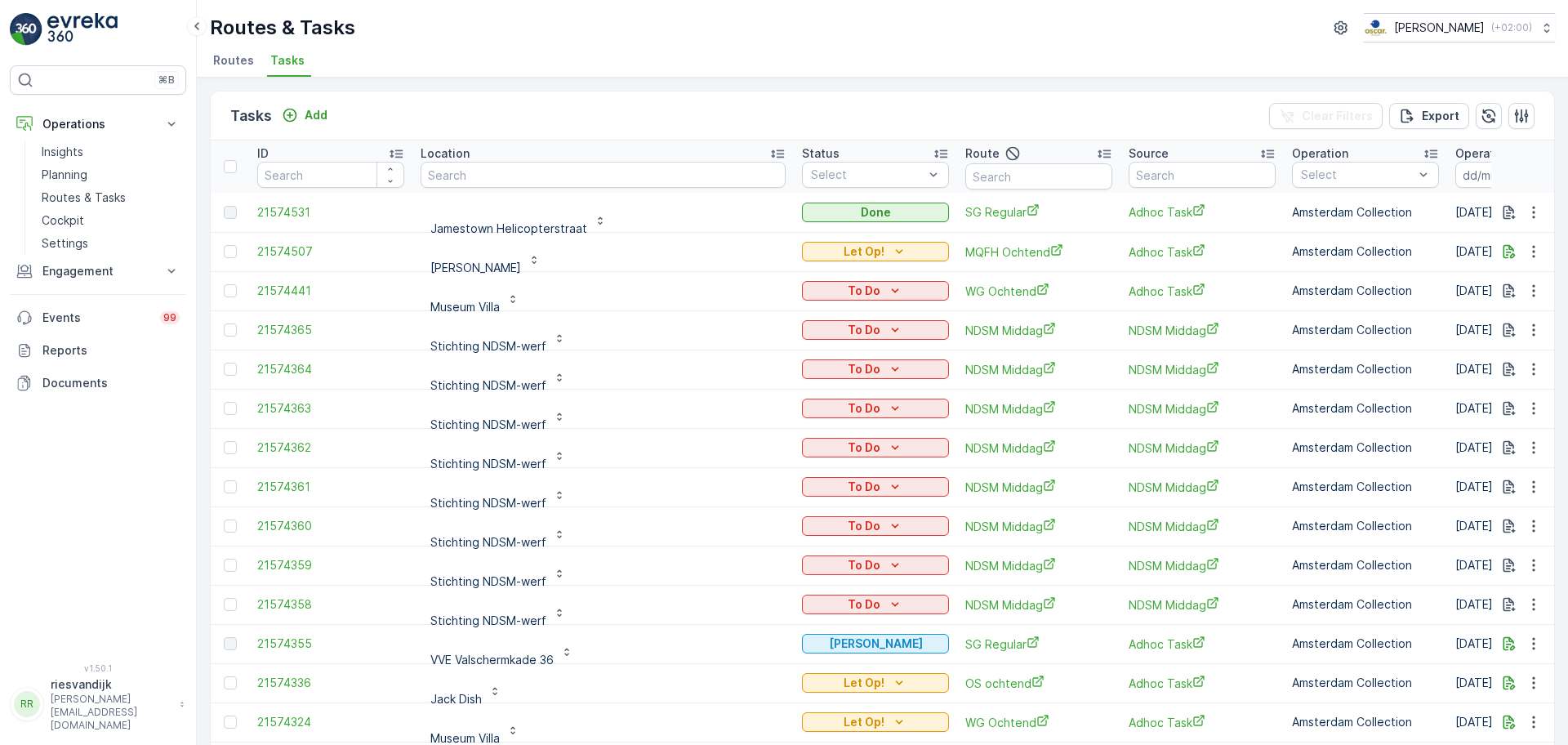
click at [485, 169] on input "text" at bounding box center [604, 174] width 365 height 26
type input "dolcett"
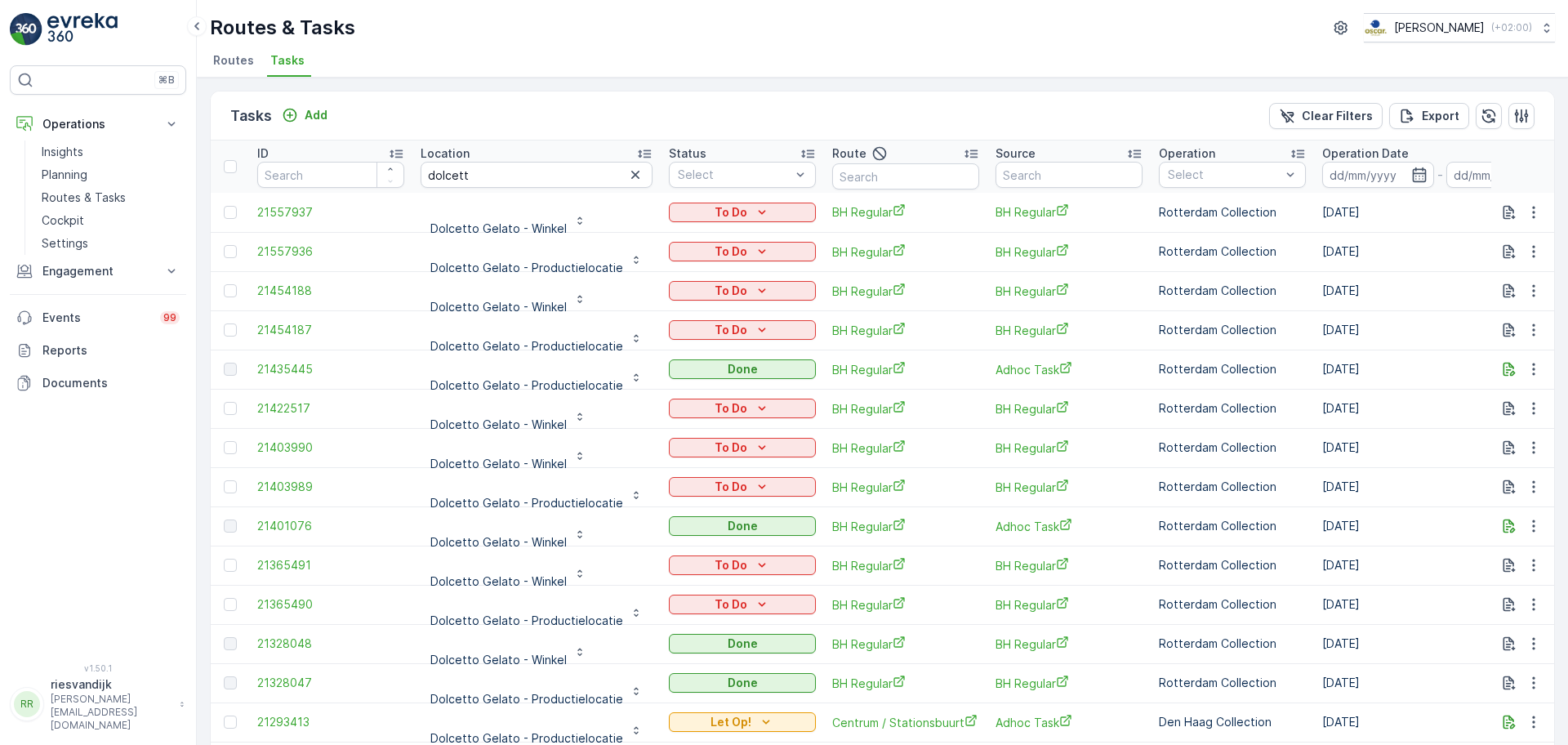
click at [1365, 147] on p "Operation Date" at bounding box center [1366, 154] width 87 height 17
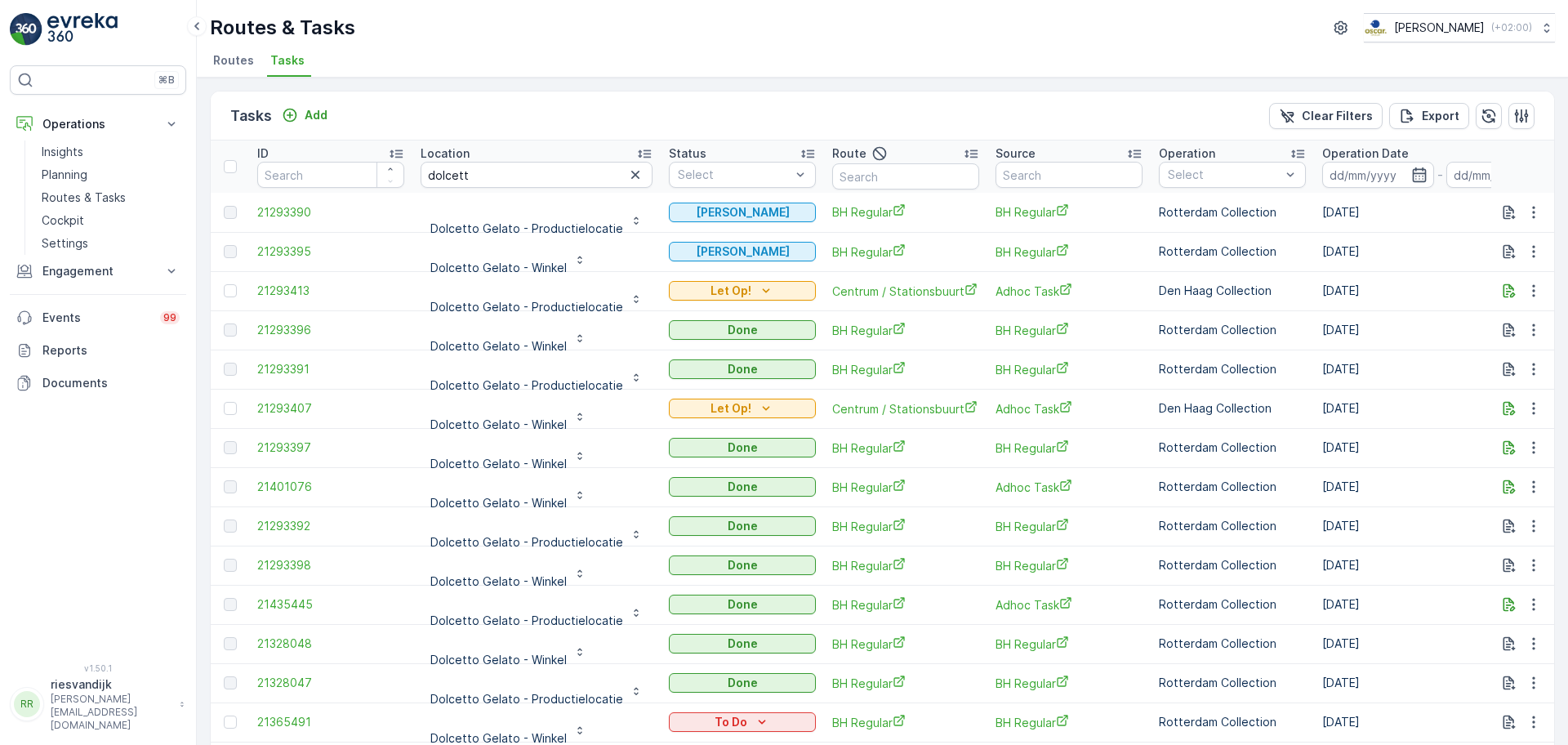
click at [1373, 150] on p "Operation Date" at bounding box center [1366, 154] width 87 height 17
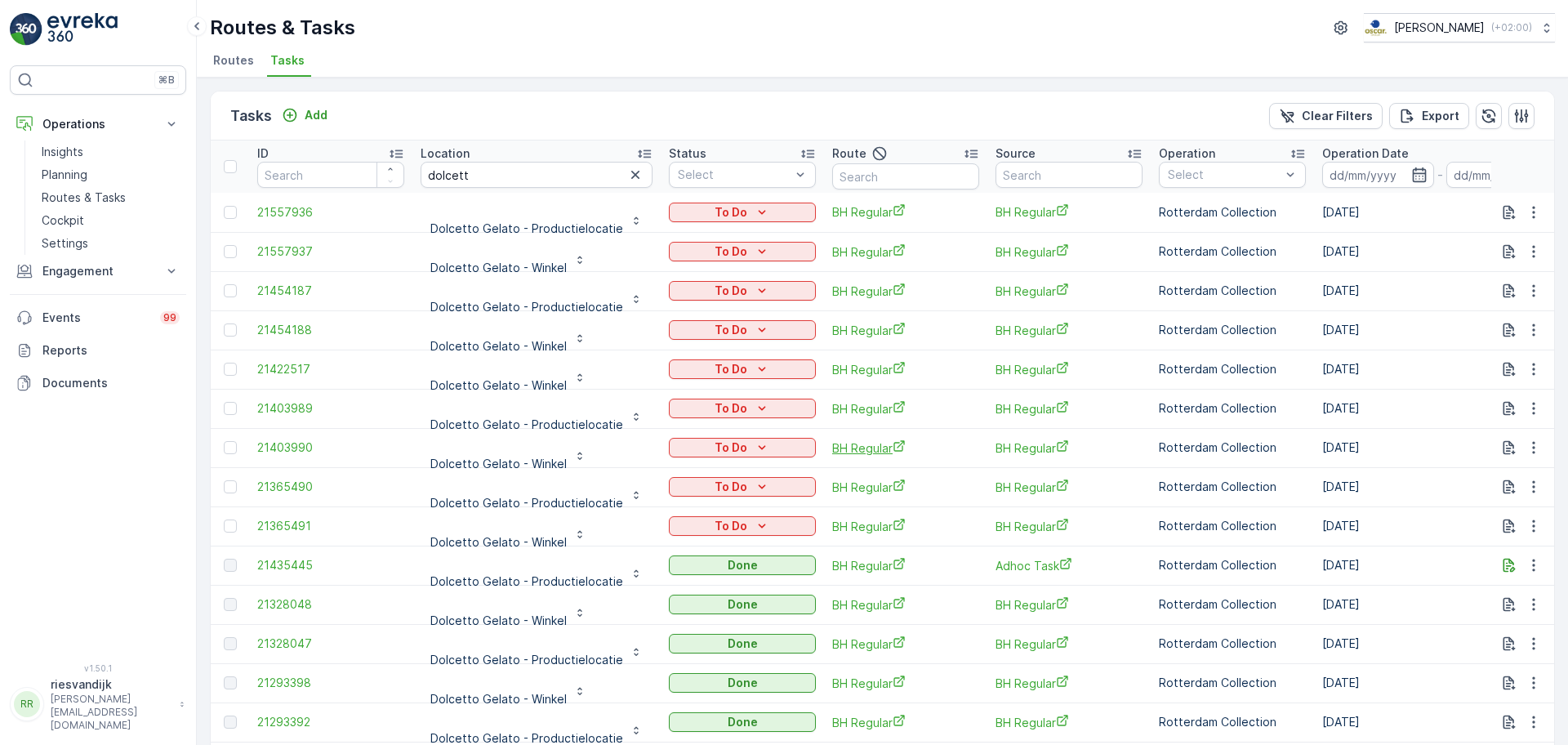
scroll to position [4, 0]
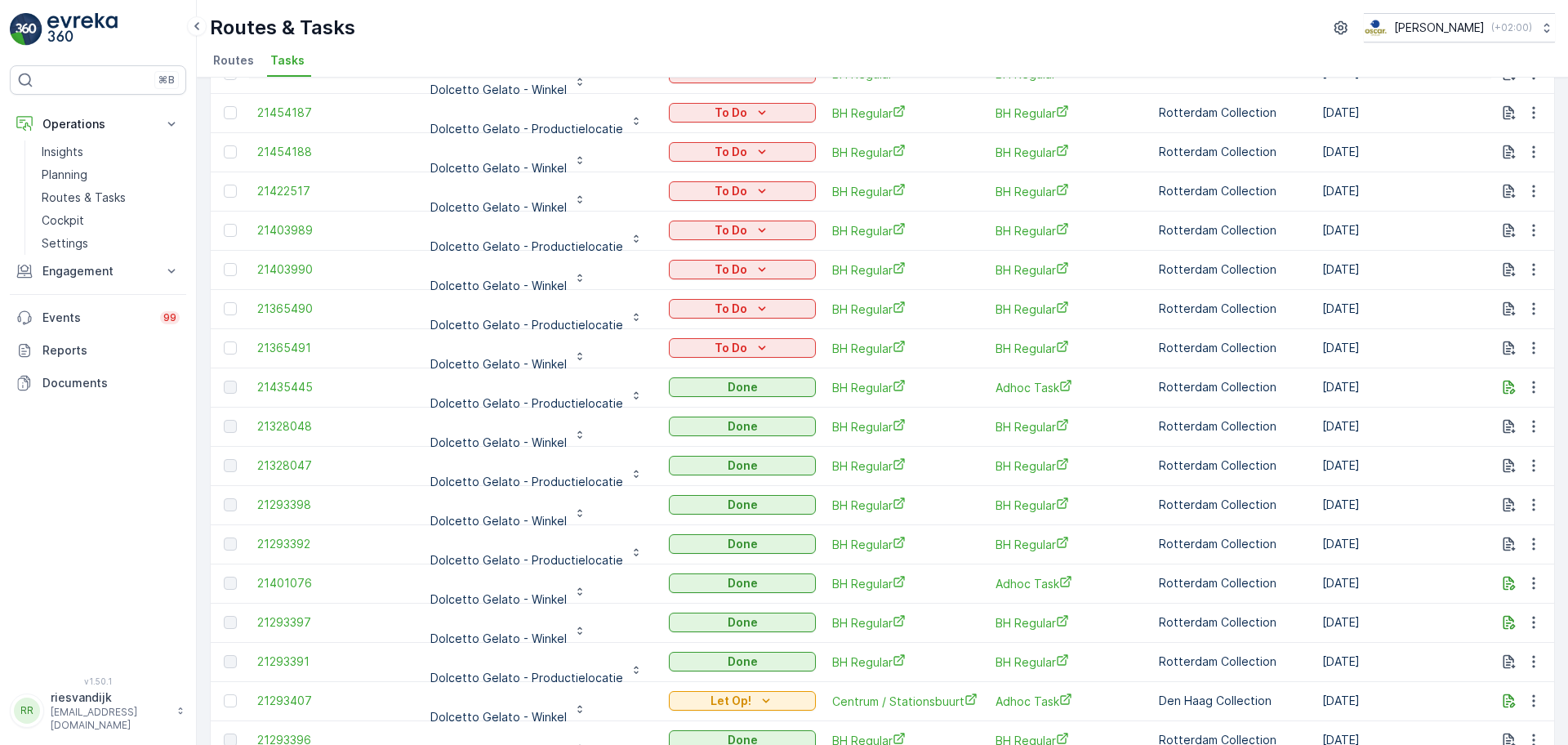
scroll to position [204, 0]
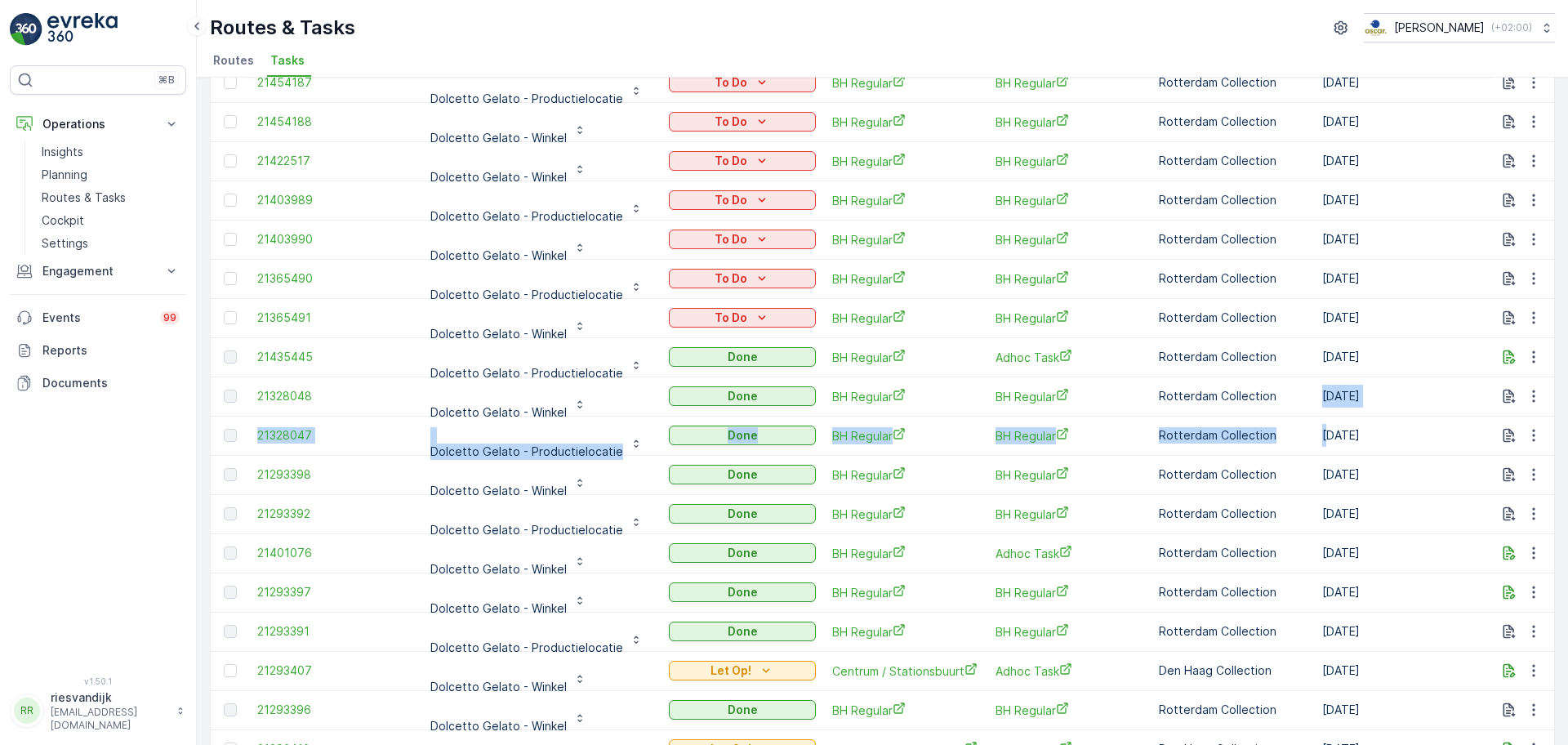
drag, startPoint x: 1317, startPoint y: 430, endPoint x: 1311, endPoint y: 394, distance: 36.5
click at [1311, 394] on tbody "21557936 Dolcetto Gelato - Productielocatie To Do BH Regular BH Regular Rotterd…" at bounding box center [1513, 415] width 2604 height 863
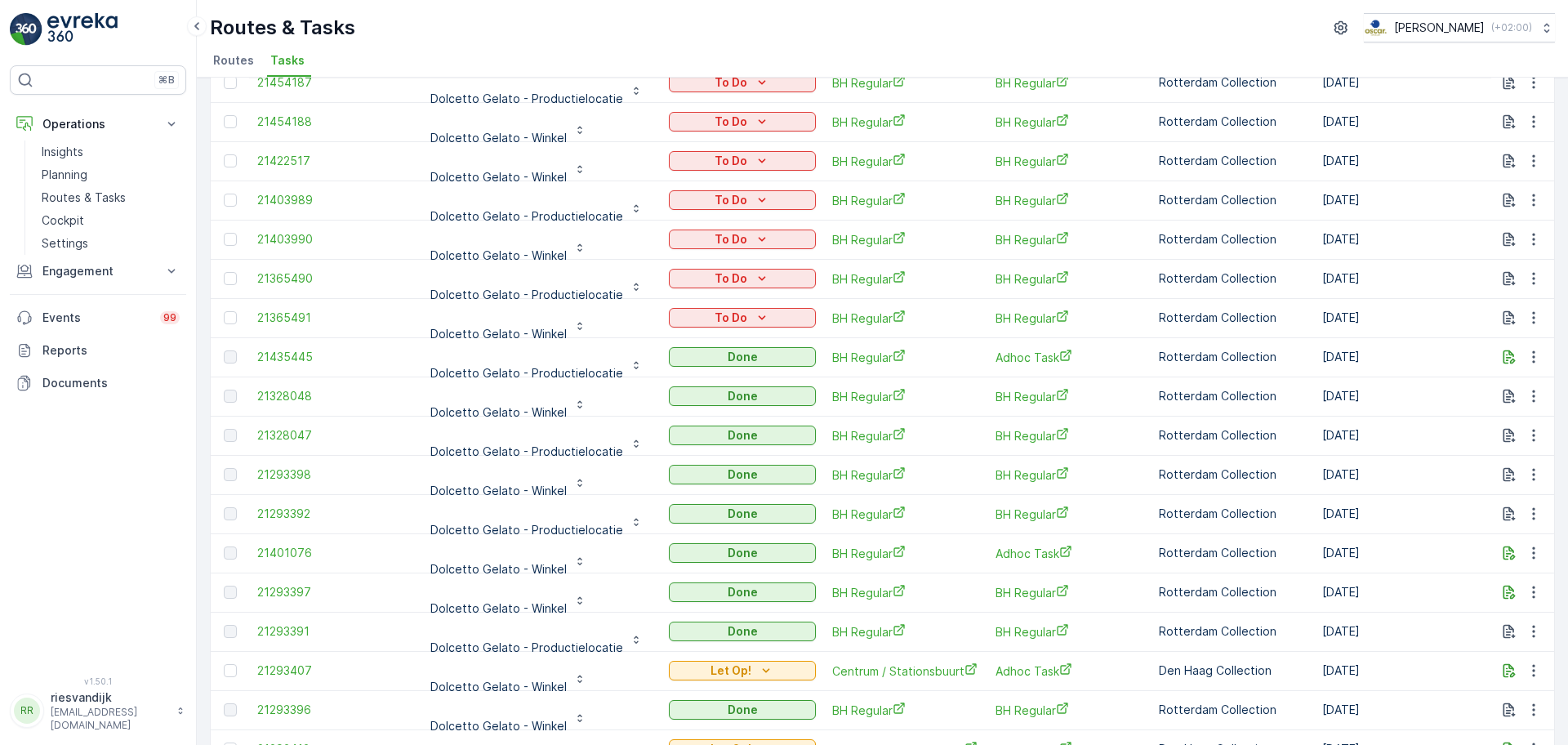
click at [1335, 351] on td "[DATE]" at bounding box center [1440, 356] width 252 height 39
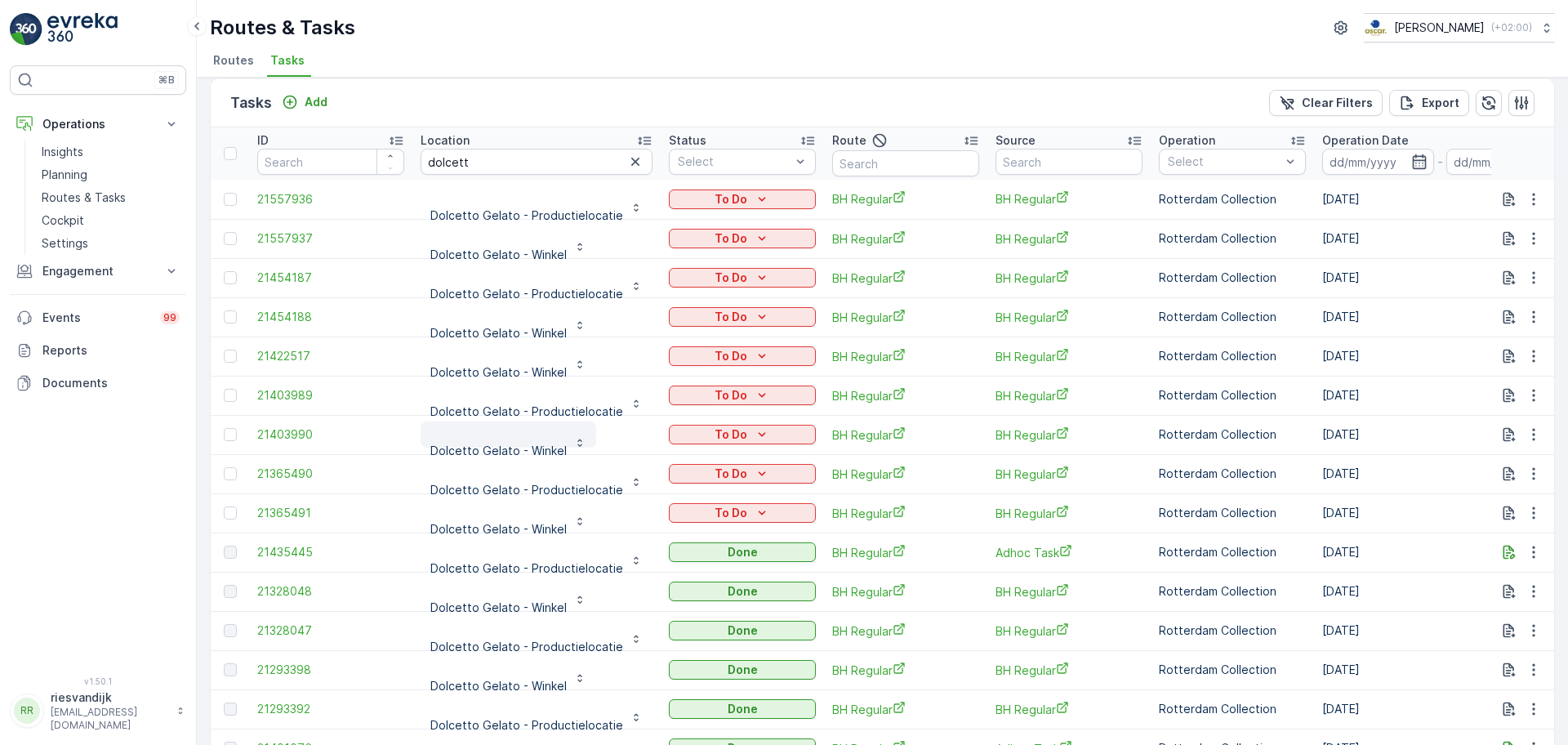
scroll to position [0, 0]
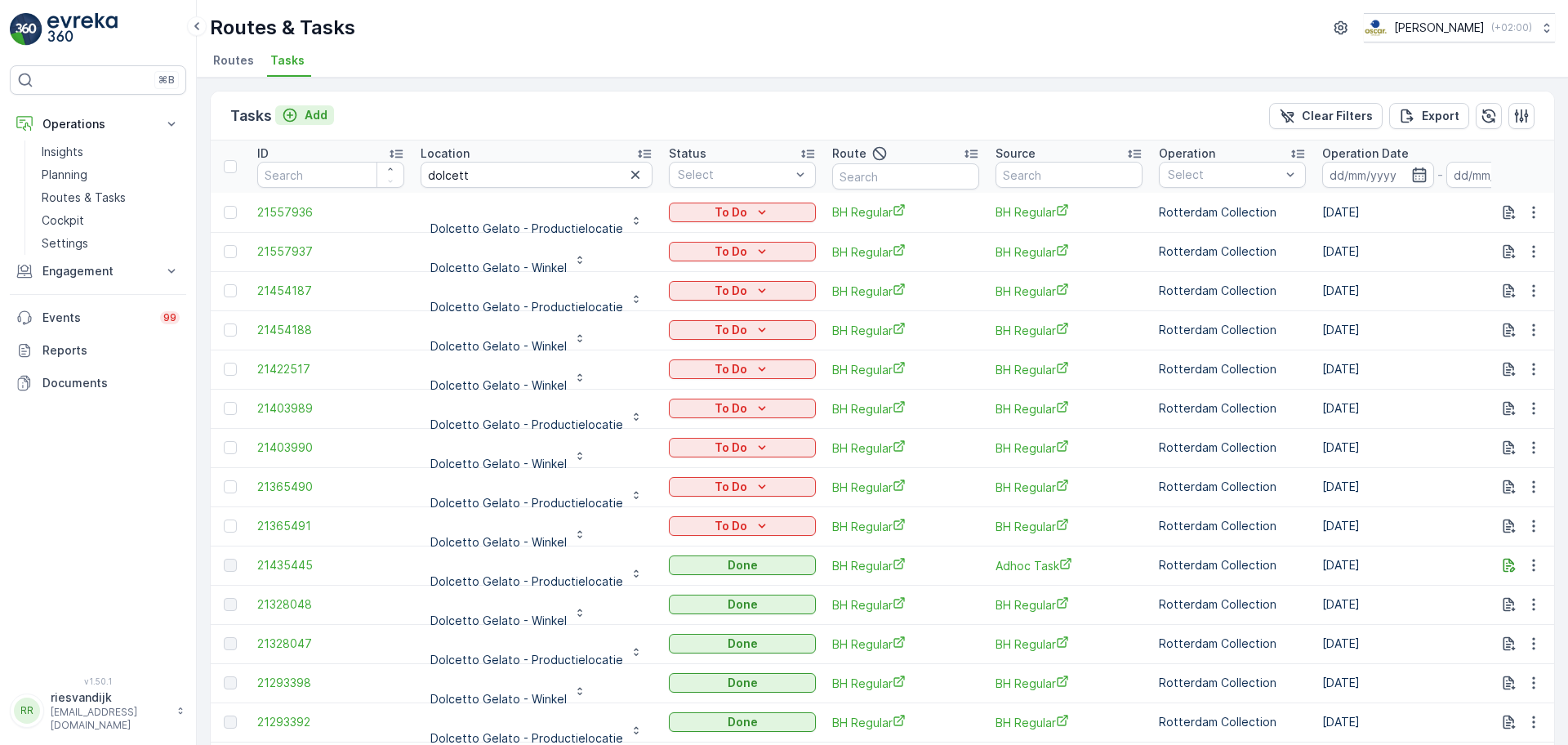
click at [318, 117] on p "Add" at bounding box center [316, 115] width 23 height 17
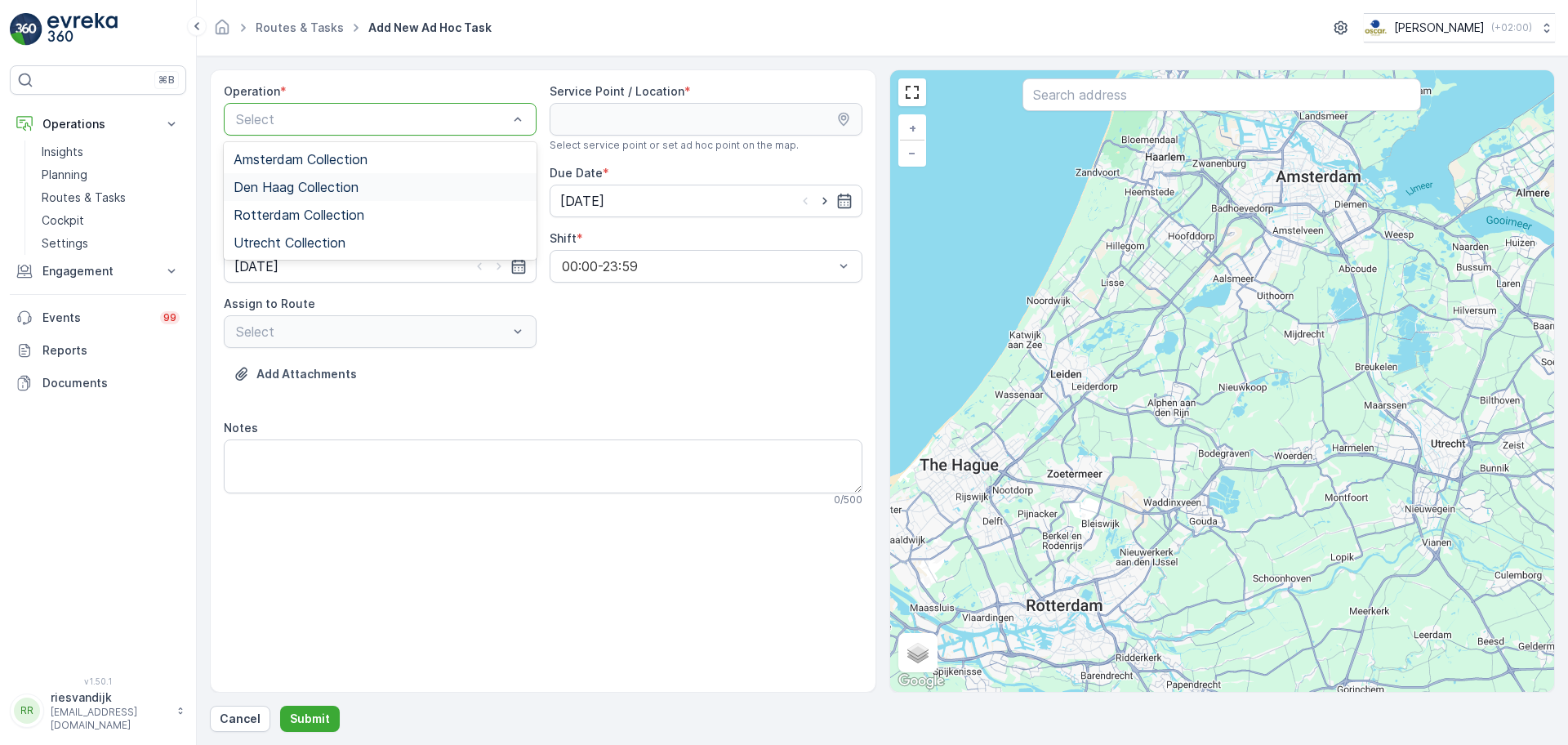
click at [416, 189] on div "Den Haag Collection" at bounding box center [380, 187] width 293 height 15
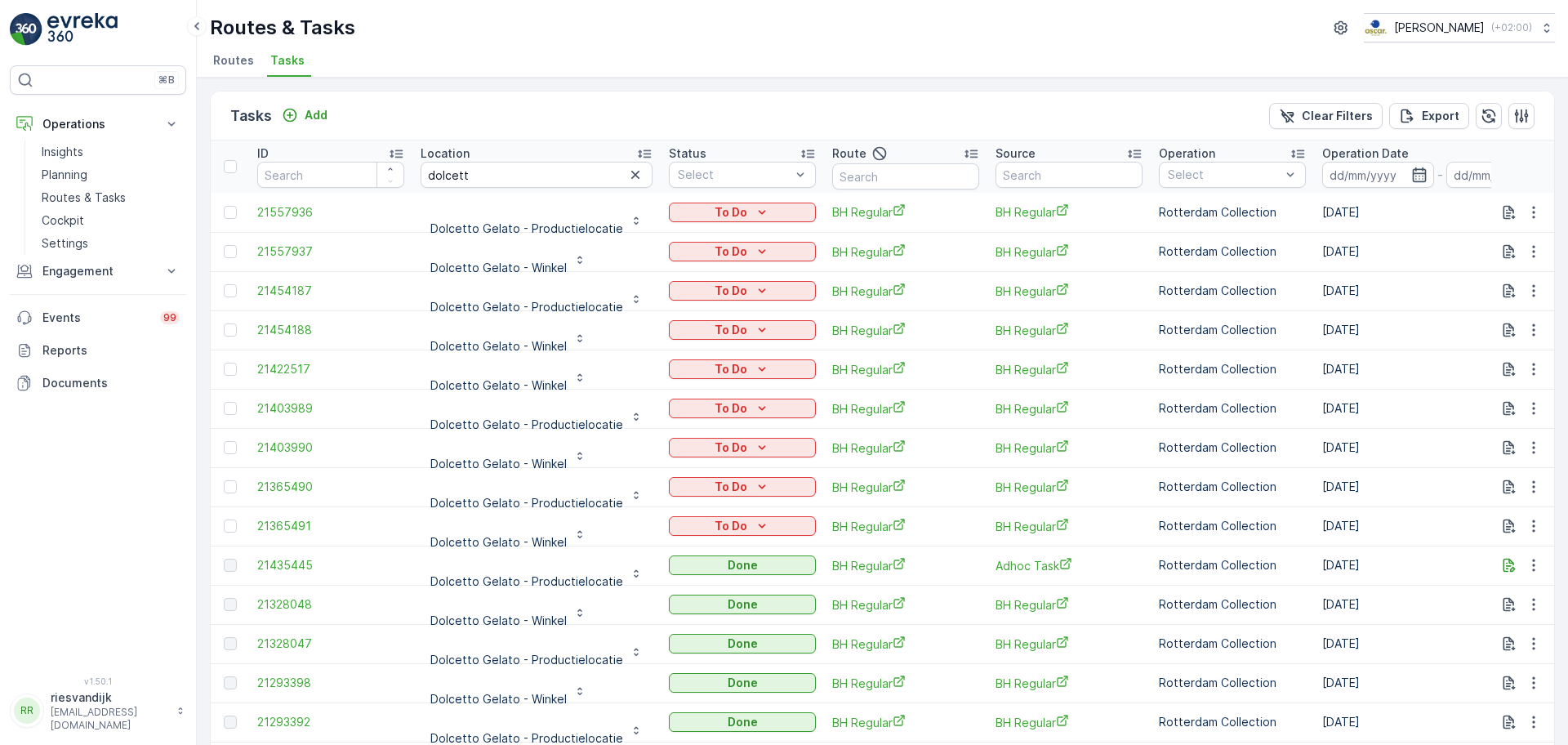
click at [628, 171] on icon "button" at bounding box center [636, 175] width 17 height 17
click at [560, 172] on input "text" at bounding box center [536, 174] width 232 height 26
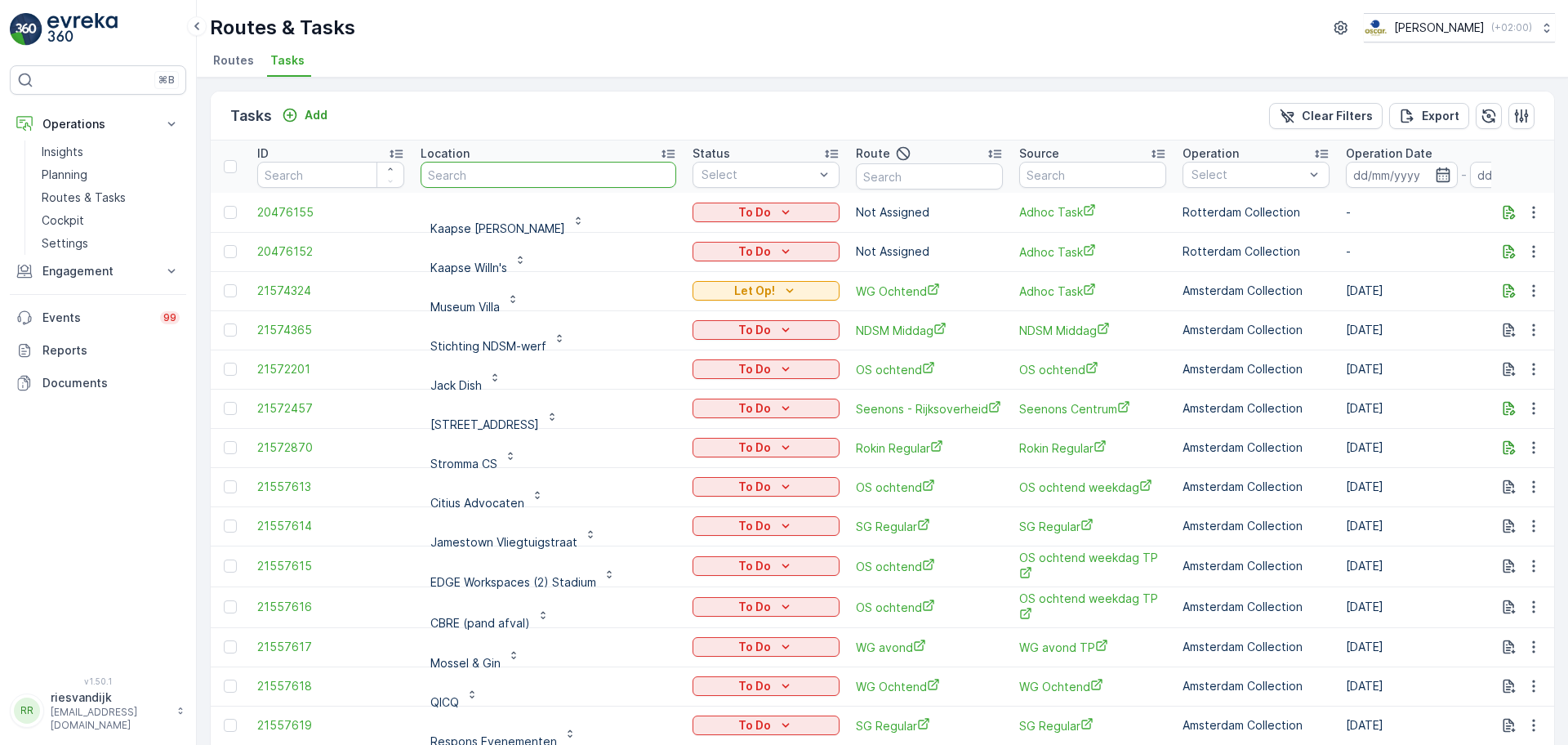
click at [546, 174] on input "text" at bounding box center [548, 174] width 256 height 26
type input "meeting"
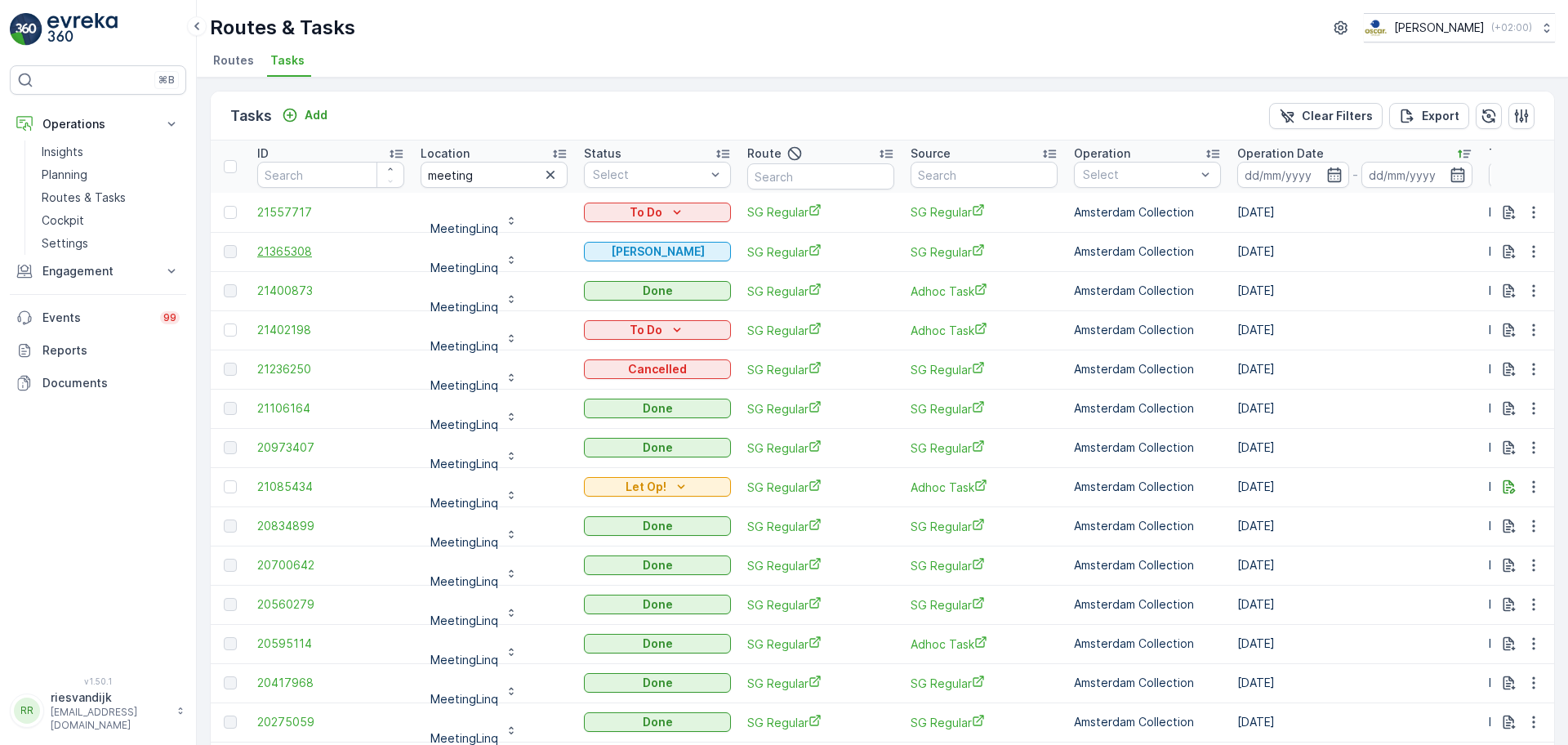
click at [314, 252] on span "21365308" at bounding box center [330, 252] width 147 height 17
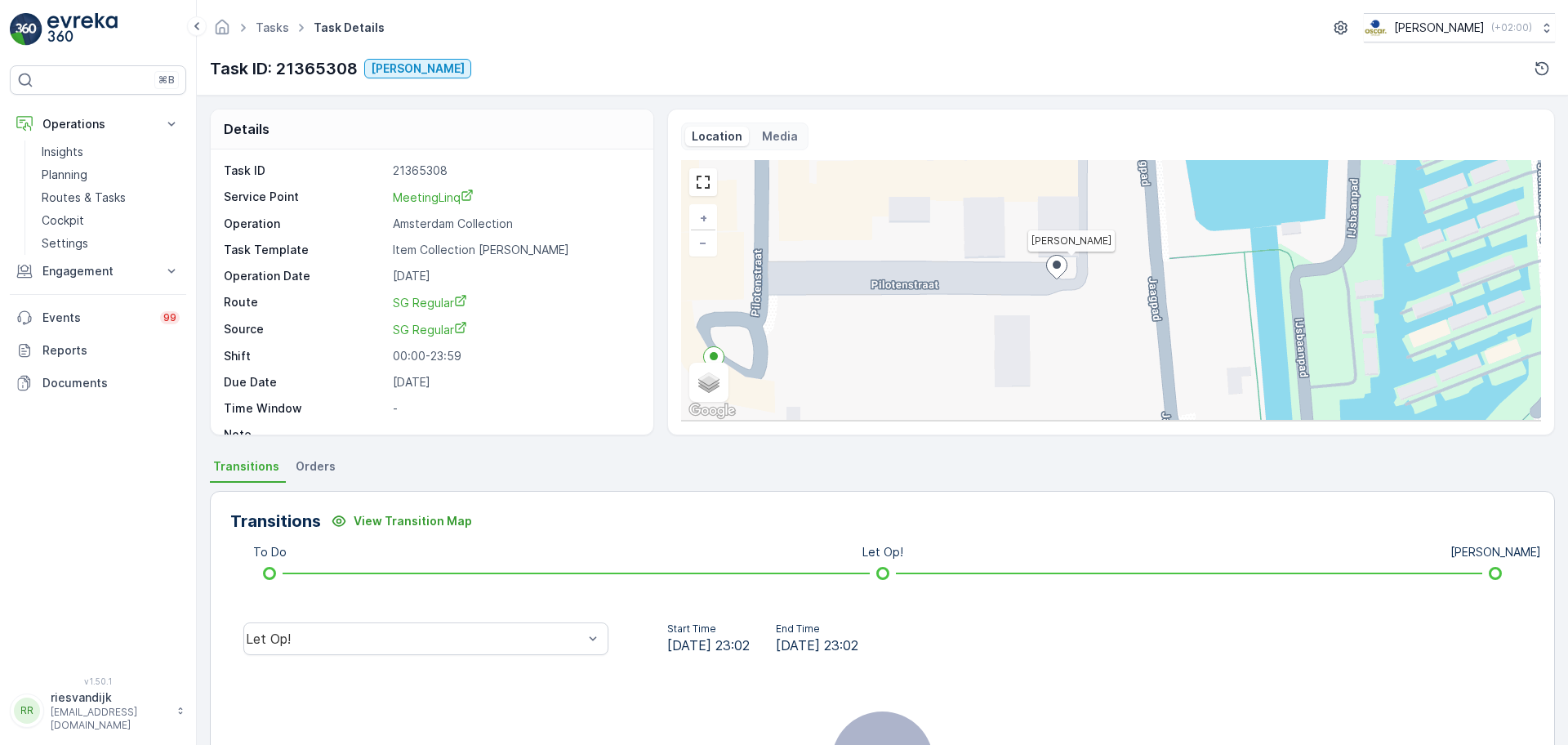
drag, startPoint x: 1121, startPoint y: 294, endPoint x: 1036, endPoint y: 270, distance: 88.3
click at [1036, 270] on div "Geen Afval + − Satellite Roadmap Terrain Hybrid Leaflet Keyboard shortcuts Map …" at bounding box center [1111, 290] width 860 height 261
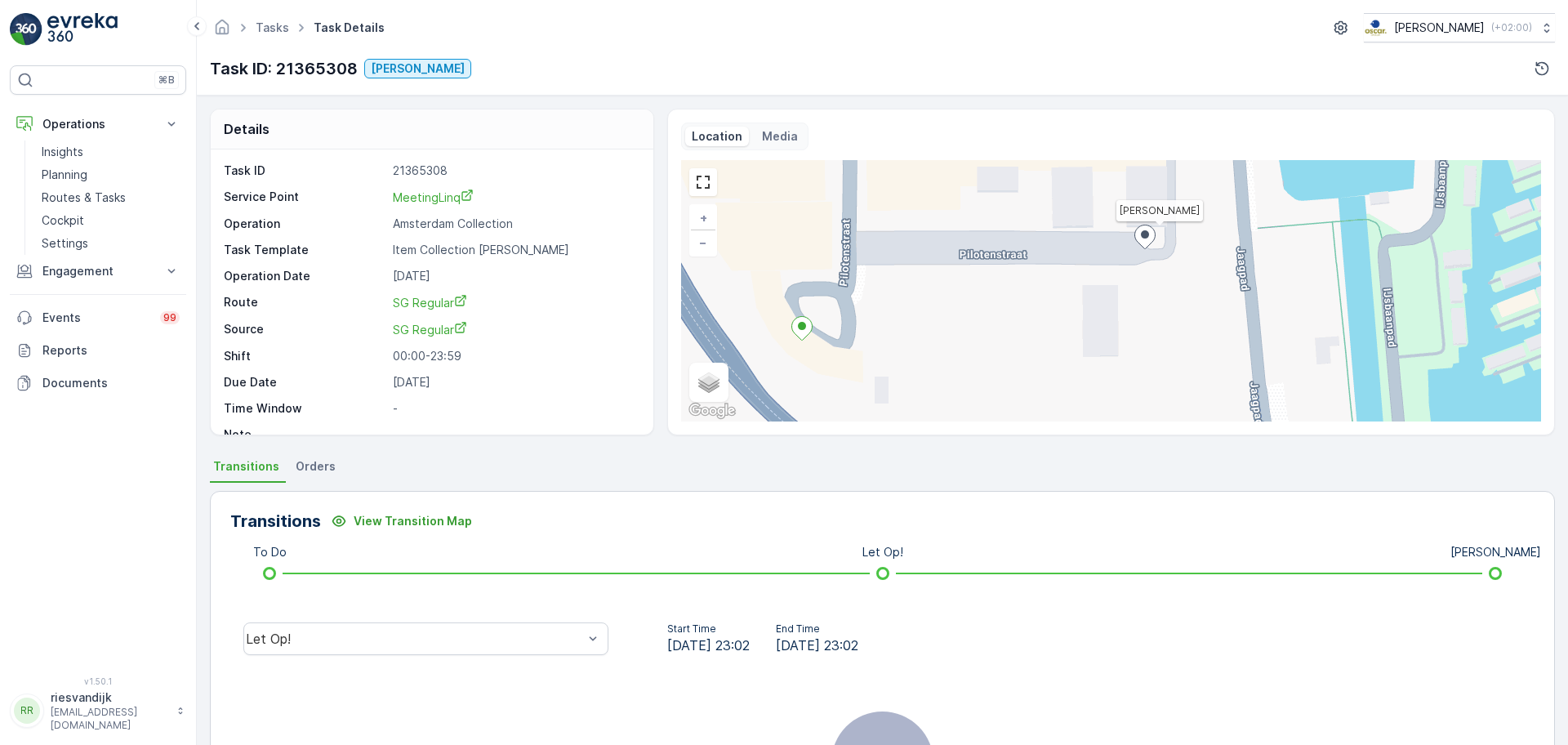
drag, startPoint x: 1040, startPoint y: 302, endPoint x: 1134, endPoint y: 279, distance: 96.8
click at [1134, 279] on div "Geen Afval + − Satellite Roadmap Terrain Hybrid Leaflet Keyboard shortcuts Map …" at bounding box center [1111, 290] width 860 height 261
click at [274, 27] on link "Tasks" at bounding box center [272, 27] width 33 height 14
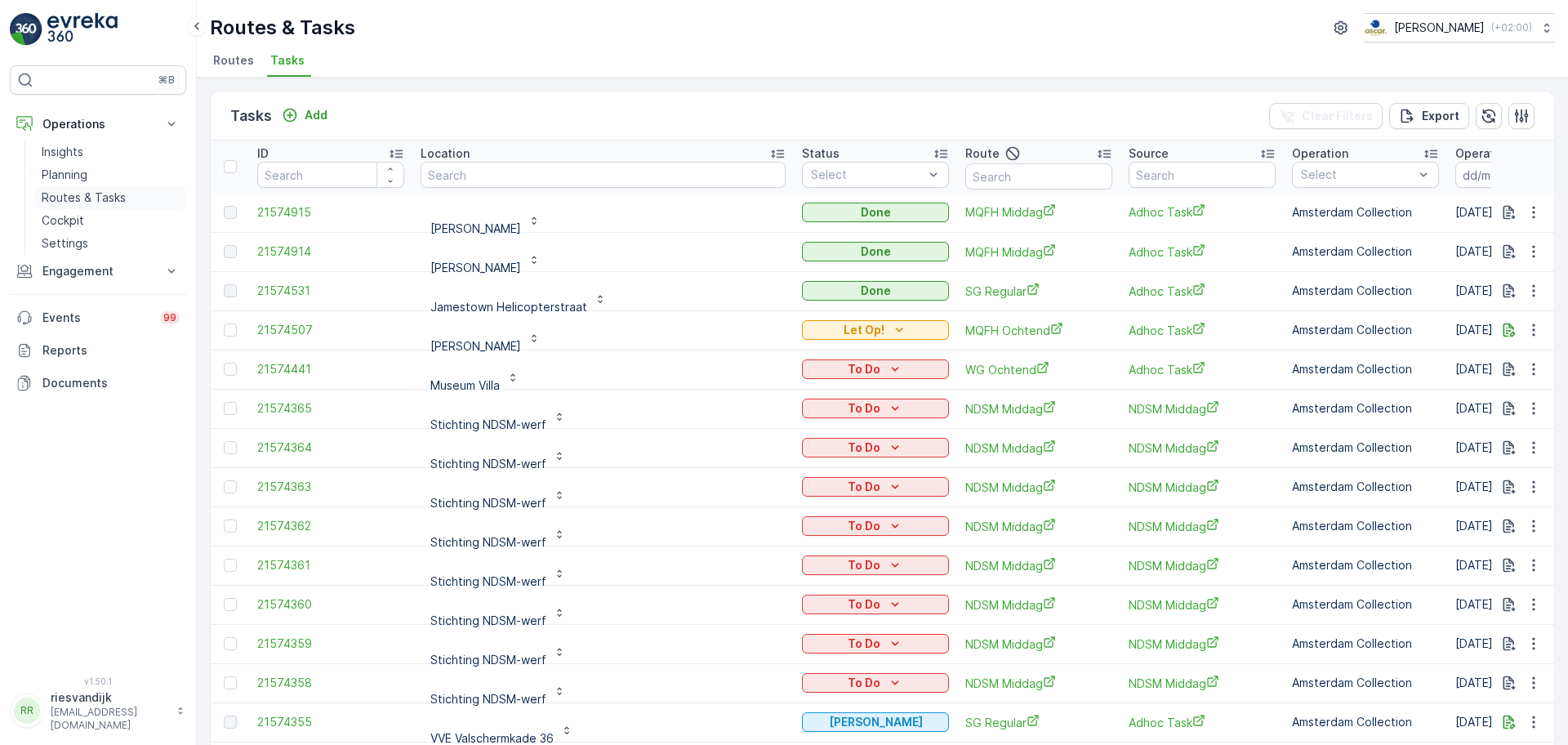
click at [101, 192] on p "Routes & Tasks" at bounding box center [83, 198] width 84 height 17
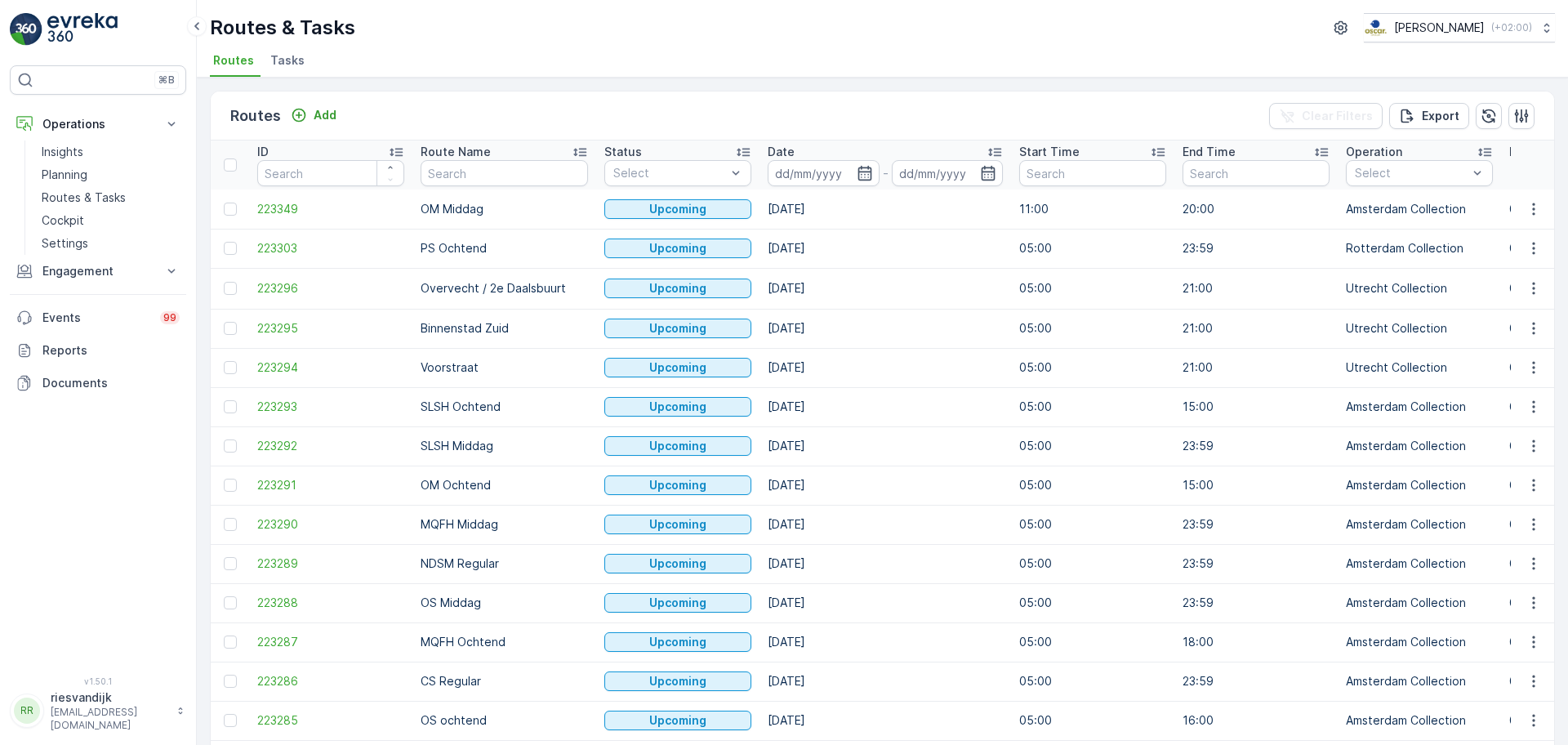
click at [277, 62] on span "Tasks" at bounding box center [287, 61] width 34 height 17
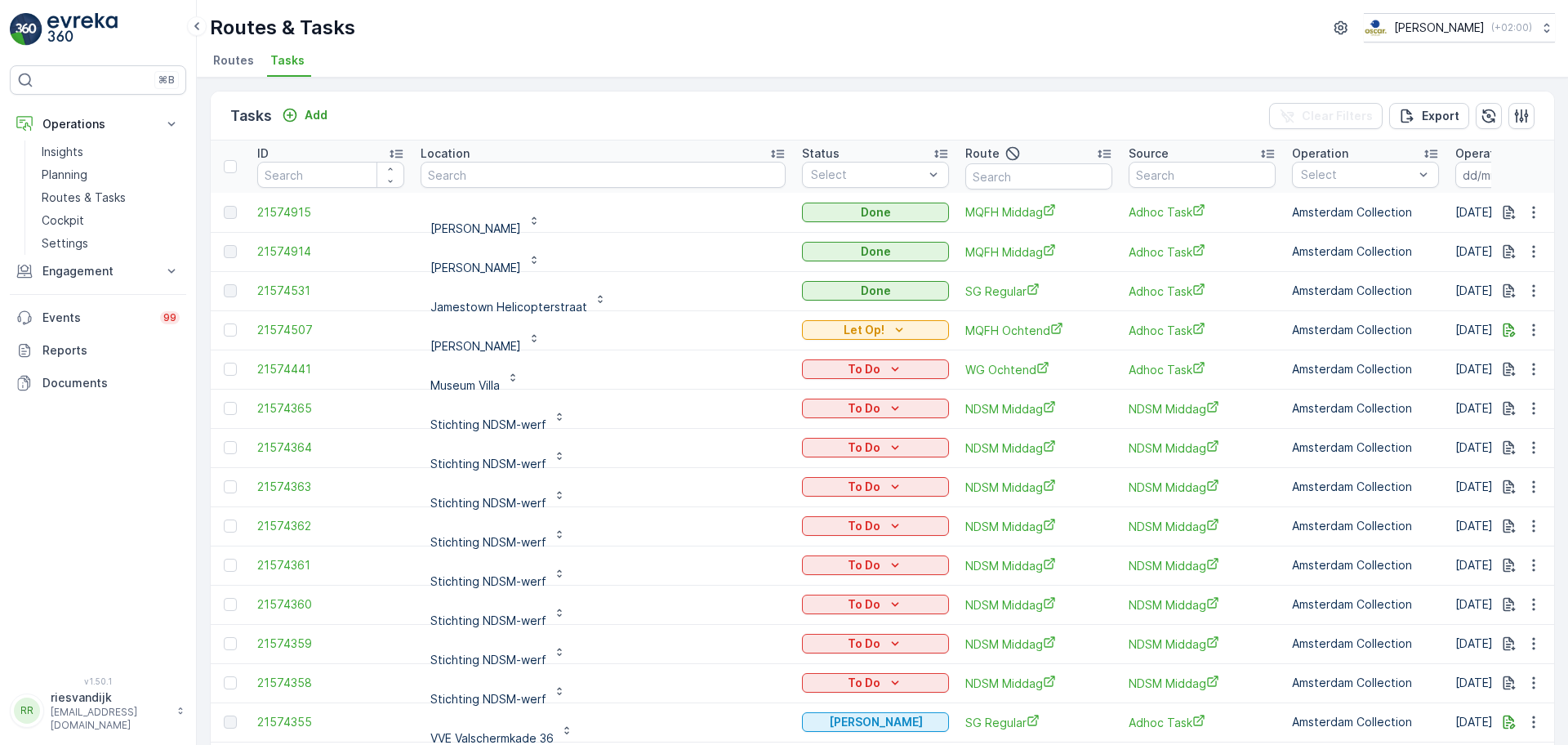
click at [491, 160] on div "Location" at bounding box center [604, 154] width 365 height 17
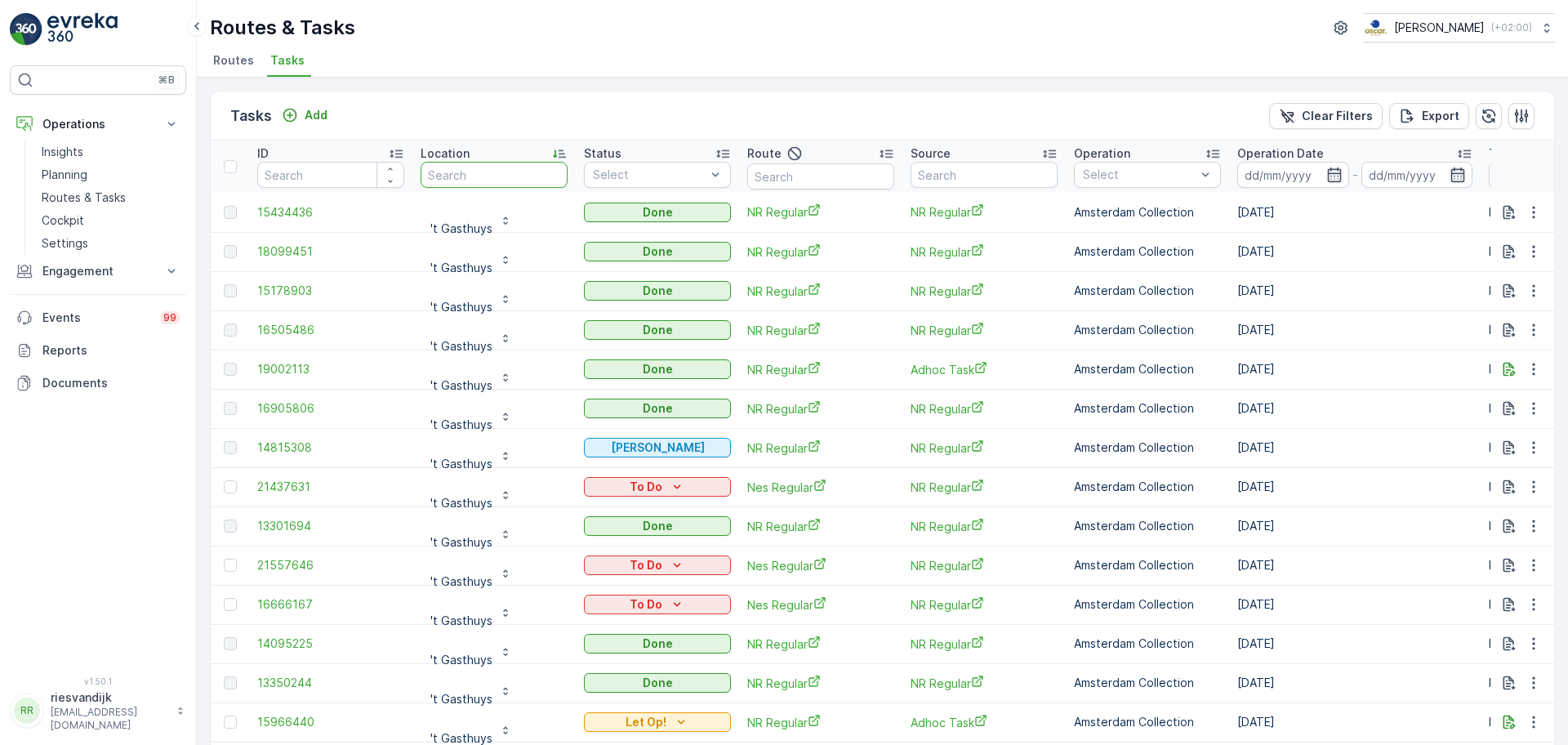
drag, startPoint x: 498, startPoint y: 173, endPoint x: 450, endPoint y: 167, distance: 48.4
click at [476, 169] on input "text" at bounding box center [494, 174] width 147 height 26
type input "neni"
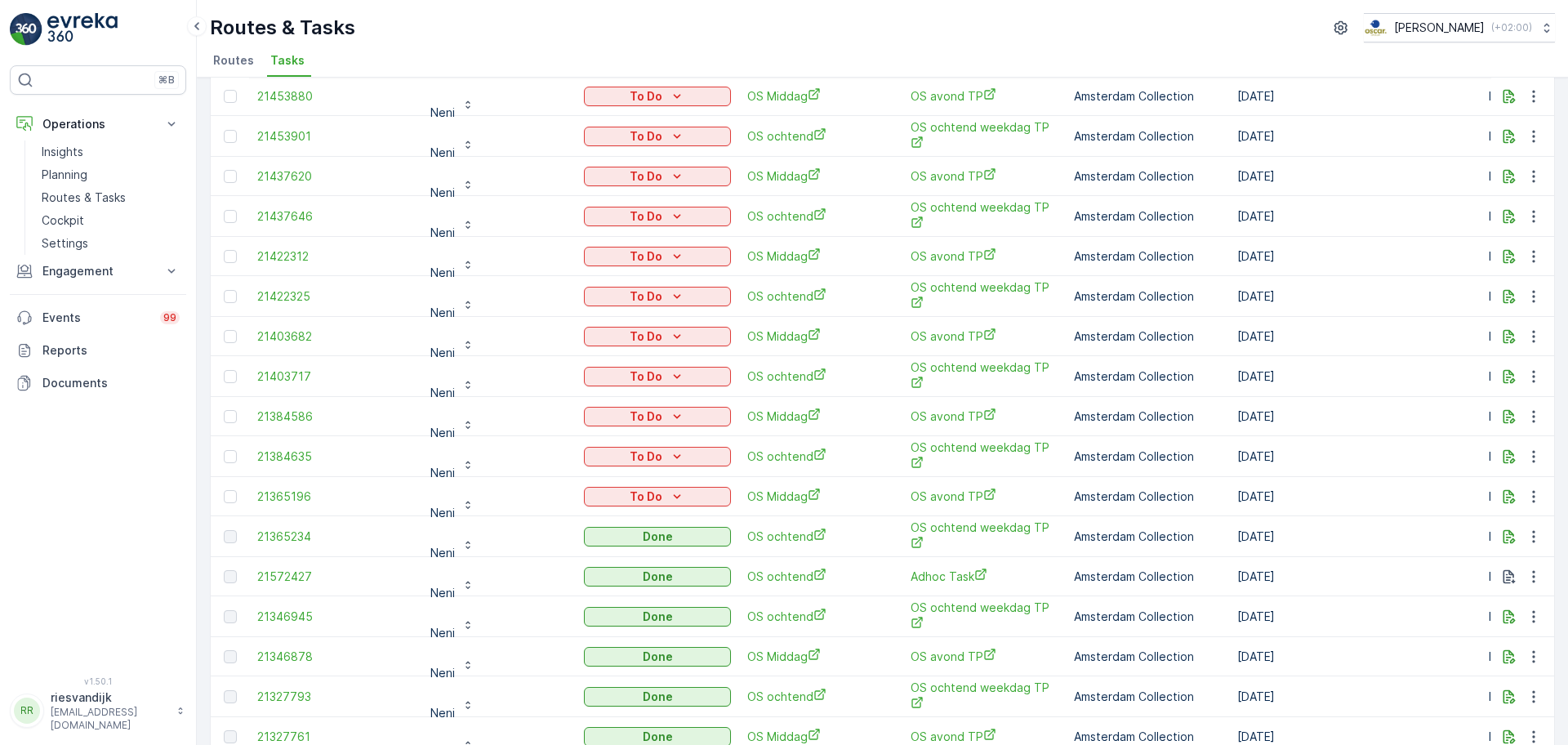
scroll to position [204, 0]
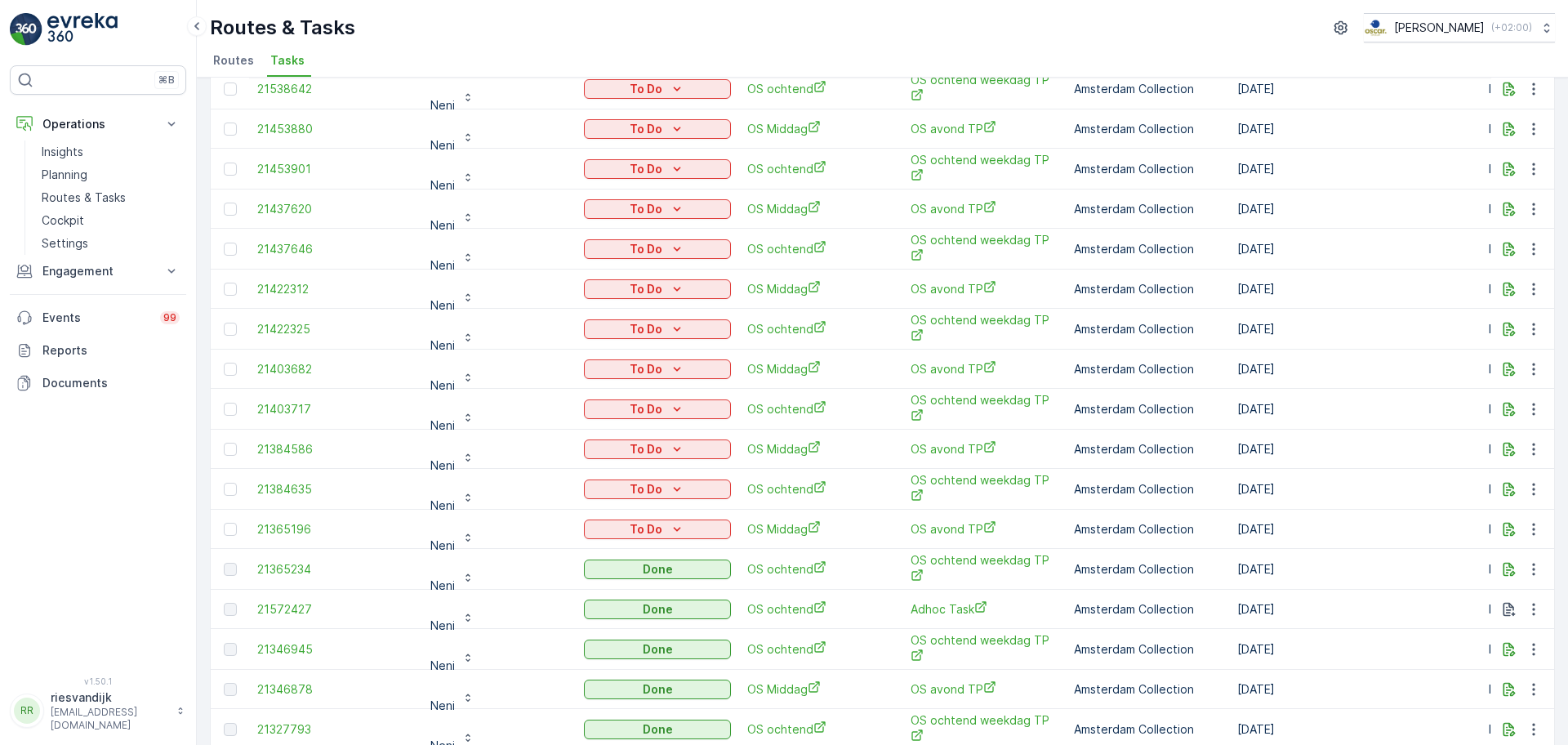
drag, startPoint x: 1359, startPoint y: 522, endPoint x: 243, endPoint y: 526, distance: 1116.0
click at [243, 526] on tr "21365196 Neni To Do OS Middag OS avond TP Amsterdam Collection [DATE] Item Coll…" at bounding box center [1470, 529] width 2520 height 39
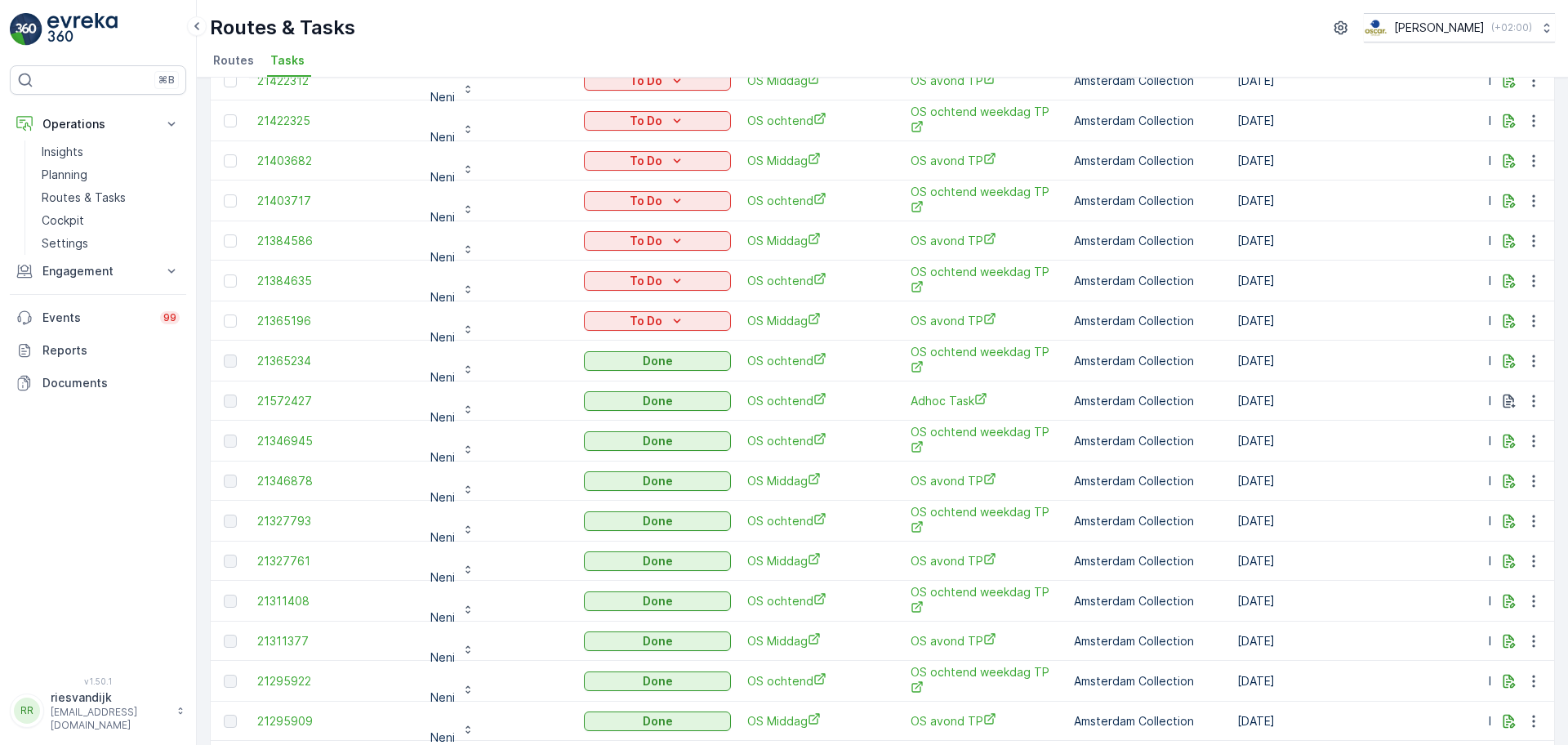
scroll to position [511, 0]
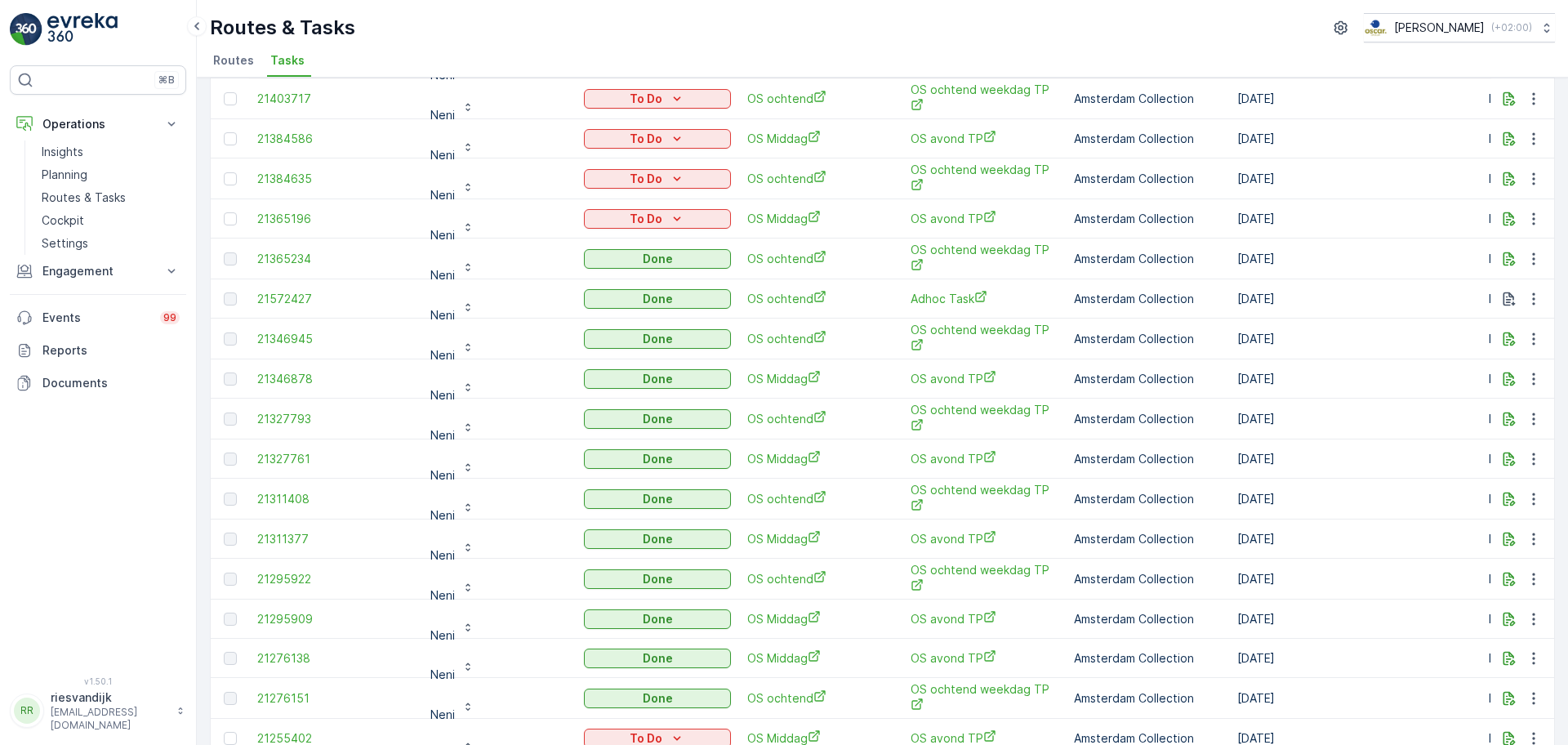
click at [1425, 479] on td "[DATE]" at bounding box center [1355, 499] width 252 height 41
click at [278, 371] on span "21346878" at bounding box center [330, 379] width 147 height 17
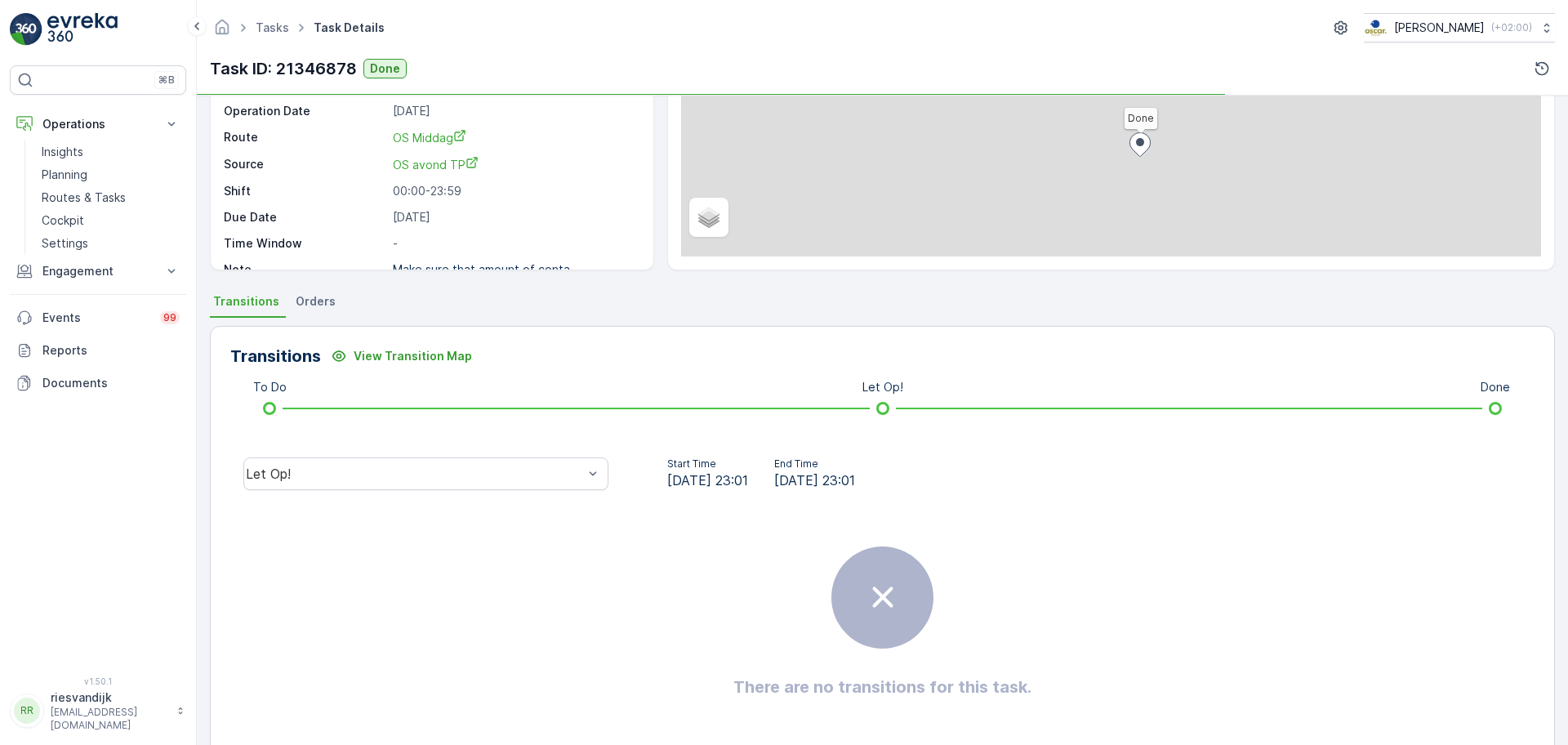
scroll to position [203, 0]
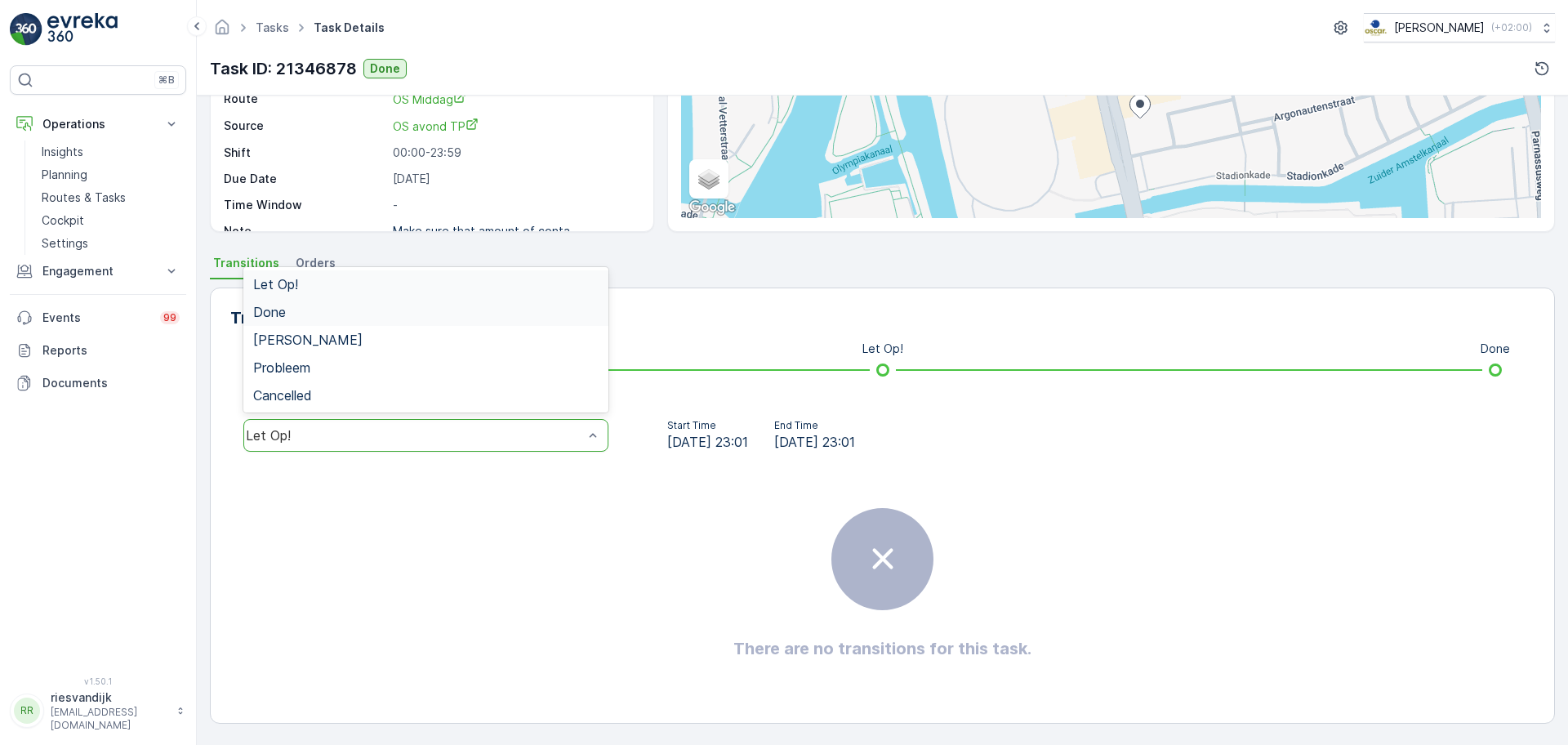
click at [427, 316] on div "Done" at bounding box center [425, 312] width 345 height 15
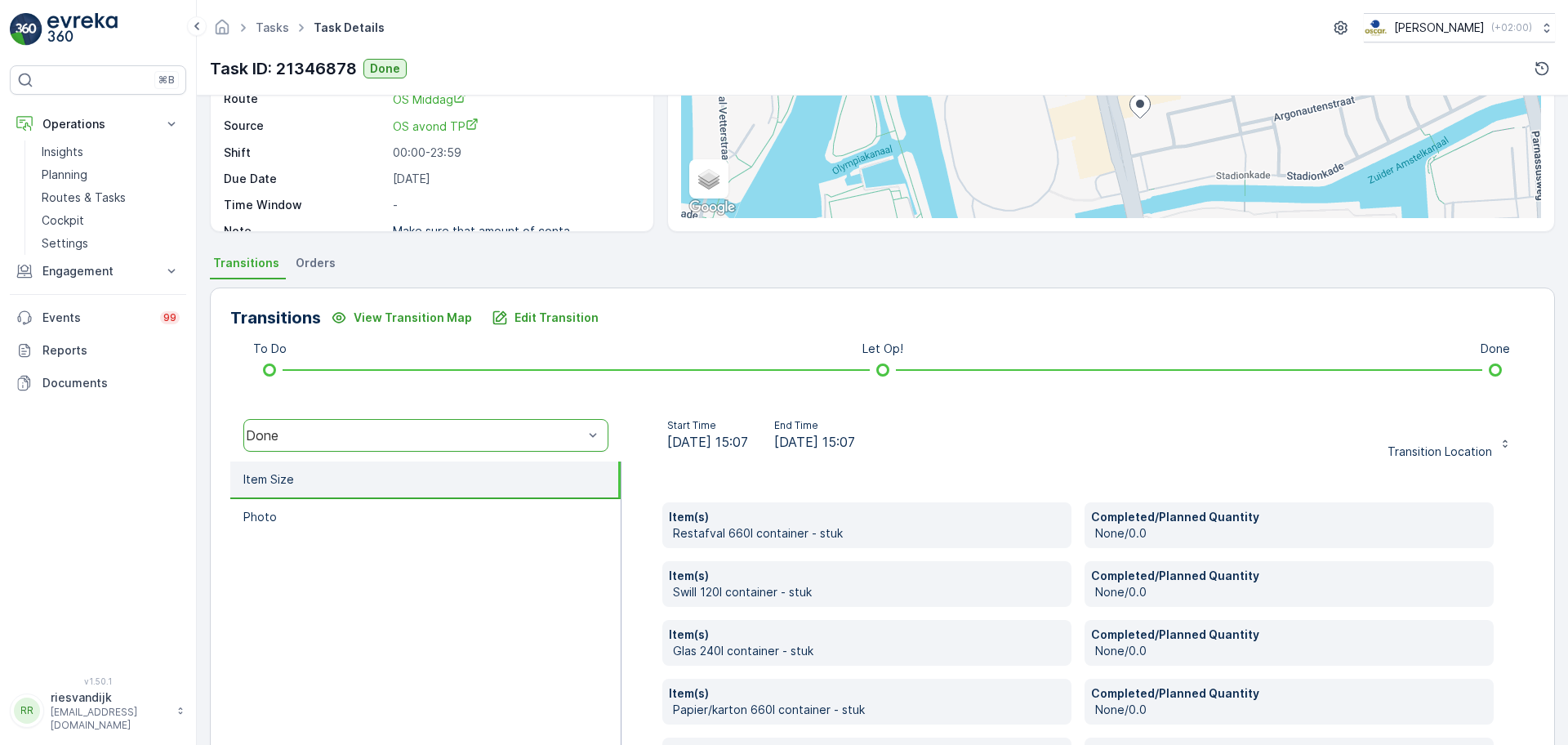
drag, startPoint x: 878, startPoint y: 439, endPoint x: 811, endPoint y: 439, distance: 67.0
click at [811, 439] on span "[DATE] 15:07" at bounding box center [815, 441] width 81 height 19
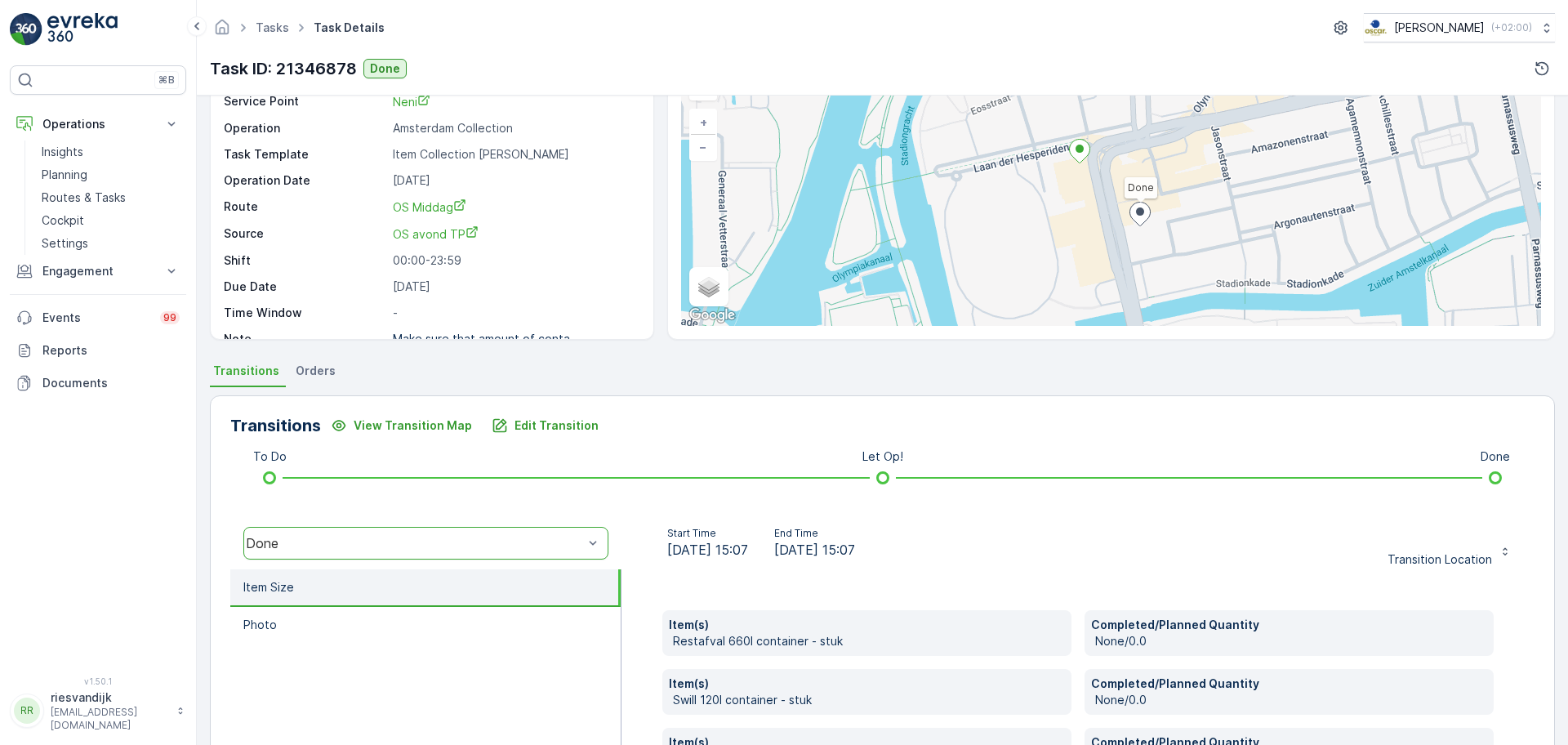
scroll to position [204, 0]
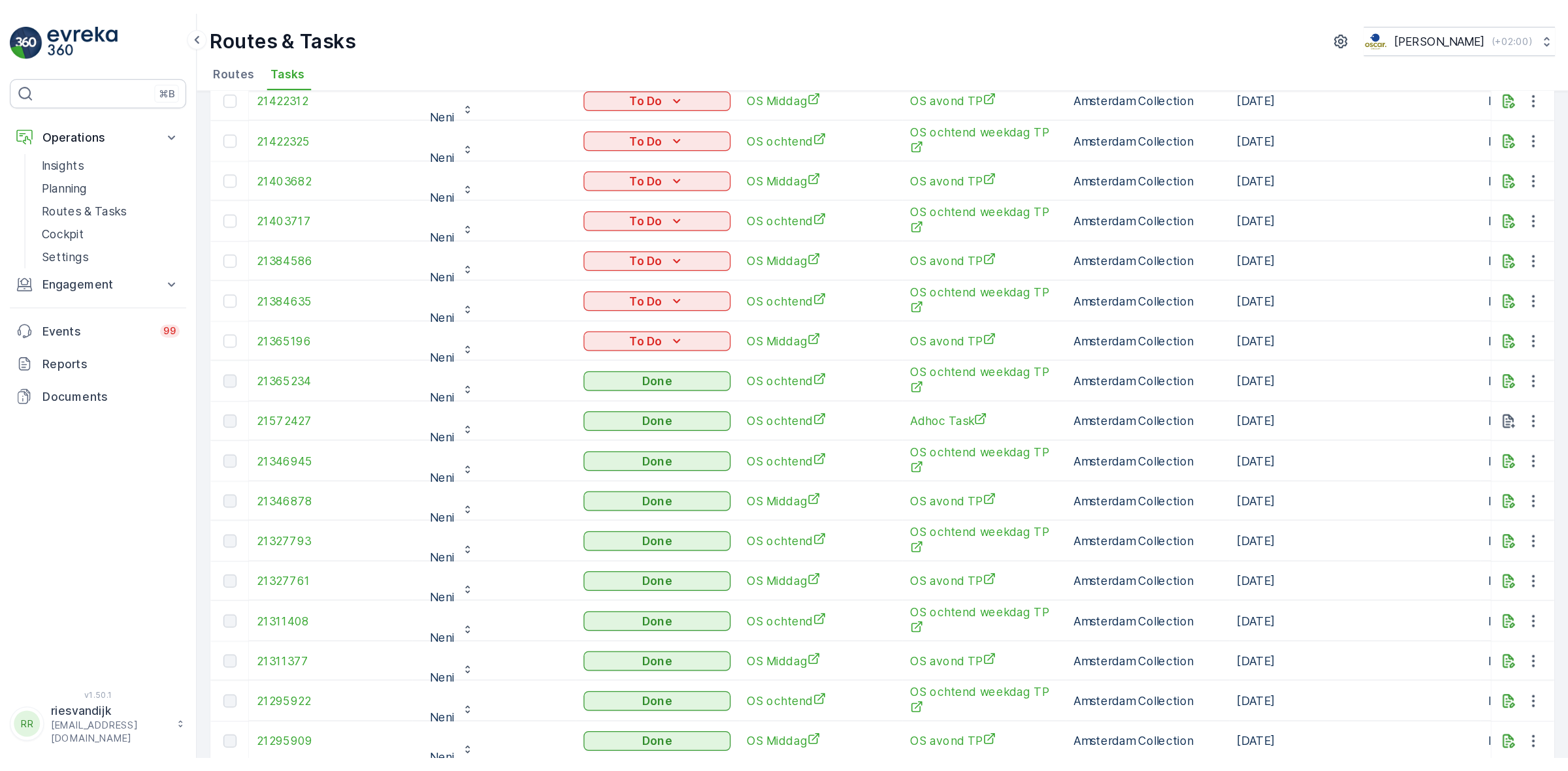
scroll to position [326, 0]
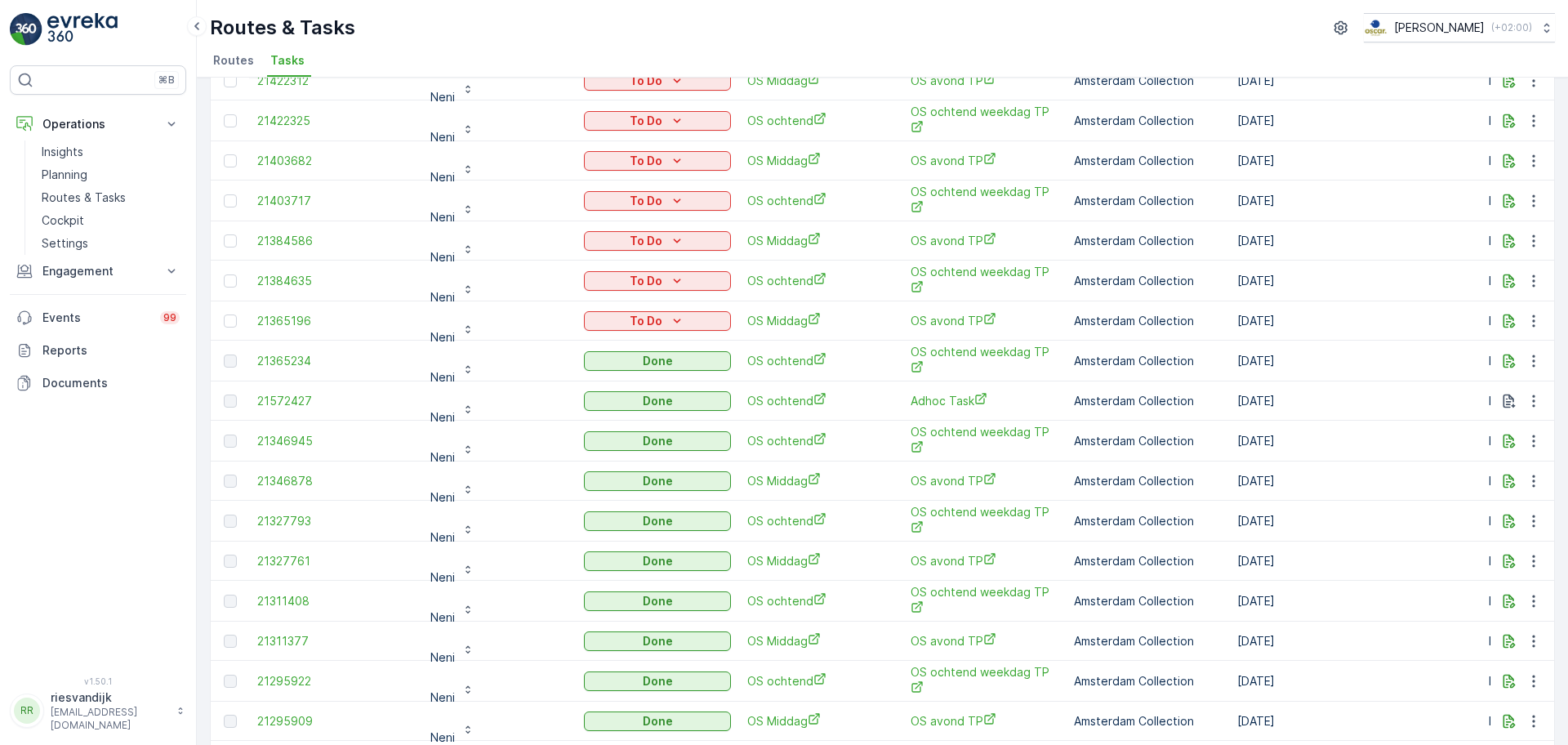
click at [873, 327] on td "OS Middag" at bounding box center [820, 321] width 163 height 39
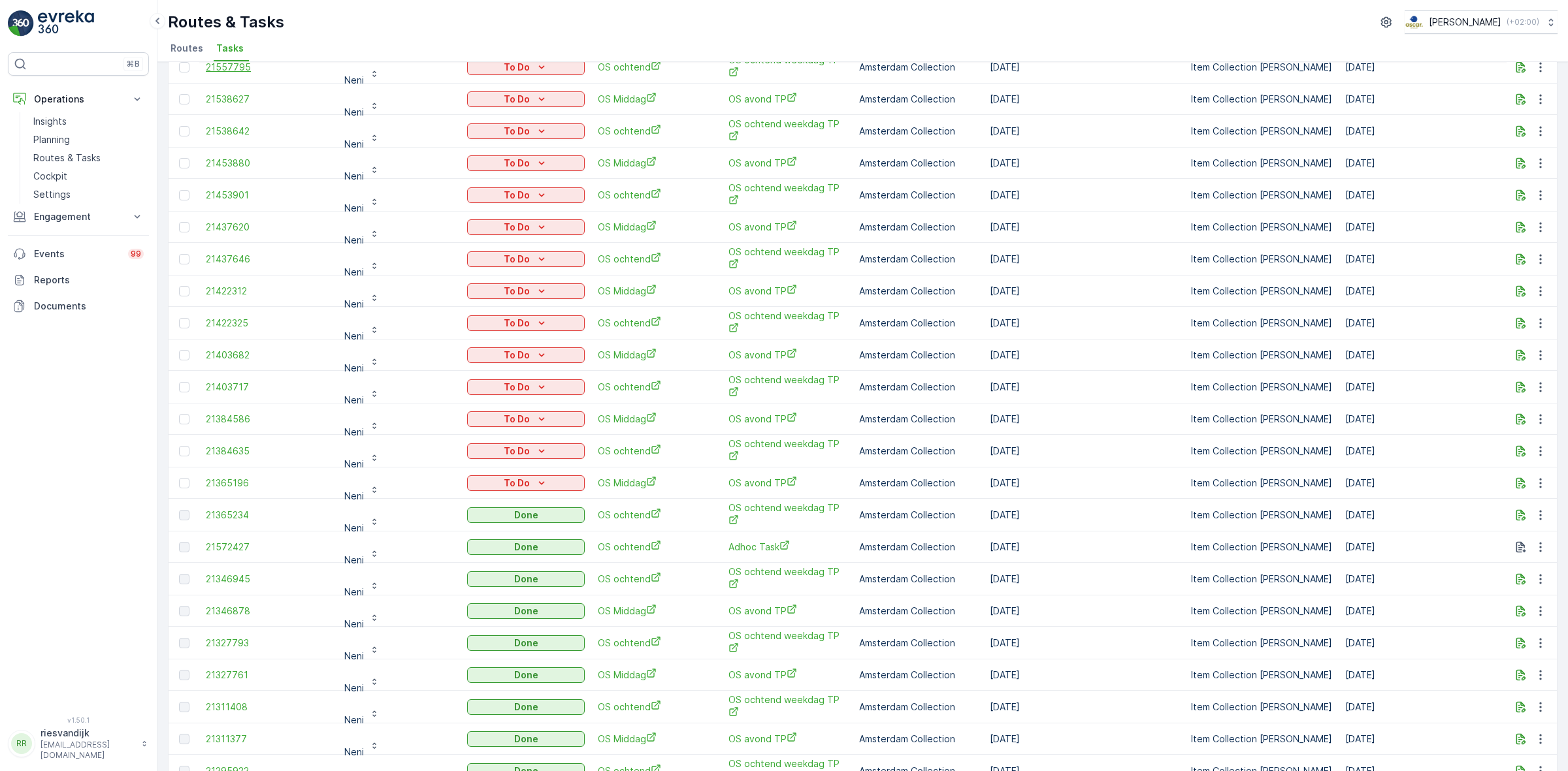
scroll to position [0, 0]
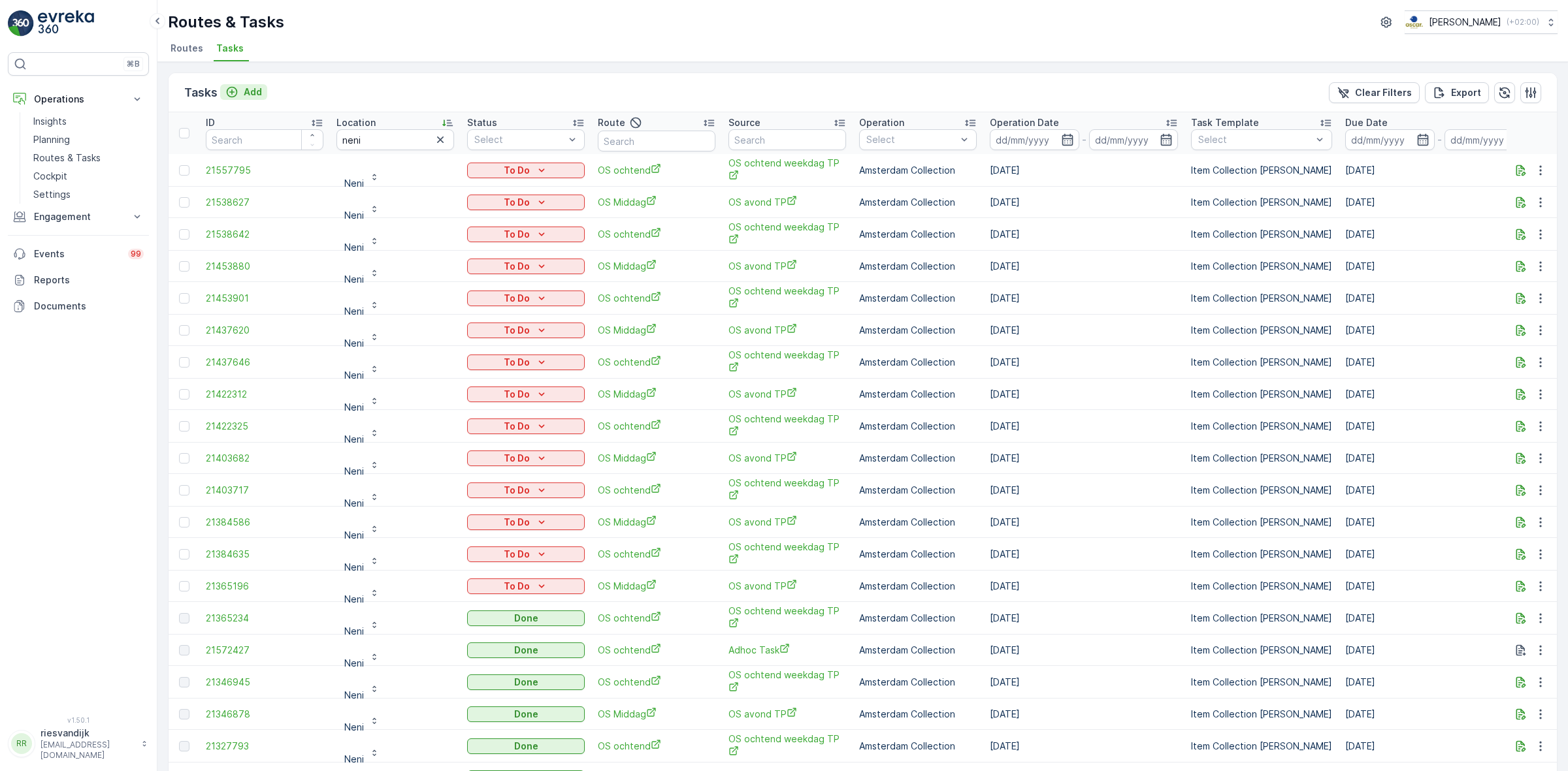
click at [239, 90] on div "Add" at bounding box center [244, 92] width 37 height 13
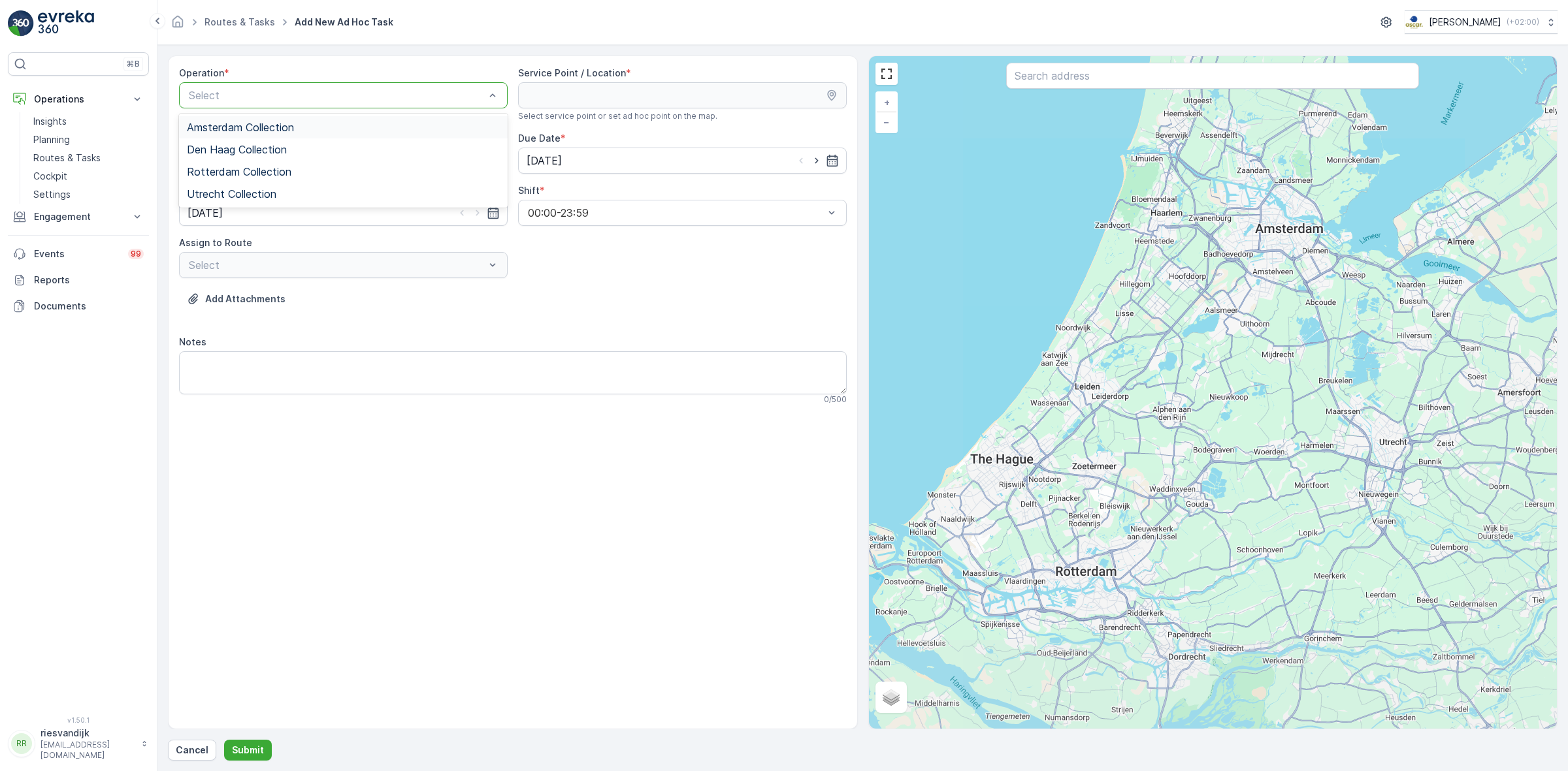
click at [314, 126] on div "Amsterdam Collection" at bounding box center [343, 128] width 313 height 12
click at [1114, 72] on input "text" at bounding box center [1212, 75] width 413 height 26
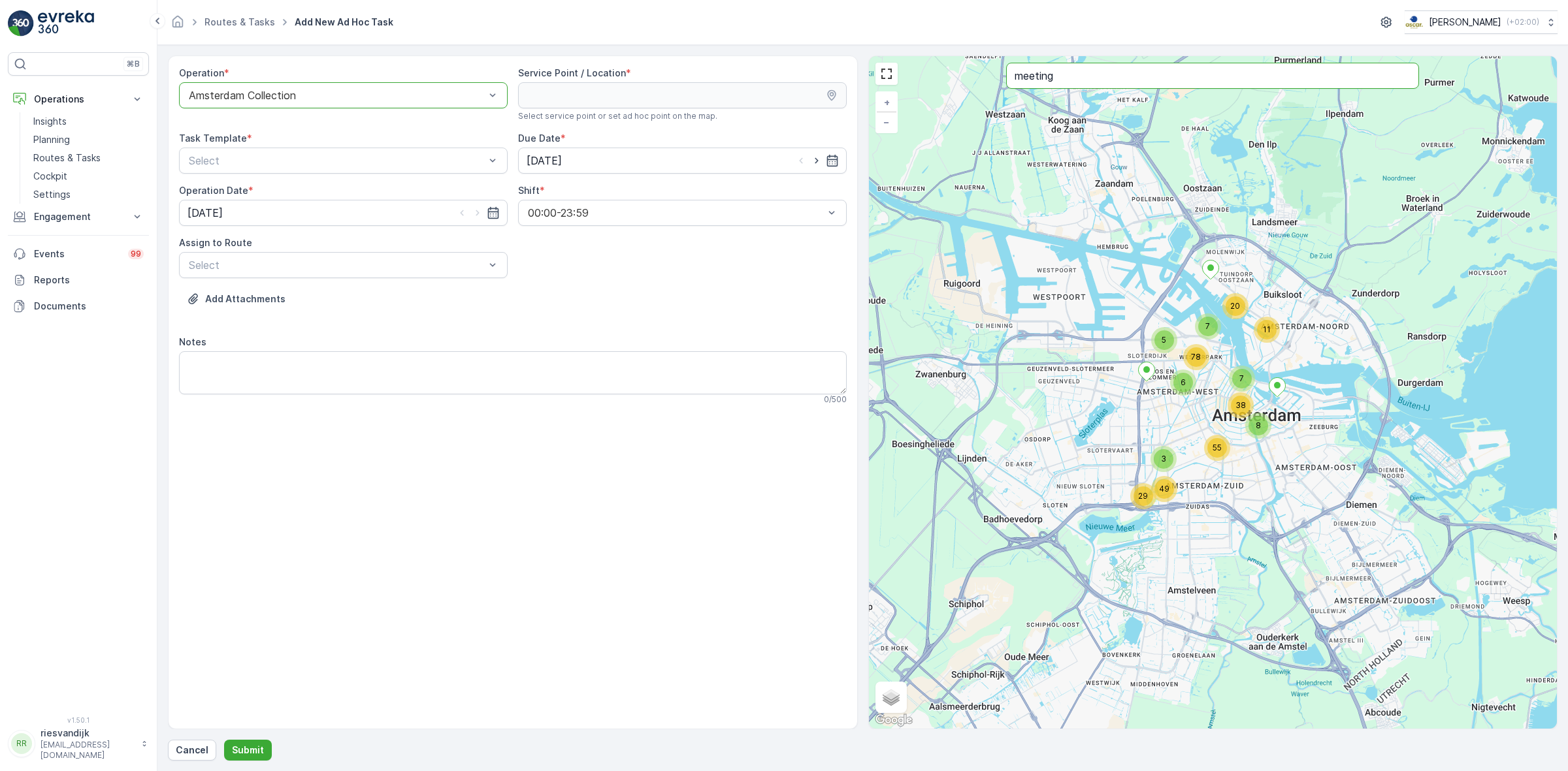
type input "meeting"
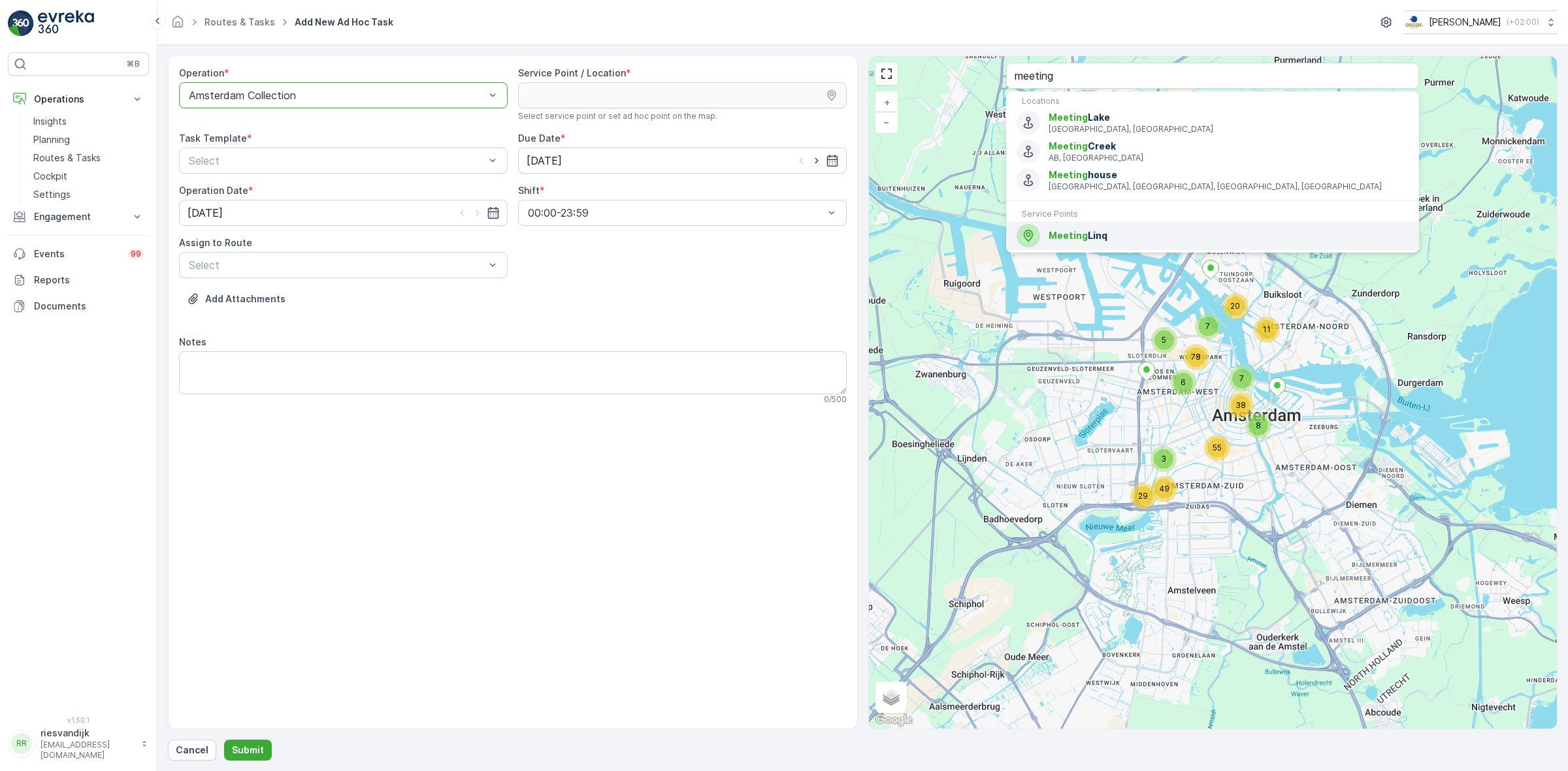
click at [1138, 227] on div "Meeting Linq" at bounding box center [1212, 236] width 392 height 24
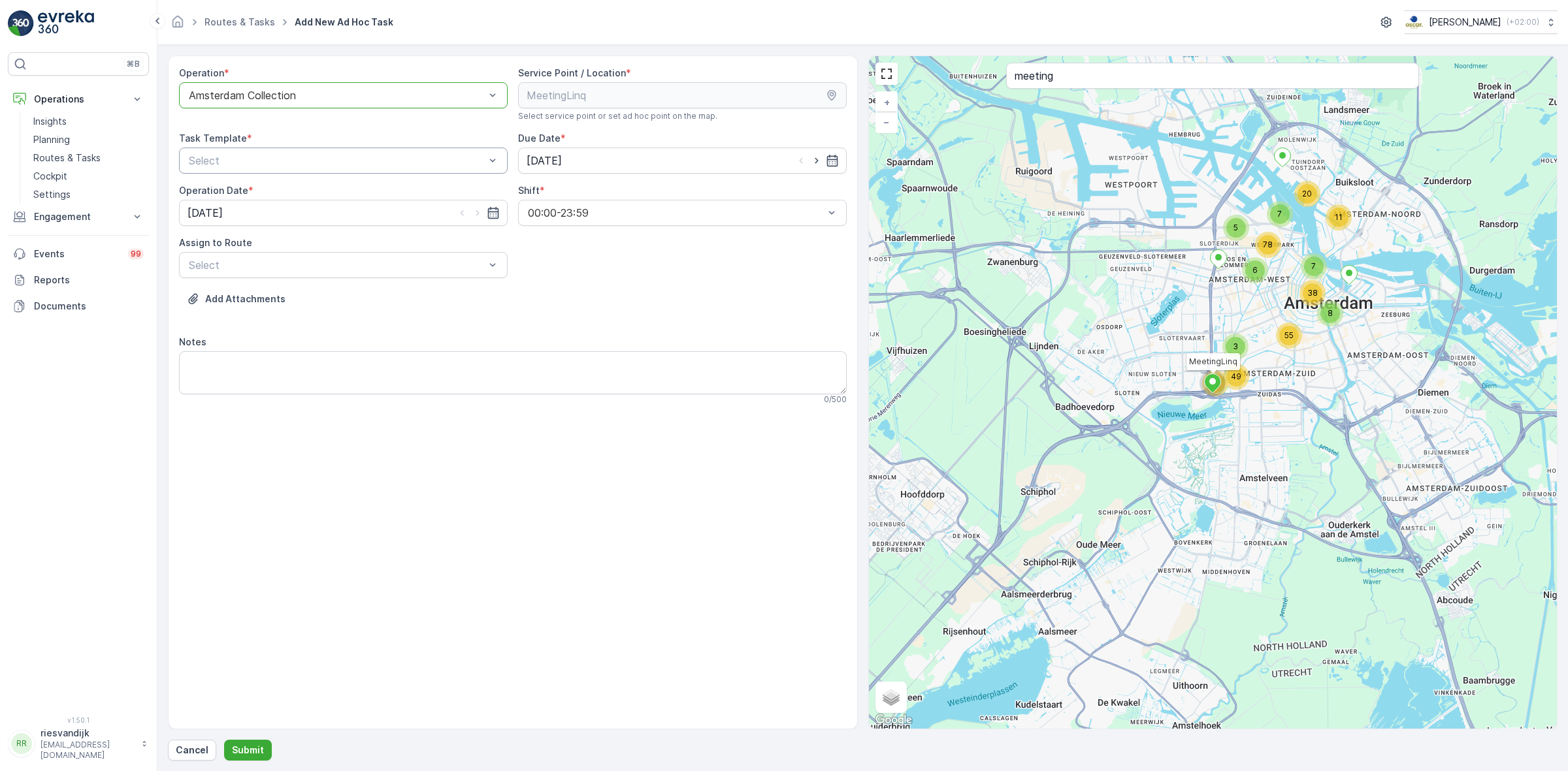
click at [331, 173] on div "Operation * option Amsterdam Collection, selected. Amsterdam Collection Service…" at bounding box center [512, 241] width 667 height 349
click at [295, 196] on span "Item Collection [PERSON_NAME]" at bounding box center [269, 193] width 165 height 12
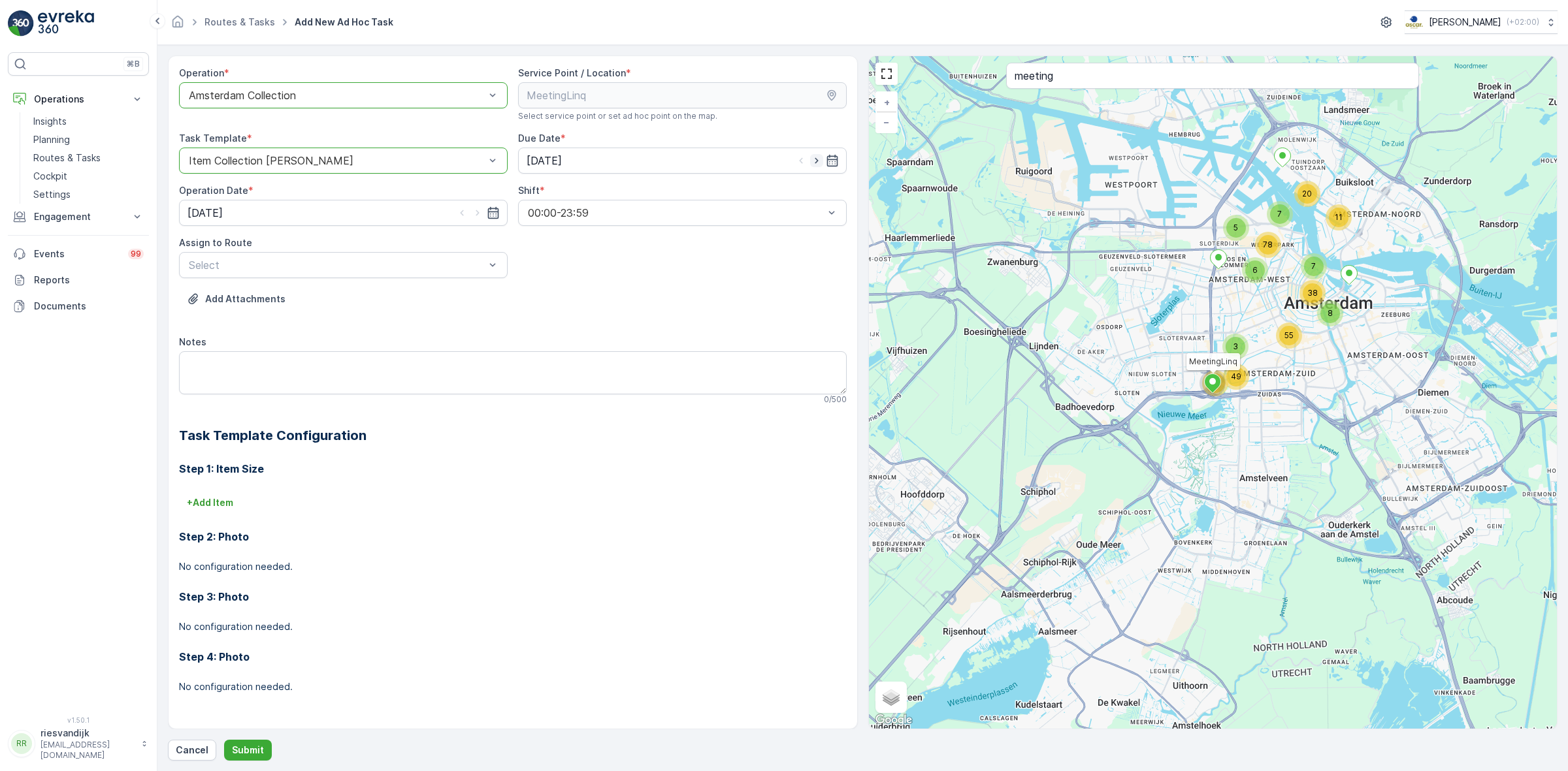
click at [818, 157] on icon "button" at bounding box center [816, 161] width 13 height 13
type input "[DATE]"
click at [481, 212] on icon "button" at bounding box center [478, 213] width 13 height 13
type input "[DATE]"
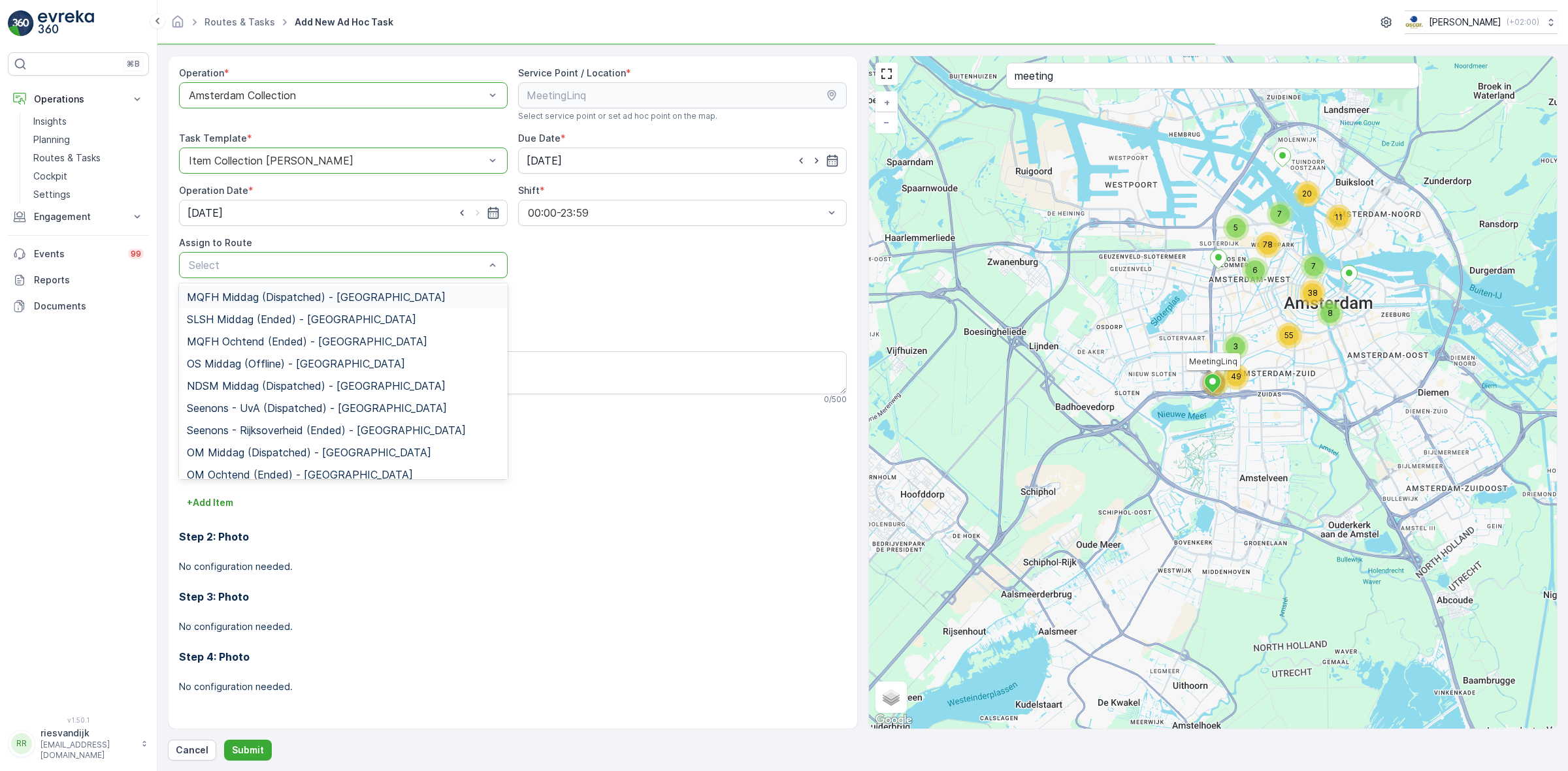
click at [380, 275] on div "Select" at bounding box center [343, 265] width 329 height 26
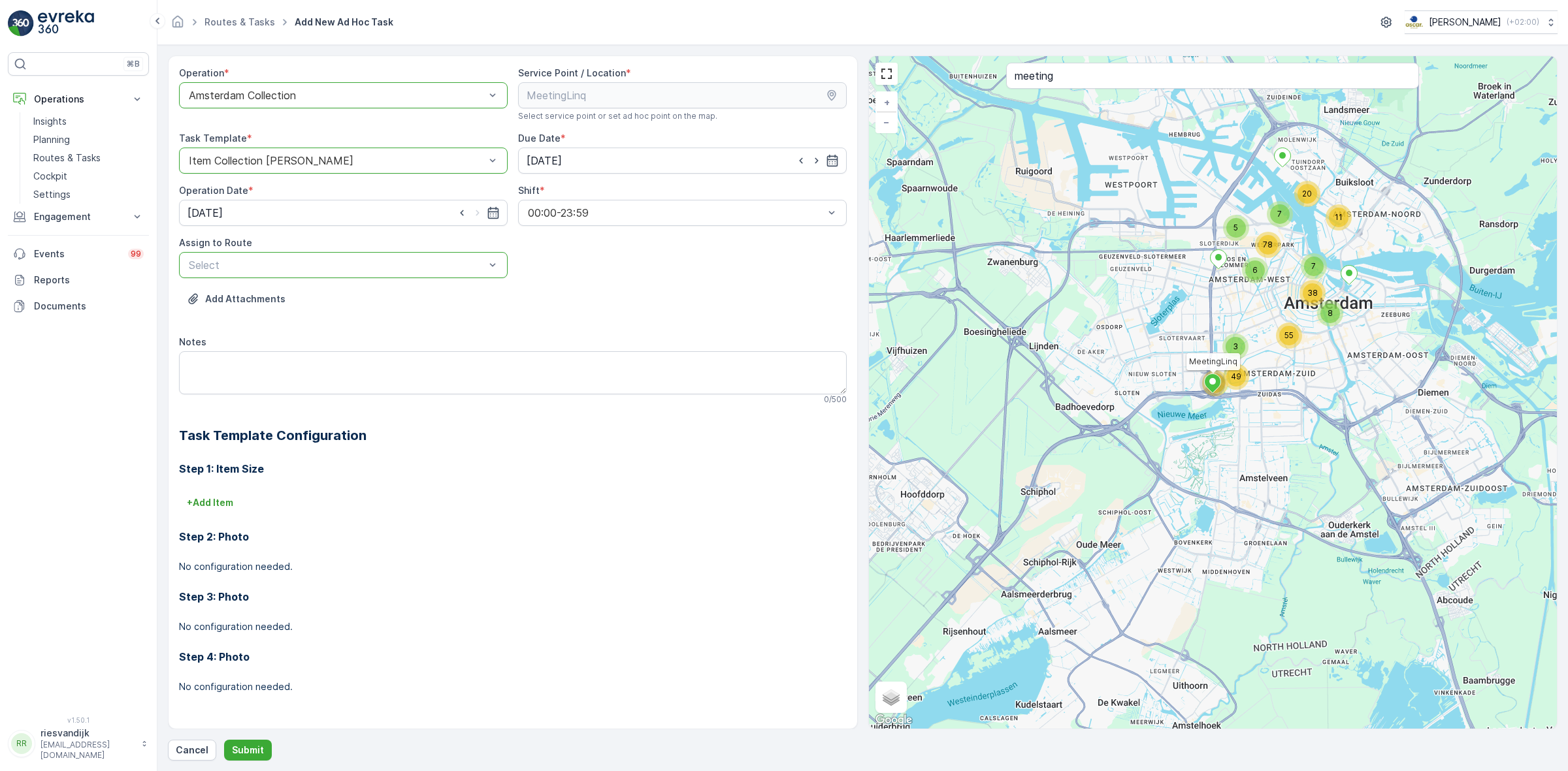
click at [276, 262] on div at bounding box center [337, 265] width 298 height 12
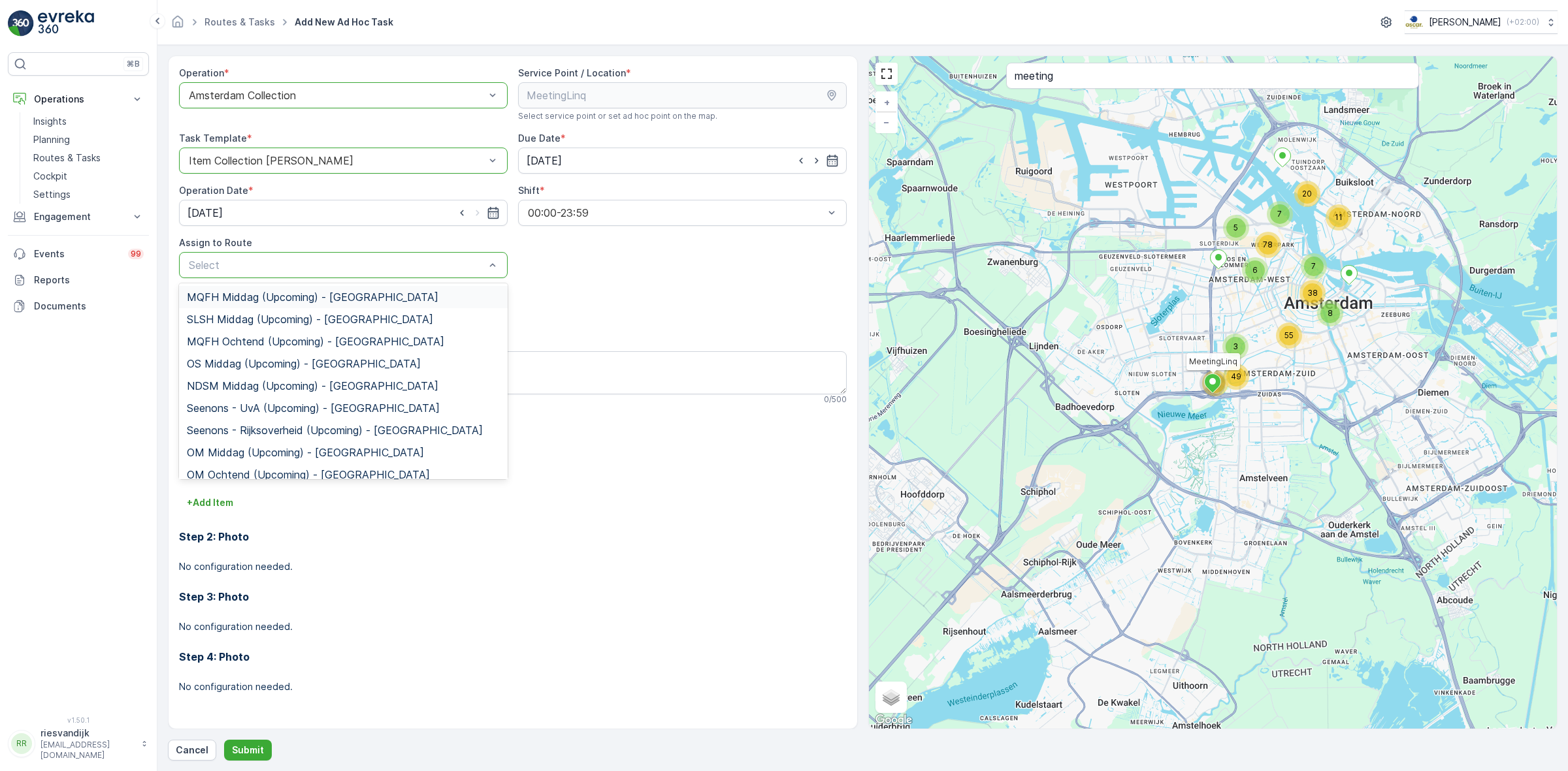
click at [272, 263] on div at bounding box center [337, 265] width 298 height 12
type input "sg"
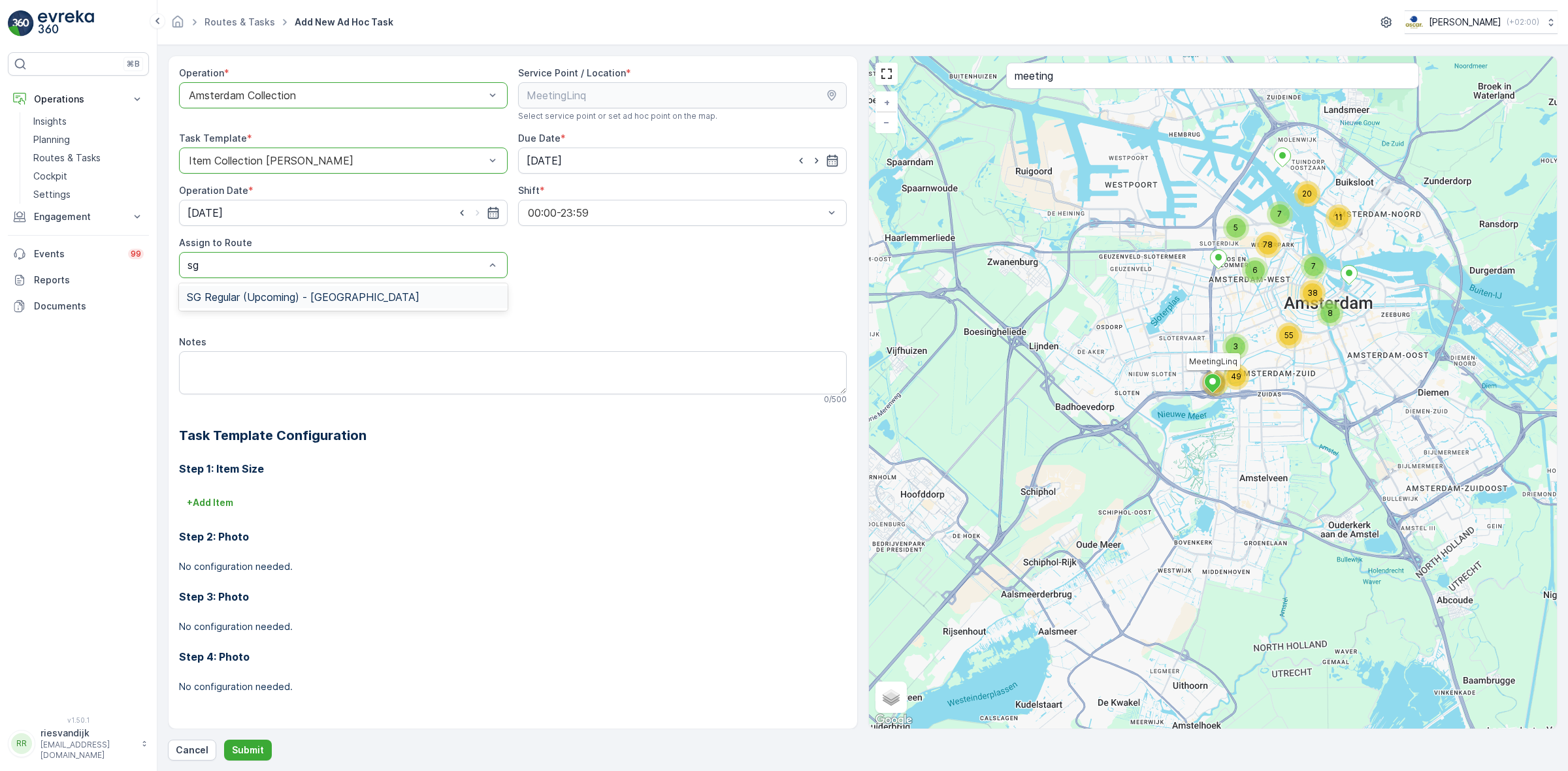
click at [267, 299] on span "SG Regular (Upcoming) - [GEOGRAPHIC_DATA]" at bounding box center [303, 297] width 233 height 12
click at [307, 377] on textarea "Notes" at bounding box center [512, 373] width 667 height 43
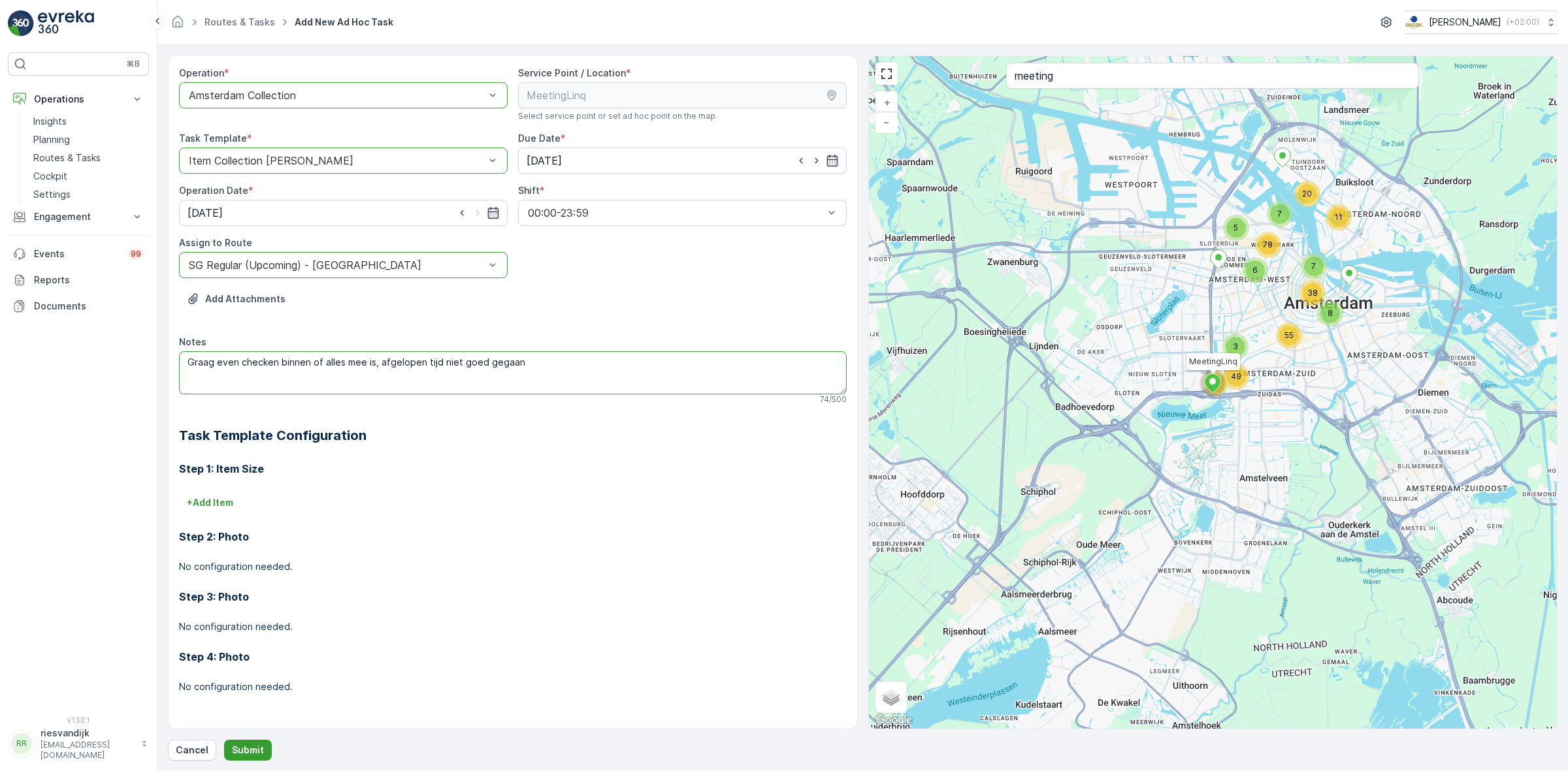
type textarea "Graag even checken binnen of alles mee is, afgelopen tijd niet goed gegaan"
click at [255, 595] on button "Submit" at bounding box center [248, 750] width 48 height 21
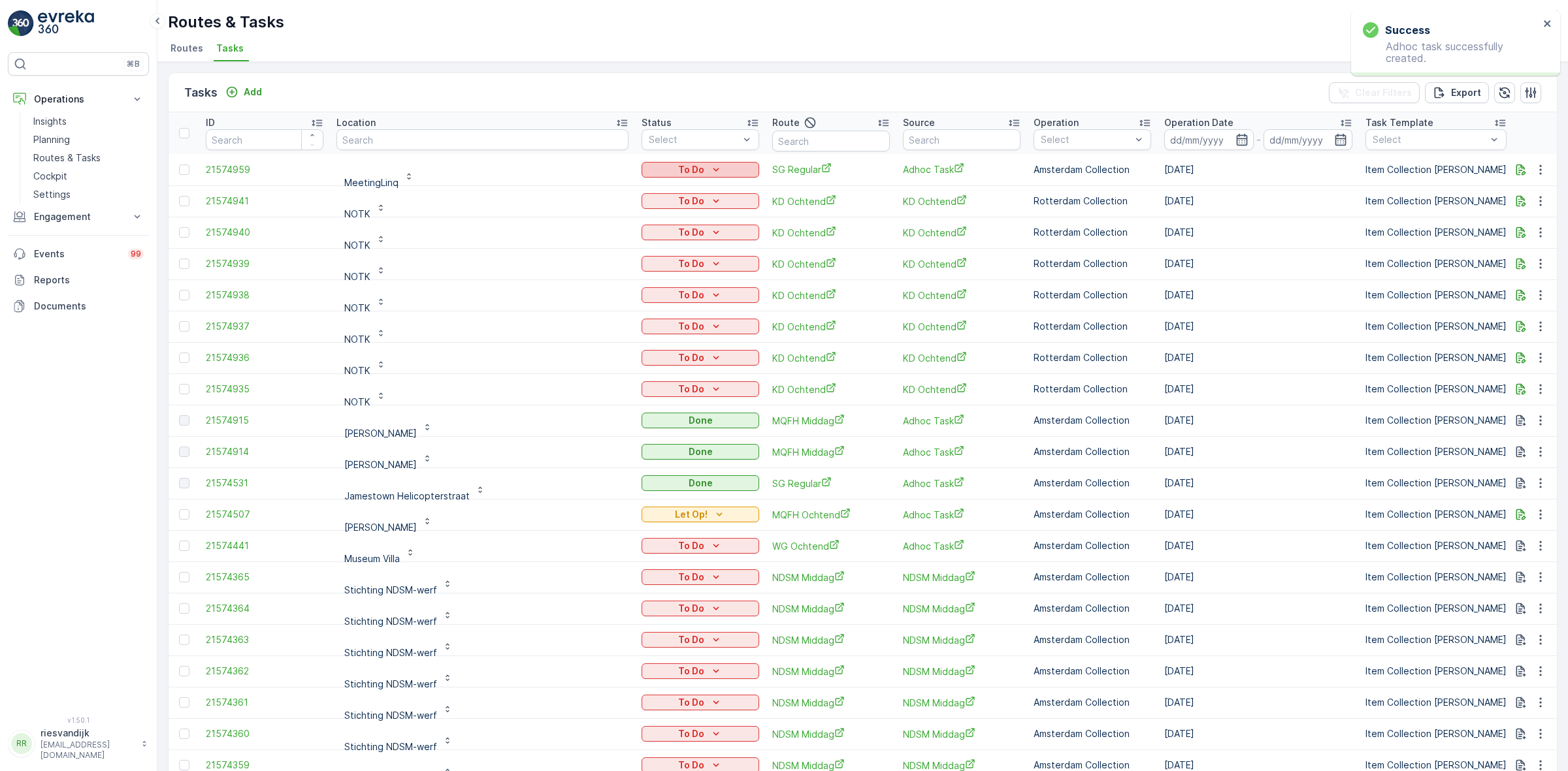
click at [678, 174] on p "To Do" at bounding box center [691, 170] width 26 height 13
click at [619, 187] on span "Let Op!" at bounding box center [605, 189] width 32 height 13
